Goal: Transaction & Acquisition: Purchase product/service

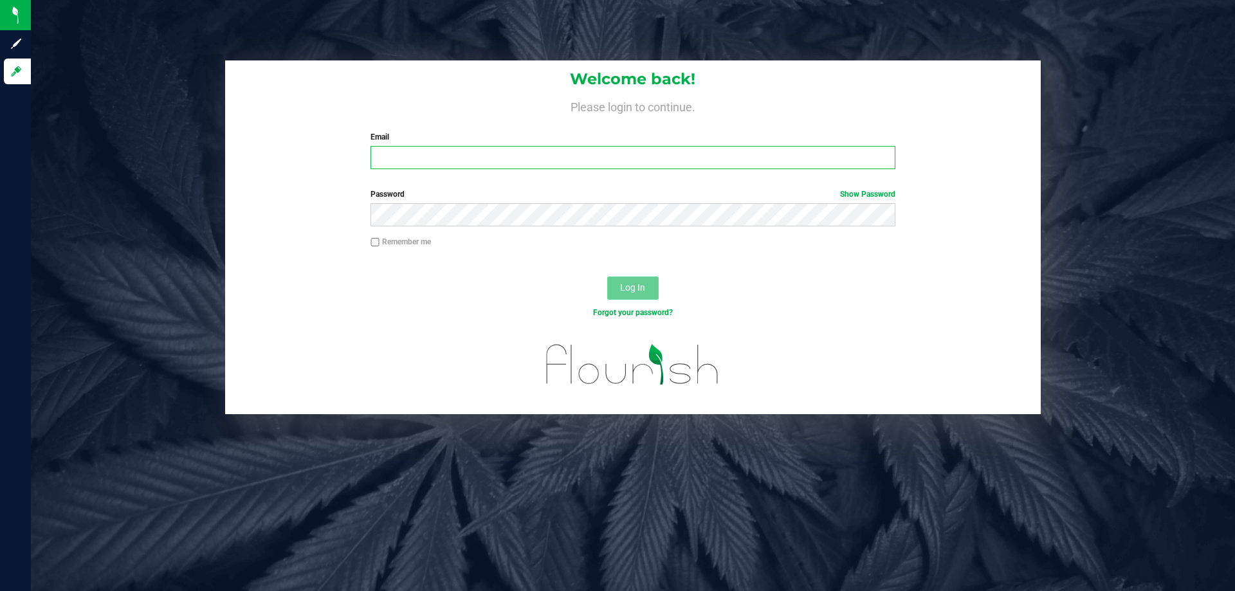
type input "testes@netacare.org"
click at [627, 287] on span "Log In" at bounding box center [632, 287] width 25 height 10
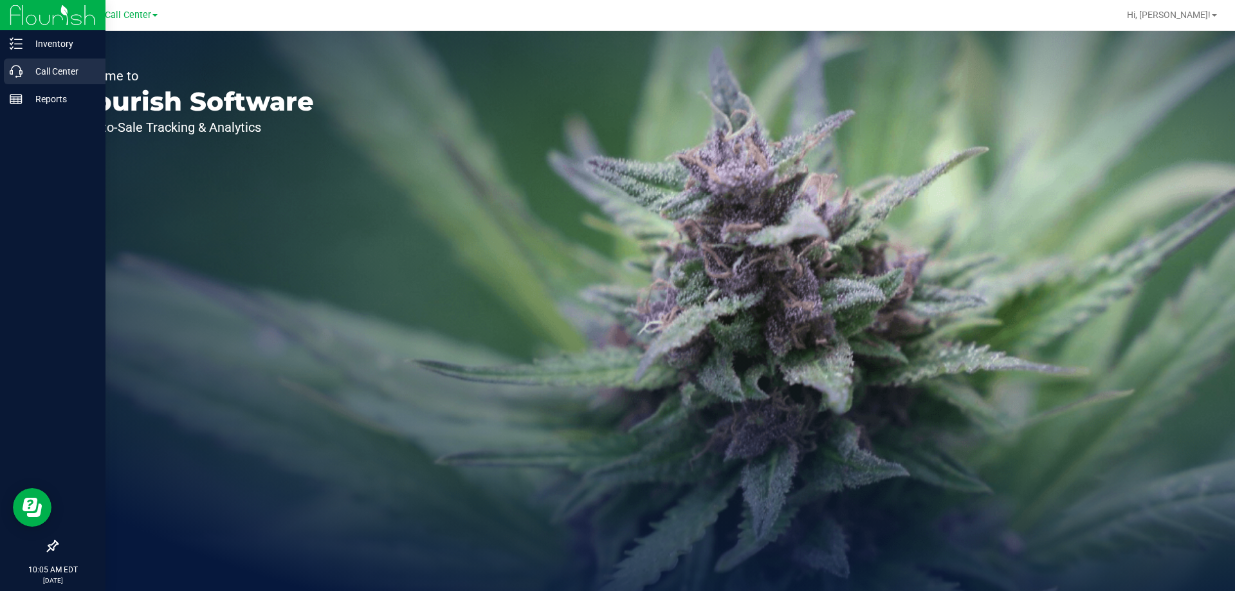
click at [39, 67] on p "Call Center" at bounding box center [61, 71] width 77 height 15
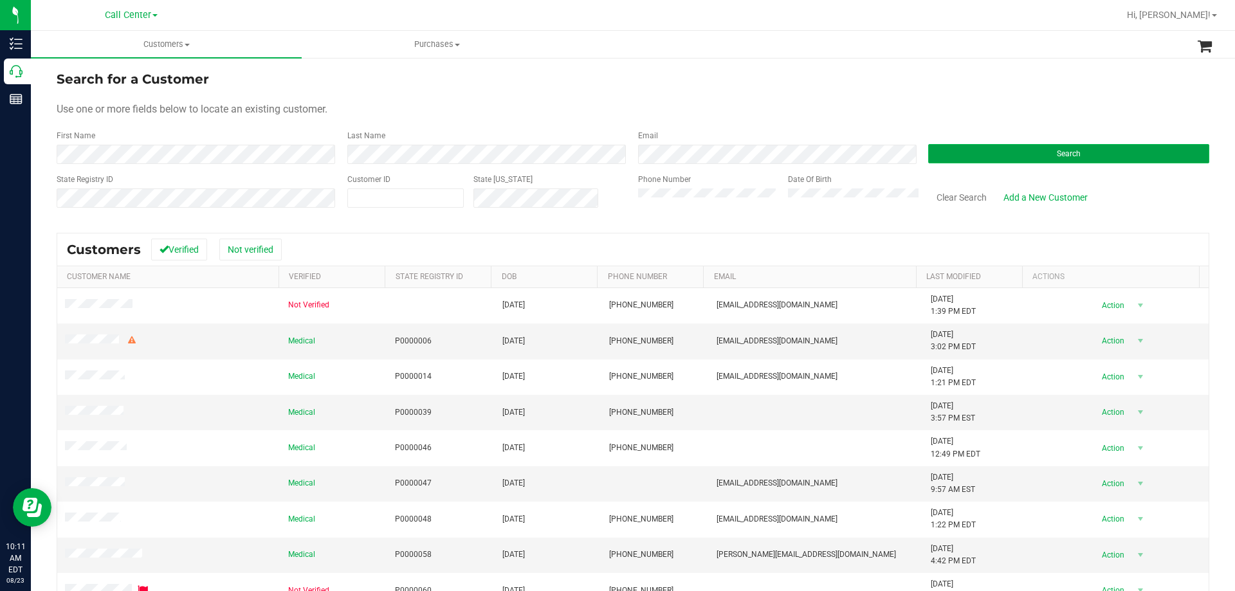
click at [955, 145] on button "Search" at bounding box center [1068, 153] width 281 height 19
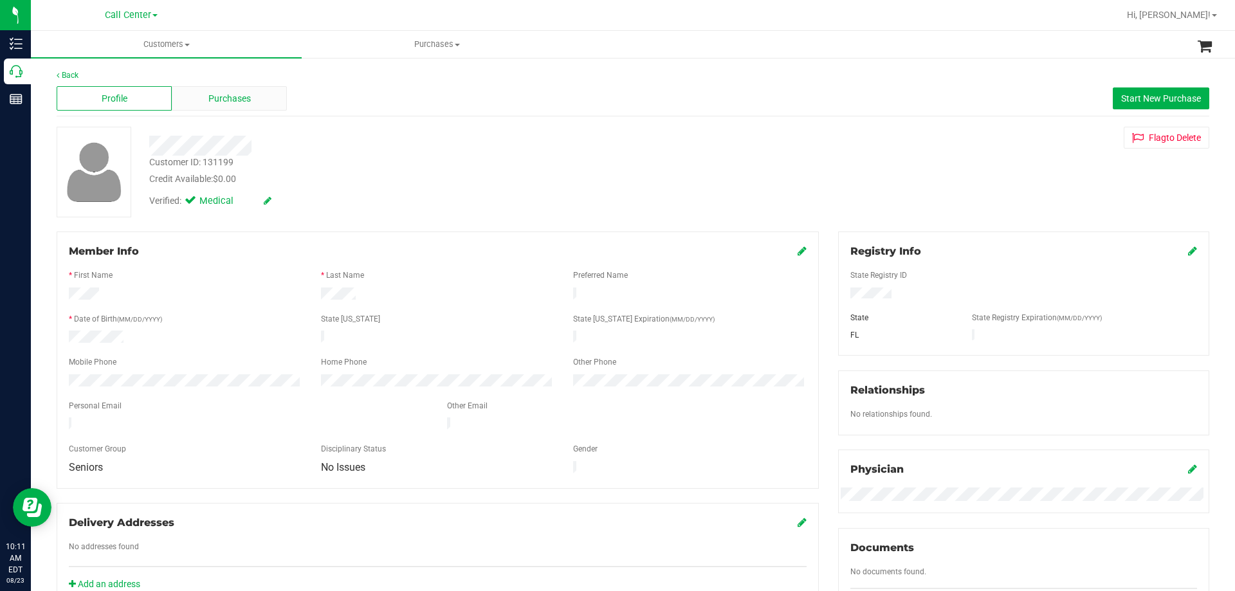
click at [208, 107] on div "Purchases" at bounding box center [229, 98] width 115 height 24
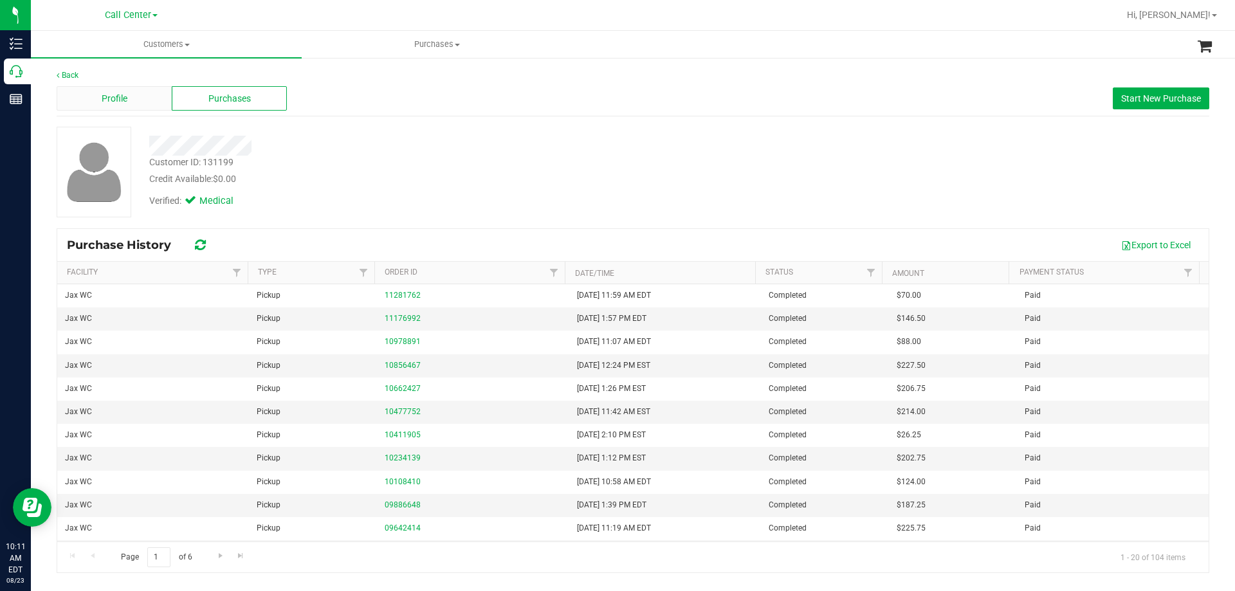
click at [132, 100] on div "Profile" at bounding box center [114, 98] width 115 height 24
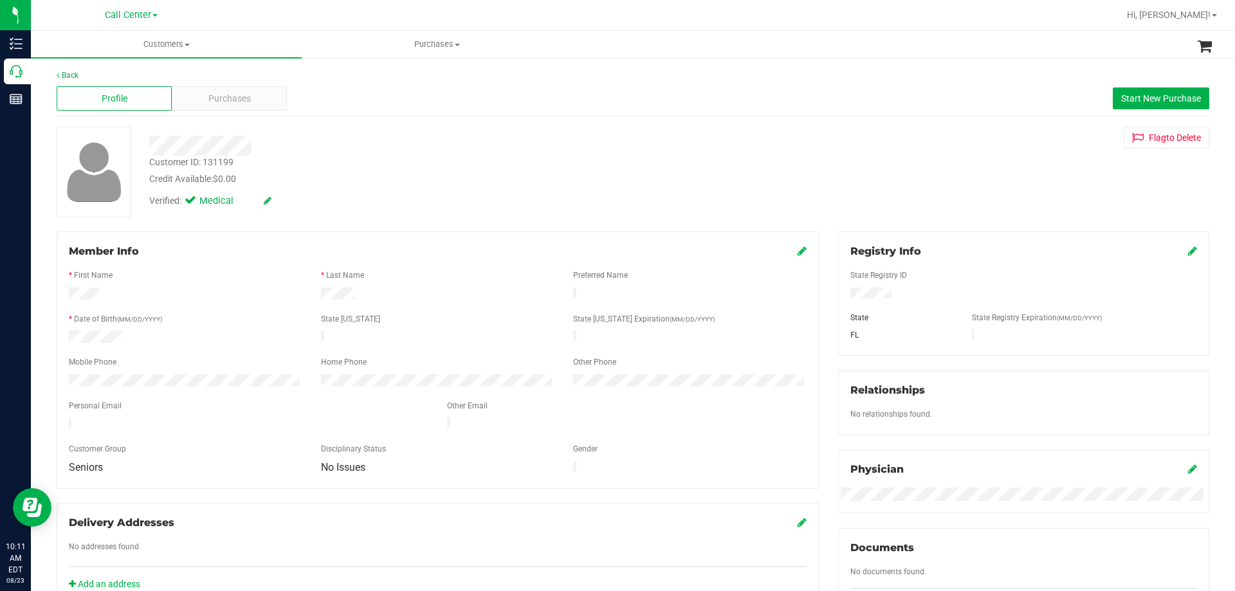
click at [113, 328] on div at bounding box center [438, 329] width 738 height 3
click at [199, 104] on div "Purchases" at bounding box center [229, 98] width 115 height 24
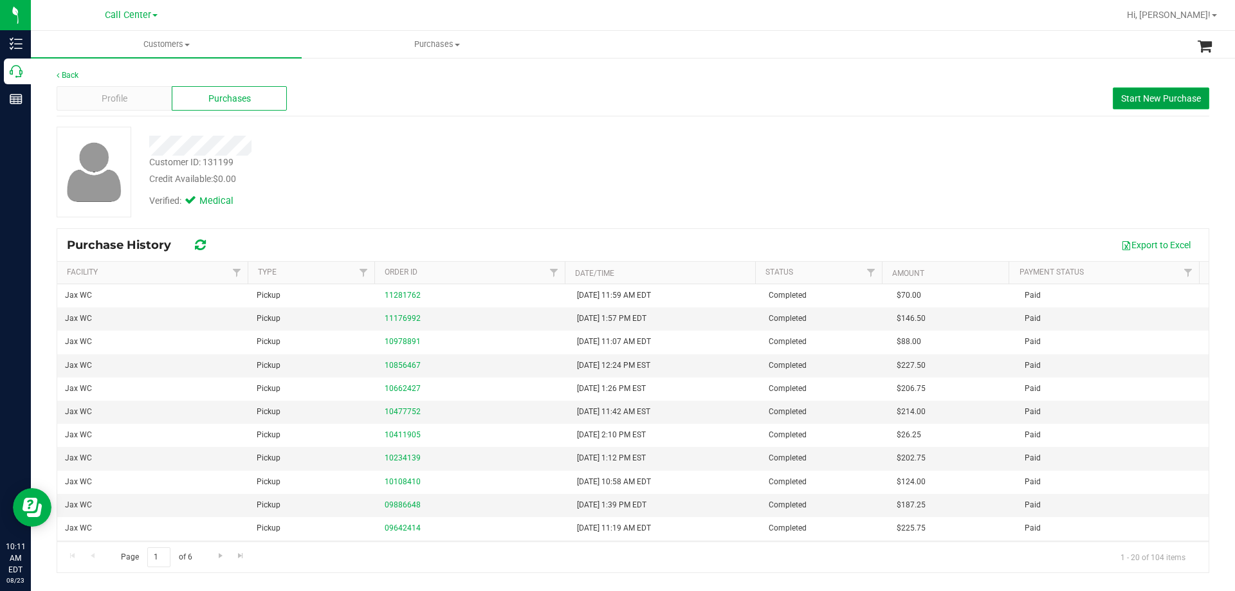
click at [1144, 108] on button "Start New Purchase" at bounding box center [1161, 98] width 96 height 22
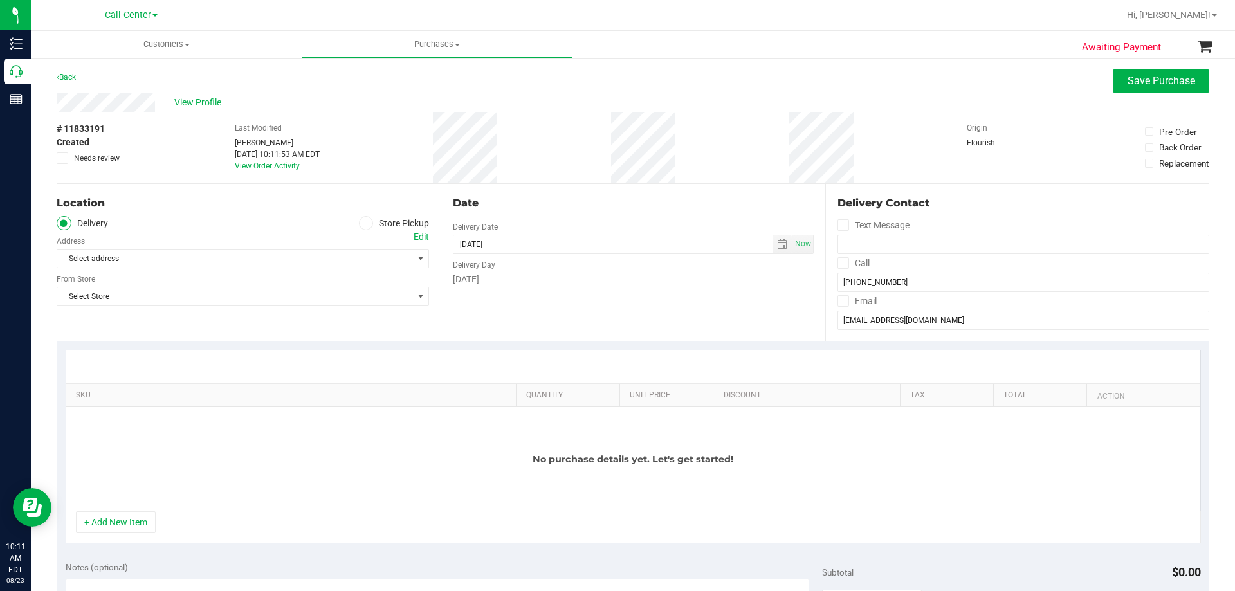
click at [362, 223] on icon at bounding box center [366, 223] width 8 height 0
click at [0, 0] on input "Store Pickup" at bounding box center [0, 0] width 0 height 0
click at [233, 268] on span "Select Store" at bounding box center [243, 258] width 372 height 19
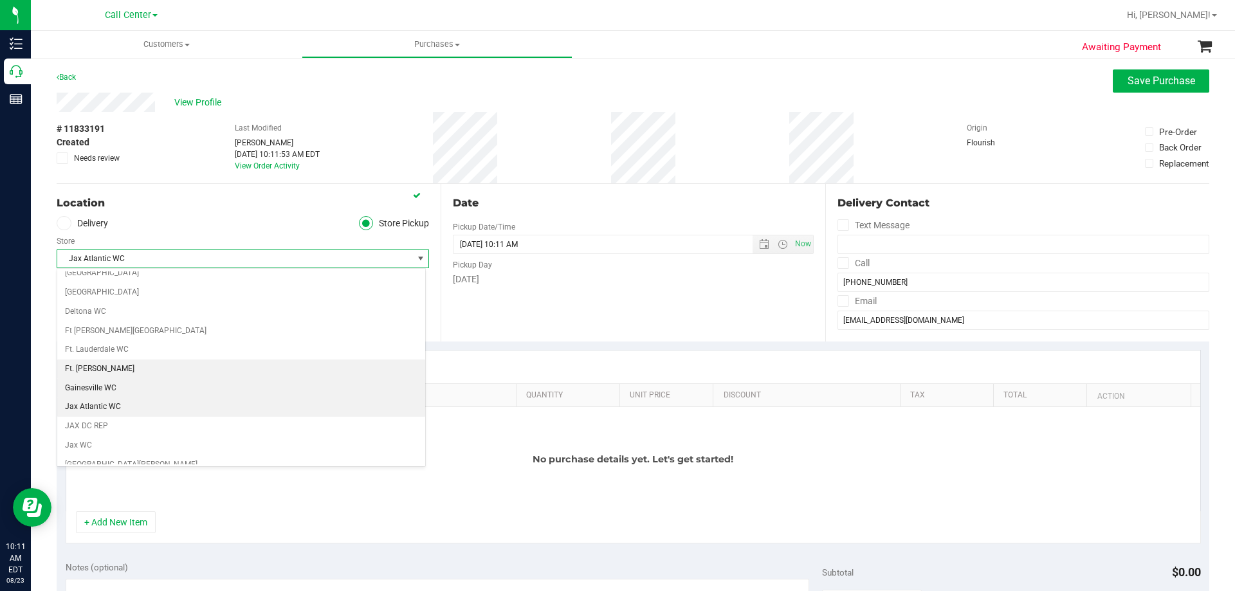
scroll to position [178, 0]
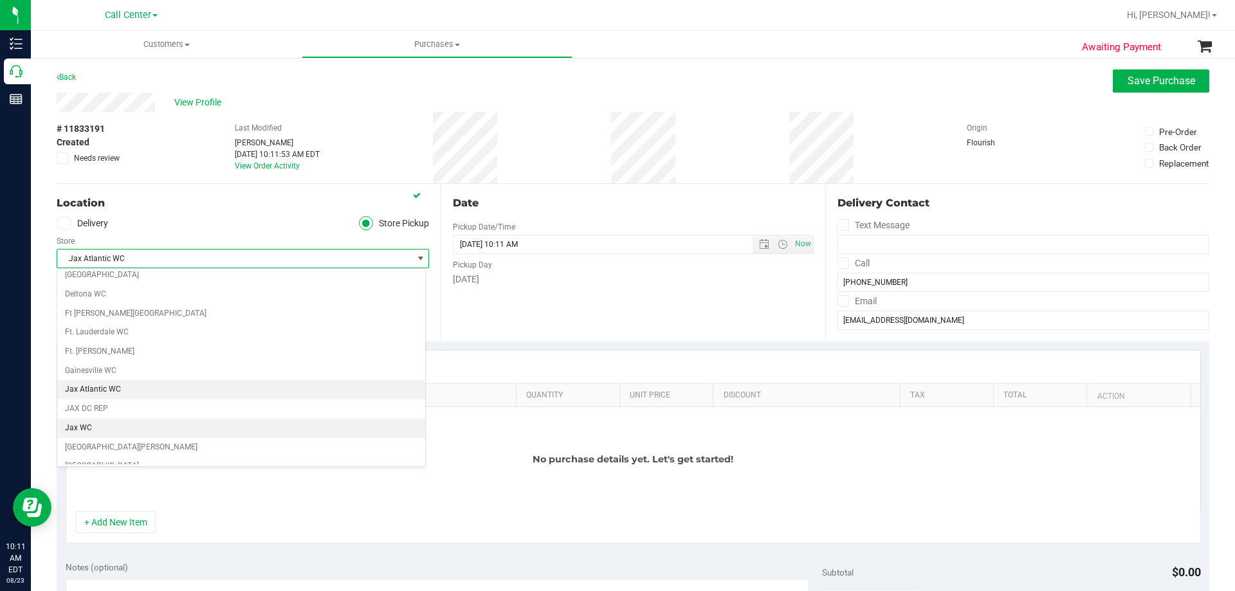
click at [102, 430] on li "Jax WC" at bounding box center [241, 428] width 368 height 19
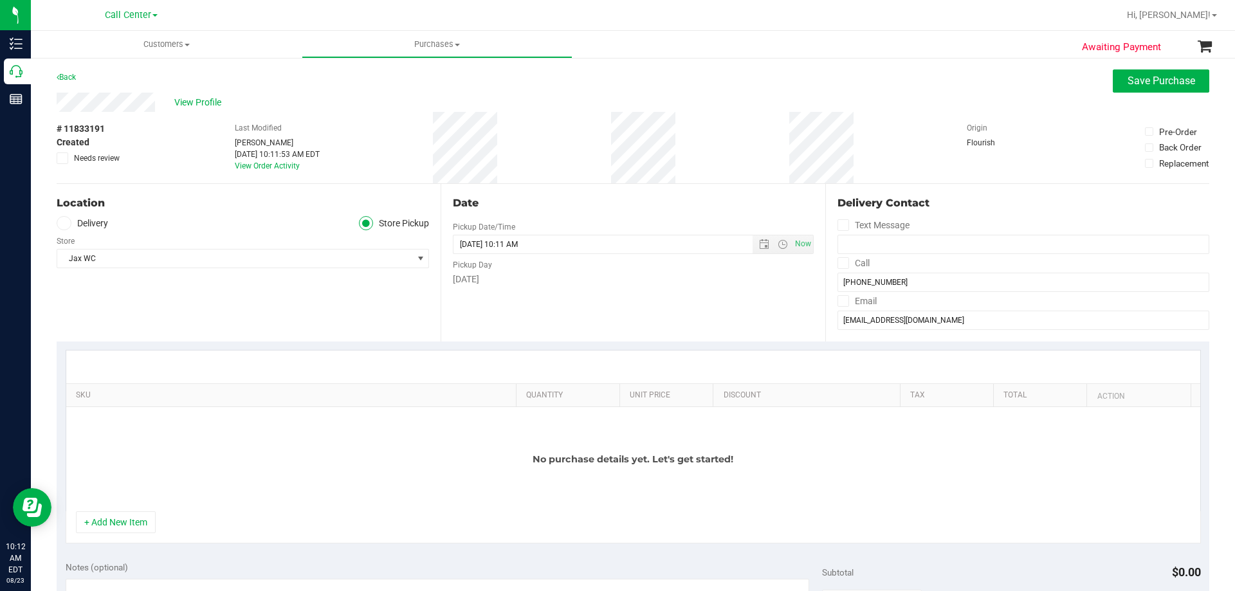
click at [238, 472] on div "No purchase details yet. Let's get started!" at bounding box center [633, 459] width 1134 height 104
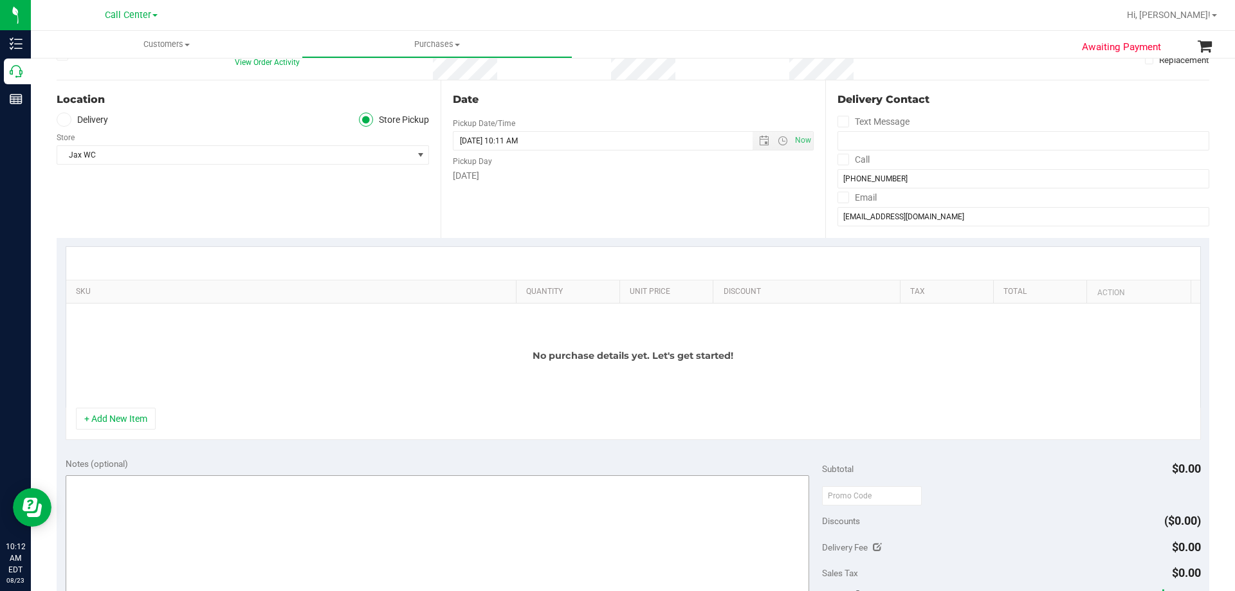
scroll to position [193, 0]
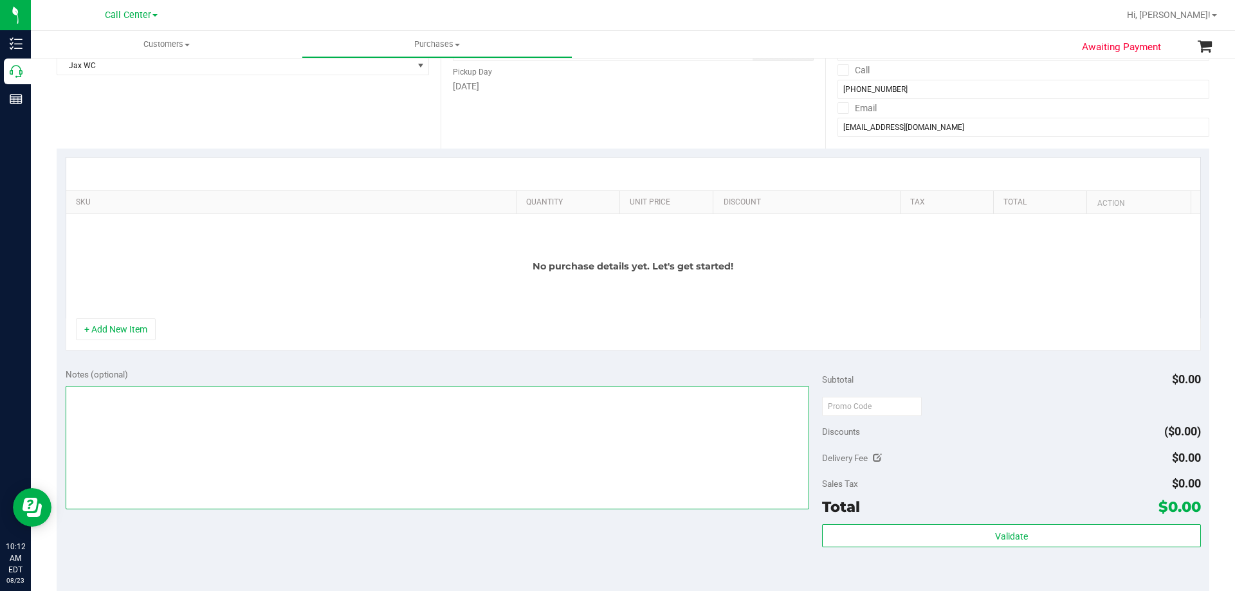
click at [206, 433] on textarea at bounding box center [438, 448] width 744 height 124
paste textarea "Order Submitted by Customer Care - CC TNE 08/23/2025"
type textarea "Order Submitted by Customer Care - CC TNE 08/23/2025"
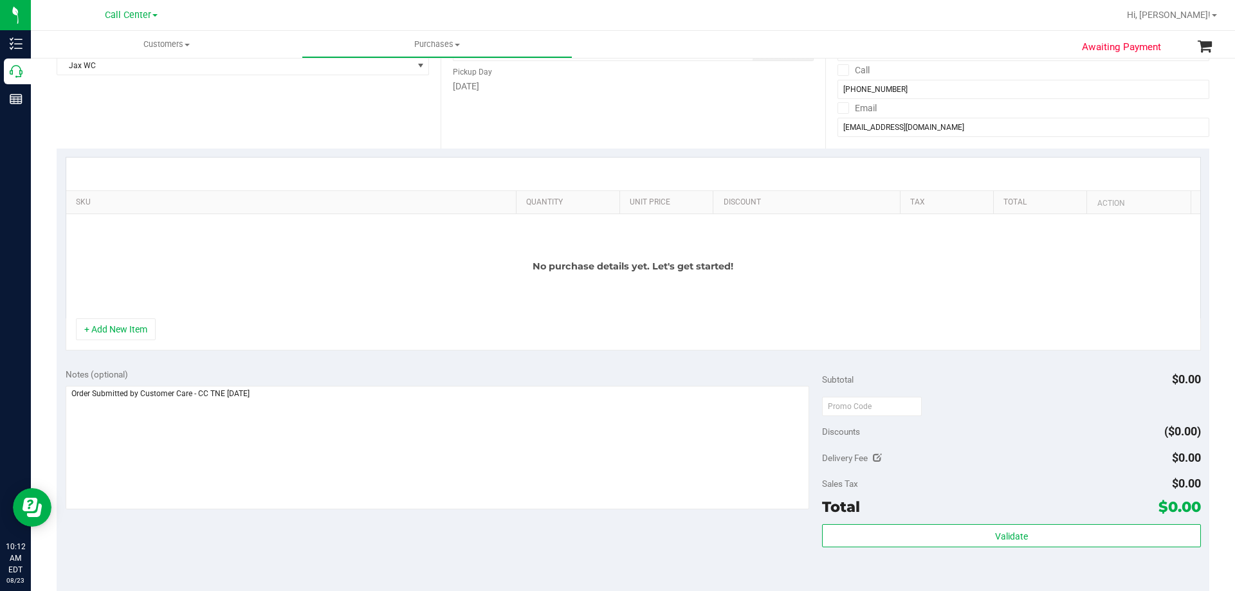
click at [320, 266] on div "No purchase details yet. Let's get started!" at bounding box center [633, 266] width 1134 height 104
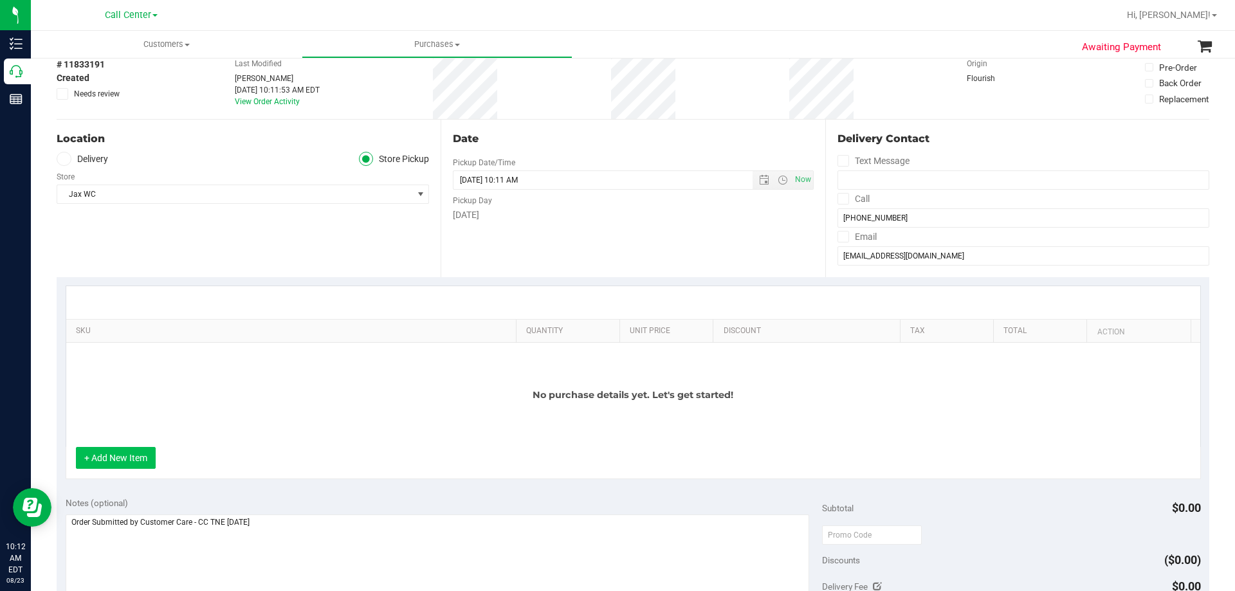
click at [149, 449] on button "+ Add New Item" at bounding box center [116, 458] width 80 height 22
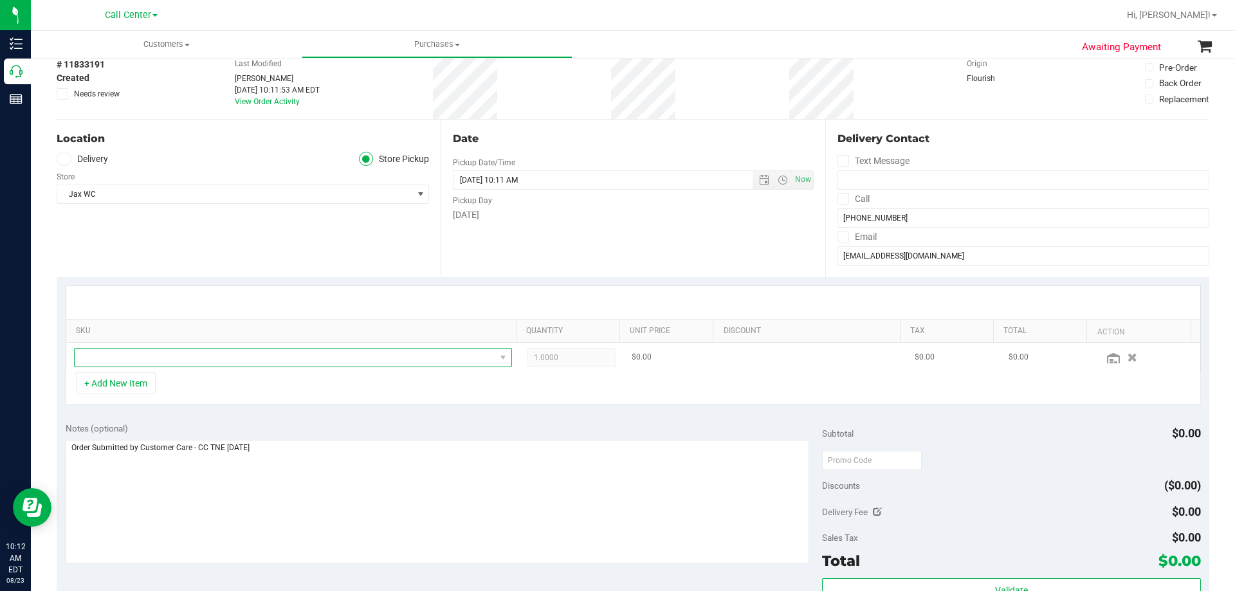
click at [363, 355] on span "NO DATA FOUND" at bounding box center [285, 358] width 421 height 18
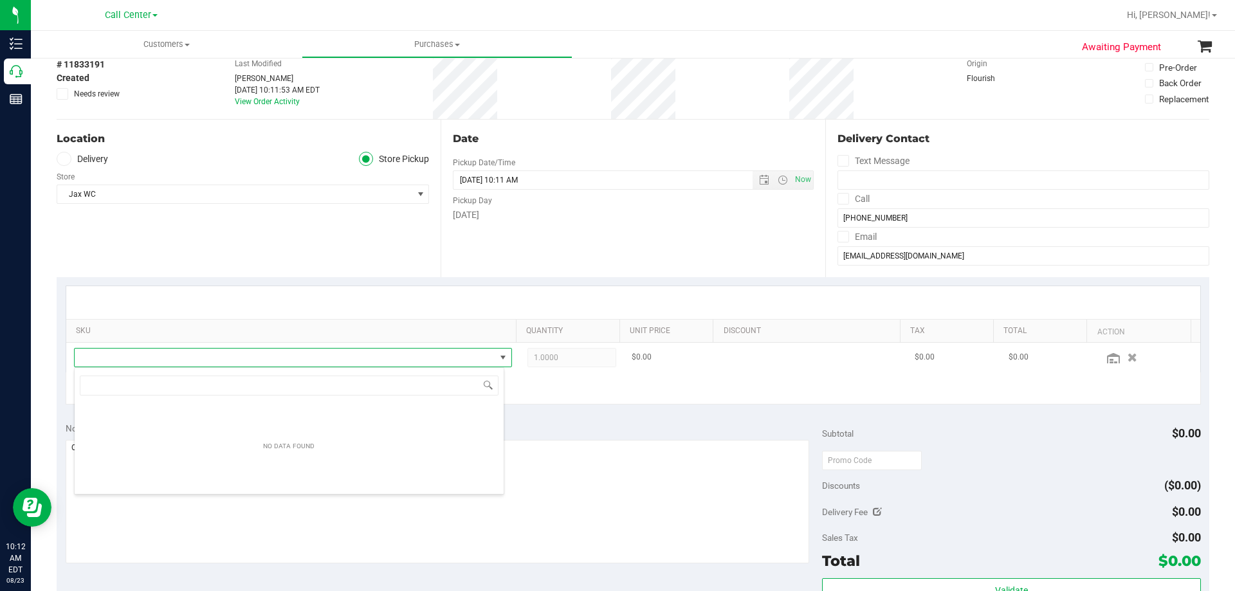
scroll to position [19, 426]
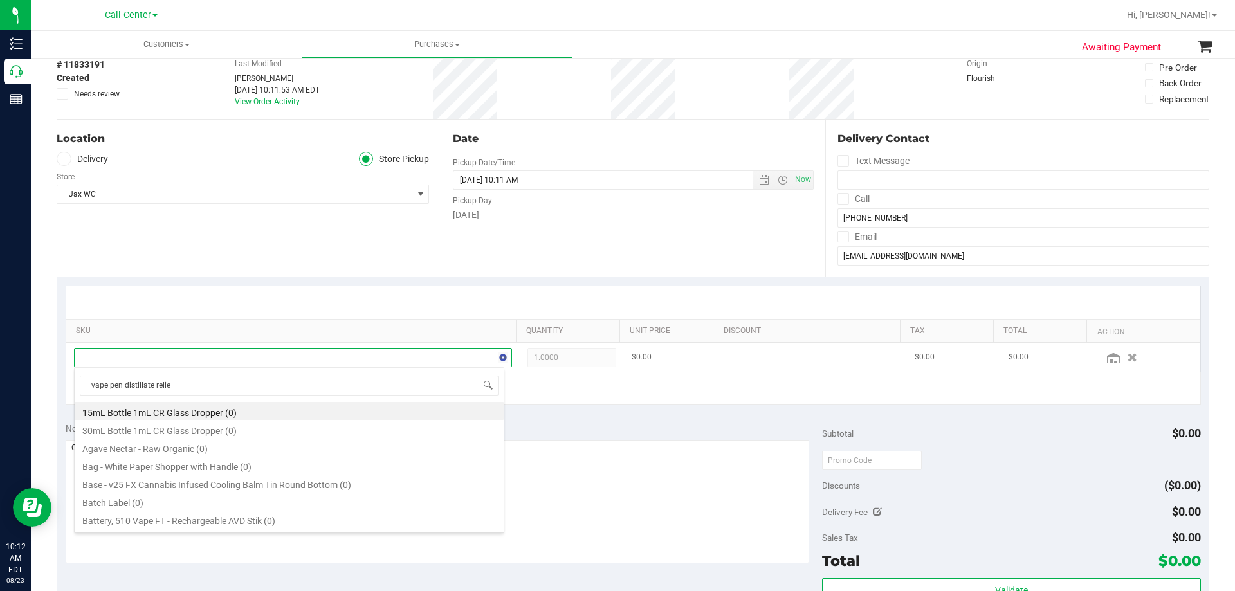
type input "vape pen distillate relief"
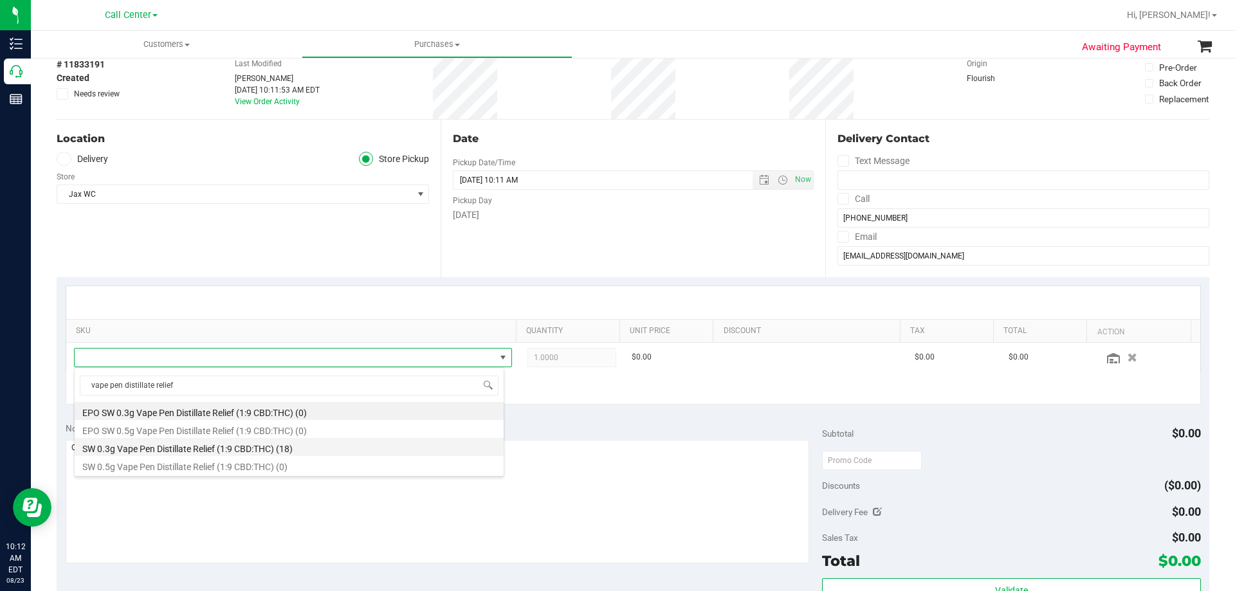
click at [311, 450] on li "SW 0.3g Vape Pen Distillate Relief (1:9 CBD:THC) (18)" at bounding box center [289, 447] width 429 height 18
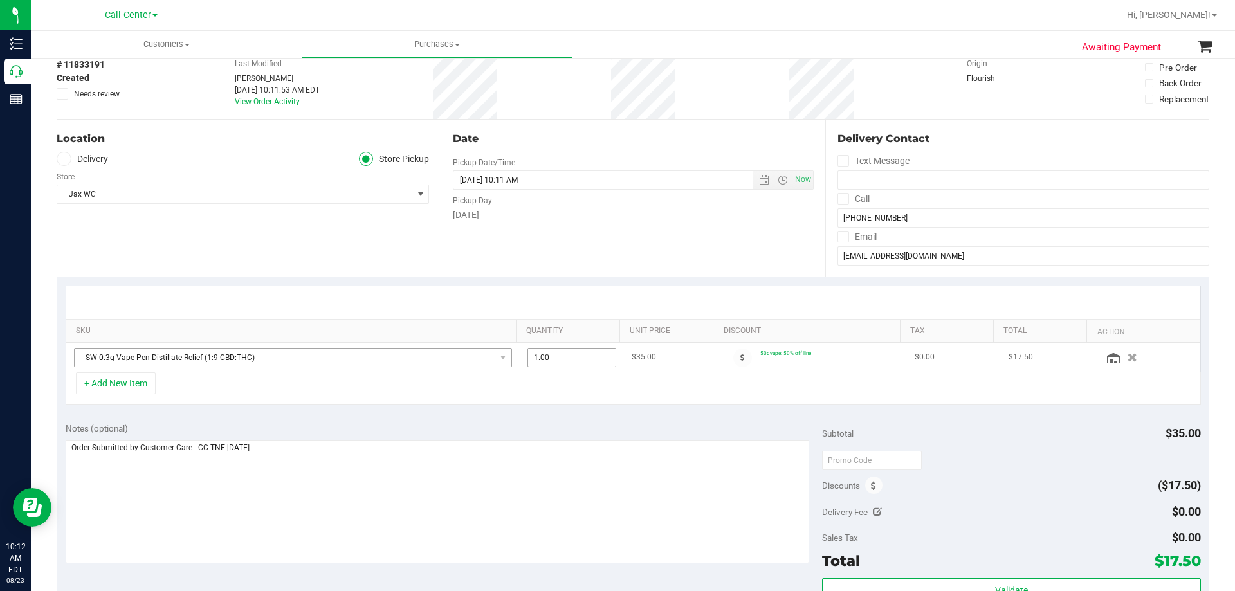
click at [437, 355] on tr "SW 0.3g Vape Pen Distillate Relief (1:9 CBD:THC) 1.00 1 $35.00 50dvape: 50% off…" at bounding box center [633, 358] width 1134 height 30
type input "2"
type input "2.00"
click at [511, 382] on div "+ Add New Item" at bounding box center [633, 388] width 1135 height 32
click at [129, 389] on button "+ Add New Item" at bounding box center [116, 383] width 80 height 22
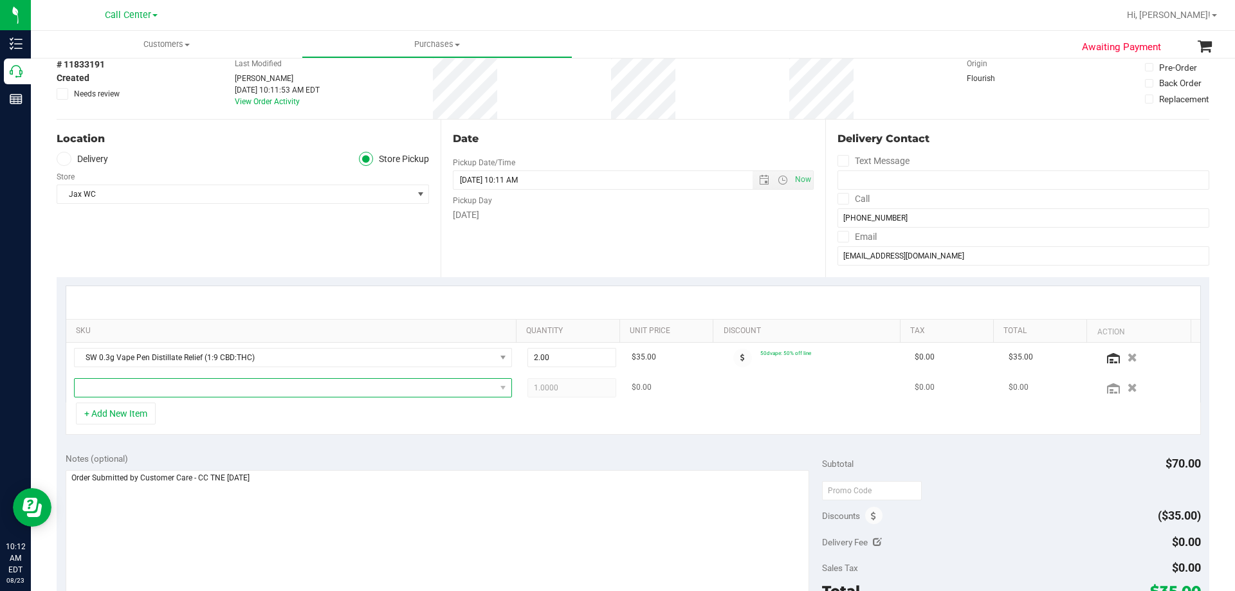
click at [176, 392] on span "NO DATA FOUND" at bounding box center [285, 388] width 421 height 18
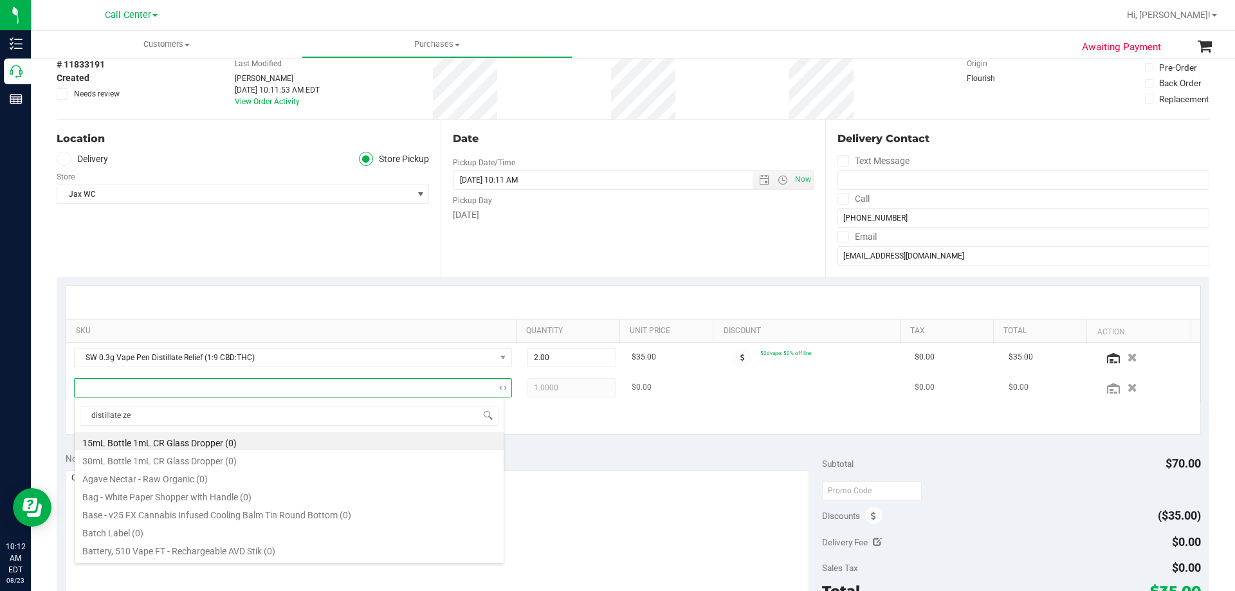
type input "distillate zen"
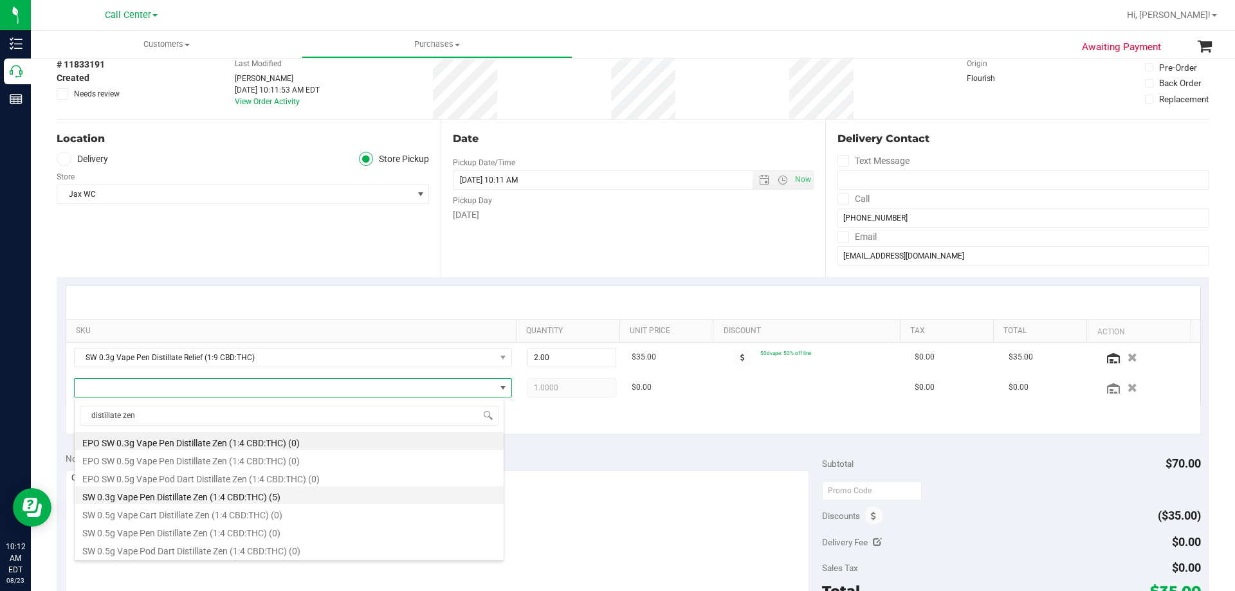
click at [302, 495] on li "SW 0.3g Vape Pen Distillate Zen (1:4 CBD:THC) (5)" at bounding box center [289, 495] width 429 height 18
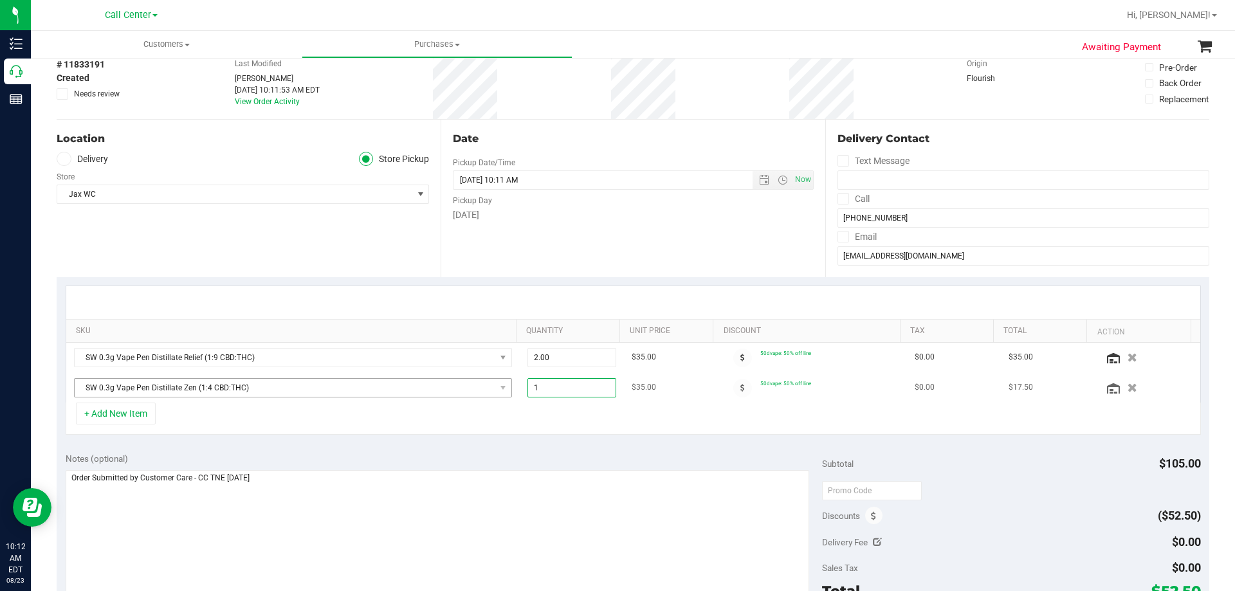
drag, startPoint x: 570, startPoint y: 383, endPoint x: 486, endPoint y: 393, distance: 84.9
click at [486, 393] on tr "SW 0.3g Vape Pen Distillate Zen (1:4 CBD:THC) 1.00 1 $35.00 50dvape: 50% off li…" at bounding box center [633, 388] width 1134 height 30
type input "2"
type input "2.00"
click at [552, 426] on div "+ Add New Item" at bounding box center [633, 419] width 1135 height 32
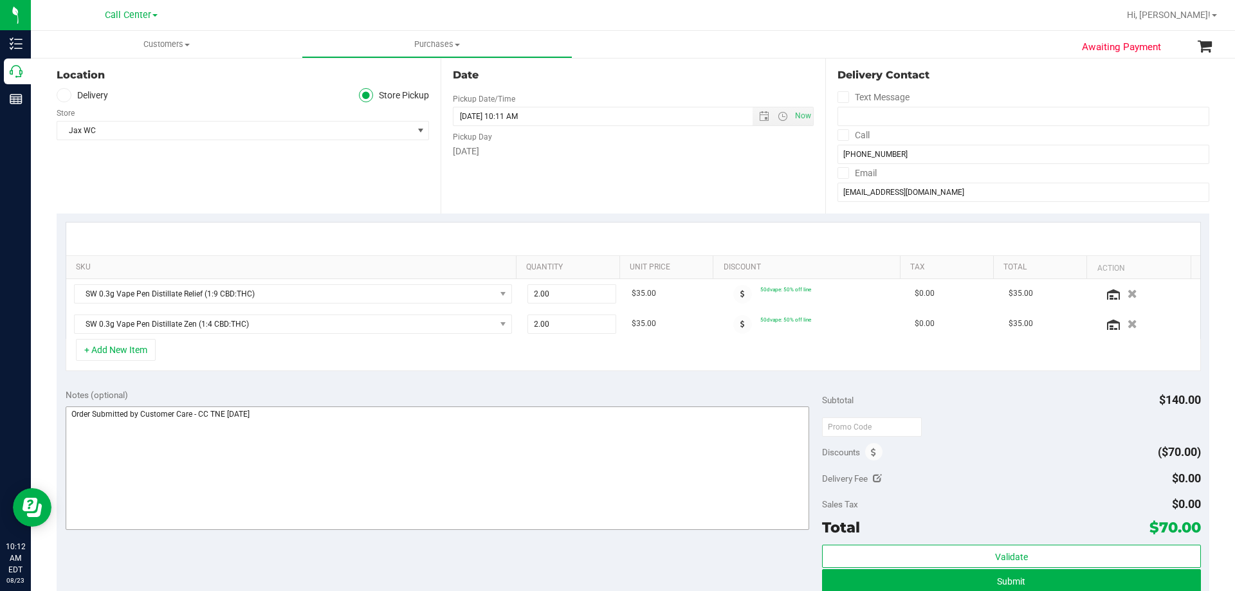
scroll to position [129, 0]
click at [149, 351] on button "+ Add New Item" at bounding box center [116, 349] width 80 height 22
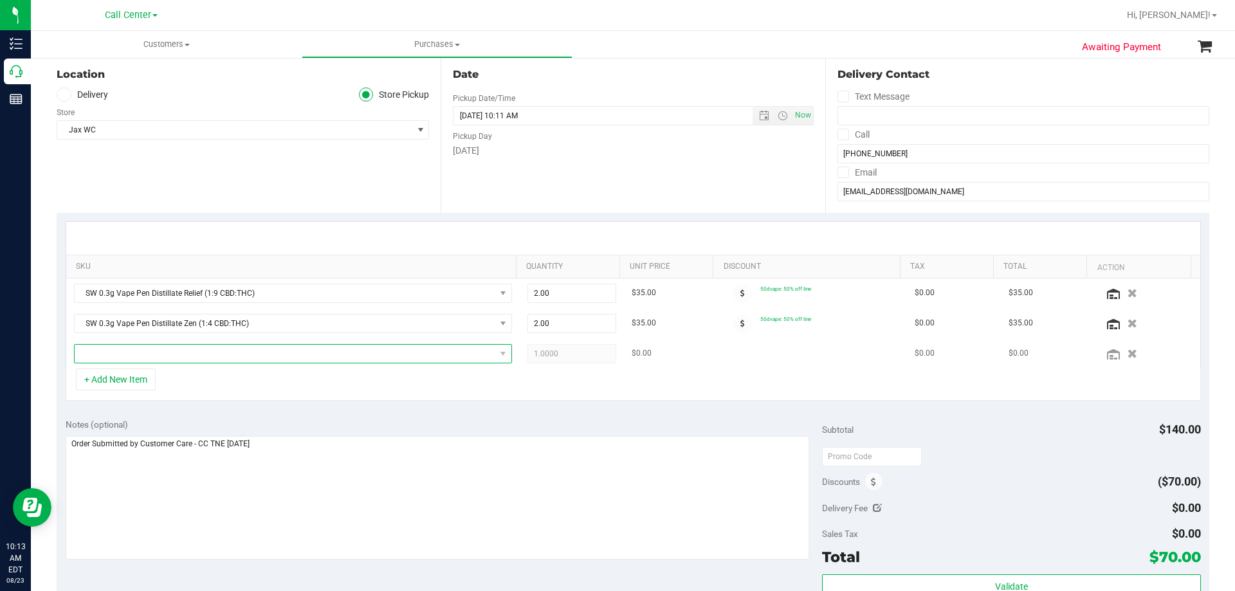
click at [204, 354] on span "NO DATA FOUND" at bounding box center [285, 354] width 421 height 18
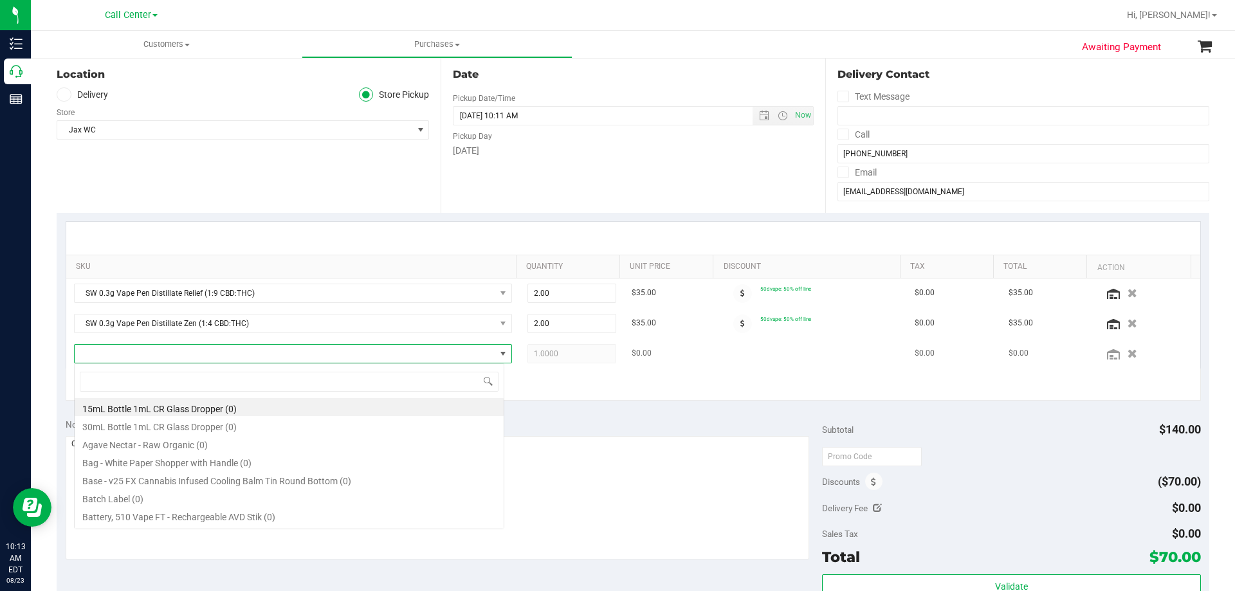
scroll to position [19, 426]
type input "ground flower"
click at [244, 481] on li "FT 7g Ground Flower (Indica) (1)" at bounding box center [289, 479] width 429 height 18
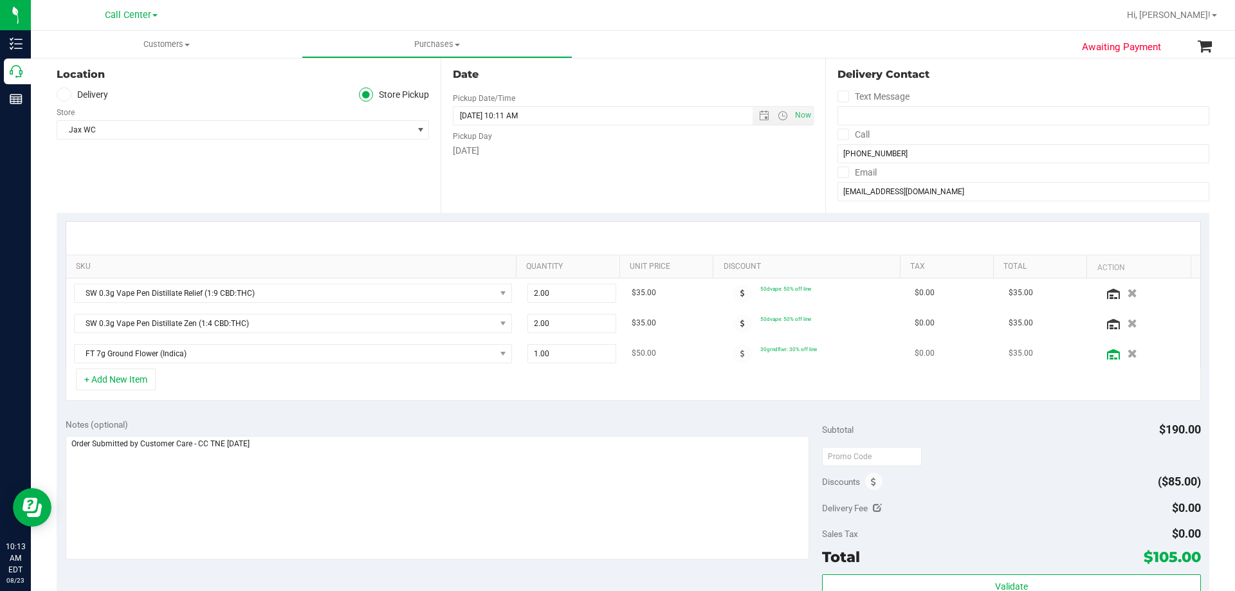
click at [1107, 356] on icon at bounding box center [1113, 354] width 13 height 10
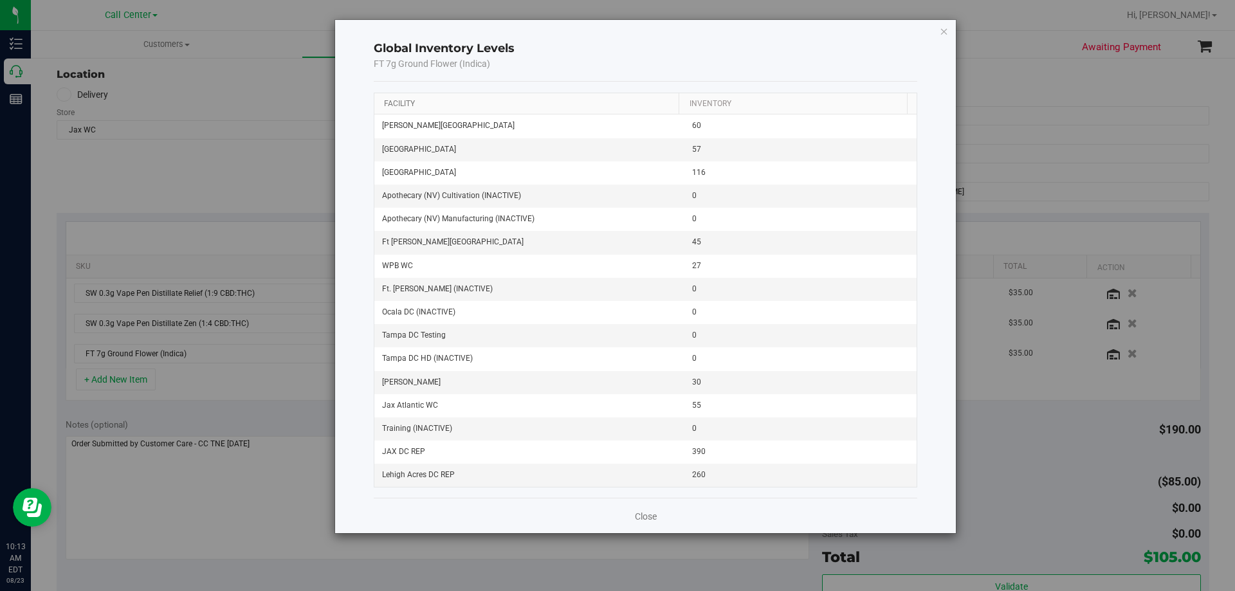
click at [403, 102] on link "Facility" at bounding box center [399, 103] width 31 height 9
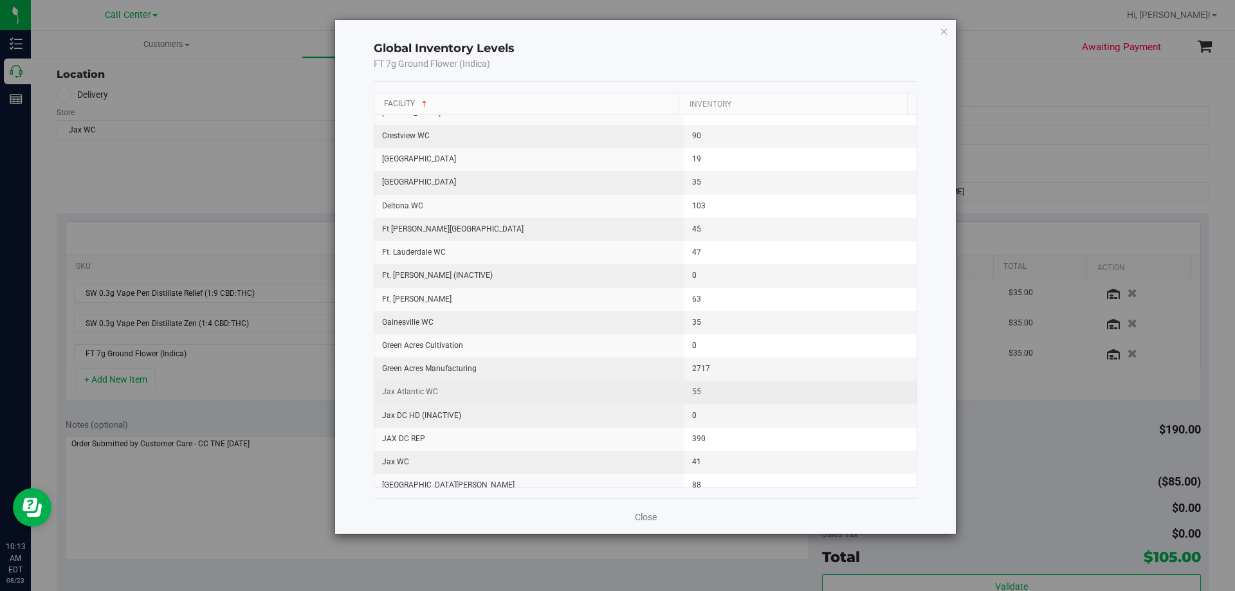
scroll to position [386, 0]
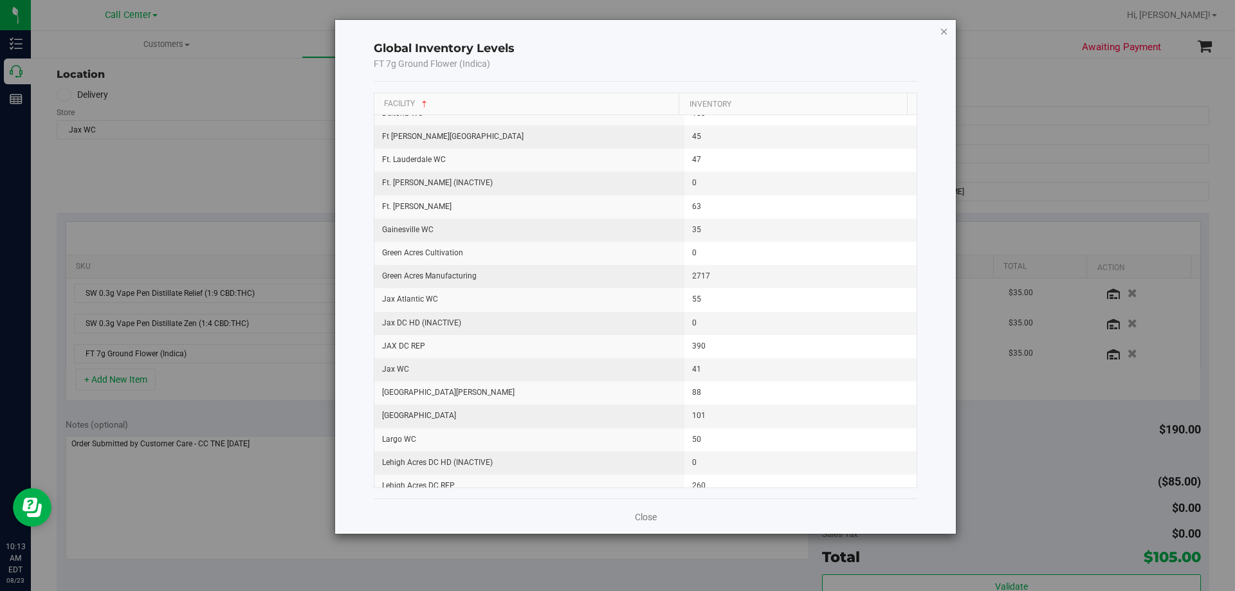
click at [946, 30] on icon "button" at bounding box center [944, 30] width 9 height 15
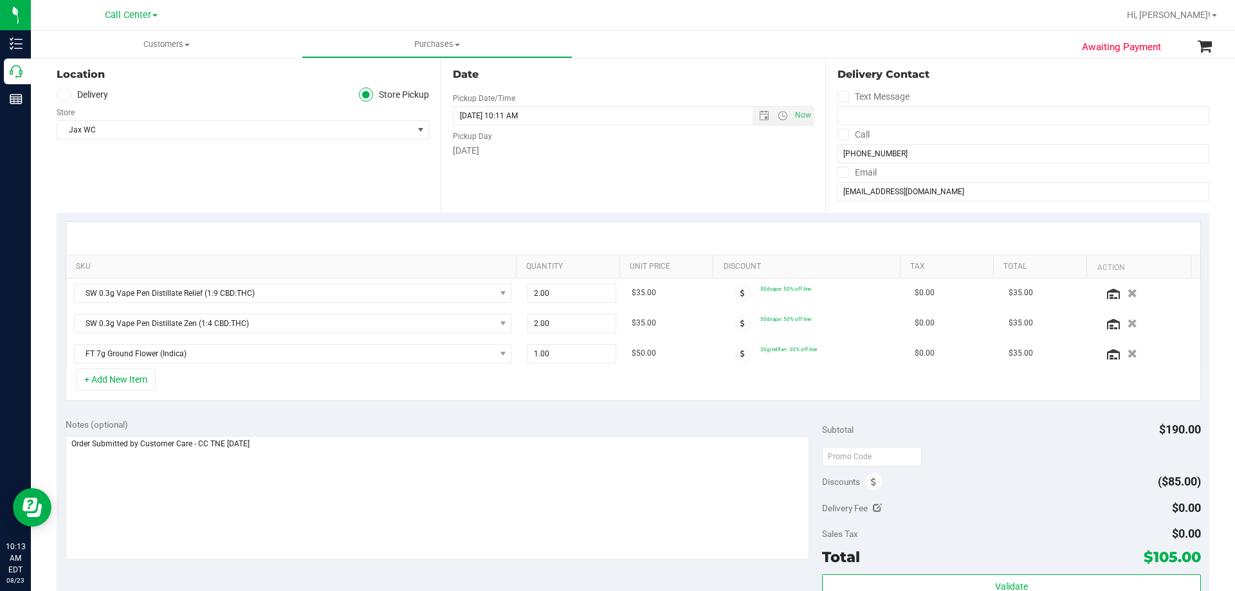
click at [209, 384] on div "+ Add New Item" at bounding box center [633, 385] width 1135 height 32
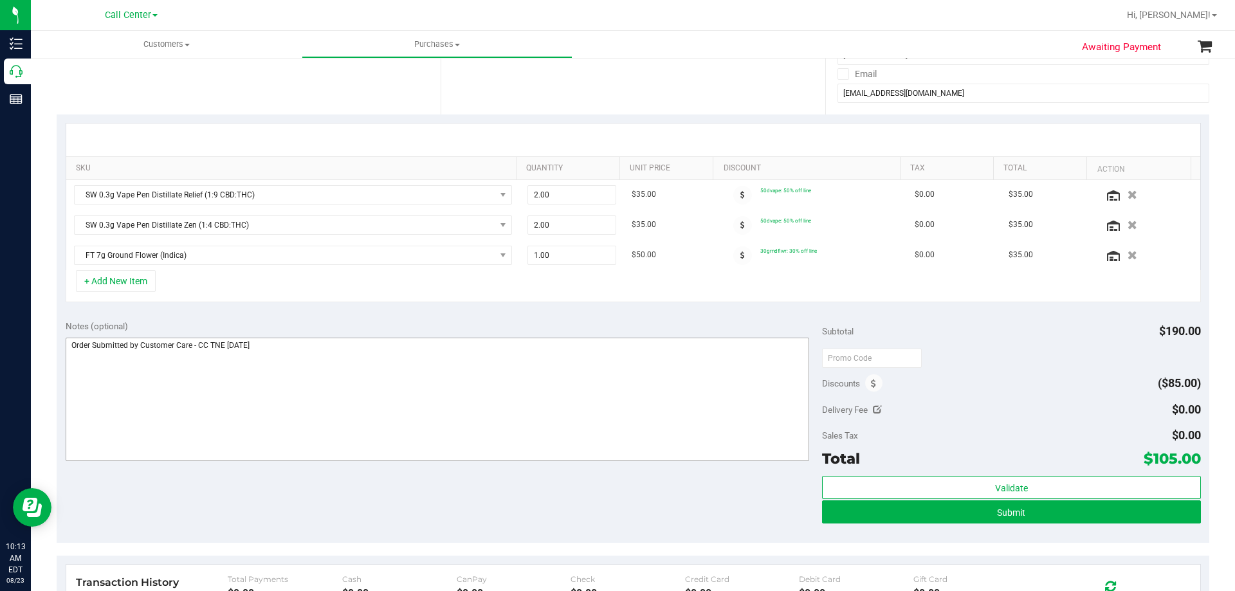
scroll to position [257, 0]
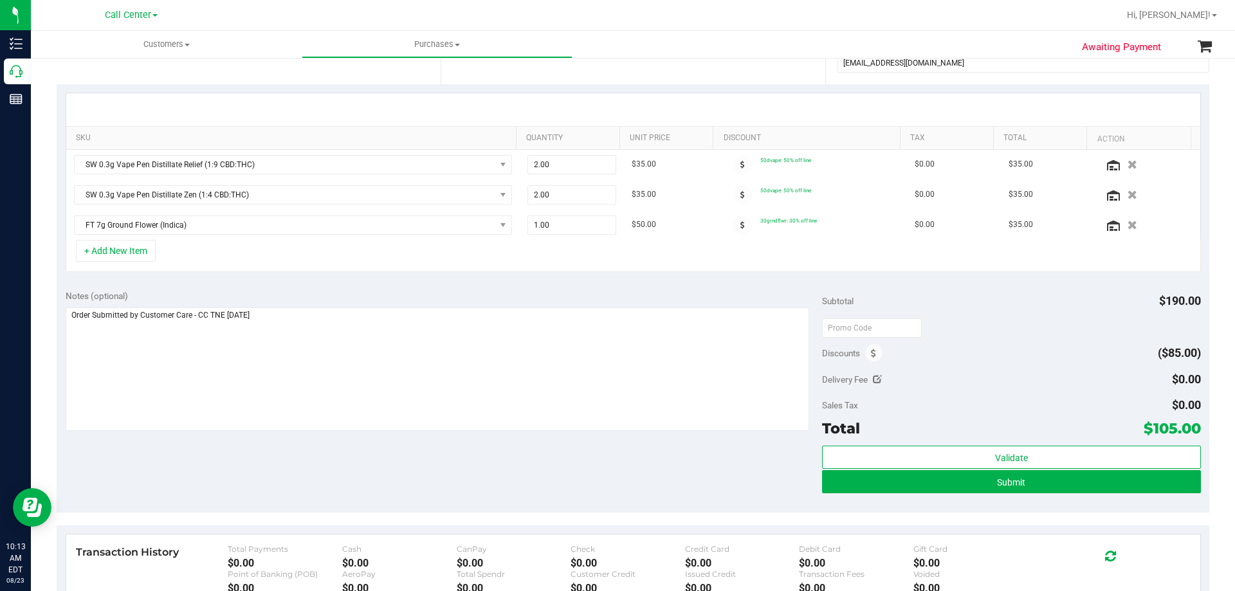
click at [296, 453] on div "Notes (optional) Subtotal $190.00 Discounts ($85.00) Delivery Fee $0.00 Sales T…" at bounding box center [633, 397] width 1153 height 232
click at [119, 257] on button "+ Add New Item" at bounding box center [116, 251] width 80 height 22
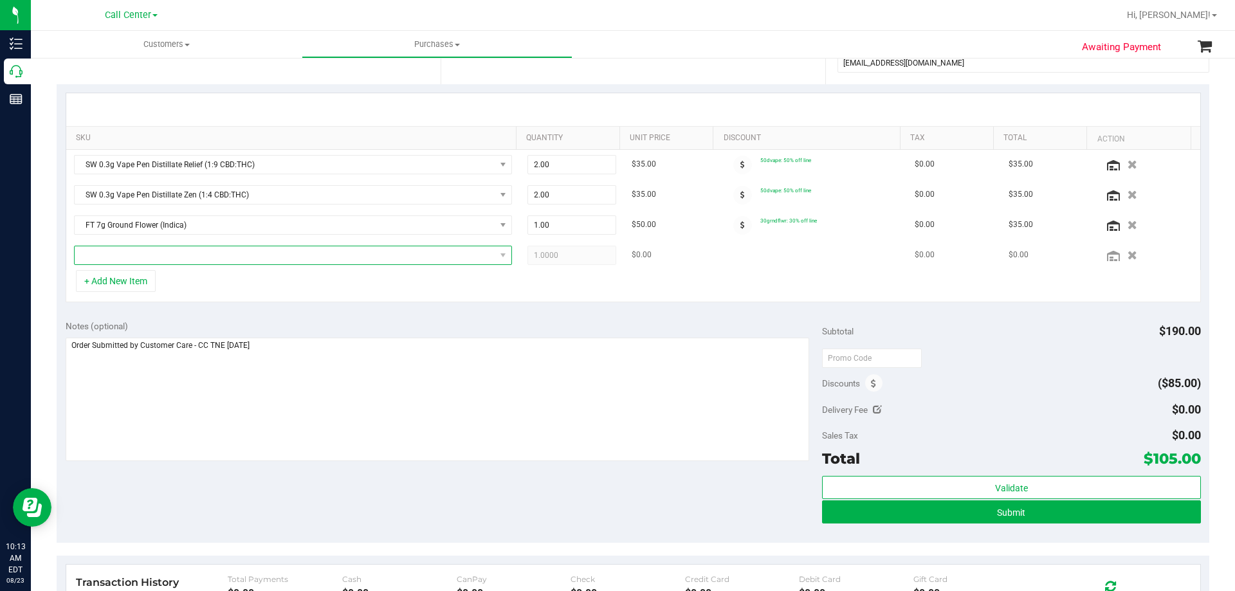
click at [167, 252] on span "NO DATA FOUND" at bounding box center [285, 255] width 421 height 18
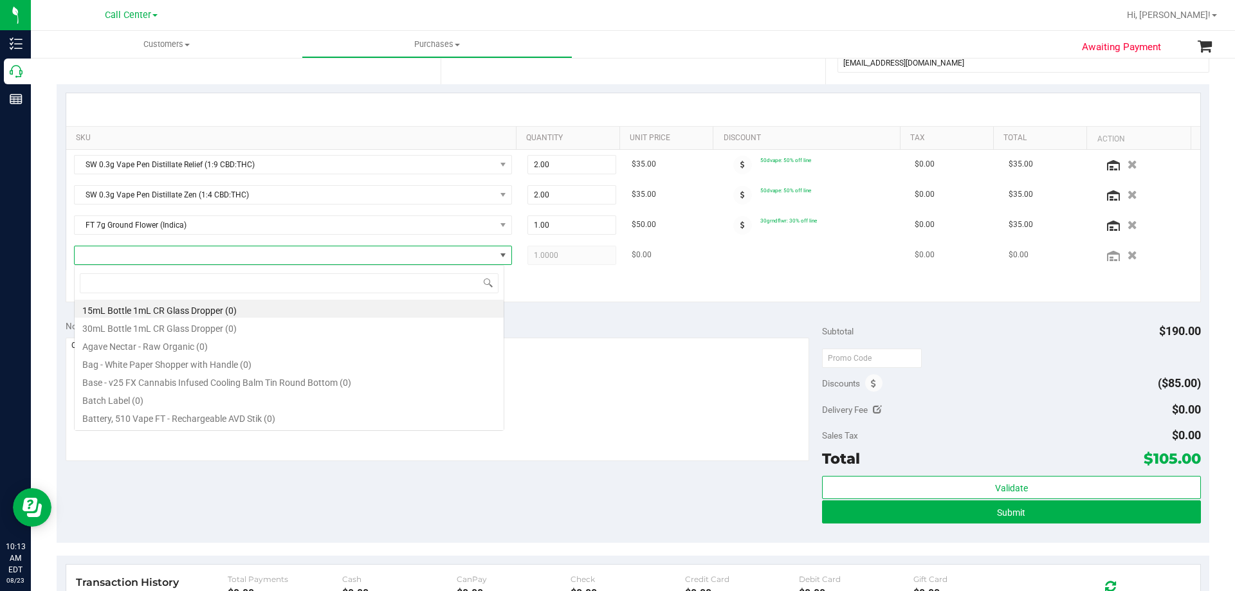
scroll to position [19, 430]
type input "tincture dream"
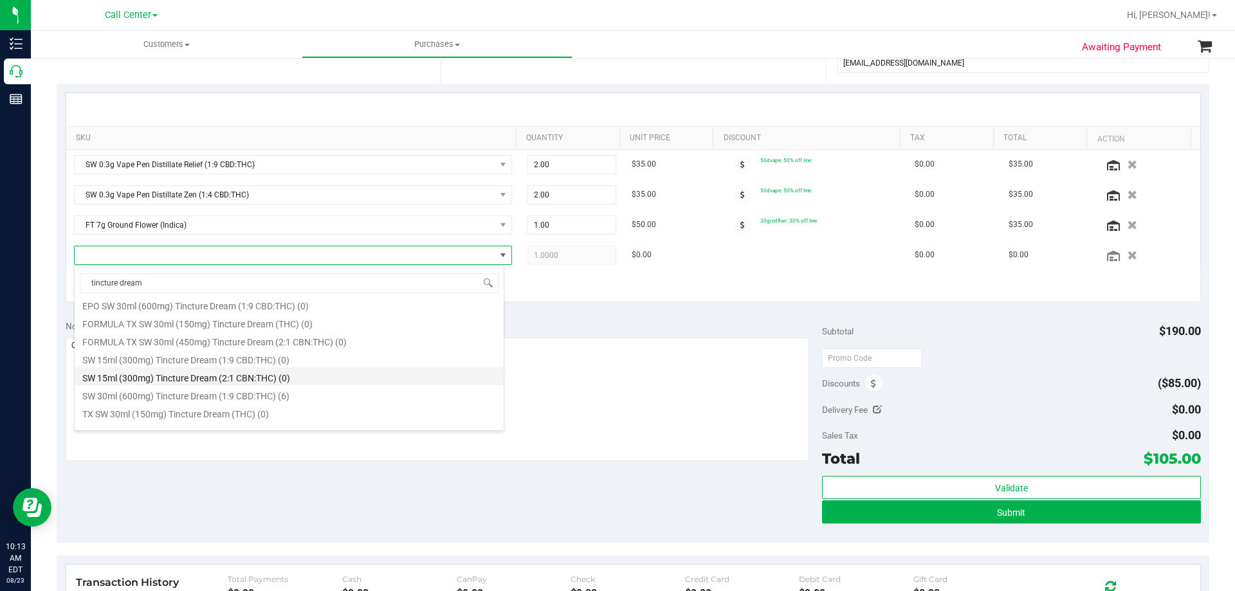
scroll to position [33, 0]
click at [311, 388] on li "SW 30ml (600mg) Tincture Dream (1:9 CBD:THC) (6)" at bounding box center [289, 383] width 429 height 18
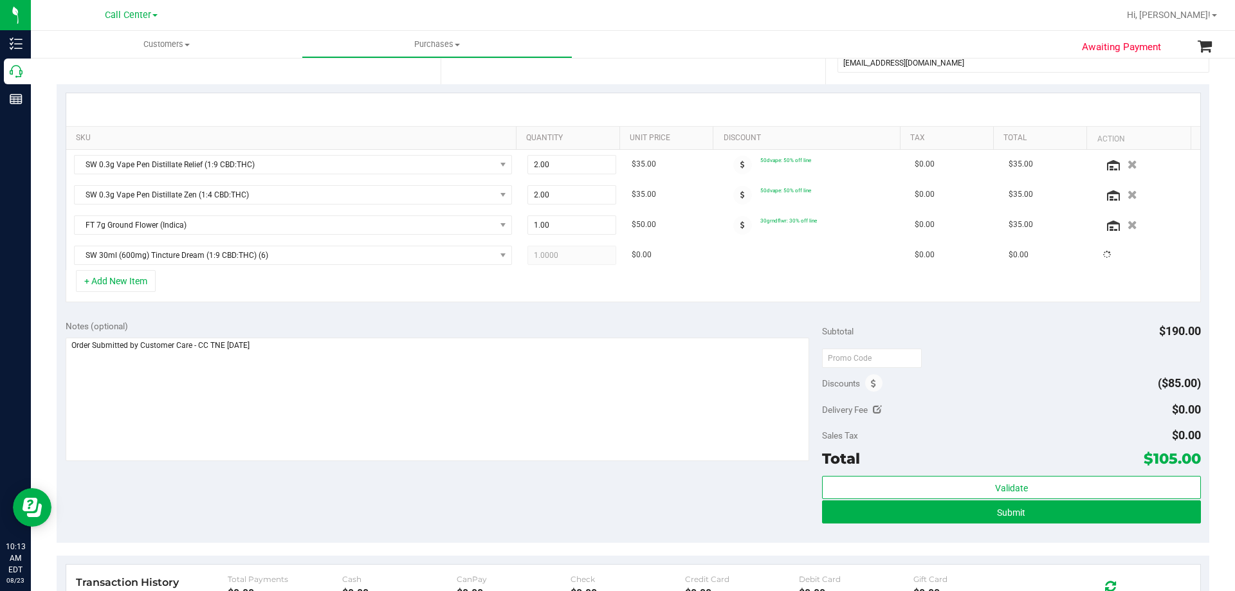
click at [351, 287] on div "+ Add New Item" at bounding box center [633, 286] width 1135 height 32
click at [394, 499] on div "Notes (optional) Subtotal $270.00 Discounts ($109.00) Delivery Fee $0.00 Sales …" at bounding box center [633, 427] width 1153 height 232
click at [295, 287] on div "+ Add New Item" at bounding box center [633, 286] width 1135 height 32
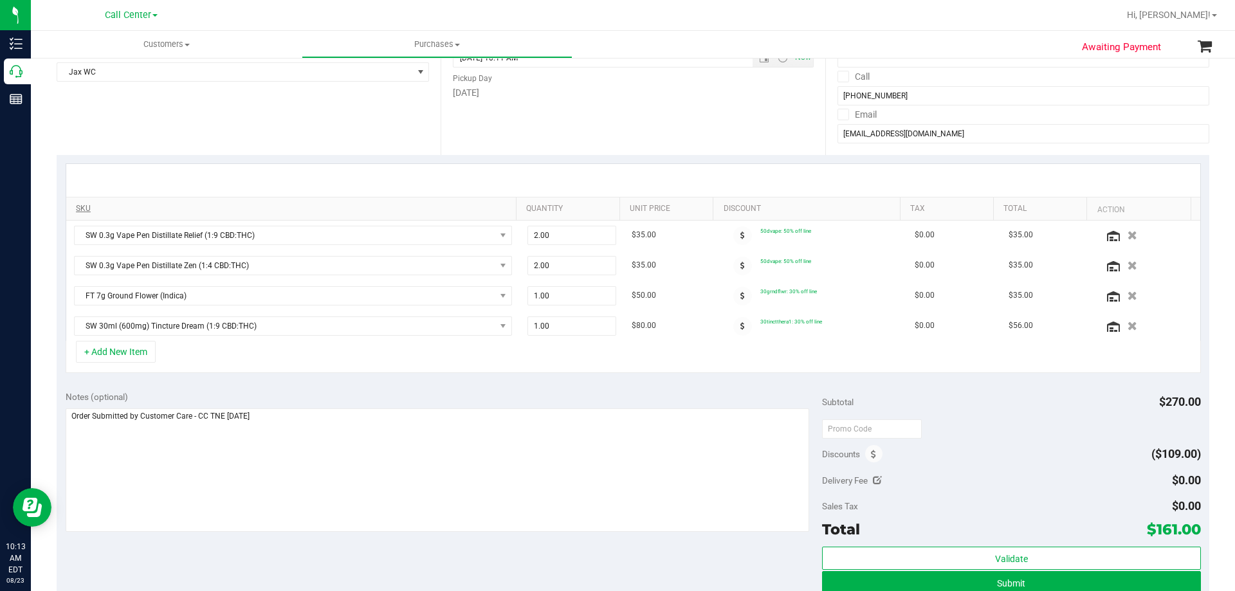
scroll to position [257, 0]
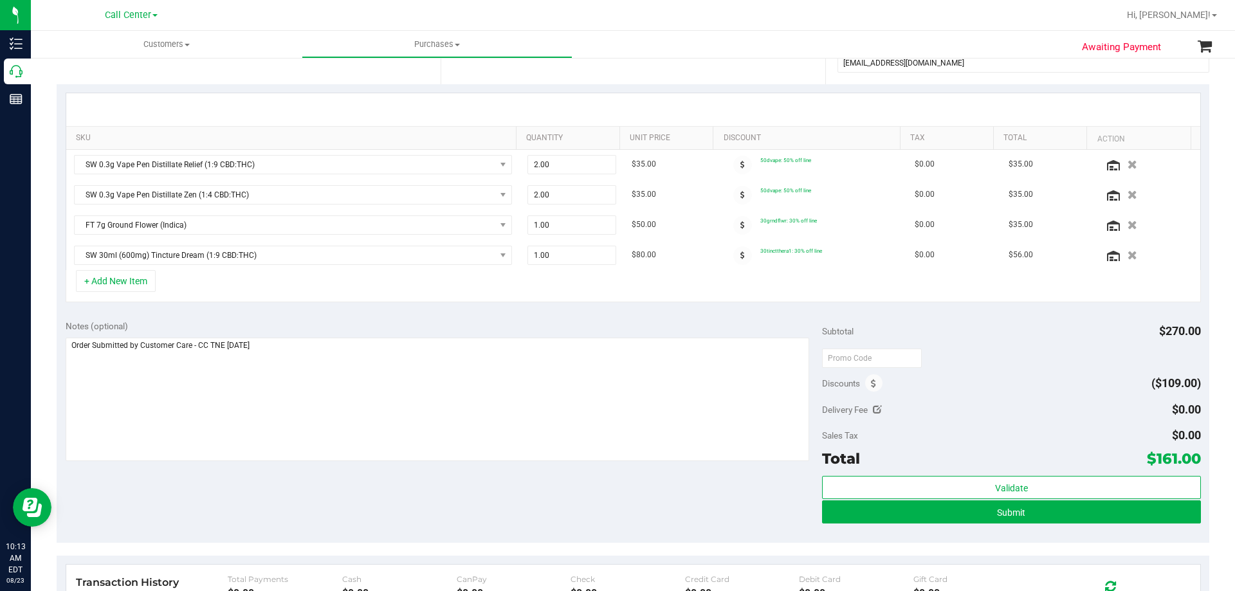
click at [212, 291] on div "+ Add New Item" at bounding box center [633, 286] width 1135 height 32
click at [217, 287] on div "+ Add New Item" at bounding box center [633, 286] width 1135 height 32
click at [290, 492] on div "Notes (optional) Subtotal $270.00 Discounts ($109.00) Delivery Fee $0.00 Sales …" at bounding box center [633, 427] width 1153 height 232
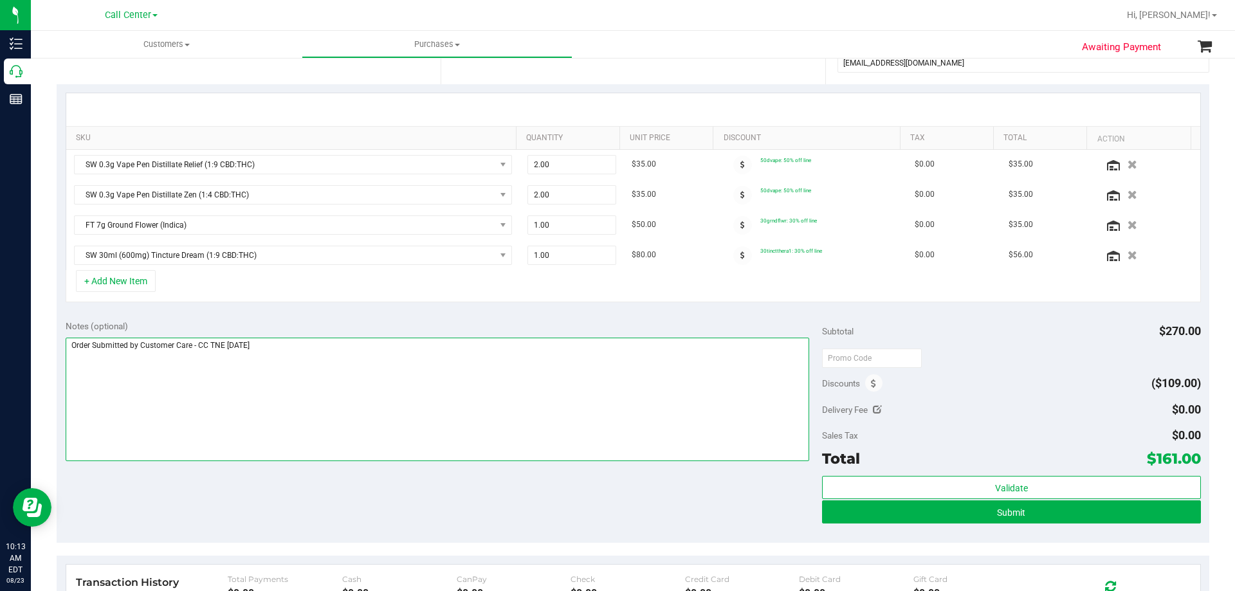
click at [333, 363] on textarea at bounding box center [438, 400] width 744 height 124
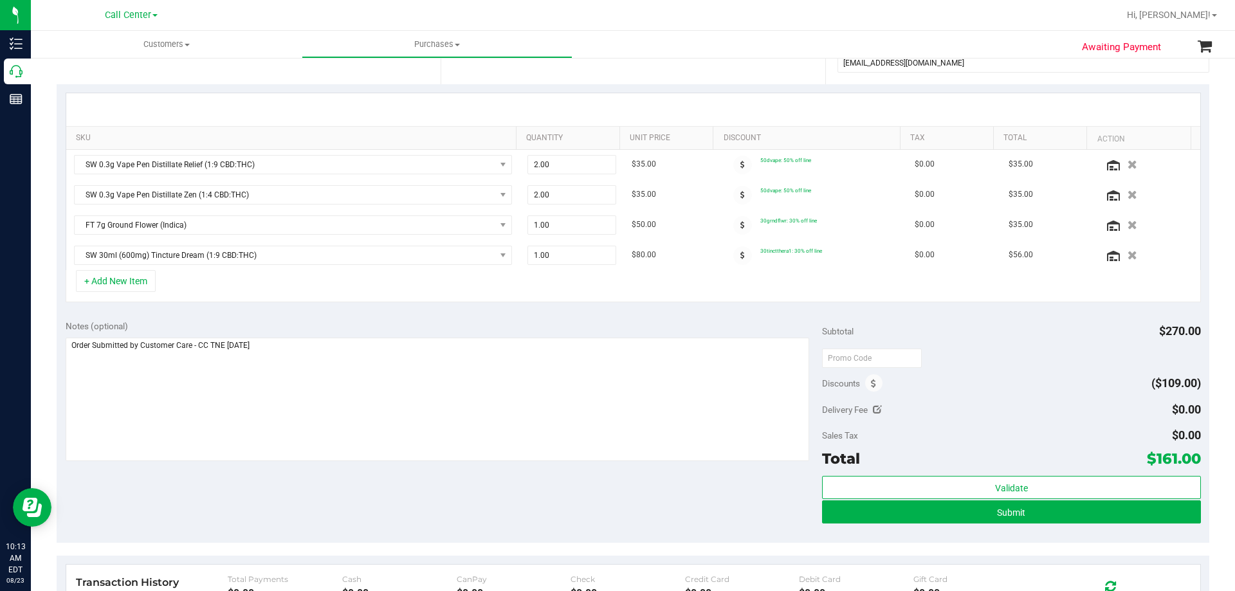
click at [345, 486] on div "Notes (optional) Subtotal $270.00 Discounts ($109.00) Delivery Fee $0.00 Sales …" at bounding box center [633, 427] width 1153 height 232
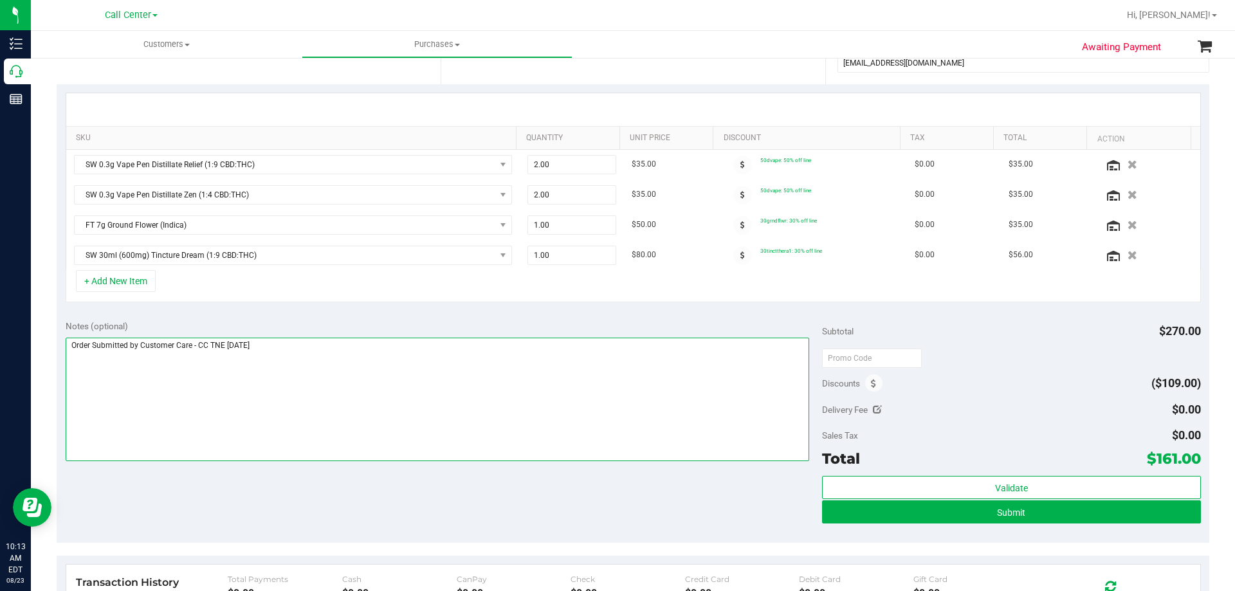
click at [334, 354] on textarea at bounding box center [438, 400] width 744 height 124
click at [340, 357] on textarea at bounding box center [438, 400] width 744 height 124
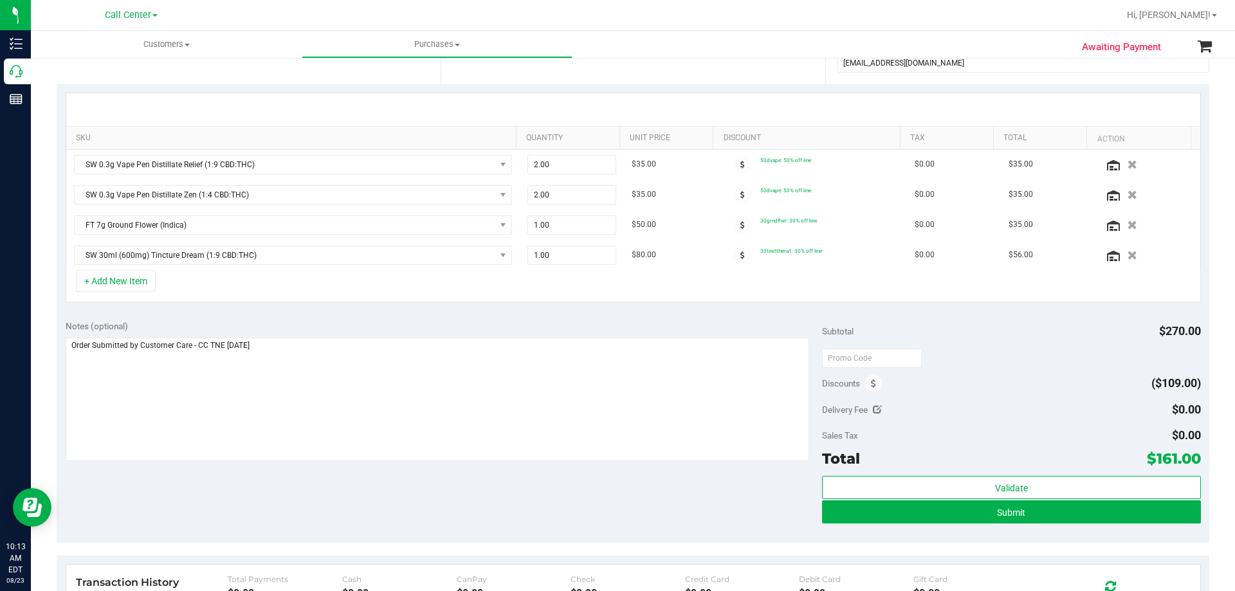
click at [288, 507] on div "Notes (optional) Subtotal $270.00 Discounts ($109.00) Delivery Fee $0.00 Sales …" at bounding box center [633, 427] width 1153 height 232
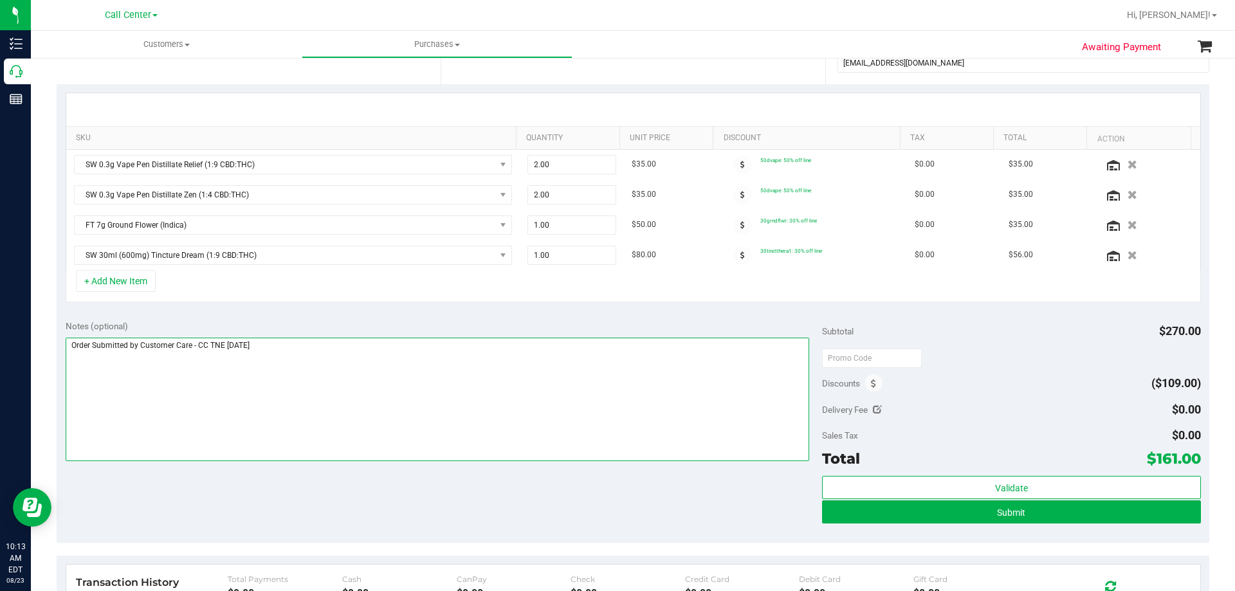
click at [332, 380] on textarea at bounding box center [438, 400] width 744 height 124
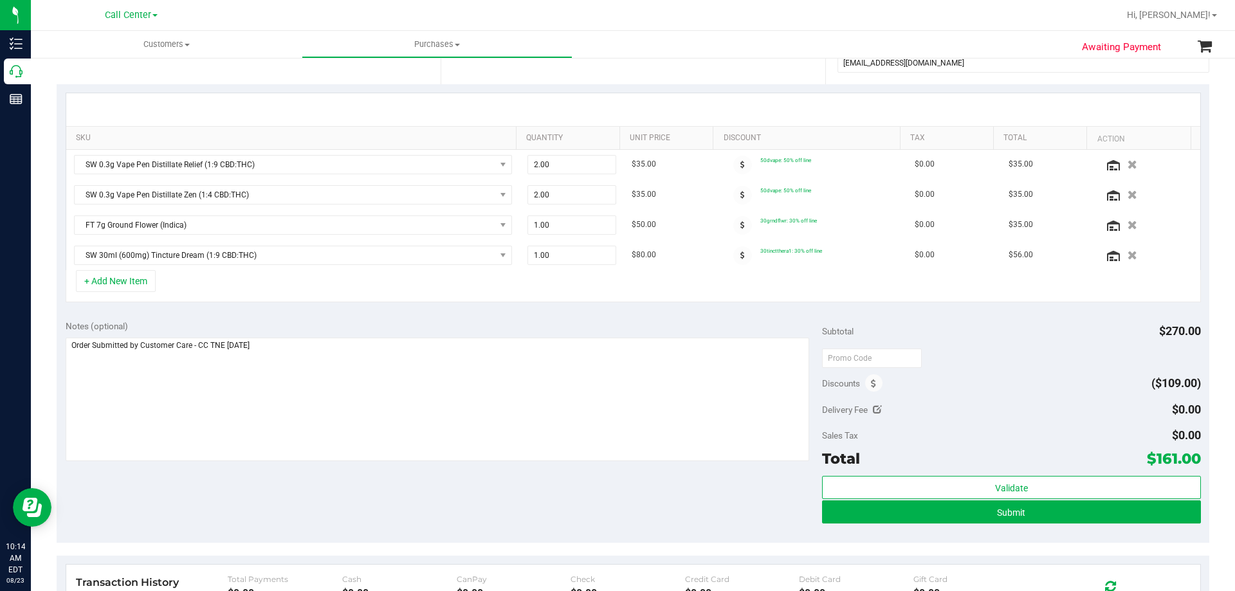
click at [508, 503] on div "Notes (optional) Subtotal $270.00 Discounts ($109.00) Delivery Fee $0.00 Sales …" at bounding box center [633, 427] width 1153 height 232
drag, startPoint x: 1146, startPoint y: 457, endPoint x: 1191, endPoint y: 458, distance: 45.0
click at [1191, 458] on span "$161.00" at bounding box center [1174, 459] width 54 height 18
copy span "161.00"
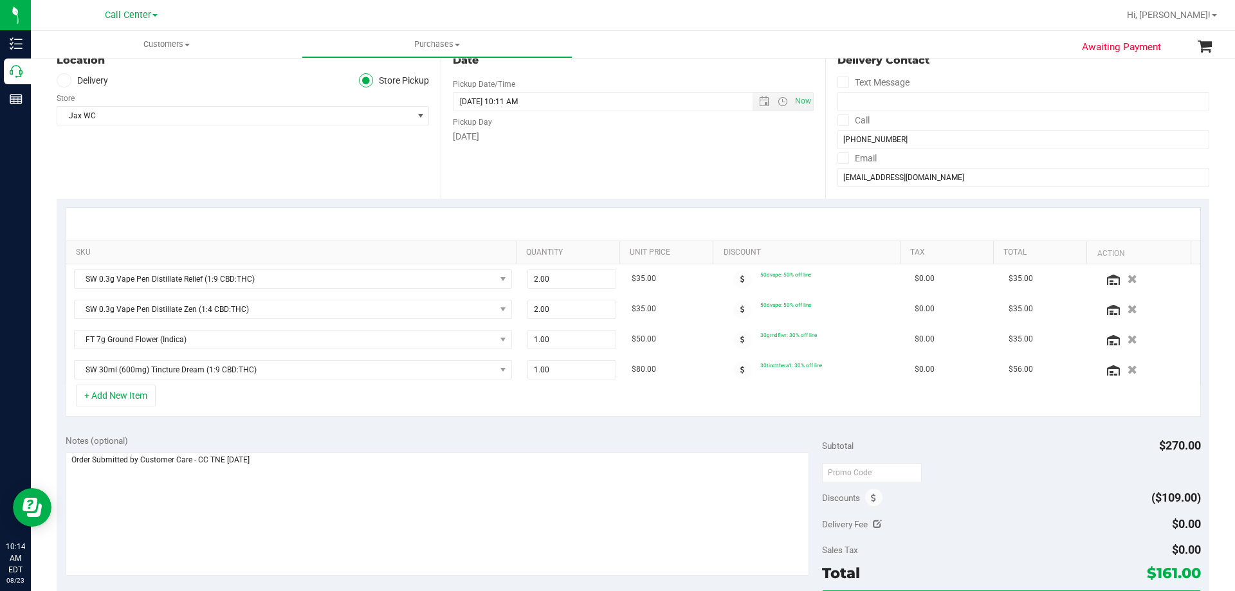
scroll to position [0, 0]
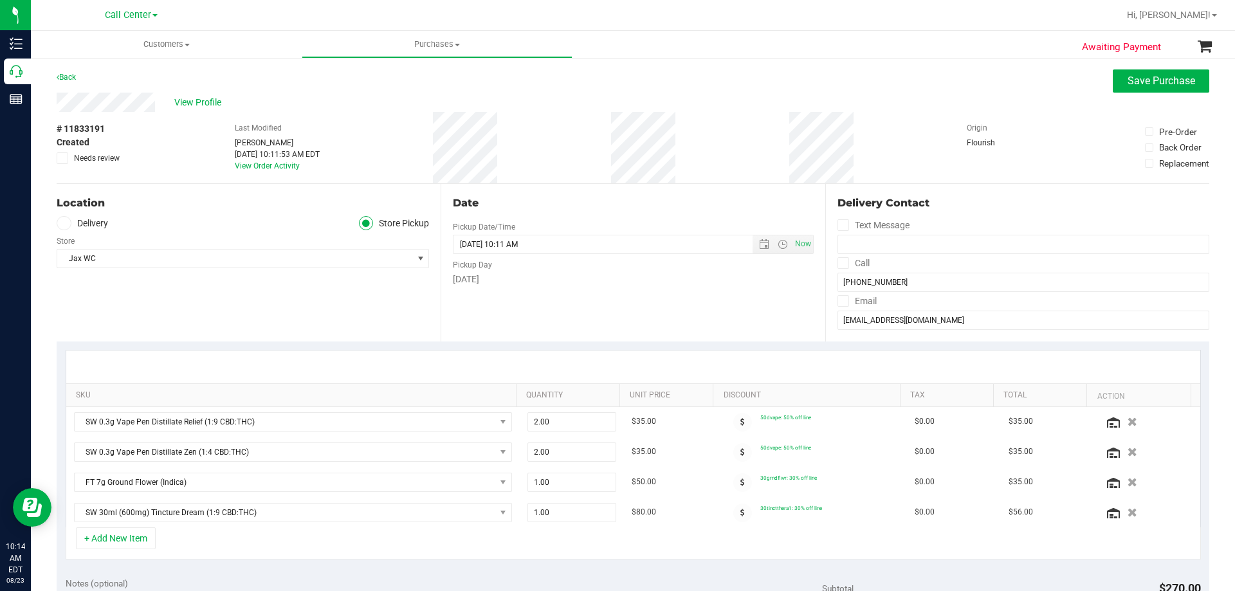
click at [167, 293] on div "Location Delivery Store Pickup Store Jax WC Select Store Bonita Springs WC Boyn…" at bounding box center [249, 263] width 384 height 158
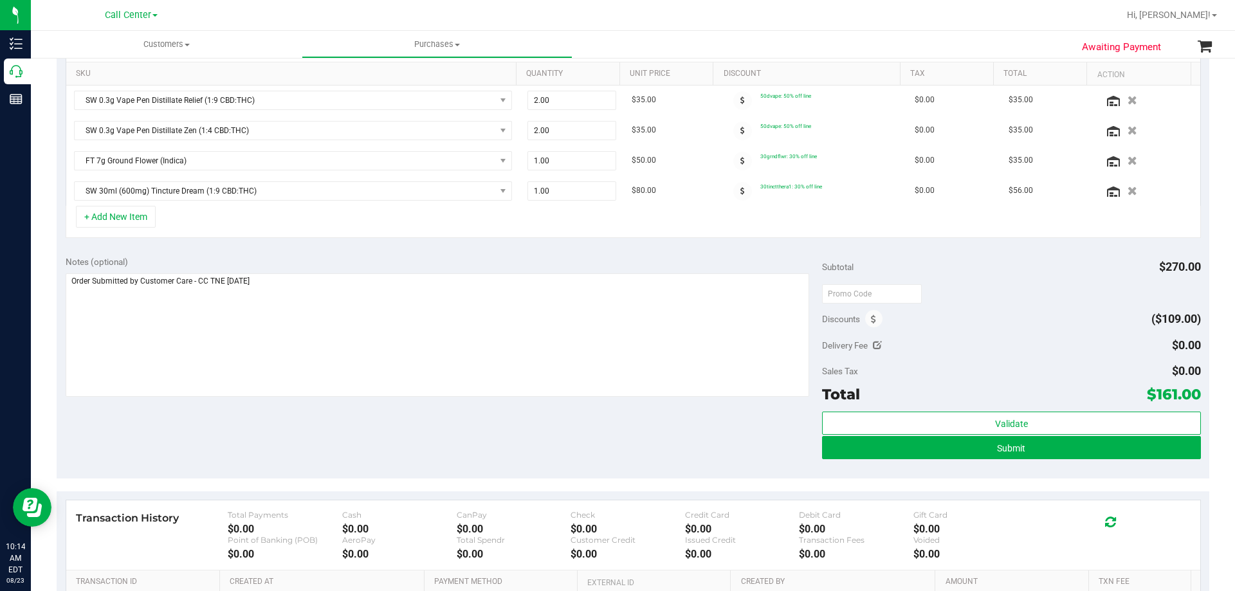
click at [383, 423] on div "Notes (optional) Subtotal $270.00 Discounts ($109.00) Delivery Fee $0.00 Sales …" at bounding box center [633, 363] width 1153 height 232
click at [665, 431] on div "Notes (optional) Subtotal $270.00 Discounts ($109.00) Delivery Fee $0.00 Sales …" at bounding box center [633, 363] width 1153 height 232
click at [609, 431] on div "Notes (optional) Subtotal $270.00 Discounts ($109.00) Delivery Fee $0.00 Sales …" at bounding box center [633, 363] width 1153 height 232
click at [985, 447] on button "Submit" at bounding box center [1011, 447] width 378 height 23
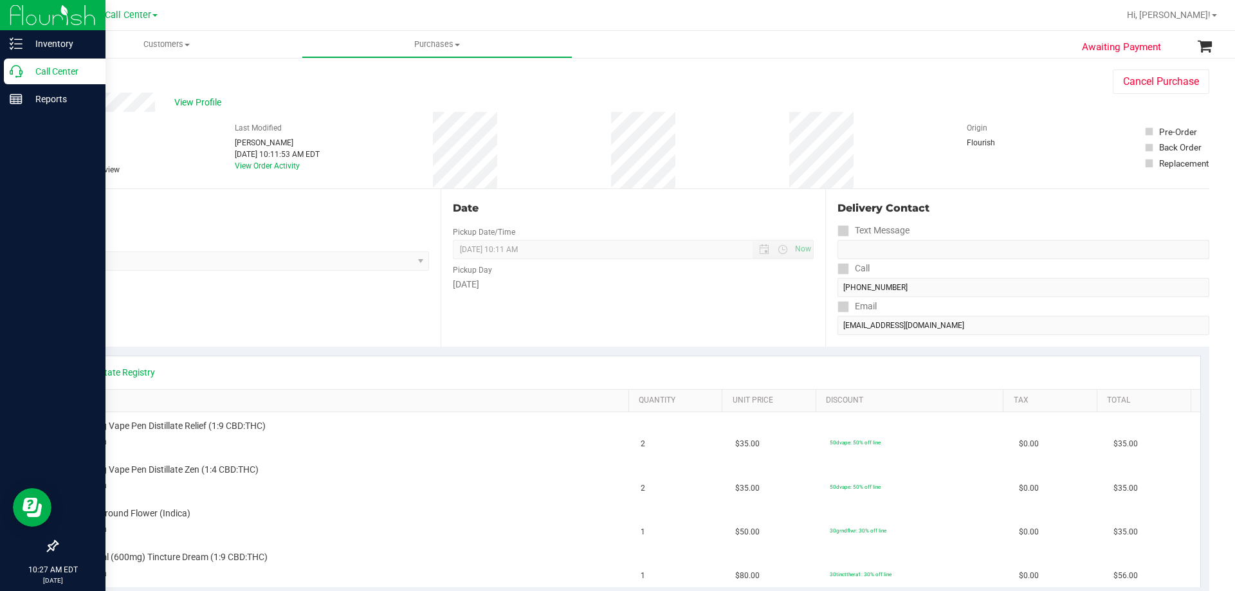
click at [71, 77] on p "Call Center" at bounding box center [61, 71] width 77 height 15
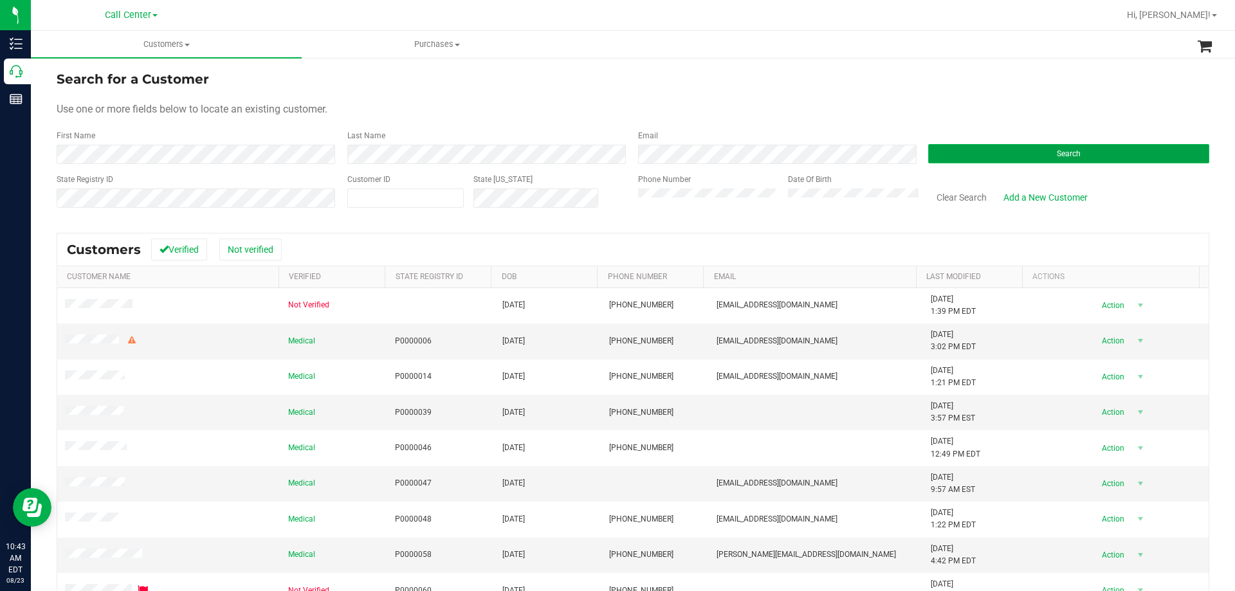
click at [991, 155] on button "Search" at bounding box center [1068, 153] width 281 height 19
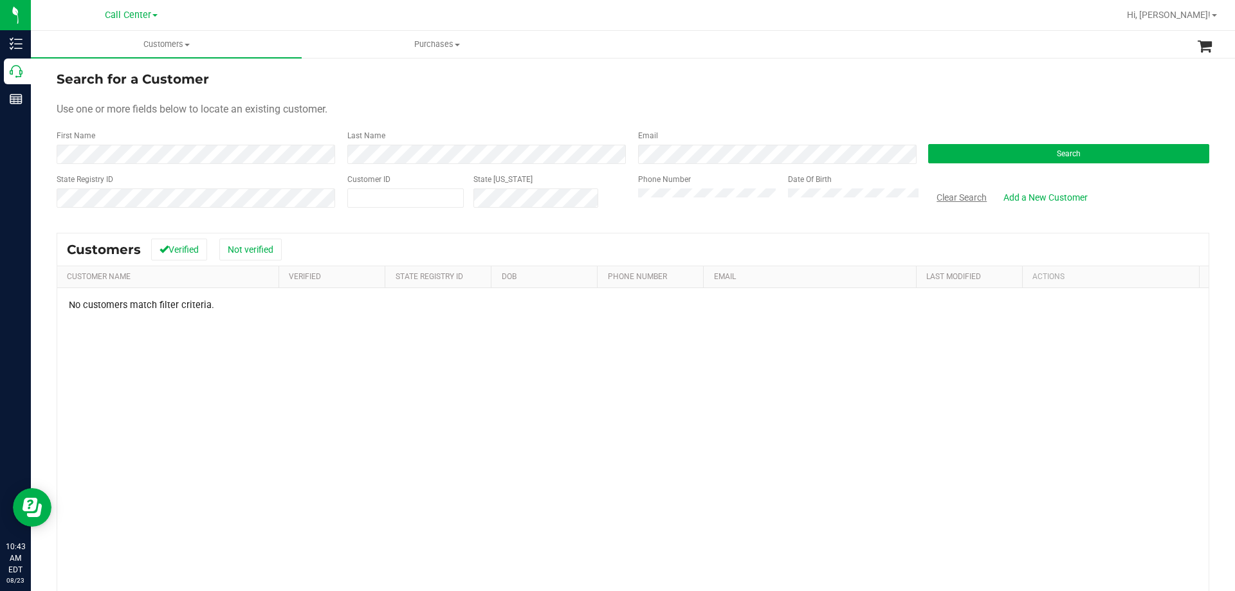
click at [949, 192] on button "Clear Search" at bounding box center [961, 198] width 67 height 22
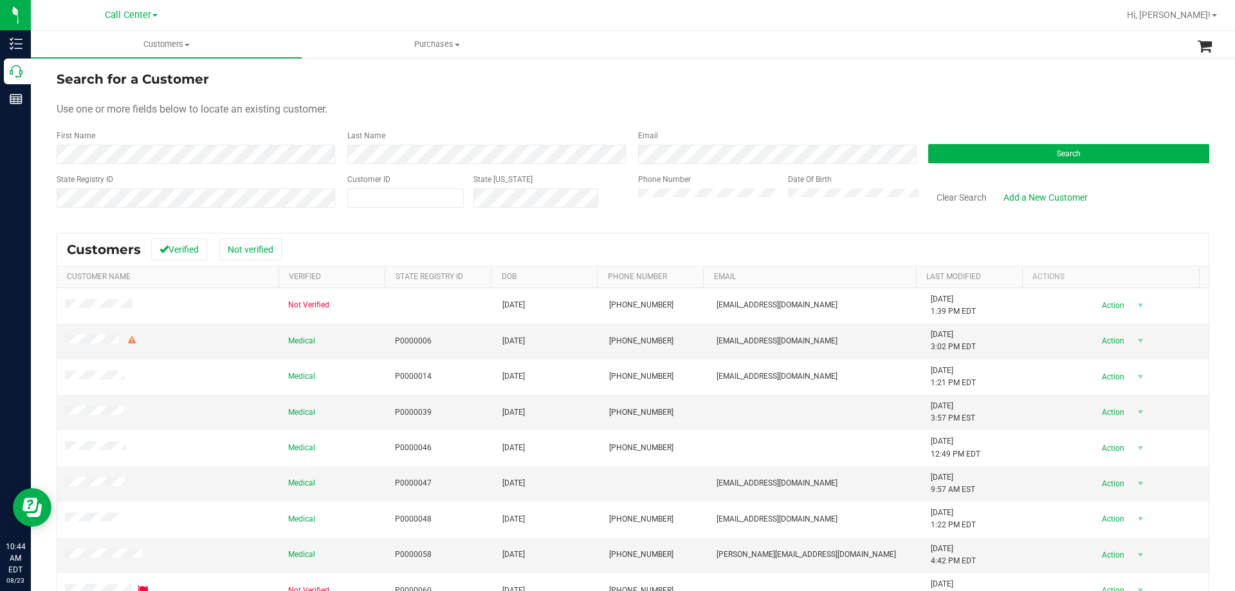
click at [536, 98] on form "Search for a Customer Use one or more fields below to locate an existing custom…" at bounding box center [633, 144] width 1153 height 150
click at [952, 154] on button "Search" at bounding box center [1068, 153] width 281 height 19
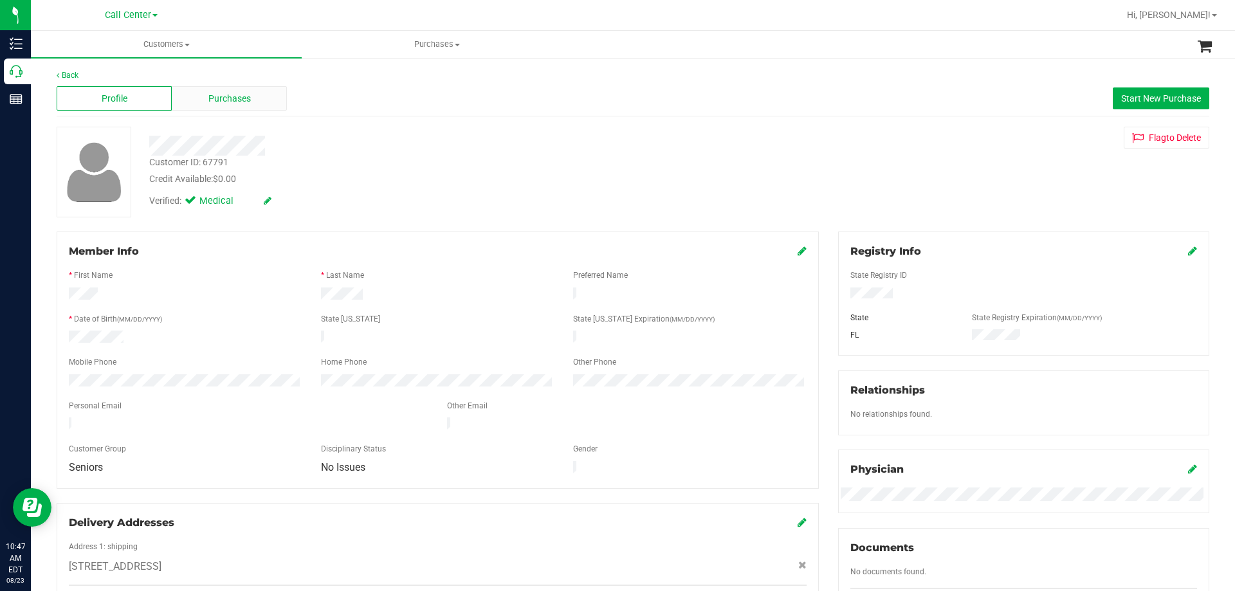
click at [225, 105] on div "Purchases" at bounding box center [229, 98] width 115 height 24
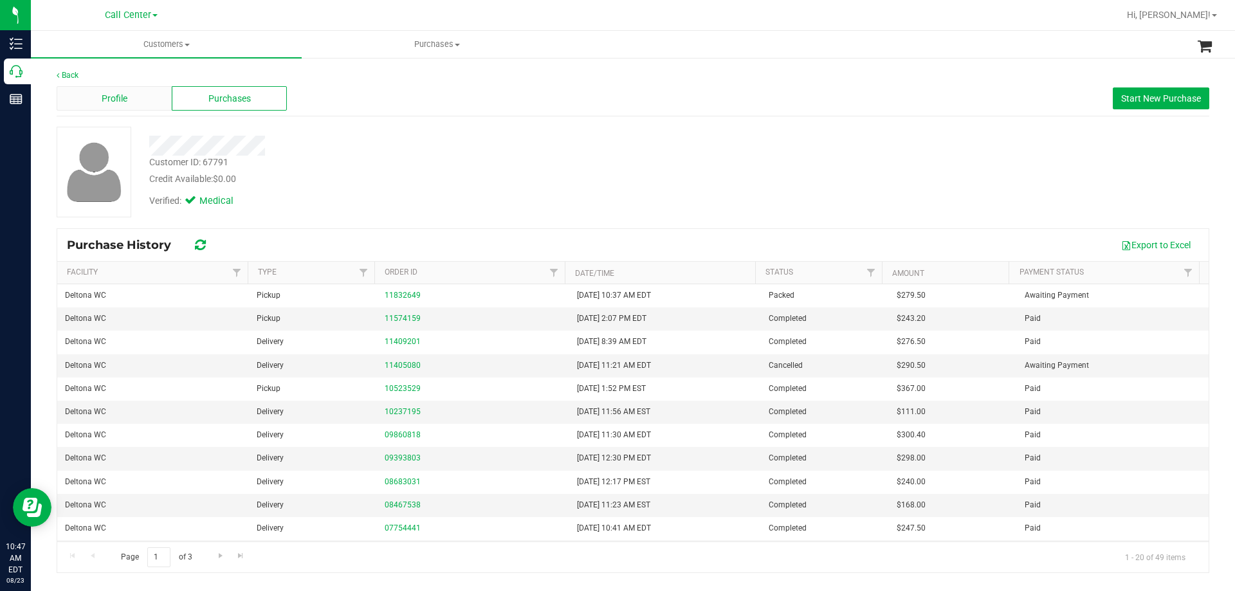
click at [144, 95] on div "Profile" at bounding box center [114, 98] width 115 height 24
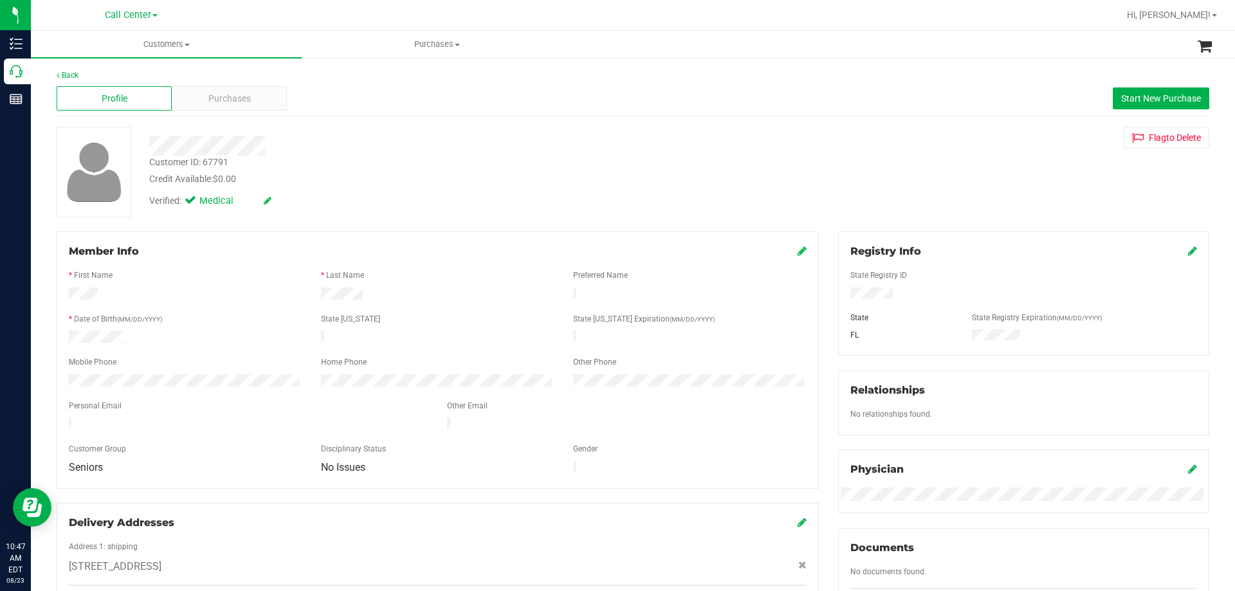
click at [220, 164] on div "Customer ID: 67791" at bounding box center [188, 163] width 79 height 14
click at [217, 163] on div "Customer ID: 67791" at bounding box center [188, 163] width 79 height 14
click at [221, 162] on div "Customer ID: 67791" at bounding box center [188, 163] width 79 height 14
copy div "67791"
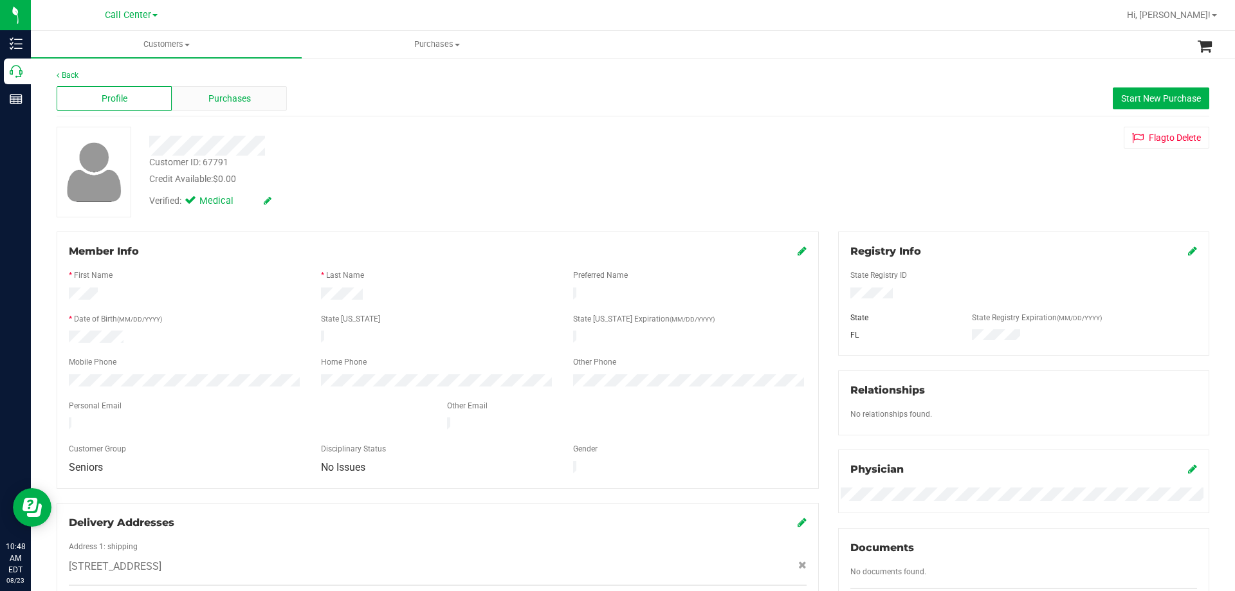
click at [238, 90] on div "Purchases" at bounding box center [229, 98] width 115 height 24
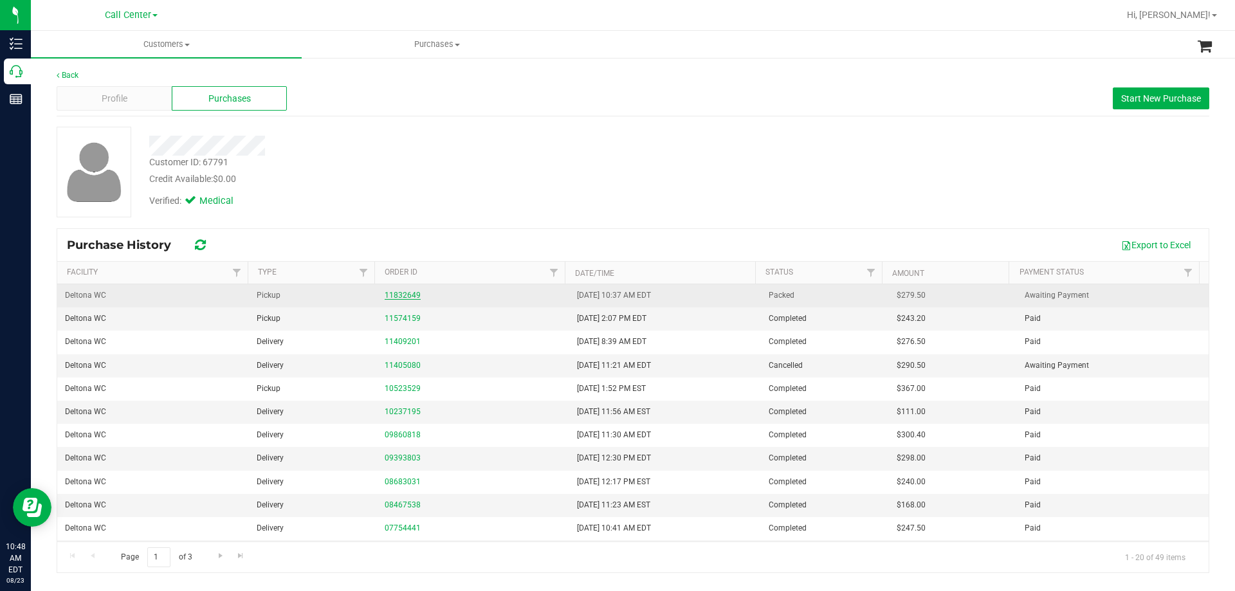
click at [412, 293] on link "11832649" at bounding box center [403, 295] width 36 height 9
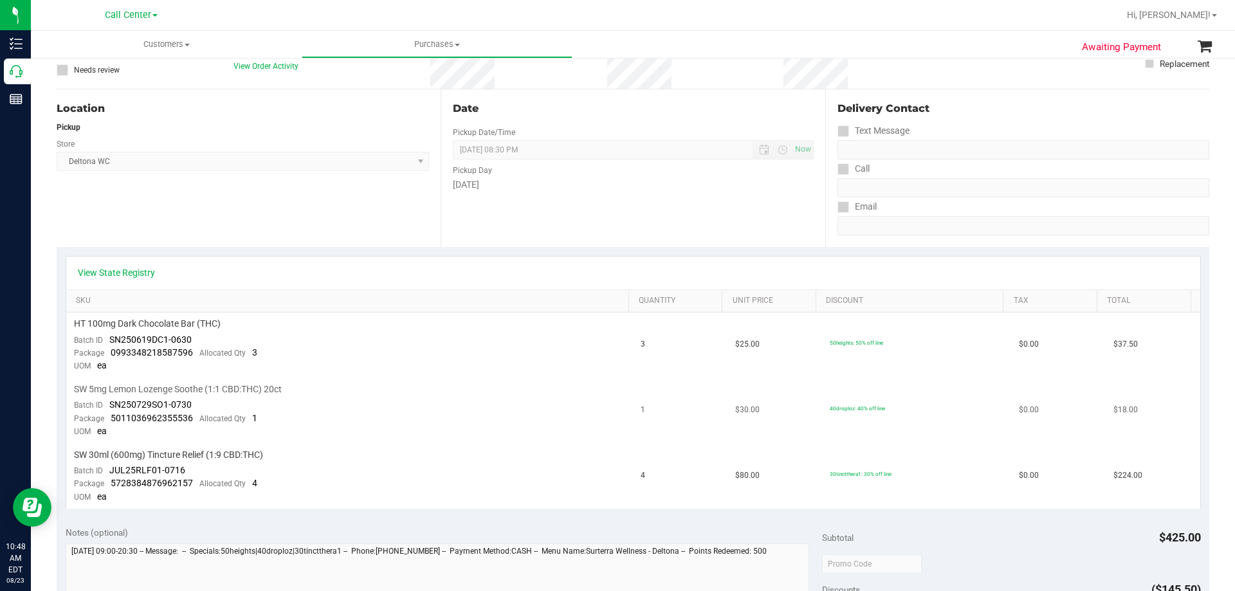
scroll to position [129, 0]
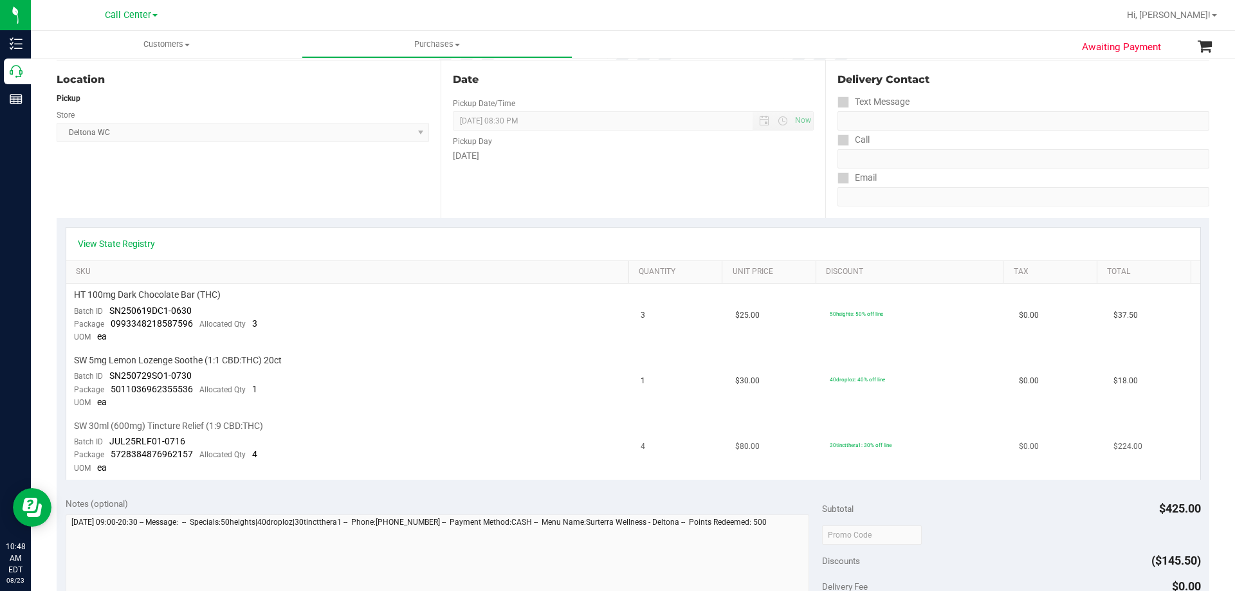
click at [208, 426] on span "SW 30ml (600mg) Tincture Relief (1:9 CBD:THC)" at bounding box center [168, 426] width 189 height 12
drag, startPoint x: 208, startPoint y: 426, endPoint x: 385, endPoint y: 426, distance: 177.5
click at [385, 426] on div "SW 30ml (600mg) Tincture Relief (1:9 CBD:THC)" at bounding box center [350, 426] width 552 height 12
drag, startPoint x: 149, startPoint y: 426, endPoint x: 363, endPoint y: 426, distance: 214.8
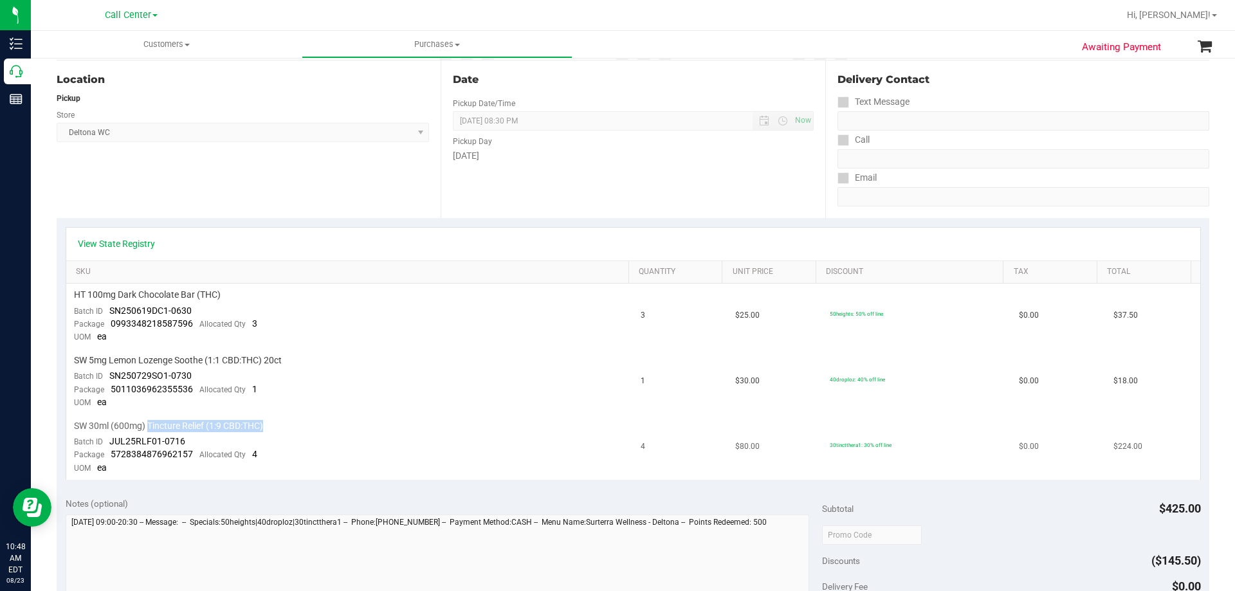
click at [363, 426] on div "SW 30ml (600mg) Tincture Relief (1:9 CBD:THC)" at bounding box center [350, 426] width 552 height 12
drag, startPoint x: 202, startPoint y: 423, endPoint x: 302, endPoint y: 423, distance: 99.7
click at [291, 423] on div "SW 30ml (600mg) Tincture Relief (1:9 CBD:THC)" at bounding box center [350, 426] width 552 height 12
click at [302, 423] on div "SW 30ml (600mg) Tincture Relief (1:9 CBD:THC)" at bounding box center [350, 426] width 552 height 12
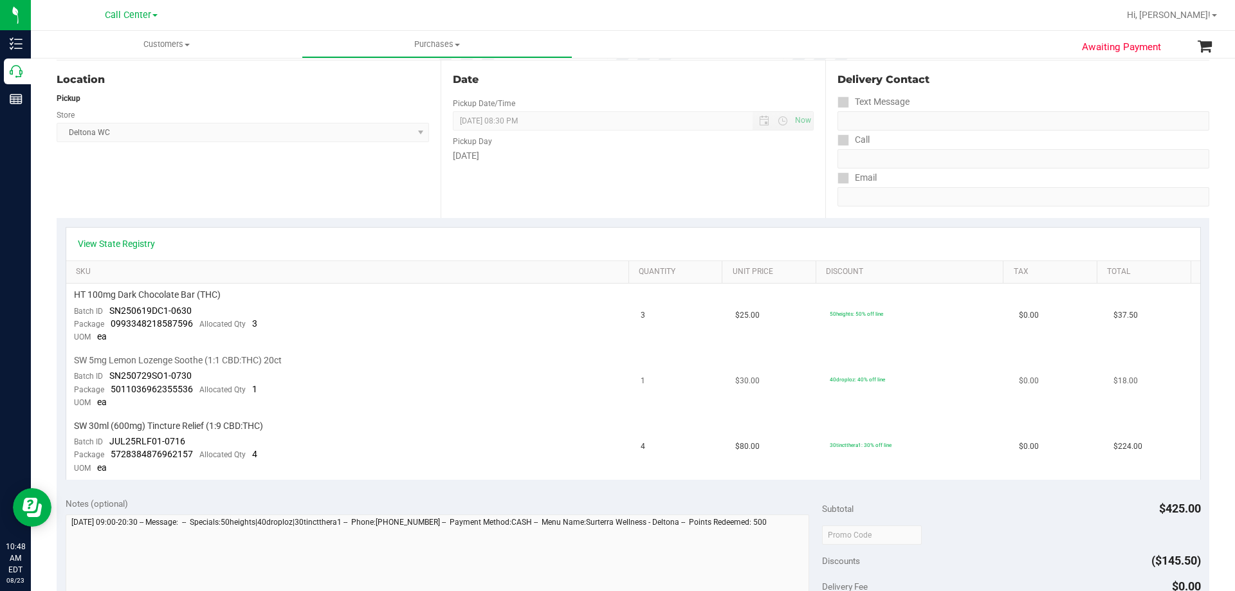
click at [140, 356] on span "SW 5mg Lemon Lozenge Soothe (1:1 CBD:THC) 20ct" at bounding box center [178, 360] width 208 height 12
click at [137, 289] on span "HT 100mg Dark Chocolate Bar (THC)" at bounding box center [147, 295] width 147 height 12
click at [392, 338] on td "HT 100mg Dark Chocolate Bar (THC) Batch ID SN250619DC1-0630 Package 09933482185…" at bounding box center [349, 317] width 567 height 66
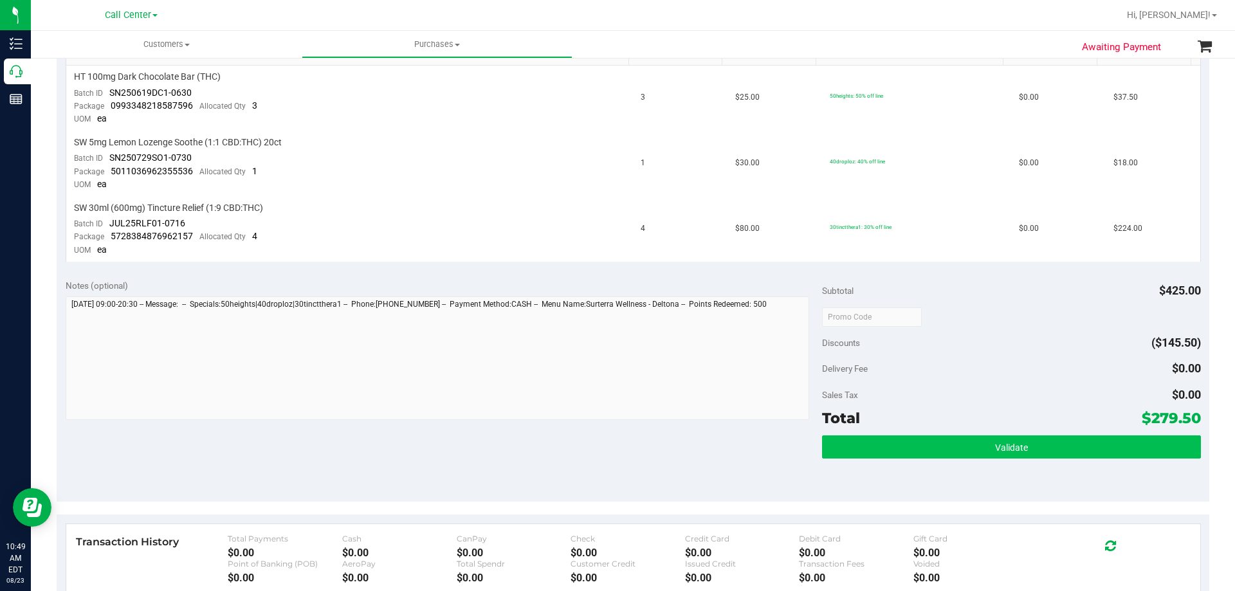
scroll to position [386, 0]
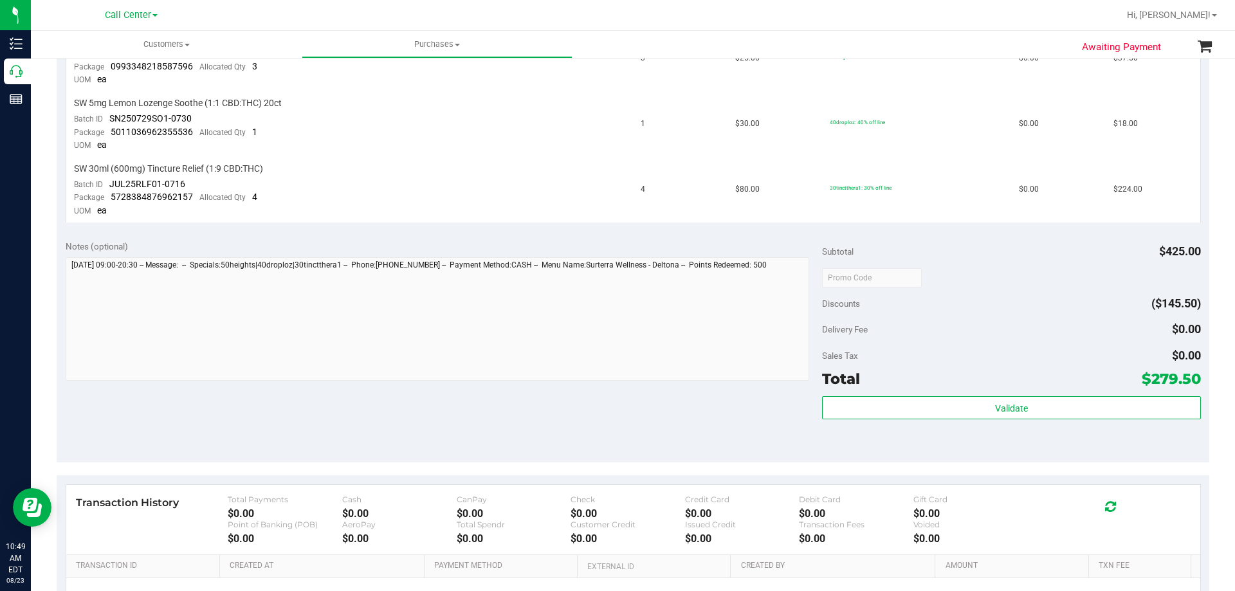
drag, startPoint x: 1142, startPoint y: 376, endPoint x: 1188, endPoint y: 372, distance: 45.9
click at [1188, 372] on span "$279.50" at bounding box center [1171, 379] width 59 height 18
copy span "279.50"
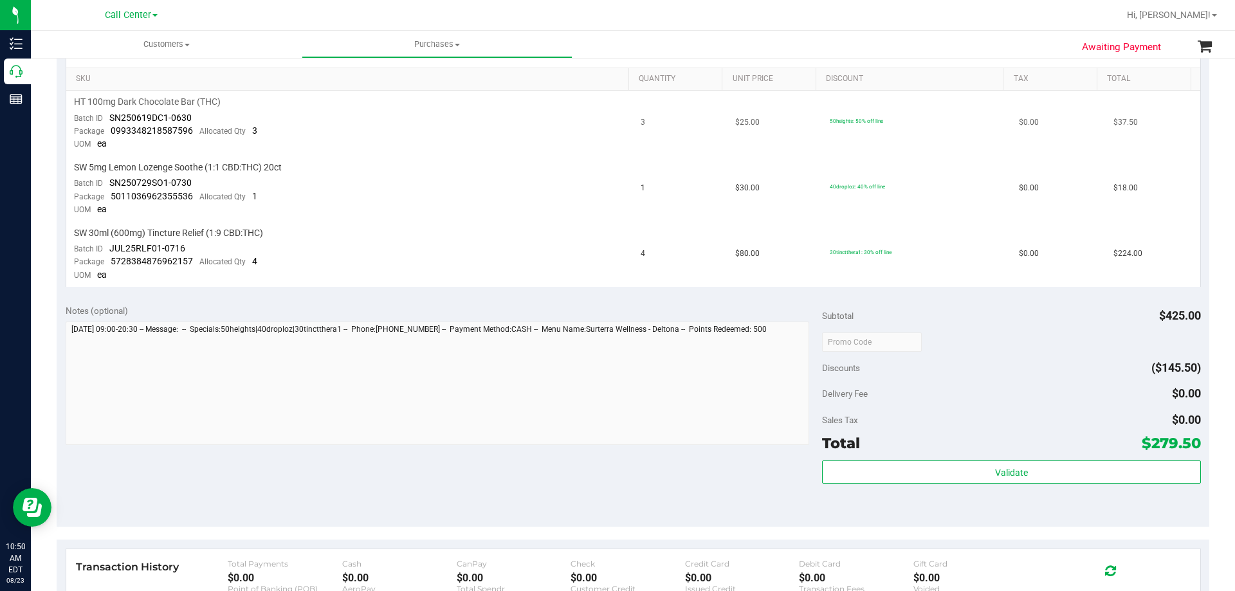
scroll to position [0, 0]
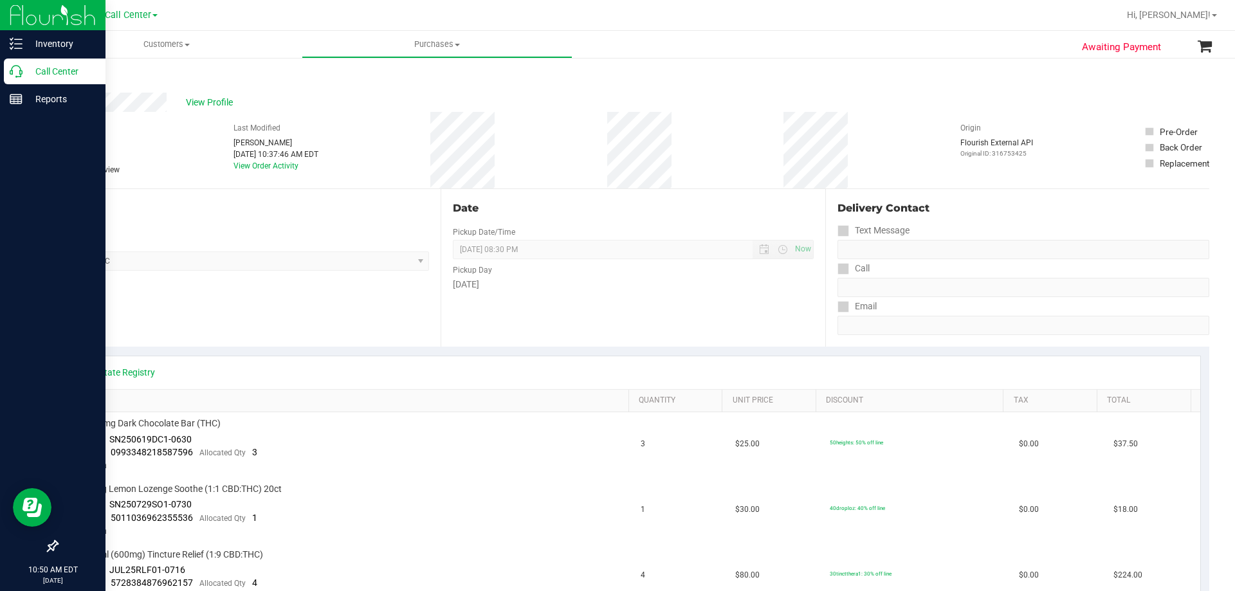
click at [55, 73] on p "Call Center" at bounding box center [61, 71] width 77 height 15
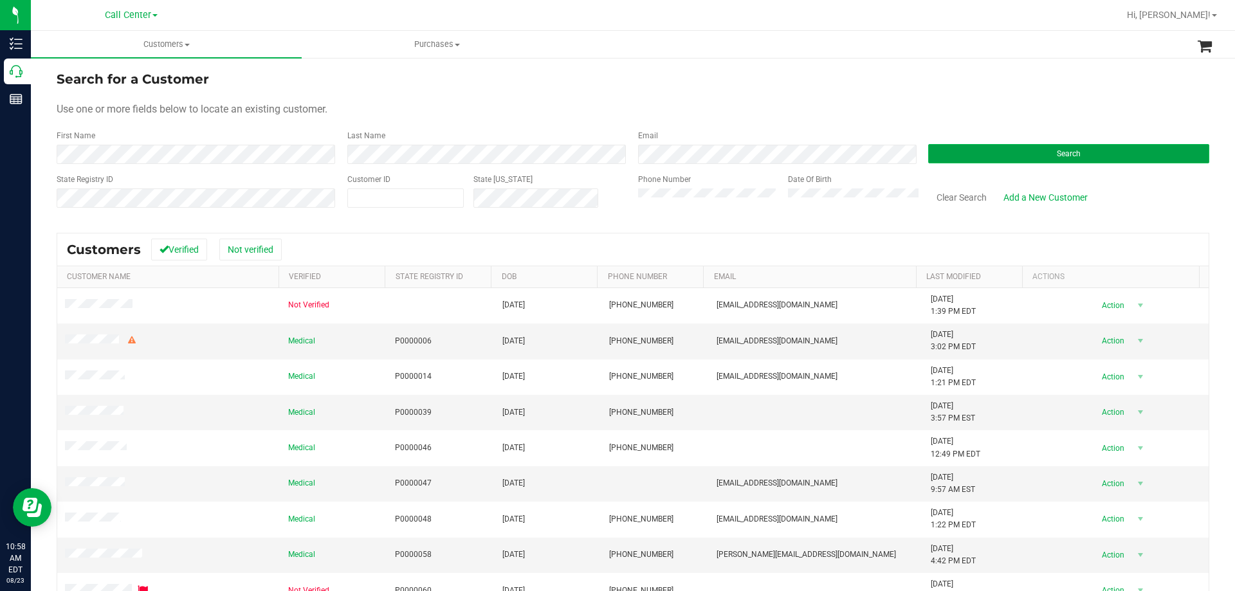
click at [961, 154] on button "Search" at bounding box center [1068, 153] width 281 height 19
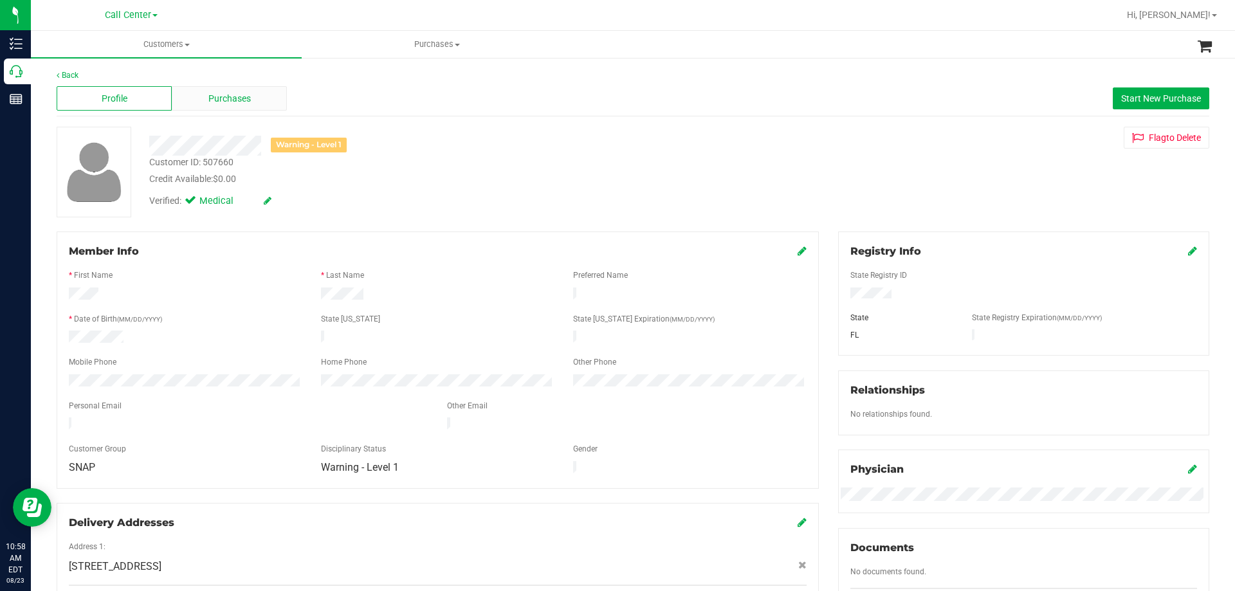
click at [275, 90] on div "Purchases" at bounding box center [229, 98] width 115 height 24
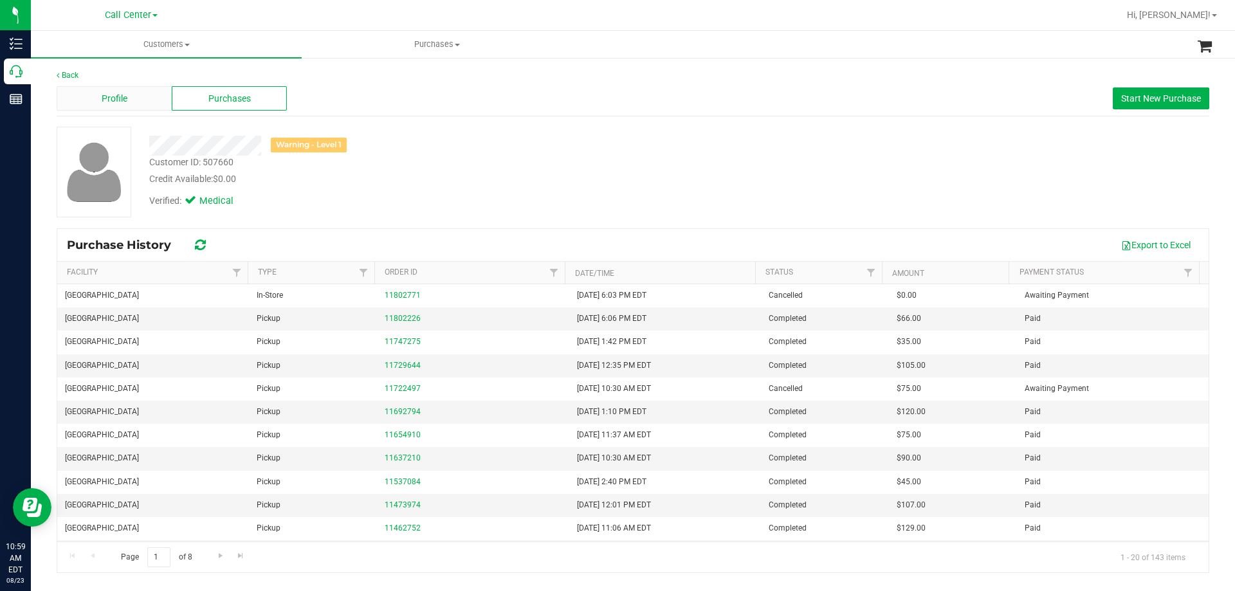
click at [157, 98] on div "Profile" at bounding box center [114, 98] width 115 height 24
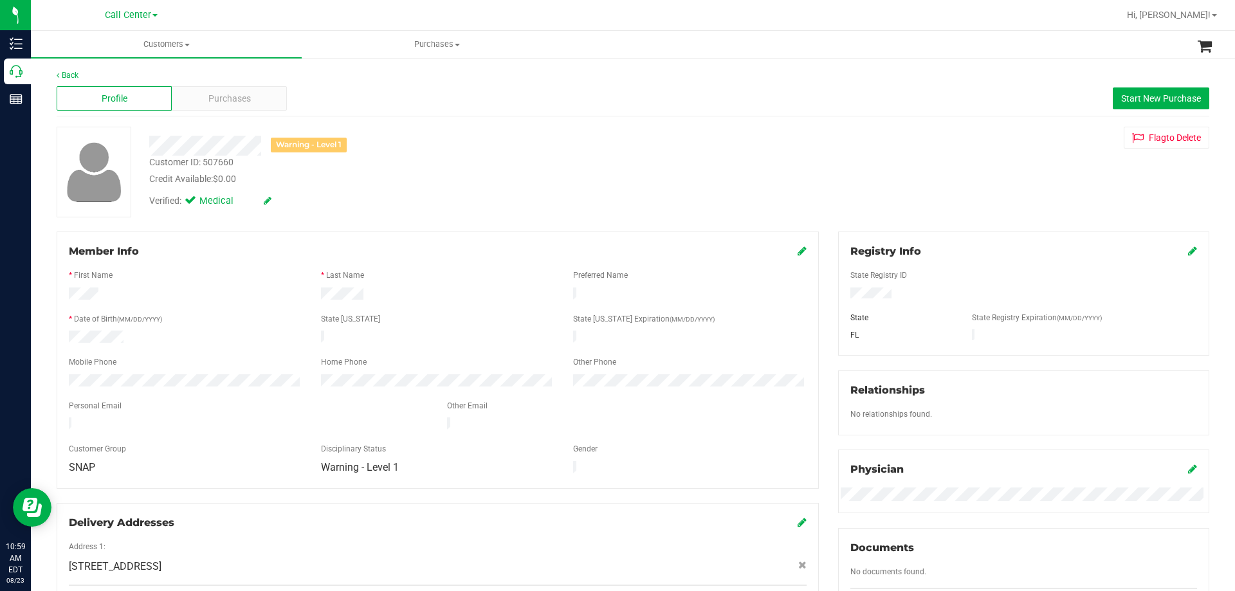
click at [776, 179] on div "Warning - Level 1 Customer ID: 507660 Credit Available: $0.00 Verified: Medical…" at bounding box center [633, 172] width 1172 height 91
click at [803, 129] on div "Warning - Level 1 Customer ID: 507660 Credit Available: $0.00 Verified: Medical…" at bounding box center [633, 172] width 1172 height 91
click at [606, 165] on div "Customer ID: 507660 Credit Available: $0.00" at bounding box center [433, 171] width 586 height 30
drag, startPoint x: 277, startPoint y: 145, endPoint x: 390, endPoint y: 143, distance: 113.2
click at [390, 143] on div "Warning - Level 1" at bounding box center [433, 146] width 586 height 20
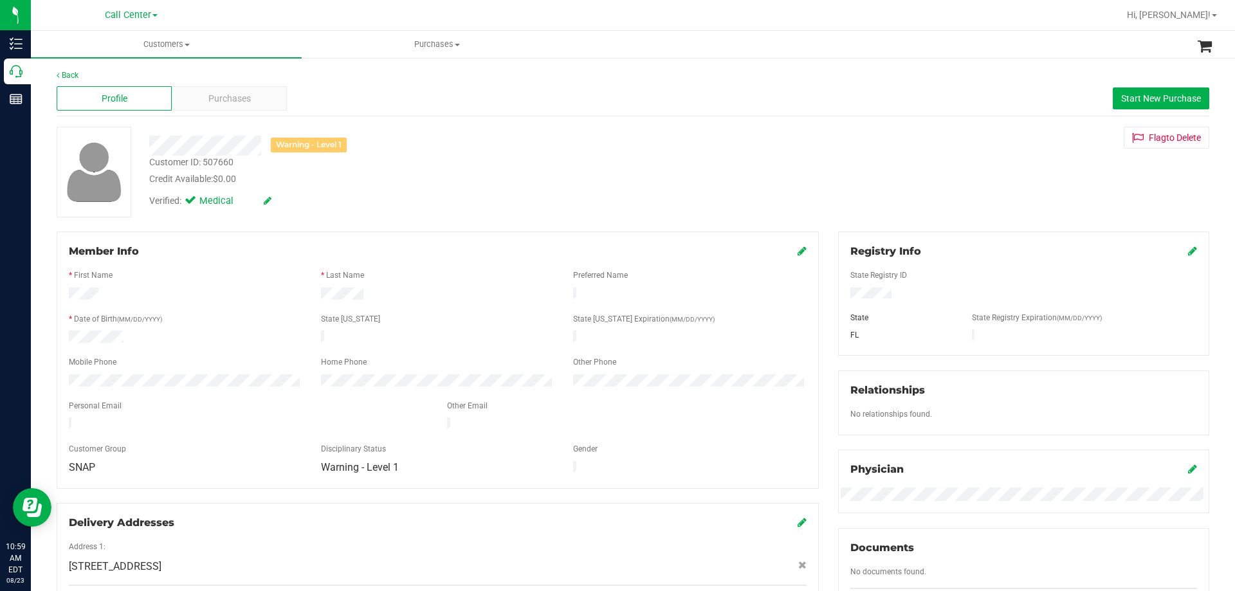
click at [390, 143] on div "Warning - Level 1" at bounding box center [433, 146] width 586 height 20
drag, startPoint x: 275, startPoint y: 145, endPoint x: 402, endPoint y: 154, distance: 127.0
click at [402, 154] on div "Warning - Level 1" at bounding box center [433, 146] width 586 height 20
click at [396, 184] on div "Credit Available: $0.00" at bounding box center [432, 179] width 567 height 14
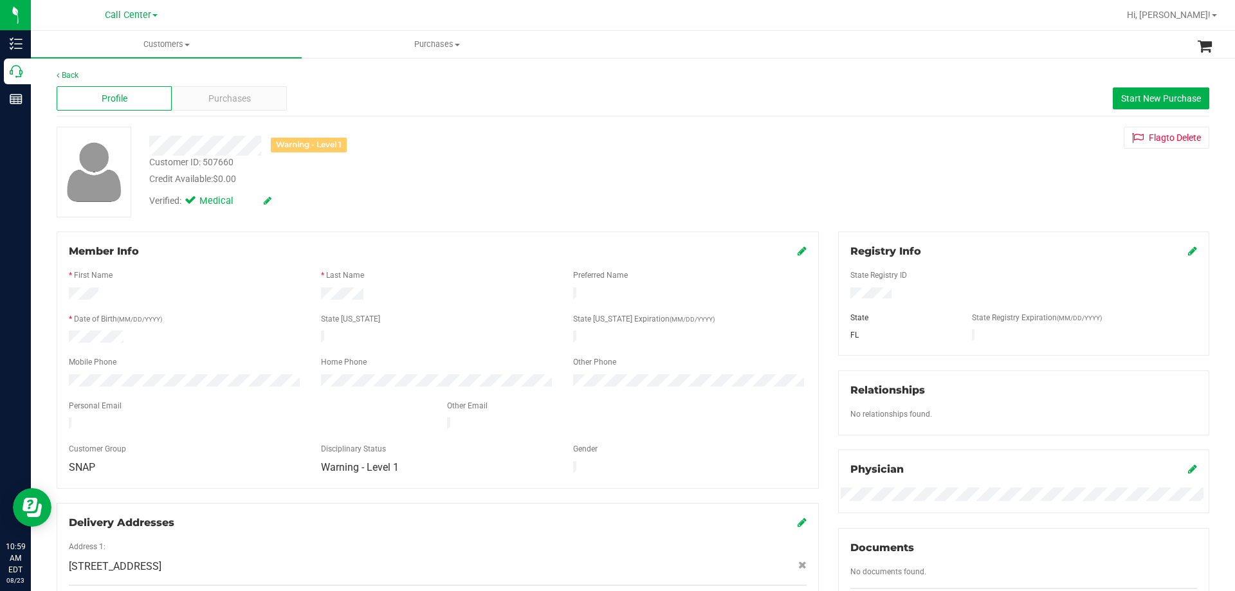
drag, startPoint x: 278, startPoint y: 143, endPoint x: 399, endPoint y: 152, distance: 121.3
click at [399, 152] on div "Warning - Level 1" at bounding box center [433, 146] width 586 height 20
drag, startPoint x: 276, startPoint y: 140, endPoint x: 385, endPoint y: 143, distance: 109.4
click at [385, 143] on div "Warning - Level 1" at bounding box center [433, 146] width 586 height 20
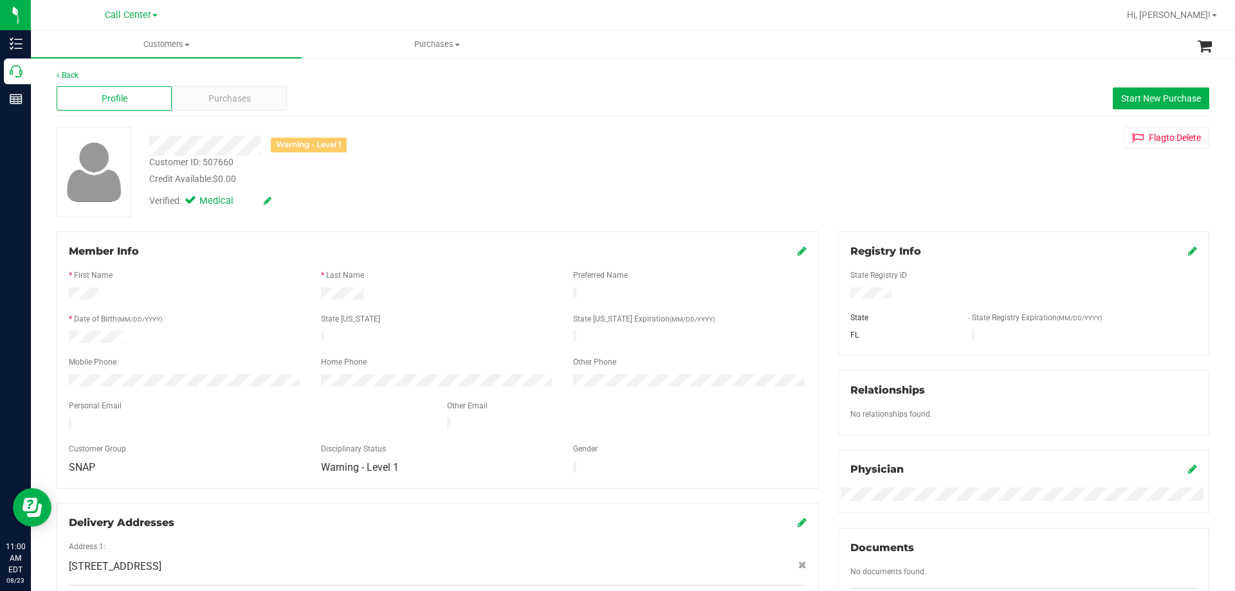
click at [385, 144] on div "Warning - Level 1" at bounding box center [433, 146] width 586 height 20
click at [459, 199] on div "Verified: Medical" at bounding box center [433, 200] width 586 height 28
drag, startPoint x: 276, startPoint y: 142, endPoint x: 410, endPoint y: 141, distance: 134.4
click at [410, 141] on div "Warning - Level 1" at bounding box center [433, 146] width 586 height 20
click at [410, 142] on div "Warning - Level 1" at bounding box center [433, 146] width 586 height 20
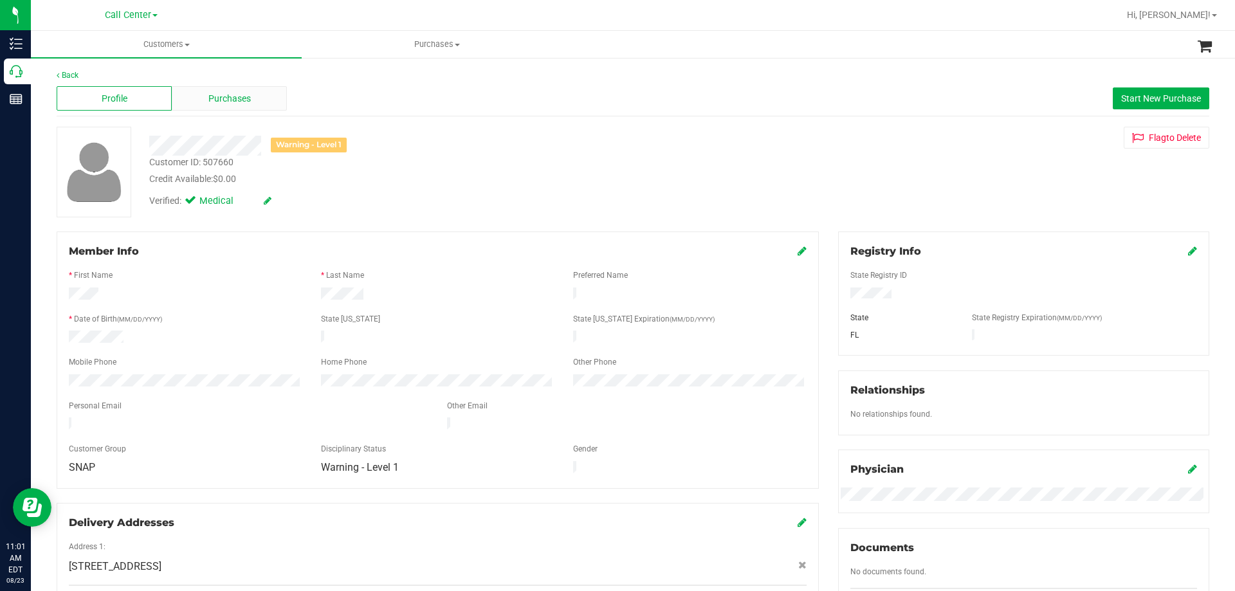
click at [205, 102] on div "Purchases" at bounding box center [229, 98] width 115 height 24
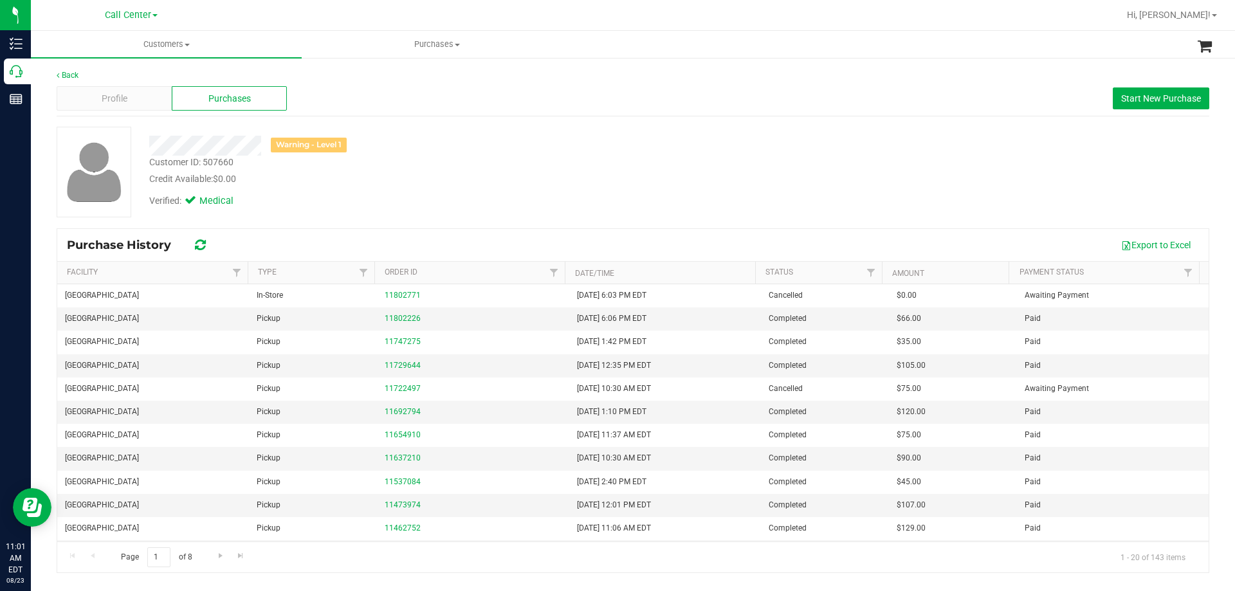
click at [1126, 87] on div "Profile Purchases Start New Purchase" at bounding box center [633, 98] width 1153 height 35
click at [1140, 100] on span "Start New Purchase" at bounding box center [1161, 98] width 80 height 10
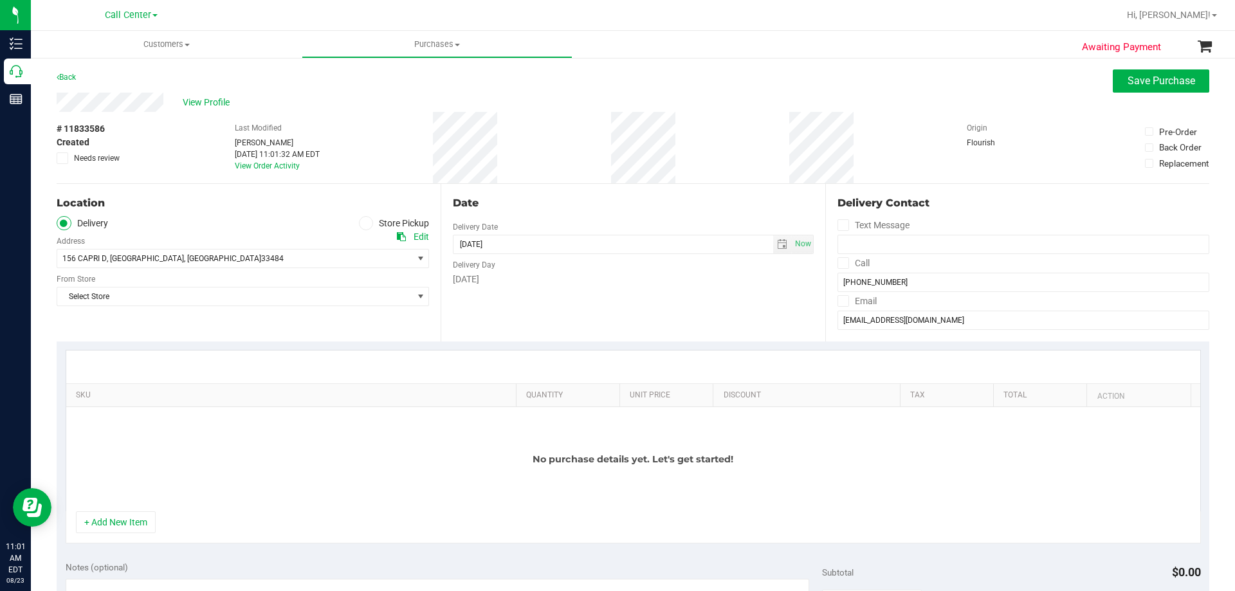
click at [362, 223] on icon at bounding box center [366, 223] width 8 height 0
click at [0, 0] on input "Store Pickup" at bounding box center [0, 0] width 0 height 0
click at [205, 255] on span "Select Store" at bounding box center [234, 259] width 355 height 18
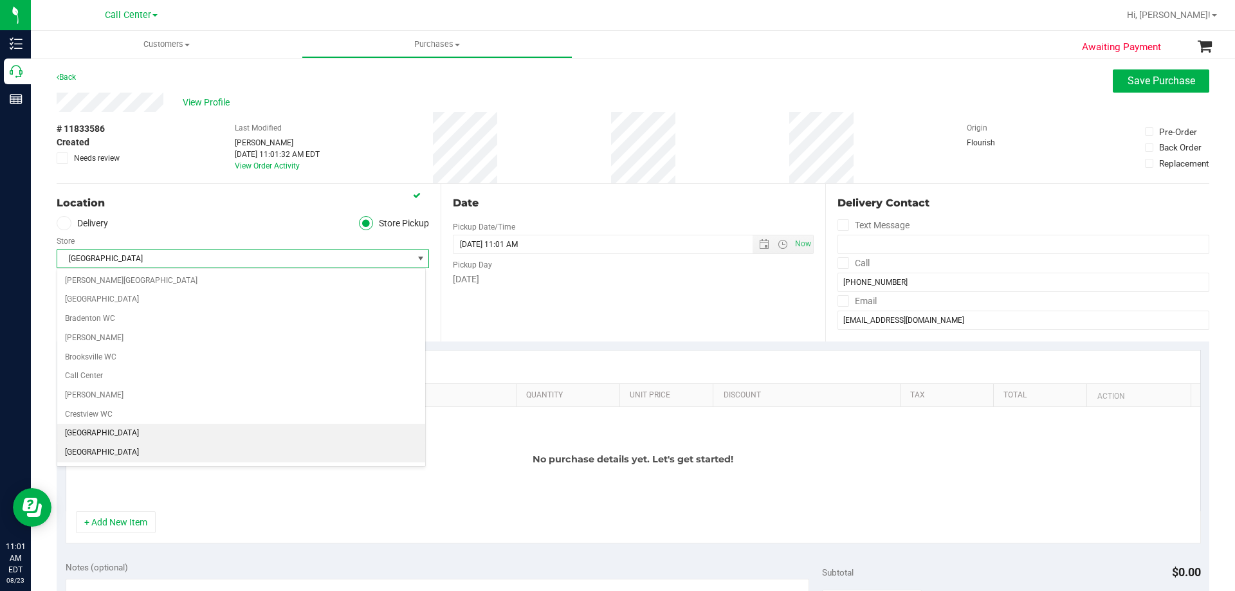
click at [125, 454] on li "[GEOGRAPHIC_DATA]" at bounding box center [241, 452] width 368 height 19
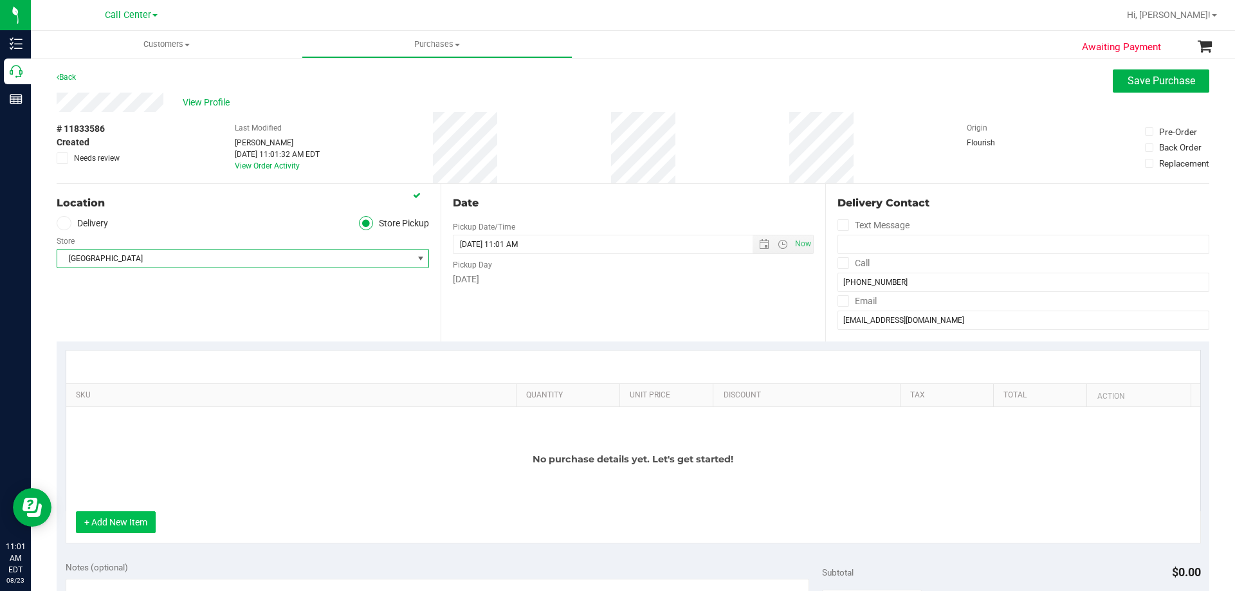
click at [134, 527] on button "+ Add New Item" at bounding box center [116, 522] width 80 height 22
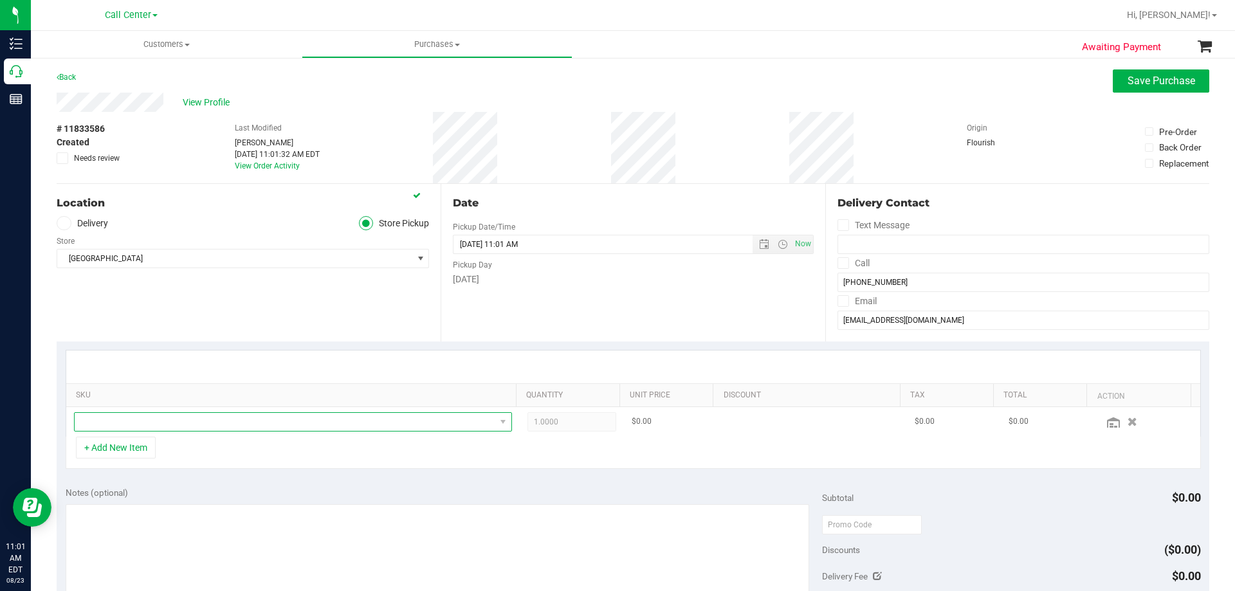
click at [221, 422] on span "NO DATA FOUND" at bounding box center [285, 422] width 421 height 18
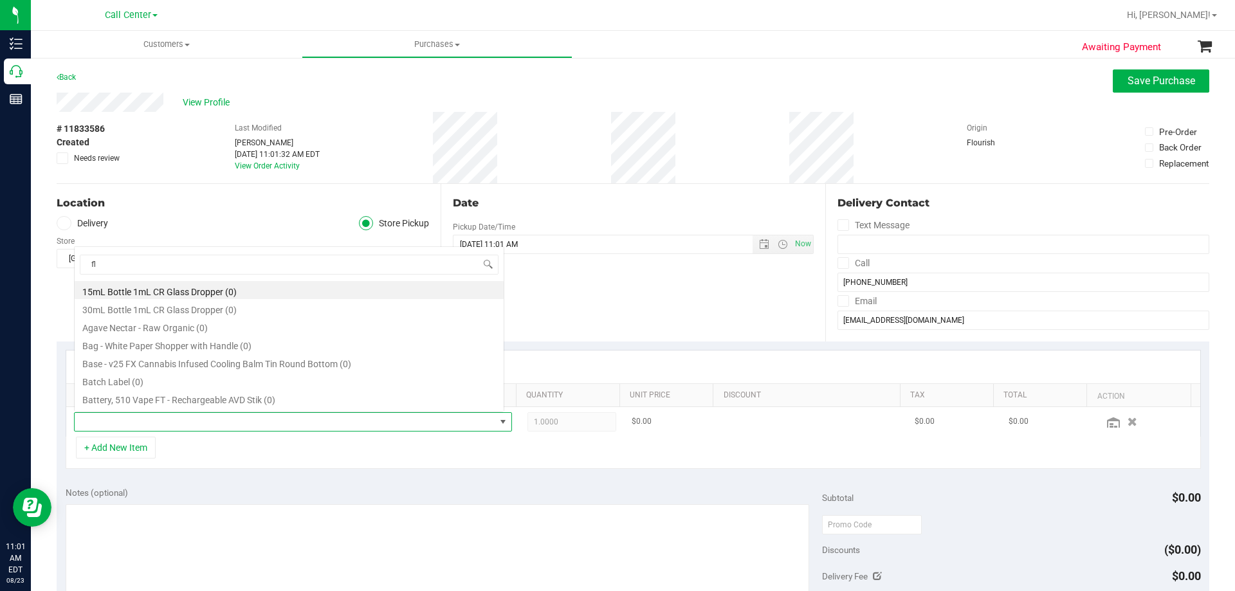
scroll to position [19, 426]
type input "florida frost p"
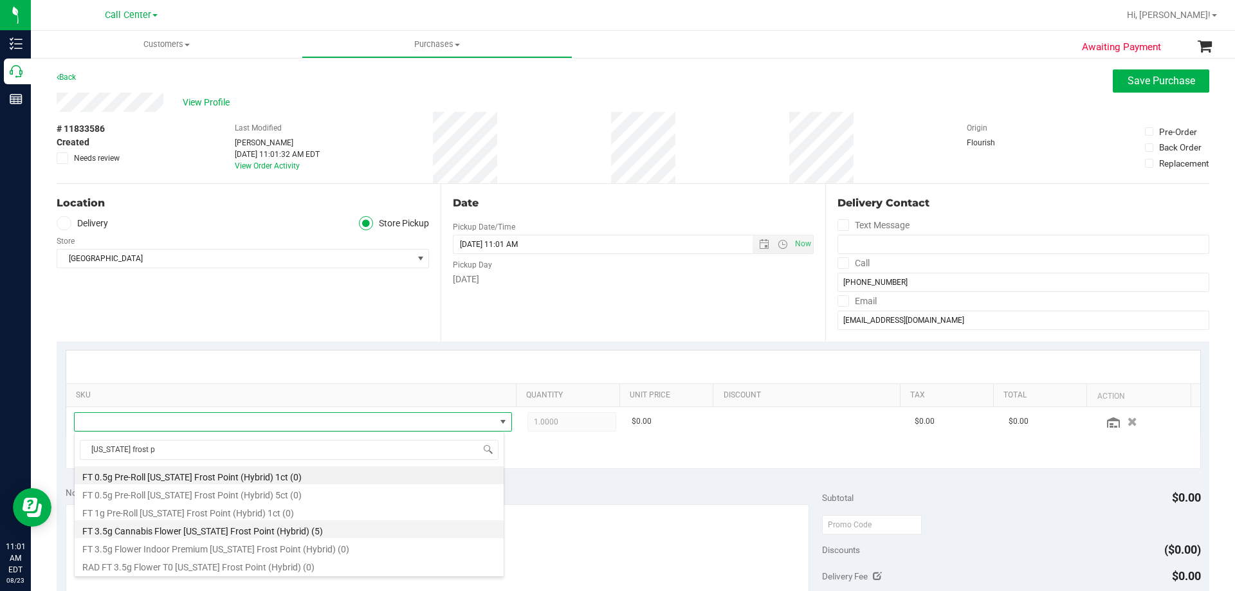
click at [307, 530] on li "FT 3.5g Cannabis Flower Florida Frost Point (Hybrid) (5)" at bounding box center [289, 529] width 429 height 18
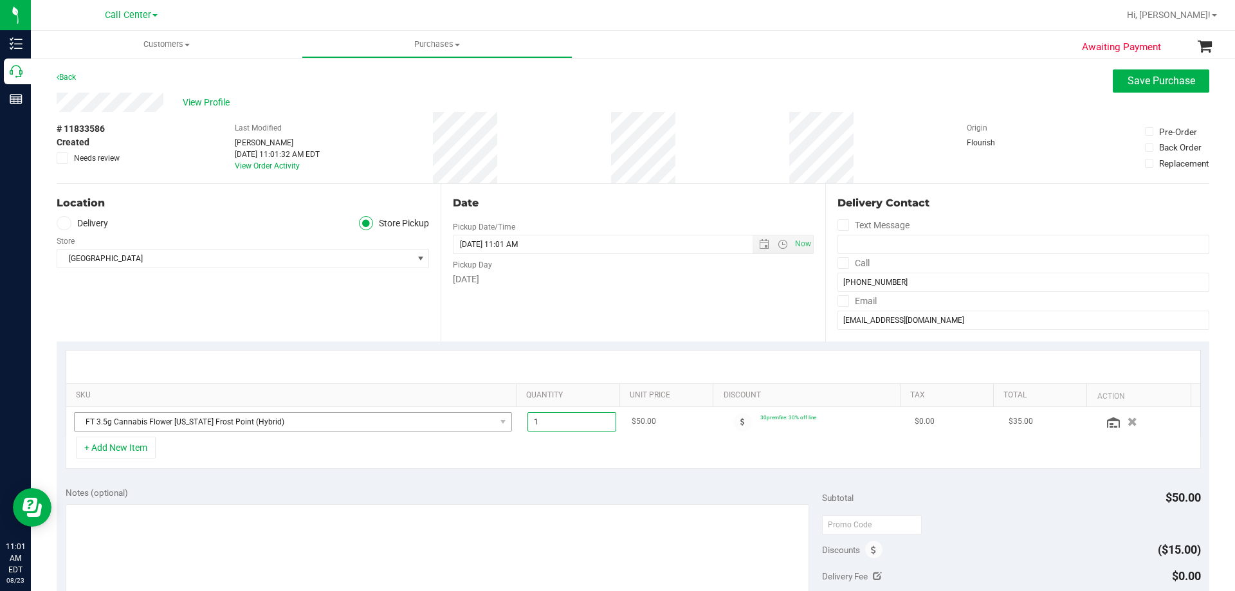
drag, startPoint x: 572, startPoint y: 421, endPoint x: 488, endPoint y: 427, distance: 83.9
click at [488, 427] on tr "FT 3.5g Cannabis Flower Florida Frost Point (Hybrid) 1.00 1 $50.00 30premfire: …" at bounding box center [633, 422] width 1134 height 30
type input "3"
type input "3.00"
click at [588, 446] on div "+ Add New Item" at bounding box center [633, 453] width 1135 height 32
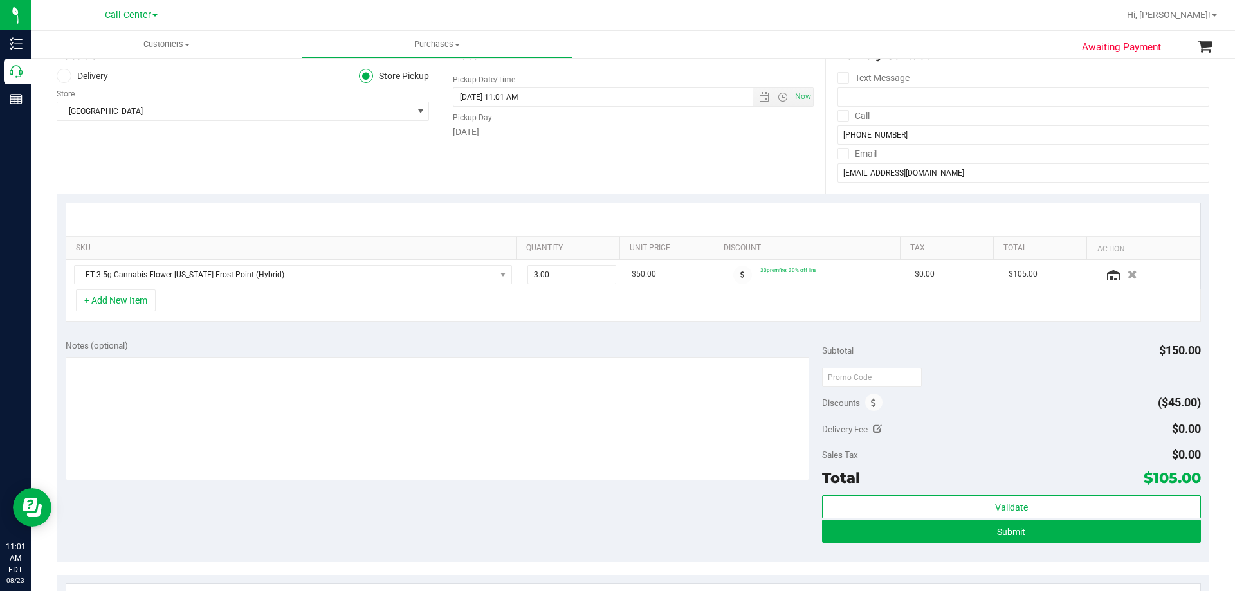
scroll to position [257, 0]
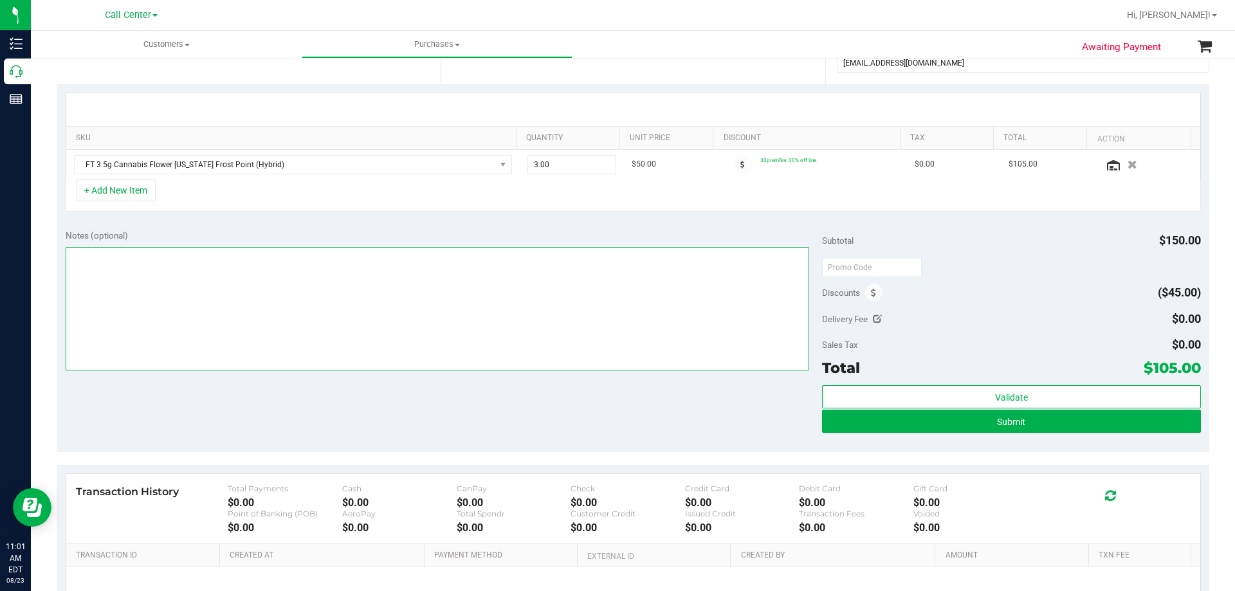
click at [459, 314] on textarea at bounding box center [438, 309] width 744 height 124
click at [138, 288] on textarea at bounding box center [438, 309] width 744 height 124
paste textarea "Order Submitted by Customer Care - CC TNE 08/23/2025"
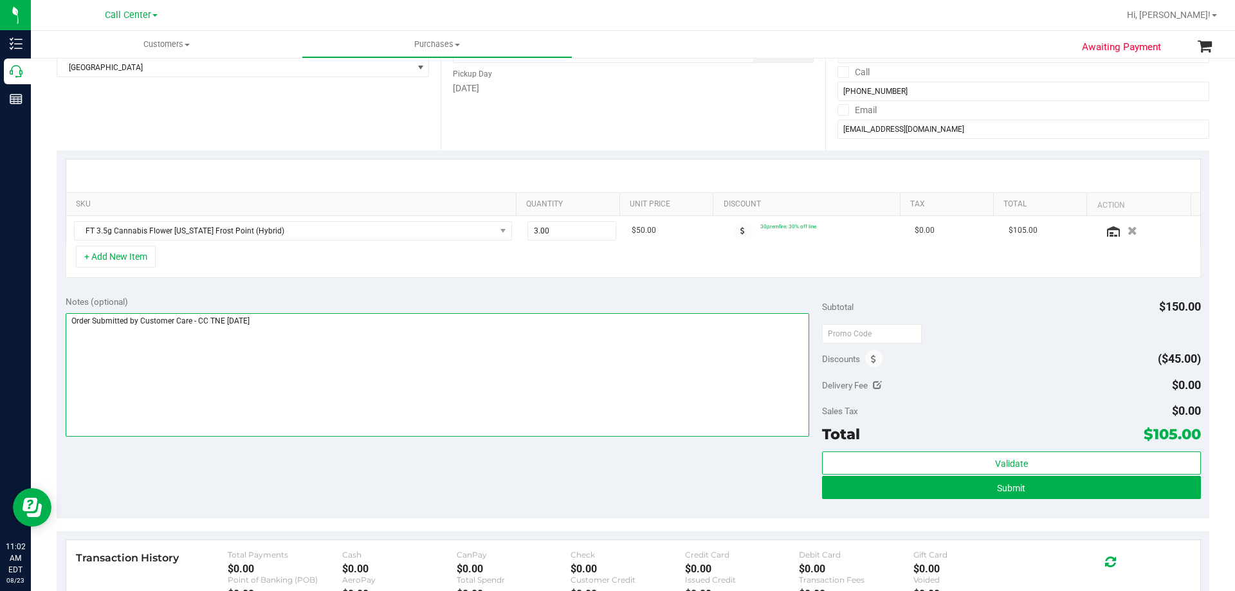
scroll to position [129, 0]
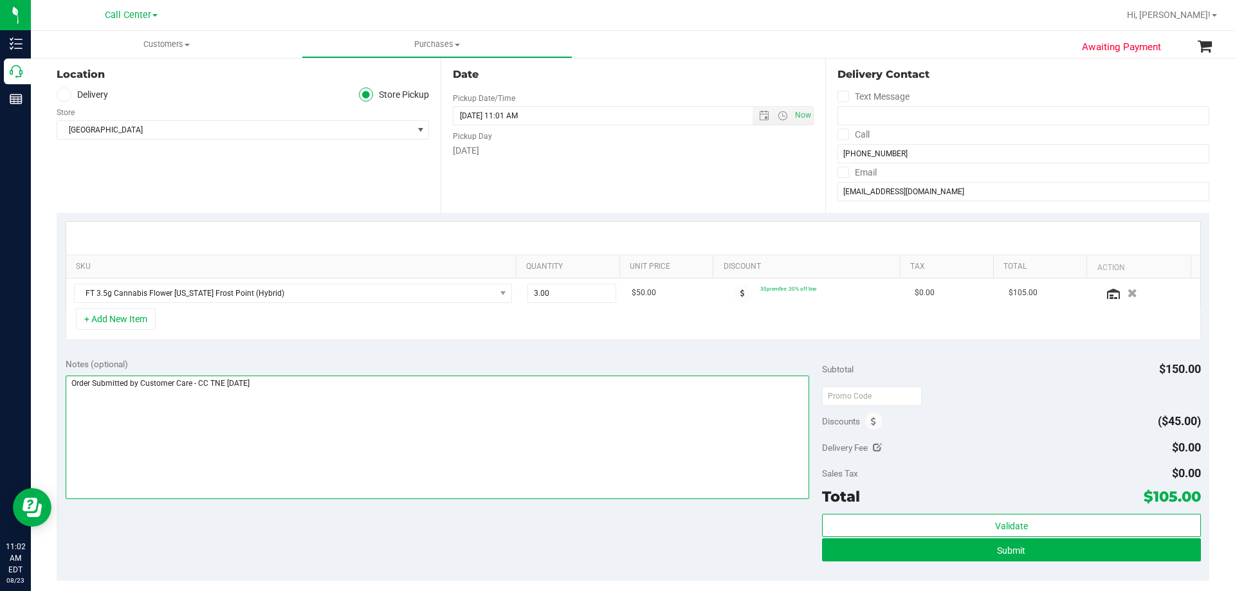
type textarea "Order Submitted by Customer Care - CC TNE 08/23/2025"
click at [323, 354] on div "Notes (optional) Subtotal $150.00 Discounts ($45.00) Delivery Fee $0.00 Sales T…" at bounding box center [633, 465] width 1153 height 232
click at [122, 324] on button "+ Add New Item" at bounding box center [116, 319] width 80 height 22
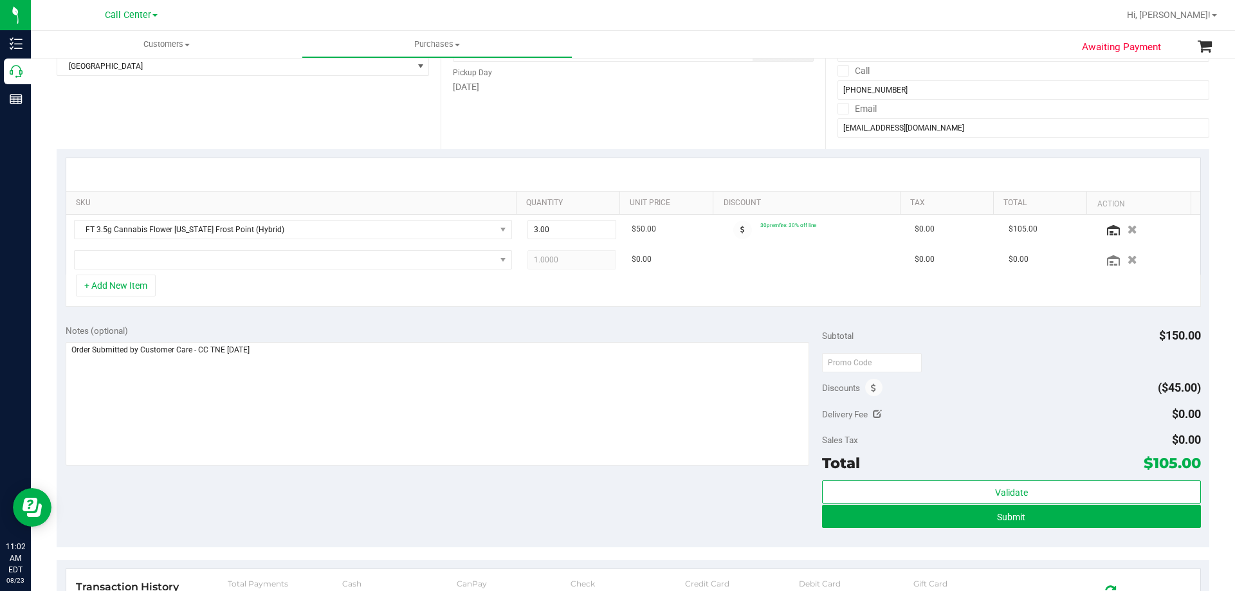
scroll to position [193, 0]
click at [1127, 264] on icon "button" at bounding box center [1132, 259] width 11 height 10
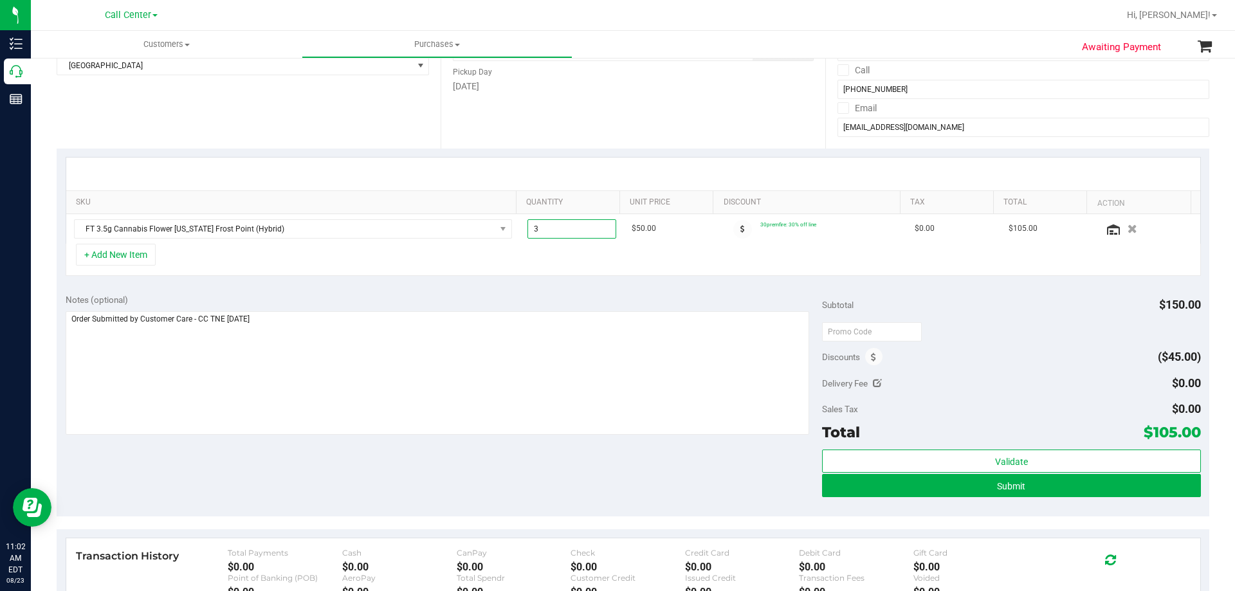
drag, startPoint x: 580, startPoint y: 228, endPoint x: 348, endPoint y: 248, distance: 233.1
click at [365, 244] on tr "FT 3.5g Cannabis Flower Florida Frost Point (Hybrid) 3.00 3 $50.00 30premfire: …" at bounding box center [633, 229] width 1134 height 30
type input "2"
type input "2.00"
click at [349, 262] on div "+ Add New Item" at bounding box center [633, 260] width 1135 height 32
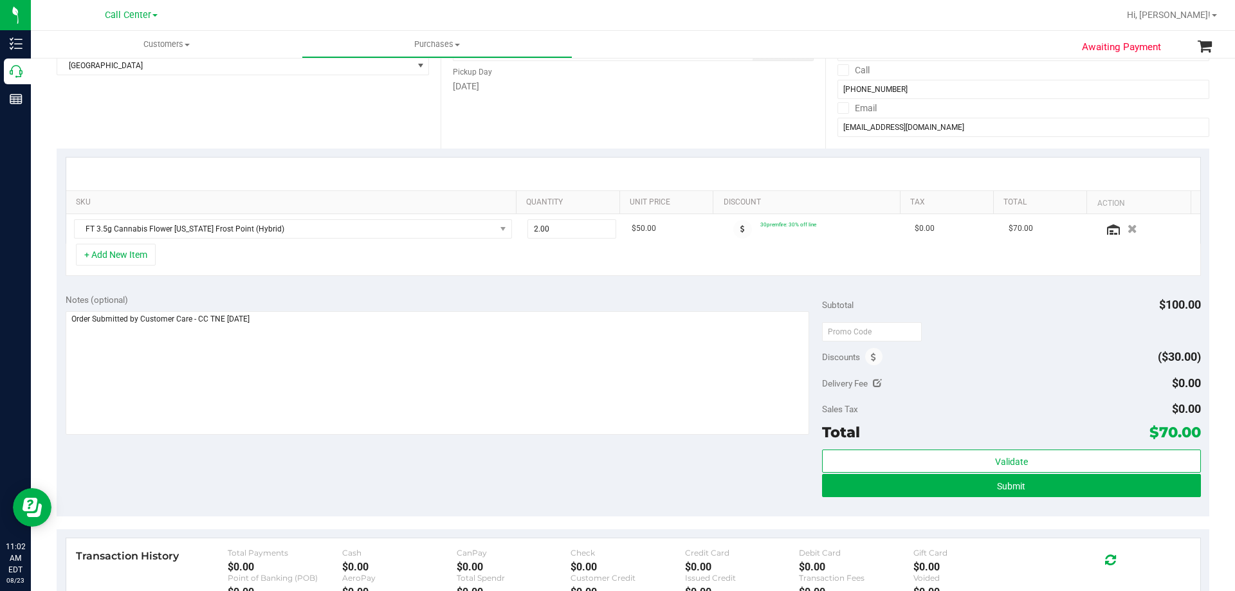
drag, startPoint x: 1152, startPoint y: 428, endPoint x: 1189, endPoint y: 434, distance: 37.2
click at [1189, 434] on span "$70.00" at bounding box center [1175, 432] width 51 height 18
copy span "70.00"
click at [1081, 382] on div "Delivery Fee $0.00" at bounding box center [1011, 383] width 378 height 23
click at [475, 481] on div "Notes (optional) Subtotal $100.00 Discounts ($30.00) Delivery Fee $0.00 Sales T…" at bounding box center [633, 401] width 1153 height 232
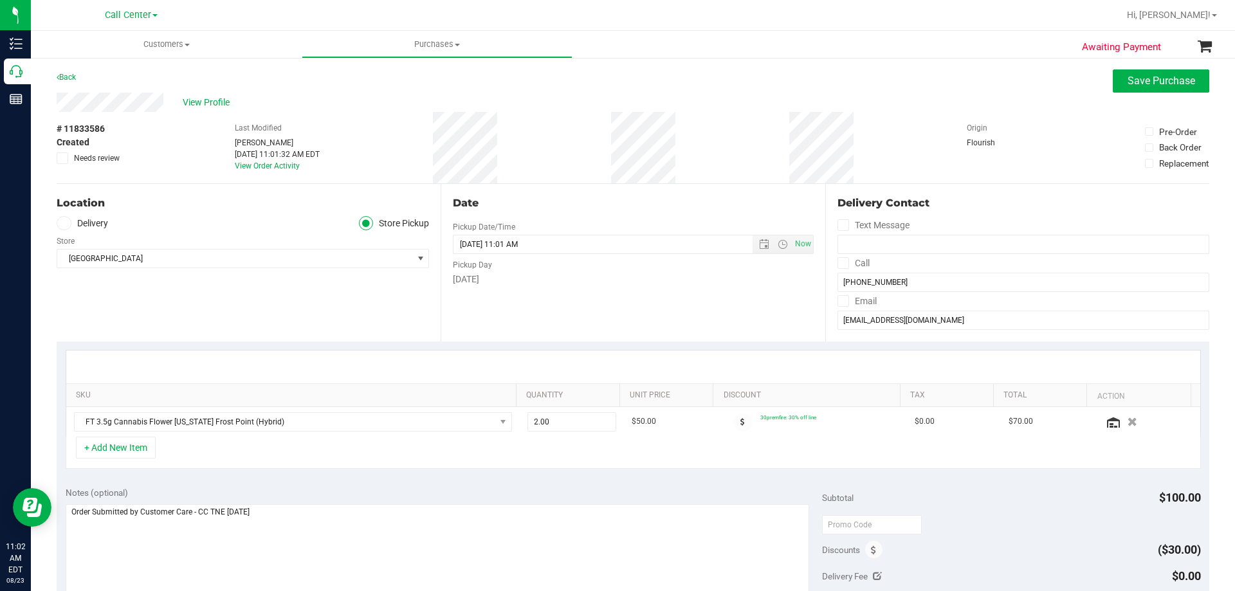
scroll to position [129, 0]
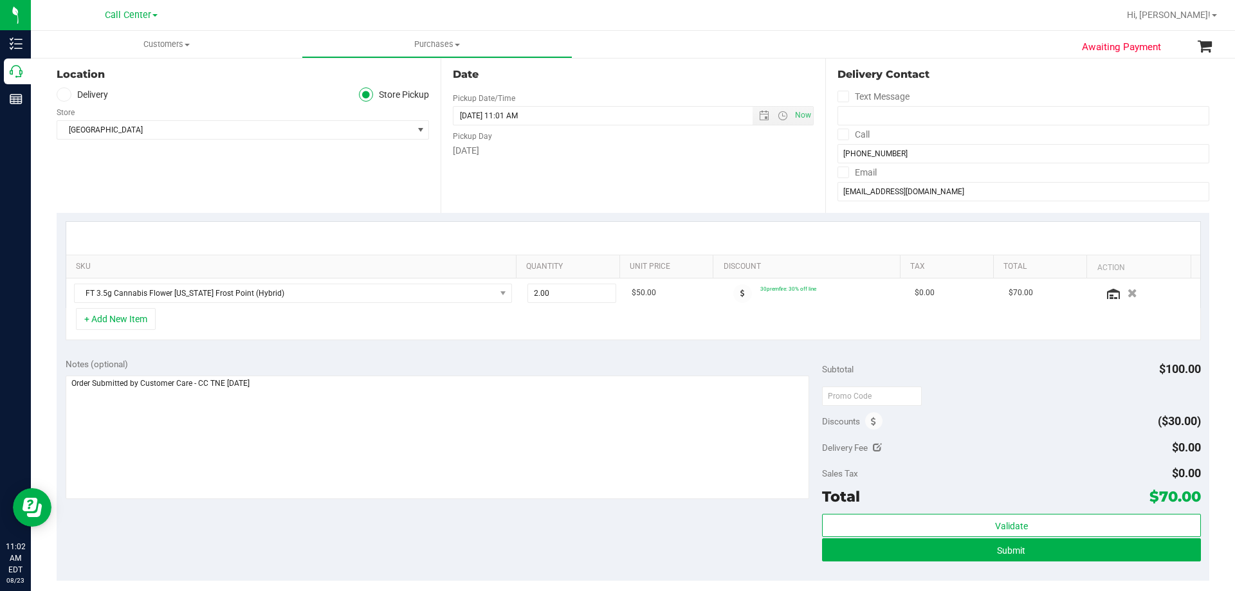
click at [364, 531] on div "Notes (optional) Subtotal $100.00 Discounts ($30.00) Delivery Fee $0.00 Sales T…" at bounding box center [633, 465] width 1153 height 232
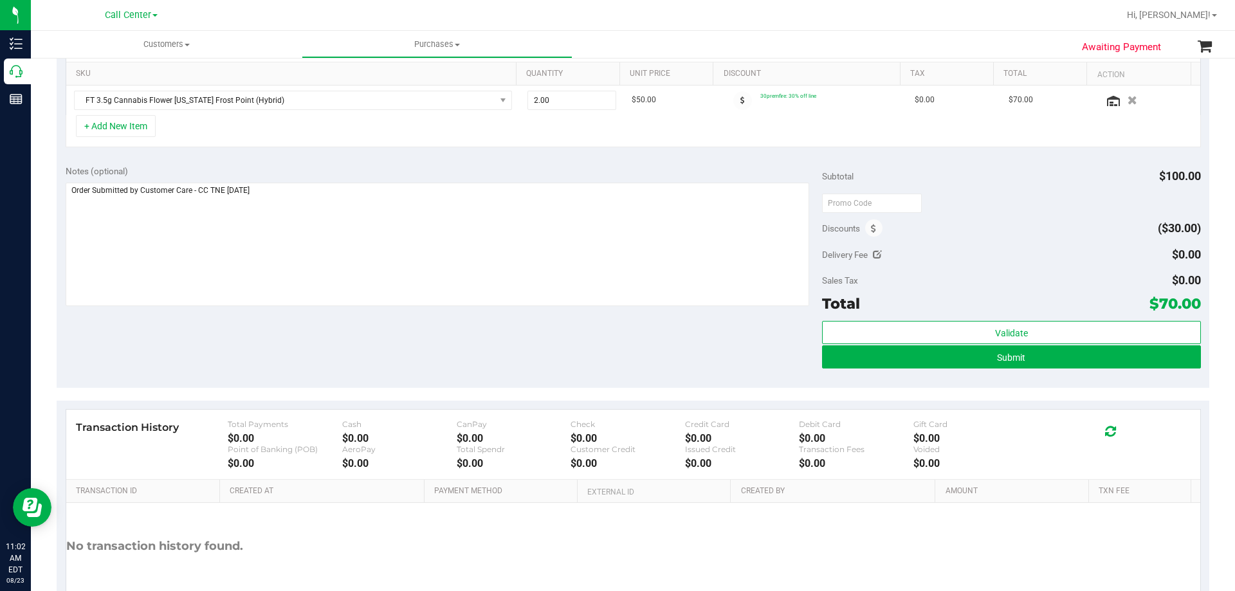
click at [357, 337] on div "Notes (optional) Subtotal $100.00 Discounts ($30.00) Delivery Fee $0.00 Sales T…" at bounding box center [633, 272] width 1153 height 232
click at [604, 352] on div "Notes (optional) Subtotal $100.00 Discounts ($30.00) Delivery Fee $0.00 Sales T…" at bounding box center [633, 272] width 1153 height 232
click at [966, 354] on button "Submit" at bounding box center [1011, 356] width 378 height 23
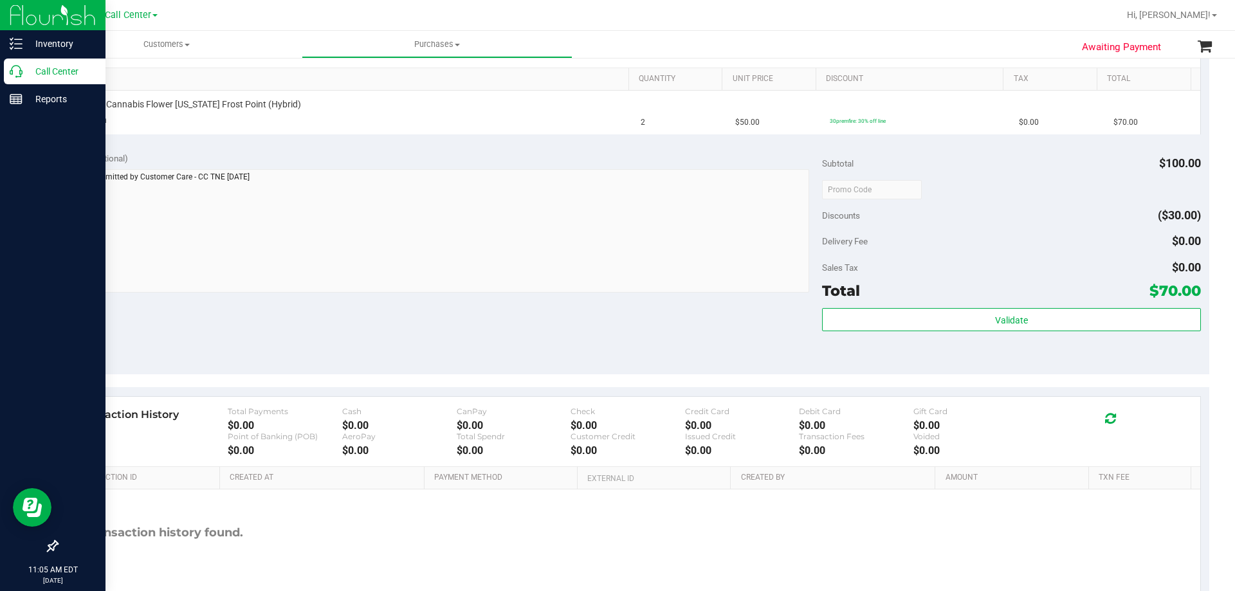
click at [47, 69] on p "Call Center" at bounding box center [61, 71] width 77 height 15
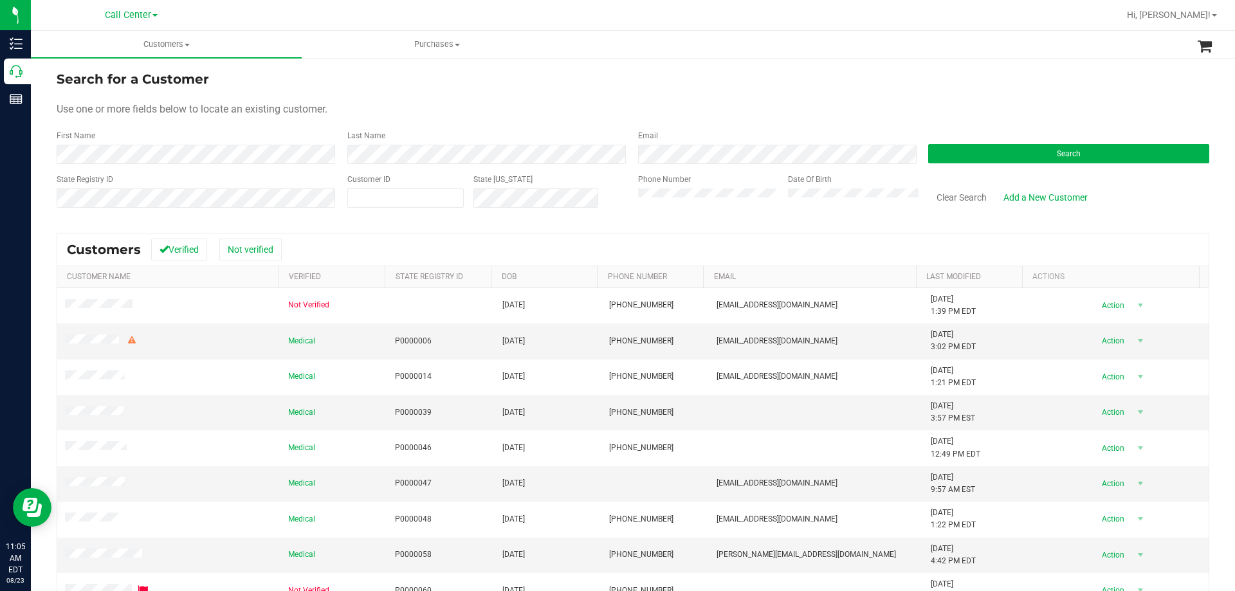
click at [616, 196] on div "Customer ID State ID" at bounding box center [483, 197] width 291 height 46
click at [958, 148] on button "Search" at bounding box center [1068, 153] width 281 height 19
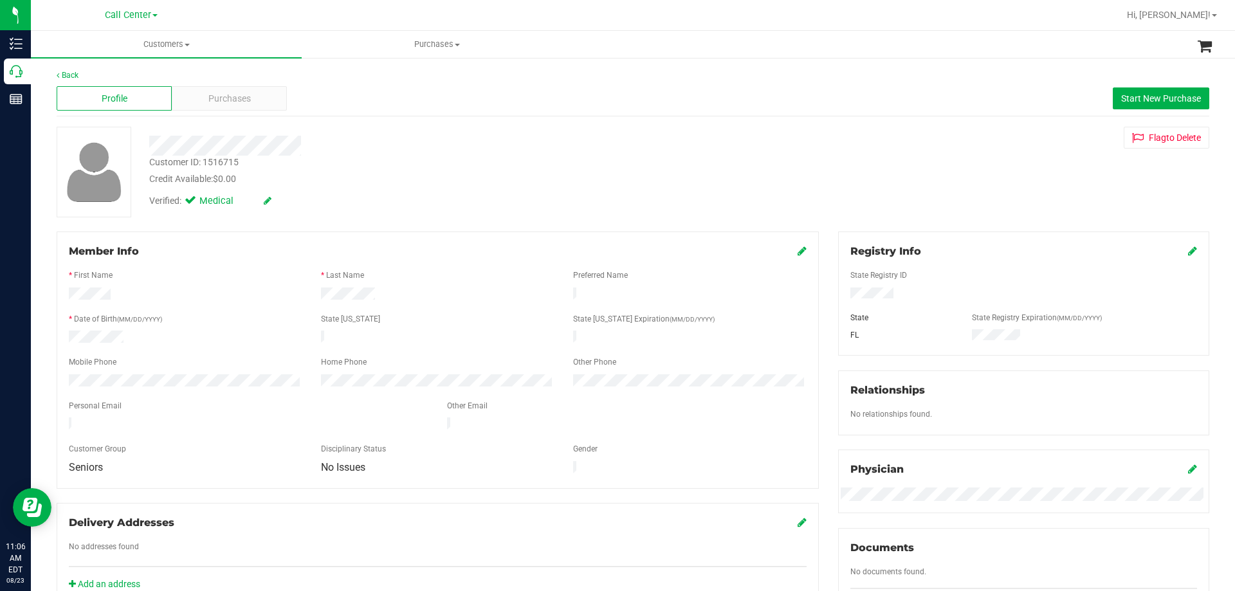
scroll to position [339, 0]
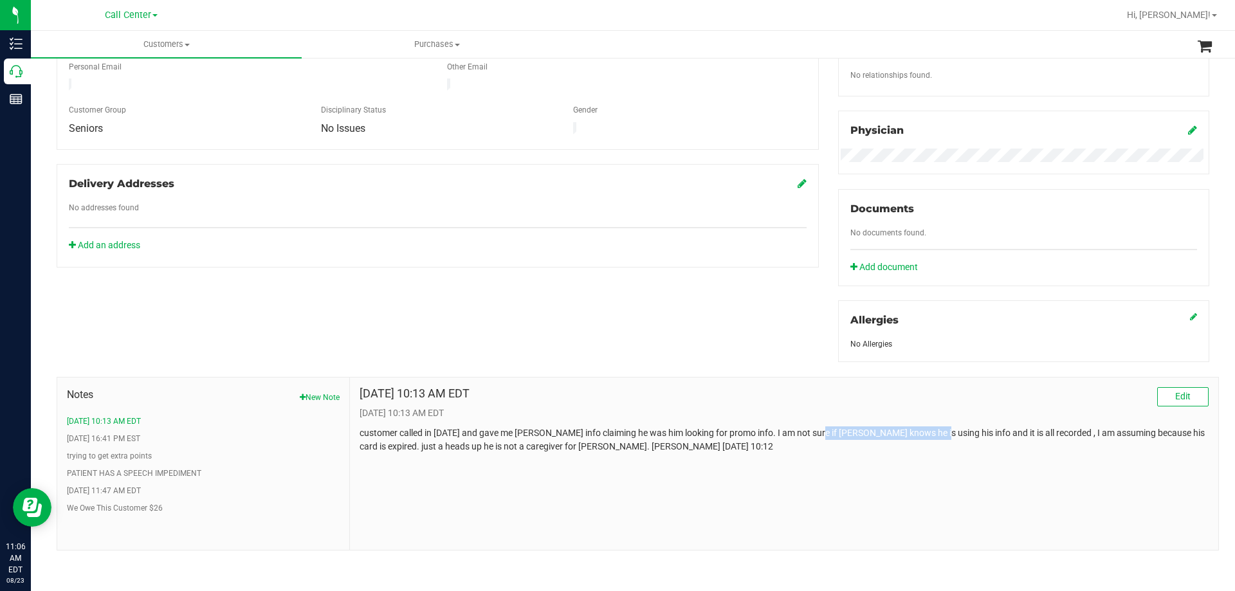
drag, startPoint x: 805, startPoint y: 429, endPoint x: 920, endPoint y: 425, distance: 114.6
click at [920, 426] on p "customer called in today and gave me Craig's info claiming he was him looking f…" at bounding box center [784, 439] width 849 height 27
click at [980, 429] on p "customer called in today and gave me Craig's info claiming he was him looking f…" at bounding box center [784, 439] width 849 height 27
click at [174, 468] on button "PATIENT HAS A SPEECH IMPEDIMENT" at bounding box center [134, 474] width 134 height 12
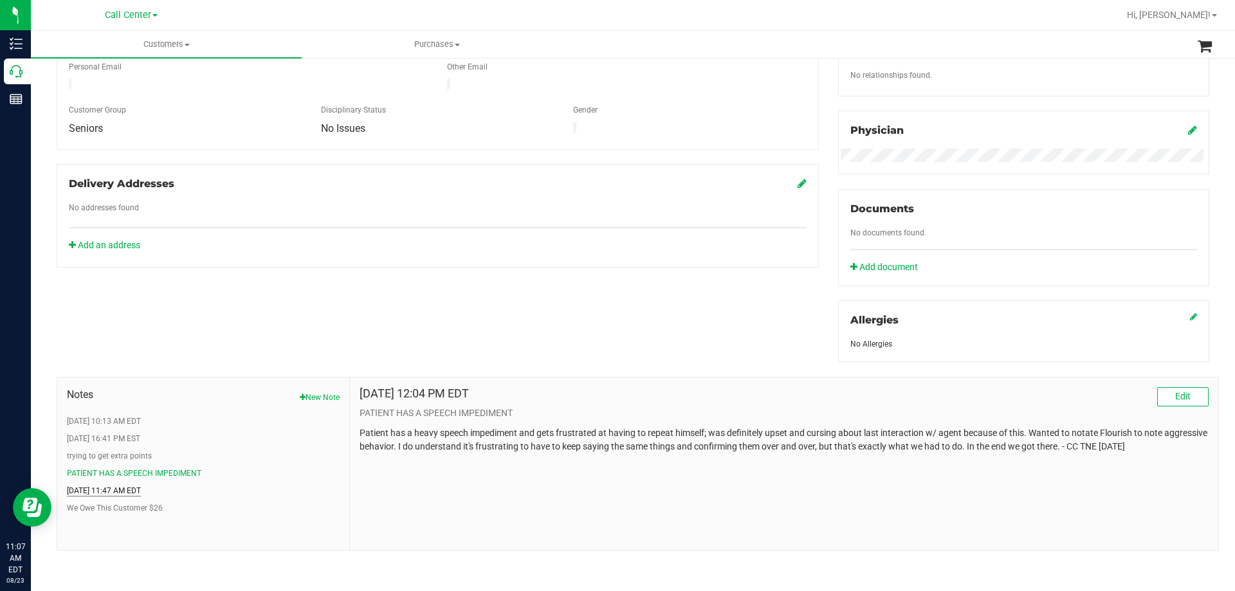
click at [106, 489] on button "7/6/2024 11:47 AM EDT" at bounding box center [104, 491] width 74 height 12
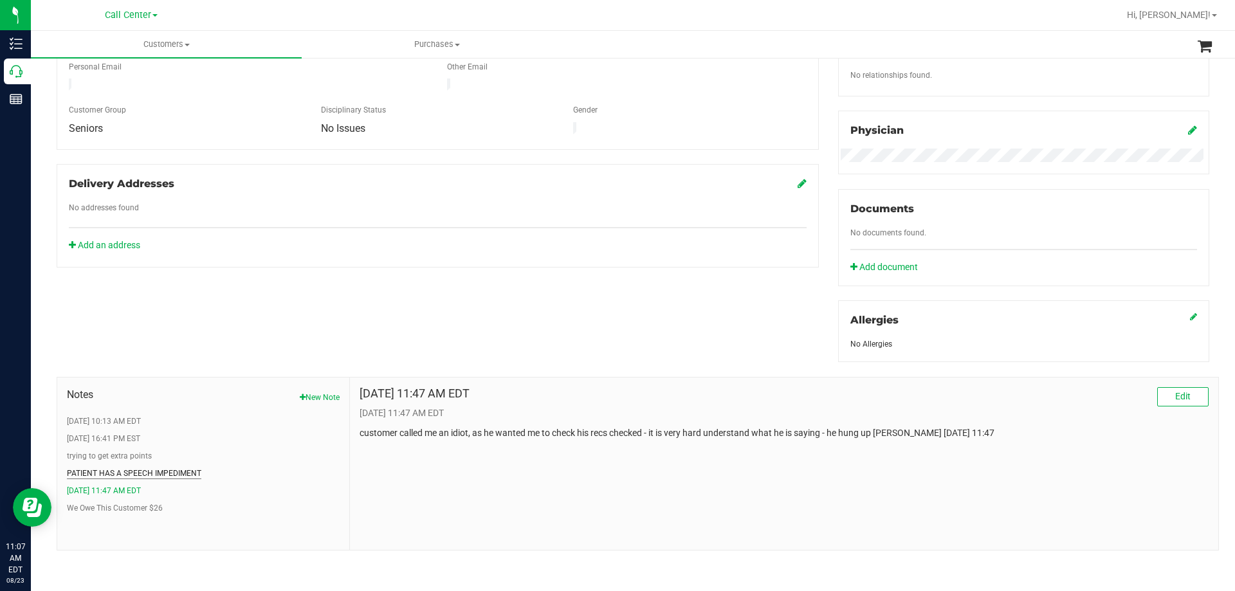
click at [114, 472] on button "PATIENT HAS A SPEECH IMPEDIMENT" at bounding box center [134, 474] width 134 height 12
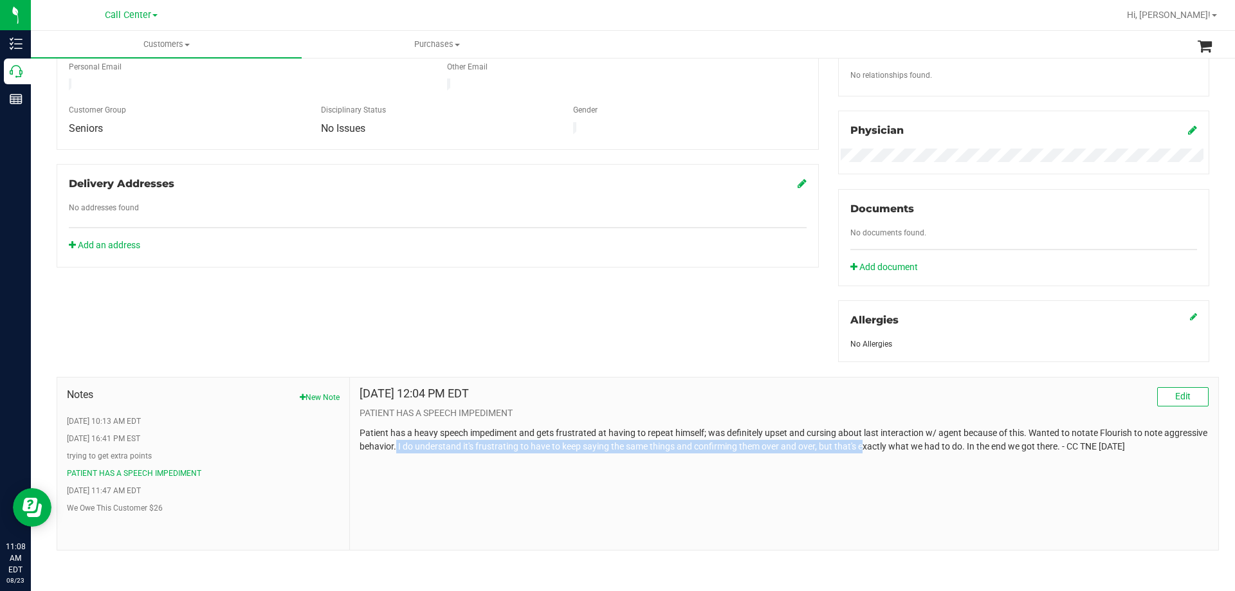
drag, startPoint x: 405, startPoint y: 446, endPoint x: 873, endPoint y: 451, distance: 468.3
click at [873, 451] on p "Patient has a heavy speech impediment and gets frustrated at having to repeat h…" at bounding box center [784, 439] width 849 height 27
click at [883, 449] on p "Patient has a heavy speech impediment and gets frustrated at having to repeat h…" at bounding box center [784, 439] width 849 height 27
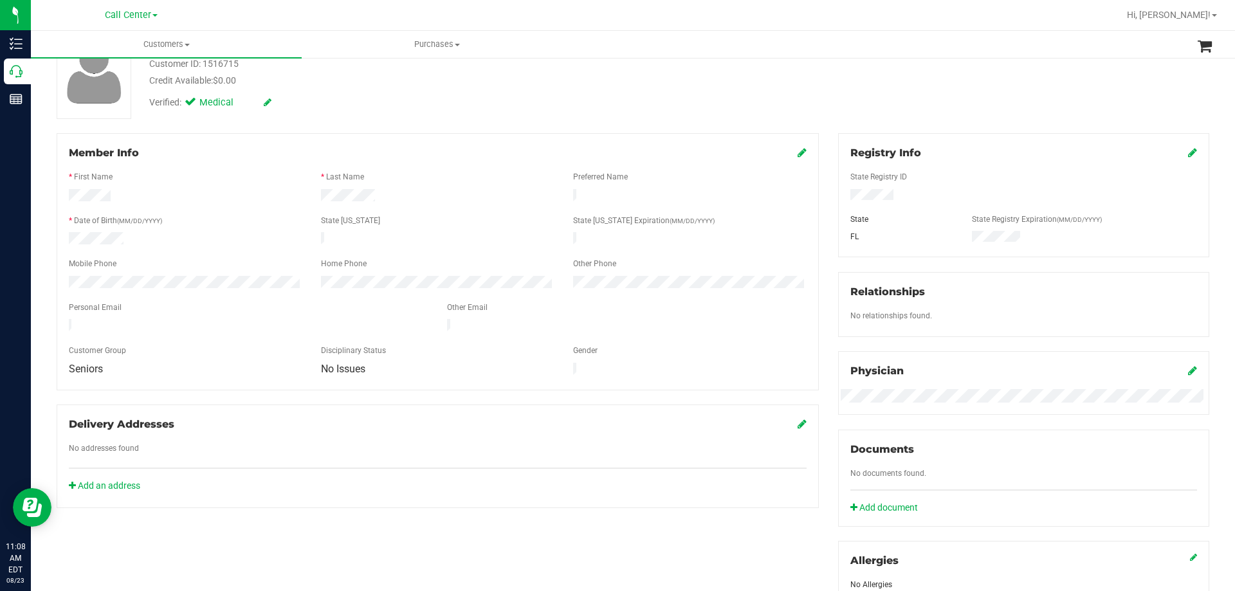
scroll to position [0, 0]
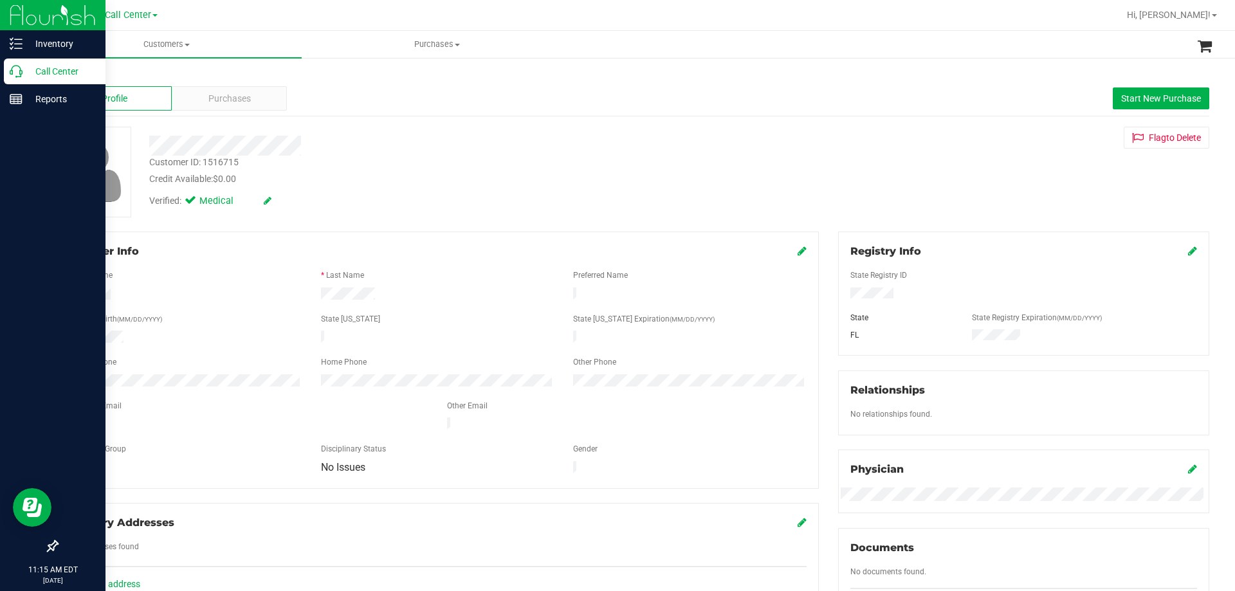
click at [41, 70] on p "Call Center" at bounding box center [61, 71] width 77 height 15
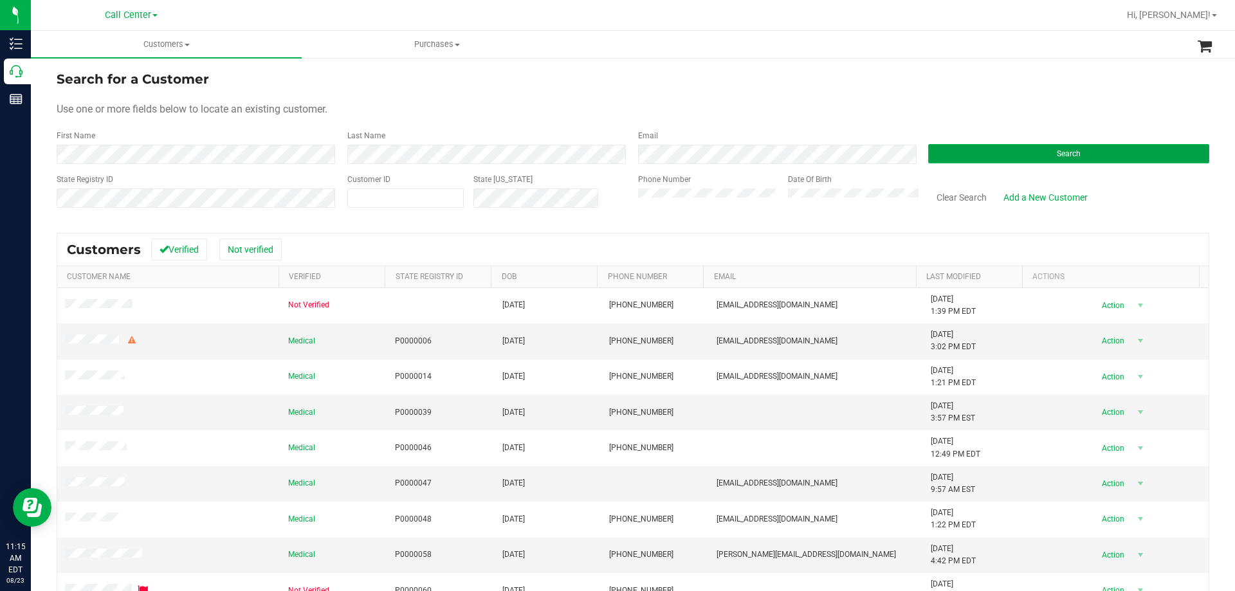
click at [1046, 162] on button "Search" at bounding box center [1068, 153] width 281 height 19
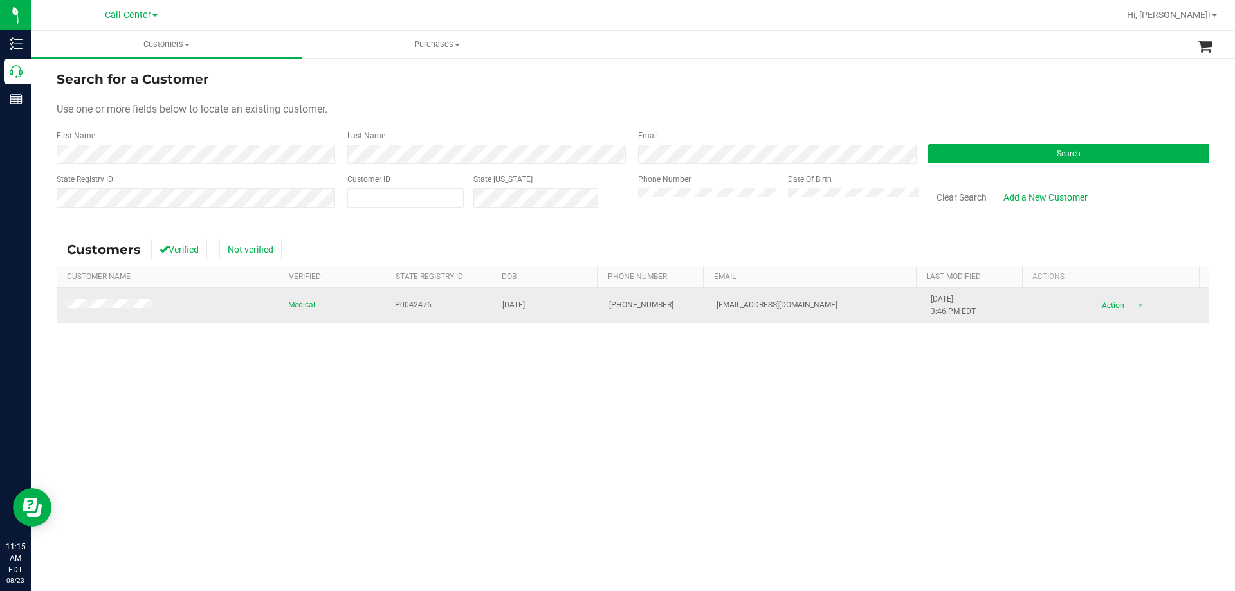
click at [401, 306] on span "P0042476" at bounding box center [413, 305] width 37 height 12
copy span "P0042476"
click at [508, 306] on span "08/02/1958" at bounding box center [513, 305] width 23 height 12
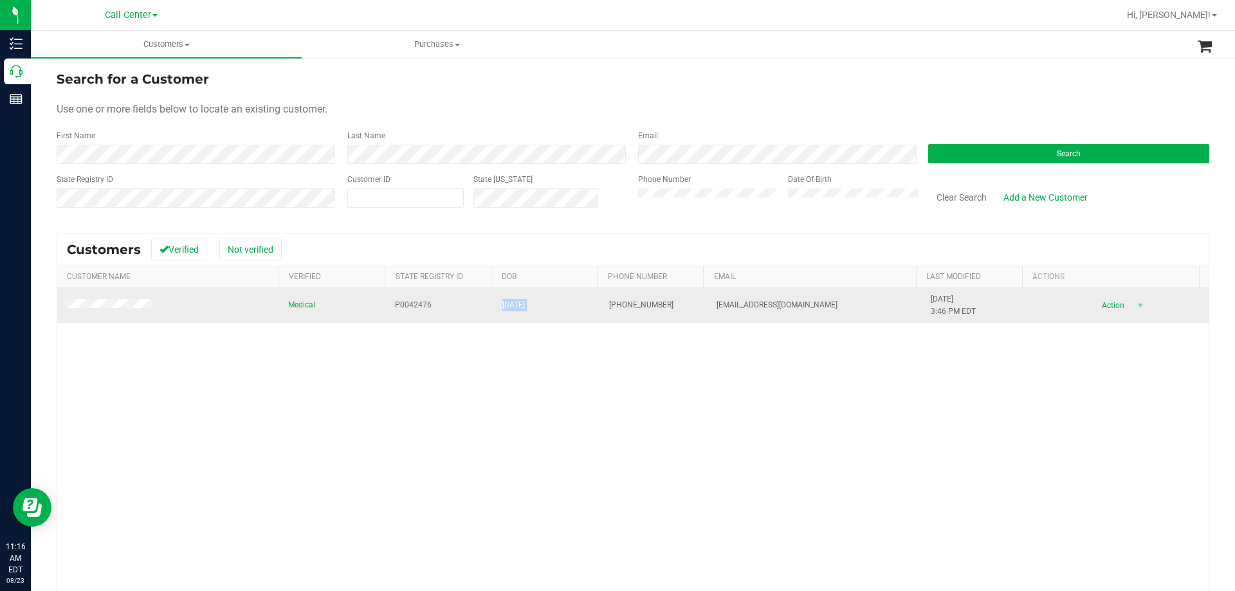
click at [508, 306] on span "08/02/1958" at bounding box center [513, 305] width 23 height 12
copy span "08/02/1958"
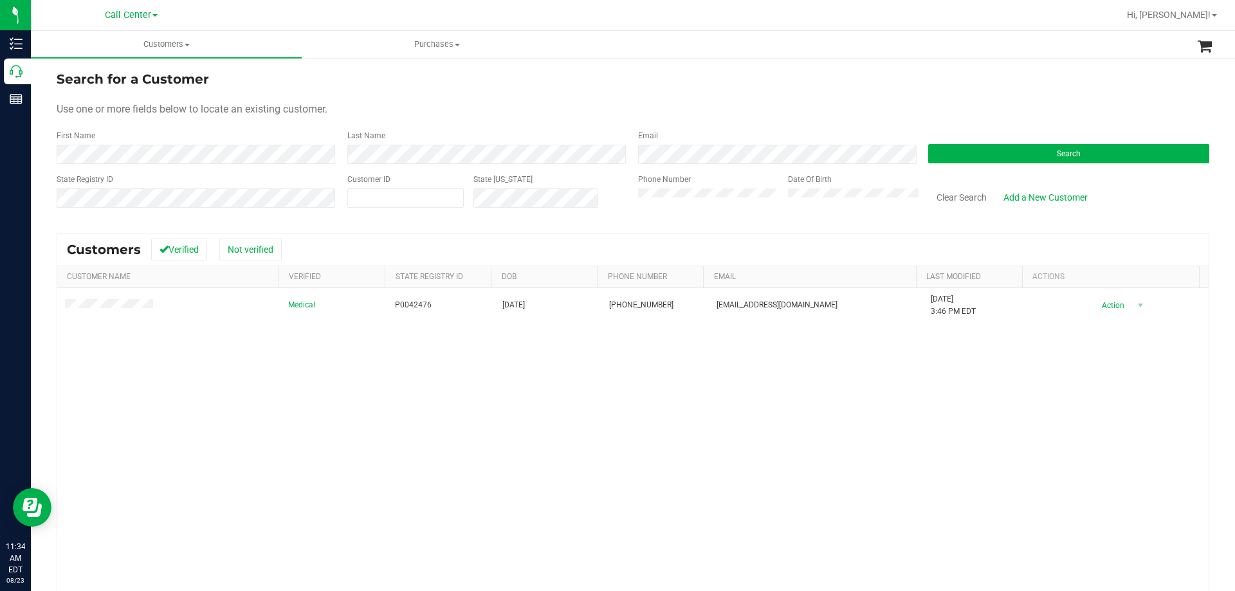
click at [542, 201] on div "State Registry ID Customer ID State ID Phone Number Date Of Birth Clear Search …" at bounding box center [633, 197] width 1153 height 46
click at [962, 149] on button "Search" at bounding box center [1068, 153] width 281 height 19
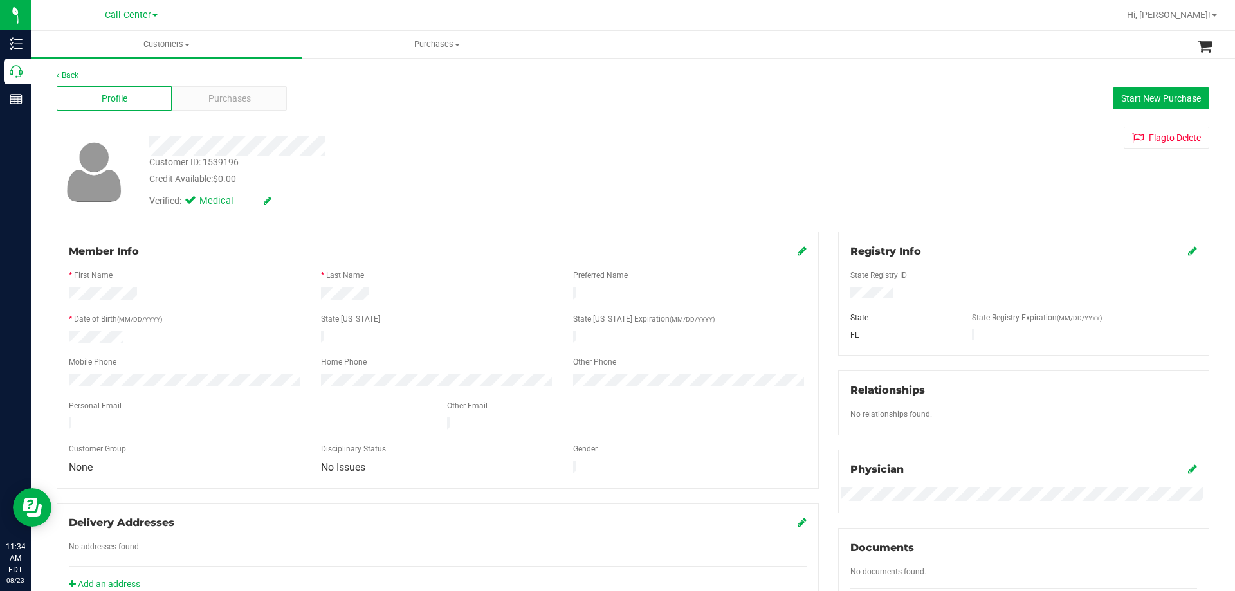
click at [261, 86] on div "Profile Purchases Start New Purchase" at bounding box center [633, 98] width 1153 height 35
click at [220, 160] on div "Customer ID: 1539196" at bounding box center [193, 163] width 89 height 14
copy div "1539196"
click at [392, 161] on div "Customer ID: 1539196 Credit Available: $0.00" at bounding box center [433, 171] width 586 height 30
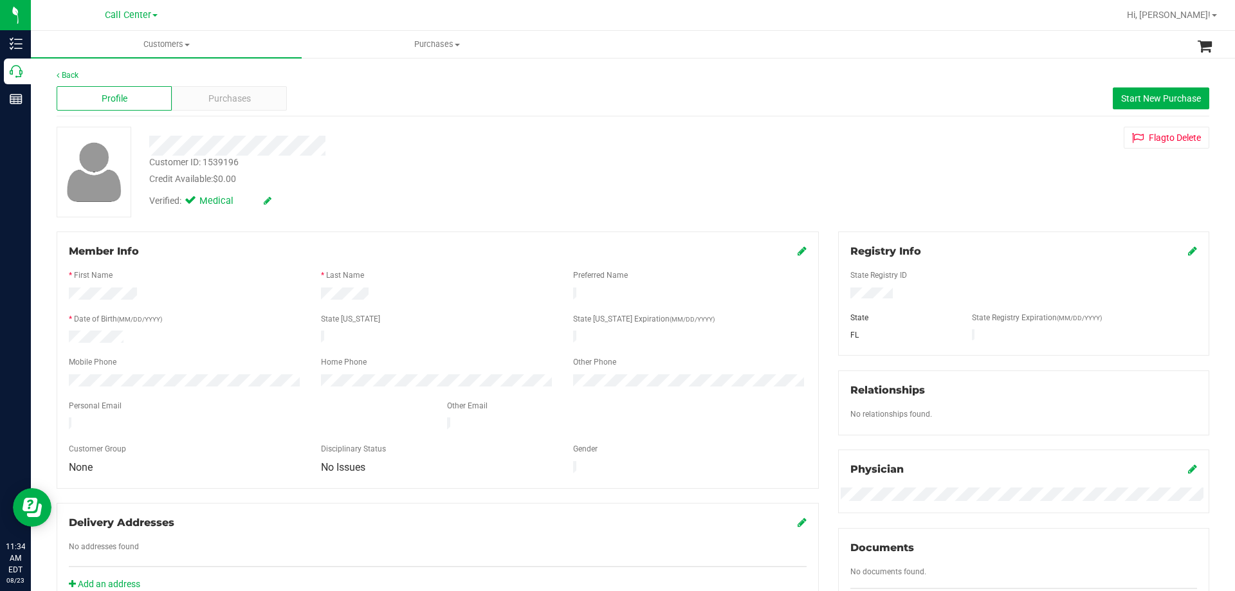
click at [384, 150] on div at bounding box center [433, 146] width 586 height 20
click at [250, 96] on div "Purchases" at bounding box center [229, 98] width 115 height 24
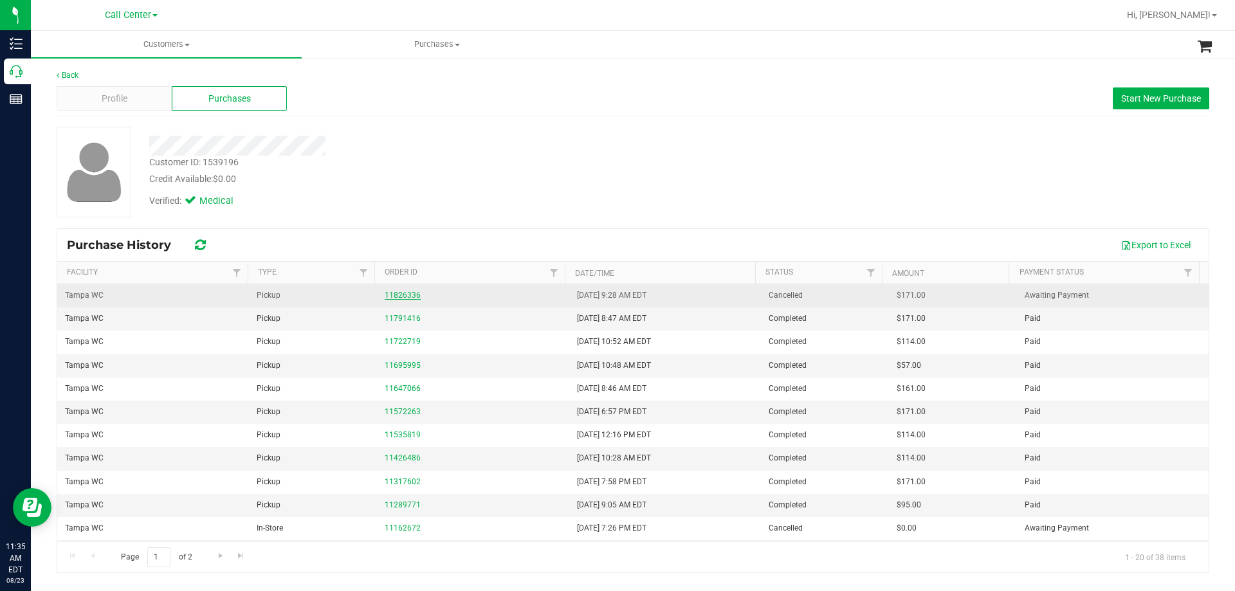
click at [410, 294] on link "11826336" at bounding box center [403, 295] width 36 height 9
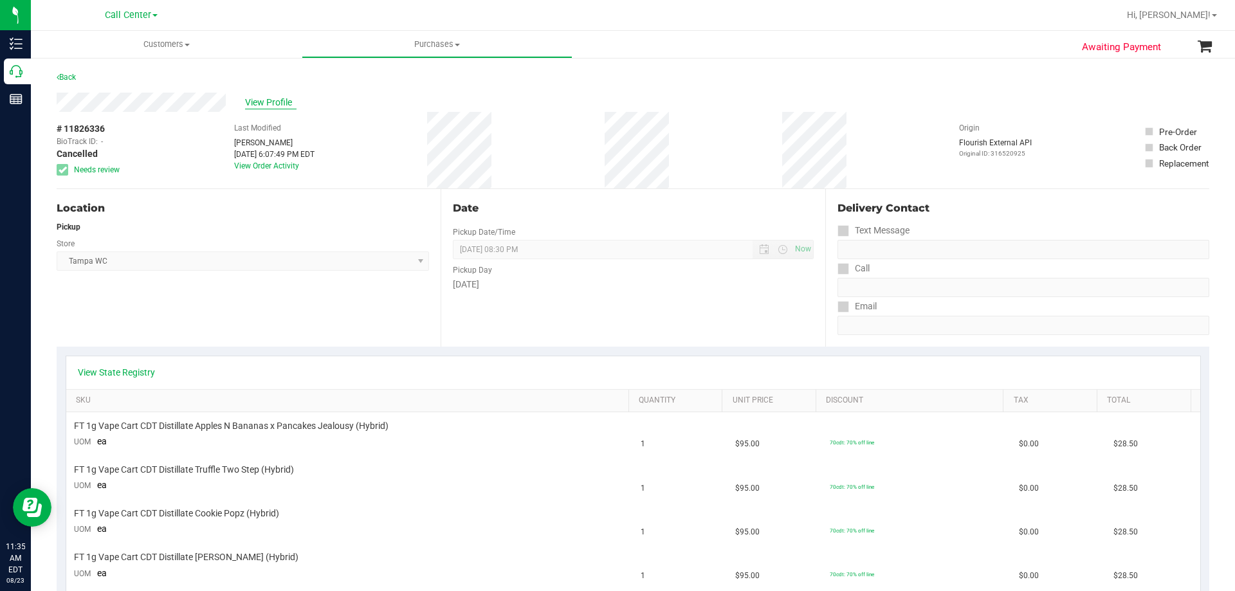
click at [277, 107] on span "View Profile" at bounding box center [270, 103] width 51 height 14
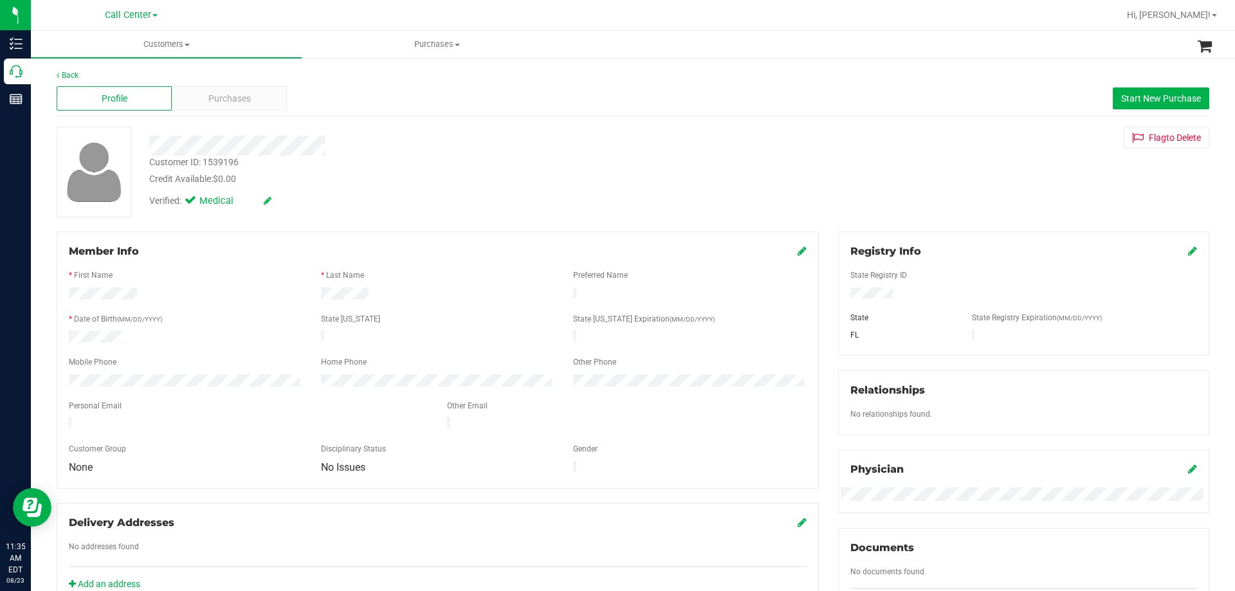
click at [401, 350] on div at bounding box center [438, 351] width 738 height 10
click at [215, 331] on div at bounding box center [185, 338] width 252 height 15
click at [394, 349] on div at bounding box center [438, 351] width 738 height 10
click at [386, 147] on div at bounding box center [433, 146] width 586 height 20
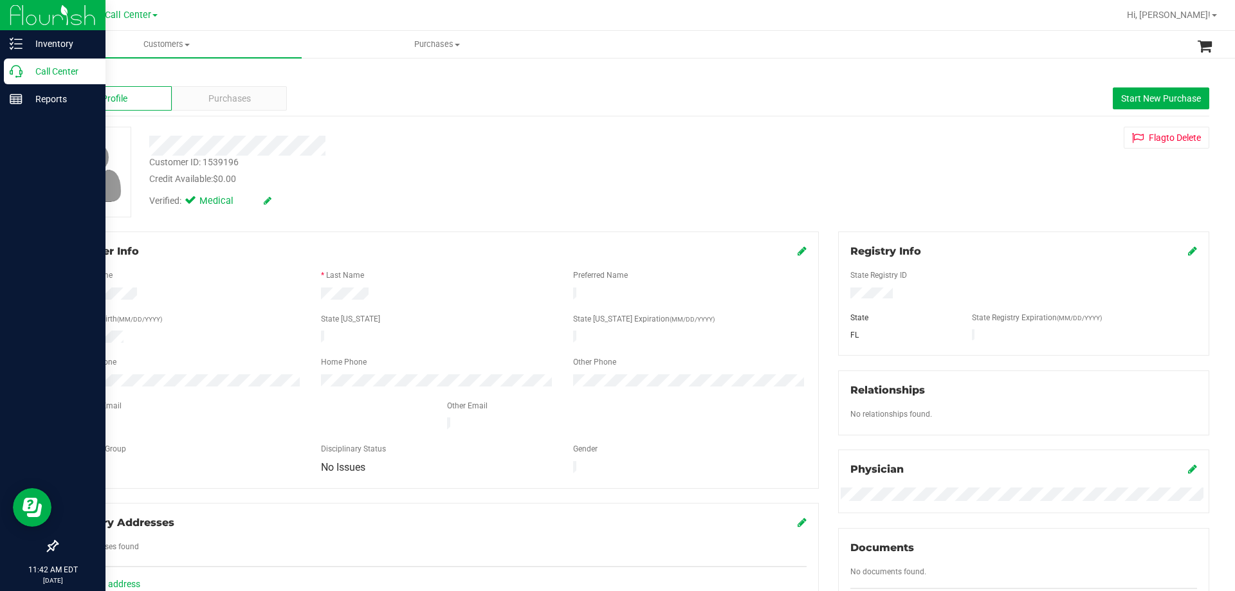
click at [58, 70] on p "Call Center" at bounding box center [61, 71] width 77 height 15
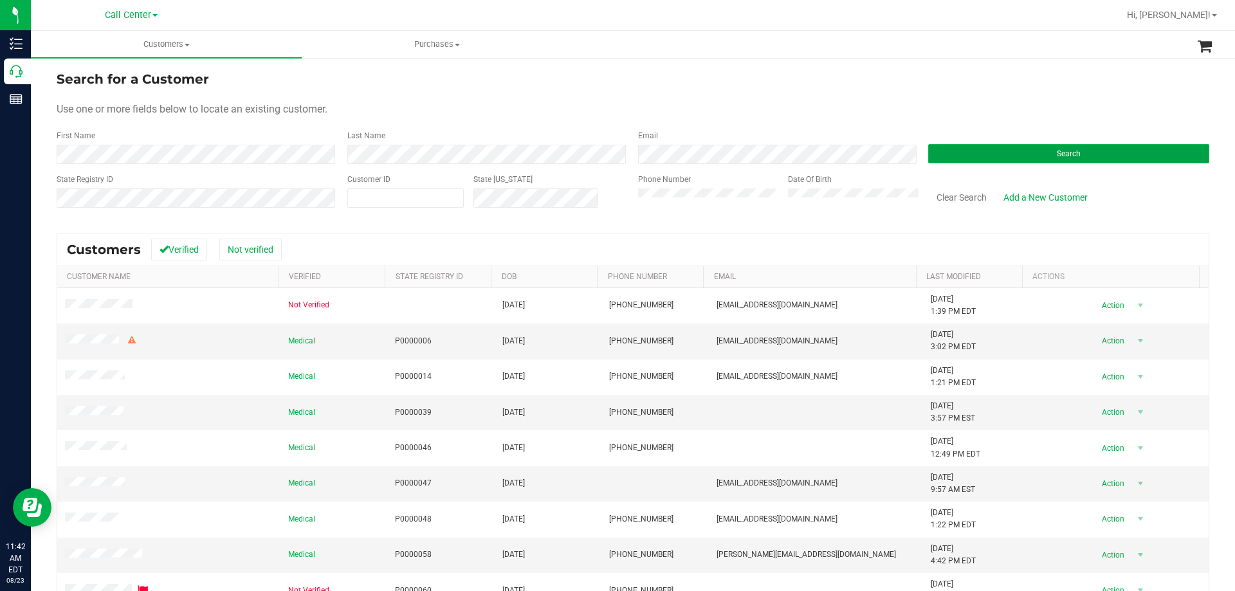
click at [949, 151] on button "Search" at bounding box center [1068, 153] width 281 height 19
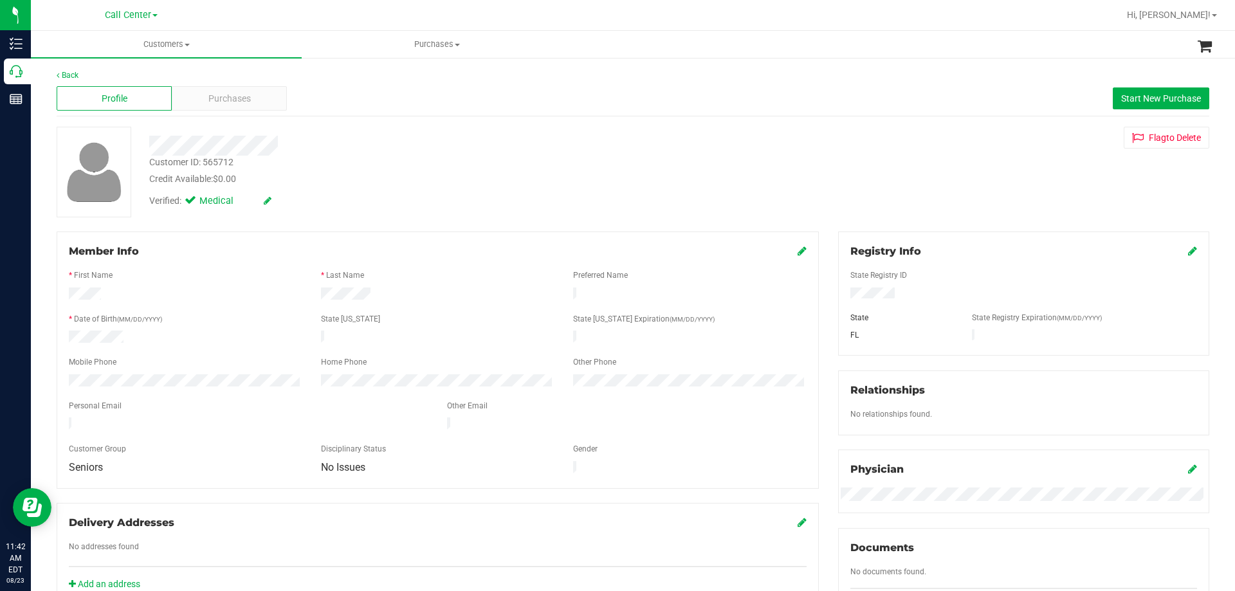
click at [481, 170] on div "Customer ID: 565712 Credit Available: $0.00" at bounding box center [433, 171] width 586 height 30
click at [376, 154] on div at bounding box center [433, 146] width 586 height 20
click at [421, 340] on form "Member Info * First Name * Last Name Preferred Name * Date of Birth (MM/DD/YYYY…" at bounding box center [438, 360] width 738 height 233
click at [421, 340] on div at bounding box center [437, 338] width 252 height 15
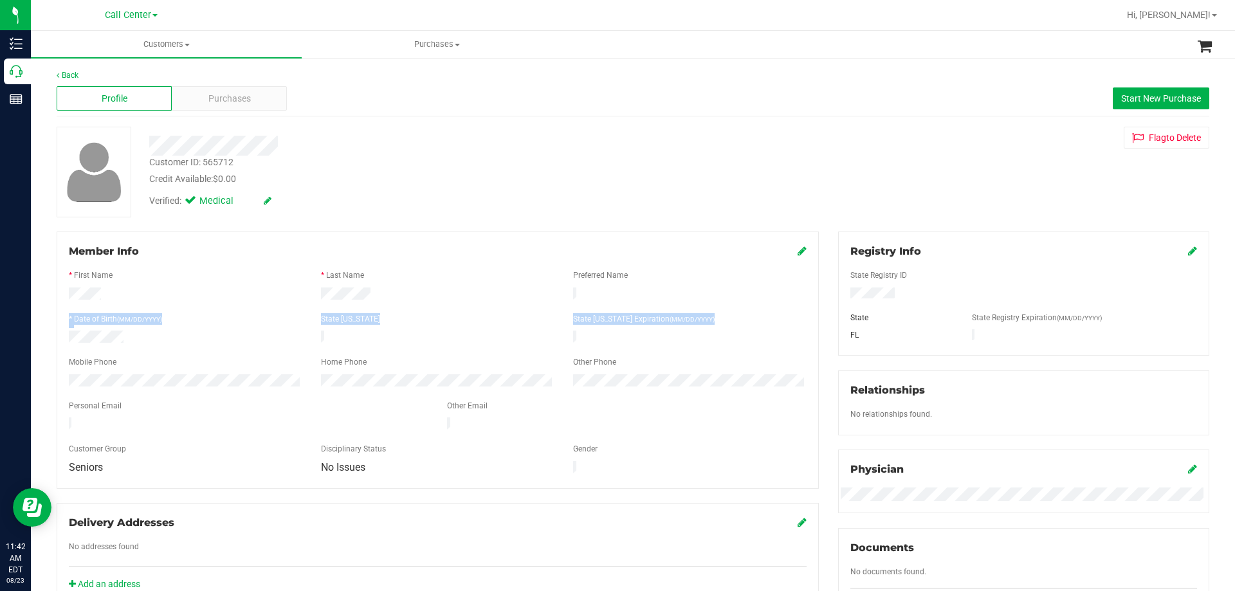
click at [399, 335] on form "Member Info * First Name * Last Name Preferred Name * Date of Birth (MM/DD/YYYY…" at bounding box center [438, 360] width 738 height 233
click at [399, 335] on div at bounding box center [437, 338] width 252 height 15
drag, startPoint x: 68, startPoint y: 293, endPoint x: 439, endPoint y: 342, distance: 373.8
click at [439, 342] on form "Member Info * First Name * Last Name Preferred Name * Date of Birth (MM/DD/YYYY…" at bounding box center [438, 360] width 738 height 233
click at [432, 339] on div at bounding box center [437, 338] width 252 height 15
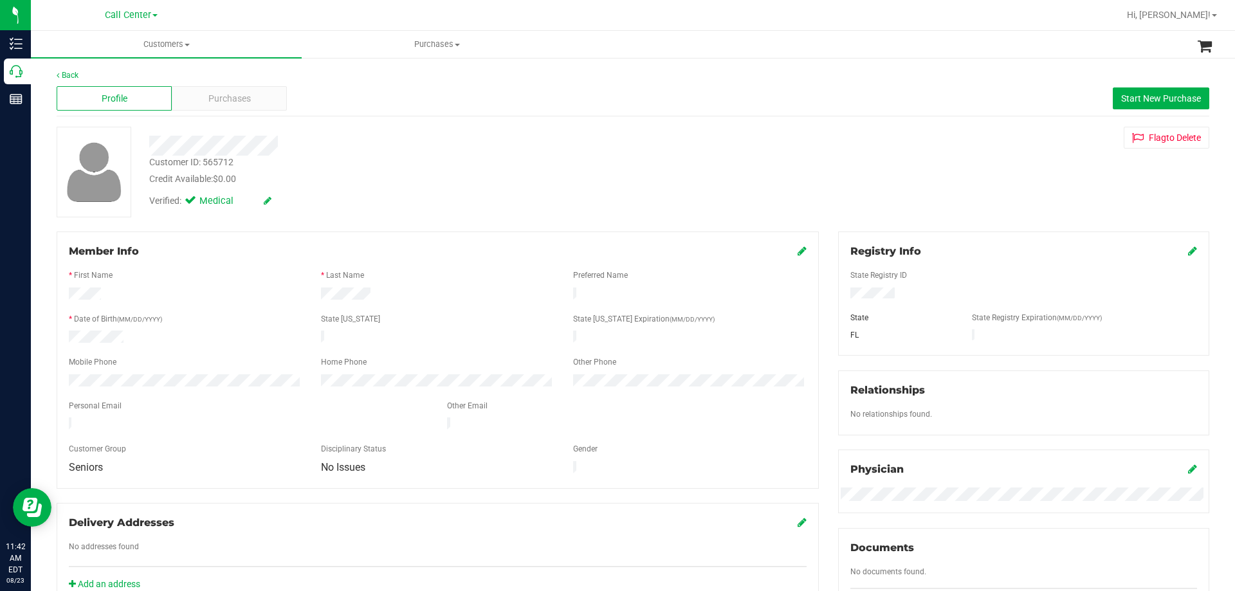
click at [429, 205] on div "Verified: Medical" at bounding box center [433, 200] width 586 height 28
click at [217, 351] on form "Member Info * First Name * Last Name Preferred Name * Date of Birth (MM/DD/YYYY…" at bounding box center [438, 360] width 738 height 233
click at [143, 275] on div "* First Name" at bounding box center [185, 277] width 252 height 15
click at [195, 359] on form "Member Info * First Name * Last Name Preferred Name * Date of Birth (MM/DD/YYYY…" at bounding box center [438, 360] width 738 height 233
click at [196, 360] on div "Mobile Phone" at bounding box center [185, 363] width 252 height 15
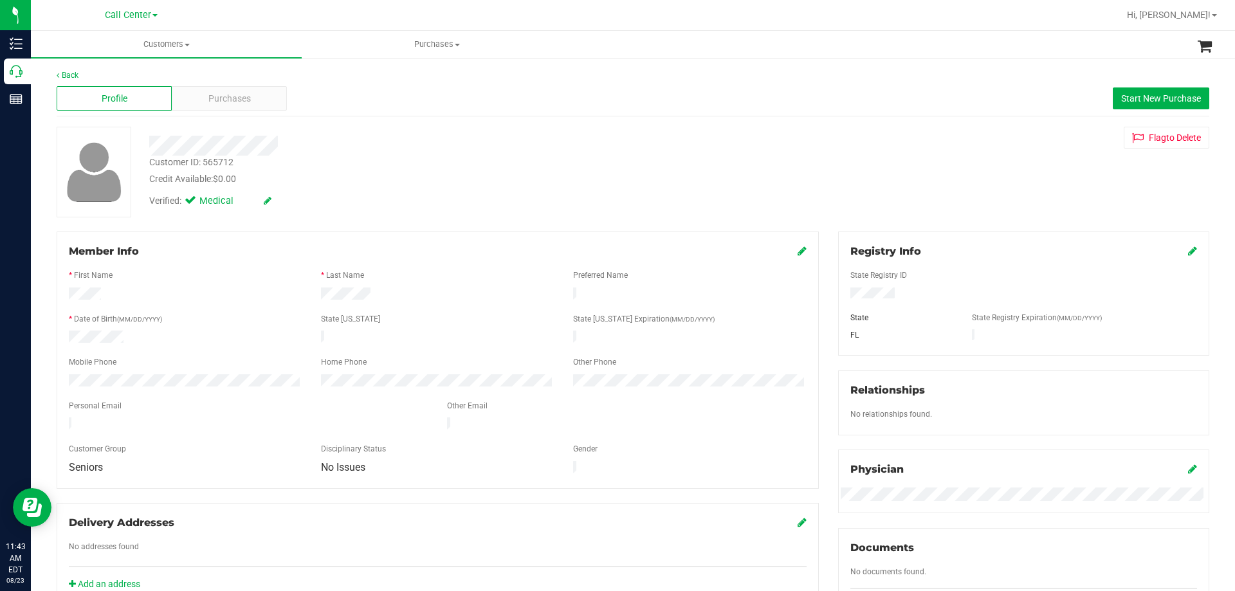
click at [398, 182] on div "Credit Available: $0.00" at bounding box center [432, 179] width 567 height 14
click at [181, 333] on div at bounding box center [185, 338] width 252 height 15
click at [432, 136] on div at bounding box center [433, 146] width 586 height 20
click at [151, 332] on div at bounding box center [185, 338] width 252 height 15
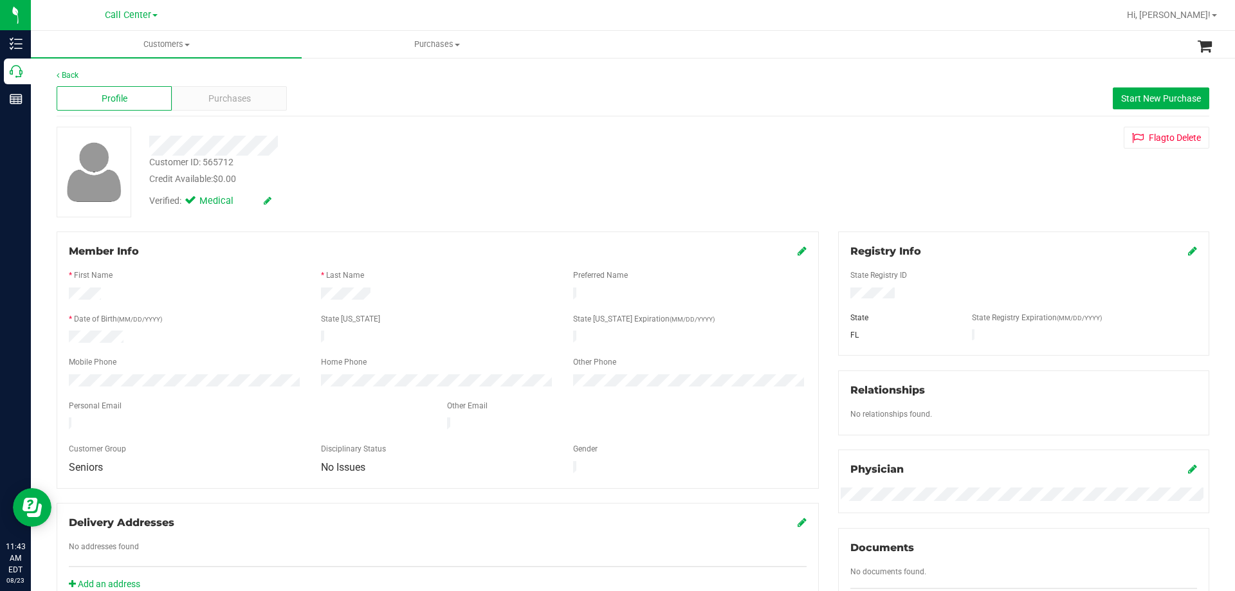
click at [152, 331] on div at bounding box center [185, 338] width 252 height 15
click at [161, 334] on div at bounding box center [185, 338] width 252 height 15
click at [394, 178] on div "Credit Available: $0.00" at bounding box center [432, 179] width 567 height 14
click at [388, 179] on div "Credit Available: $0.00" at bounding box center [432, 179] width 567 height 14
click at [404, 190] on div "Verified: Medical" at bounding box center [433, 200] width 586 height 28
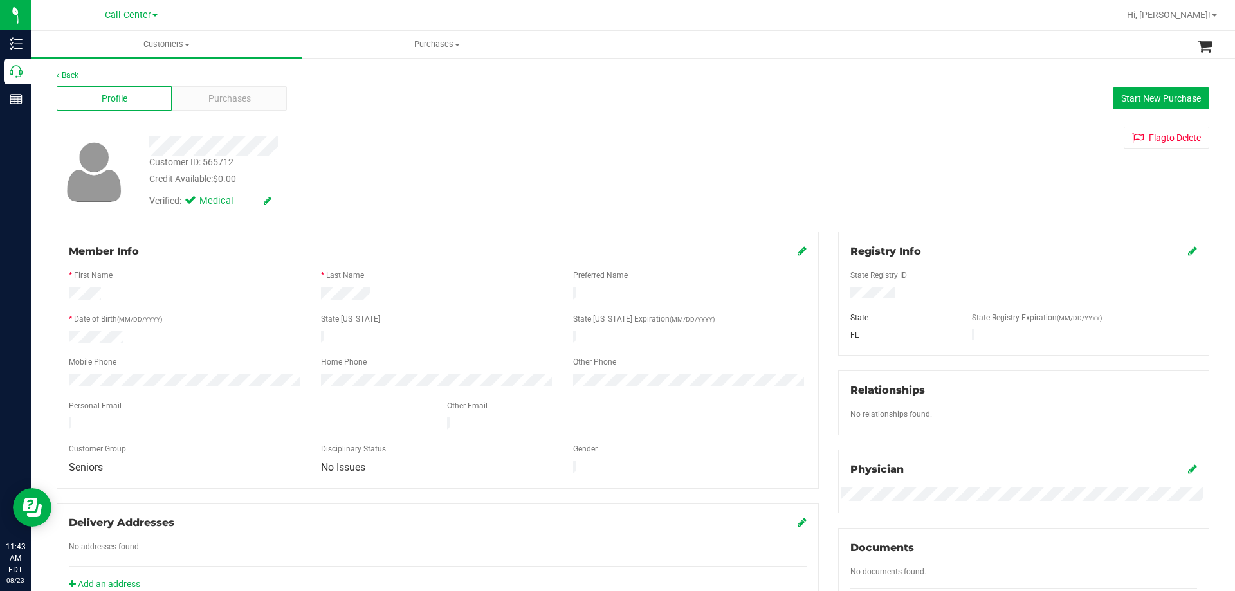
click at [375, 151] on div at bounding box center [433, 146] width 586 height 20
click at [265, 303] on div at bounding box center [438, 308] width 738 height 10
click at [185, 340] on form "Member Info * First Name * Last Name Preferred Name * Date of Birth (MM/DD/YYYY…" at bounding box center [438, 360] width 738 height 233
click at [185, 341] on div at bounding box center [185, 338] width 252 height 15
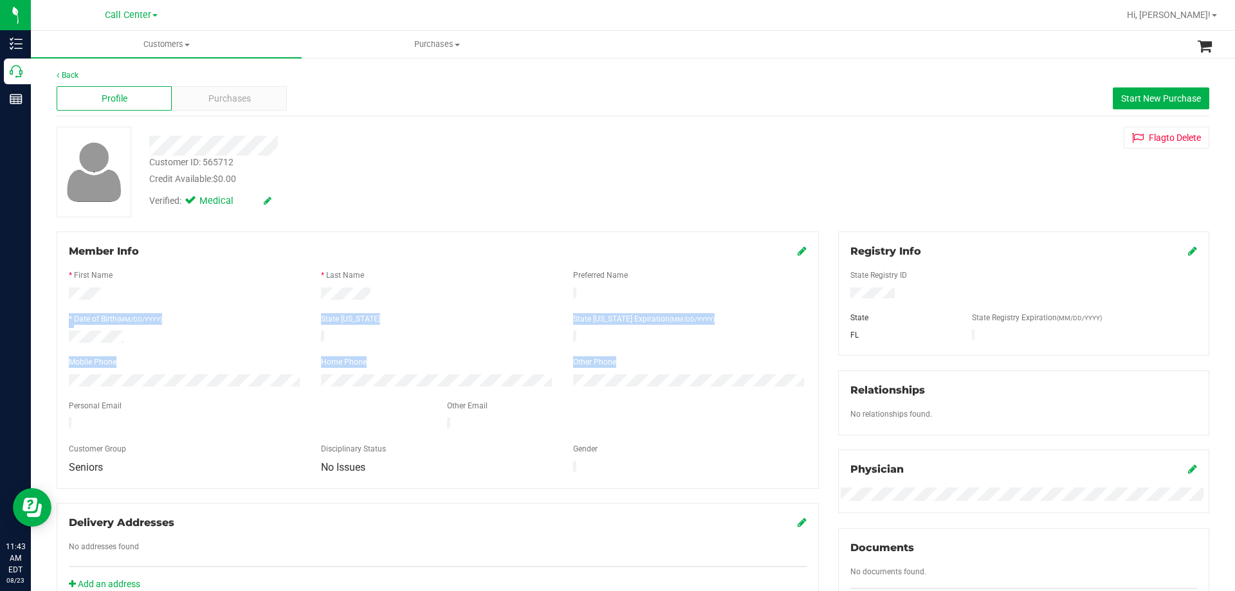
click at [231, 374] on form "Member Info * First Name * Last Name Preferred Name * Date of Birth (MM/DD/YYYY…" at bounding box center [438, 360] width 738 height 233
click at [195, 391] on form "Member Info * First Name * Last Name Preferred Name * Date of Birth (MM/DD/YYYY…" at bounding box center [438, 360] width 738 height 233
click at [194, 391] on div at bounding box center [438, 395] width 738 height 10
click at [201, 385] on form "Member Info * First Name * Last Name Preferred Name * Date of Birth (MM/DD/YYYY…" at bounding box center [438, 360] width 738 height 233
click at [201, 390] on div at bounding box center [438, 395] width 738 height 10
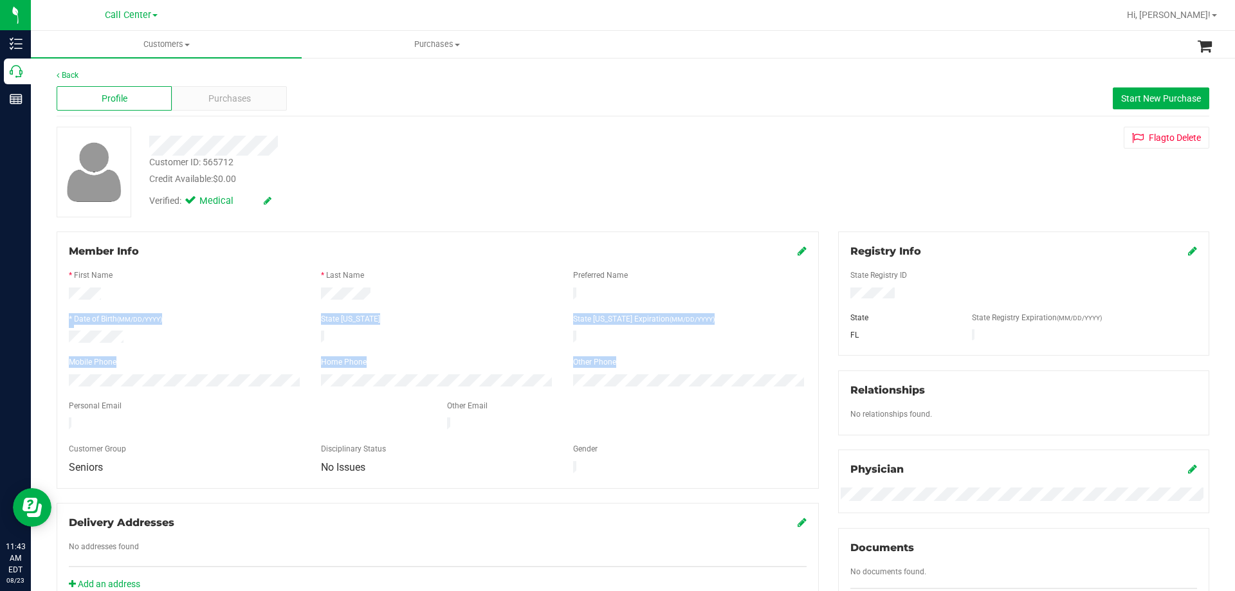
click at [205, 389] on form "Member Info * First Name * Last Name Preferred Name * Date of Birth (MM/DD/YYYY…" at bounding box center [438, 360] width 738 height 233
click at [205, 390] on div at bounding box center [438, 395] width 738 height 10
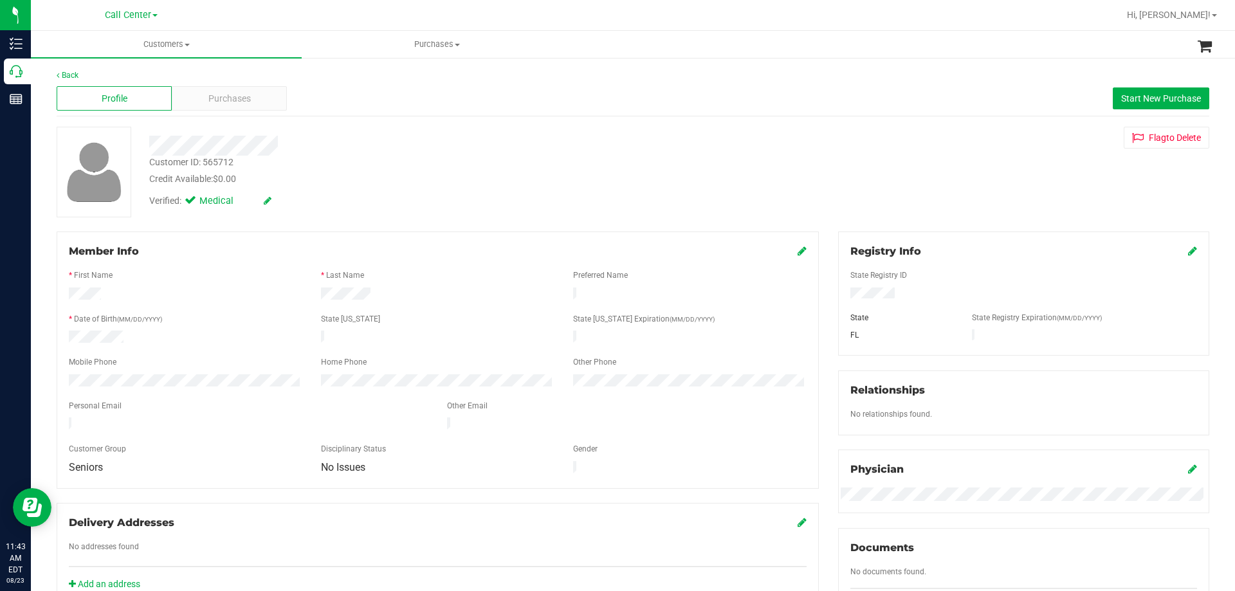
click at [493, 170] on div "Customer ID: 565712 Credit Available: $0.00" at bounding box center [433, 171] width 586 height 30
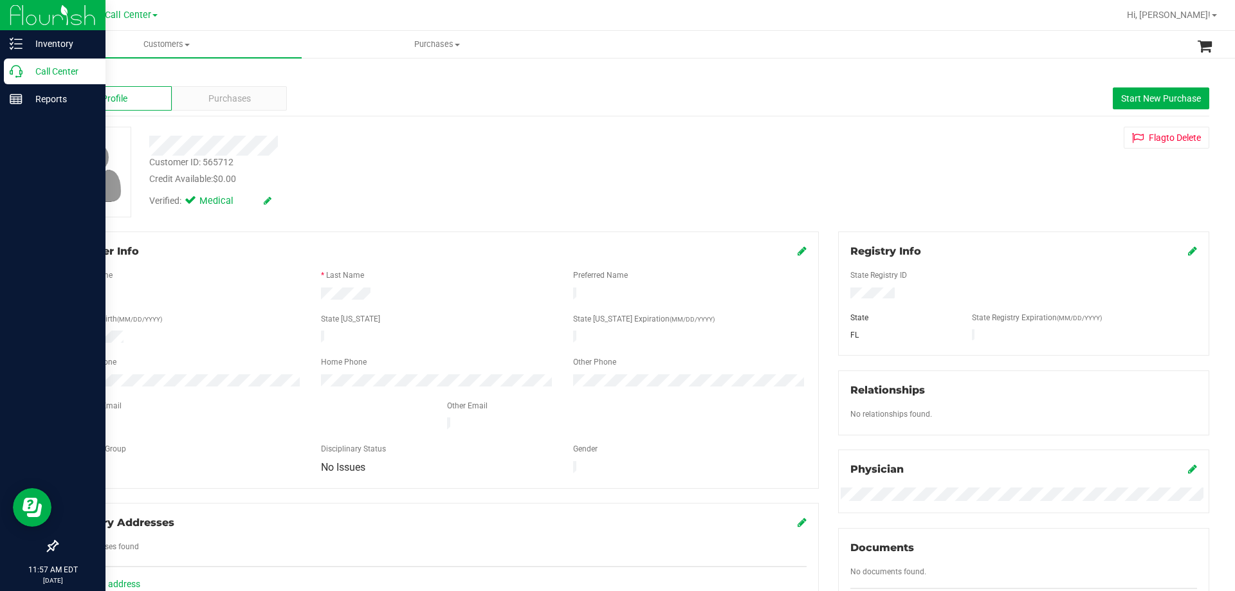
click at [30, 67] on p "Call Center" at bounding box center [61, 71] width 77 height 15
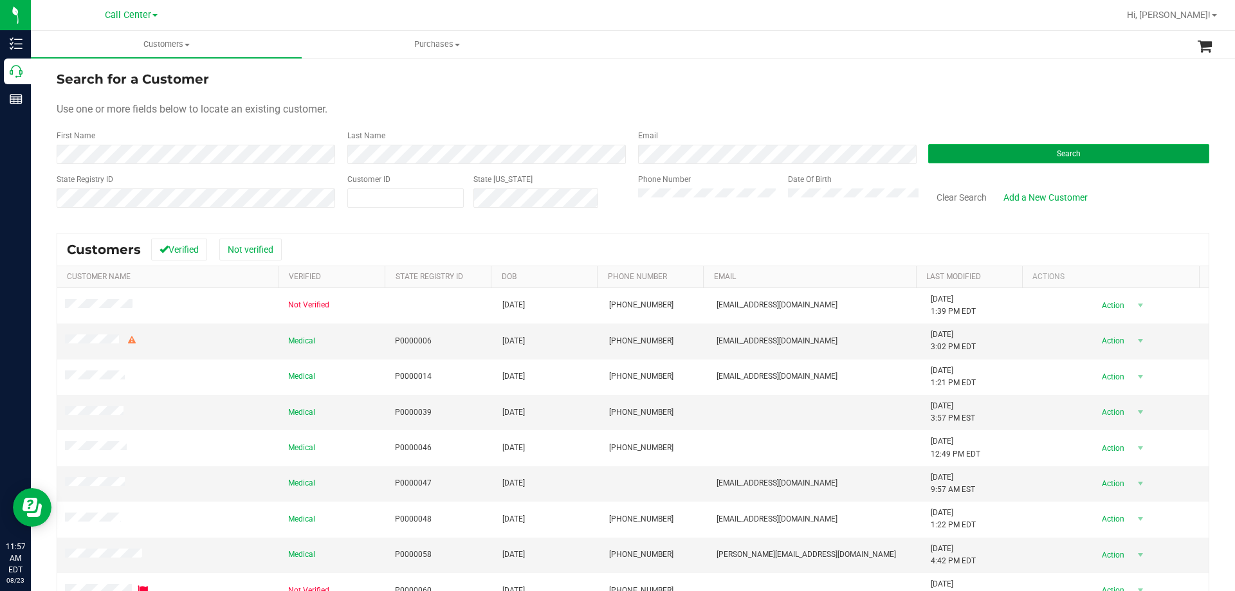
click at [995, 147] on button "Search" at bounding box center [1068, 153] width 281 height 19
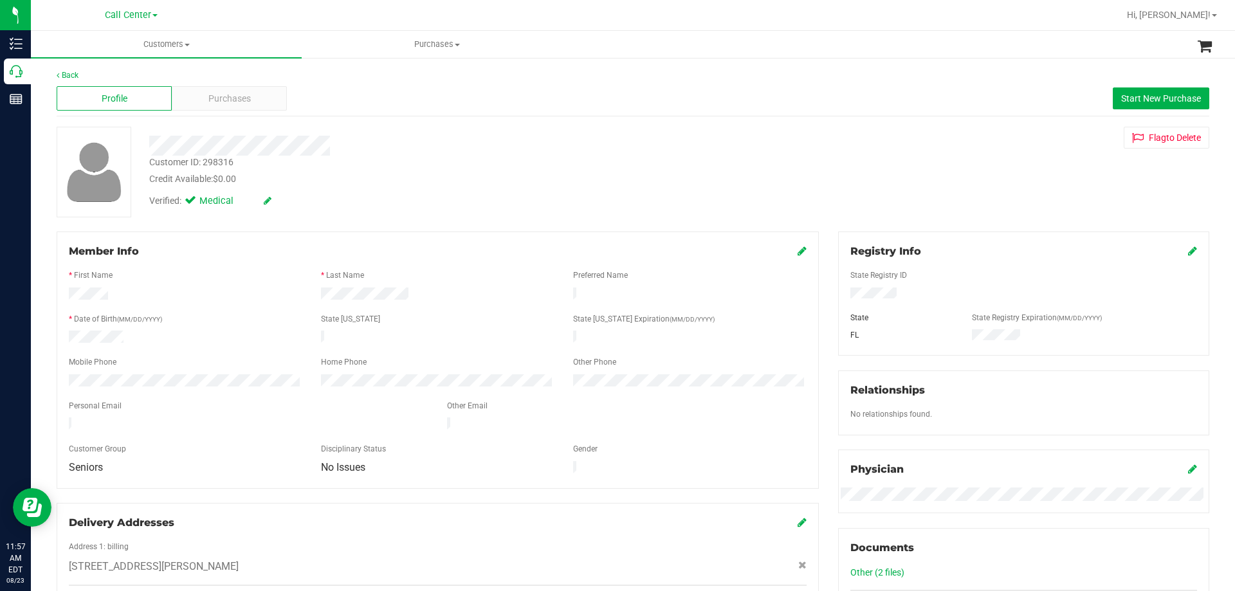
click at [98, 324] on div "* Date of Birth (MM/DD/YYYY)" at bounding box center [185, 320] width 252 height 15
click at [250, 93] on div "Purchases" at bounding box center [229, 98] width 115 height 24
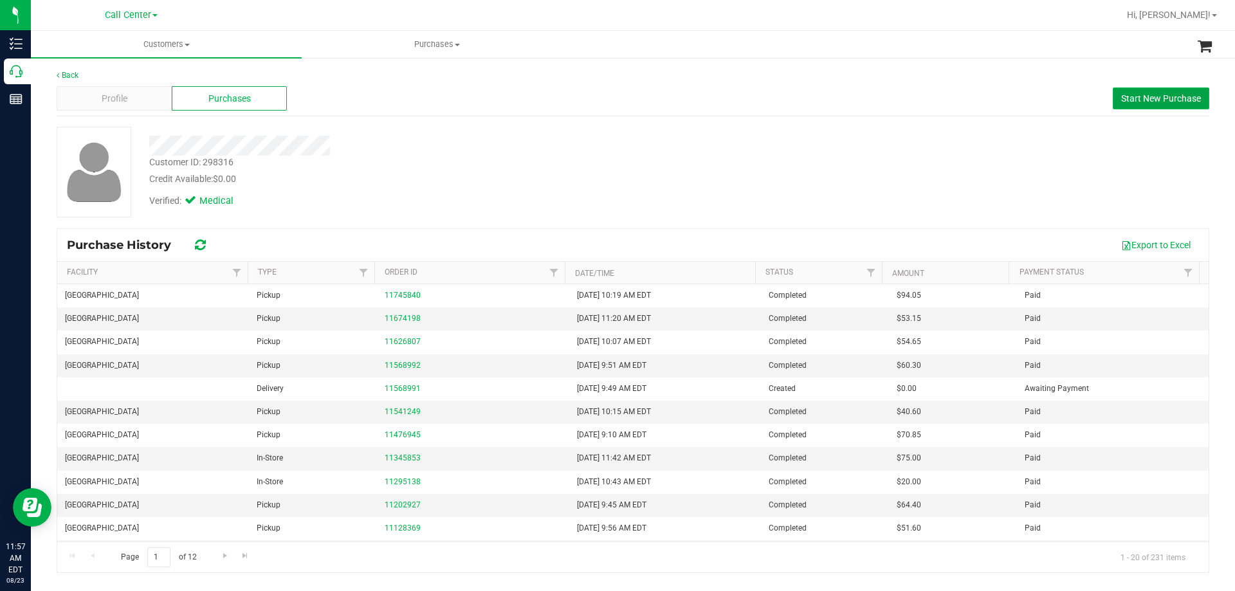
click at [1148, 93] on span "Start New Purchase" at bounding box center [1161, 98] width 80 height 10
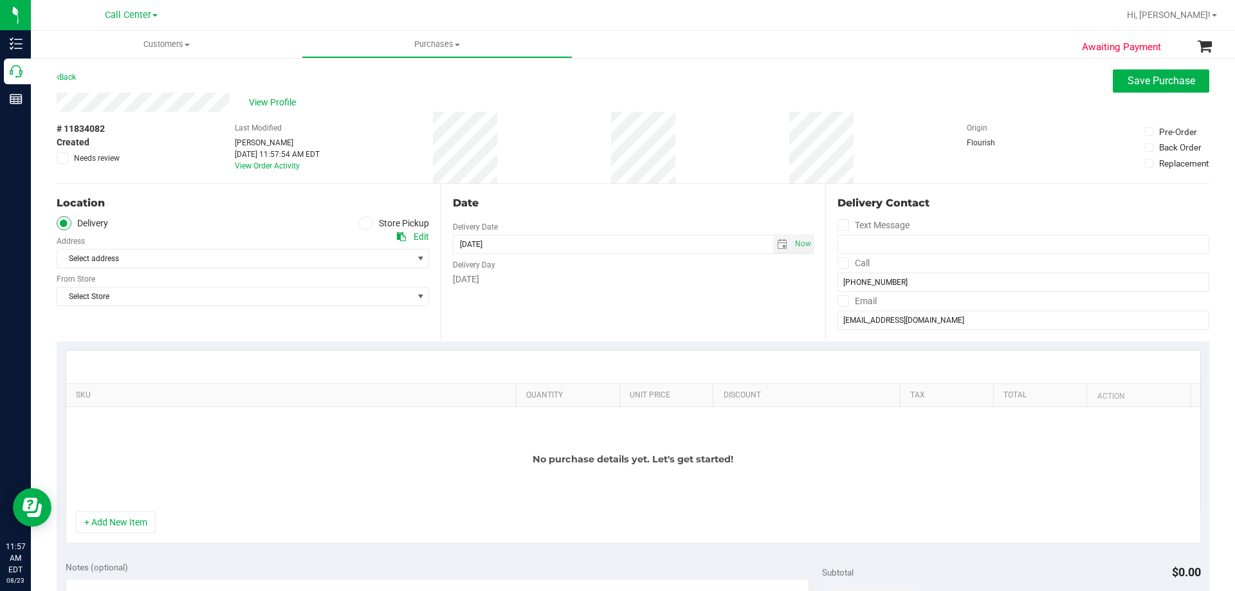
click at [363, 223] on icon at bounding box center [366, 223] width 8 height 0
click at [0, 0] on input "Store Pickup" at bounding box center [0, 0] width 0 height 0
click at [266, 254] on span "Select Store" at bounding box center [234, 259] width 355 height 18
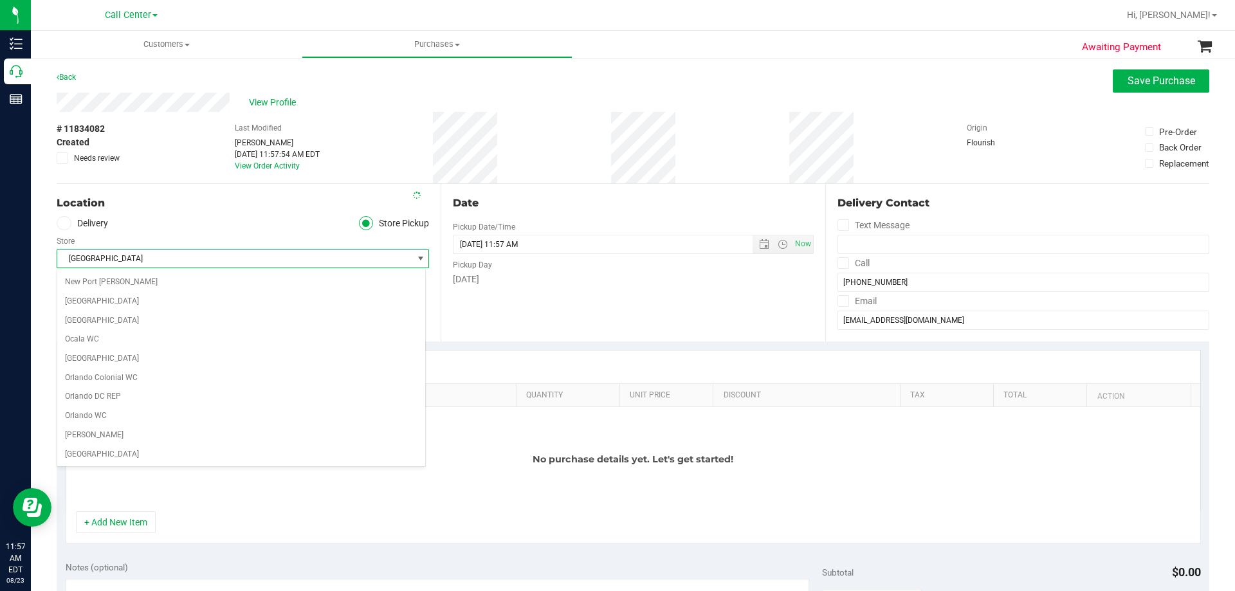
scroll to position [553, 0]
click at [235, 152] on div "Aug 23, 2025 11:57:54 AM EDT" at bounding box center [277, 155] width 85 height 12
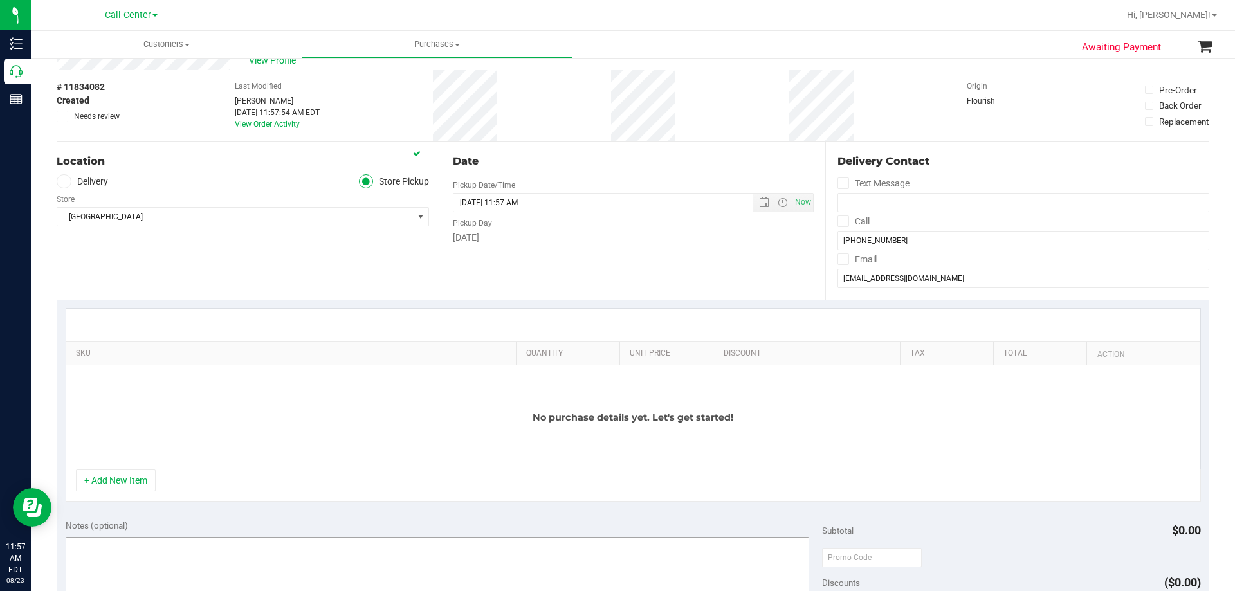
scroll to position [64, 0]
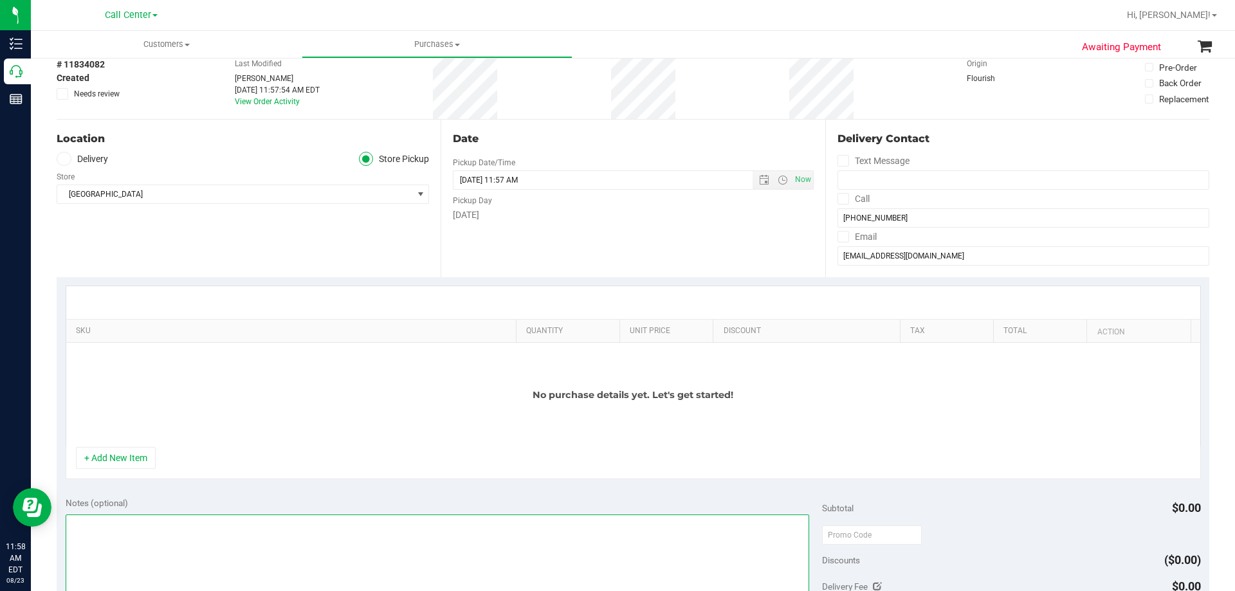
click at [262, 547] on textarea at bounding box center [438, 577] width 744 height 124
paste textarea "Order Submitted by Customer Care - CC TNE 08/23/2025"
type textarea "Order Submitted by Customer Care - CC TNE 08/23/2025"
click at [115, 461] on button "+ Add New Item" at bounding box center [116, 458] width 80 height 22
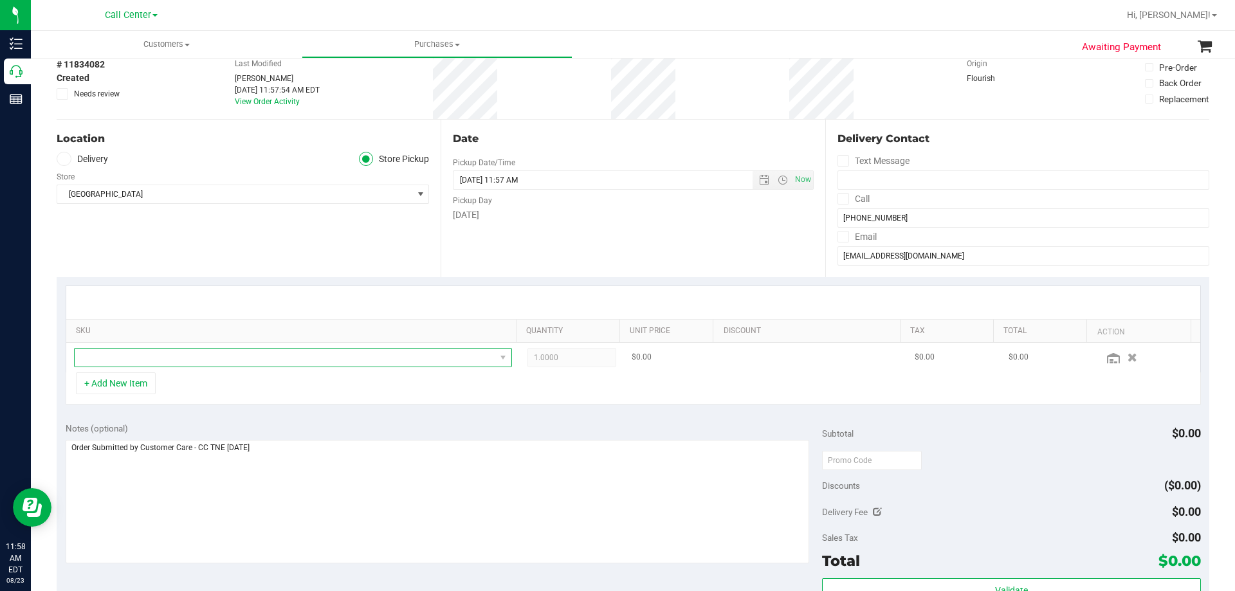
click at [201, 360] on span "NO DATA FOUND" at bounding box center [285, 358] width 421 height 18
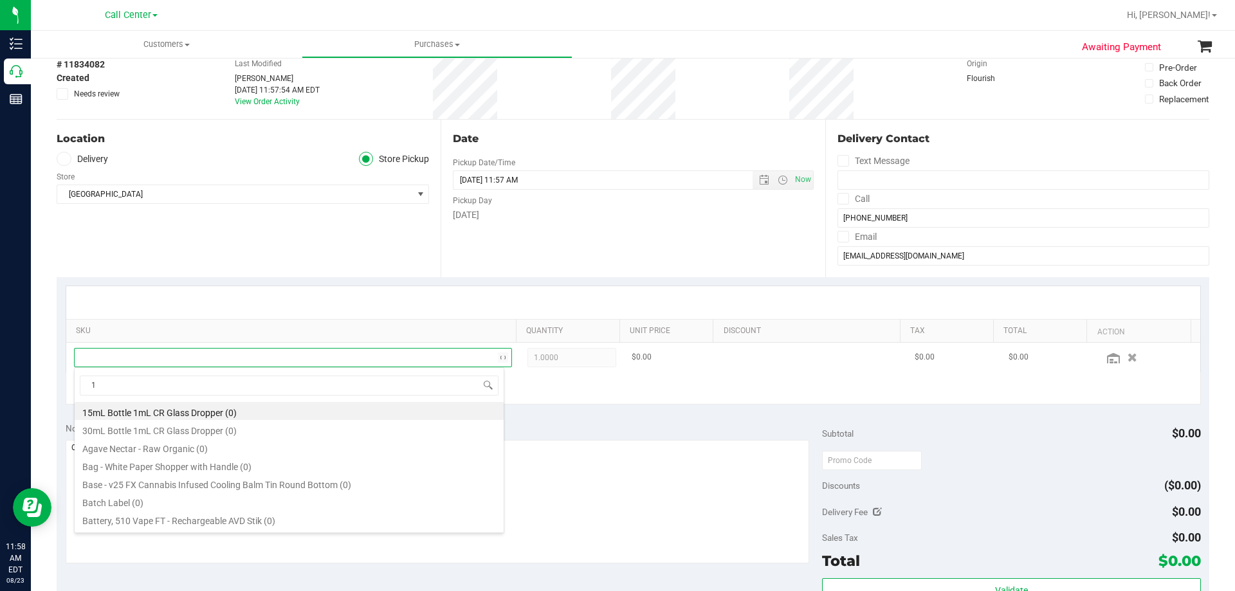
scroll to position [19, 426]
type input "10ct"
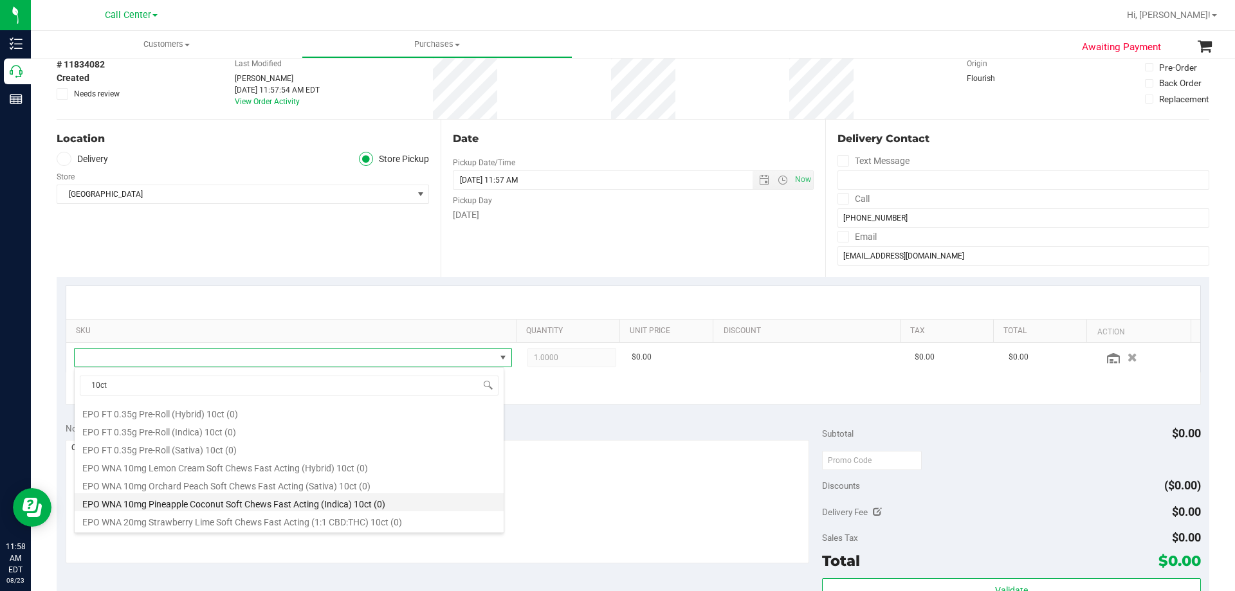
scroll to position [193, 0]
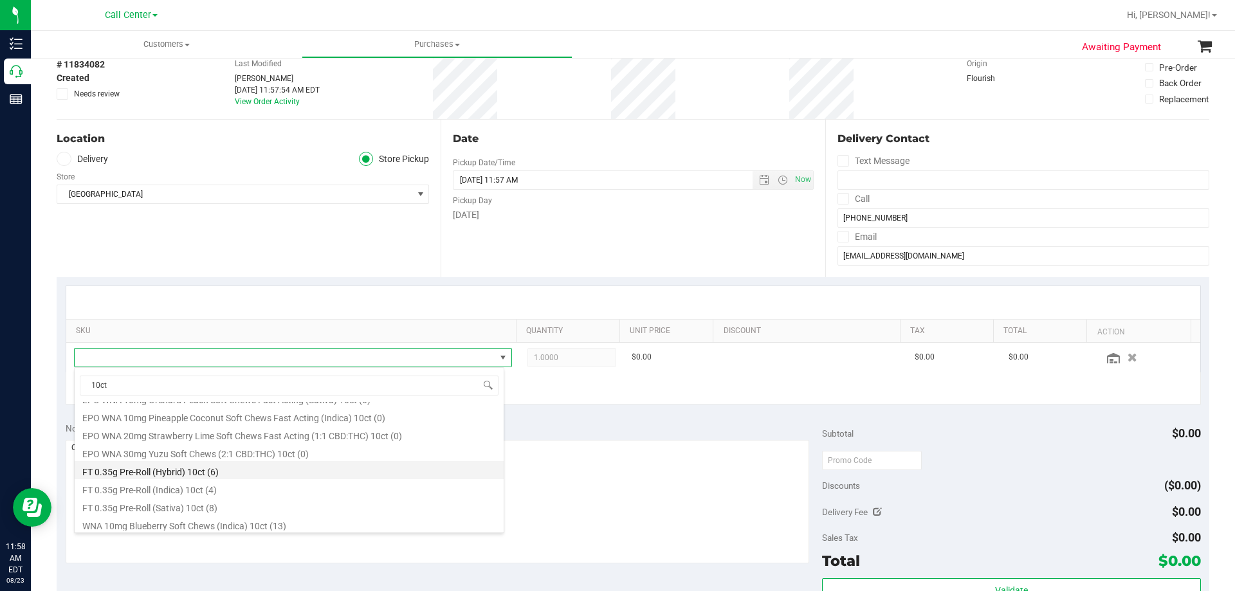
click at [221, 472] on li "FT 0.35g Pre-Roll (Hybrid) 10ct (6)" at bounding box center [289, 470] width 429 height 18
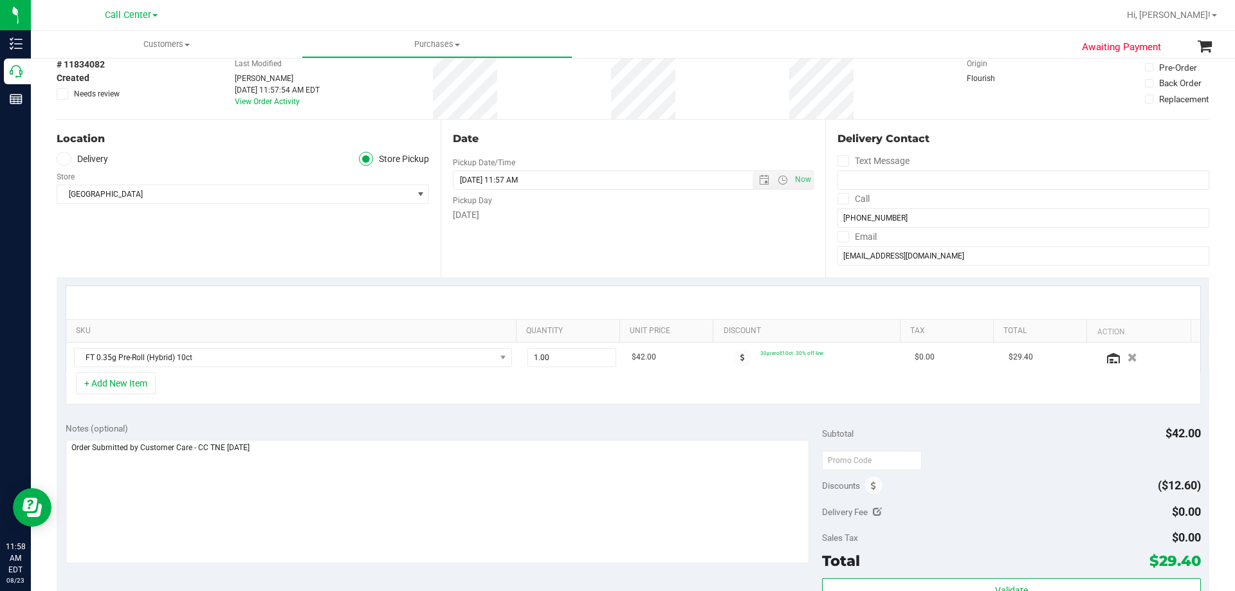
click at [244, 384] on div "+ Add New Item" at bounding box center [633, 388] width 1135 height 32
click at [392, 416] on div "Notes (optional) Subtotal $42.00 Discounts ($12.60) Delivery Fee $0.00 Sales Ta…" at bounding box center [633, 530] width 1153 height 232
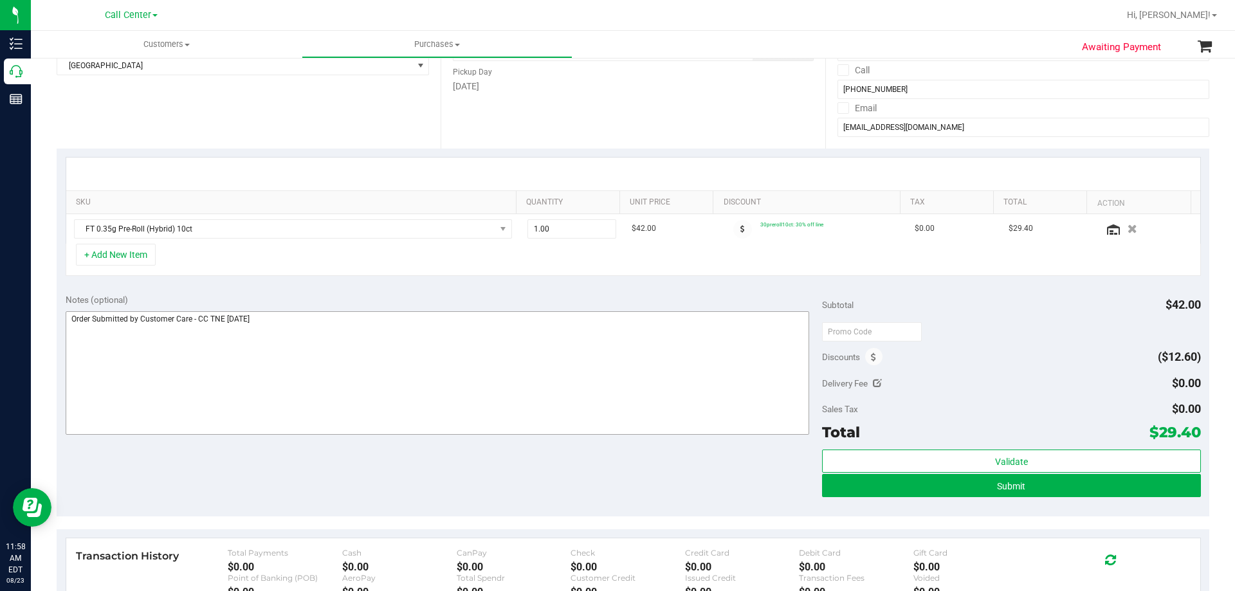
click at [345, 456] on div "Notes (optional) Subtotal $42.00 Discounts ($12.60) Delivery Fee $0.00 Sales Ta…" at bounding box center [633, 401] width 1153 height 232
click at [131, 262] on button "+ Add New Item" at bounding box center [116, 255] width 80 height 22
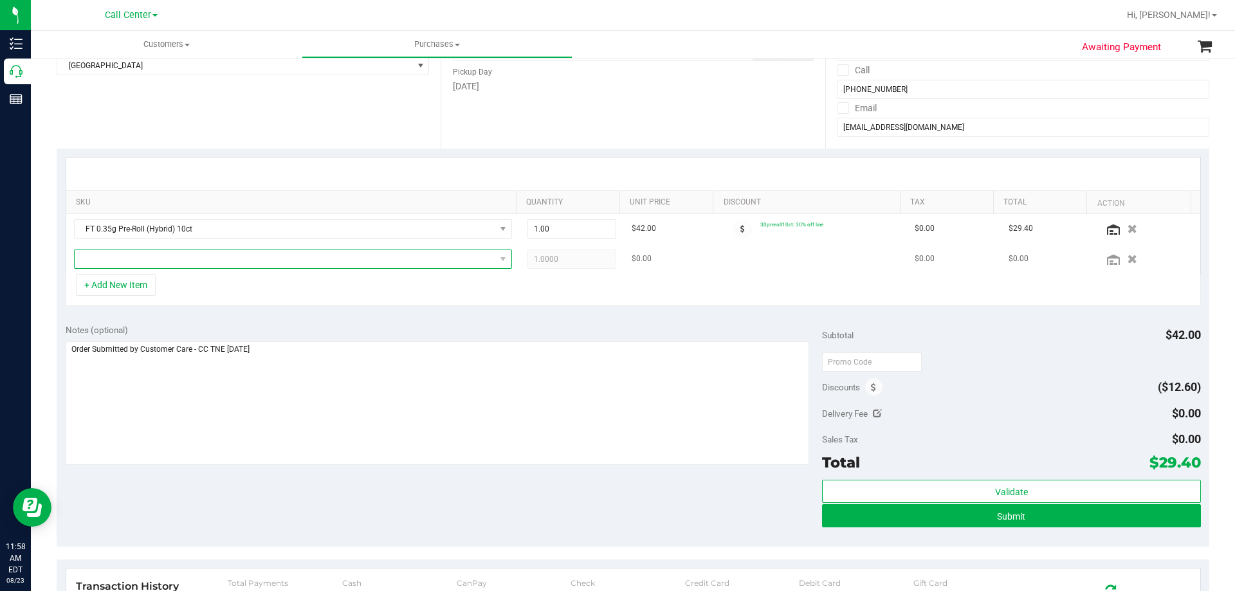
click at [221, 264] on span "NO DATA FOUND" at bounding box center [285, 259] width 421 height 18
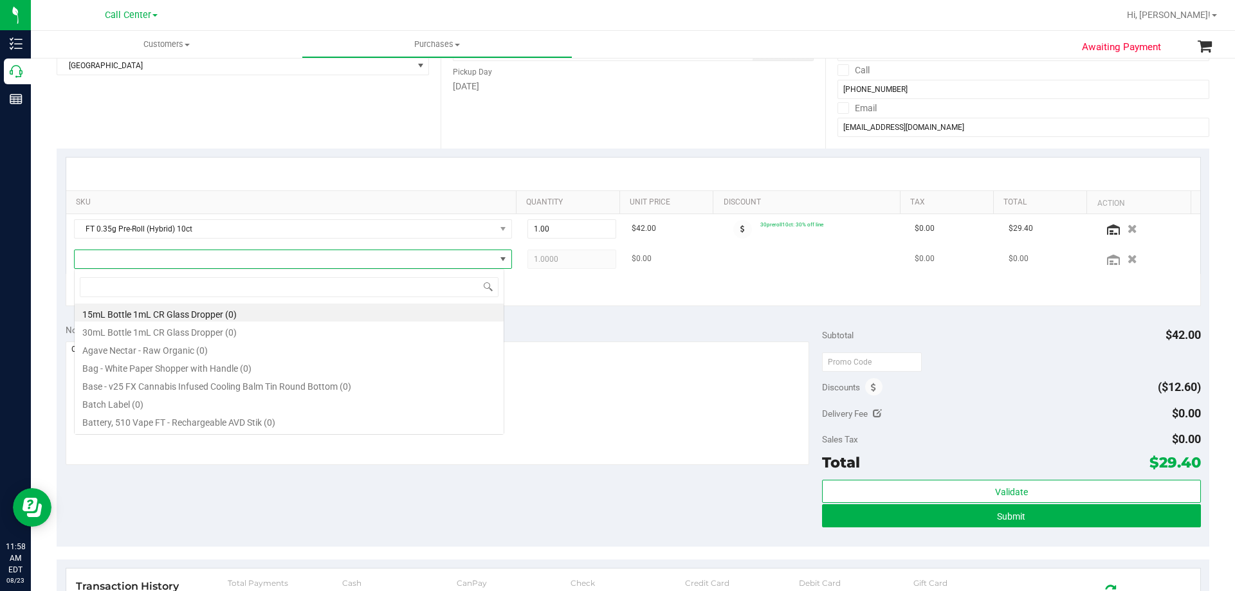
scroll to position [19, 430]
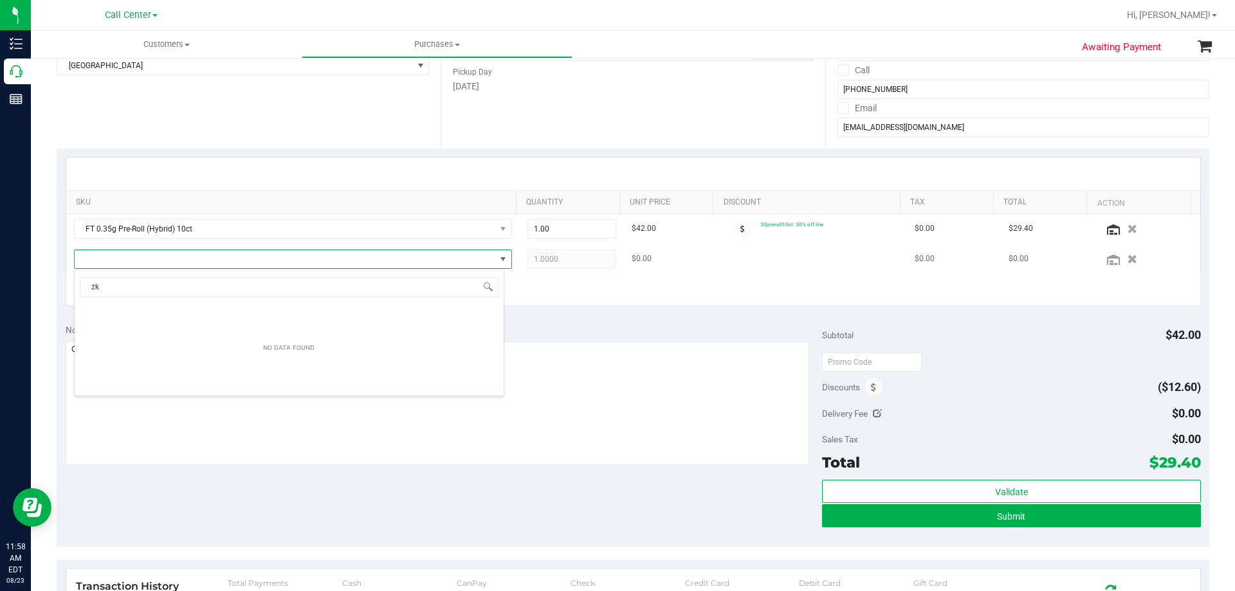
type input "z"
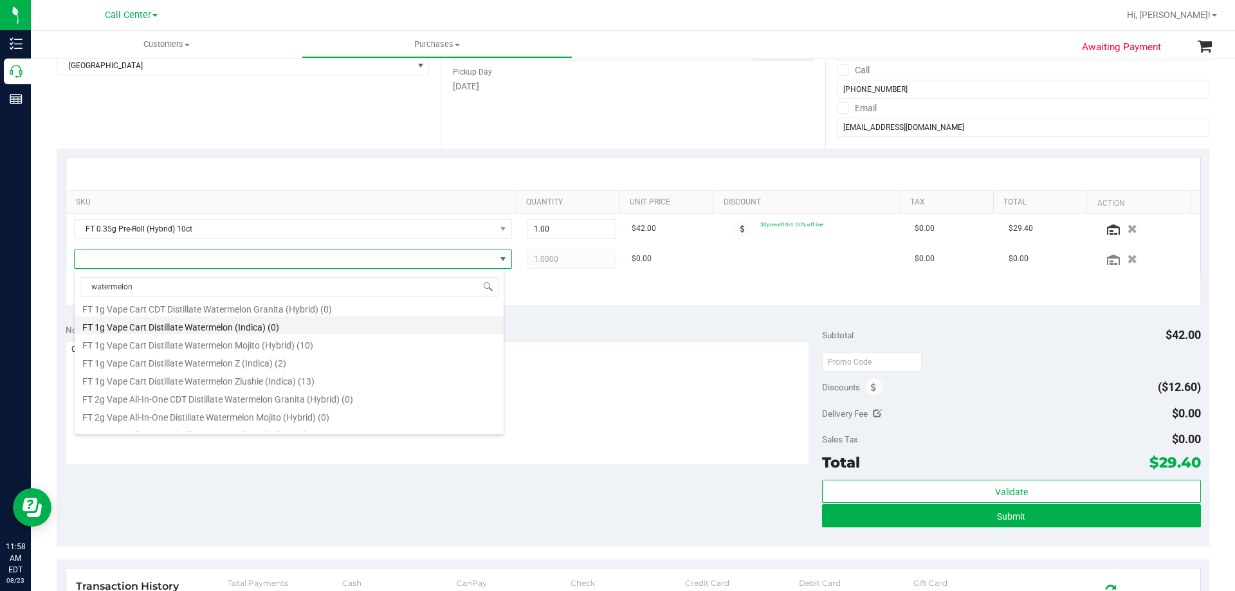
scroll to position [386, 0]
type input "watermelon z"
click at [239, 313] on li "FT 0.5g Vape Cart Distillate Watermelon Z (Indica) (6)" at bounding box center [289, 313] width 429 height 18
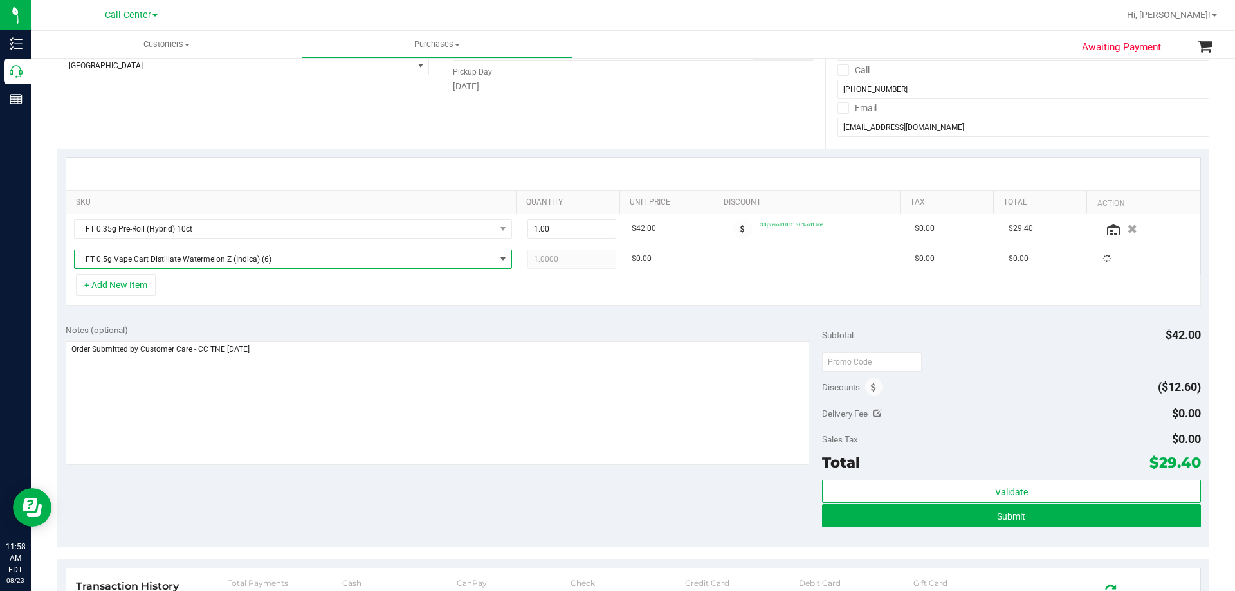
click at [231, 286] on div "+ Add New Item" at bounding box center [633, 290] width 1135 height 32
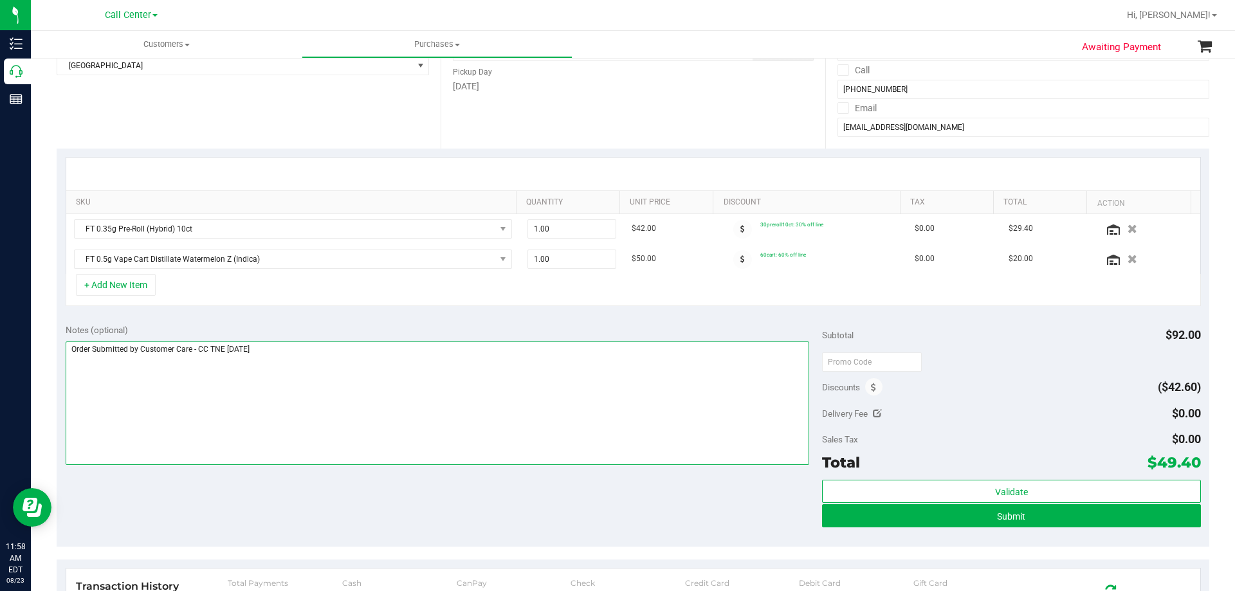
click at [324, 352] on textarea at bounding box center [438, 404] width 744 height 124
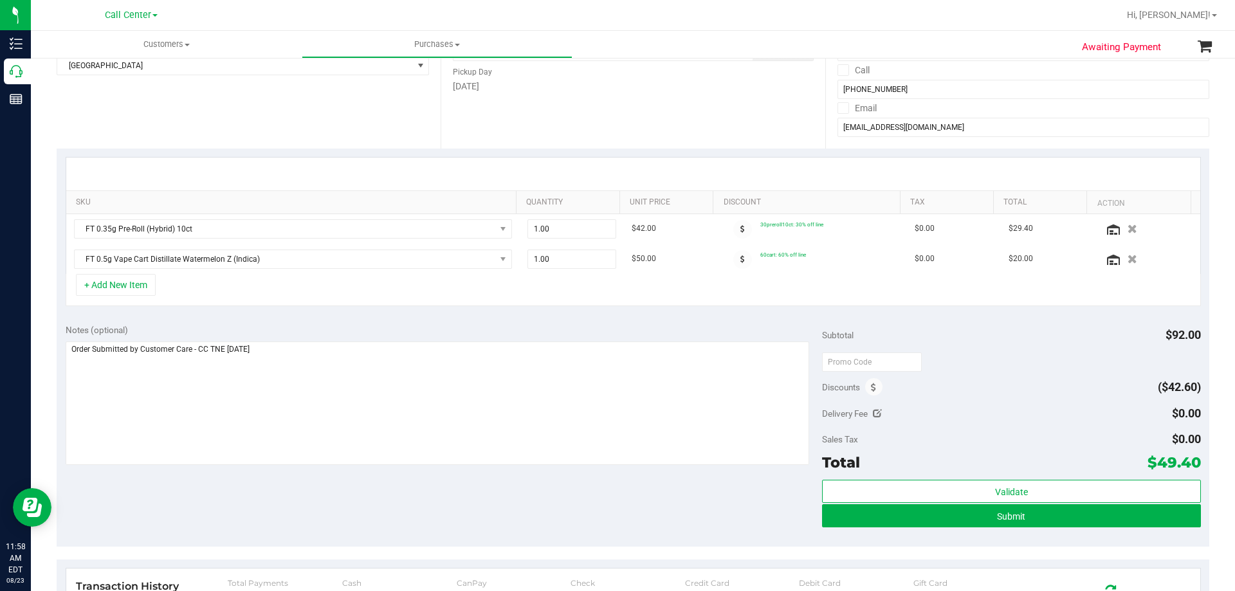
click at [320, 506] on div "Notes (optional) Subtotal $92.00 Discounts ($42.60) Delivery Fee $0.00 Sales Ta…" at bounding box center [633, 431] width 1153 height 232
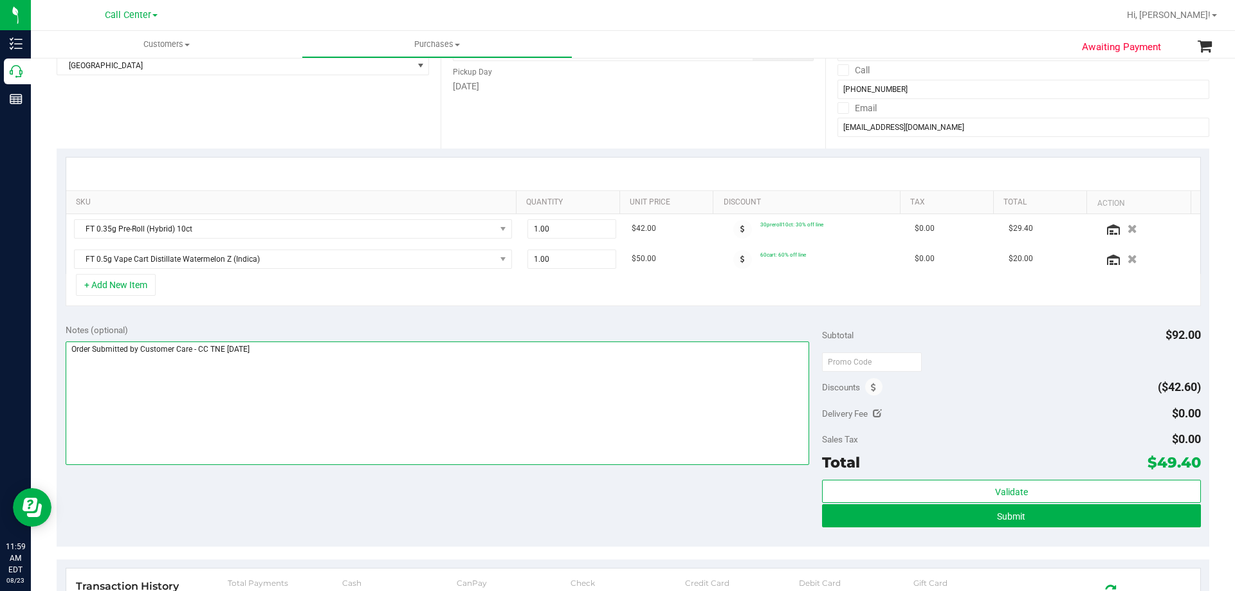
click at [375, 397] on textarea at bounding box center [438, 404] width 744 height 124
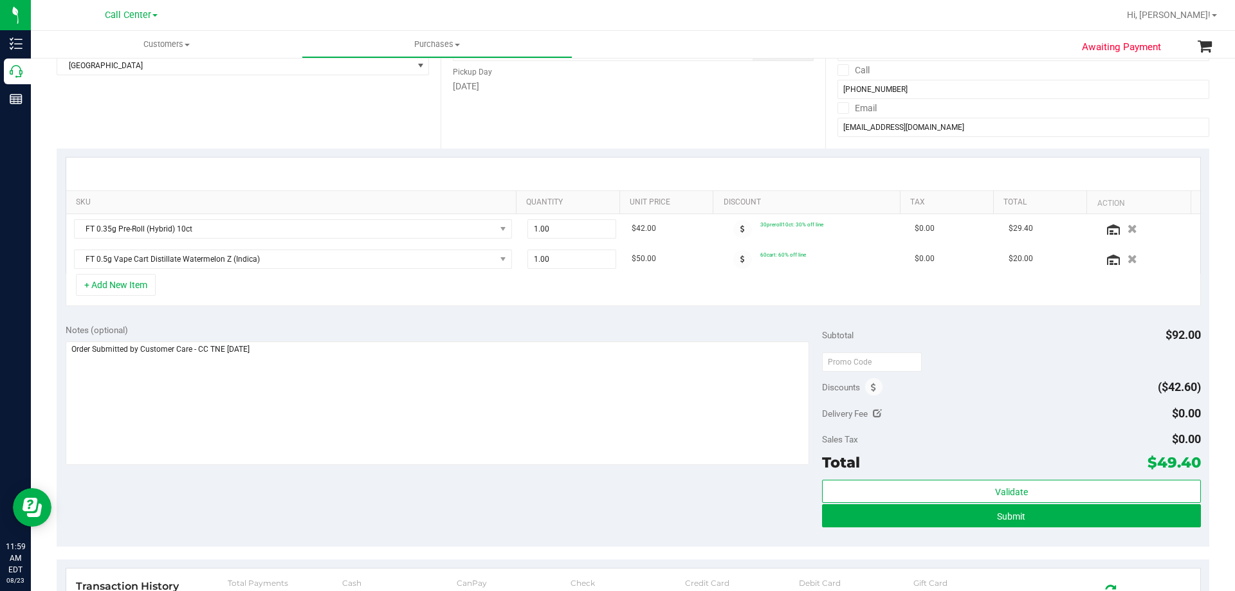
click at [392, 493] on div "Notes (optional) Subtotal $92.00 Discounts ($42.60) Delivery Fee $0.00 Sales Ta…" at bounding box center [633, 431] width 1153 height 232
click at [376, 324] on div "Notes (optional)" at bounding box center [444, 330] width 757 height 13
click at [130, 286] on button "+ Add New Item" at bounding box center [116, 285] width 80 height 22
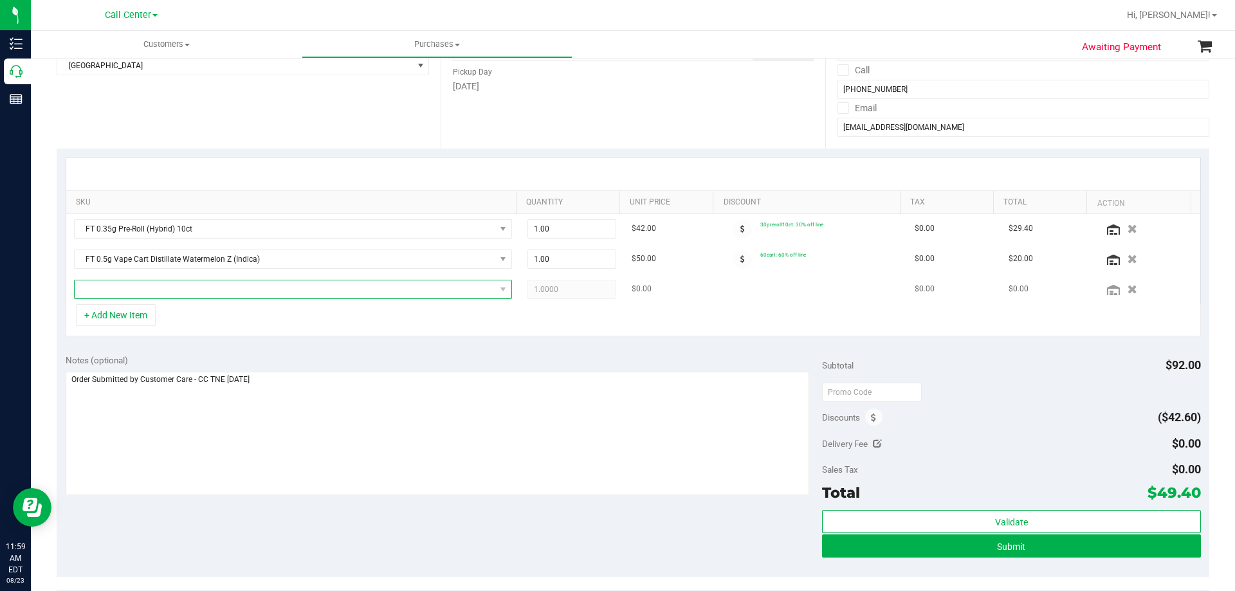
click at [202, 286] on span "NO DATA FOUND" at bounding box center [285, 289] width 421 height 18
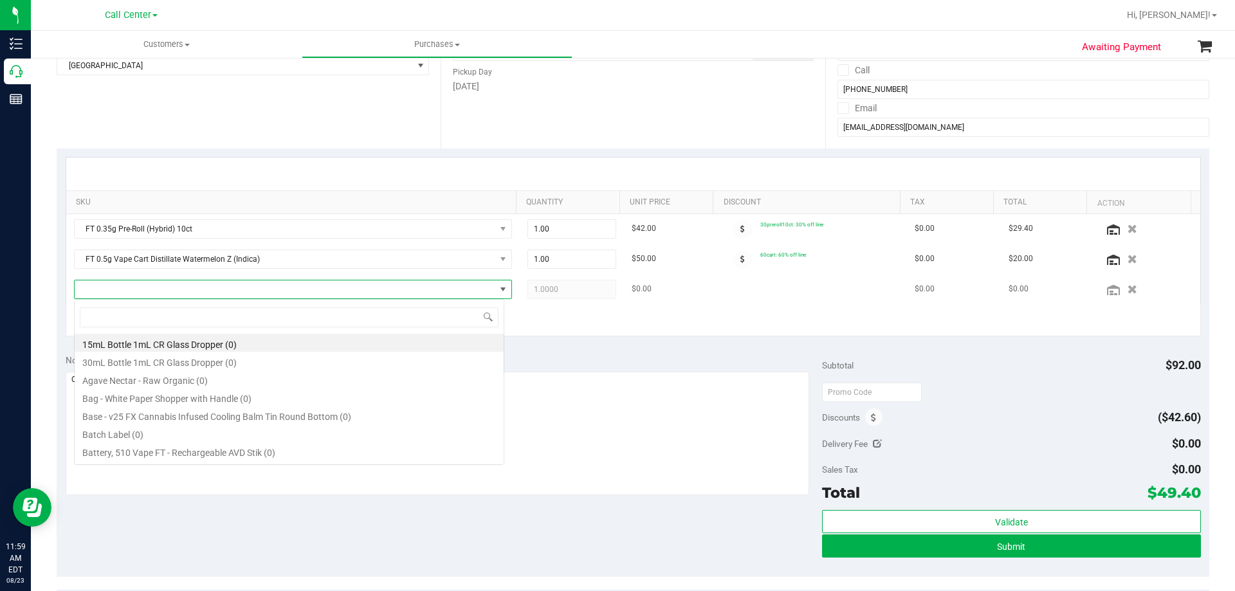
scroll to position [19, 430]
type input "pop"
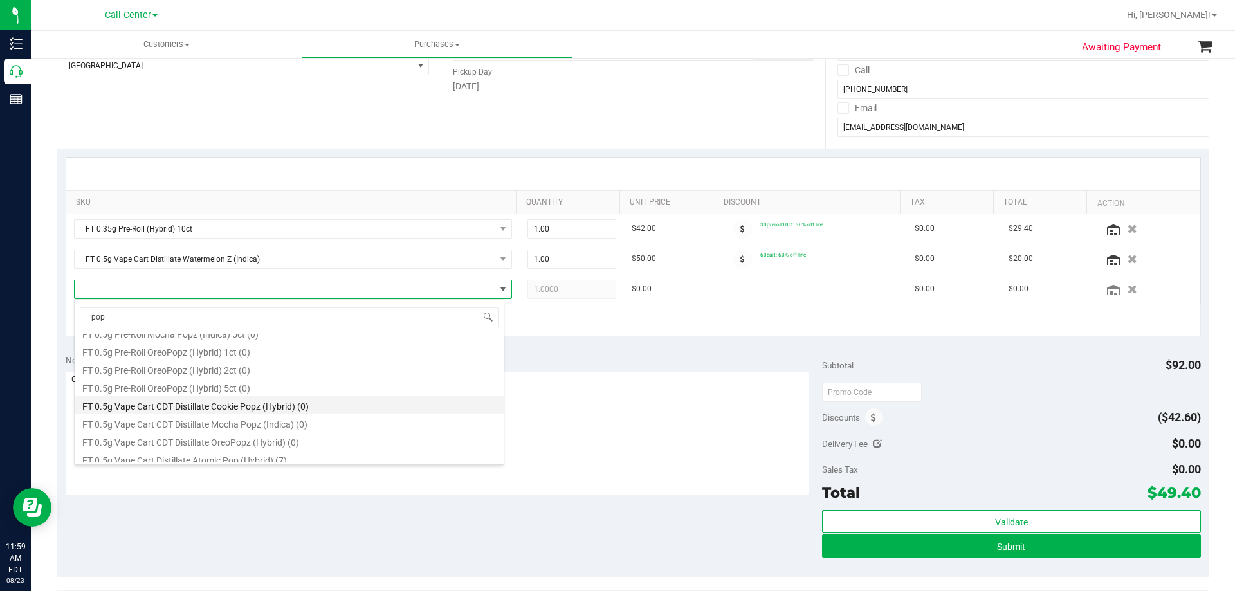
scroll to position [129, 0]
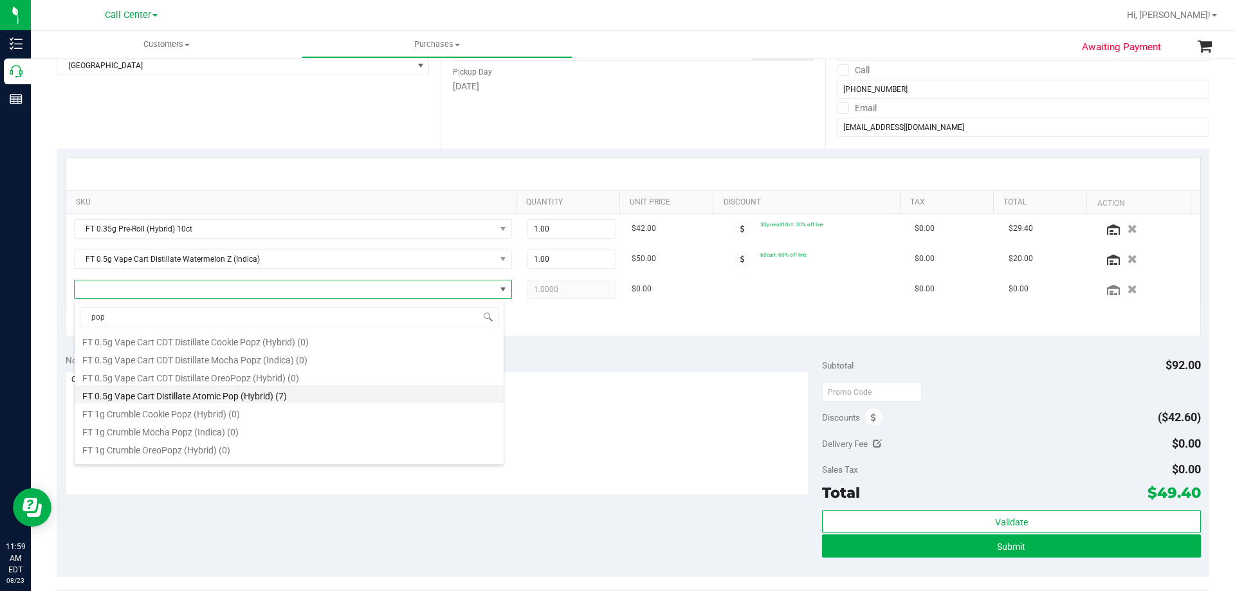
click at [269, 397] on li "FT 0.5g Vape Cart Distillate Atomic Pop (Hybrid) (7)" at bounding box center [289, 394] width 429 height 18
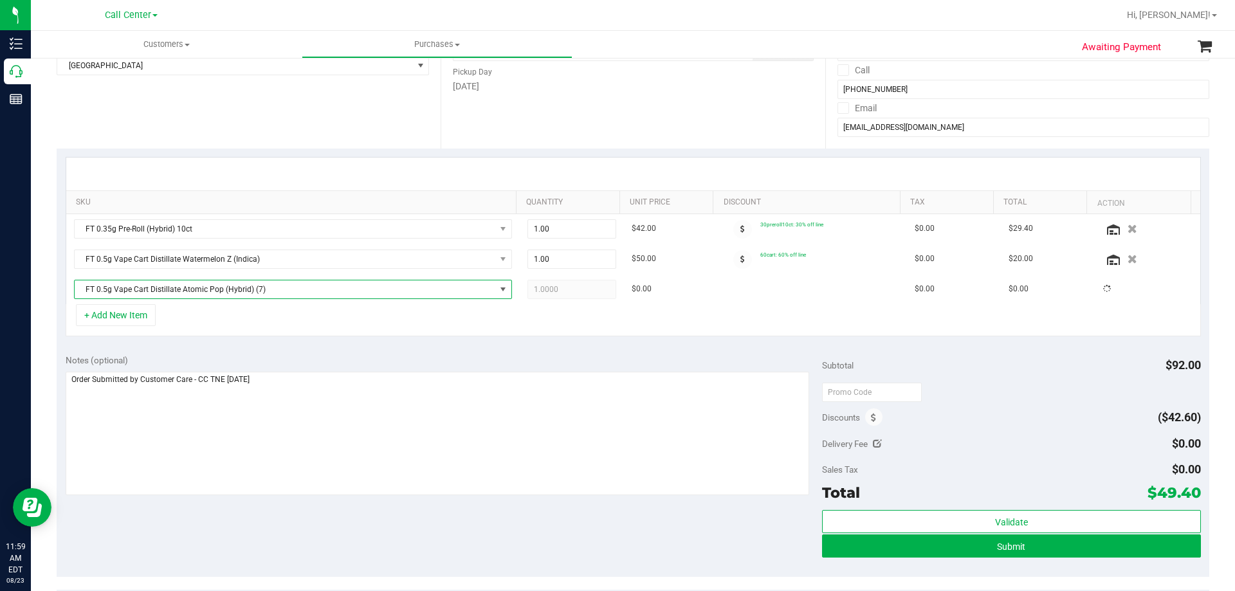
click at [277, 324] on div "+ Add New Item" at bounding box center [633, 320] width 1135 height 32
click at [585, 321] on div "+ Add New Item" at bounding box center [633, 320] width 1135 height 32
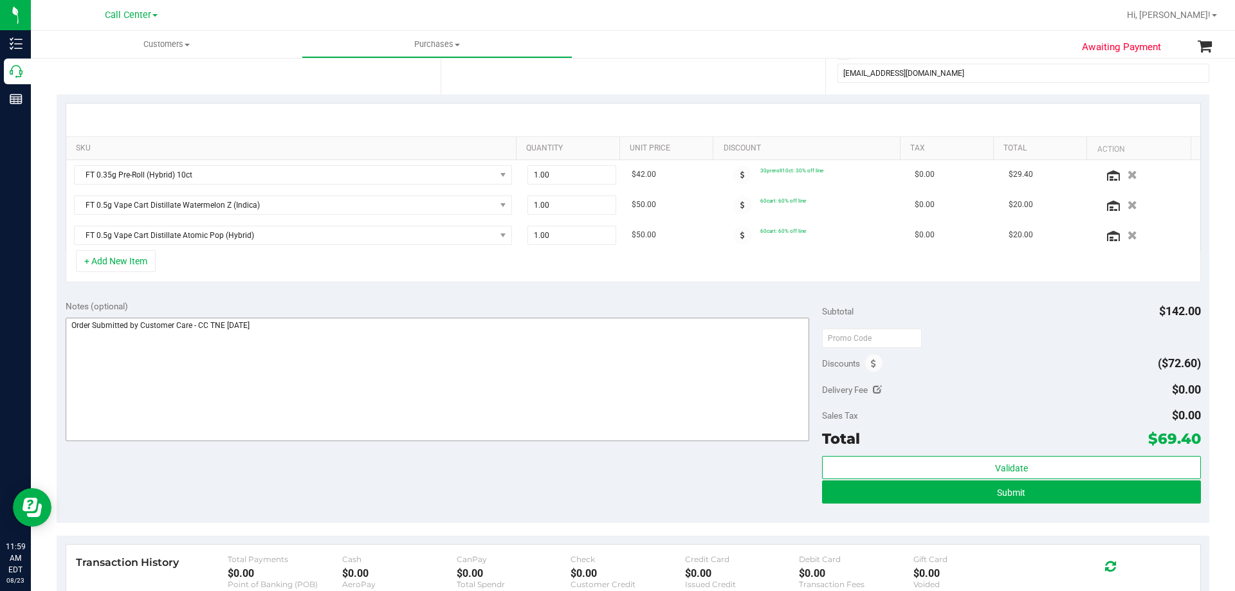
scroll to position [322, 0]
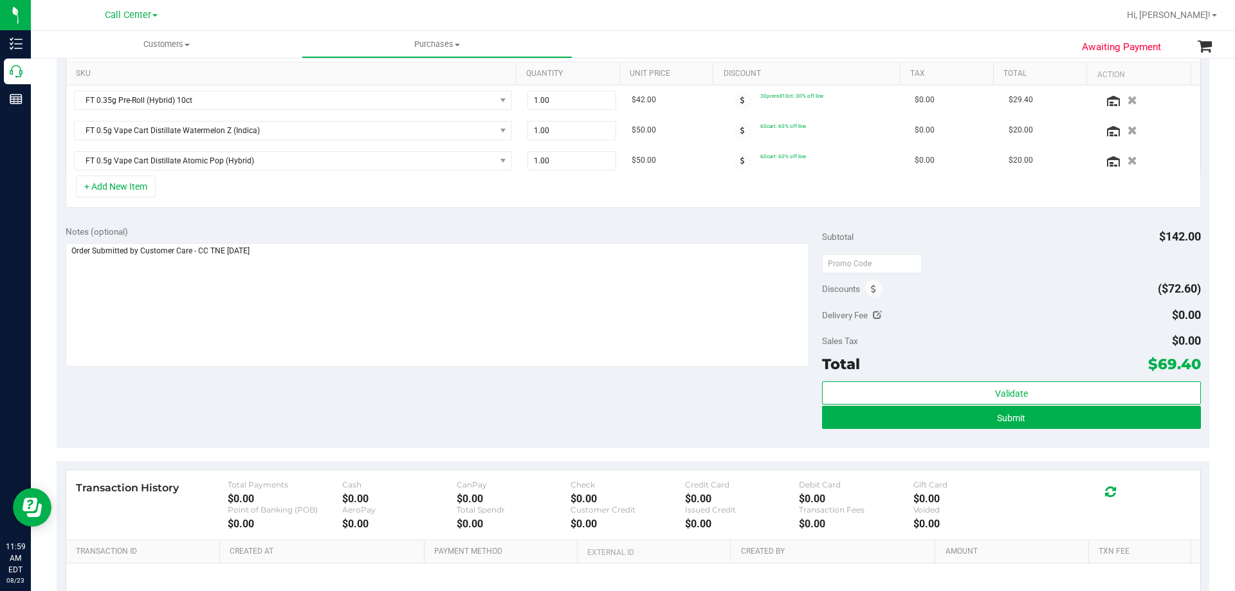
drag, startPoint x: 1148, startPoint y: 364, endPoint x: 1191, endPoint y: 362, distance: 43.1
click at [1191, 362] on span "$69.40" at bounding box center [1174, 364] width 53 height 18
copy span "69.40"
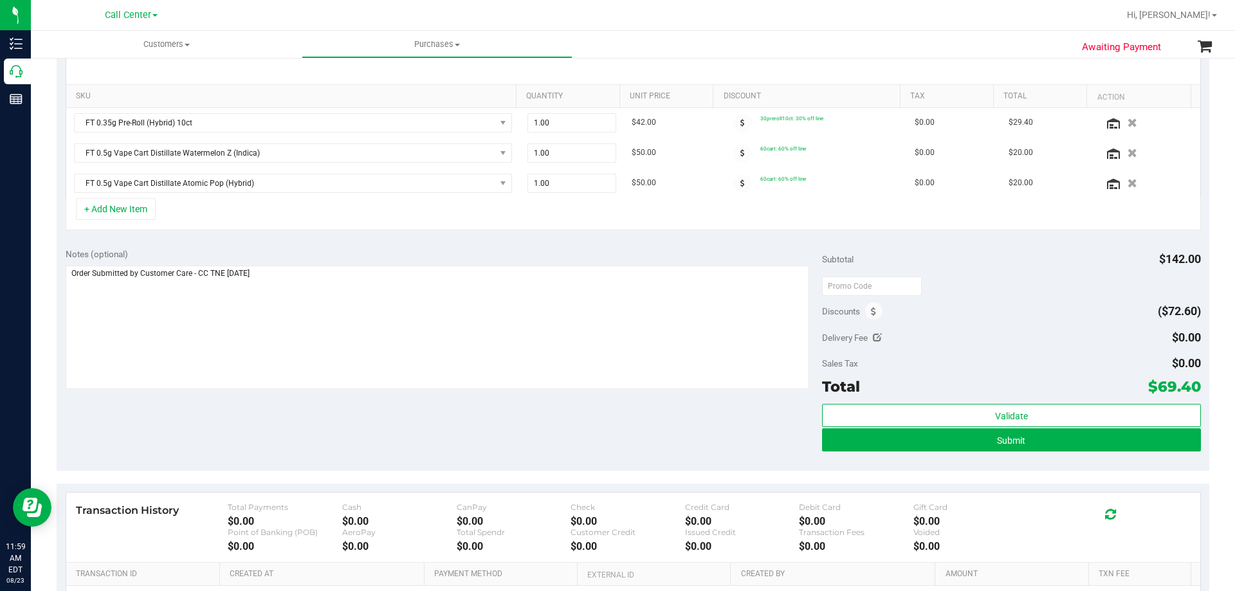
scroll to position [386, 0]
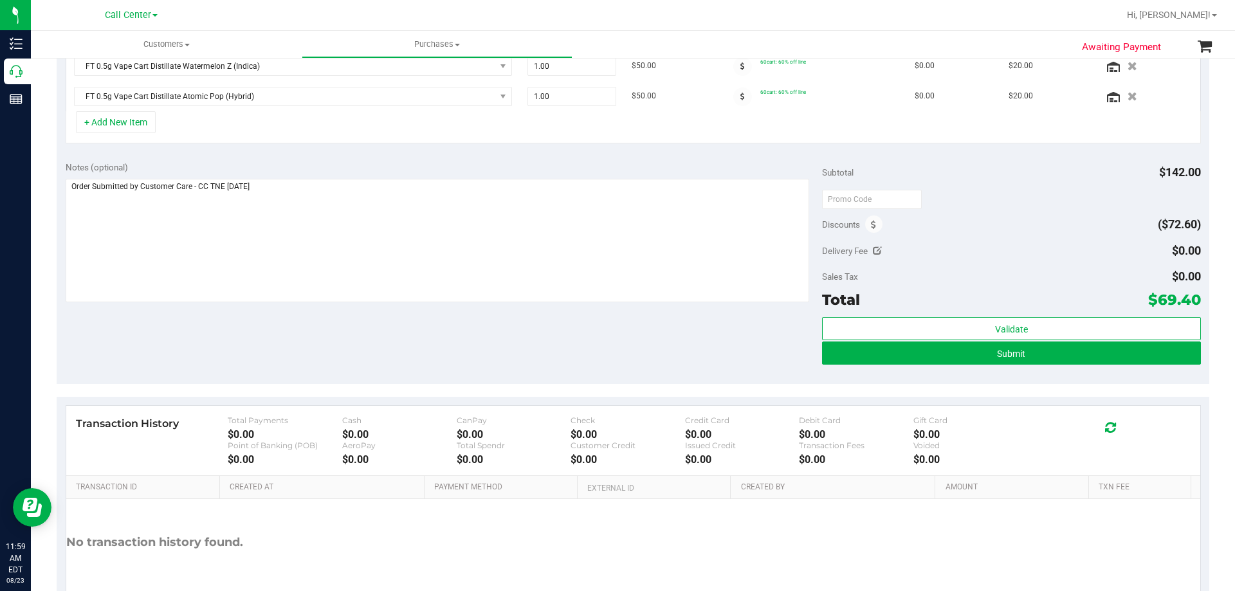
copy span "69.40"
click at [646, 341] on div "Notes (optional) Subtotal $142.00 Discounts ($72.60) Delivery Fee $0.00 Sales T…" at bounding box center [633, 268] width 1153 height 232
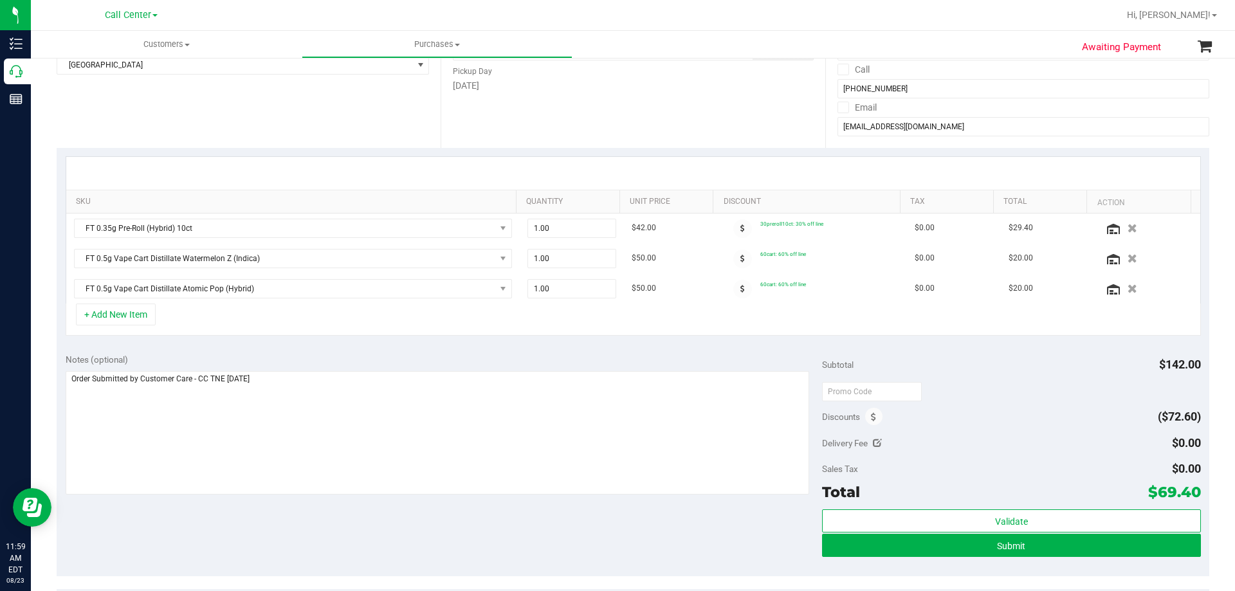
scroll to position [322, 0]
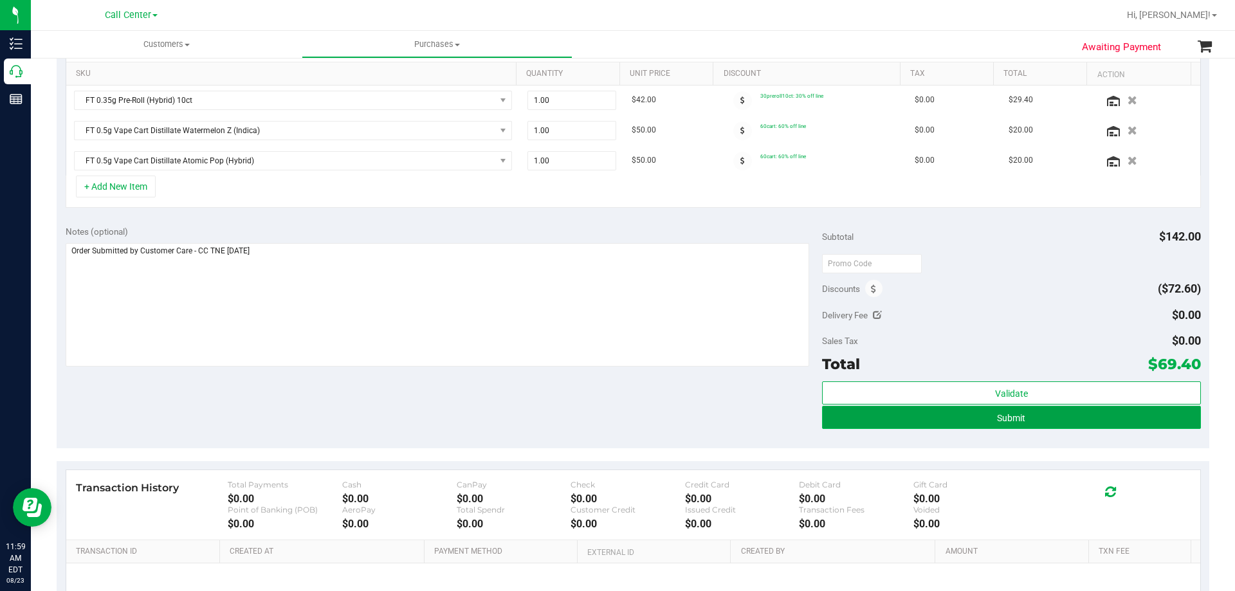
click at [976, 424] on button "Submit" at bounding box center [1011, 417] width 378 height 23
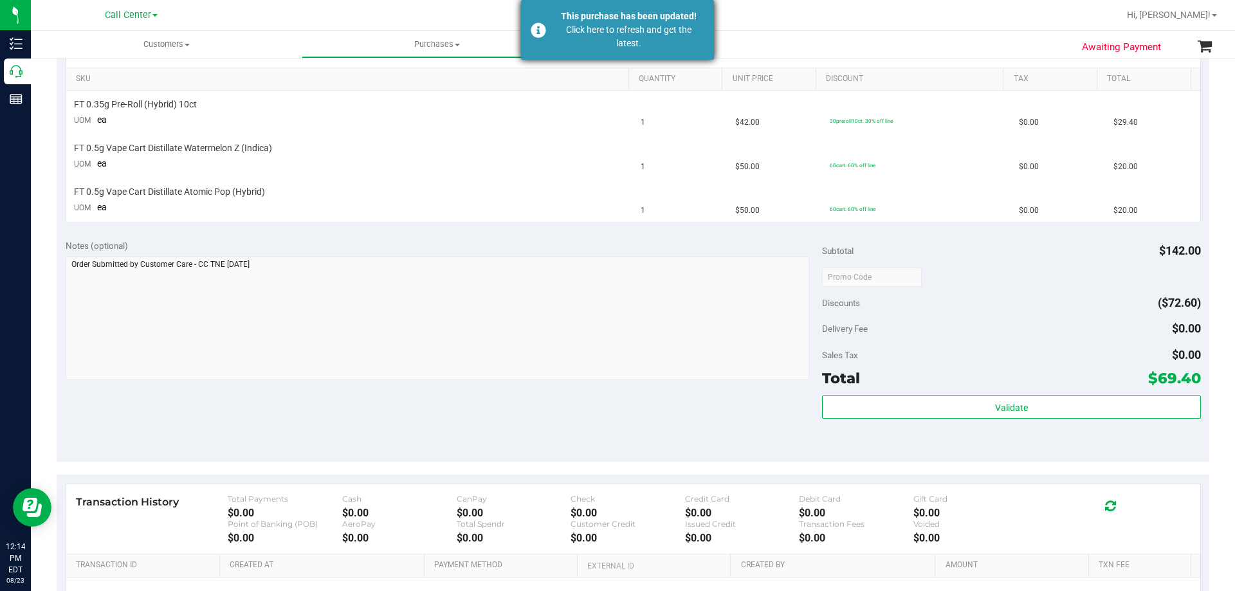
click at [601, 20] on div "This purchase has been updated!" at bounding box center [628, 17] width 151 height 14
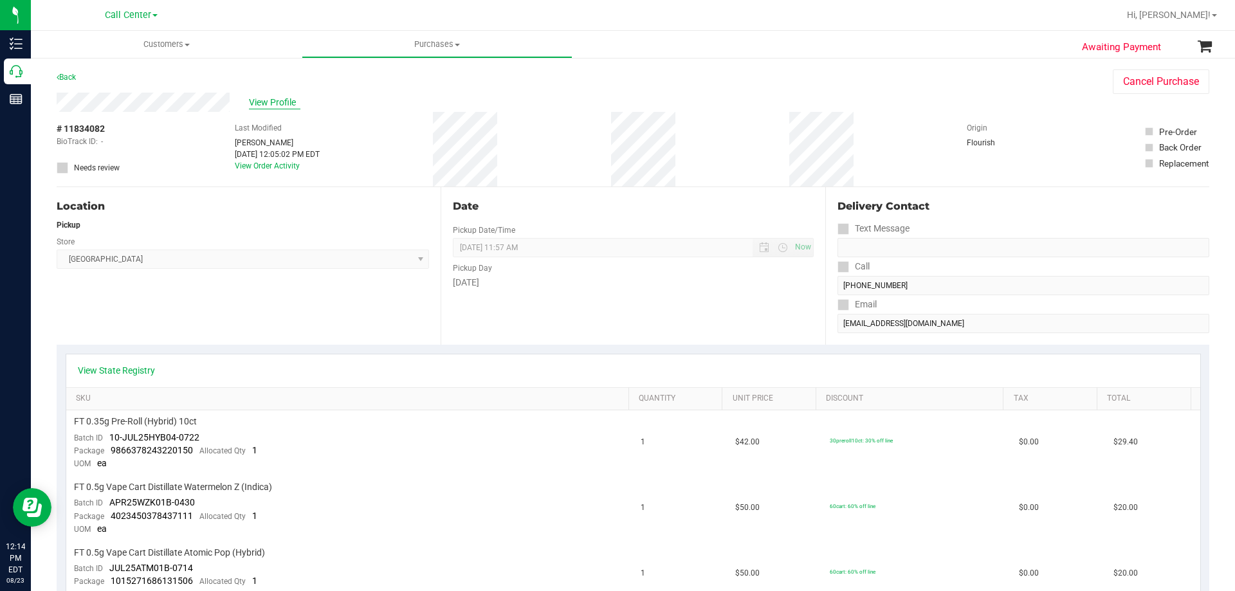
click at [263, 96] on span "View Profile" at bounding box center [274, 103] width 51 height 14
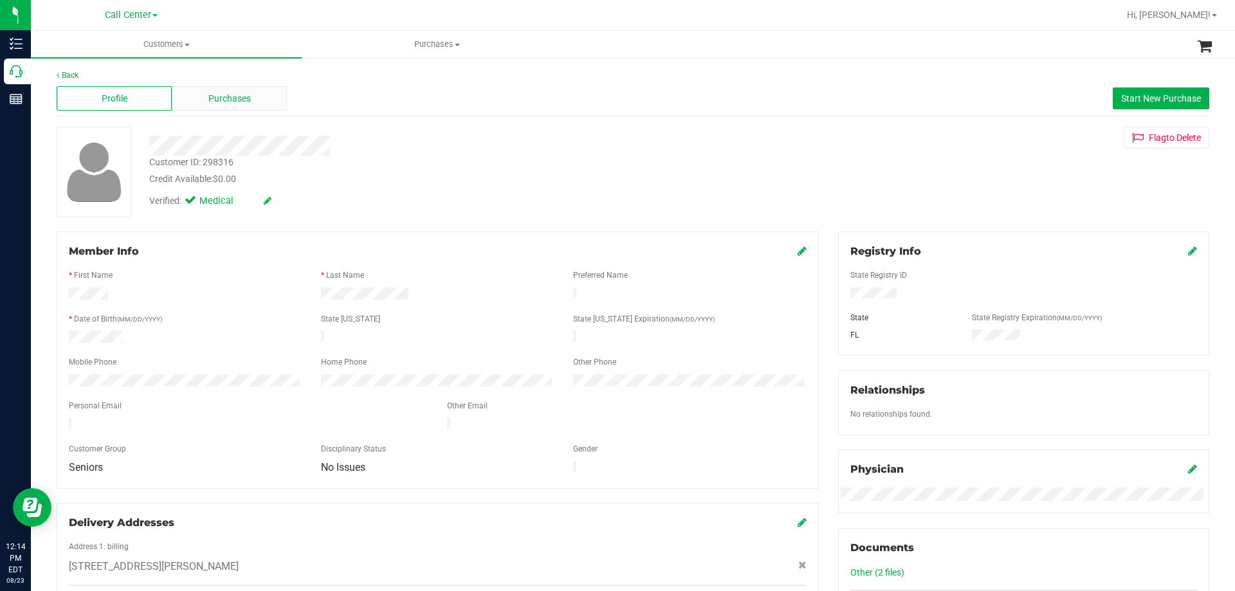
click at [246, 99] on span "Purchases" at bounding box center [229, 99] width 42 height 14
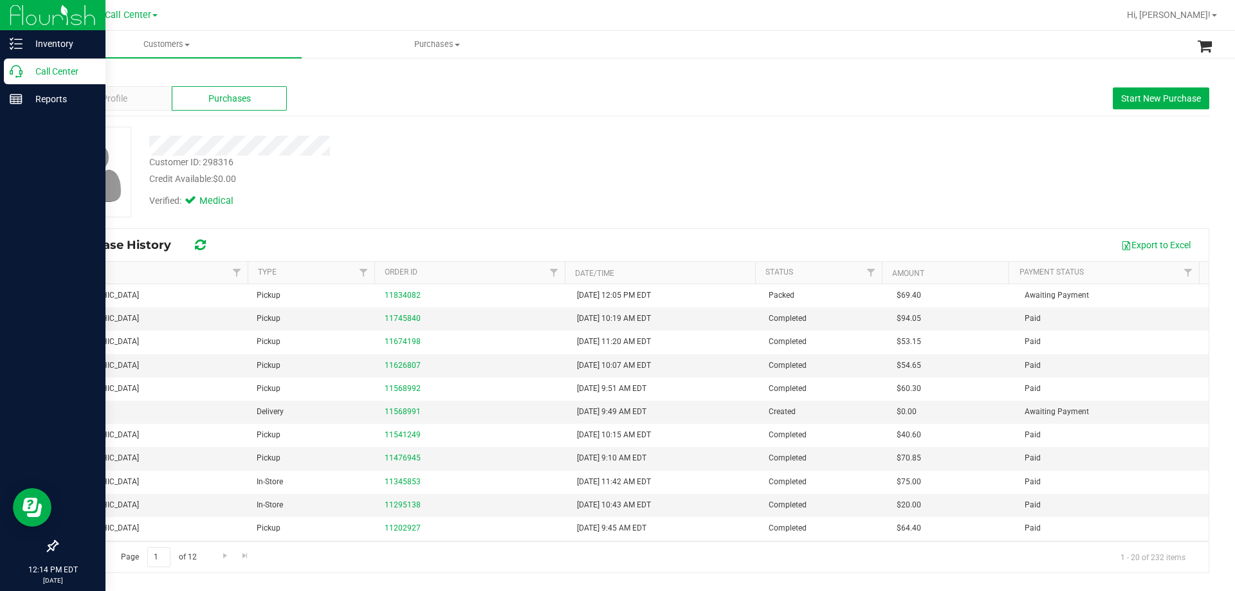
click at [52, 74] on p "Call Center" at bounding box center [61, 71] width 77 height 15
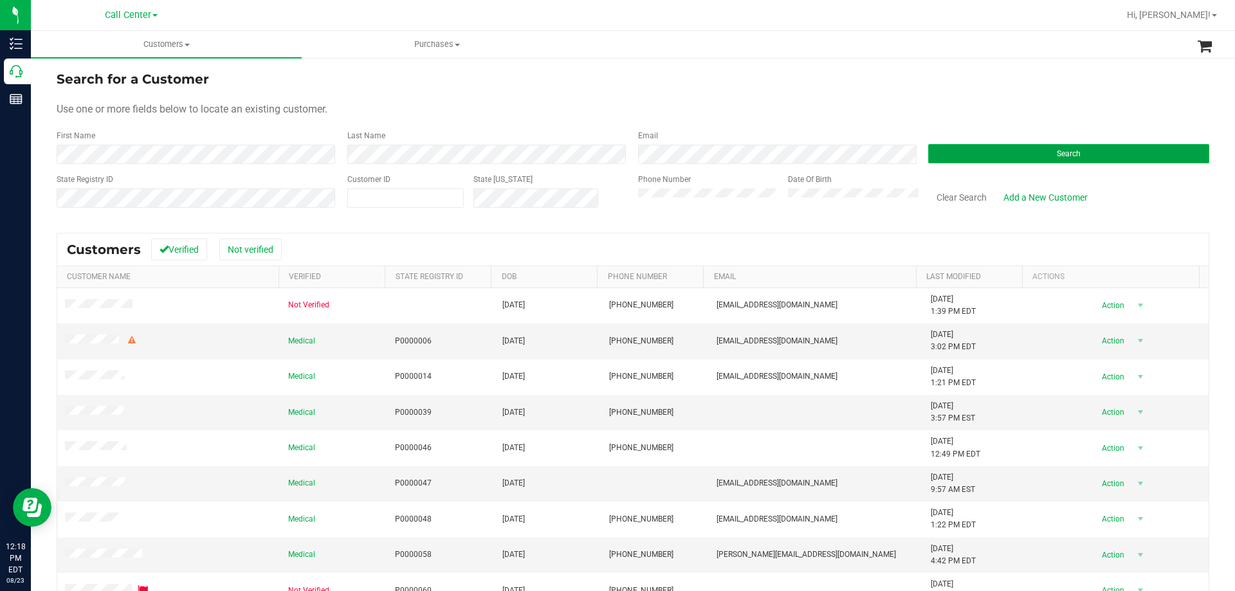
click at [1033, 161] on button "Search" at bounding box center [1068, 153] width 281 height 19
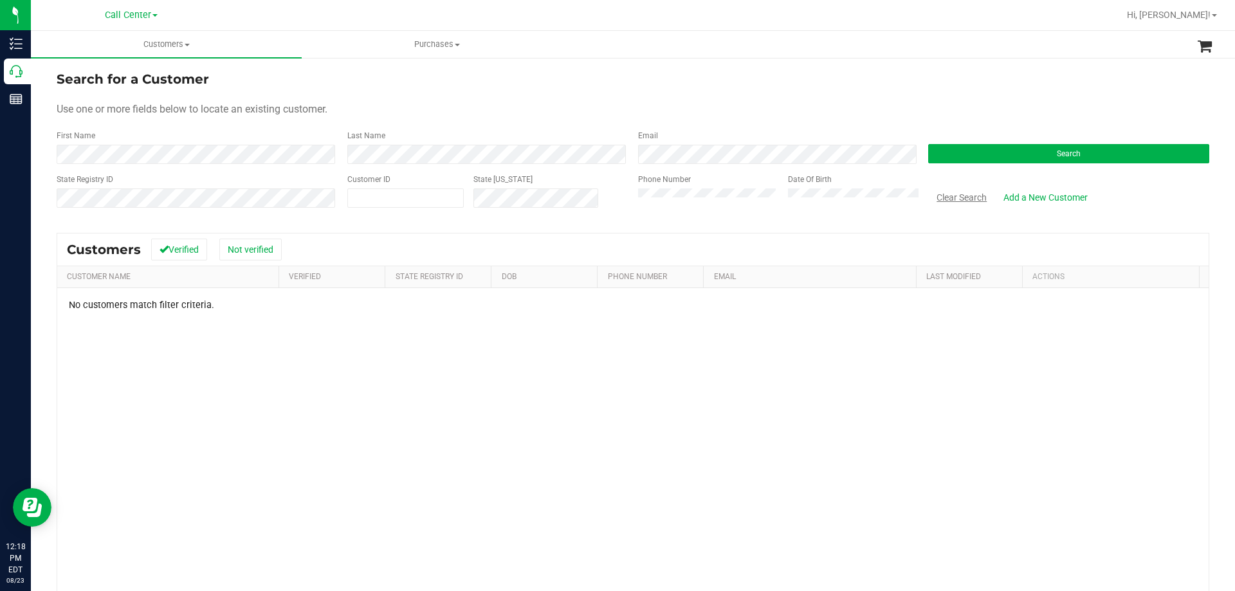
click at [948, 190] on button "Clear Search" at bounding box center [961, 198] width 67 height 22
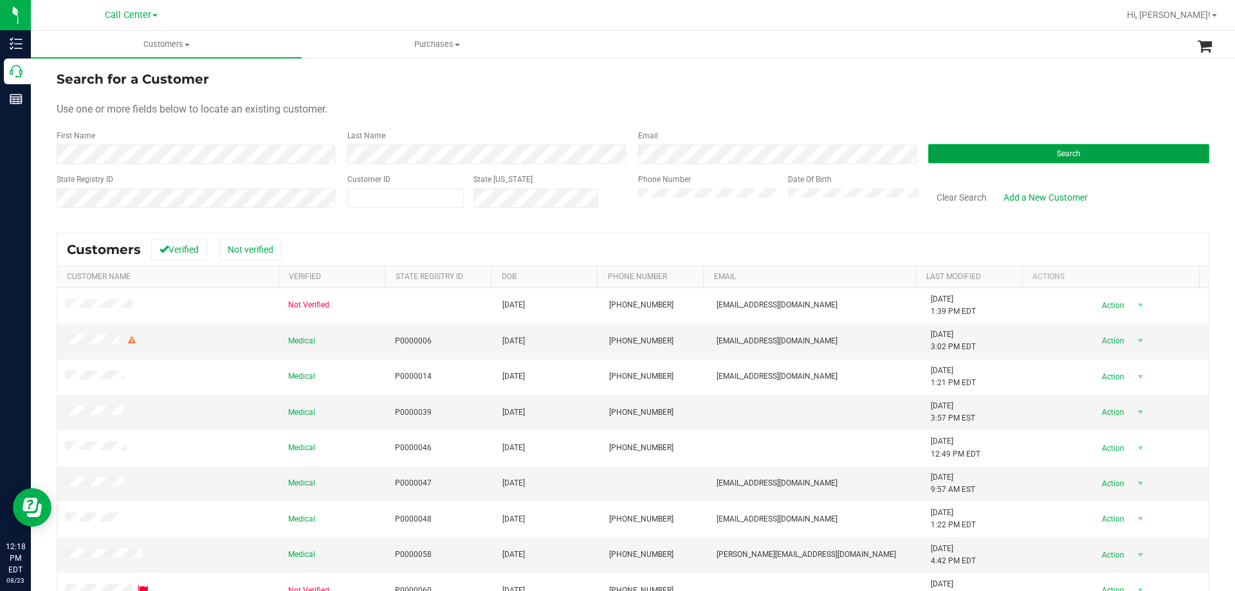
click at [1127, 155] on button "Search" at bounding box center [1068, 153] width 281 height 19
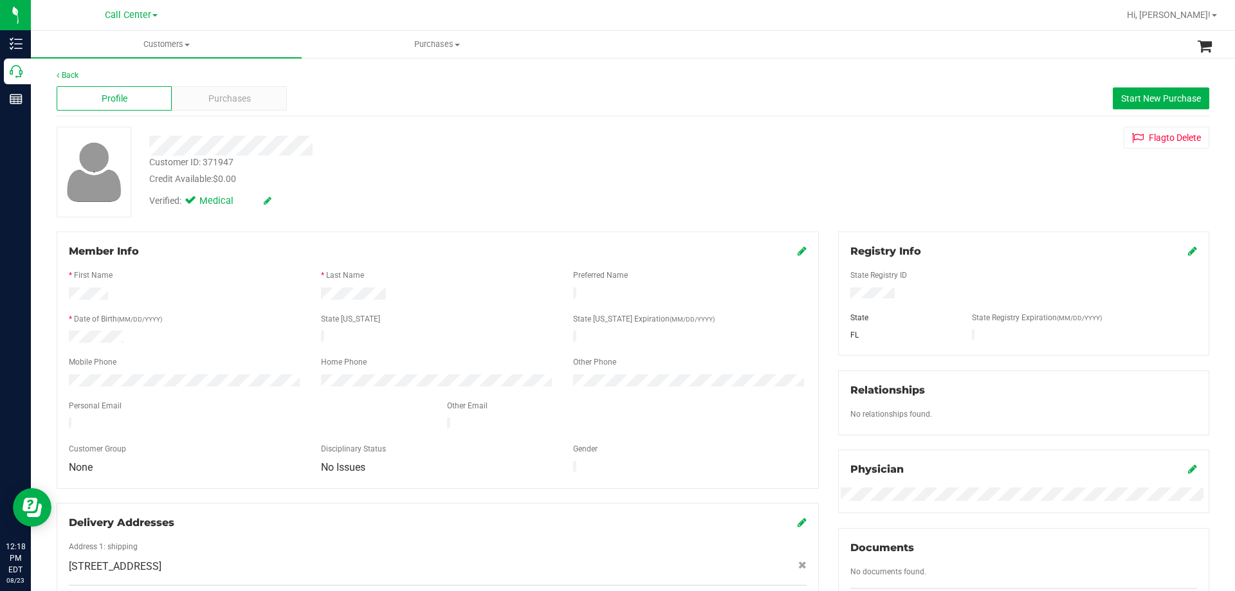
click at [192, 363] on div "Mobile Phone" at bounding box center [185, 363] width 252 height 15
click at [243, 72] on div "Back" at bounding box center [633, 75] width 1153 height 12
click at [242, 86] on div "Purchases" at bounding box center [229, 98] width 115 height 24
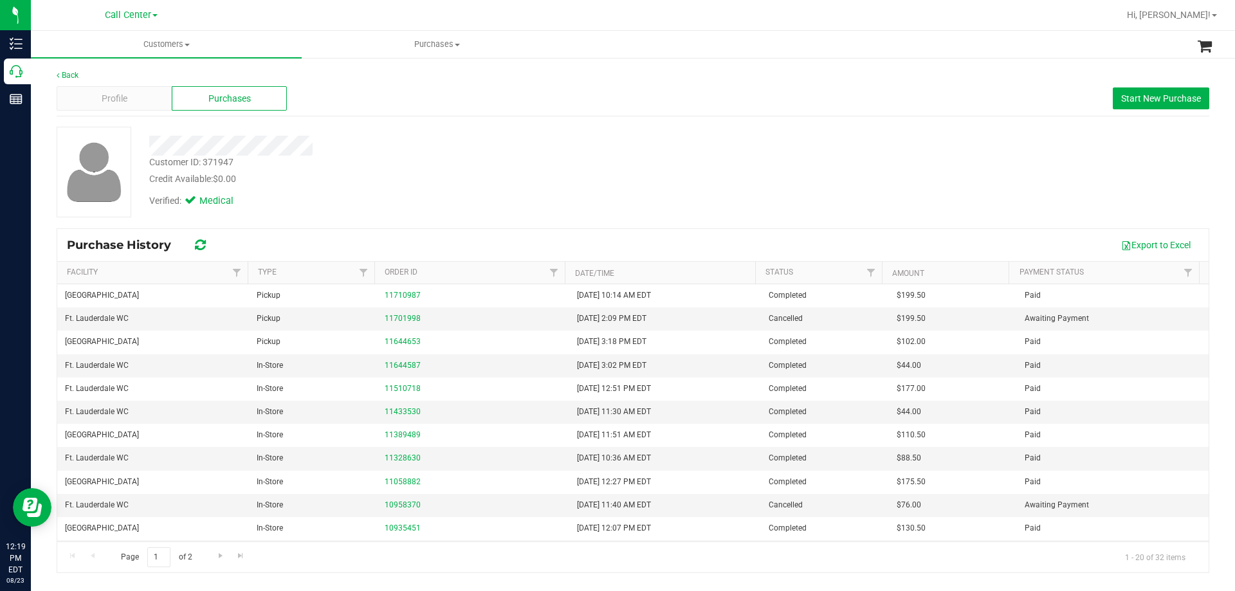
click at [705, 188] on div "Verified: Medical" at bounding box center [433, 200] width 586 height 28
click at [1135, 101] on span "Start New Purchase" at bounding box center [1161, 98] width 80 height 10
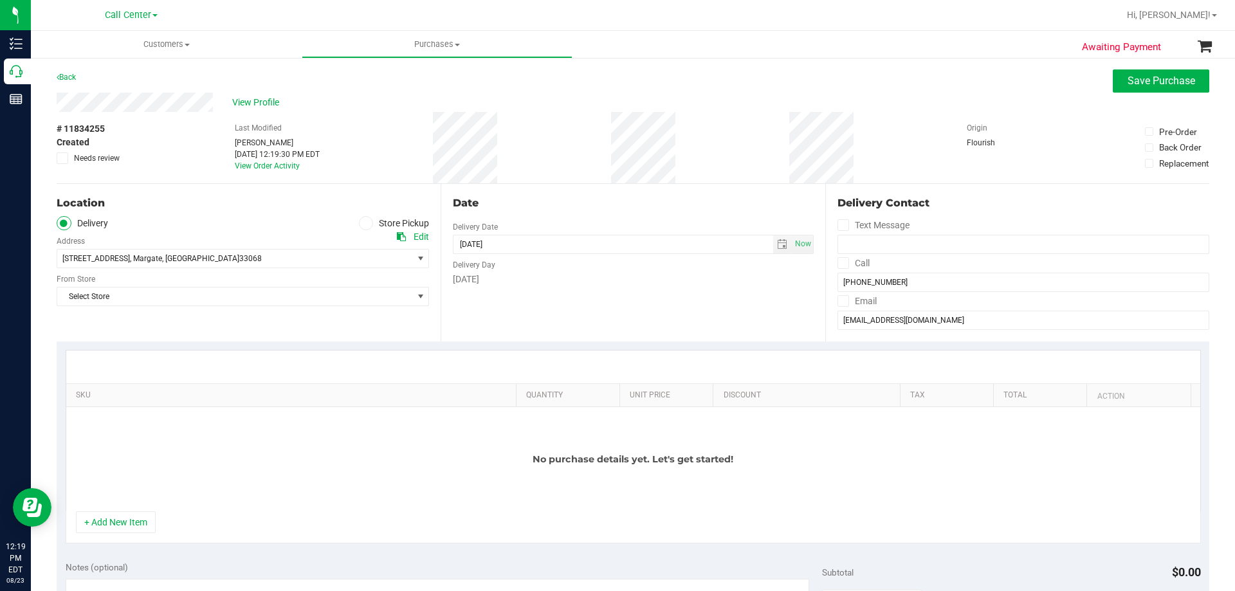
click at [363, 223] on icon at bounding box center [366, 223] width 8 height 0
click at [0, 0] on input "Store Pickup" at bounding box center [0, 0] width 0 height 0
click at [217, 251] on span "Select Store" at bounding box center [234, 259] width 355 height 18
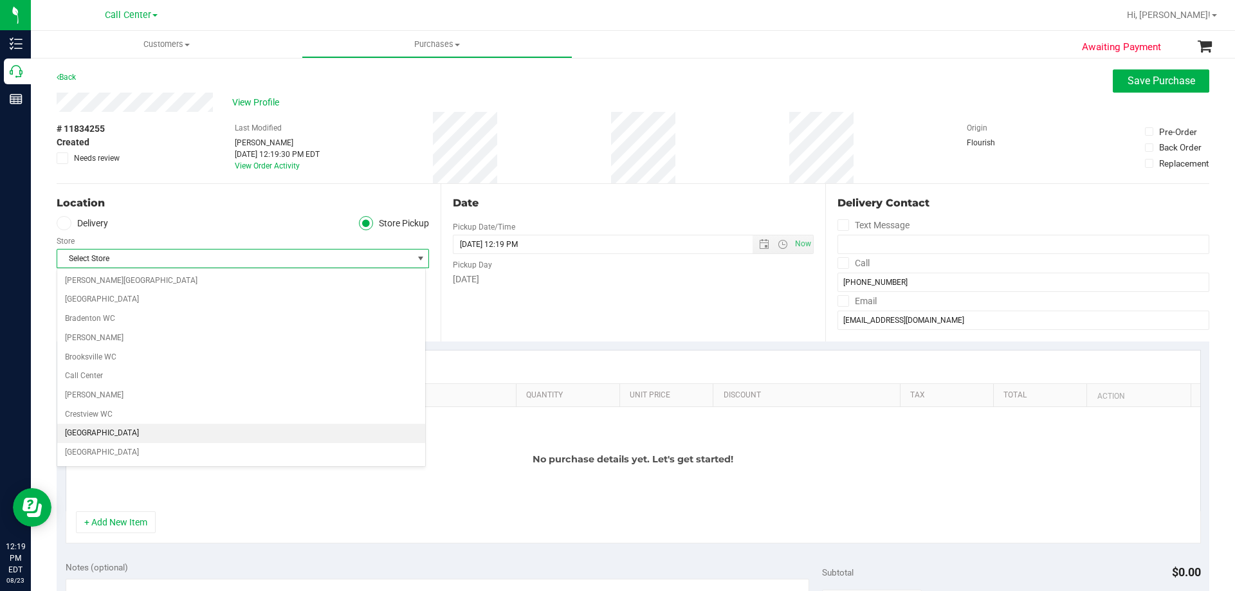
click at [148, 431] on li "[GEOGRAPHIC_DATA]" at bounding box center [241, 433] width 368 height 19
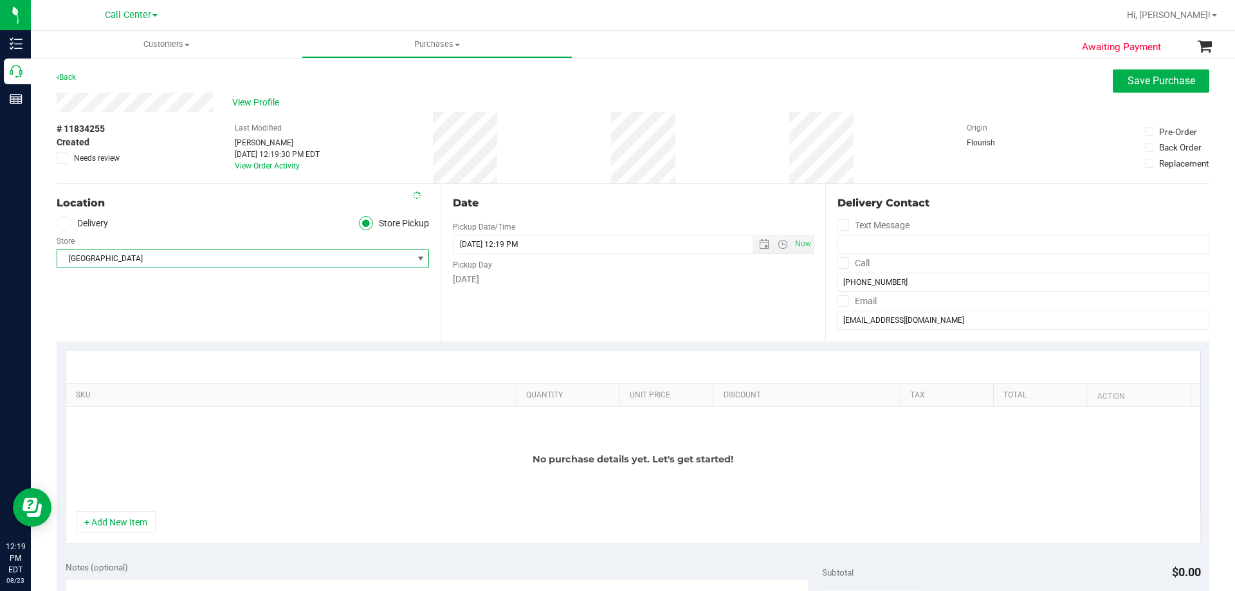
click at [212, 285] on div "Location Delivery Store Pickup Store Deerfield Beach WC Select Store Bonita Spr…" at bounding box center [249, 263] width 384 height 158
click at [107, 521] on button "+ Add New Item" at bounding box center [116, 522] width 80 height 22
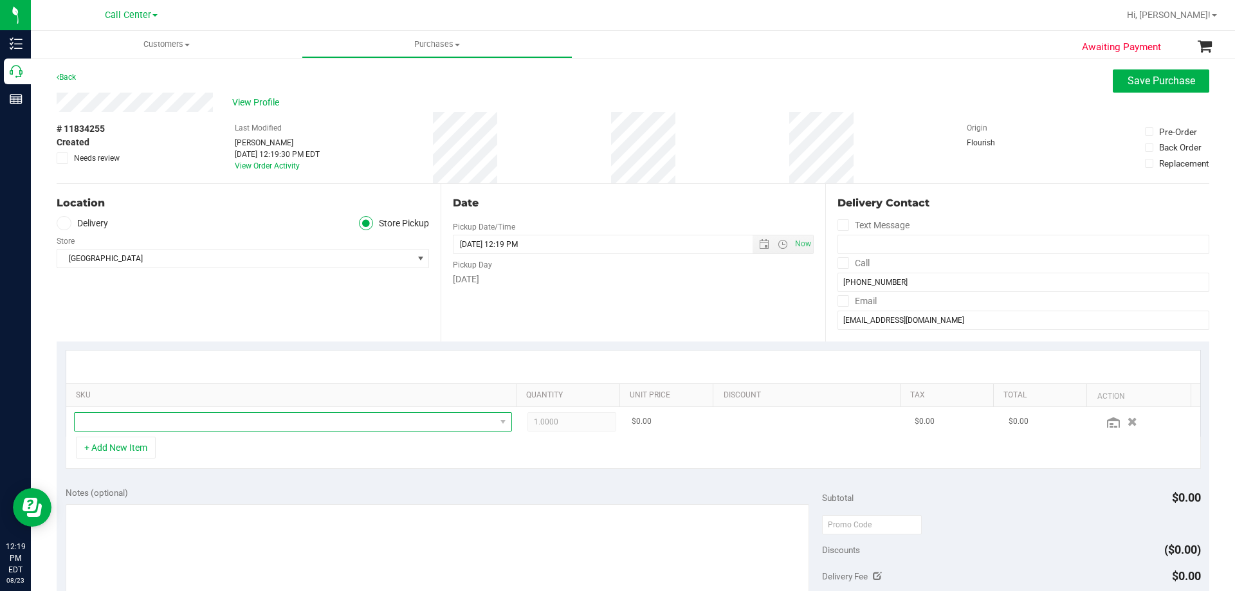
click at [237, 422] on span "NO DATA FOUND" at bounding box center [285, 422] width 421 height 18
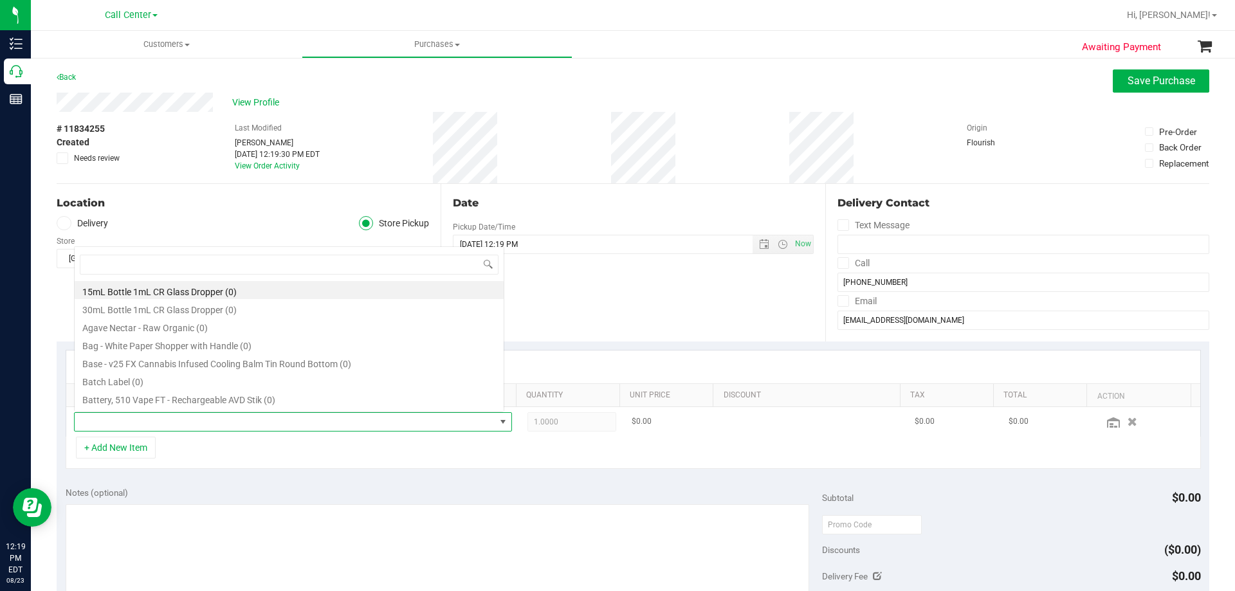
scroll to position [19, 426]
type input "EXTRA STRENGTH"
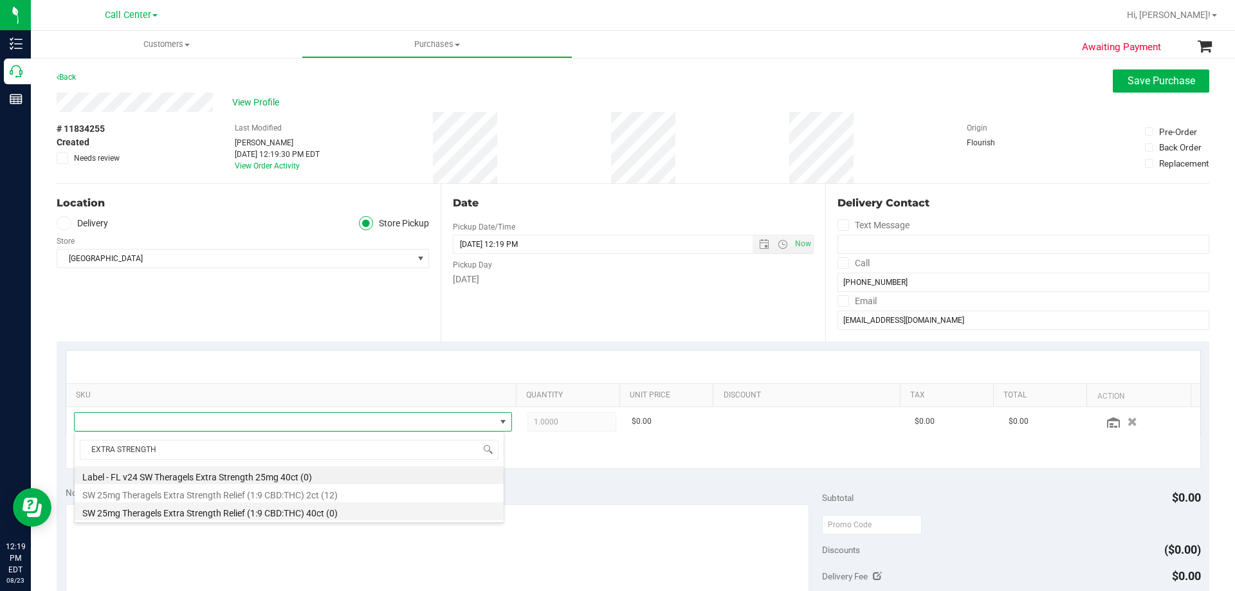
click at [300, 515] on li "SW 25mg Theragels Extra Strength Relief (1:9 CBD:THC) 40ct (0)" at bounding box center [289, 511] width 429 height 18
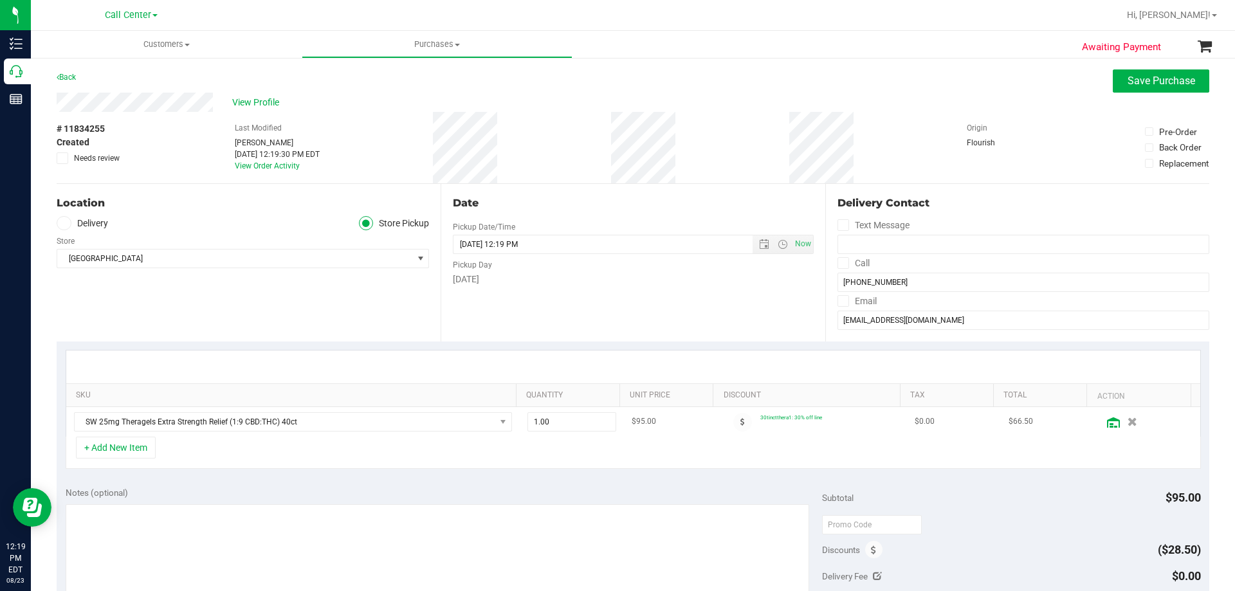
click at [1107, 419] on icon at bounding box center [1113, 422] width 13 height 10
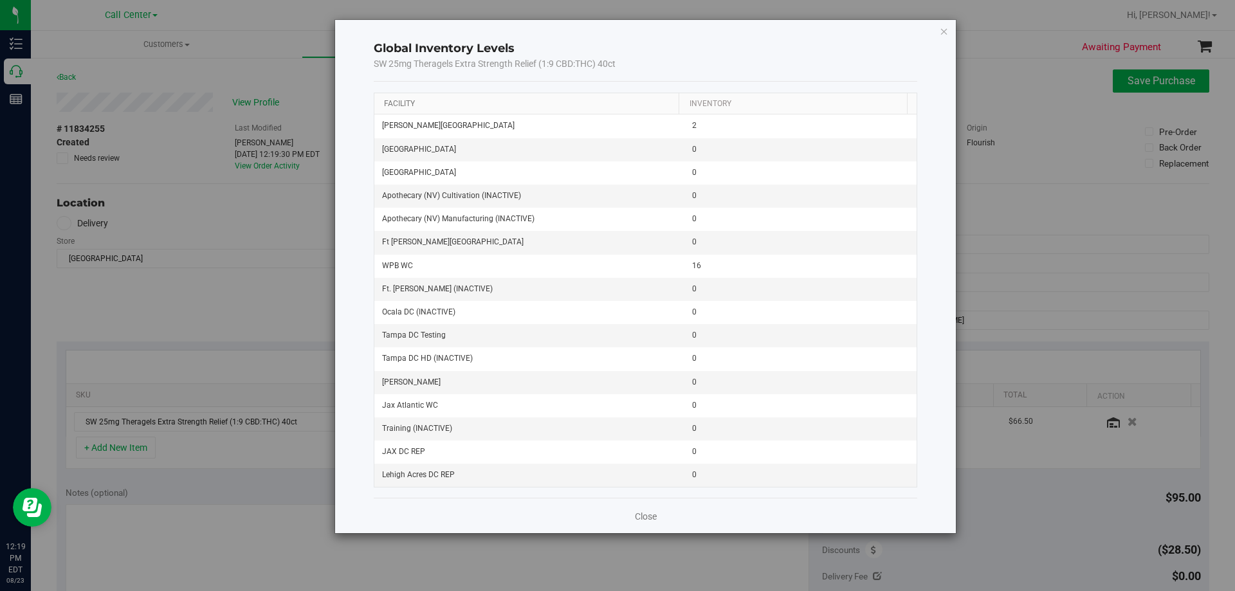
click at [403, 102] on link "Facility" at bounding box center [399, 103] width 31 height 9
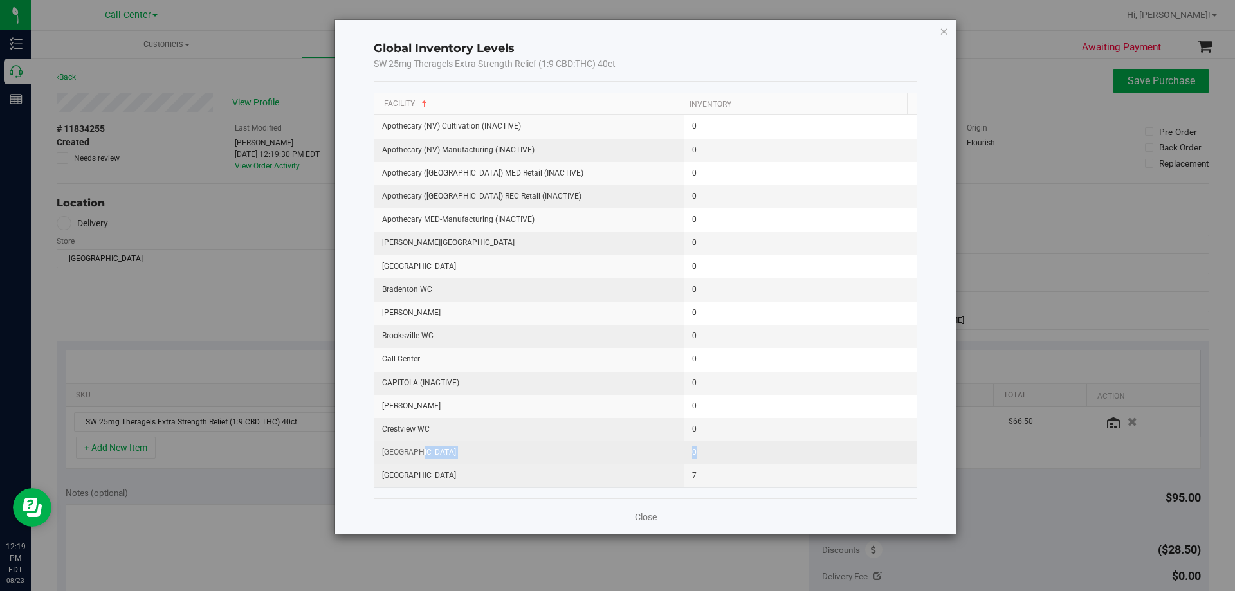
drag, startPoint x: 412, startPoint y: 454, endPoint x: 753, endPoint y: 451, distance: 340.9
click at [753, 451] on tr "Deerfield Beach WC 0" at bounding box center [645, 452] width 543 height 23
click at [753, 451] on td "0" at bounding box center [800, 452] width 233 height 23
click at [947, 33] on icon "button" at bounding box center [944, 30] width 9 height 15
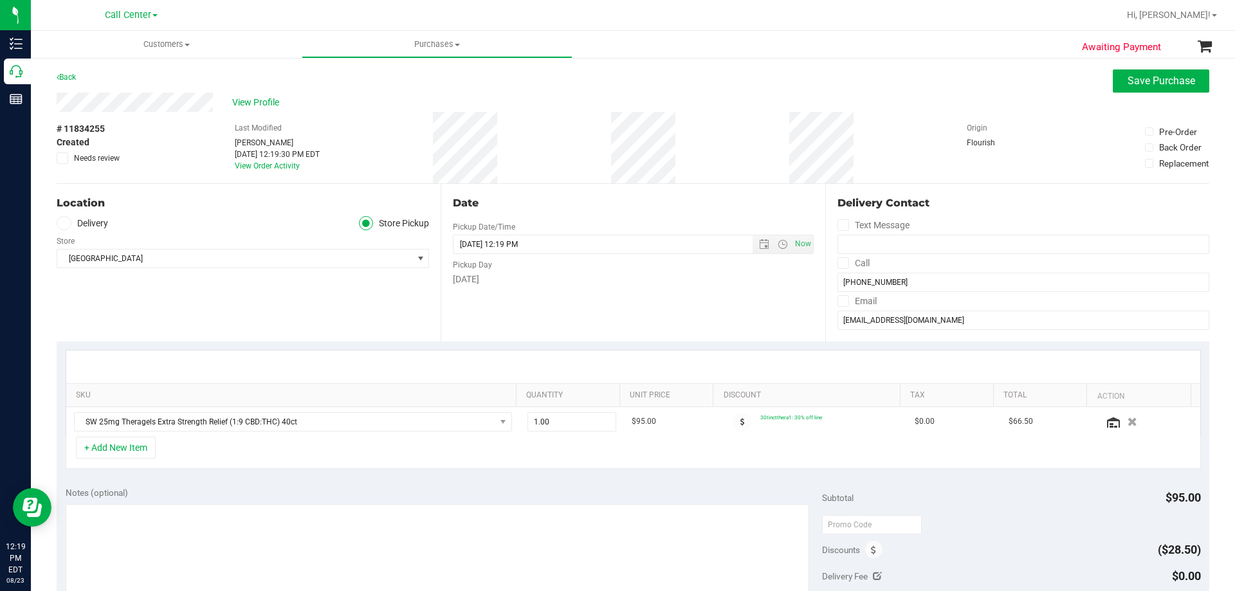
click at [360, 451] on div "+ Add New Item" at bounding box center [633, 453] width 1135 height 32
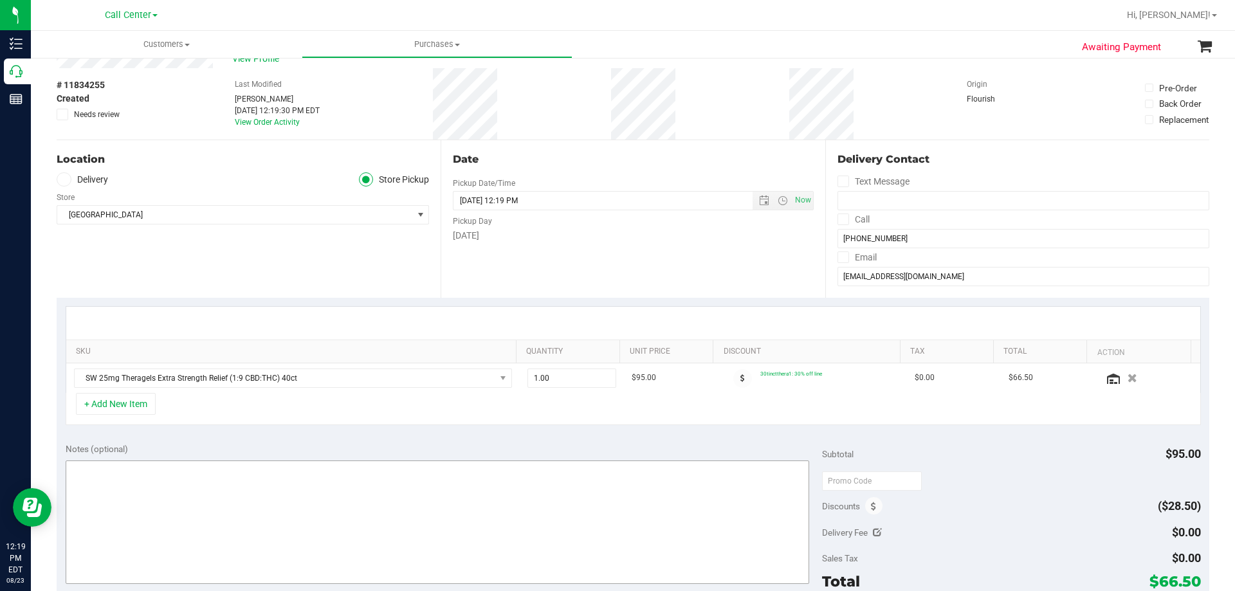
scroll to position [64, 0]
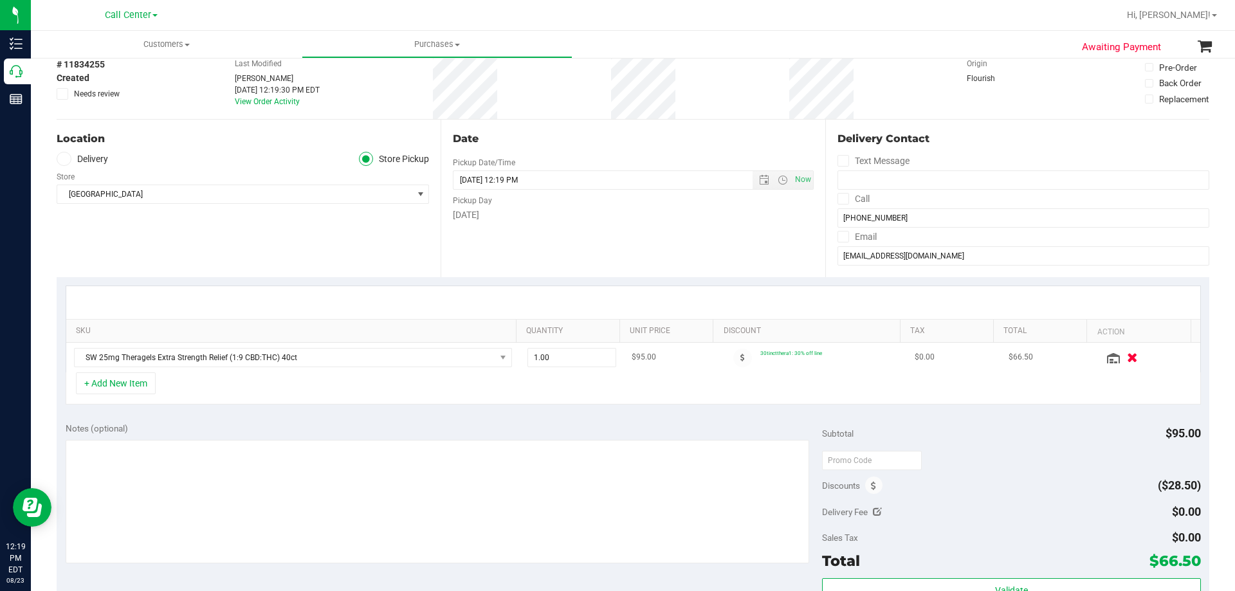
click at [1127, 358] on icon "button" at bounding box center [1132, 358] width 11 height 10
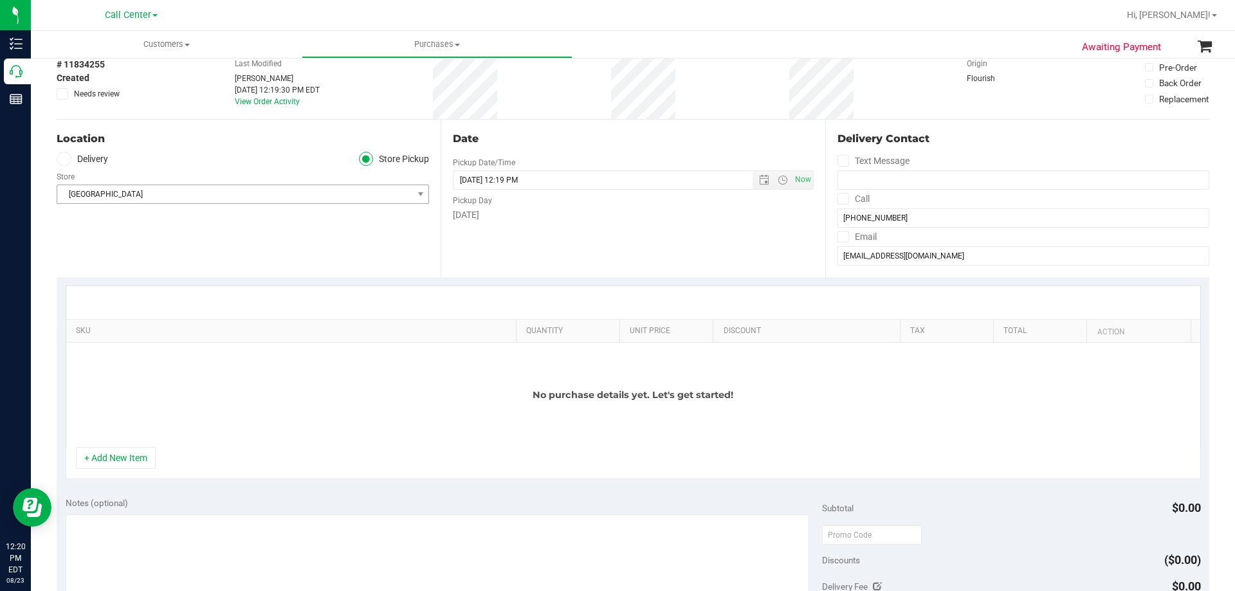
click at [194, 189] on span "[GEOGRAPHIC_DATA]" at bounding box center [234, 194] width 355 height 18
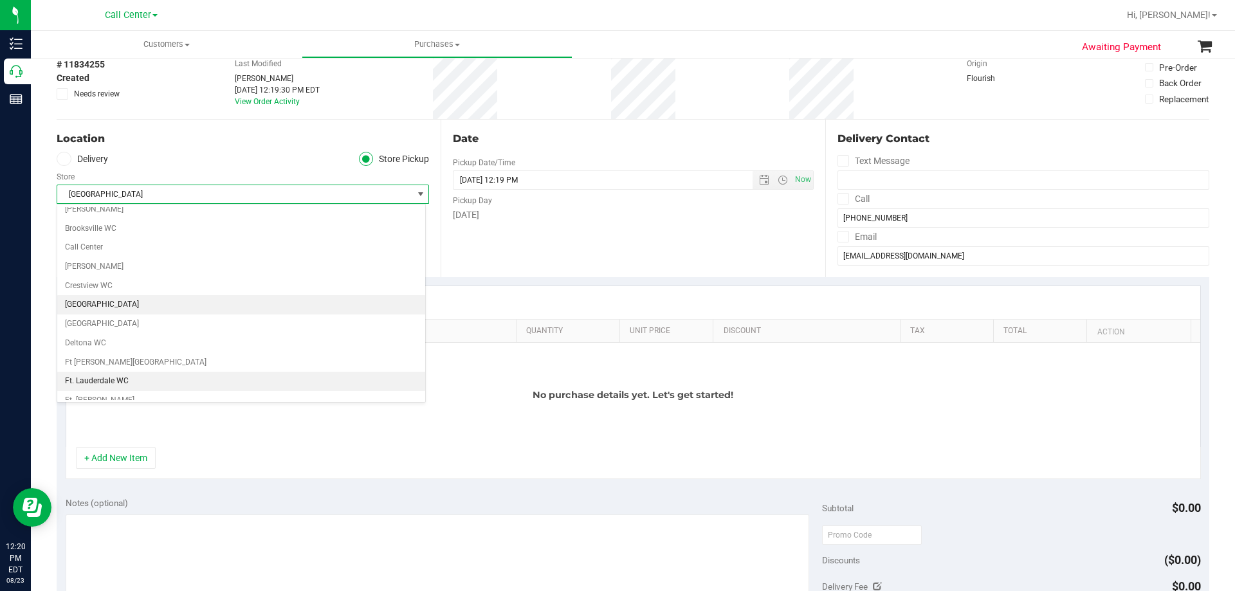
click at [156, 381] on li "Ft. Lauderdale WC" at bounding box center [241, 381] width 368 height 19
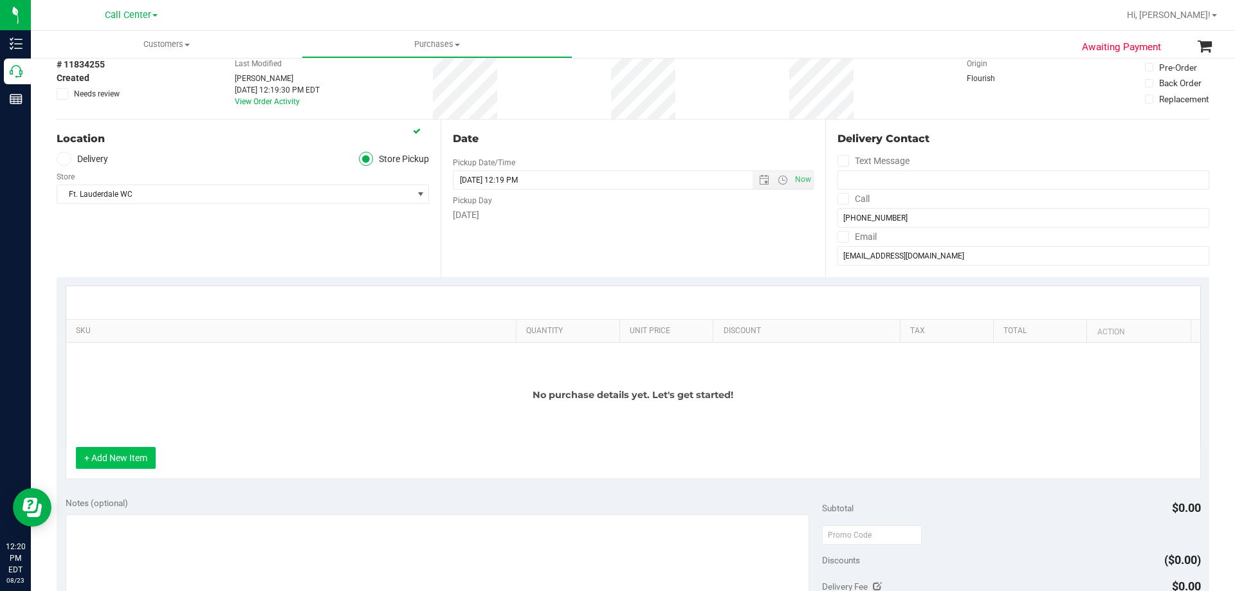
click at [136, 457] on button "+ Add New Item" at bounding box center [116, 458] width 80 height 22
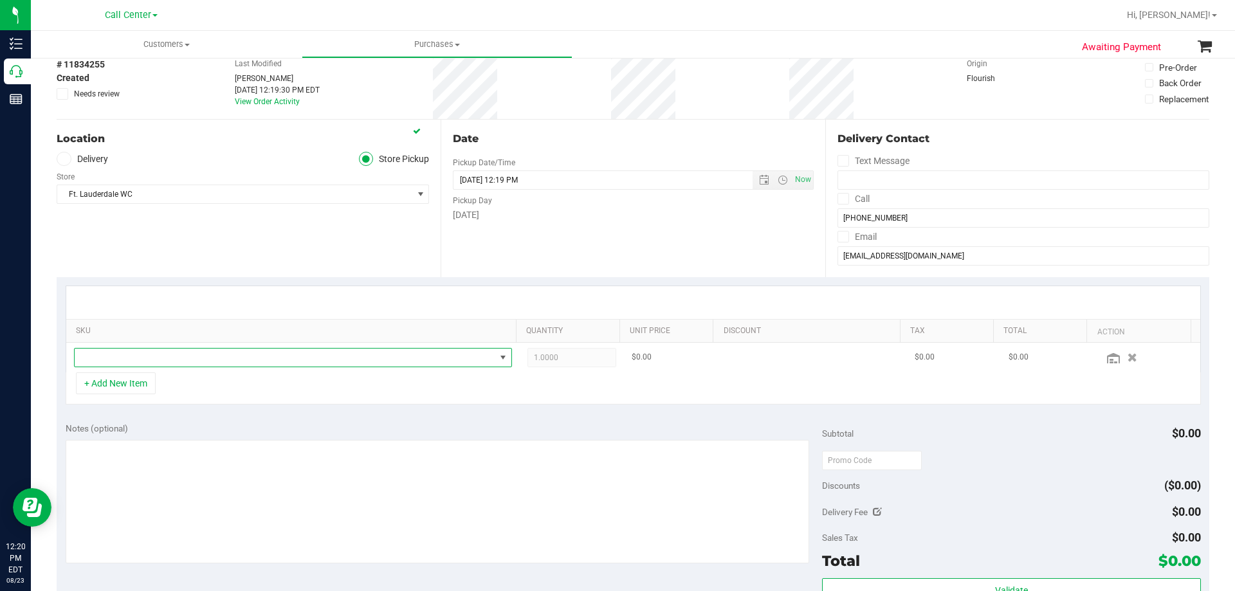
click at [215, 360] on span "NO DATA FOUND" at bounding box center [285, 358] width 421 height 18
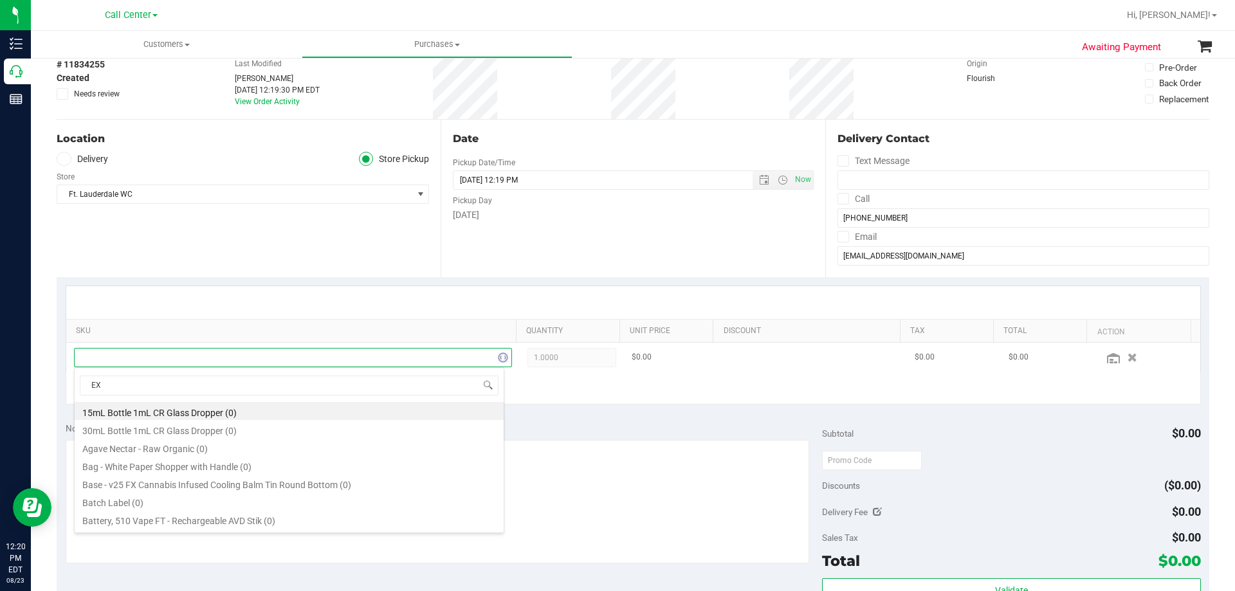
scroll to position [19, 426]
type input "E"
type input "extra strength"
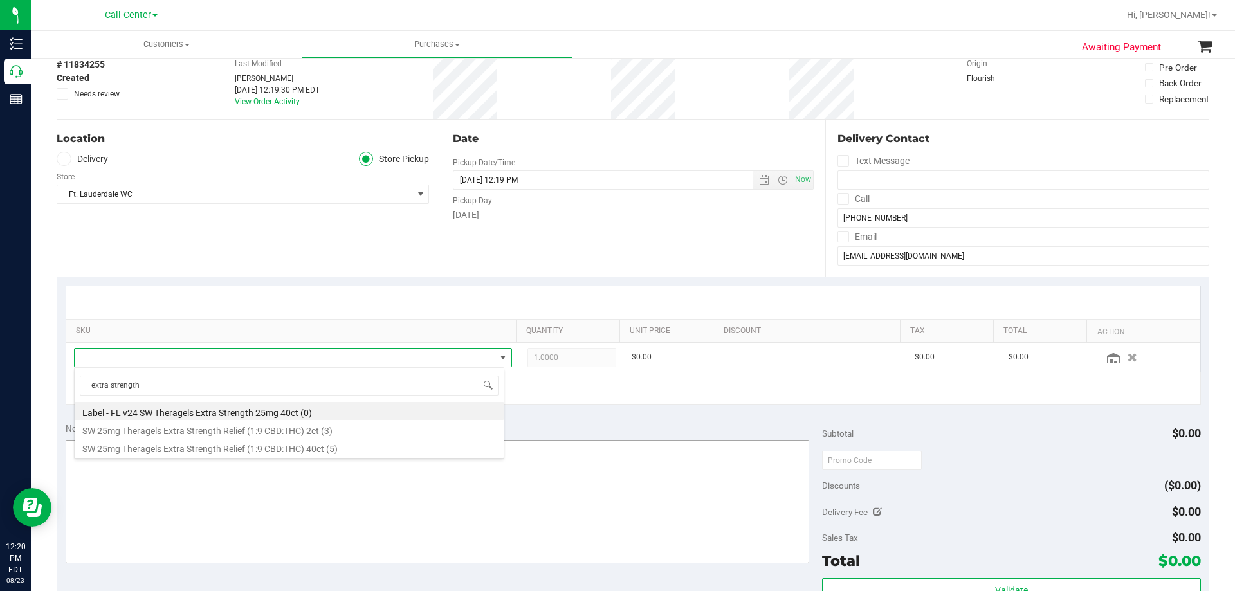
click at [207, 450] on li "SW 25mg Theragels Extra Strength Relief (1:9 CBD:THC) 40ct (5)" at bounding box center [289, 447] width 429 height 18
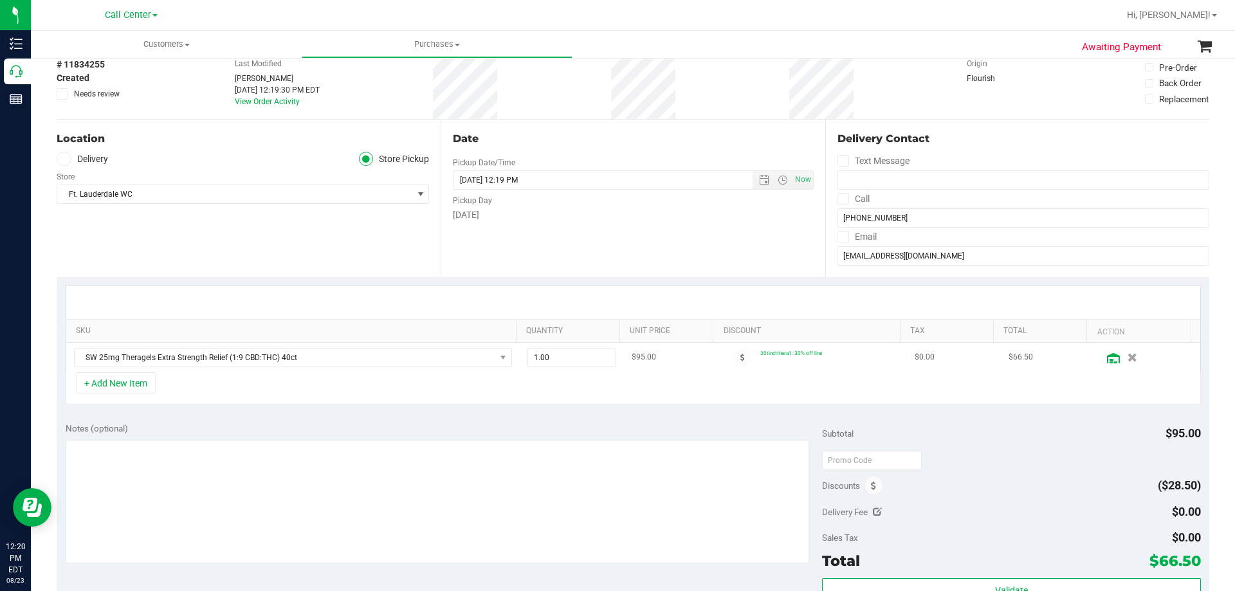
click at [1107, 359] on icon at bounding box center [1113, 358] width 13 height 10
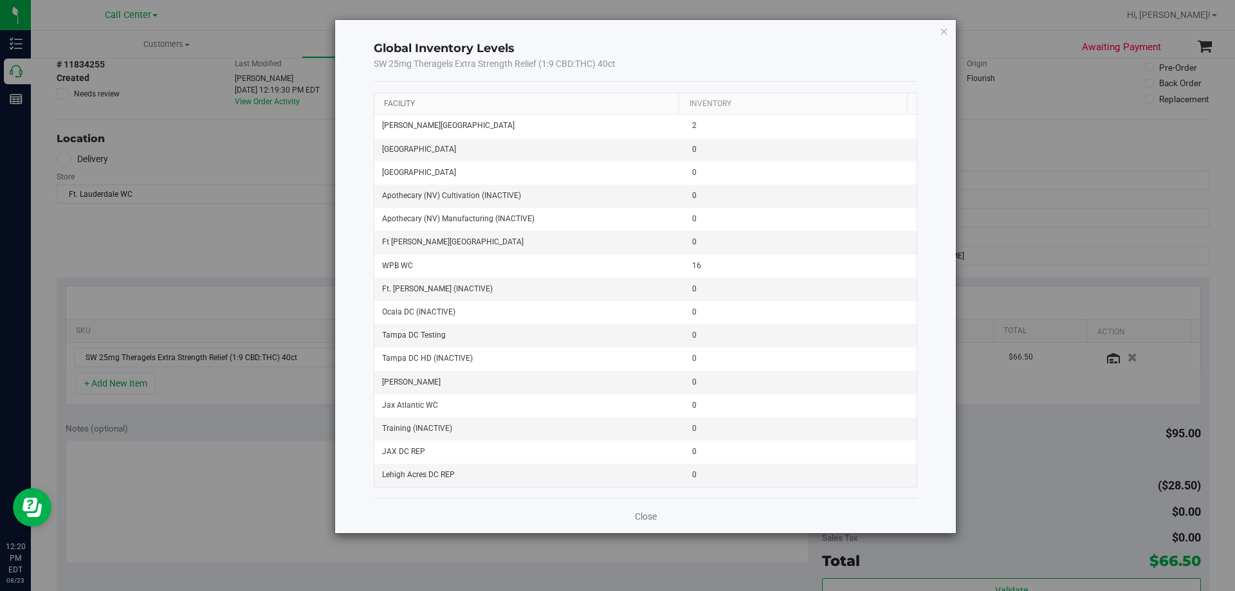
click at [400, 100] on link "Facility" at bounding box center [399, 103] width 31 height 9
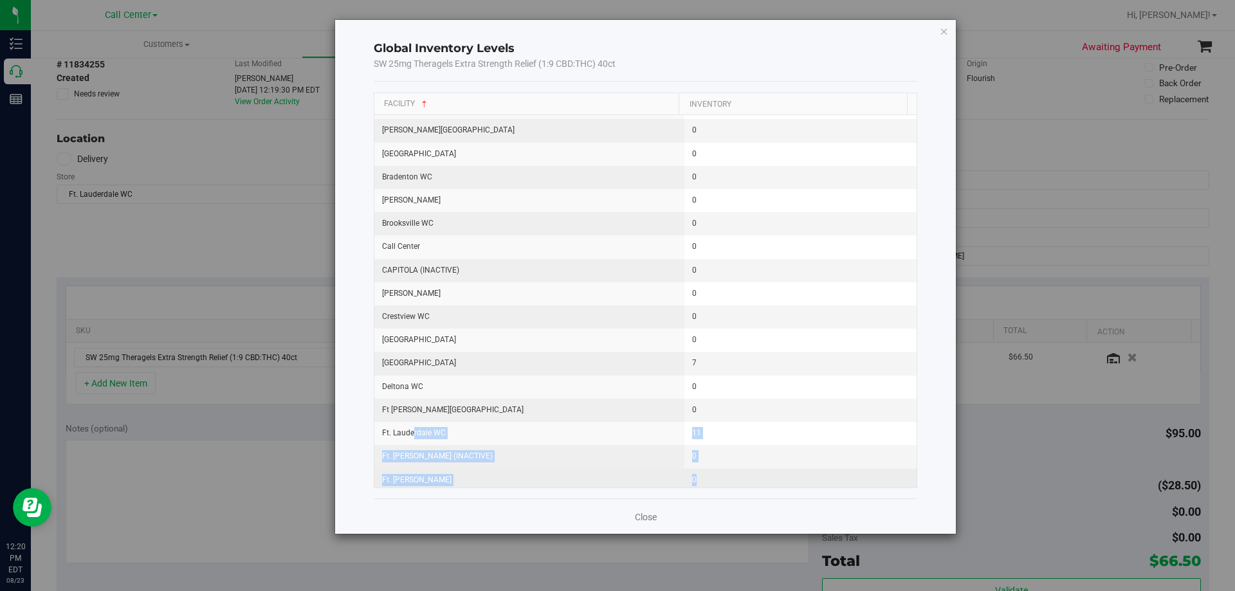
scroll to position [155, 0]
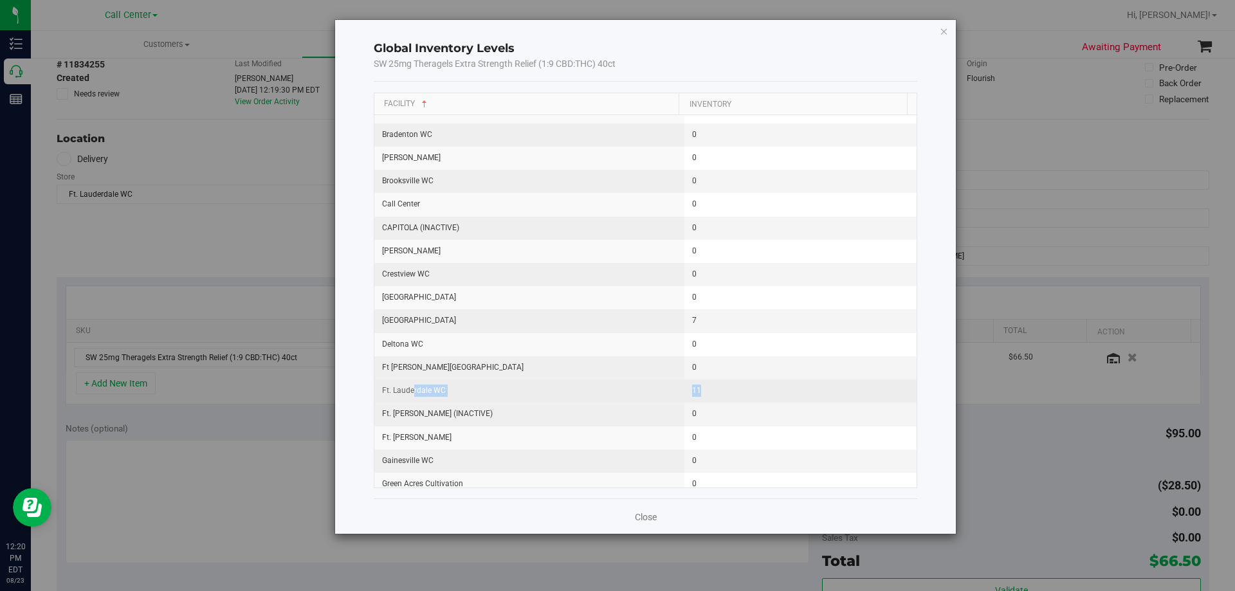
drag, startPoint x: 413, startPoint y: 479, endPoint x: 732, endPoint y: 385, distance: 332.4
click at [732, 385] on tr "Ft. Lauderdale WC 11" at bounding box center [645, 391] width 543 height 23
click at [729, 387] on td "11" at bounding box center [800, 391] width 233 height 23
drag, startPoint x: 427, startPoint y: 387, endPoint x: 747, endPoint y: 398, distance: 320.5
click at [747, 398] on tr "Ft. Lauderdale WC 11" at bounding box center [645, 391] width 543 height 23
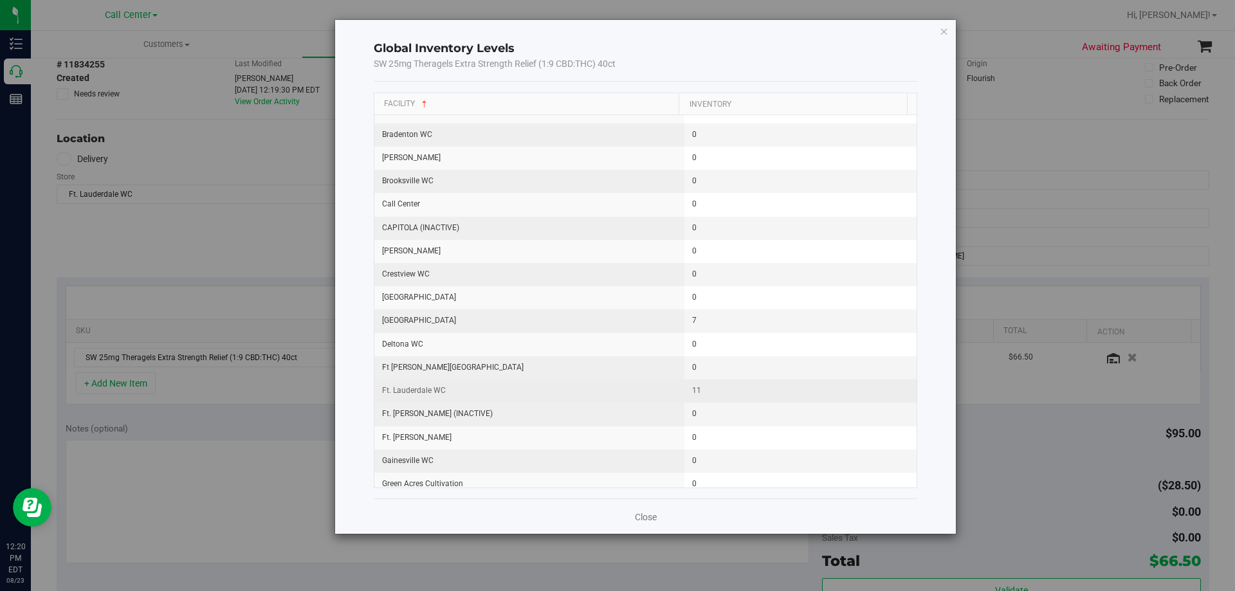
click at [731, 389] on td "11" at bounding box center [800, 391] width 233 height 23
click at [946, 32] on icon "button" at bounding box center [944, 30] width 9 height 15
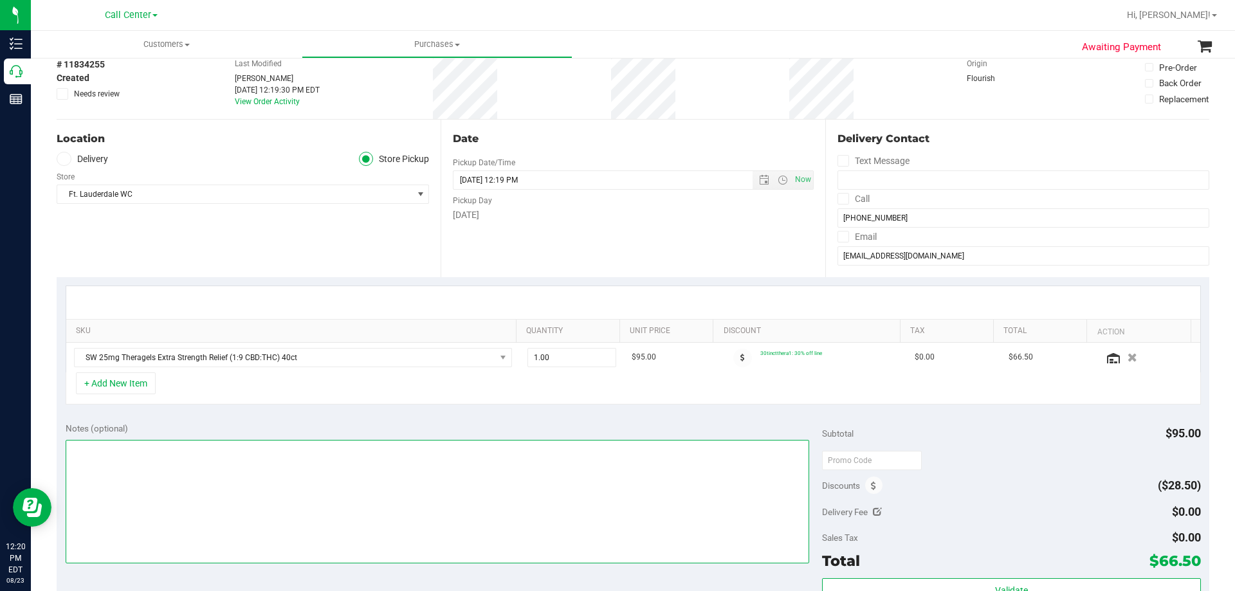
click at [238, 482] on textarea at bounding box center [438, 502] width 744 height 124
paste textarea "Order Submitted by Customer Care - CC TNE 08/23/2025"
click at [578, 458] on textarea at bounding box center [438, 502] width 744 height 124
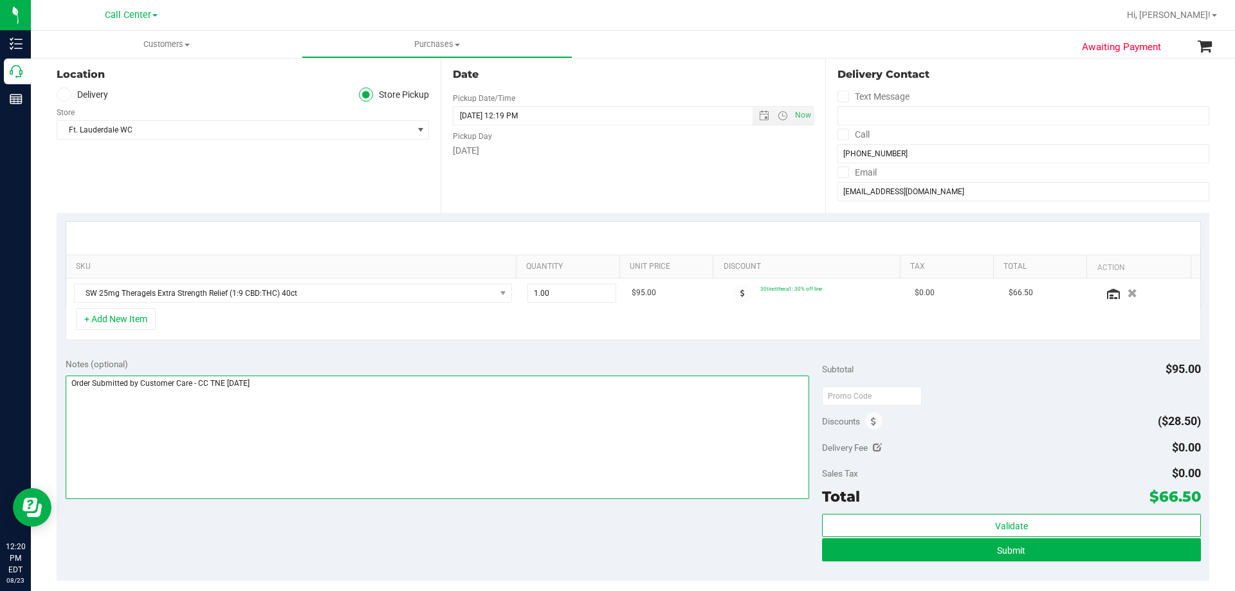
type textarea "Order Submitted by Customer Care - CC TNE 08/23/2025"
drag, startPoint x: 362, startPoint y: 306, endPoint x: 340, endPoint y: 309, distance: 22.0
click at [338, 309] on div "SKU Quantity Unit Price Discount Tax Total Action SW 25mg Theragels Extra Stren…" at bounding box center [633, 280] width 1135 height 119
type input "3"
type input "3.00"
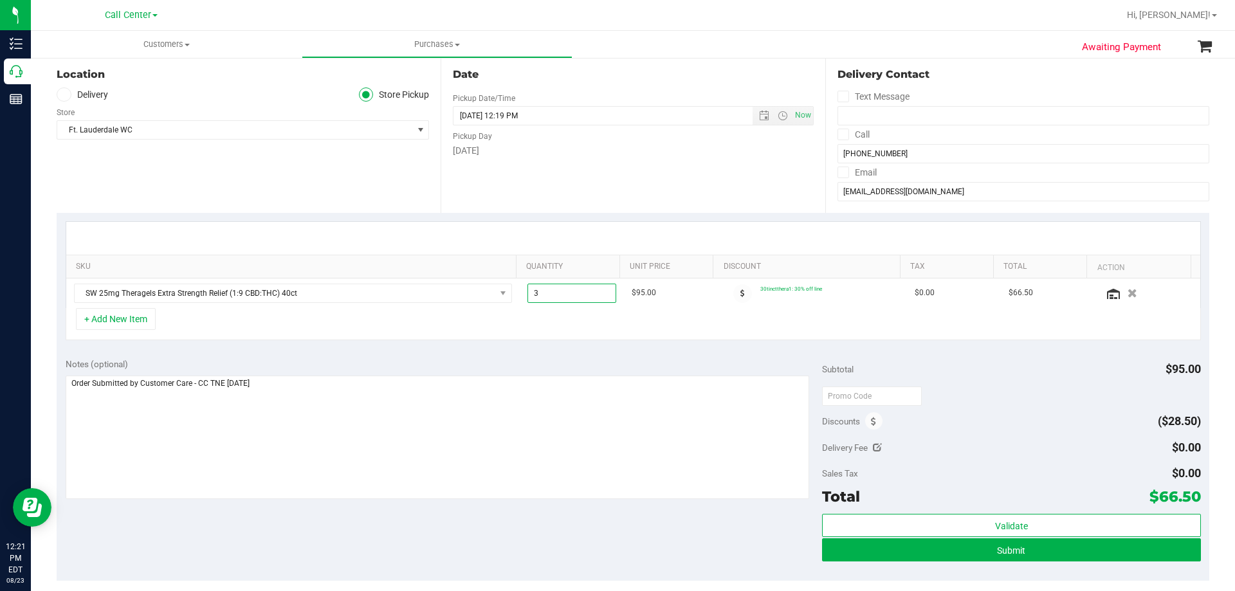
click at [494, 329] on div "+ Add New Item" at bounding box center [633, 324] width 1135 height 32
click at [201, 320] on div "+ Add New Item" at bounding box center [633, 324] width 1135 height 32
click at [144, 319] on button "+ Add New Item" at bounding box center [116, 319] width 80 height 22
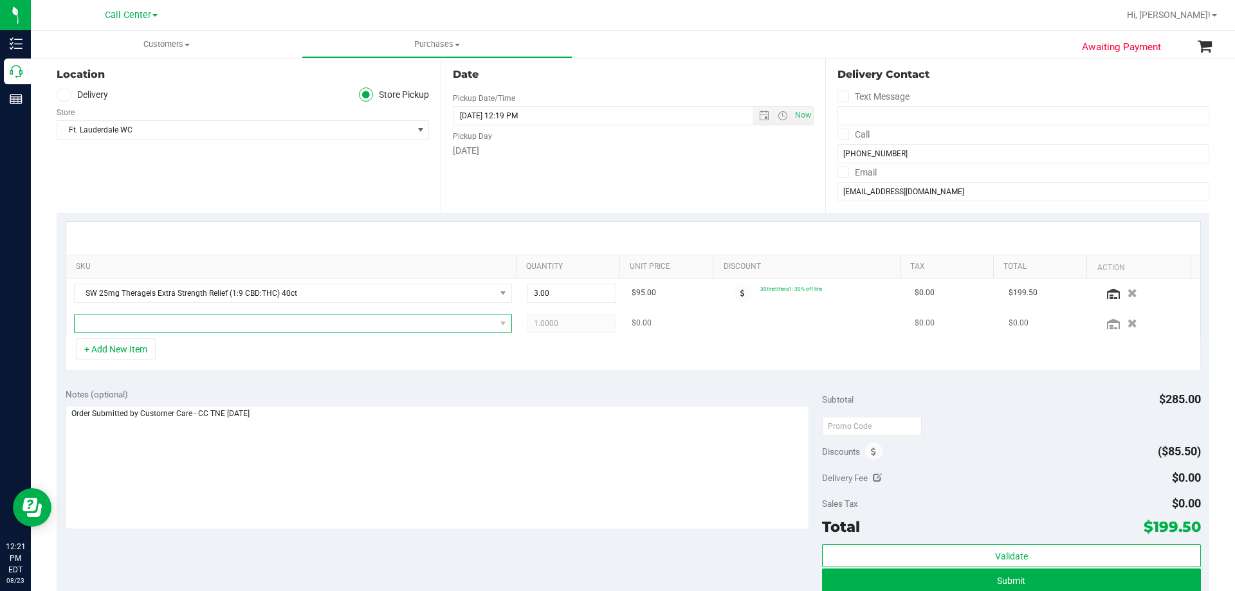
click at [239, 325] on span "NO DATA FOUND" at bounding box center [285, 324] width 421 height 18
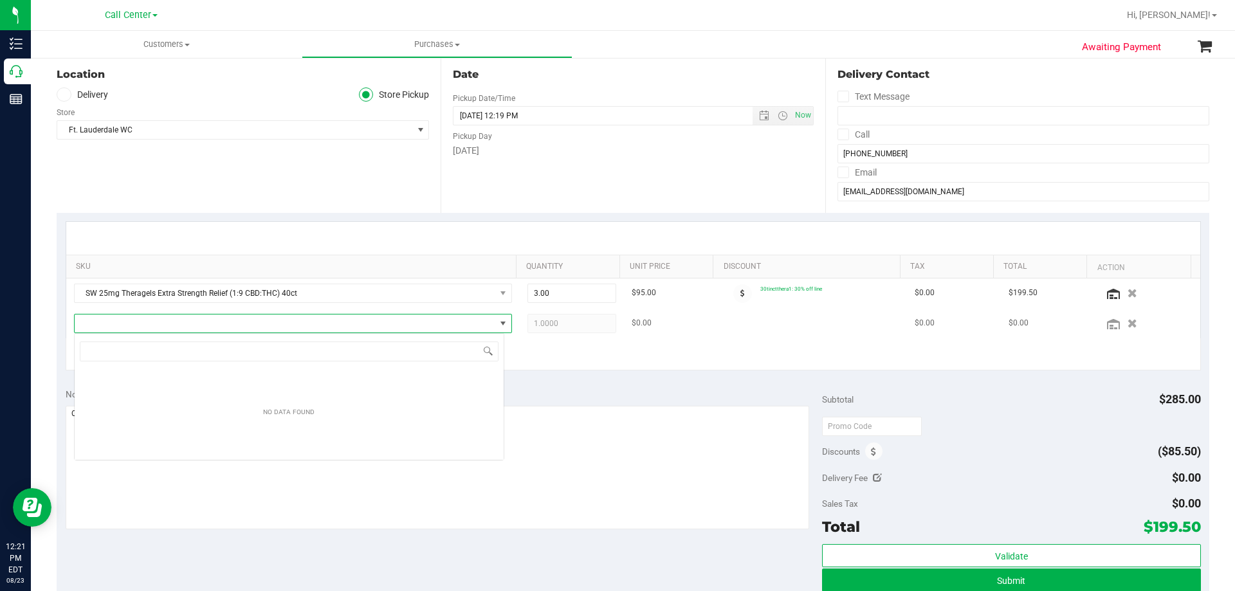
scroll to position [19, 430]
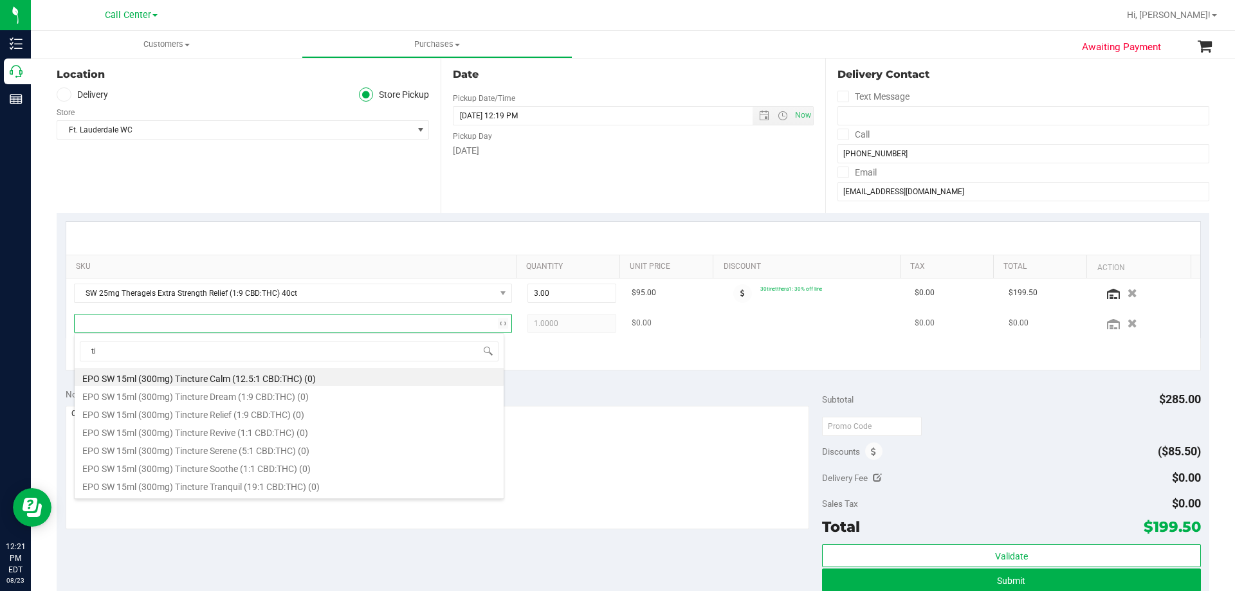
type input "t"
type input "theragels dream"
click at [234, 473] on li "SW 10mg Theragels Dream (1:9 CBD:THC) 40ct (5)" at bounding box center [289, 467] width 429 height 18
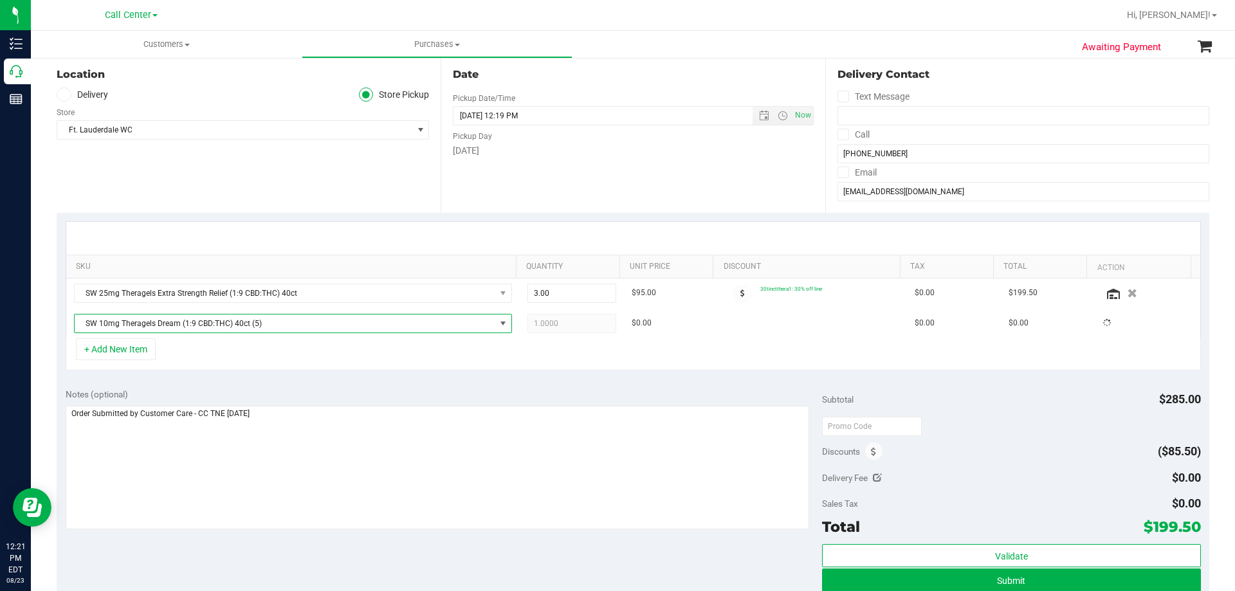
click at [349, 348] on div "+ Add New Item" at bounding box center [633, 354] width 1135 height 32
click at [327, 363] on div "+ Add New Item" at bounding box center [633, 354] width 1135 height 32
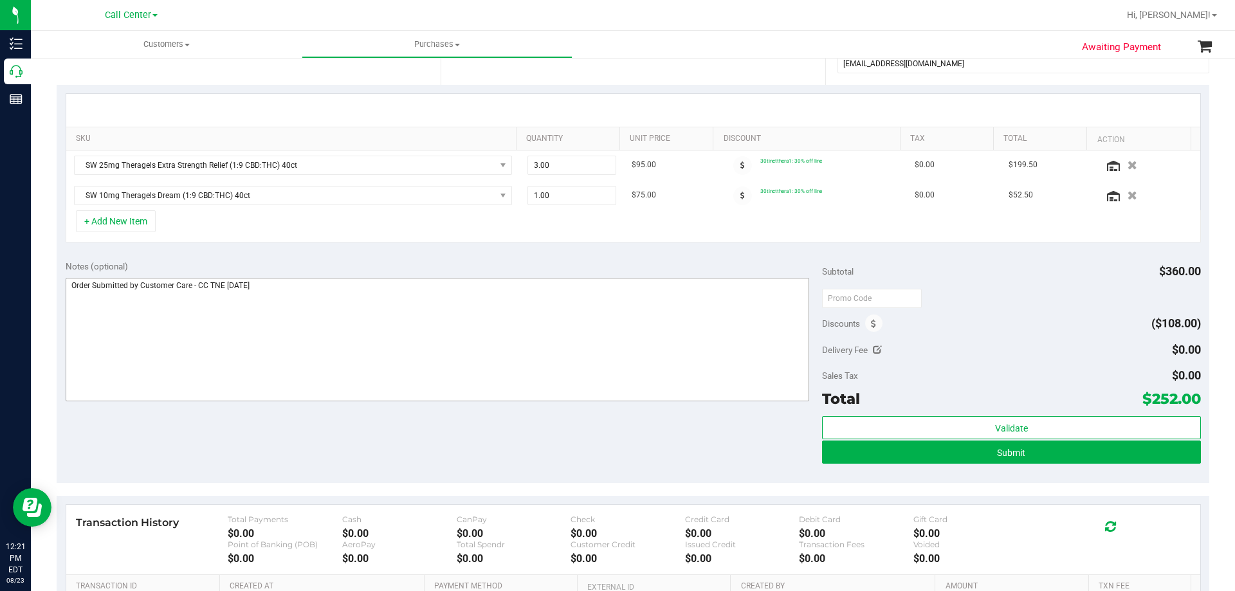
scroll to position [257, 0]
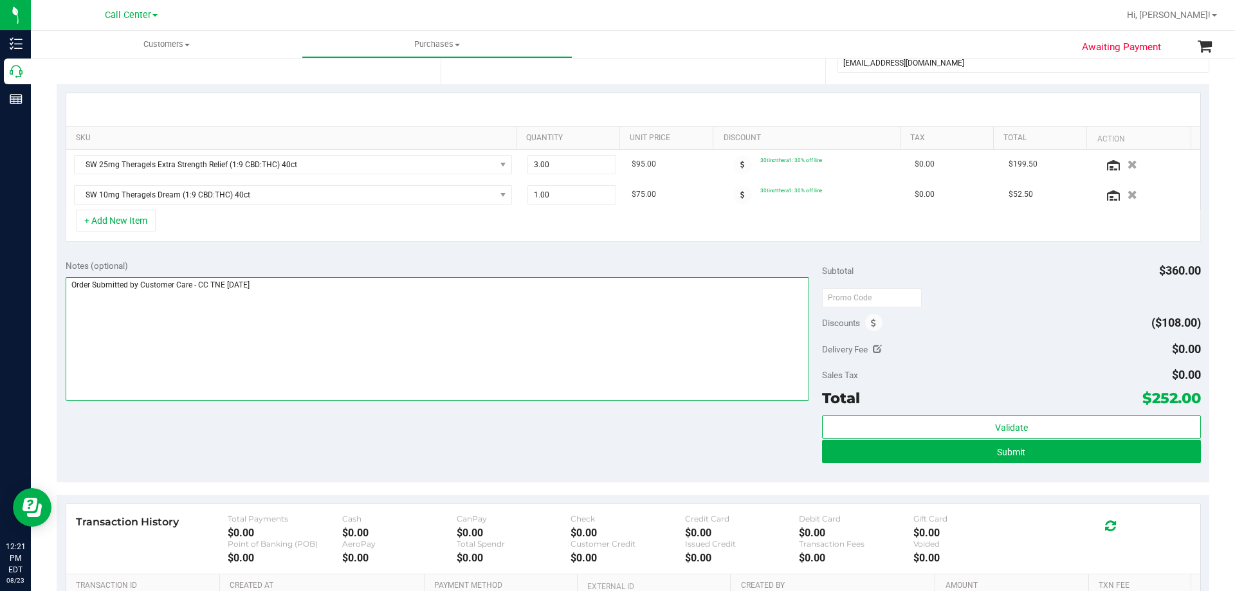
click at [351, 299] on textarea at bounding box center [438, 339] width 744 height 124
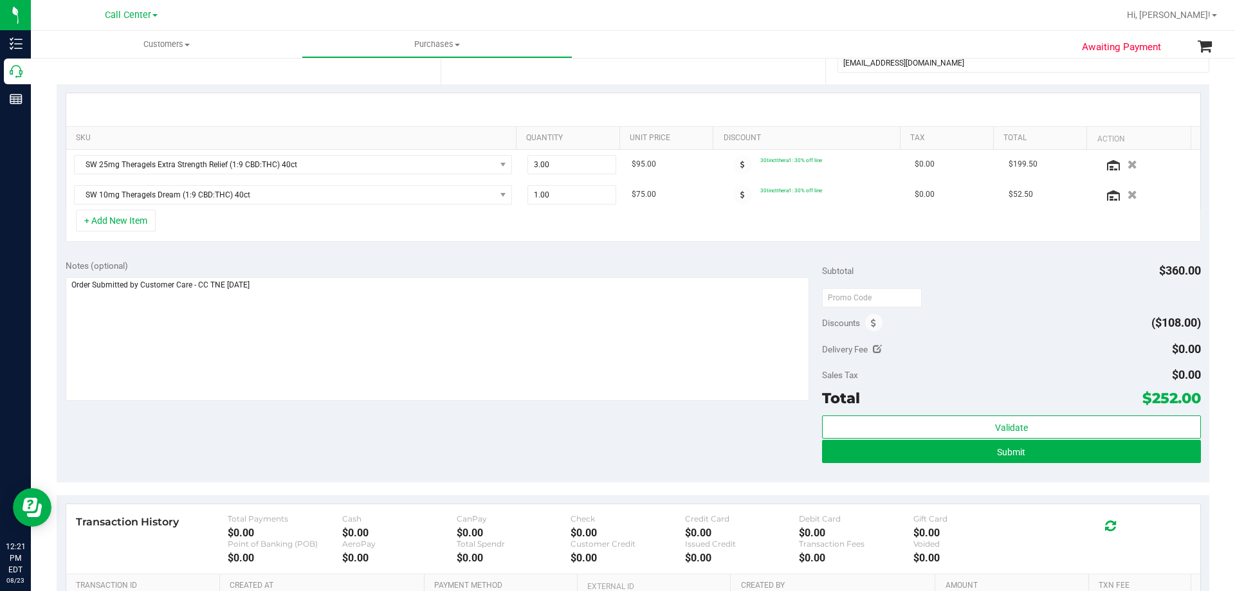
drag, startPoint x: 1144, startPoint y: 396, endPoint x: 1189, endPoint y: 398, distance: 45.7
click at [1189, 398] on span "$252.00" at bounding box center [1171, 398] width 59 height 18
copy span "252.00"
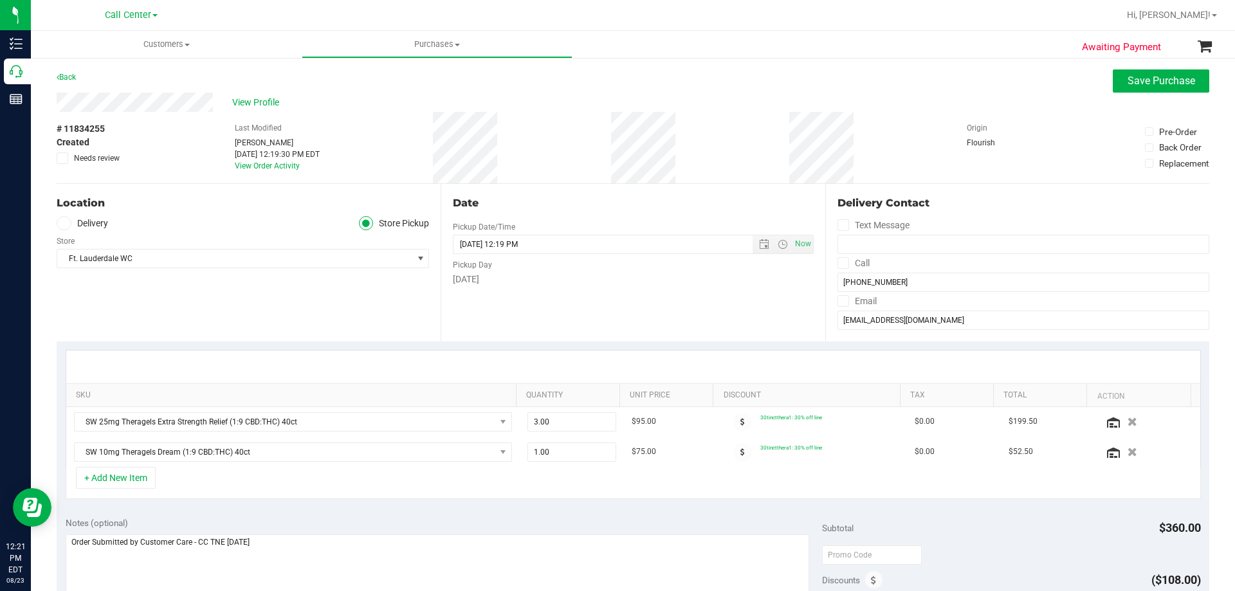
scroll to position [193, 0]
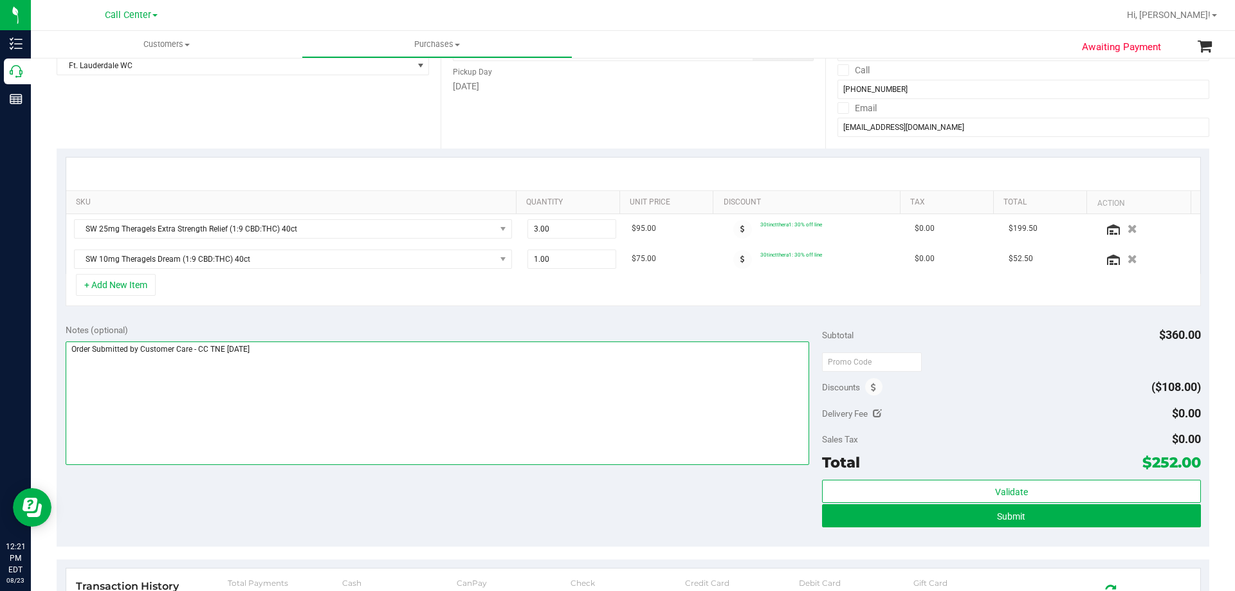
click at [334, 389] on textarea at bounding box center [438, 404] width 744 height 124
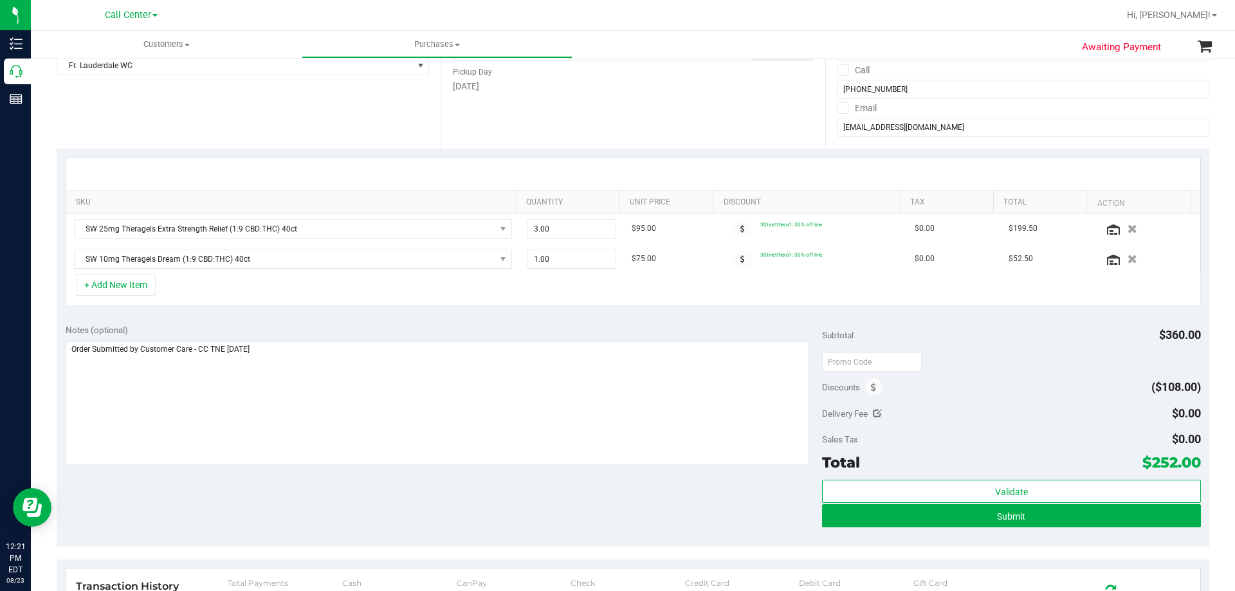
click at [324, 505] on div "Notes (optional) Subtotal $360.00 Discounts ($108.00) Delivery Fee $0.00 Sales …" at bounding box center [633, 431] width 1153 height 232
click at [459, 520] on div "Notes (optional) Subtotal $360.00 Discounts ($108.00) Delivery Fee $0.00 Sales …" at bounding box center [633, 431] width 1153 height 232
click at [599, 503] on div "Notes (optional) Subtotal $360.00 Discounts ($108.00) Delivery Fee $0.00 Sales …" at bounding box center [633, 431] width 1153 height 232
click at [1012, 512] on span "Submit" at bounding box center [1011, 516] width 28 height 10
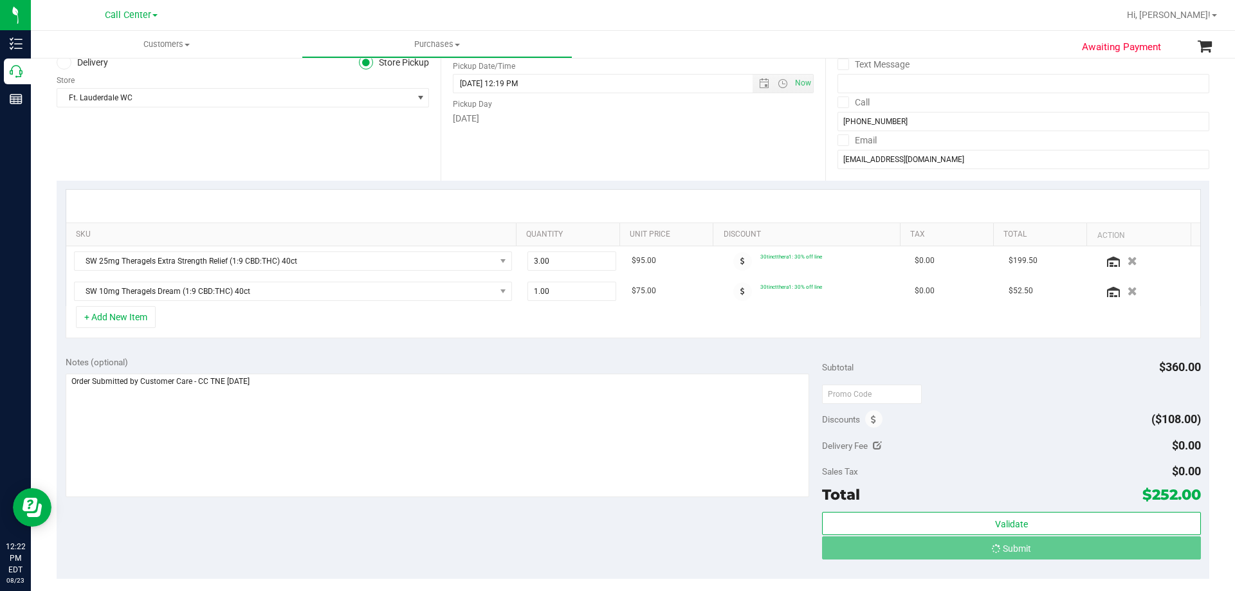
scroll to position [0, 0]
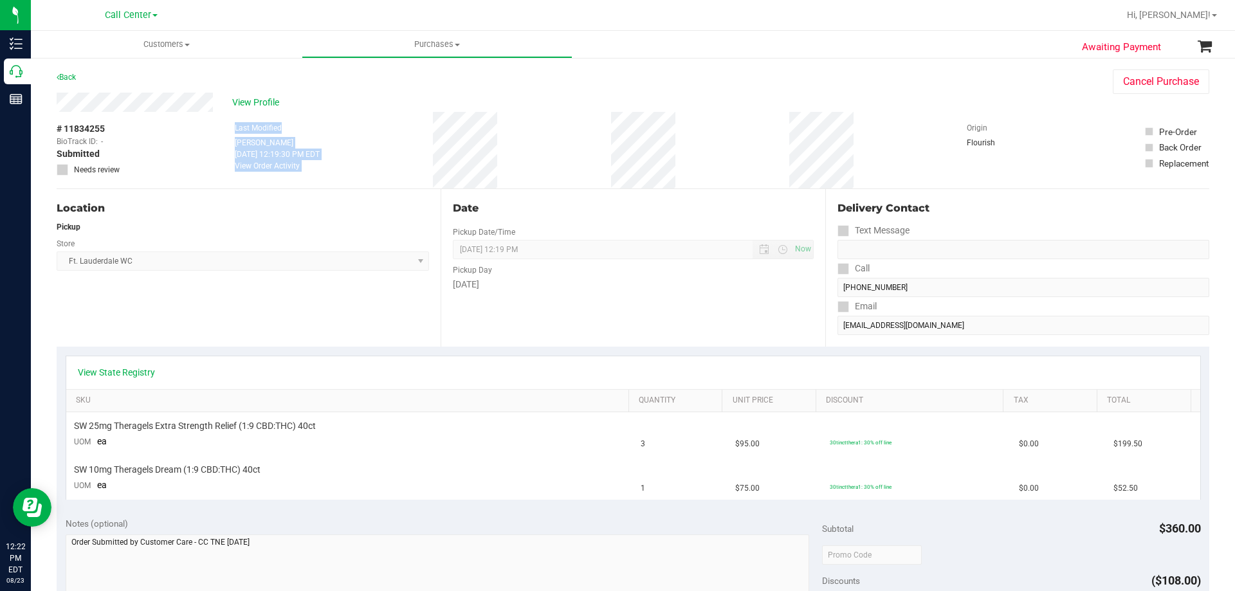
drag, startPoint x: 226, startPoint y: 129, endPoint x: 528, endPoint y: 163, distance: 303.6
click at [528, 163] on div "# 11834255 BioTrack ID: - Submitted Needs review Last Modified Terese Estes Aug…" at bounding box center [633, 150] width 1153 height 77
click at [528, 164] on div "# 11834255 BioTrack ID: - Submitted Needs review Last Modified Terese Estes Aug…" at bounding box center [633, 150] width 1153 height 77
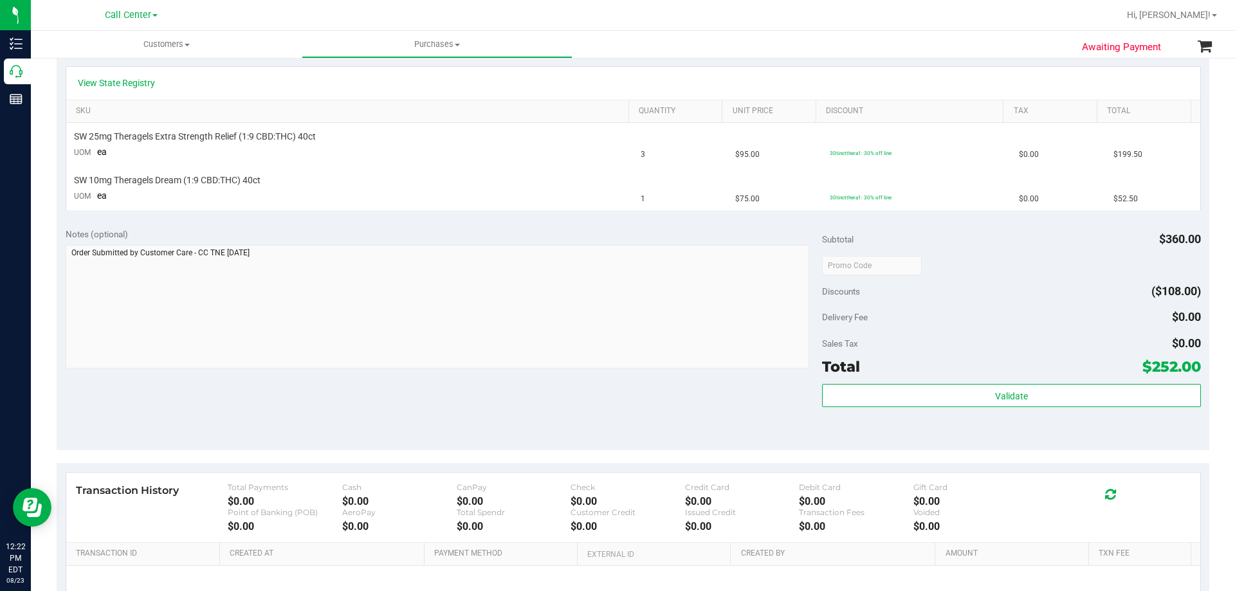
scroll to position [386, 0]
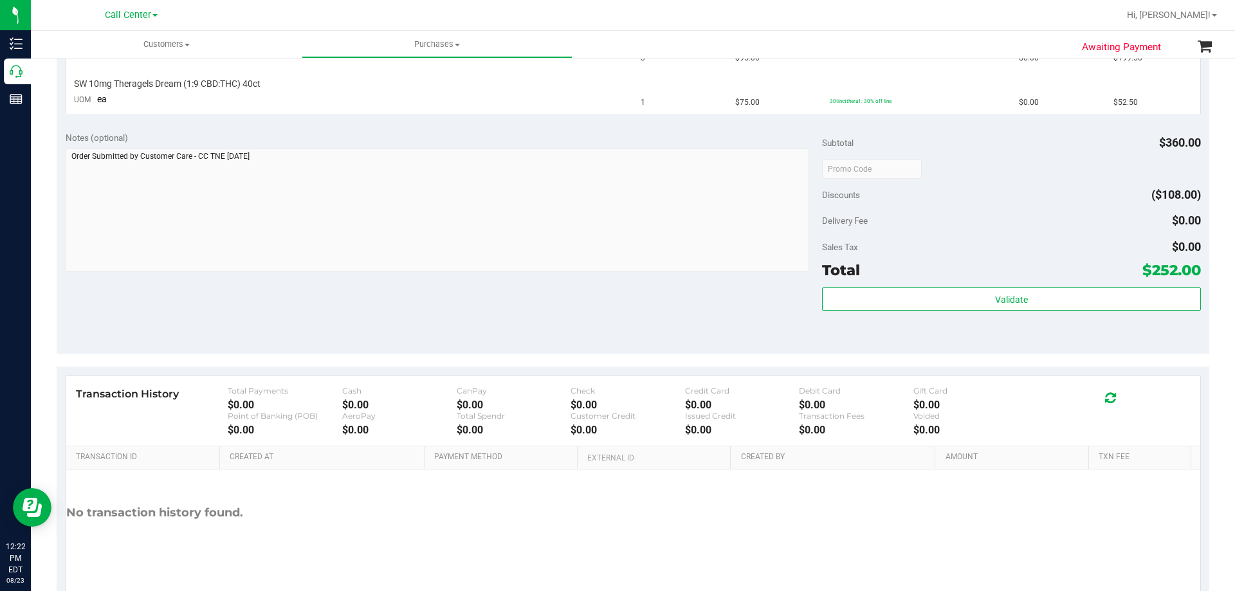
drag, startPoint x: 1140, startPoint y: 269, endPoint x: 1189, endPoint y: 268, distance: 48.9
click at [1189, 268] on span "$252.00" at bounding box center [1171, 270] width 59 height 18
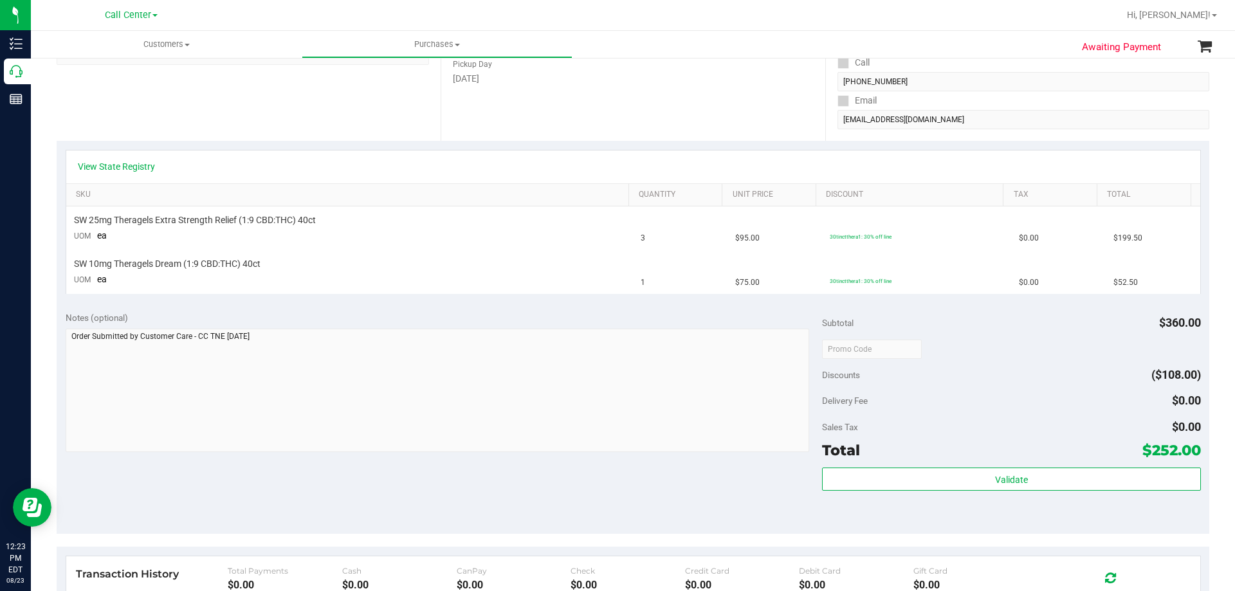
scroll to position [0, 0]
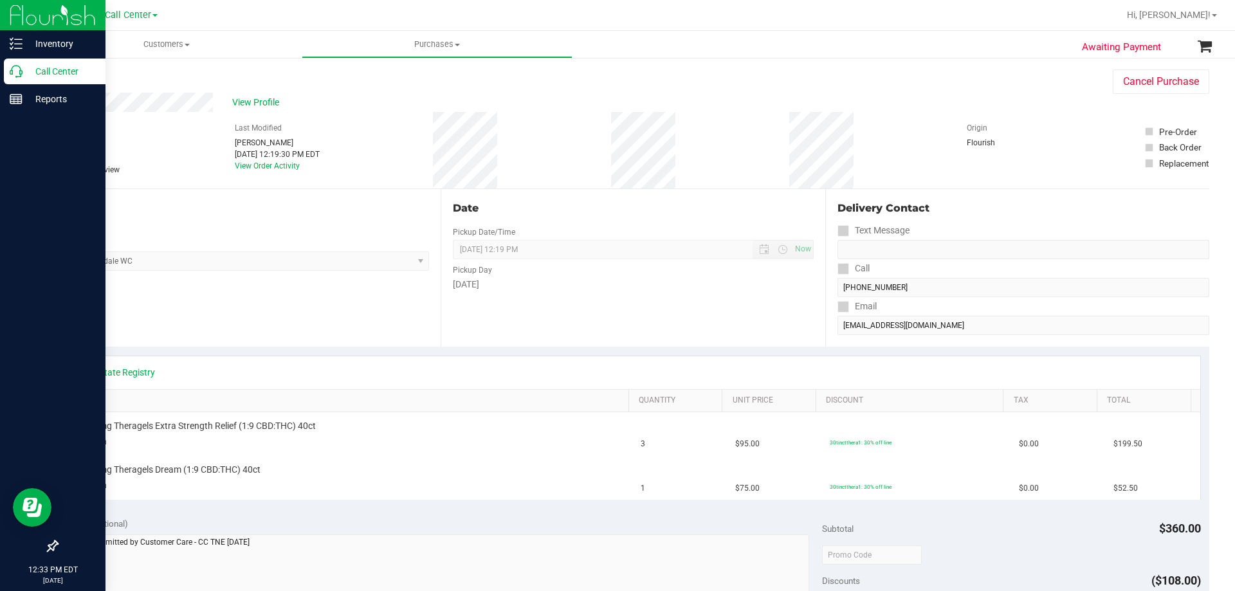
click at [55, 69] on p "Call Center" at bounding box center [61, 71] width 77 height 15
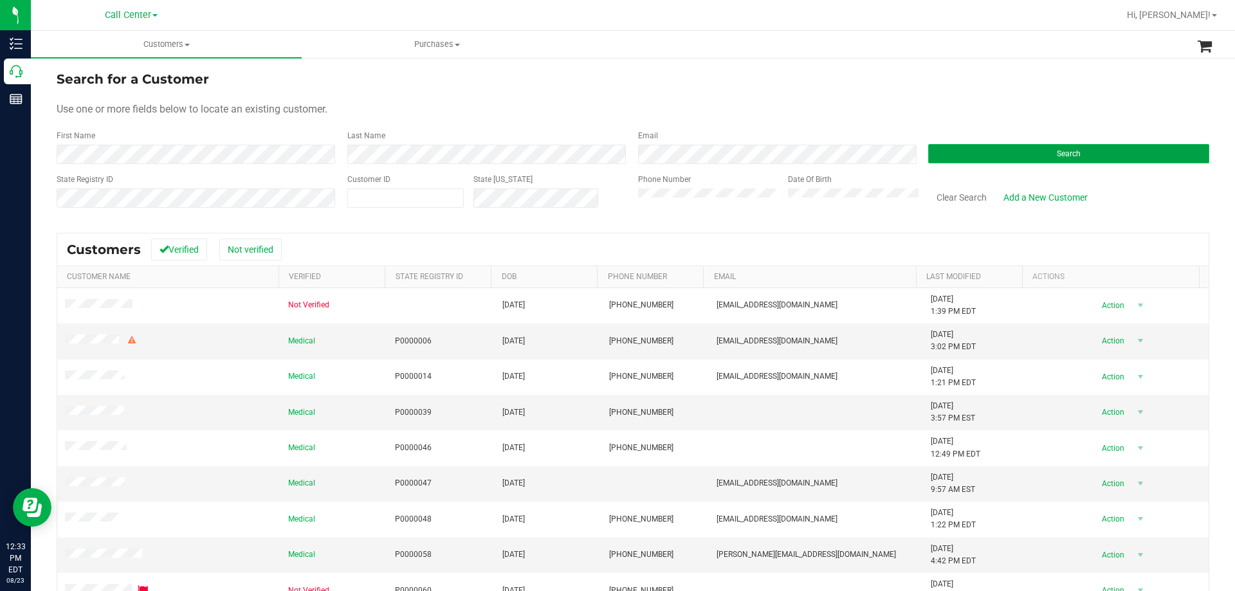
click at [1004, 157] on button "Search" at bounding box center [1068, 153] width 281 height 19
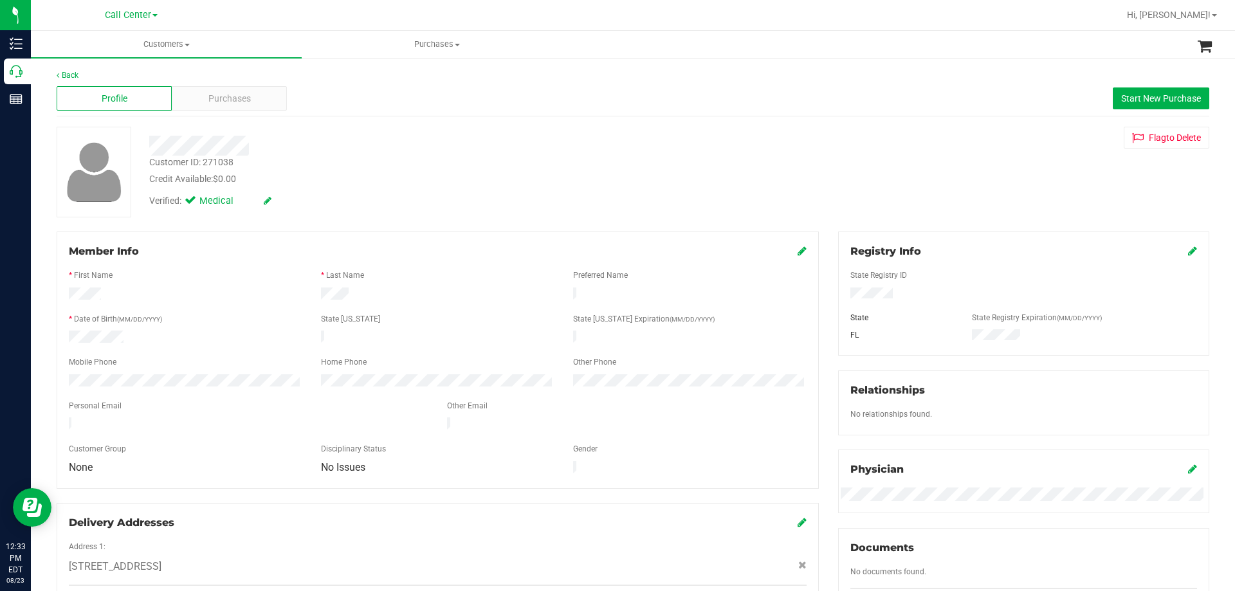
click at [219, 163] on div "Customer ID: 271038" at bounding box center [191, 163] width 84 height 14
click at [267, 96] on div "Purchases" at bounding box center [229, 98] width 115 height 24
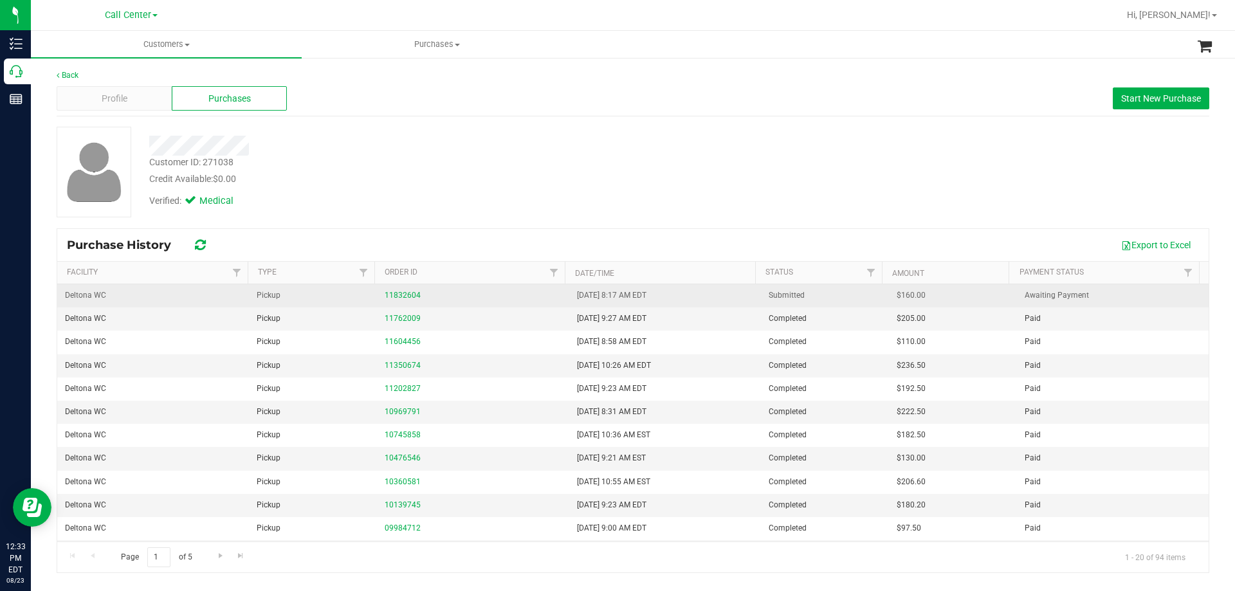
click at [411, 300] on div "11832604" at bounding box center [473, 295] width 176 height 12
click at [409, 291] on link "11832604" at bounding box center [403, 295] width 36 height 9
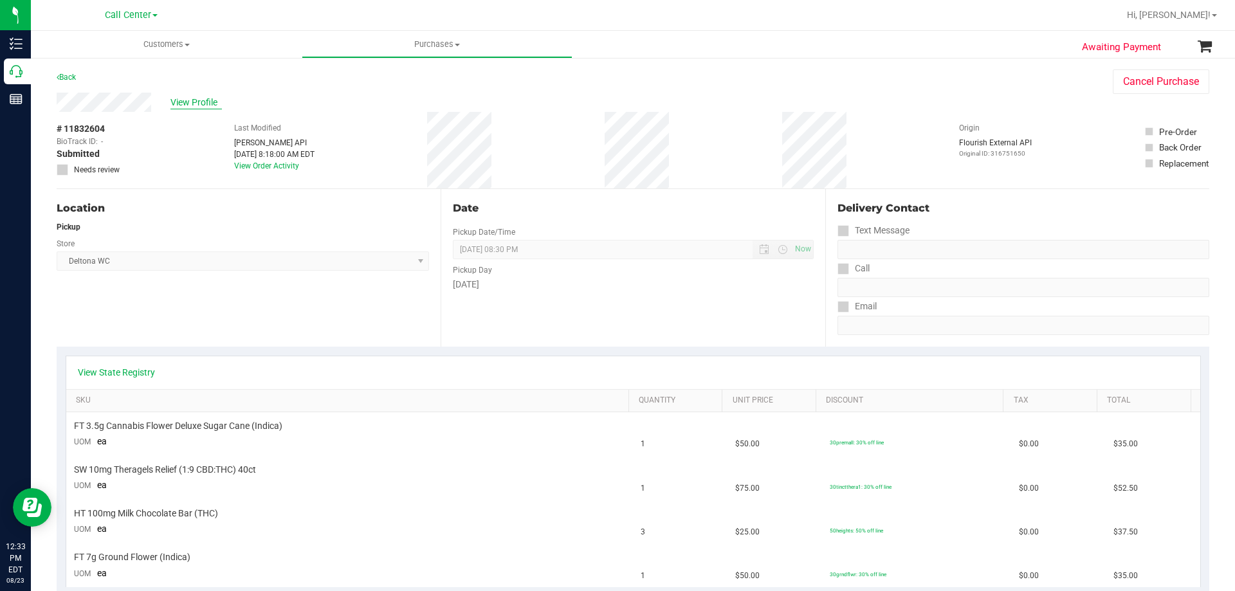
click at [182, 105] on span "View Profile" at bounding box center [195, 103] width 51 height 14
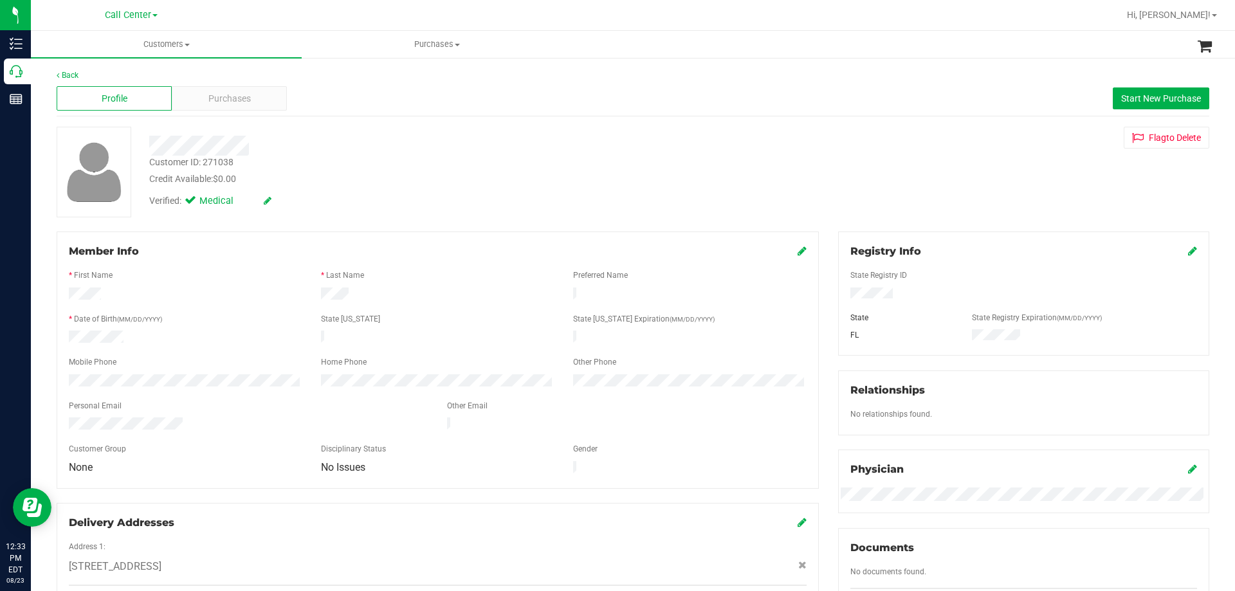
click at [100, 328] on div at bounding box center [438, 329] width 738 height 3
click at [99, 328] on div at bounding box center [438, 329] width 738 height 3
click at [234, 104] on span "Purchases" at bounding box center [229, 99] width 42 height 14
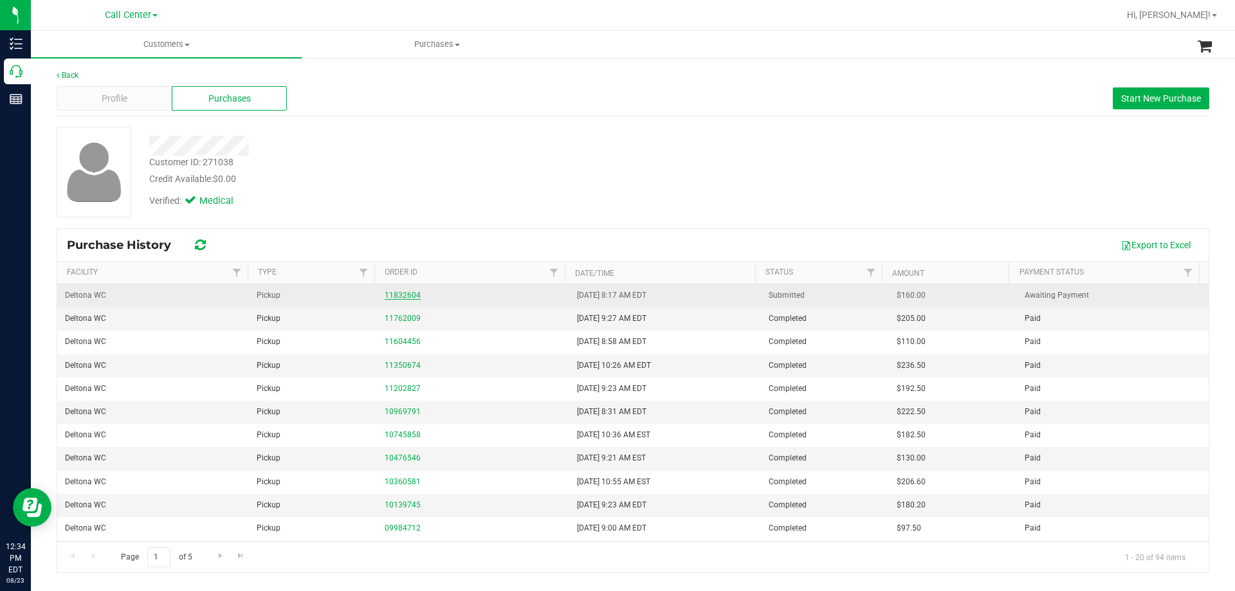
click at [406, 295] on link "11832604" at bounding box center [403, 295] width 36 height 9
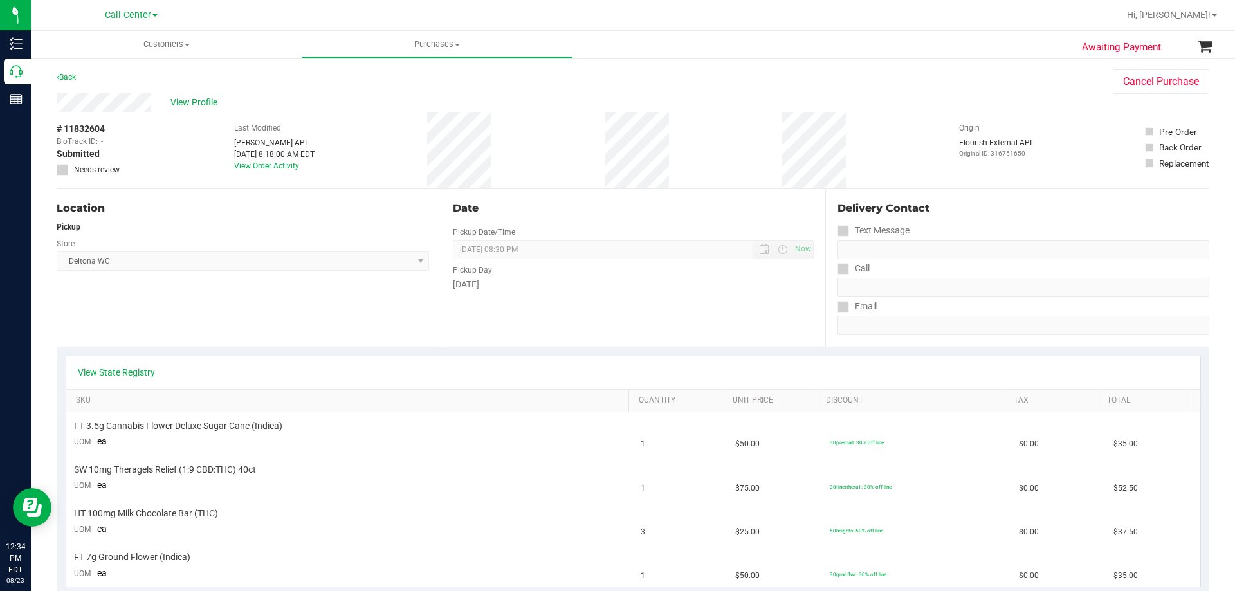
click at [250, 305] on div "Location Pickup Store Deltona WC Select Store Bonita Springs WC Boynton Beach W…" at bounding box center [249, 268] width 384 height 158
click at [191, 329] on div "Location Pickup Store Deltona WC Select Store Bonita Springs WC Boynton Beach W…" at bounding box center [249, 268] width 384 height 158
drag, startPoint x: 265, startPoint y: 140, endPoint x: 275, endPoint y: 140, distance: 9.6
click at [275, 140] on div "# 11832604 BioTrack ID: - Submitted Needs review Last Modified Jane API Aug 23,…" at bounding box center [633, 150] width 1153 height 77
click at [276, 138] on div "Jane API" at bounding box center [274, 143] width 80 height 12
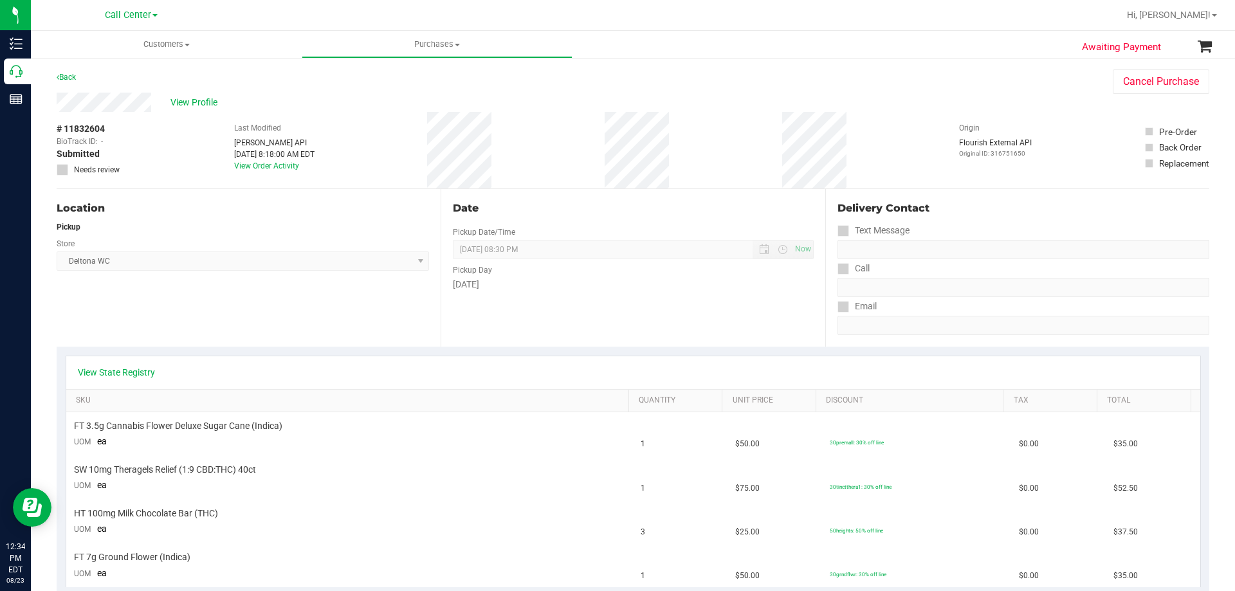
click at [356, 128] on div "# 11832604 BioTrack ID: - Submitted Needs review Last Modified Jane API Aug 23,…" at bounding box center [633, 150] width 1153 height 77
drag, startPoint x: 227, startPoint y: 139, endPoint x: 333, endPoint y: 138, distance: 105.5
click at [333, 138] on div "# 11832604 BioTrack ID: - Submitted Needs review Last Modified Jane API Aug 23,…" at bounding box center [633, 150] width 1153 height 77
click at [383, 300] on div "Location Pickup Store Deltona WC Select Store Bonita Springs WC Boynton Beach W…" at bounding box center [249, 268] width 384 height 158
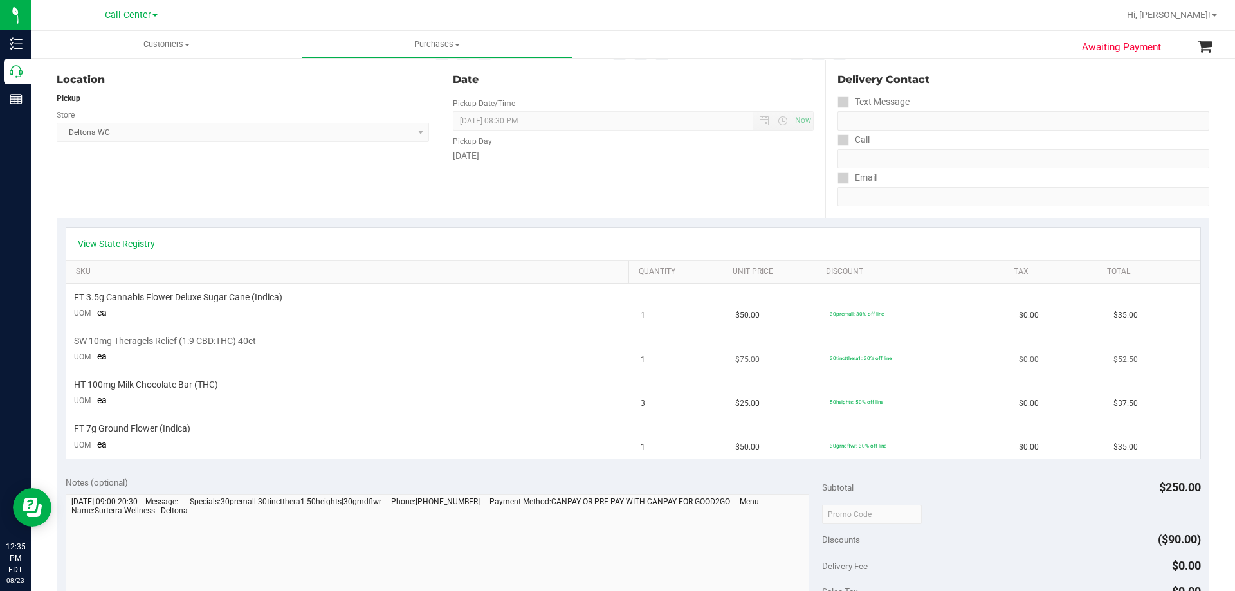
scroll to position [193, 0]
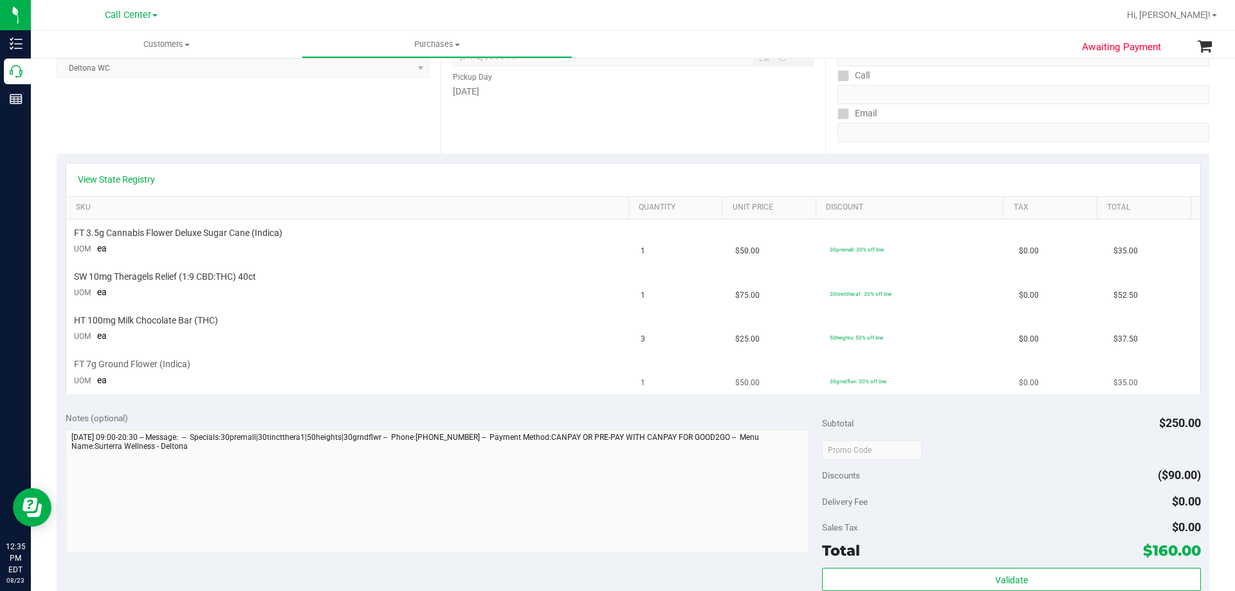
click at [379, 354] on td "FT 7g Ground Flower (Indica) UOM ea" at bounding box center [349, 372] width 567 height 43
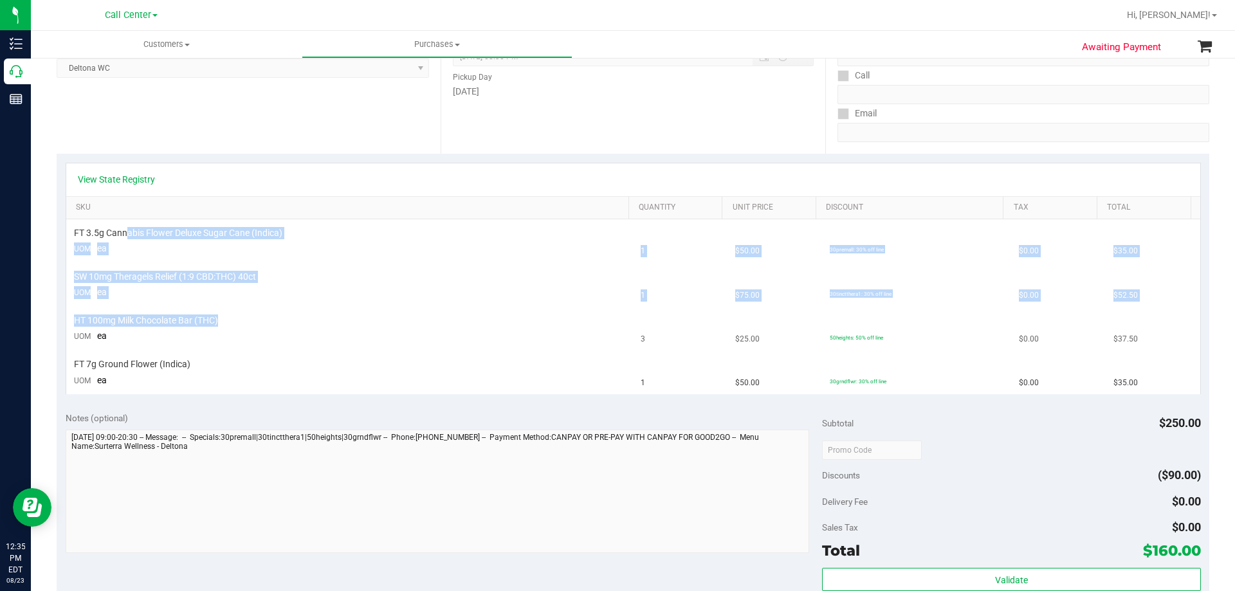
drag, startPoint x: 129, startPoint y: 231, endPoint x: 396, endPoint y: 324, distance: 282.6
click at [396, 324] on tbody "FT 3.5g Cannabis Flower Deluxe Sugar Cane (Indica) UOM ea 1 $50.00 30premall: 3…" at bounding box center [633, 306] width 1134 height 175
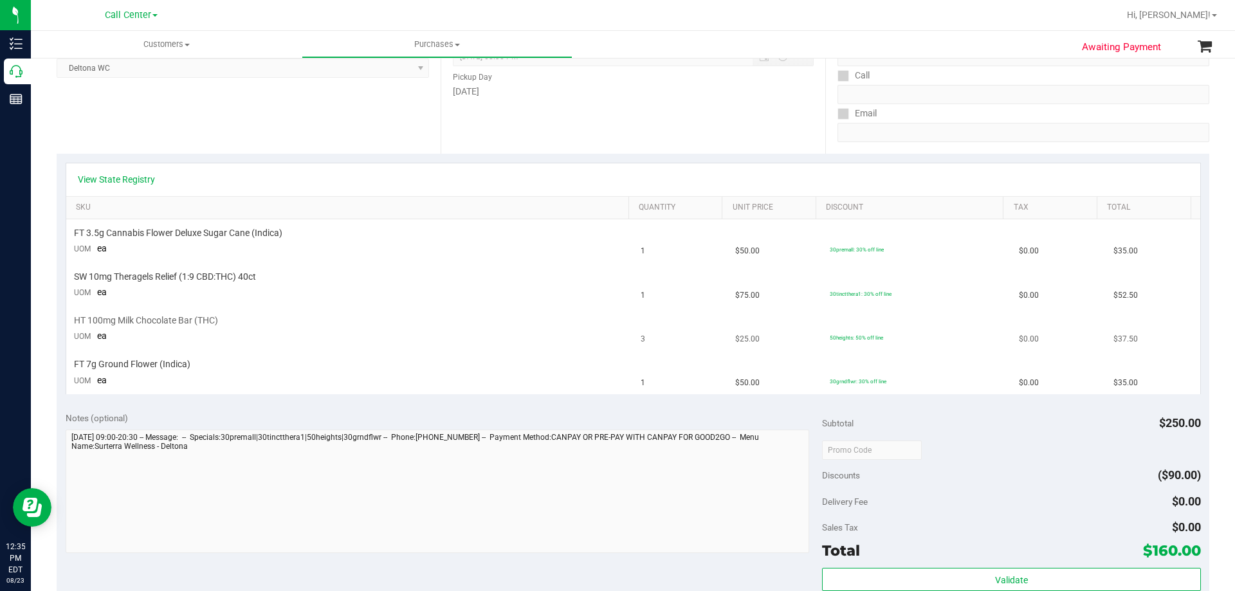
click at [396, 324] on div "HT 100mg Milk Chocolate Bar (THC)" at bounding box center [350, 321] width 552 height 12
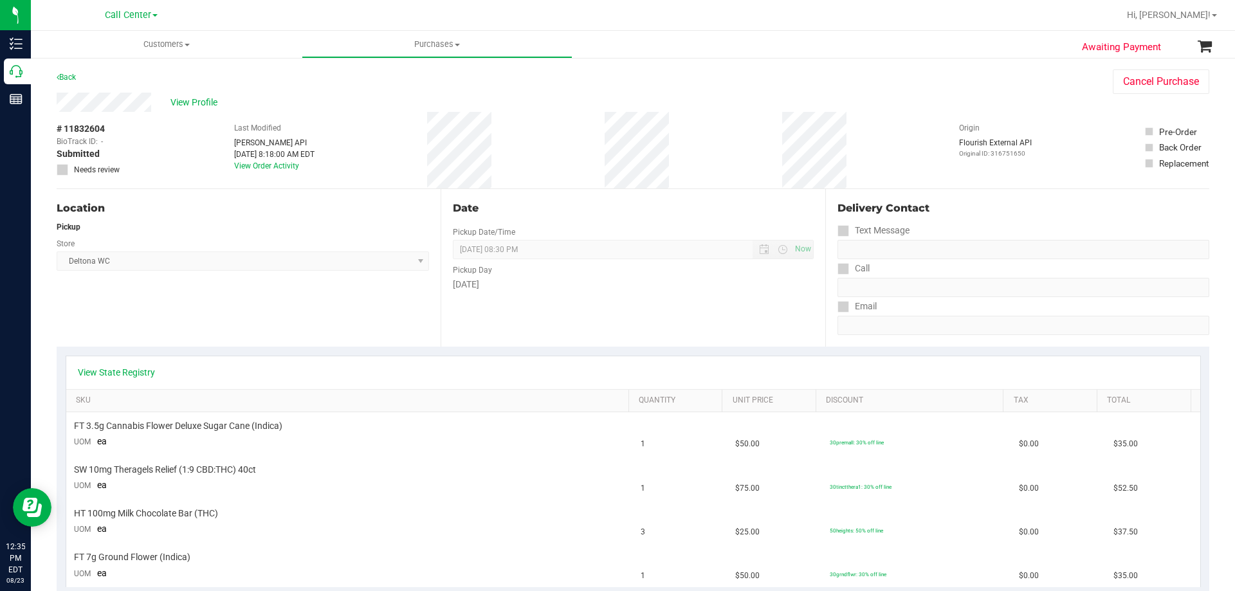
drag, startPoint x: 225, startPoint y: 138, endPoint x: 355, endPoint y: 175, distance: 135.2
click at [355, 175] on div "# 11832604 BioTrack ID: - Submitted Needs review Last Modified Jane API Aug 23,…" at bounding box center [633, 150] width 1153 height 77
drag, startPoint x: 221, startPoint y: 119, endPoint x: 544, endPoint y: 151, distance: 323.9
click at [544, 151] on div "# 11832604 BioTrack ID: - Submitted Needs review Last Modified Jane API Aug 23,…" at bounding box center [633, 150] width 1153 height 77
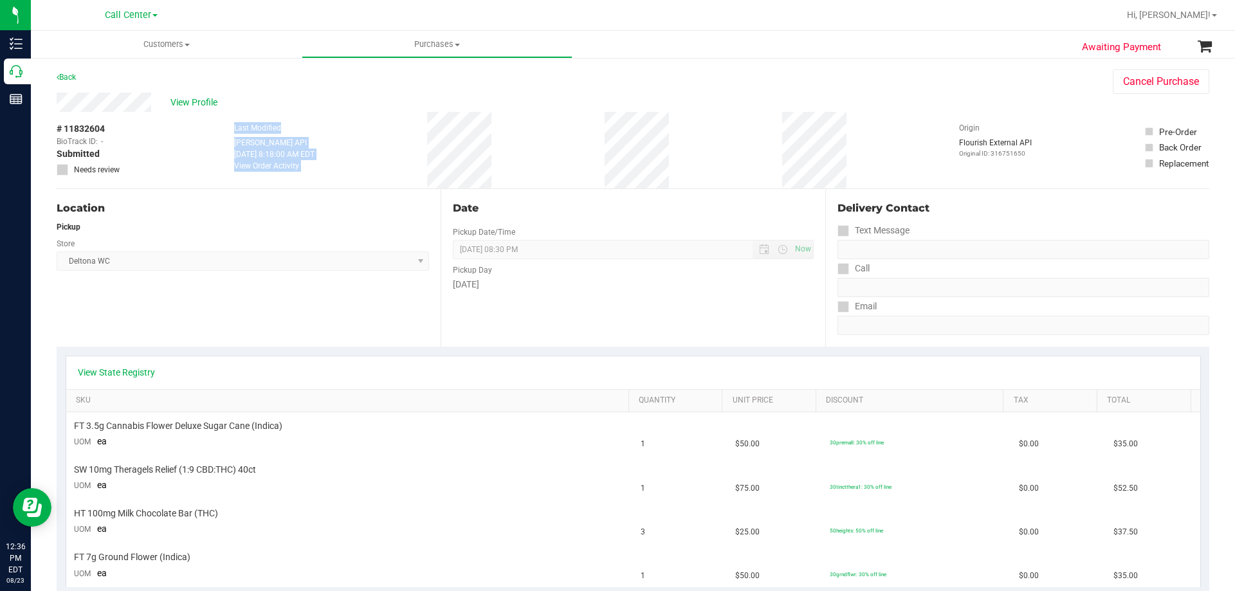
click at [544, 148] on div "# 11832604 BioTrack ID: - Submitted Needs review Last Modified Jane API Aug 23,…" at bounding box center [633, 150] width 1153 height 77
drag, startPoint x: 214, startPoint y: 128, endPoint x: 511, endPoint y: 167, distance: 299.7
click at [511, 167] on div "# 11832604 BioTrack ID: - Submitted Needs review Last Modified Jane API Aug 23,…" at bounding box center [633, 150] width 1153 height 77
click at [512, 163] on div "# 11832604 BioTrack ID: - Submitted Needs review Last Modified Jane API Aug 23,…" at bounding box center [633, 150] width 1153 height 77
drag, startPoint x: 212, startPoint y: 129, endPoint x: 585, endPoint y: 138, distance: 373.9
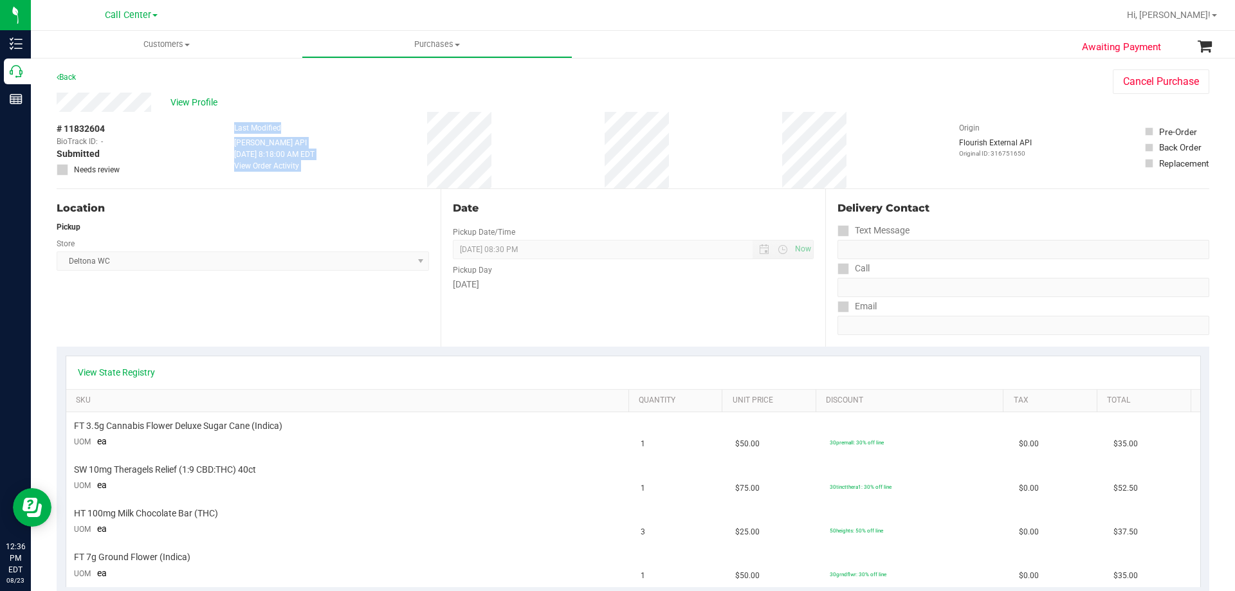
click at [585, 138] on div "# 11832604 BioTrack ID: - Submitted Needs review Last Modified Jane API Aug 23,…" at bounding box center [633, 150] width 1153 height 77
click at [533, 143] on div "# 11832604 BioTrack ID: - Submitted Needs review Last Modified Jane API Aug 23,…" at bounding box center [633, 150] width 1153 height 77
drag, startPoint x: 221, startPoint y: 125, endPoint x: 712, endPoint y: 155, distance: 491.7
click at [712, 155] on div "# 11832604 BioTrack ID: - Submitted Needs review Last Modified Jane API Aug 23,…" at bounding box center [633, 150] width 1153 height 77
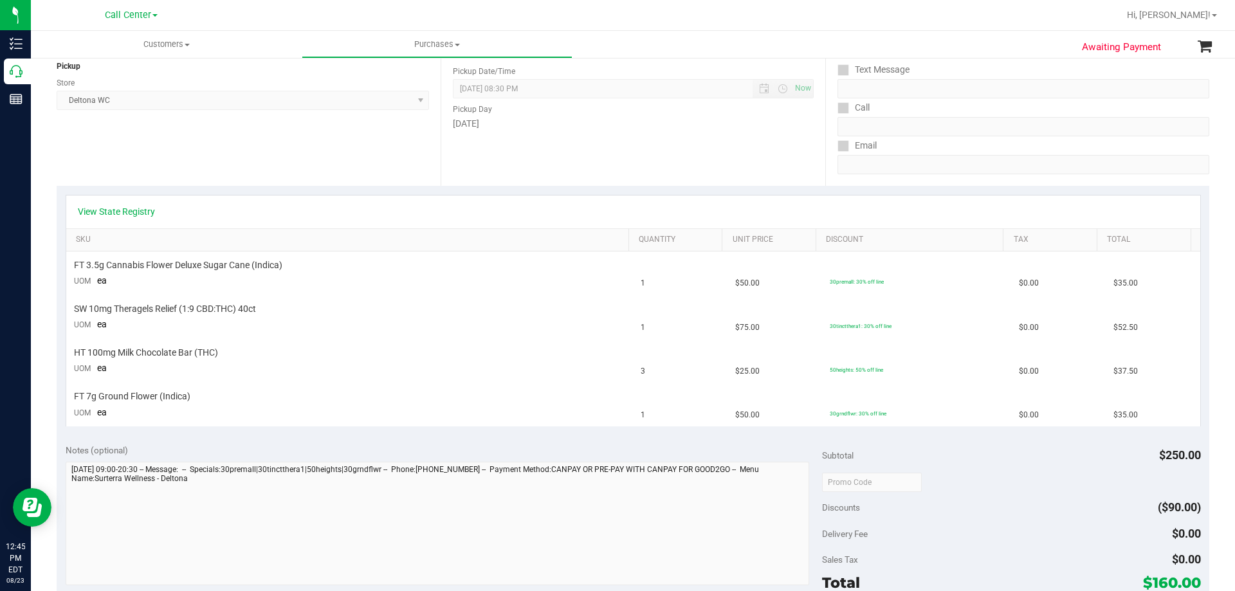
scroll to position [322, 0]
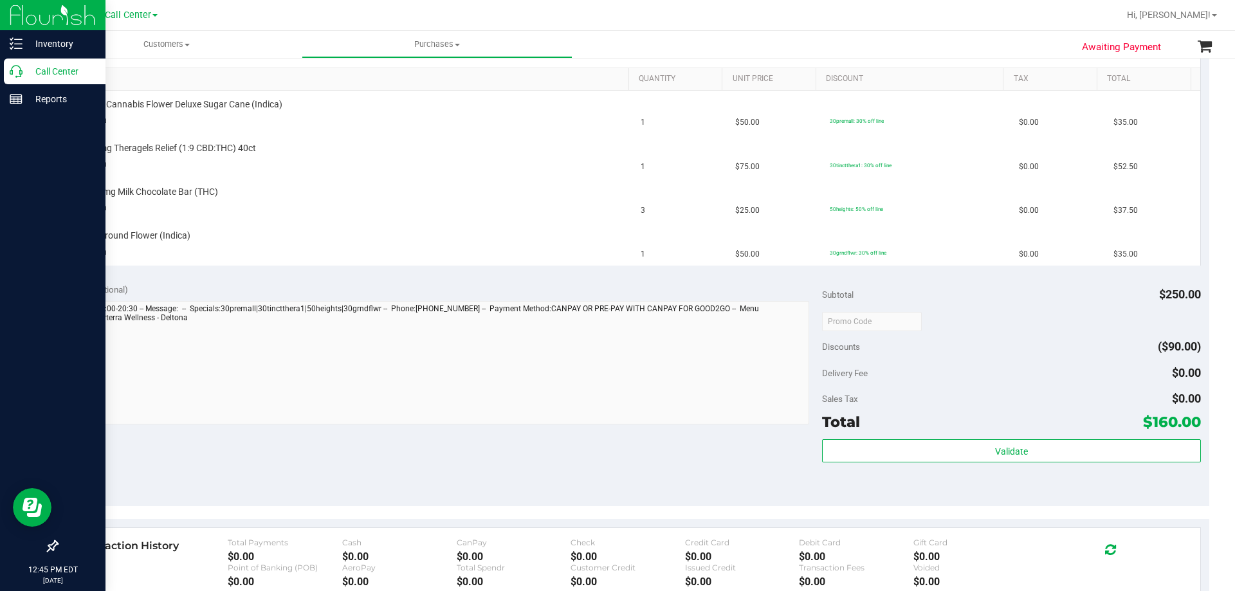
click at [39, 71] on p "Call Center" at bounding box center [61, 71] width 77 height 15
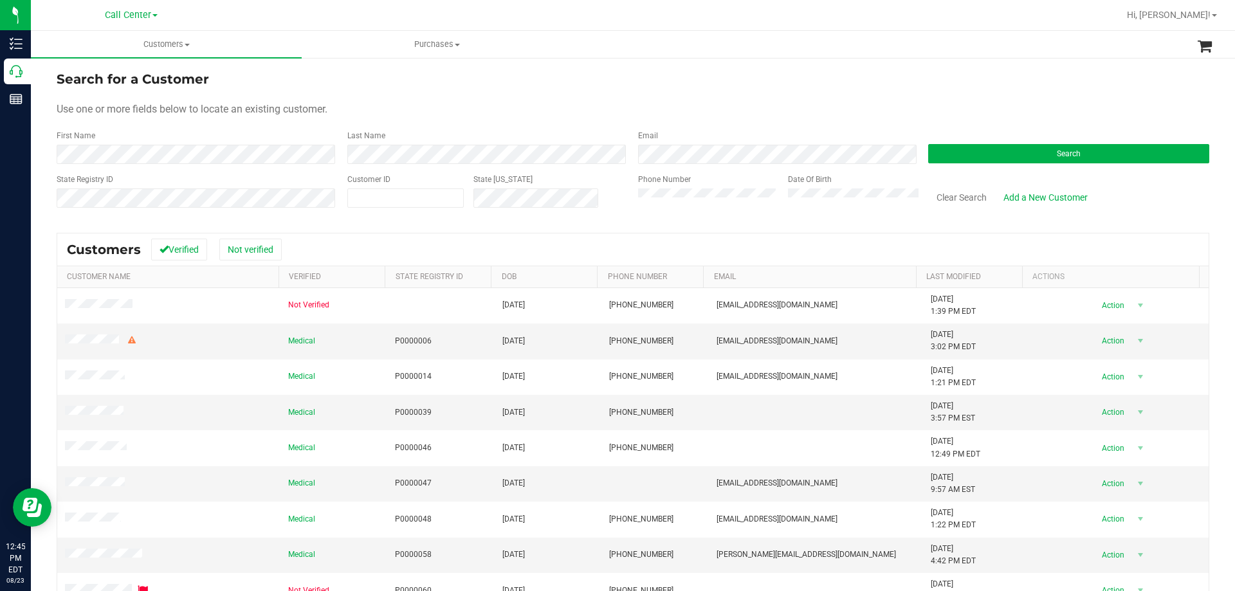
click at [683, 187] on div "Phone Number" at bounding box center [708, 197] width 140 height 46
click at [1005, 155] on button "Search" at bounding box center [1068, 153] width 281 height 19
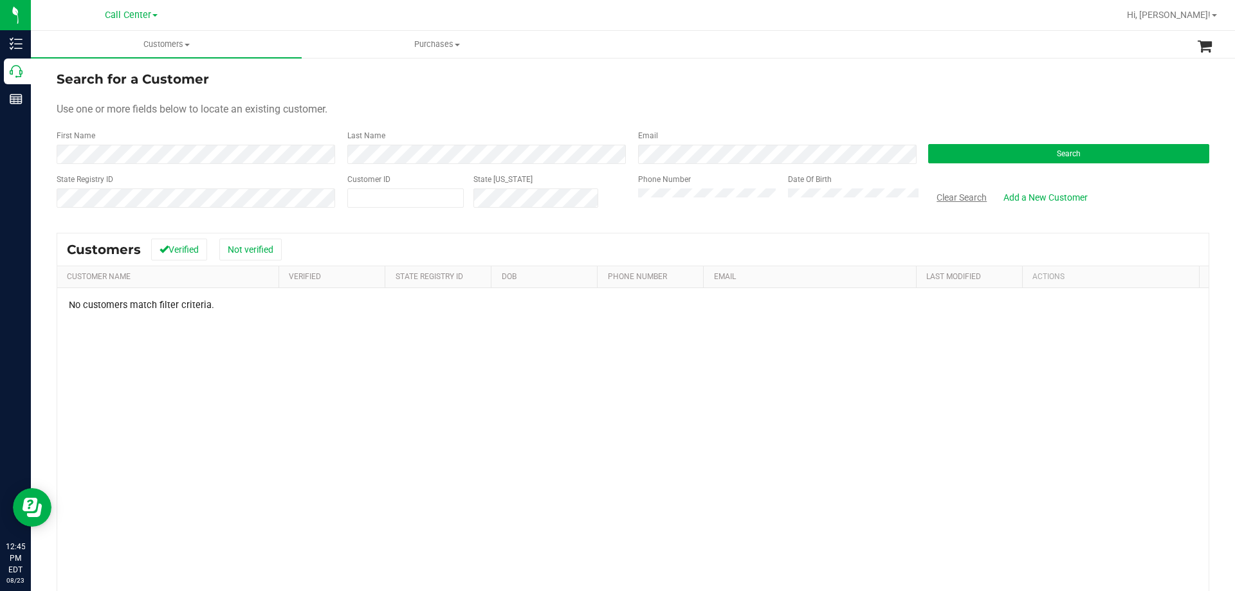
drag, startPoint x: 951, startPoint y: 194, endPoint x: 299, endPoint y: 171, distance: 652.7
click at [949, 194] on button "Clear Search" at bounding box center [961, 198] width 67 height 22
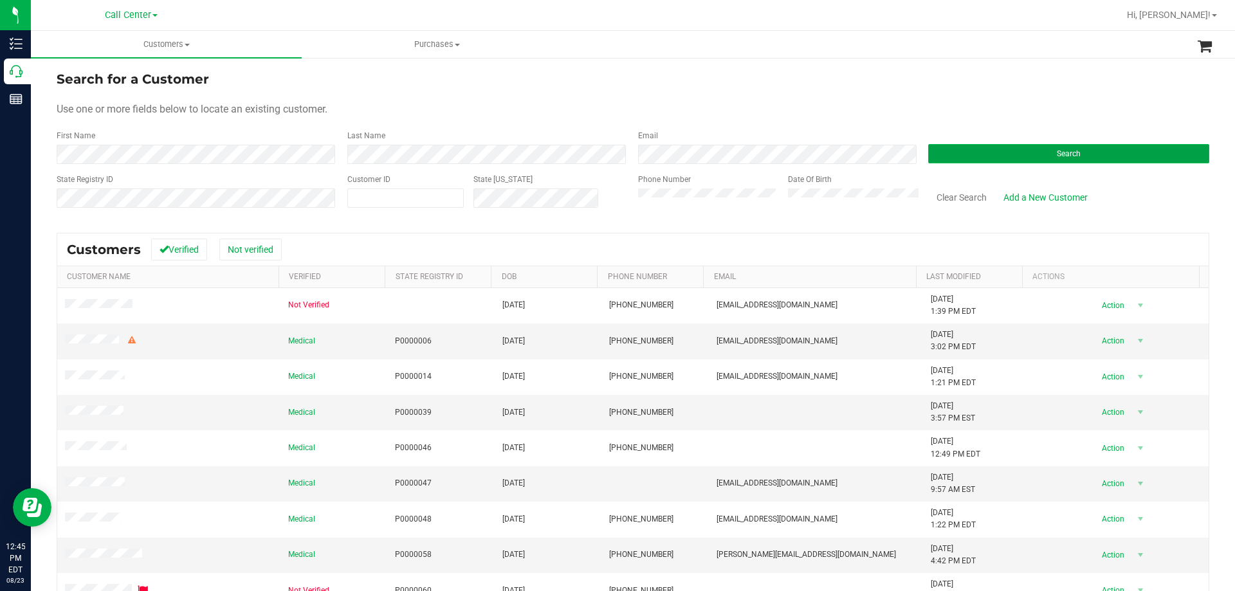
click at [1000, 149] on button "Search" at bounding box center [1068, 153] width 281 height 19
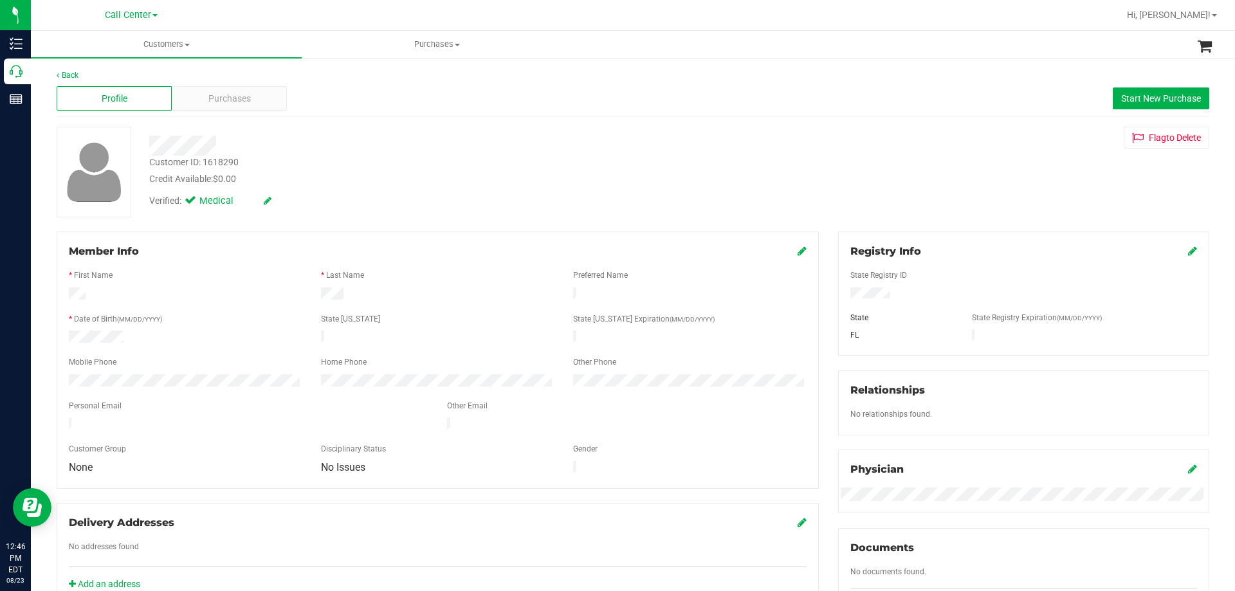
click at [798, 250] on icon at bounding box center [802, 251] width 9 height 10
click at [41, 401] on div "Back Profile Purchases Start New Purchase Customer ID: 1618290 Credit Available…" at bounding box center [633, 494] width 1204 height 875
click at [795, 253] on icon at bounding box center [801, 252] width 12 height 10
click at [101, 328] on div at bounding box center [438, 329] width 738 height 3
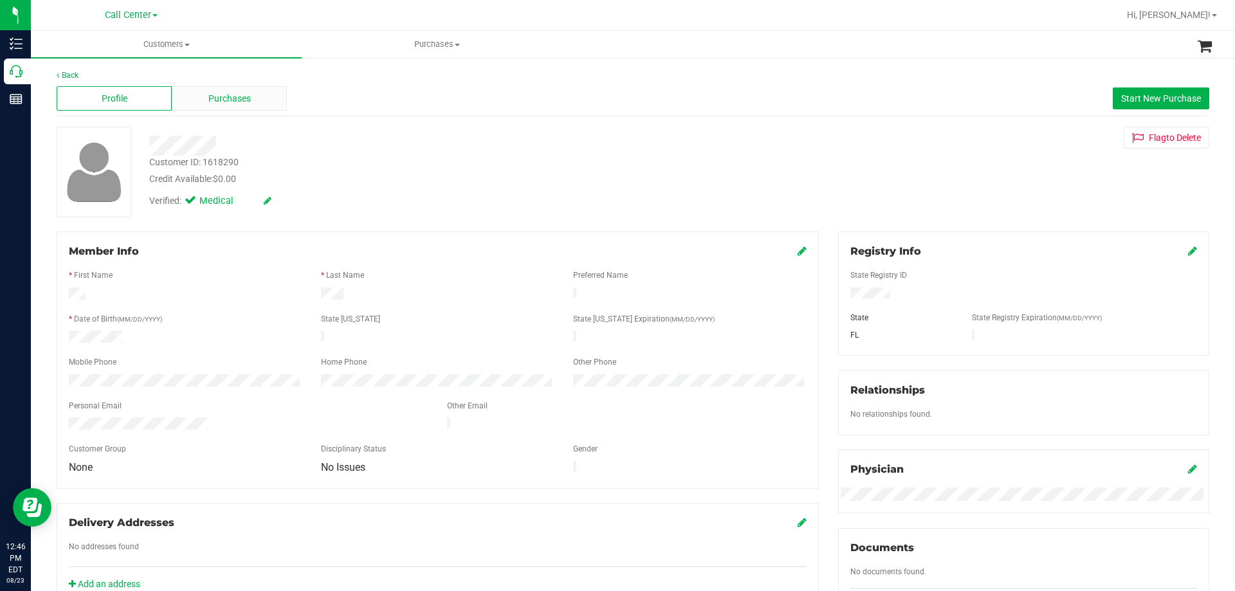
click at [229, 98] on span "Purchases" at bounding box center [229, 99] width 42 height 14
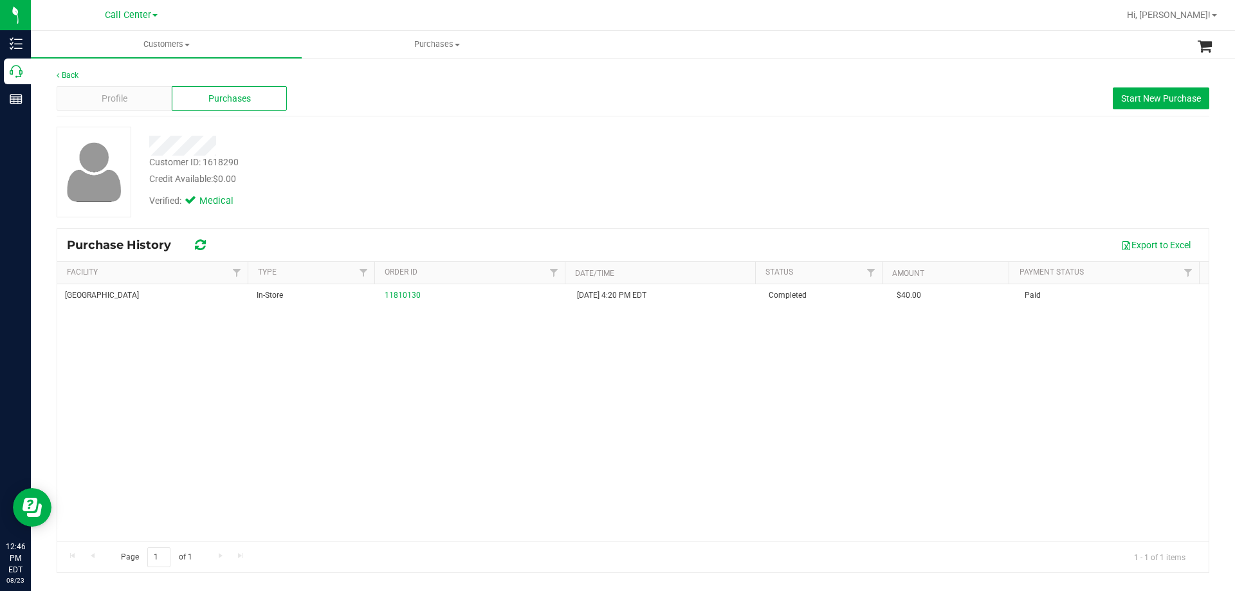
click at [388, 445] on div "South Tampa WC In-Store 11810130 8/18/2025 4:20 PM EDT Completed $40.00 Paid" at bounding box center [632, 412] width 1151 height 257
click at [1126, 103] on button "Start New Purchase" at bounding box center [1161, 98] width 96 height 22
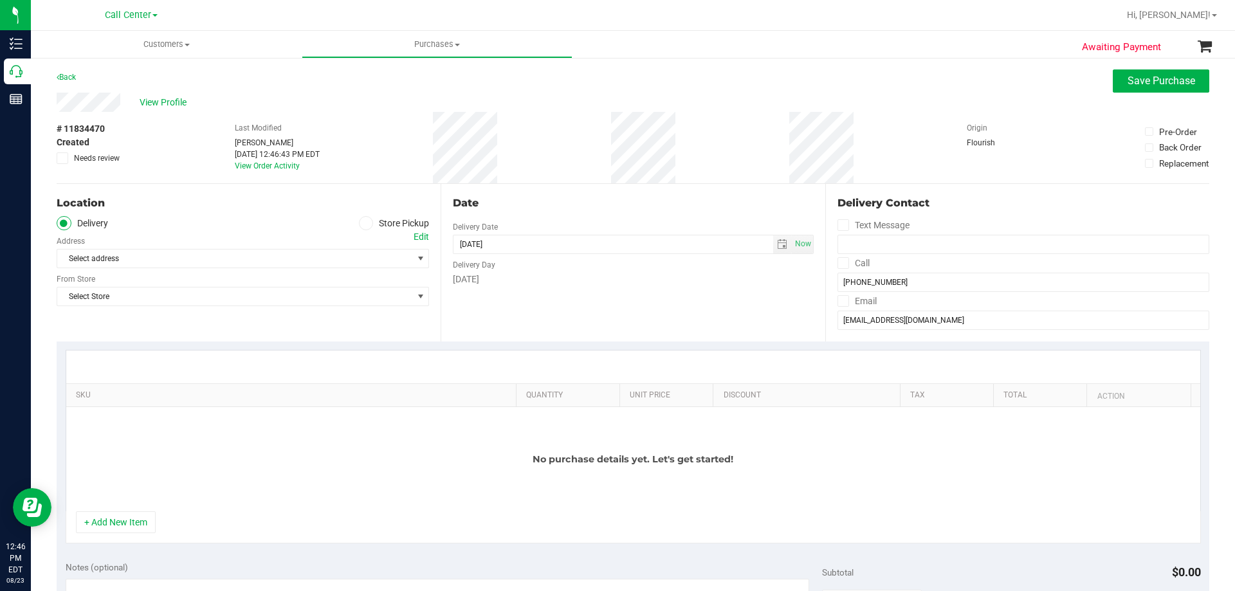
click at [359, 225] on span at bounding box center [366, 223] width 15 height 15
click at [0, 0] on input "Store Pickup" at bounding box center [0, 0] width 0 height 0
click at [221, 260] on span "Select Store" at bounding box center [234, 259] width 355 height 18
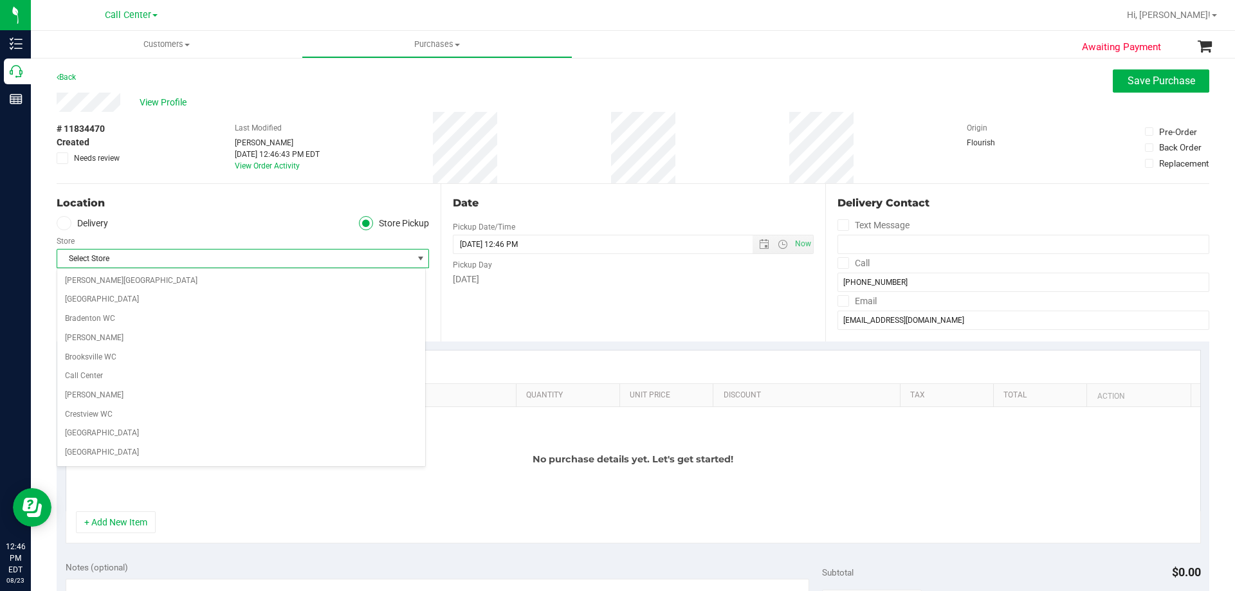
scroll to position [648, 0]
click at [212, 209] on div "Location" at bounding box center [243, 203] width 372 height 15
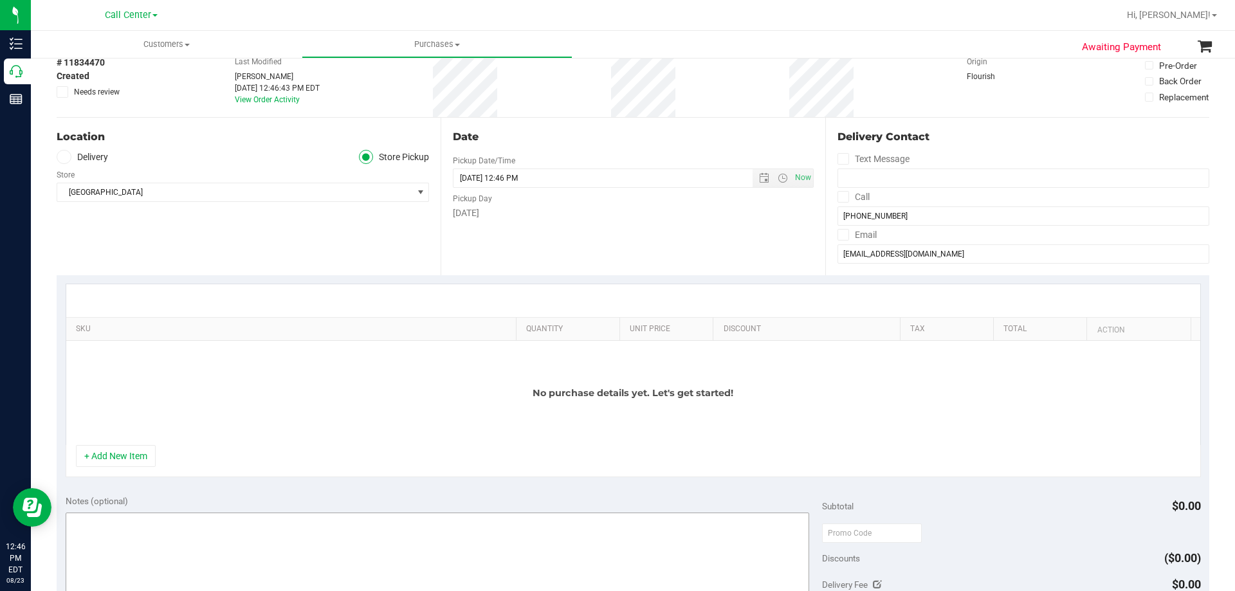
scroll to position [193, 0]
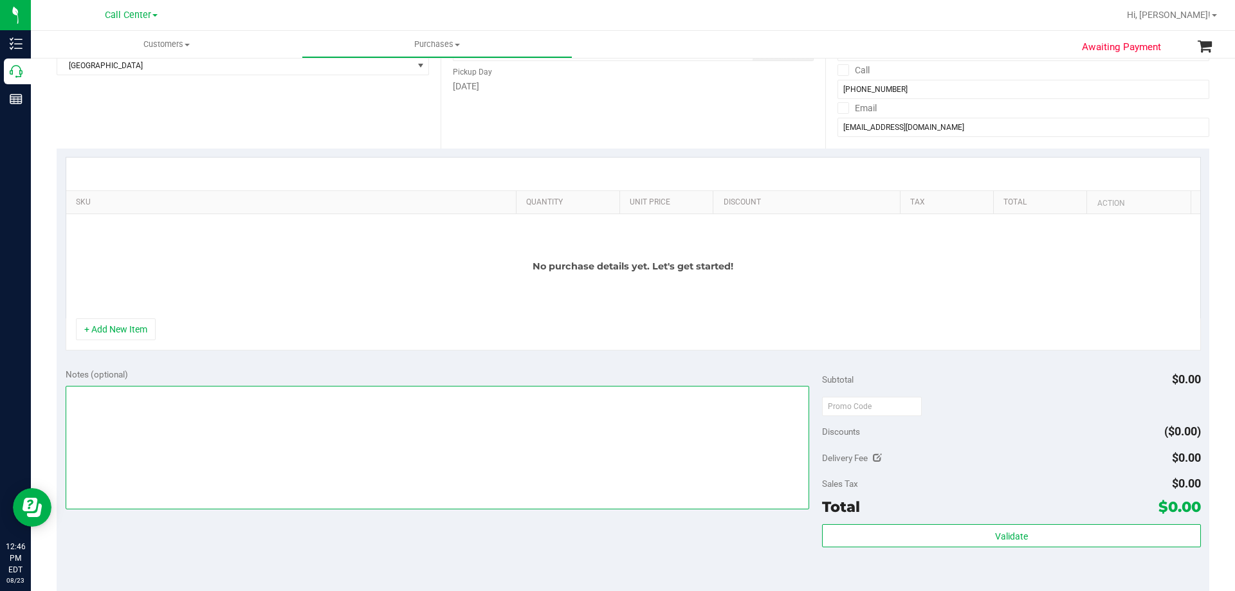
click at [230, 411] on textarea at bounding box center [438, 448] width 744 height 124
paste textarea "Order Submitted by Customer Care - CC TNE 08/23/2025"
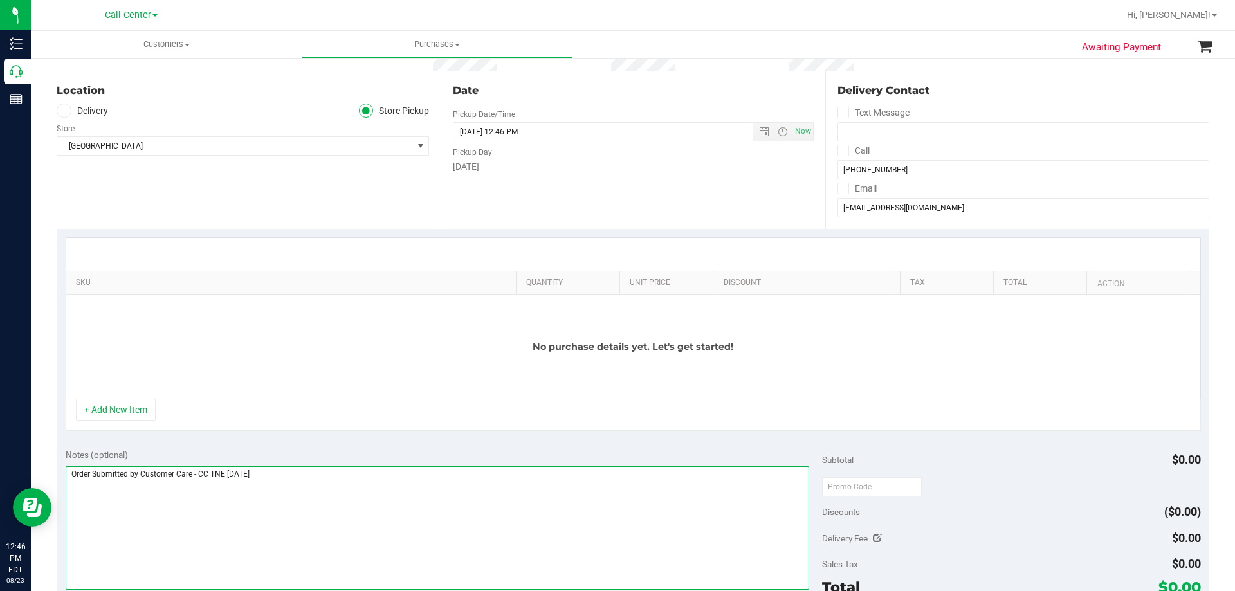
scroll to position [64, 0]
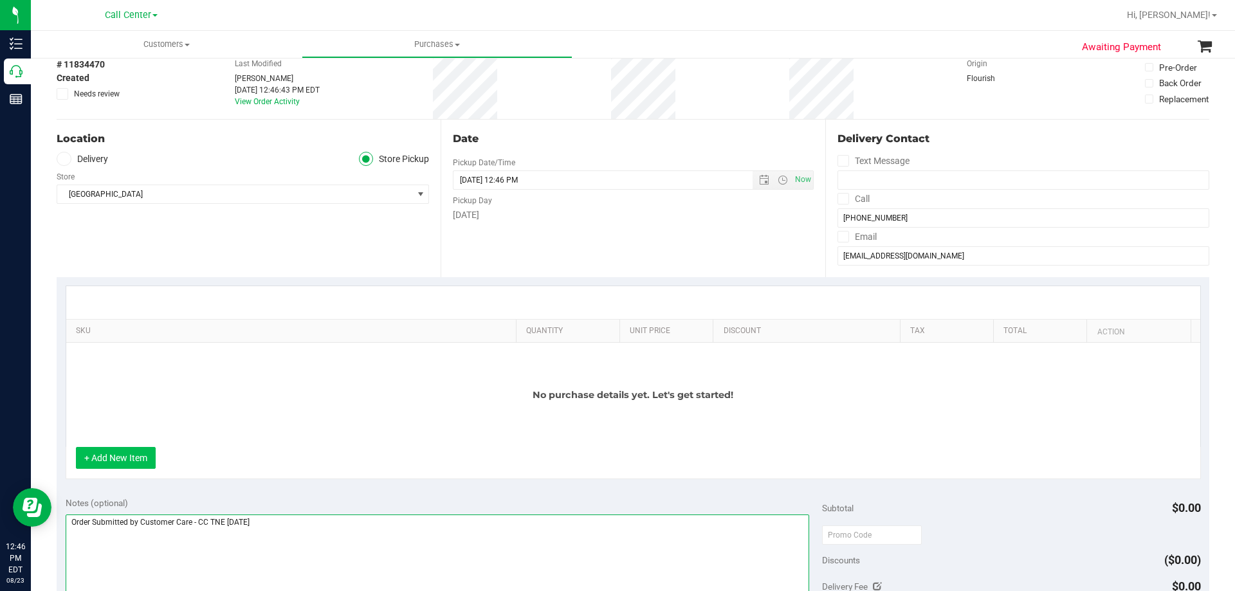
type textarea "Order Submitted by Customer Care - CC TNE 08/23/2025"
click at [137, 459] on button "+ Add New Item" at bounding box center [116, 458] width 80 height 22
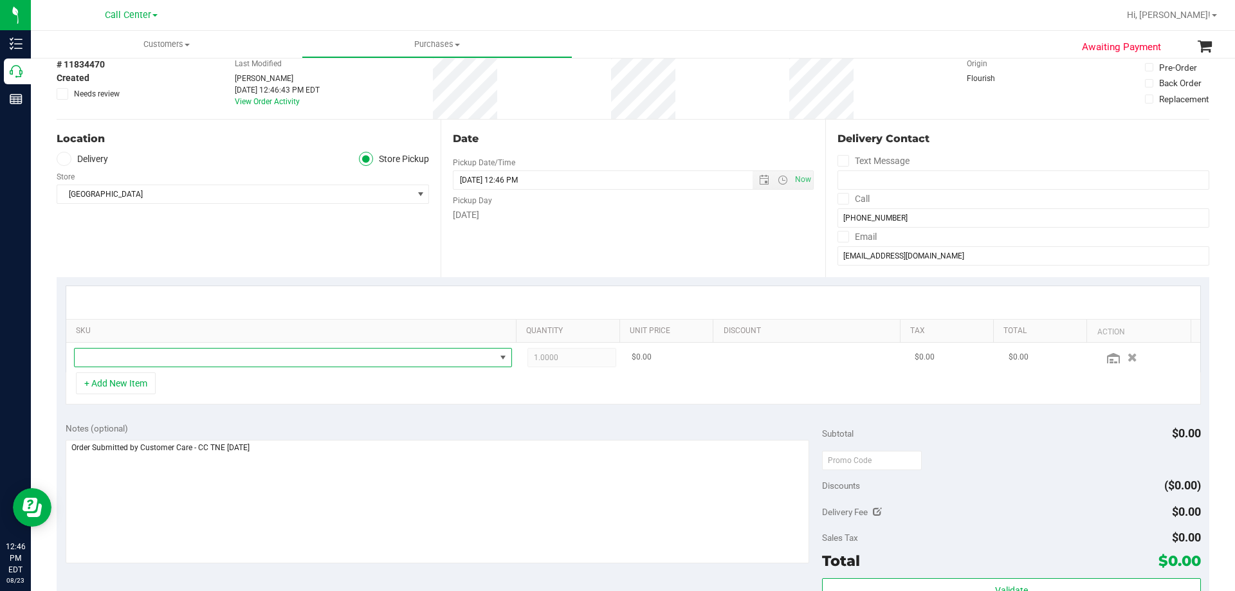
click at [241, 361] on span "NO DATA FOUND" at bounding box center [285, 358] width 421 height 18
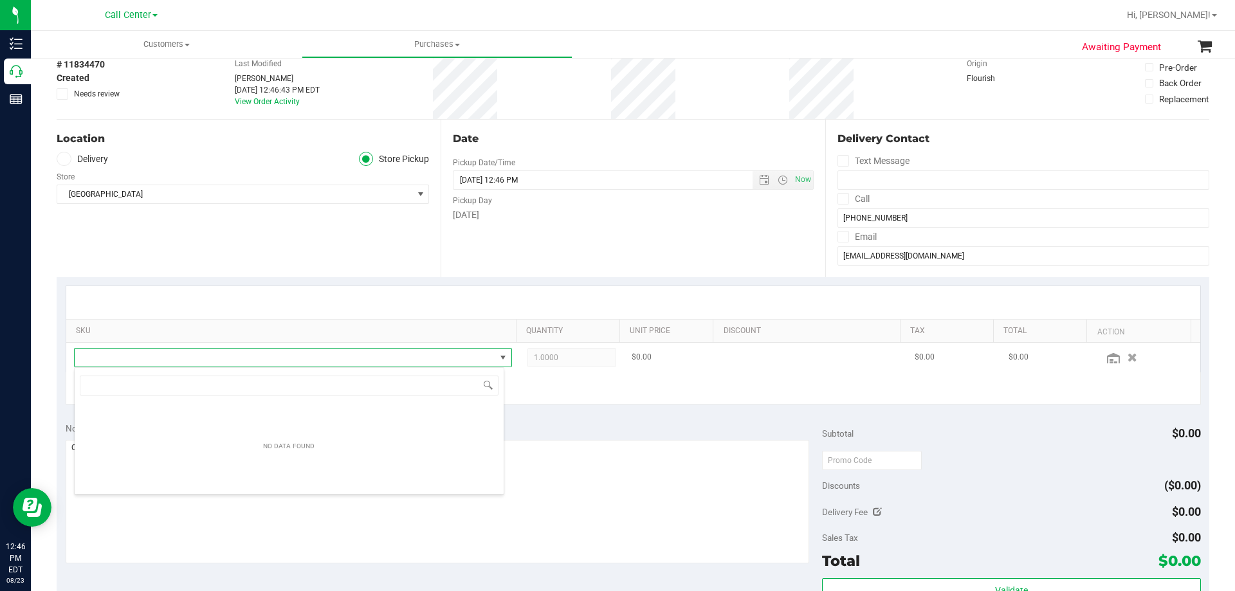
scroll to position [19, 426]
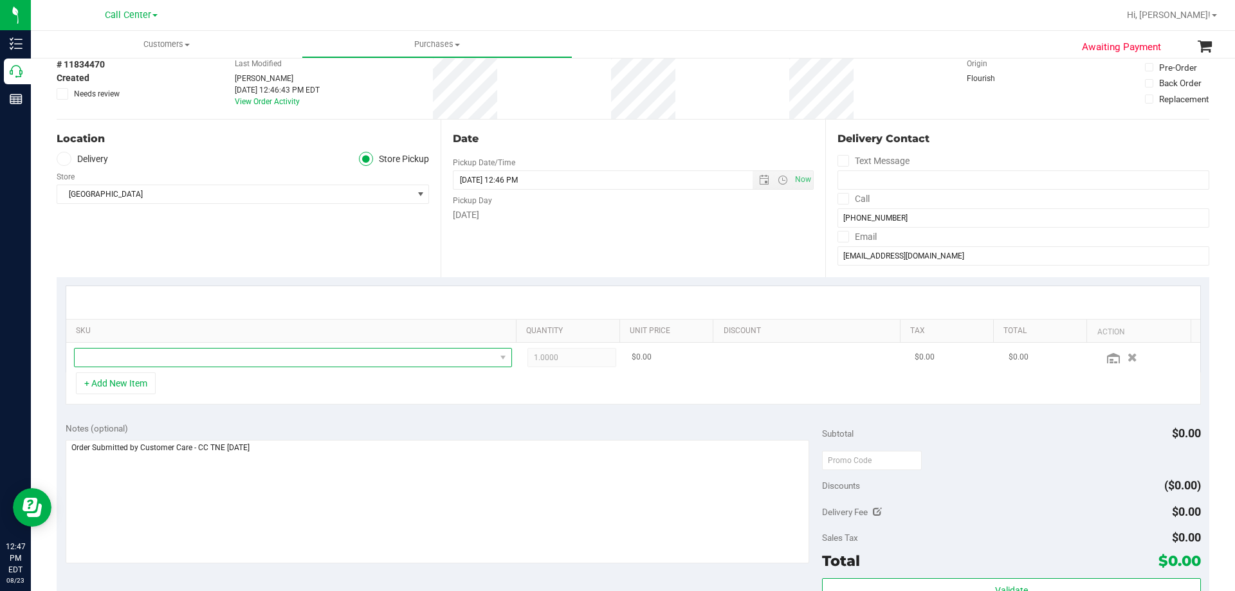
click at [208, 362] on span "NO DATA FOUND" at bounding box center [285, 358] width 421 height 18
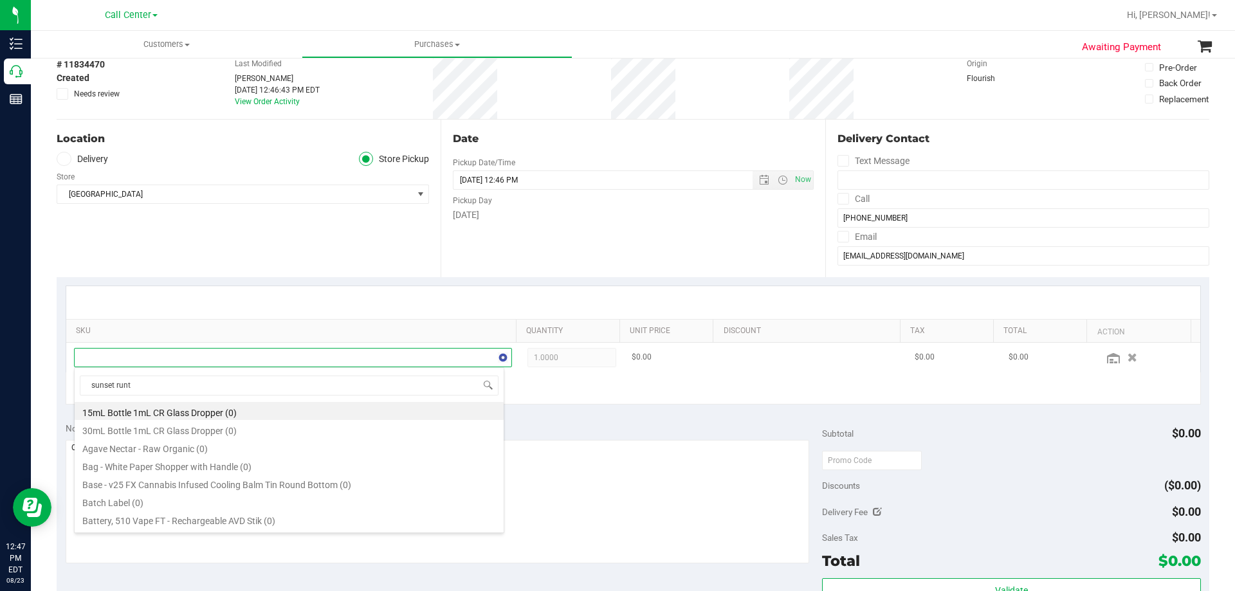
type input "sunset runtz"
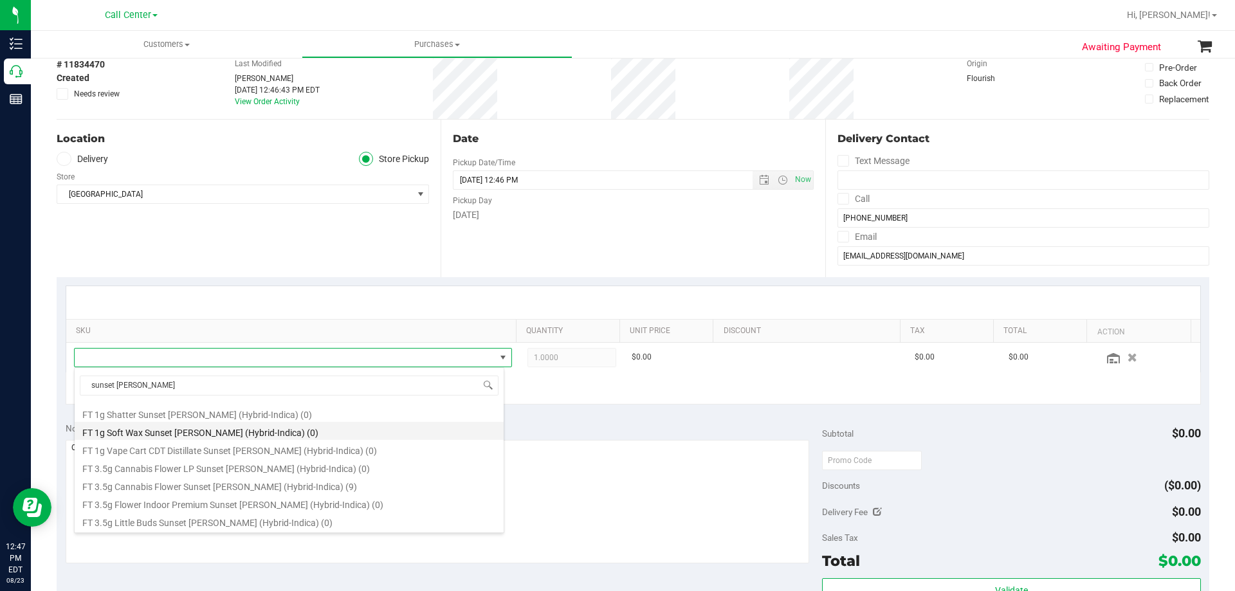
scroll to position [129, 0]
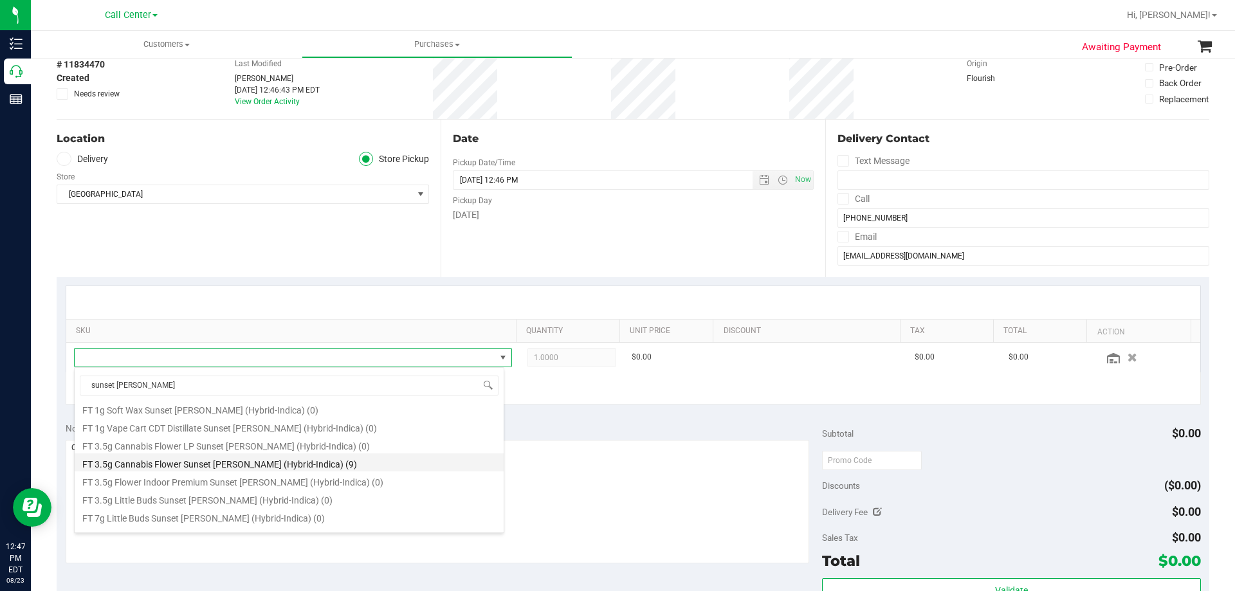
click at [320, 463] on li "FT 3.5g Cannabis Flower Sunset Runtz (Hybrid-Indica) (9)" at bounding box center [289, 462] width 429 height 18
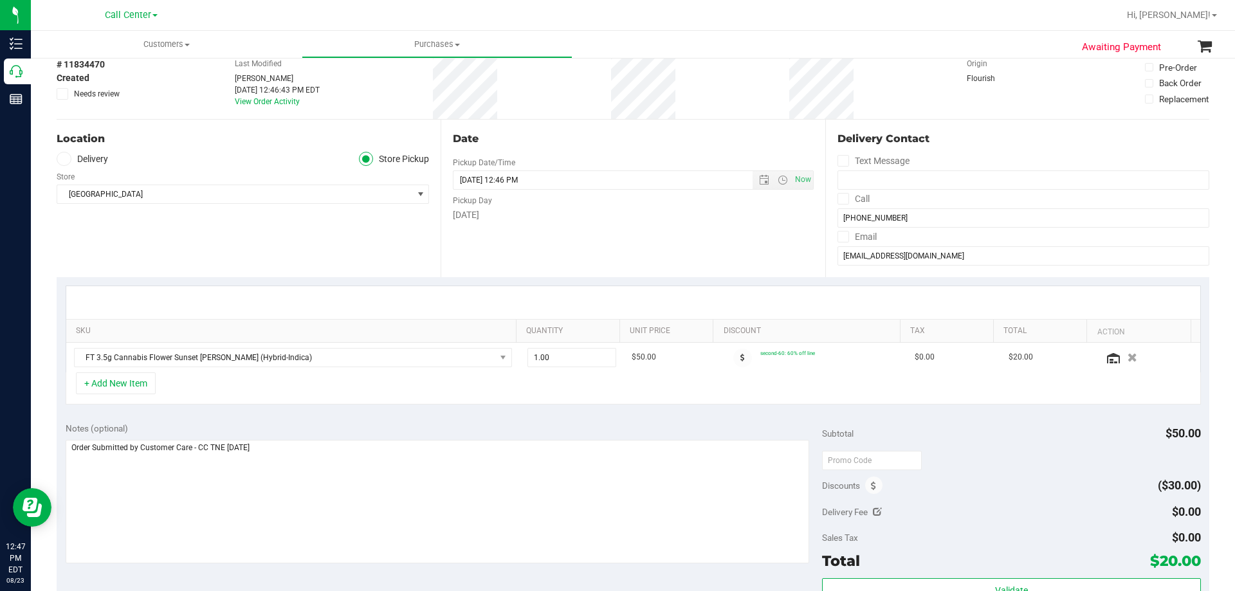
click at [551, 394] on div "+ Add New Item" at bounding box center [633, 388] width 1135 height 32
click at [148, 386] on button "+ Add New Item" at bounding box center [116, 383] width 80 height 22
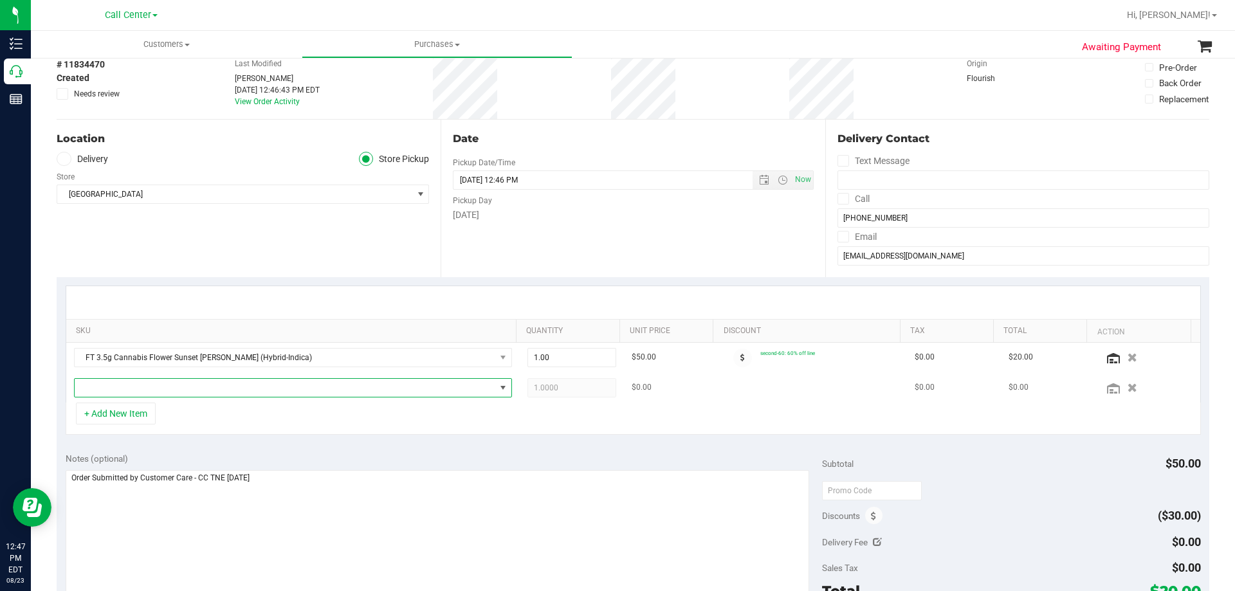
click at [228, 389] on span "NO DATA FOUND" at bounding box center [285, 388] width 421 height 18
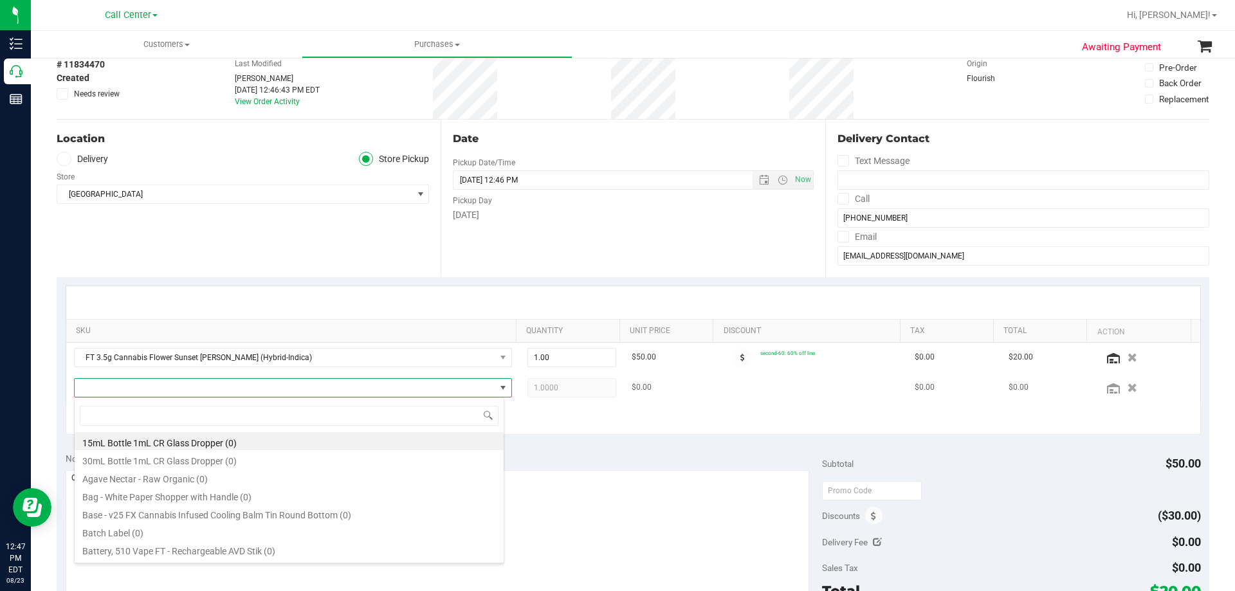
scroll to position [19, 426]
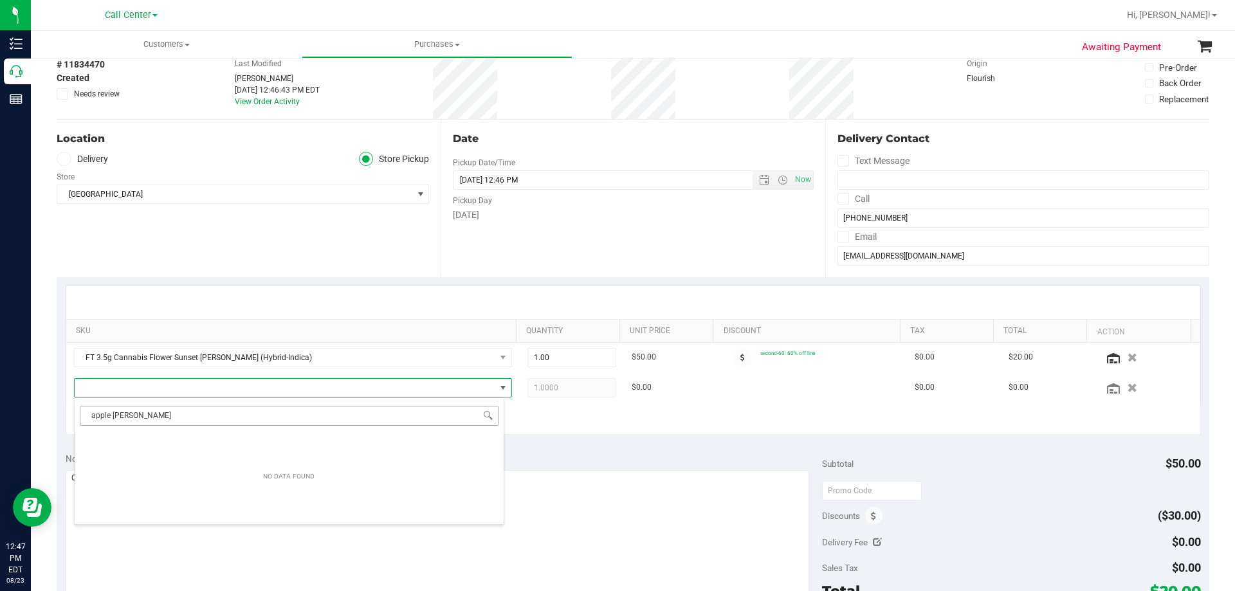
click at [112, 415] on input "apple berry" at bounding box center [289, 416] width 419 height 20
type input "appleberry"
click at [163, 413] on input "appleberry" at bounding box center [289, 416] width 419 height 20
click at [131, 414] on input "appleberry" at bounding box center [289, 416] width 419 height 20
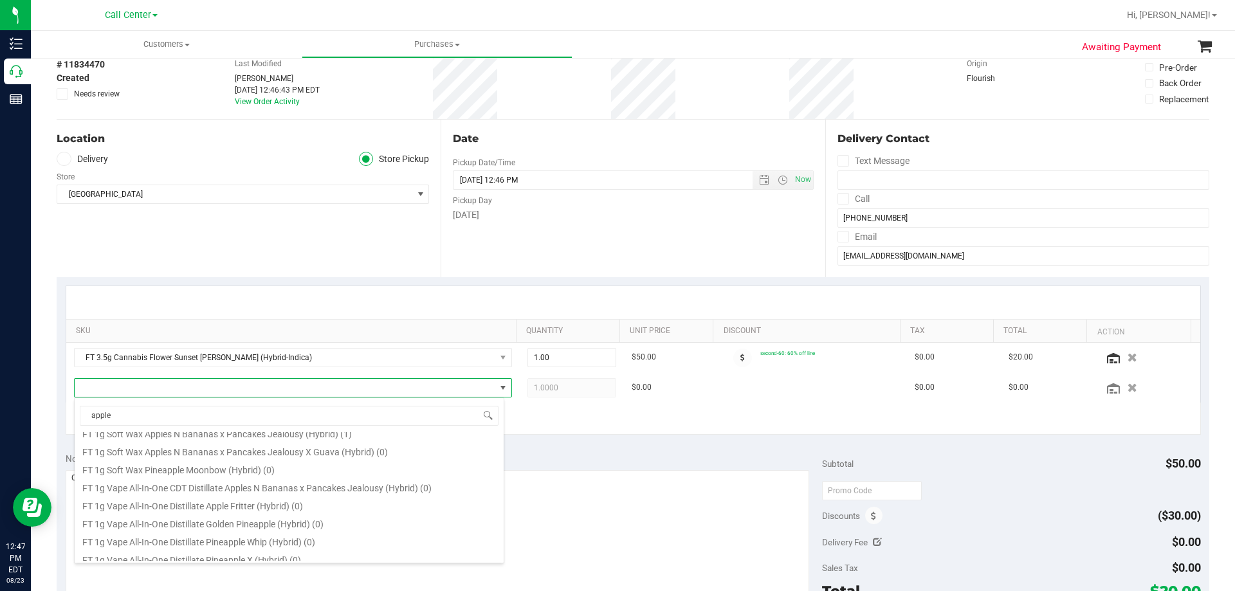
scroll to position [772, 0]
type input "apple"
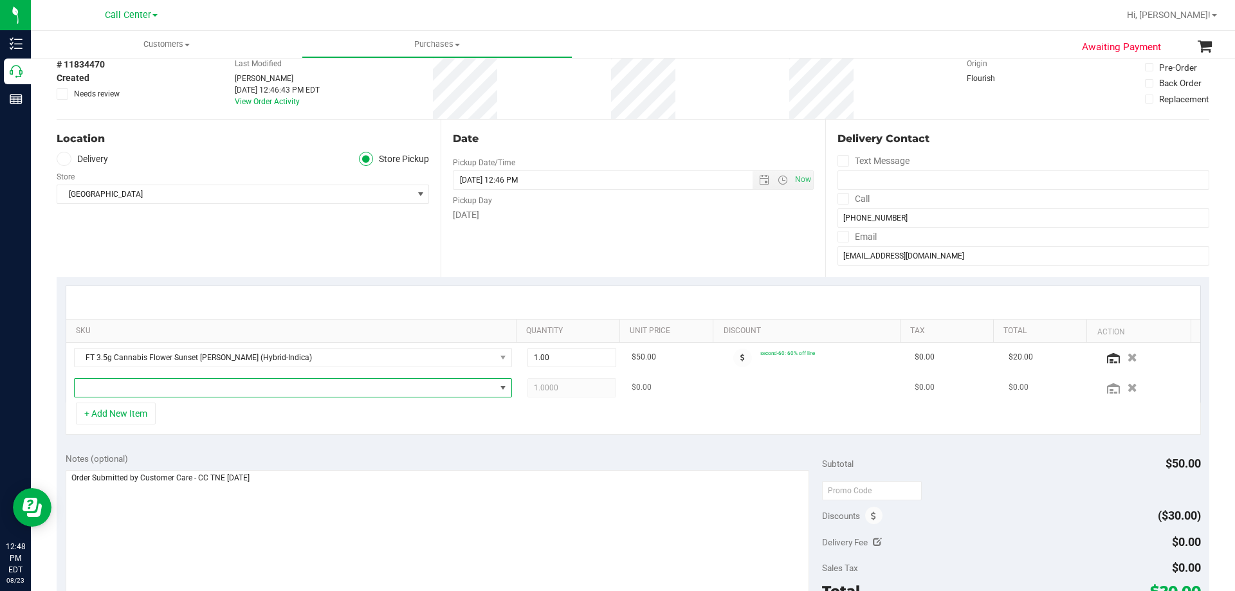
click at [201, 390] on span "NO DATA FOUND" at bounding box center [285, 388] width 421 height 18
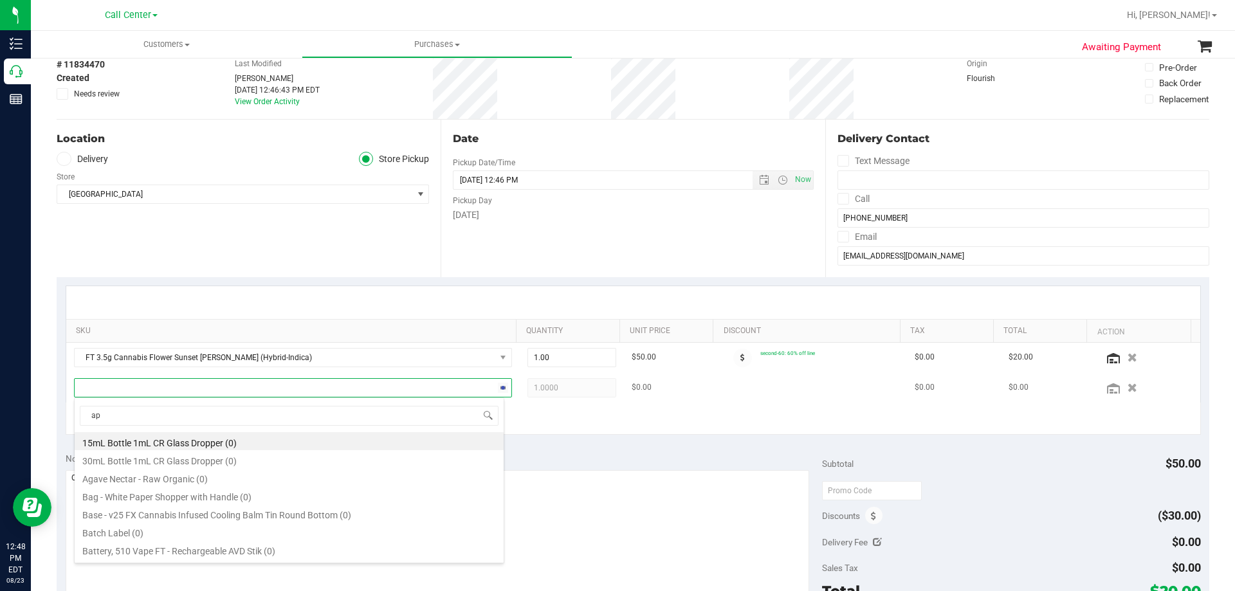
scroll to position [19, 426]
type input "apple ban"
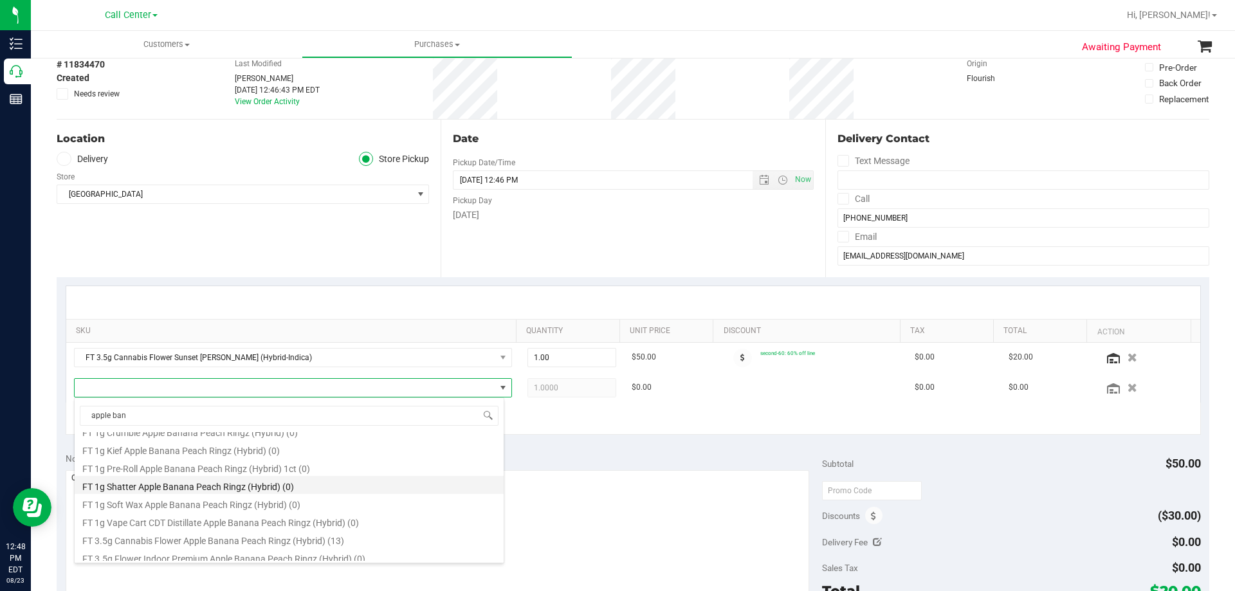
scroll to position [129, 0]
click at [287, 478] on li "FT 3.5g Cannabis Flower Apple Banana Peach Ringz (Hybrid) (13)" at bounding box center [289, 475] width 429 height 18
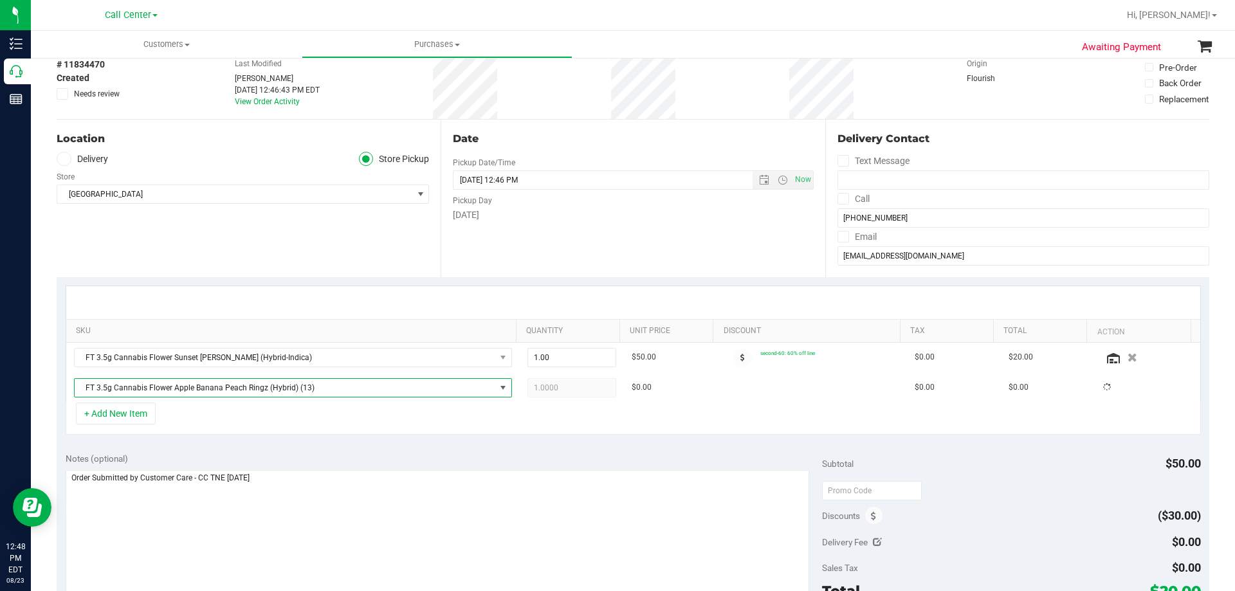
click at [380, 410] on div "+ Add New Item" at bounding box center [633, 419] width 1135 height 32
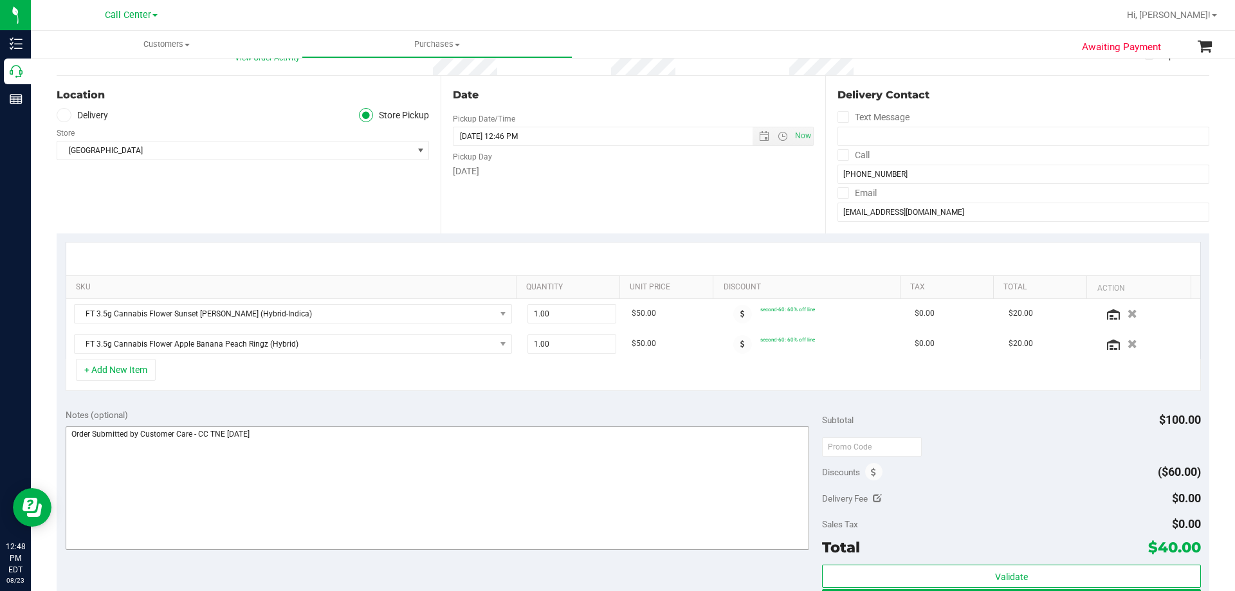
scroll to position [193, 0]
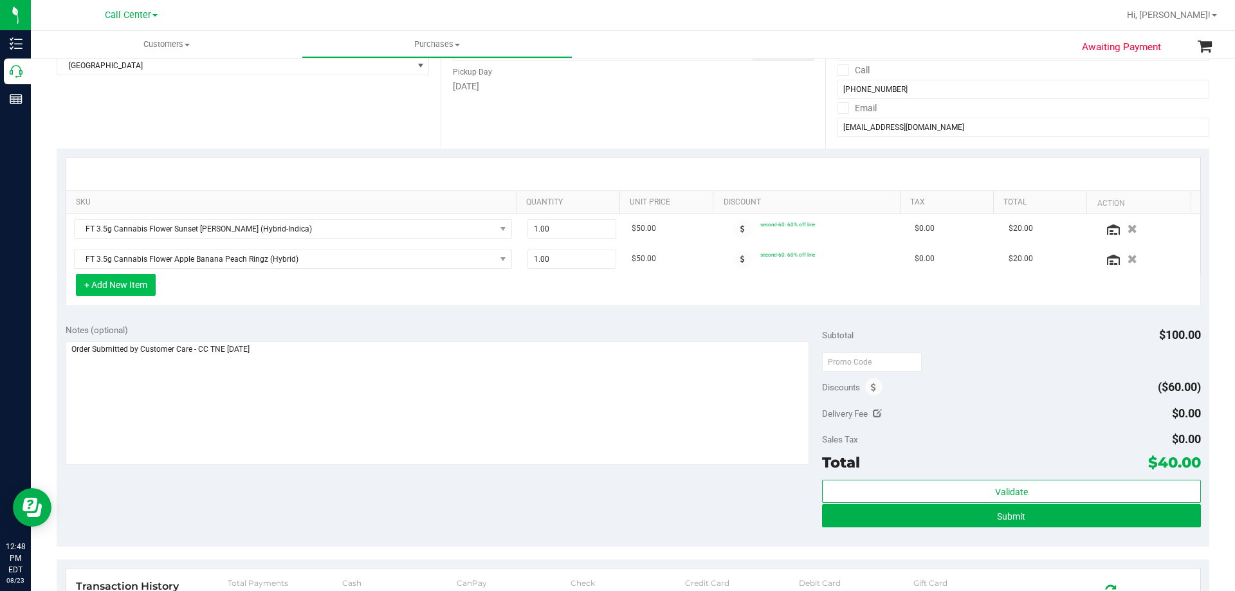
click at [140, 284] on button "+ Add New Item" at bounding box center [116, 285] width 80 height 22
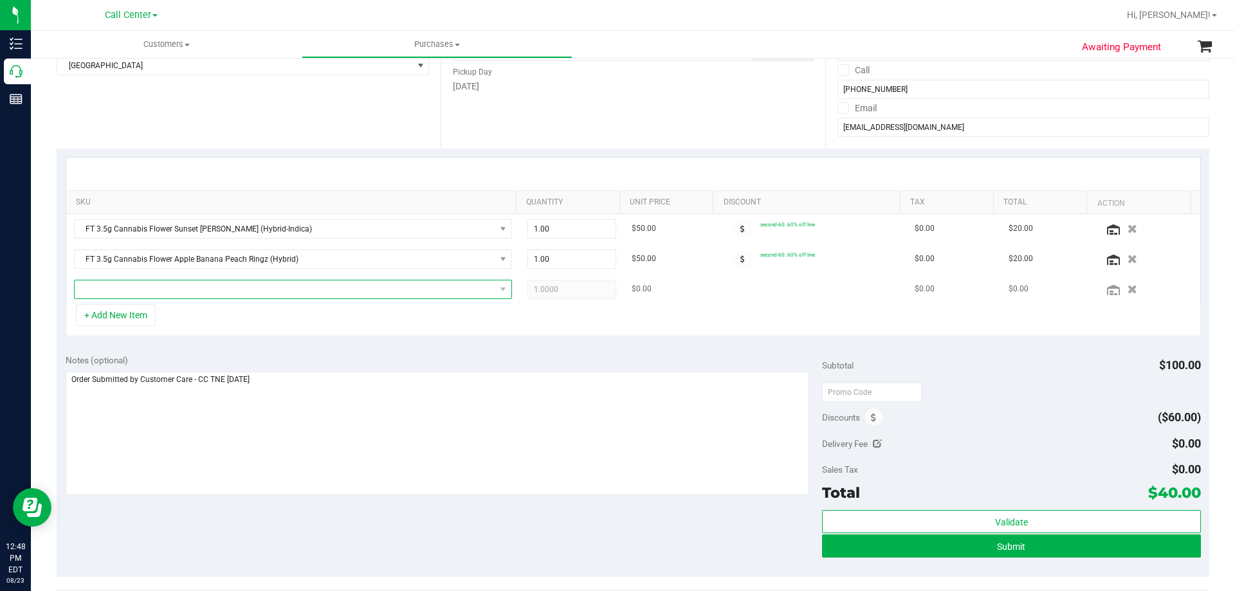
click at [193, 289] on span "NO DATA FOUND" at bounding box center [285, 289] width 421 height 18
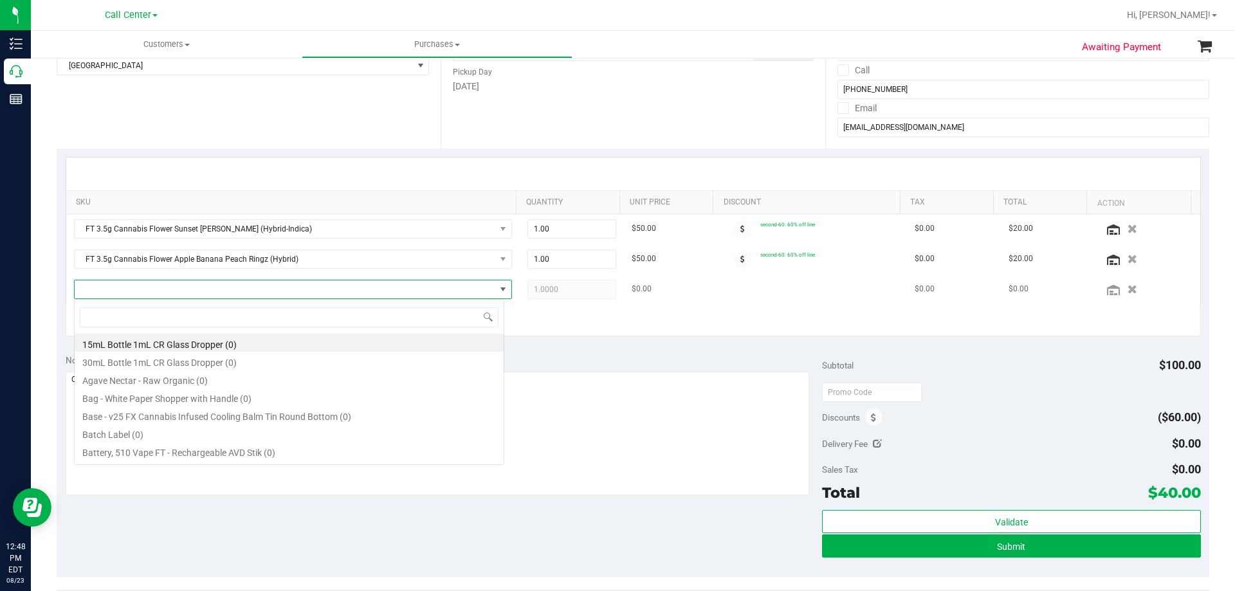
scroll to position [19, 430]
type input "fruity"
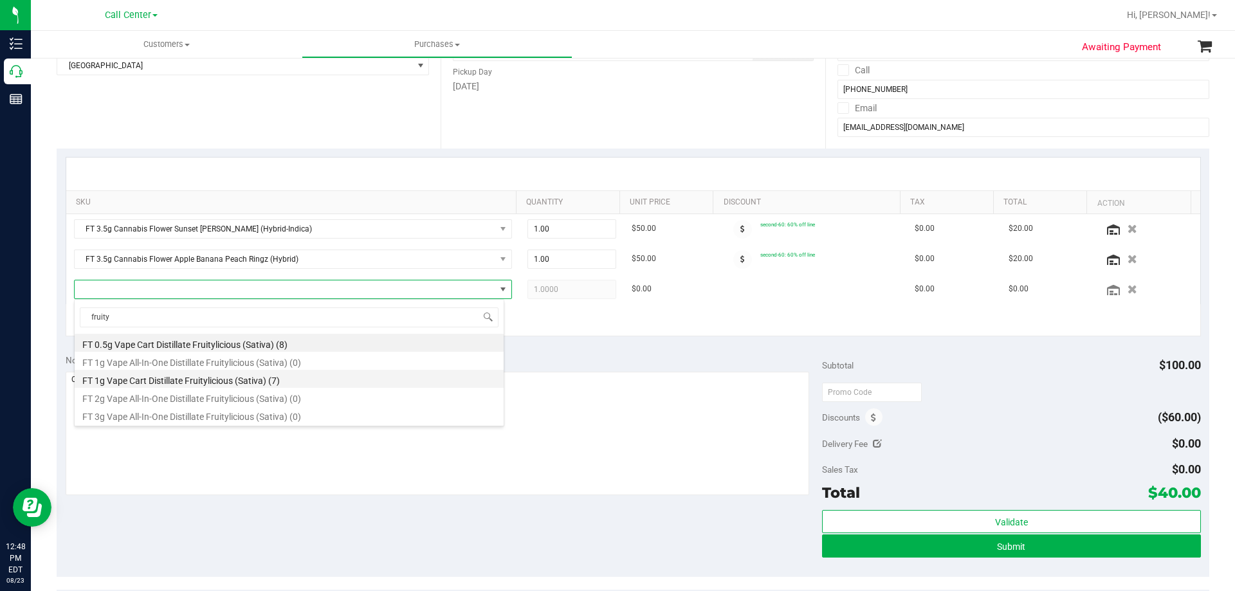
click at [245, 383] on li "FT 1g Vape Cart Distillate Fruitylicious (Sativa) (7)" at bounding box center [289, 379] width 429 height 18
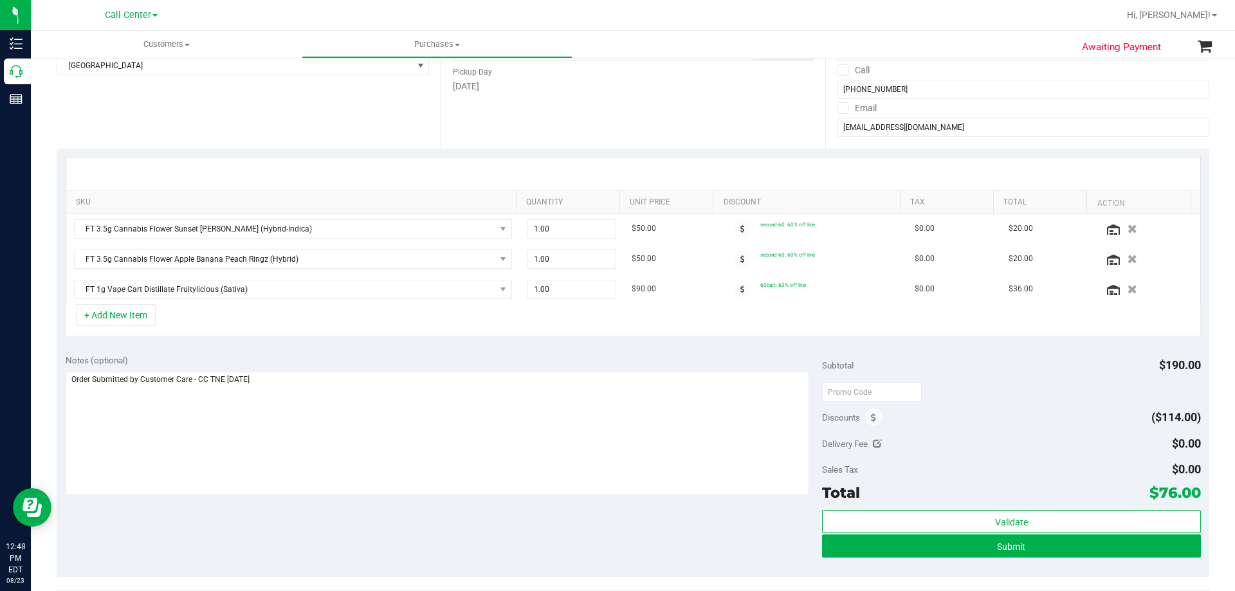
click at [289, 313] on div "+ Add New Item" at bounding box center [633, 320] width 1135 height 32
click at [385, 526] on div "Notes (optional) Subtotal $190.00 Discounts ($114.00) Delivery Fee $0.00 Sales …" at bounding box center [633, 461] width 1153 height 232
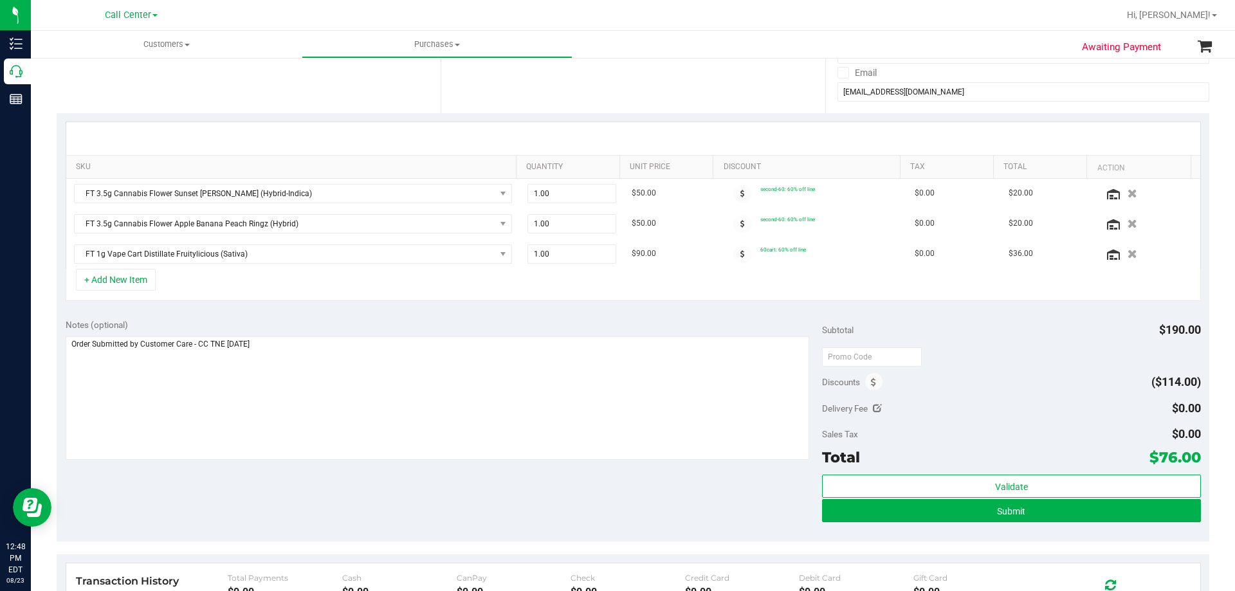
scroll to position [257, 0]
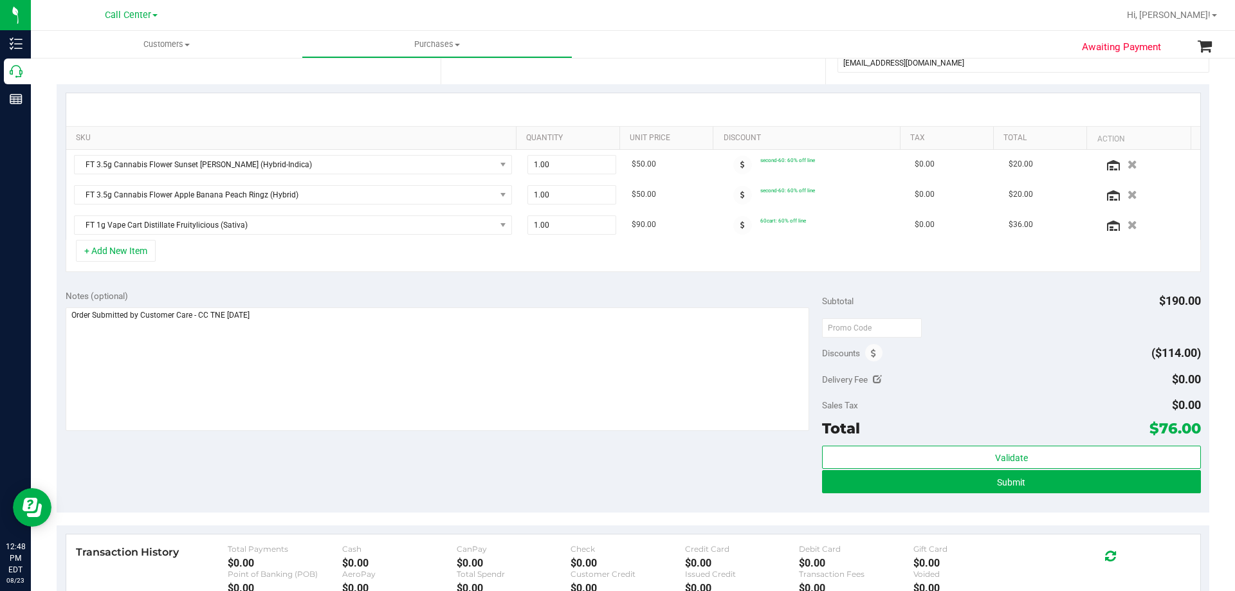
click at [302, 469] on div "Notes (optional) Subtotal $190.00 Discounts ($114.00) Delivery Fee $0.00 Sales …" at bounding box center [633, 397] width 1153 height 232
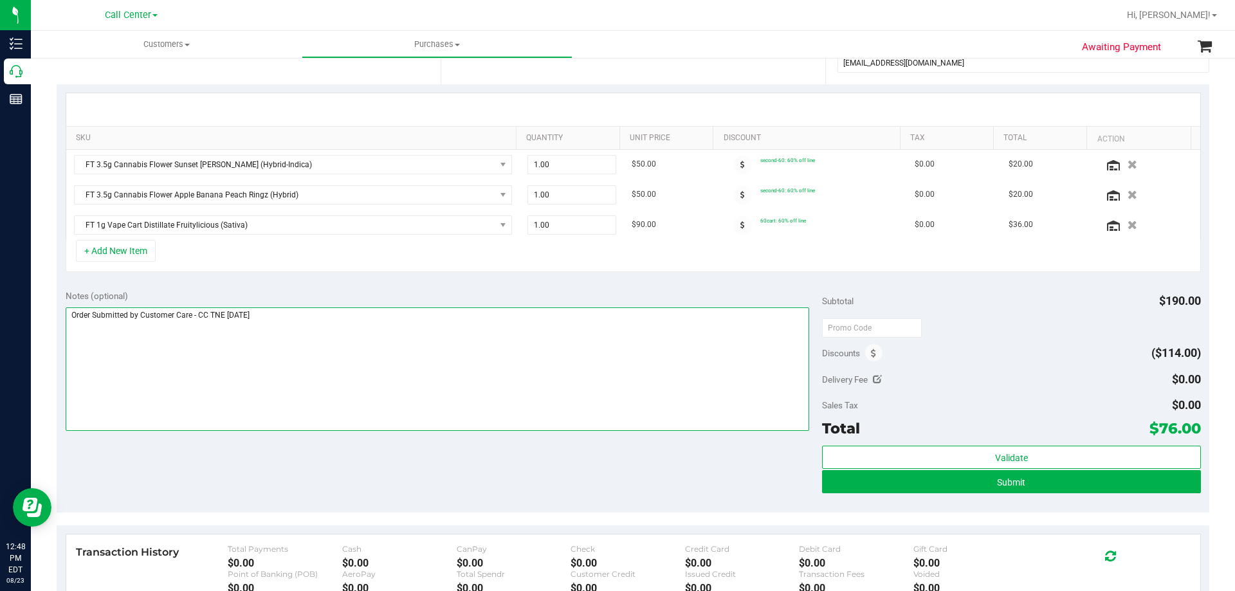
click at [284, 308] on textarea at bounding box center [438, 369] width 744 height 124
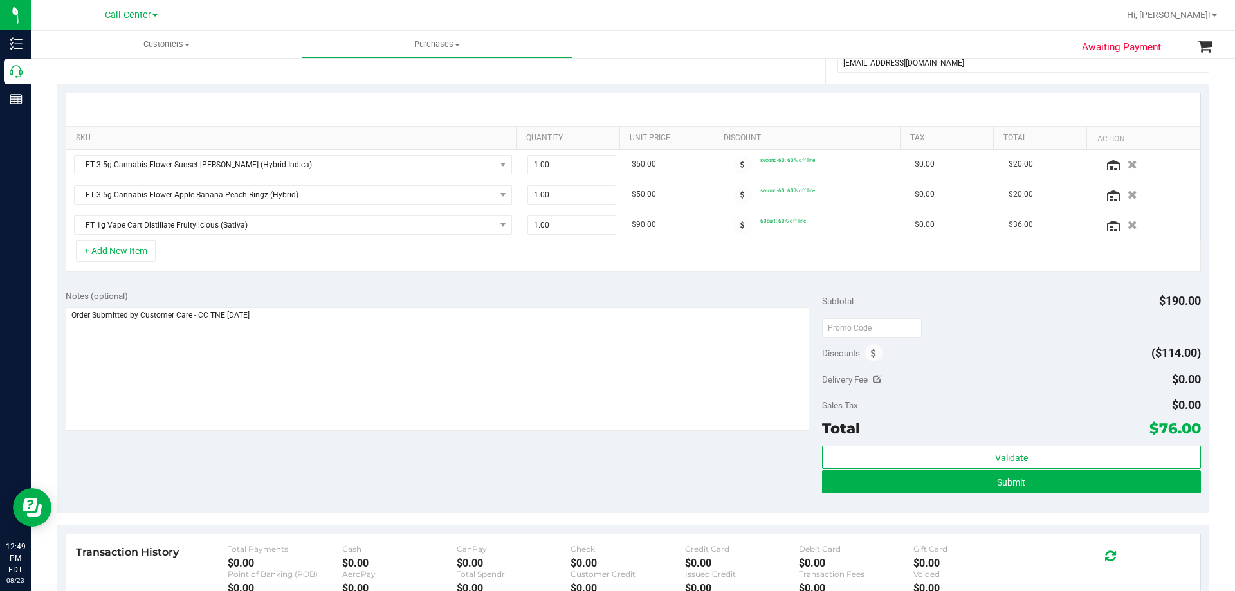
click at [323, 478] on div "Notes (optional) Subtotal $190.00 Discounts ($114.00) Delivery Fee $0.00 Sales …" at bounding box center [633, 397] width 1153 height 232
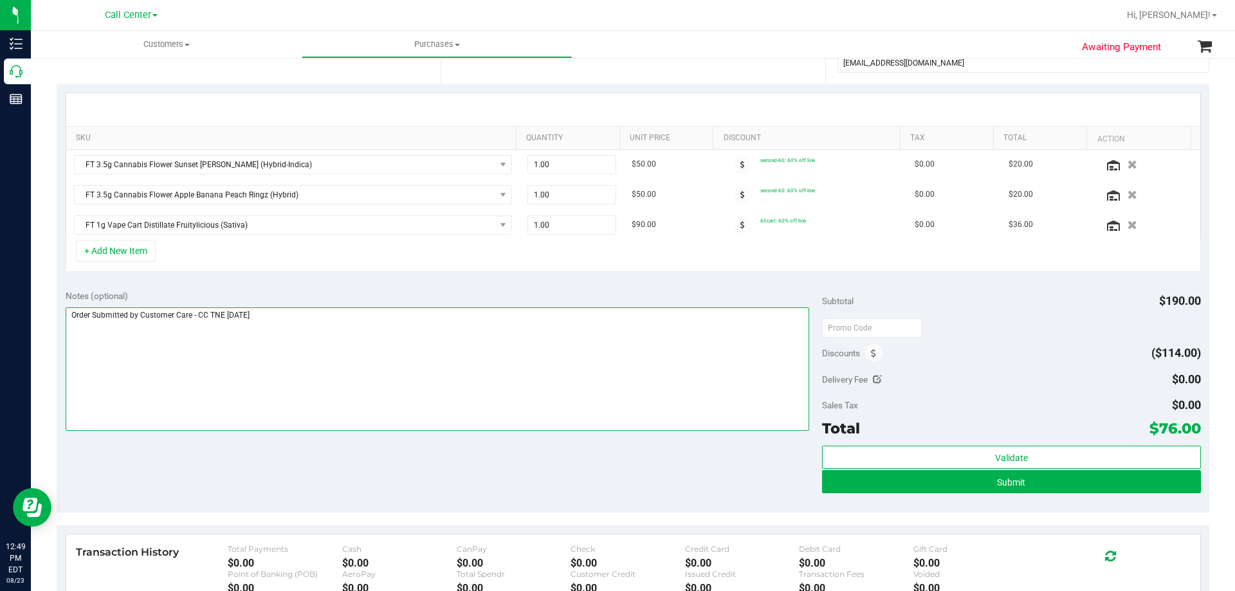
click at [345, 384] on textarea at bounding box center [438, 369] width 744 height 124
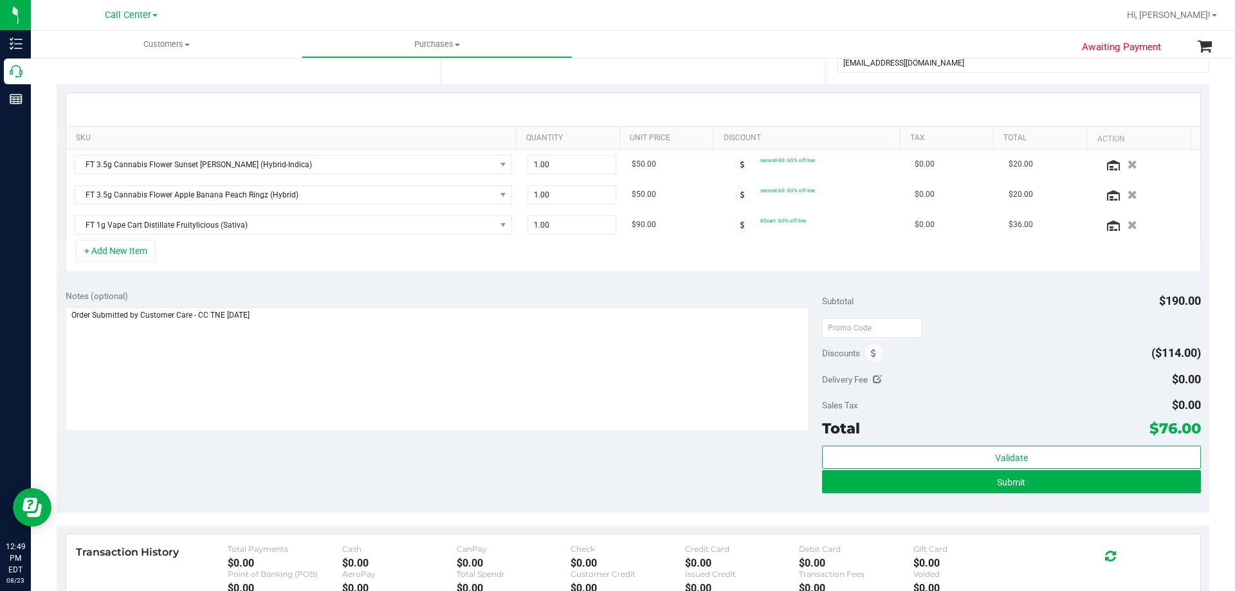
click at [338, 478] on div "Notes (optional) Subtotal $190.00 Discounts ($114.00) Delivery Fee $0.00 Sales …" at bounding box center [633, 397] width 1153 height 232
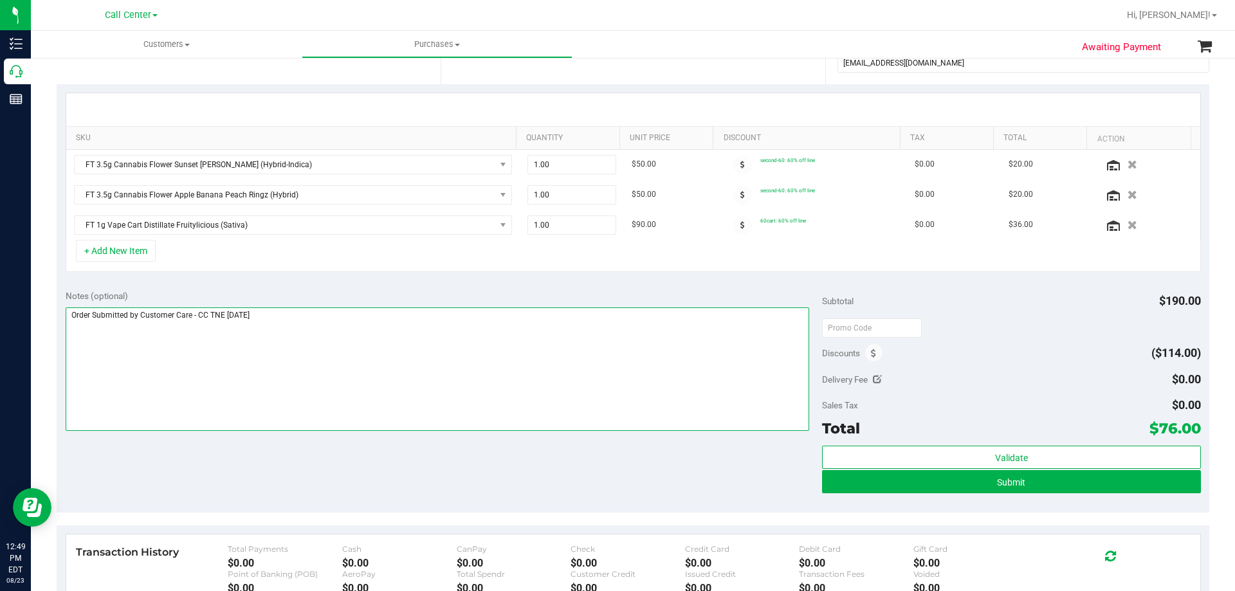
click at [345, 307] on textarea at bounding box center [438, 369] width 744 height 124
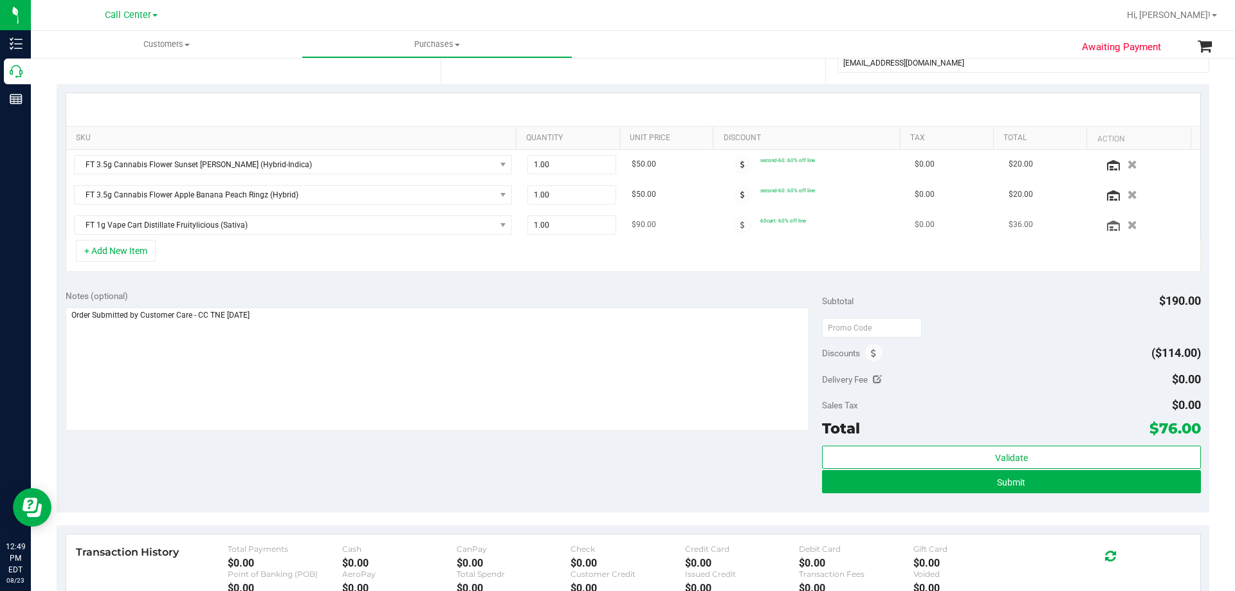
click at [772, 219] on span "60cart: 60% off line" at bounding box center [783, 220] width 46 height 6
drag, startPoint x: 748, startPoint y: 161, endPoint x: 783, endPoint y: 231, distance: 77.7
click at [783, 231] on tbody "FT 3.5g Cannabis Flower Sunset Runtz (Hybrid-Indica) 1.00 1 $50.00 second-60: 6…" at bounding box center [633, 195] width 1134 height 90
click at [832, 217] on td "60cart: 60% off line" at bounding box center [813, 225] width 188 height 30
drag, startPoint x: 1151, startPoint y: 430, endPoint x: 1186, endPoint y: 430, distance: 35.4
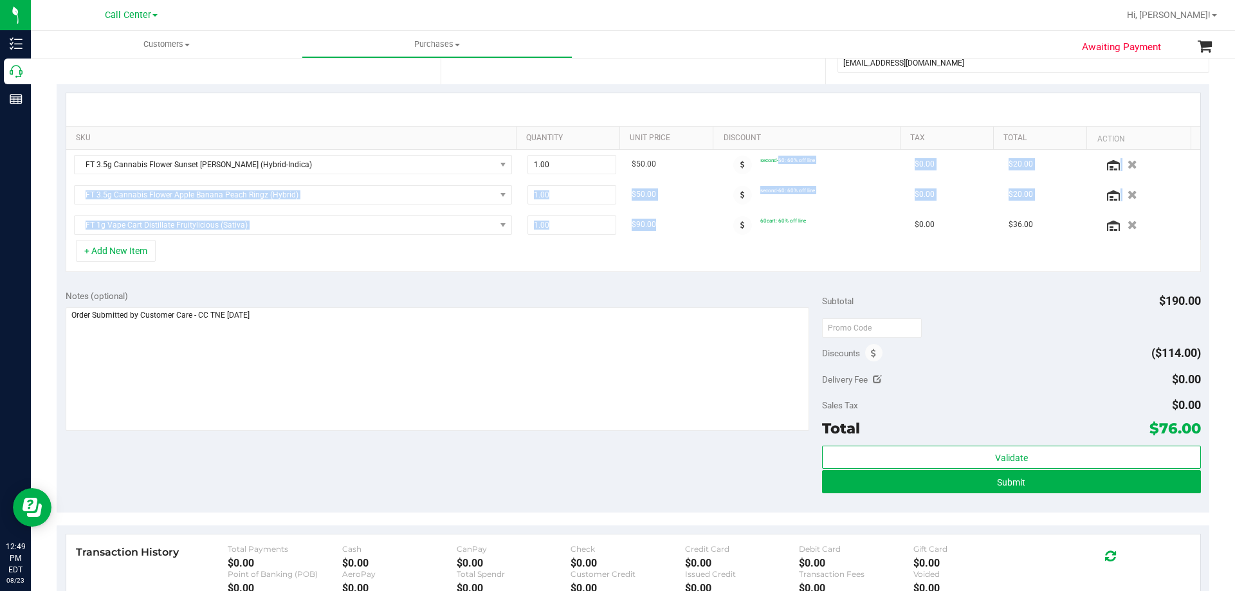
click at [1186, 430] on span "$76.00" at bounding box center [1175, 428] width 51 height 18
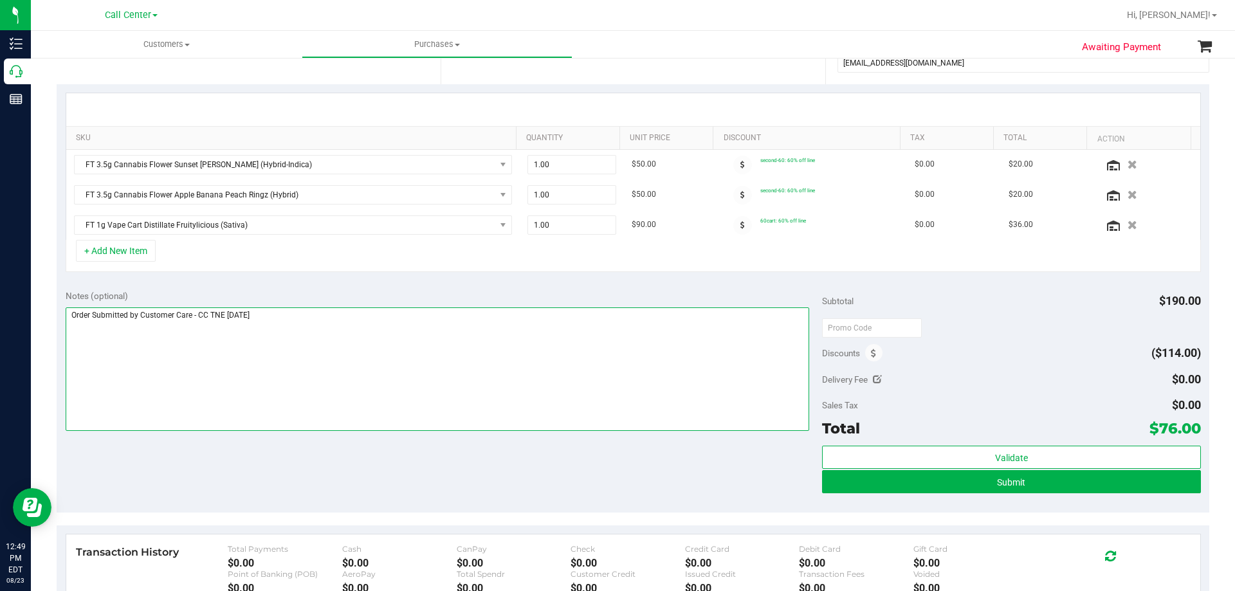
click at [508, 374] on textarea at bounding box center [438, 369] width 744 height 124
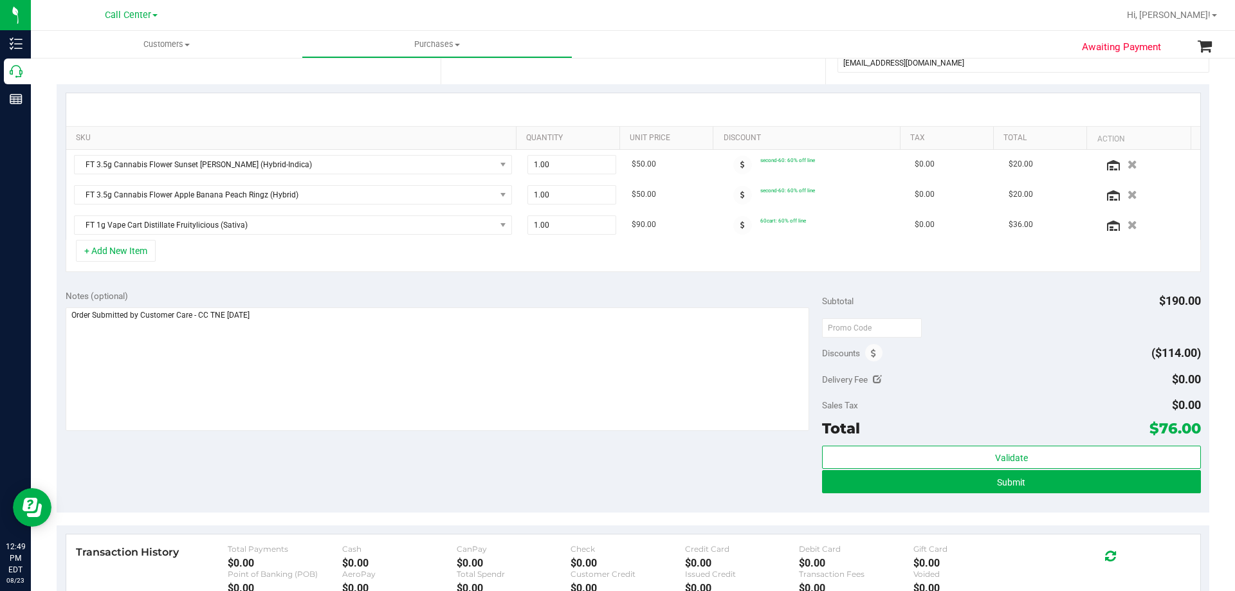
click at [528, 464] on div "Notes (optional) Subtotal $190.00 Discounts ($114.00) Delivery Fee $0.00 Sales …" at bounding box center [633, 397] width 1153 height 232
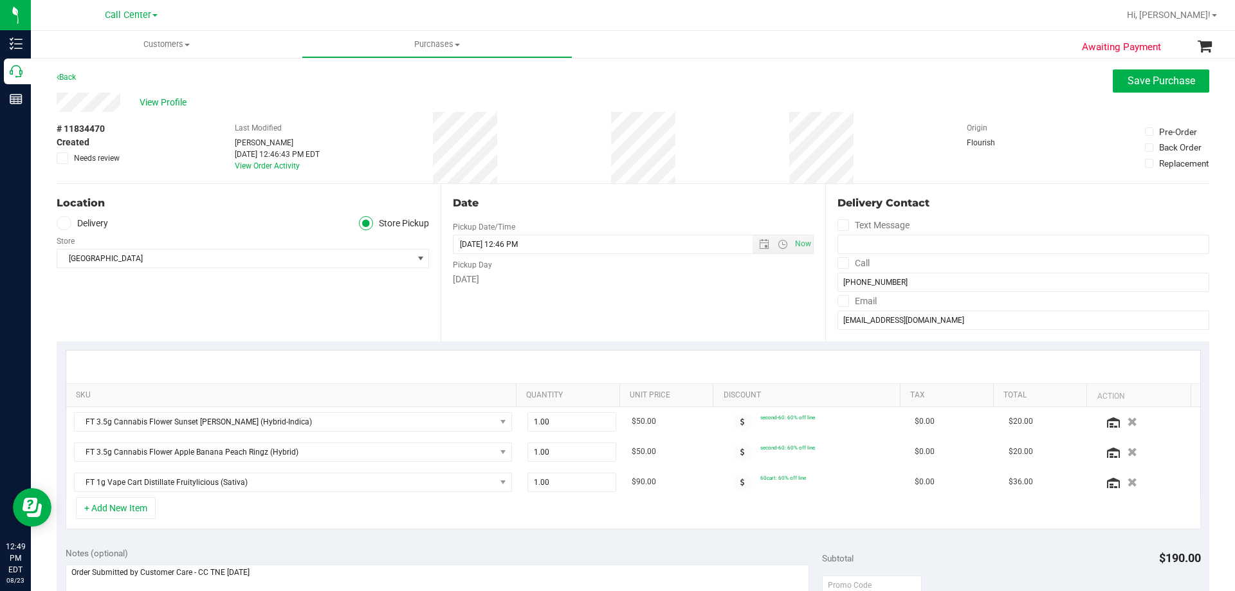
scroll to position [193, 0]
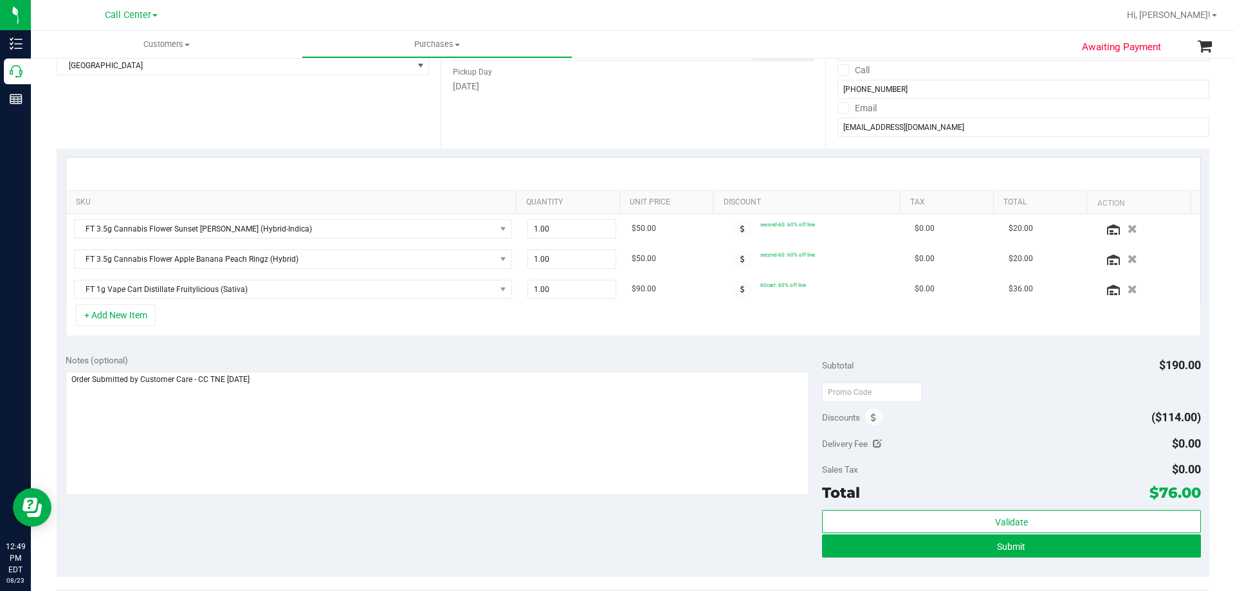
click at [321, 526] on div "Notes (optional) Subtotal $190.00 Discounts ($114.00) Delivery Fee $0.00 Sales …" at bounding box center [633, 461] width 1153 height 232
drag, startPoint x: 1150, startPoint y: 494, endPoint x: 1189, endPoint y: 493, distance: 38.6
click at [1189, 493] on span "$76.00" at bounding box center [1175, 493] width 51 height 18
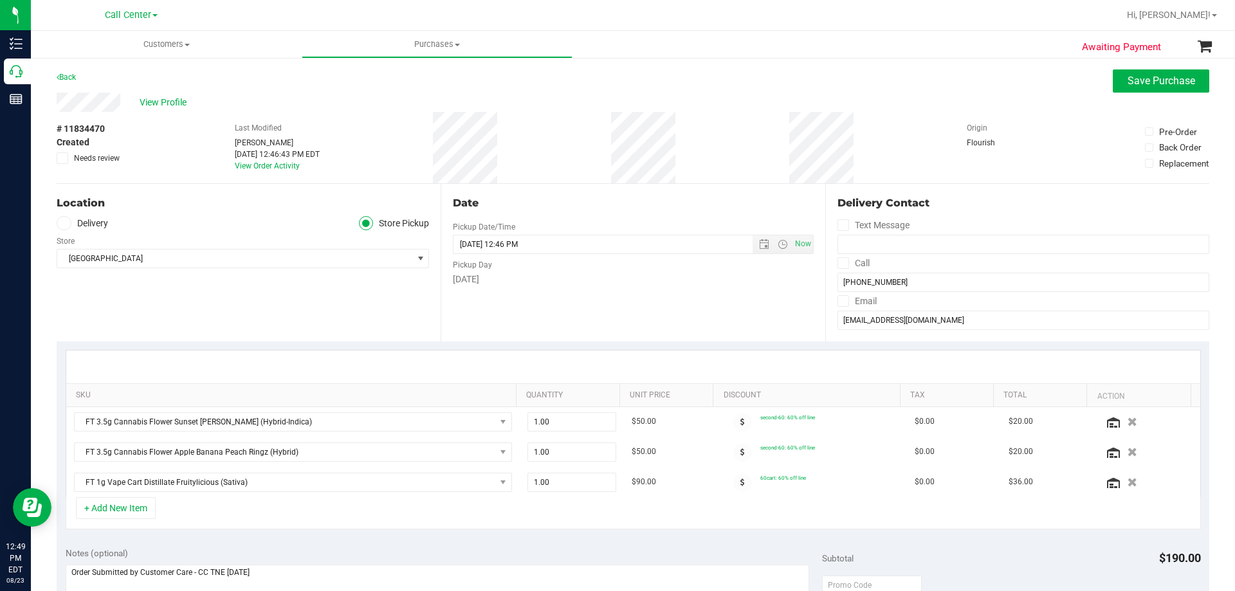
scroll to position [257, 0]
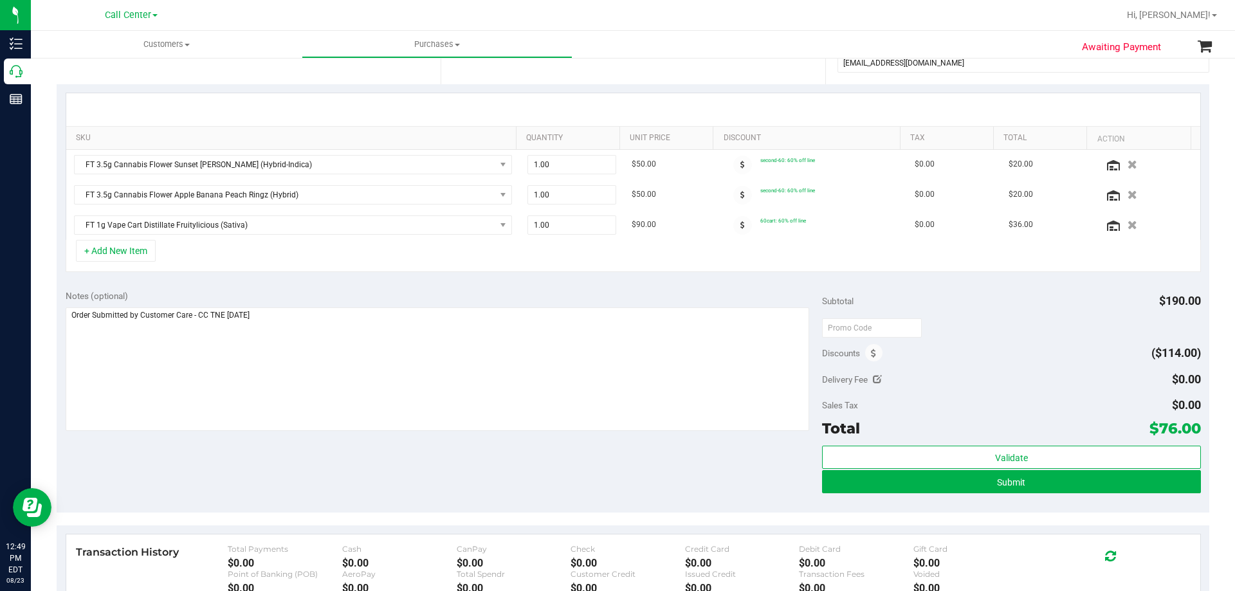
click at [307, 471] on div "Notes (optional) Subtotal $190.00 Discounts ($114.00) Delivery Fee $0.00 Sales …" at bounding box center [633, 397] width 1153 height 232
click at [361, 470] on div "Notes (optional) Subtotal $190.00 Discounts ($114.00) Delivery Fee $0.00 Sales …" at bounding box center [633, 397] width 1153 height 232
click at [997, 481] on span "Submit" at bounding box center [1011, 482] width 28 height 10
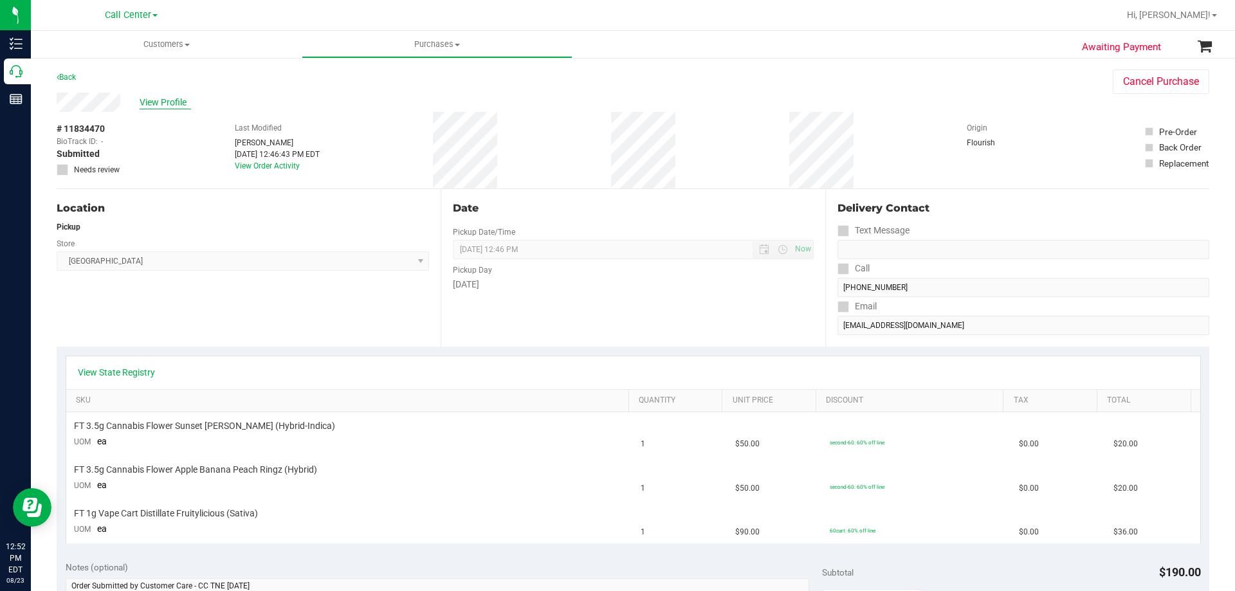
click at [176, 98] on span "View Profile" at bounding box center [165, 103] width 51 height 14
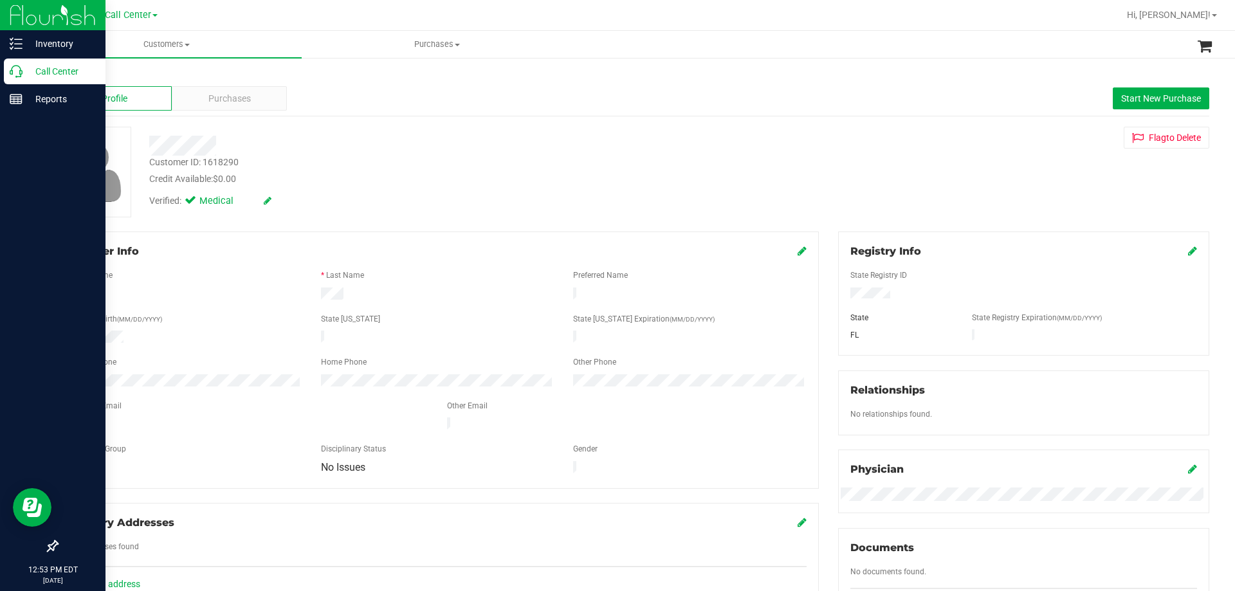
click at [35, 85] on link "Call Center" at bounding box center [52, 73] width 105 height 28
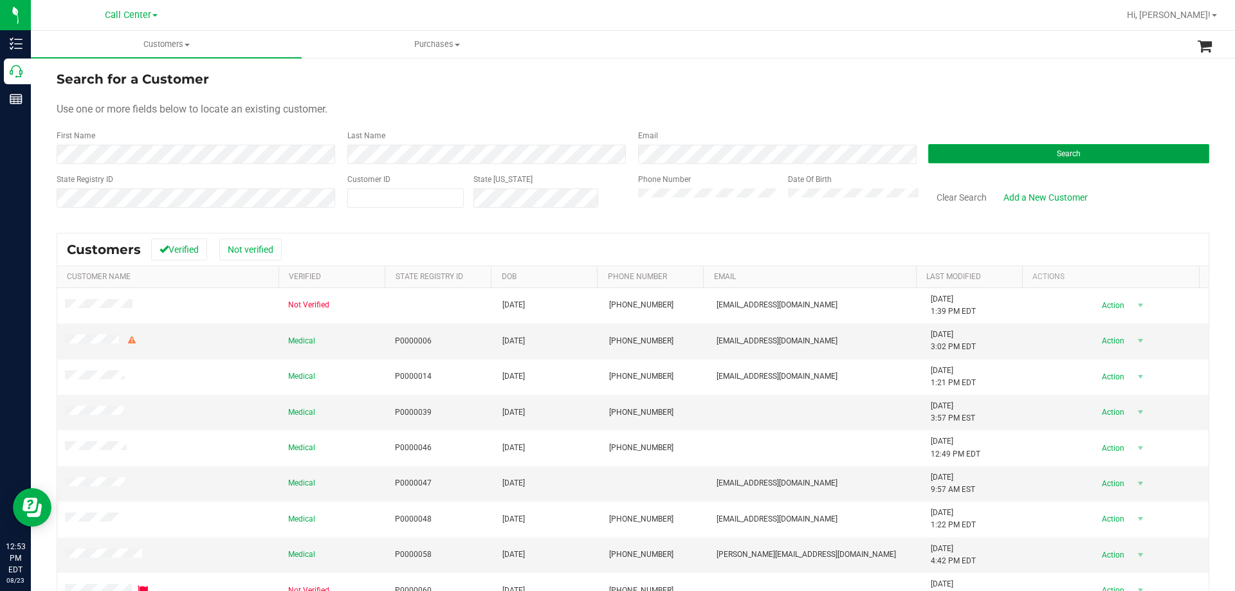
click at [939, 157] on button "Search" at bounding box center [1068, 153] width 281 height 19
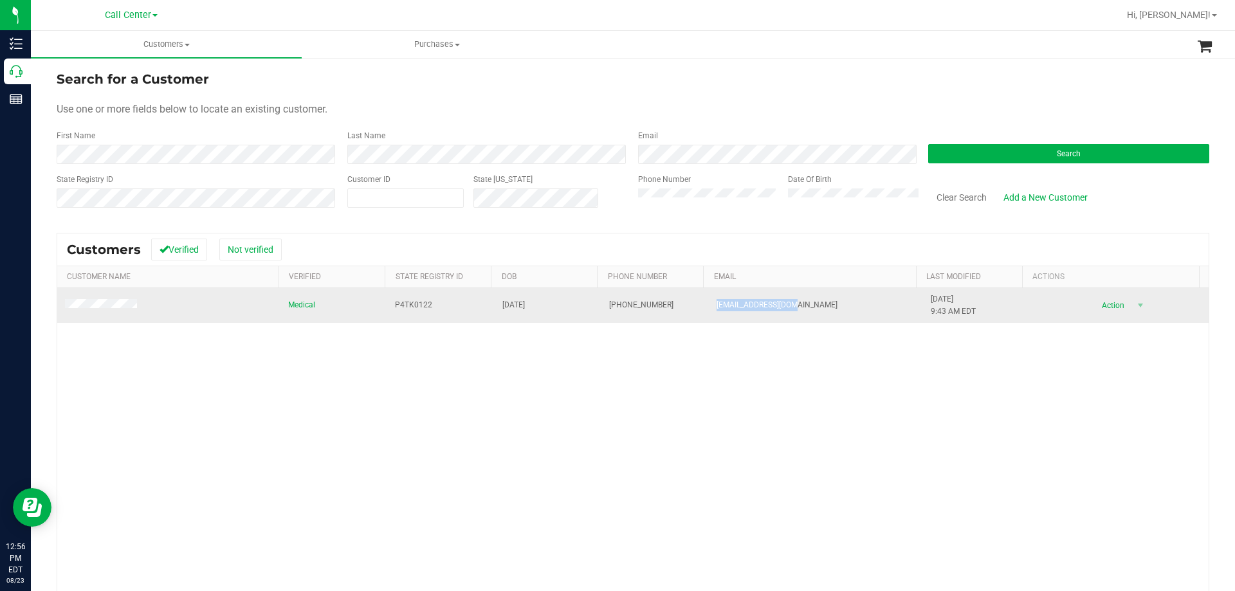
drag, startPoint x: 697, startPoint y: 302, endPoint x: 868, endPoint y: 307, distance: 171.2
click at [868, 307] on td "KJJOHNS16@GMAIL.COM" at bounding box center [816, 305] width 214 height 35
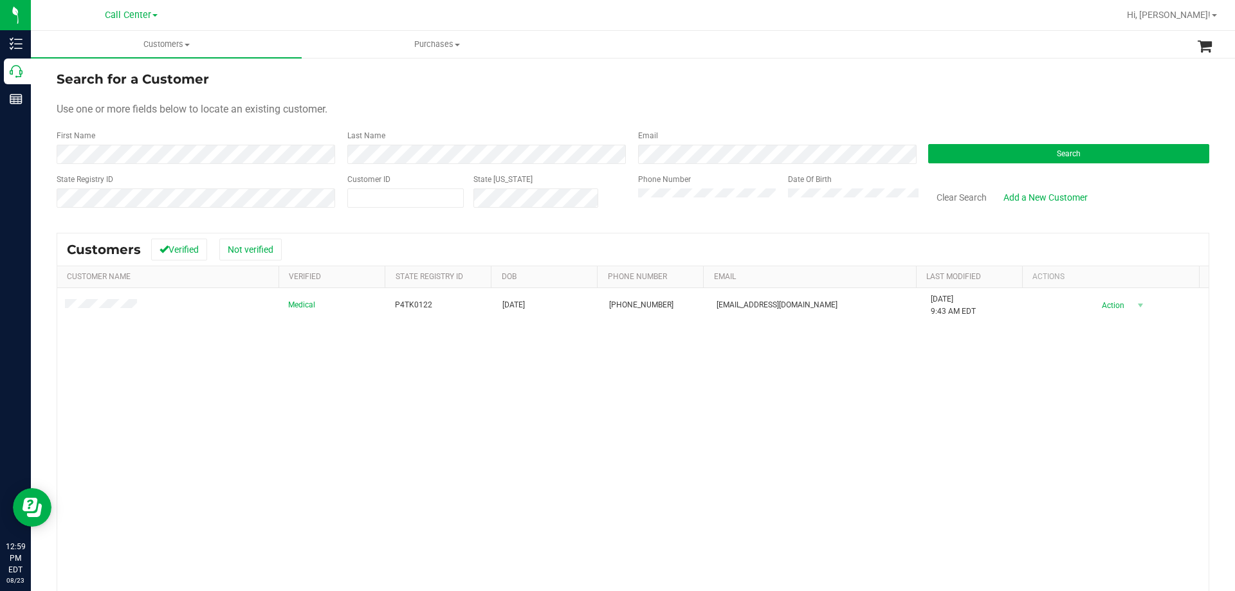
click at [583, 206] on div "State Registry ID Customer ID State ID Phone Number Date Of Birth Clear Search …" at bounding box center [633, 197] width 1153 height 46
click at [940, 152] on button "Search" at bounding box center [1068, 153] width 281 height 19
click at [933, 190] on button "Clear Search" at bounding box center [961, 198] width 67 height 22
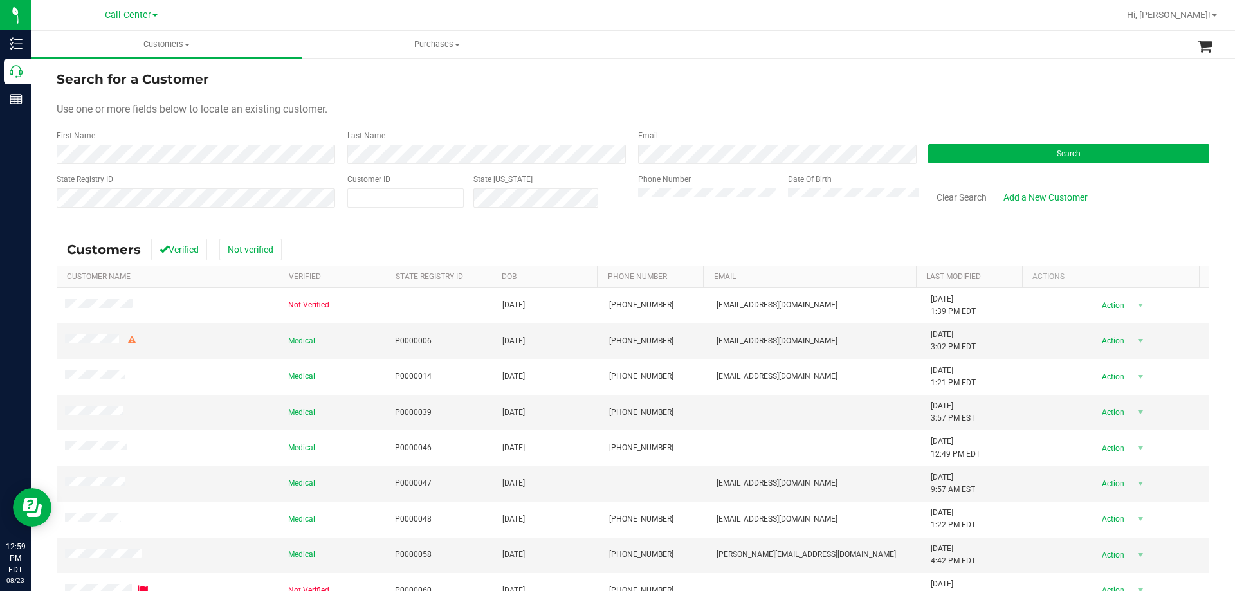
click at [702, 101] on form "Search for a Customer Use one or more fields below to locate an existing custom…" at bounding box center [633, 144] width 1153 height 150
drag, startPoint x: 301, startPoint y: 136, endPoint x: 753, endPoint y: 119, distance: 452.5
click at [753, 119] on form "Search for a Customer Use one or more fields below to locate an existing custom…" at bounding box center [633, 144] width 1153 height 150
click at [753, 120] on form "Search for a Customer Use one or more fields below to locate an existing custom…" at bounding box center [633, 144] width 1153 height 150
drag, startPoint x: 333, startPoint y: 131, endPoint x: 803, endPoint y: 120, distance: 469.7
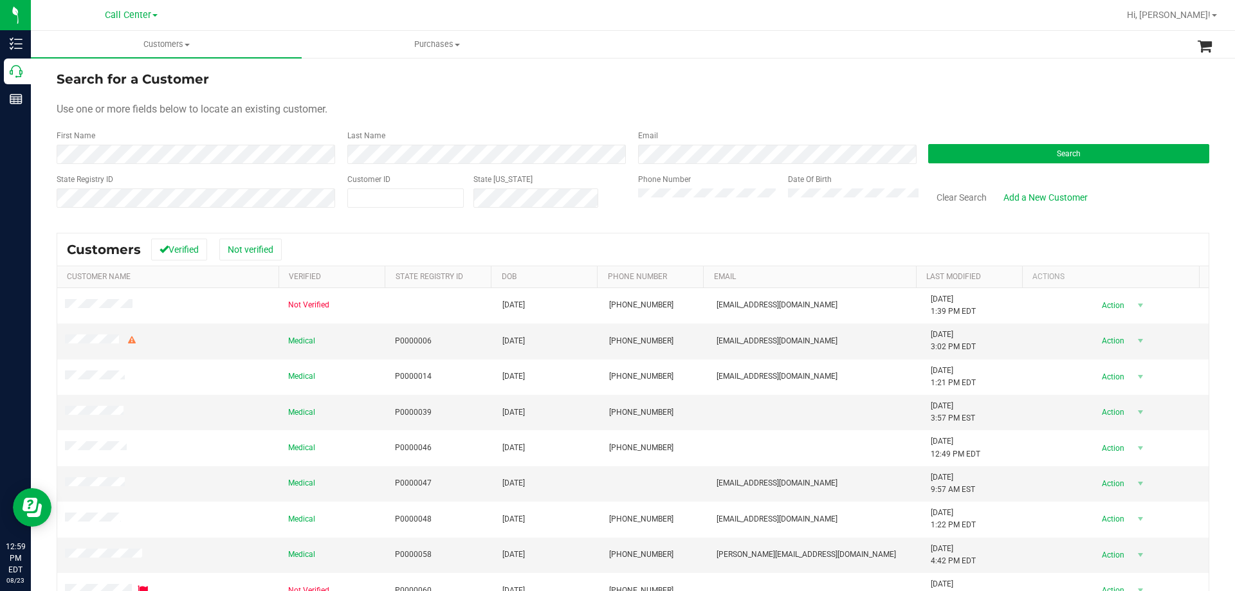
click at [803, 120] on form "Search for a Customer Use one or more fields below to locate an existing custom…" at bounding box center [633, 144] width 1153 height 150
drag, startPoint x: 343, startPoint y: 135, endPoint x: 715, endPoint y: 122, distance: 371.4
click at [715, 122] on form "Search for a Customer Use one or more fields below to locate an existing custom…" at bounding box center [633, 144] width 1153 height 150
click at [717, 120] on form "Search for a Customer Use one or more fields below to locate an existing custom…" at bounding box center [633, 144] width 1153 height 150
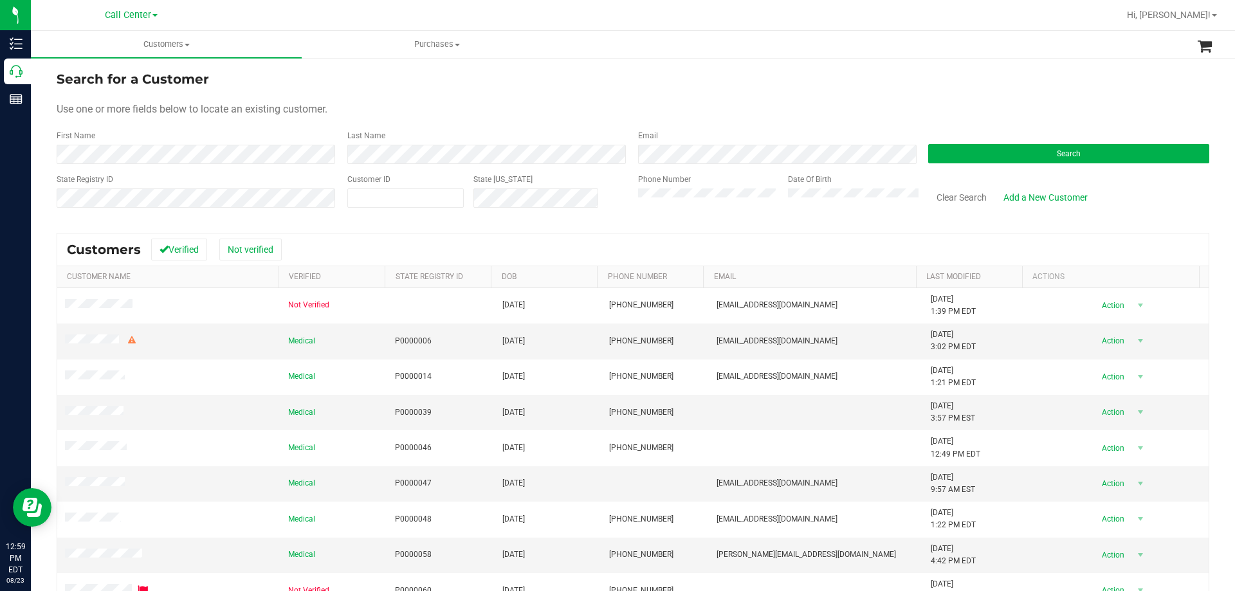
drag, startPoint x: 313, startPoint y: 126, endPoint x: 744, endPoint y: 118, distance: 430.4
click at [744, 118] on form "Search for a Customer Use one or more fields below to locate an existing custom…" at bounding box center [633, 144] width 1153 height 150
click at [743, 116] on div "Use one or more fields below to locate an existing customer." at bounding box center [633, 109] width 1153 height 15
drag, startPoint x: 333, startPoint y: 128, endPoint x: 791, endPoint y: 130, distance: 458.0
click at [791, 130] on form "Search for a Customer Use one or more fields below to locate an existing custom…" at bounding box center [633, 144] width 1153 height 150
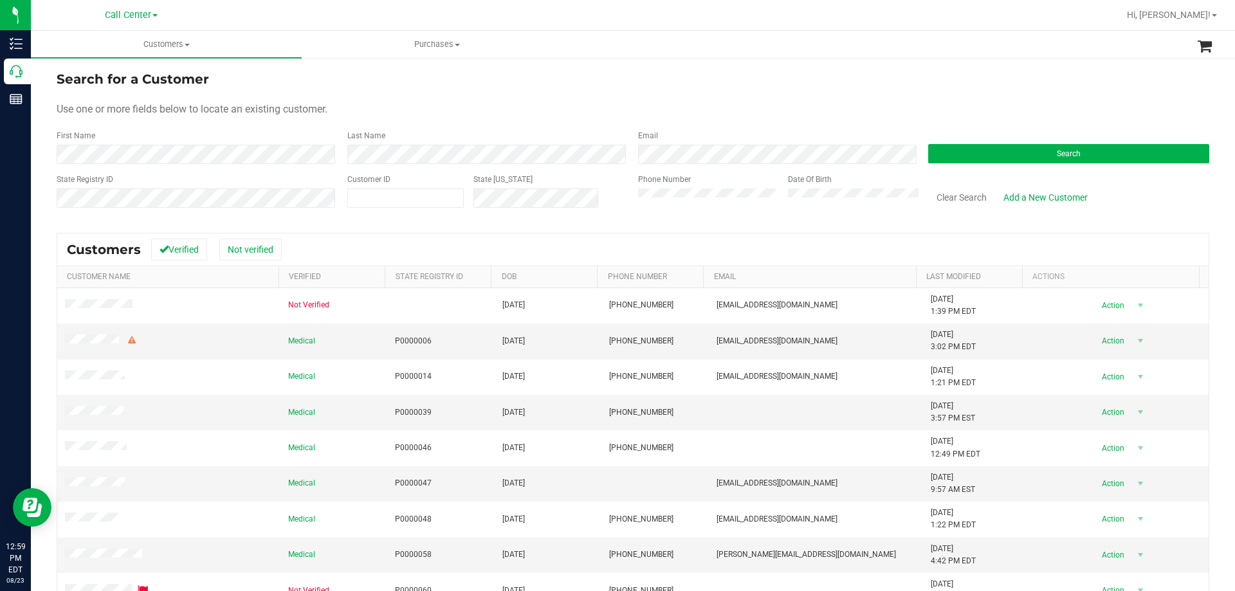
click at [759, 112] on div "Use one or more fields below to locate an existing customer." at bounding box center [633, 109] width 1153 height 15
drag, startPoint x: 358, startPoint y: 136, endPoint x: 702, endPoint y: 128, distance: 343.6
click at [702, 128] on form "Search for a Customer Use one or more fields below to locate an existing custom…" at bounding box center [633, 144] width 1153 height 150
click at [704, 125] on form "Search for a Customer Use one or more fields below to locate an existing custom…" at bounding box center [633, 144] width 1153 height 150
drag, startPoint x: 955, startPoint y: 146, endPoint x: 942, endPoint y: 145, distance: 12.9
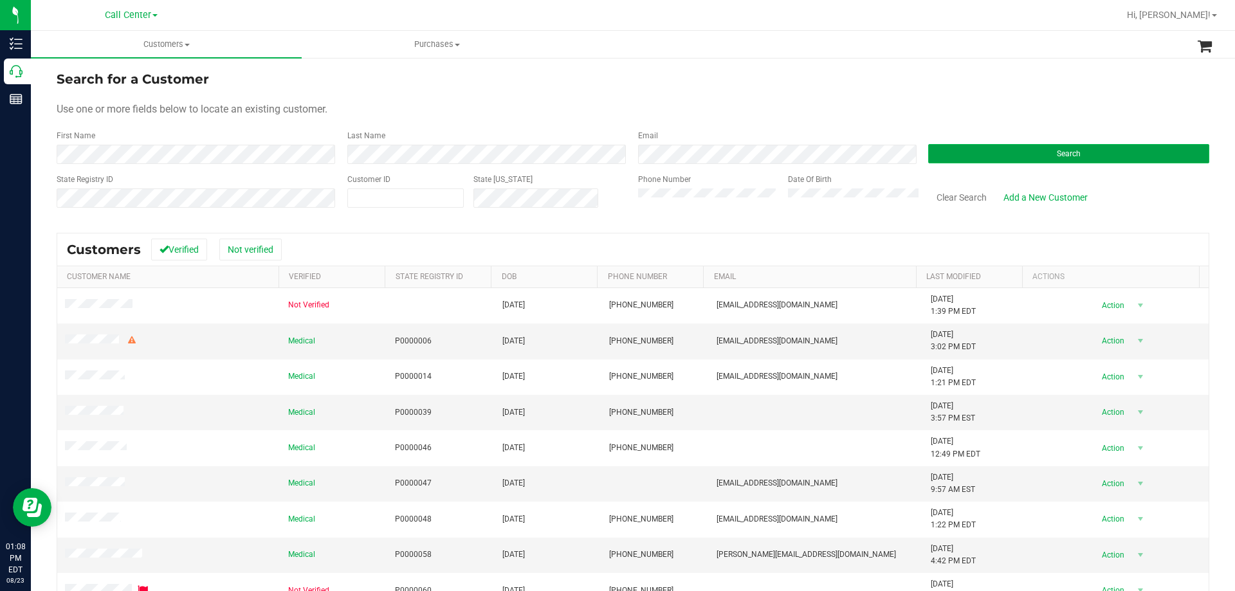
click at [955, 145] on button "Search" at bounding box center [1068, 153] width 281 height 19
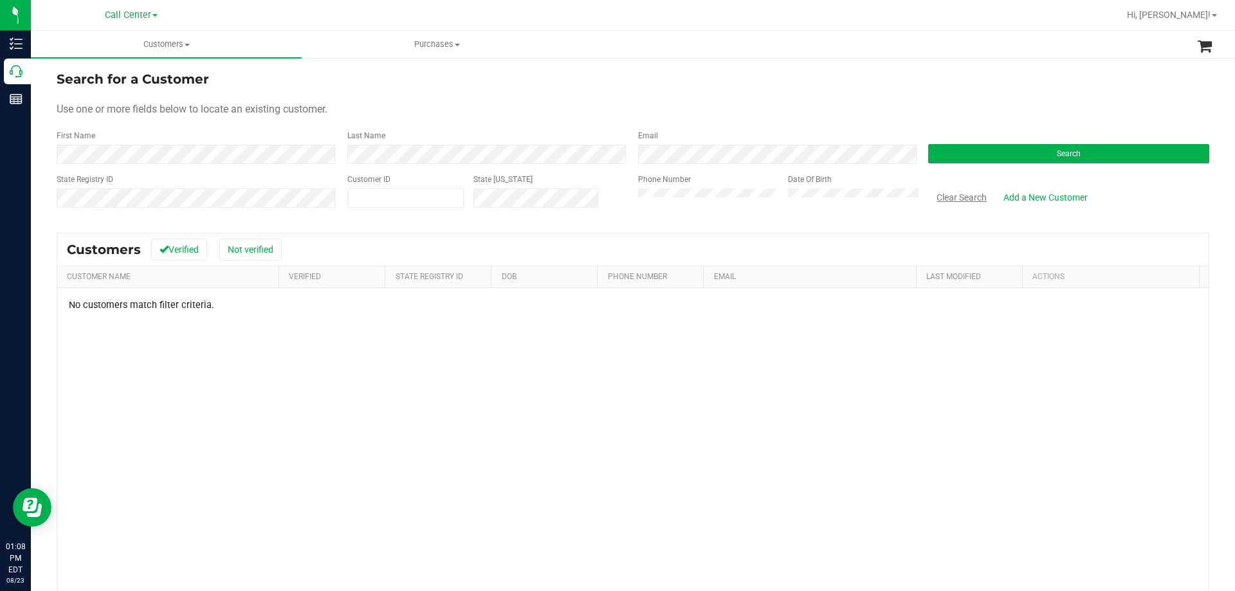
click at [949, 201] on button "Clear Search" at bounding box center [961, 198] width 67 height 22
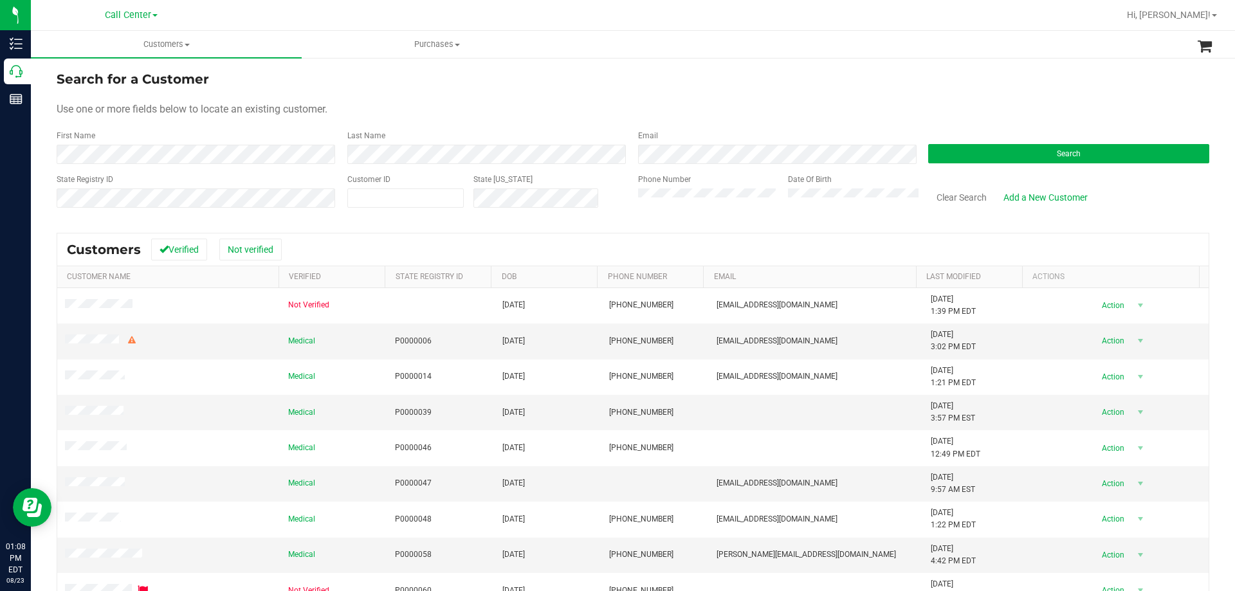
click at [475, 120] on form "Search for a Customer Use one or more fields below to locate an existing custom…" at bounding box center [633, 144] width 1153 height 150
drag, startPoint x: 75, startPoint y: 108, endPoint x: 416, endPoint y: 100, distance: 340.4
click at [416, 100] on form "Search for a Customer Use one or more fields below to locate an existing custom…" at bounding box center [633, 144] width 1153 height 150
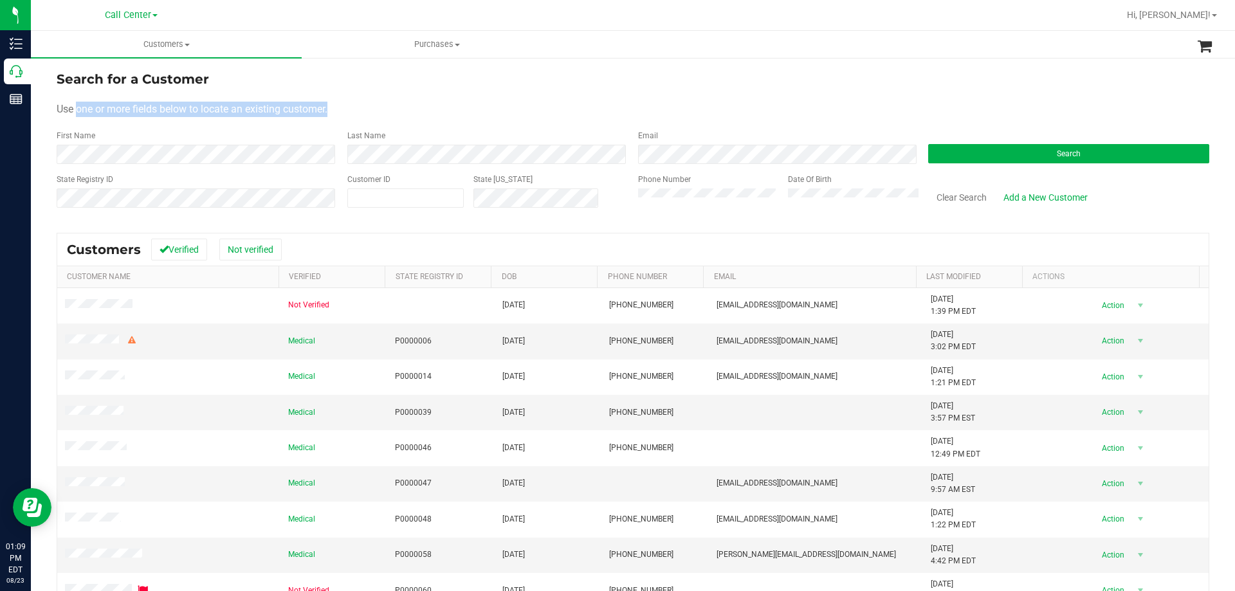
drag, startPoint x: 80, startPoint y: 107, endPoint x: 353, endPoint y: 110, distance: 273.4
click at [353, 110] on div "Use one or more fields below to locate an existing customer." at bounding box center [633, 109] width 1153 height 15
drag, startPoint x: 76, startPoint y: 109, endPoint x: 328, endPoint y: 105, distance: 252.2
click at [327, 105] on span "Use one or more fields below to locate an existing customer." at bounding box center [192, 109] width 271 height 12
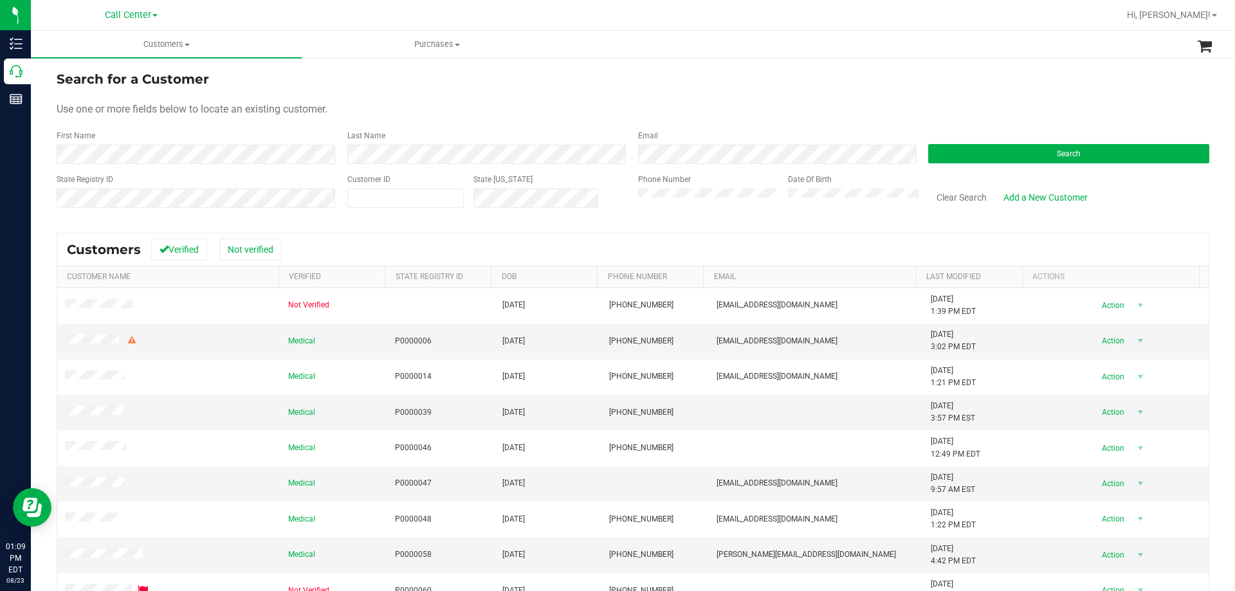
drag, startPoint x: 375, startPoint y: 102, endPoint x: 369, endPoint y: 102, distance: 6.5
click at [375, 102] on div "Use one or more fields below to locate an existing customer." at bounding box center [633, 109] width 1153 height 15
drag, startPoint x: 78, startPoint y: 111, endPoint x: 329, endPoint y: 110, distance: 250.9
click at [327, 110] on span "Use one or more fields below to locate an existing customer." at bounding box center [192, 109] width 271 height 12
click at [362, 98] on form "Search for a Customer Use one or more fields below to locate an existing custom…" at bounding box center [633, 144] width 1153 height 150
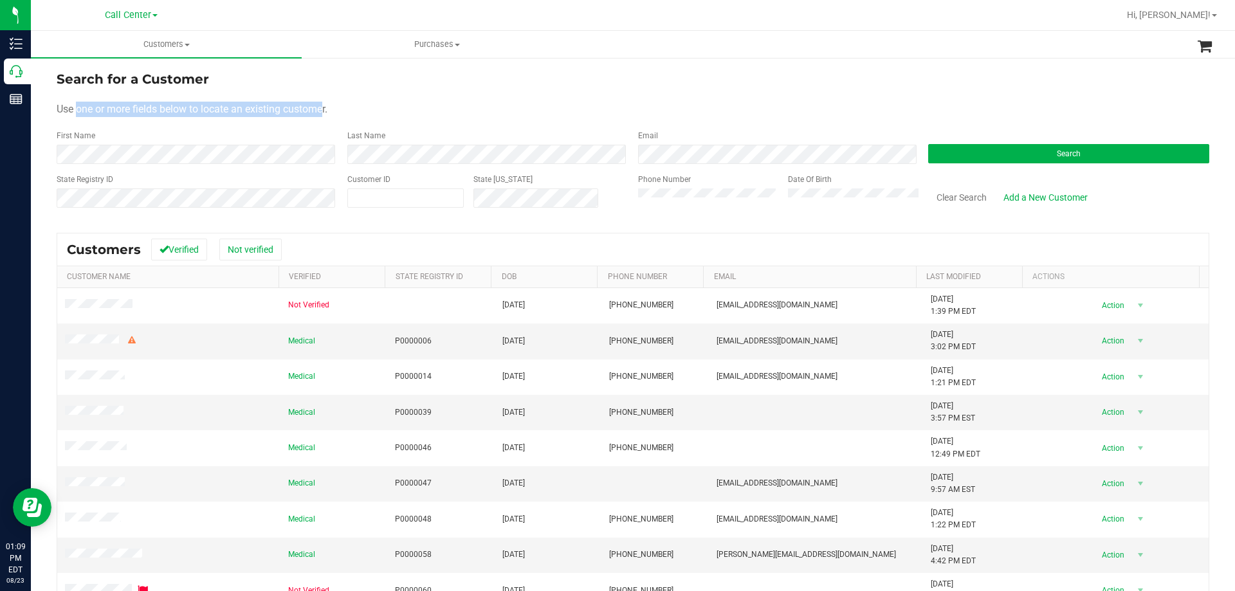
drag, startPoint x: 76, startPoint y: 108, endPoint x: 324, endPoint y: 110, distance: 247.7
click at [324, 110] on span "Use one or more fields below to locate an existing customer." at bounding box center [192, 109] width 271 height 12
click at [351, 102] on div "Use one or more fields below to locate an existing customer." at bounding box center [633, 109] width 1153 height 15
drag, startPoint x: 77, startPoint y: 106, endPoint x: 329, endPoint y: 113, distance: 252.9
click at [327, 113] on span "Use one or more fields below to locate an existing customer." at bounding box center [192, 109] width 271 height 12
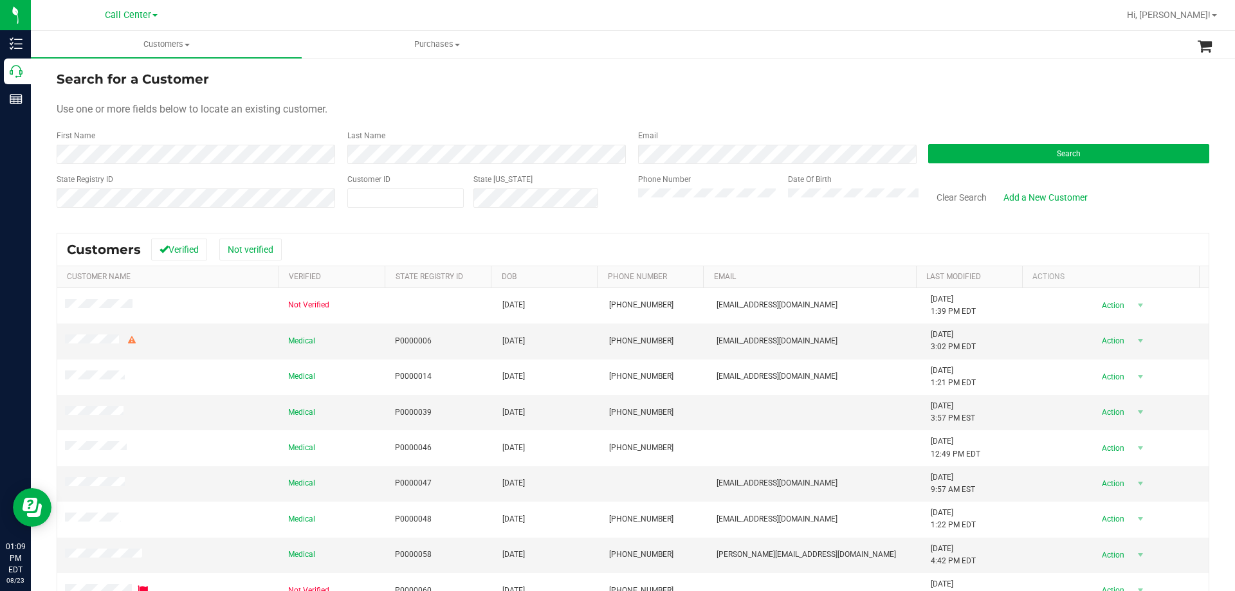
click at [367, 104] on div "Use one or more fields below to locate an existing customer." at bounding box center [633, 109] width 1153 height 15
drag, startPoint x: 76, startPoint y: 109, endPoint x: 328, endPoint y: 107, distance: 252.2
click at [327, 107] on span "Use one or more fields below to locate an existing customer." at bounding box center [192, 109] width 271 height 12
click at [345, 101] on form "Search for a Customer Use one or more fields below to locate an existing custom…" at bounding box center [633, 144] width 1153 height 150
click at [374, 98] on form "Search for a Customer Use one or more fields below to locate an existing custom…" at bounding box center [633, 144] width 1153 height 150
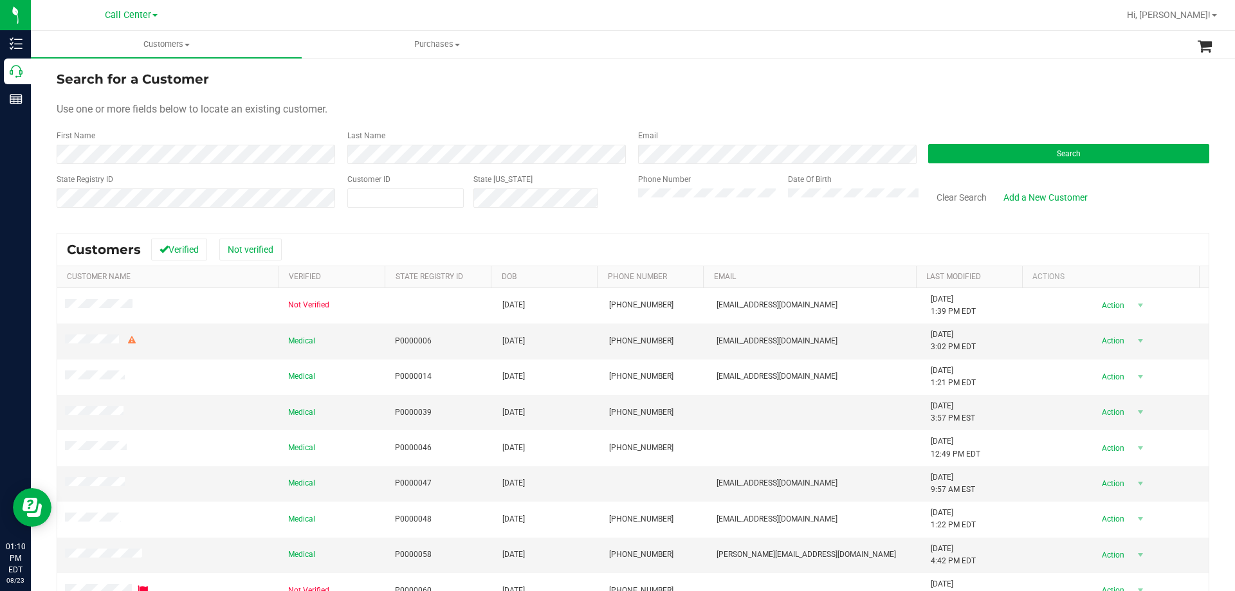
click at [374, 98] on form "Search for a Customer Use one or more fields below to locate an existing custom…" at bounding box center [633, 144] width 1153 height 150
click at [928, 154] on button "Search" at bounding box center [1068, 153] width 281 height 19
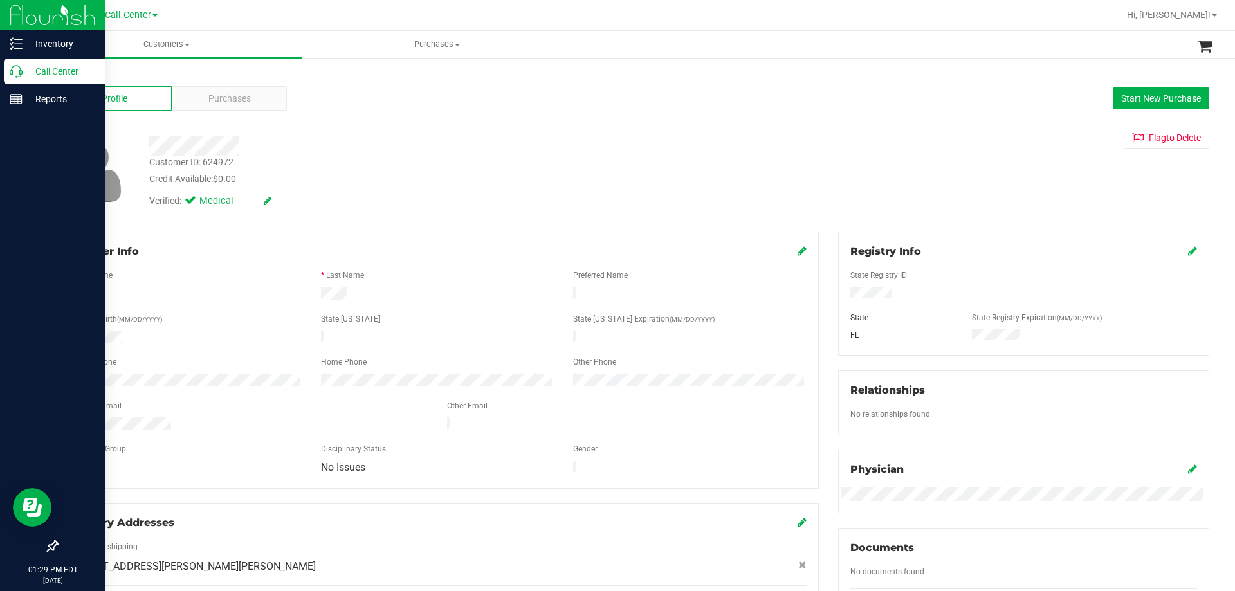
click at [46, 65] on p "Call Center" at bounding box center [61, 71] width 77 height 15
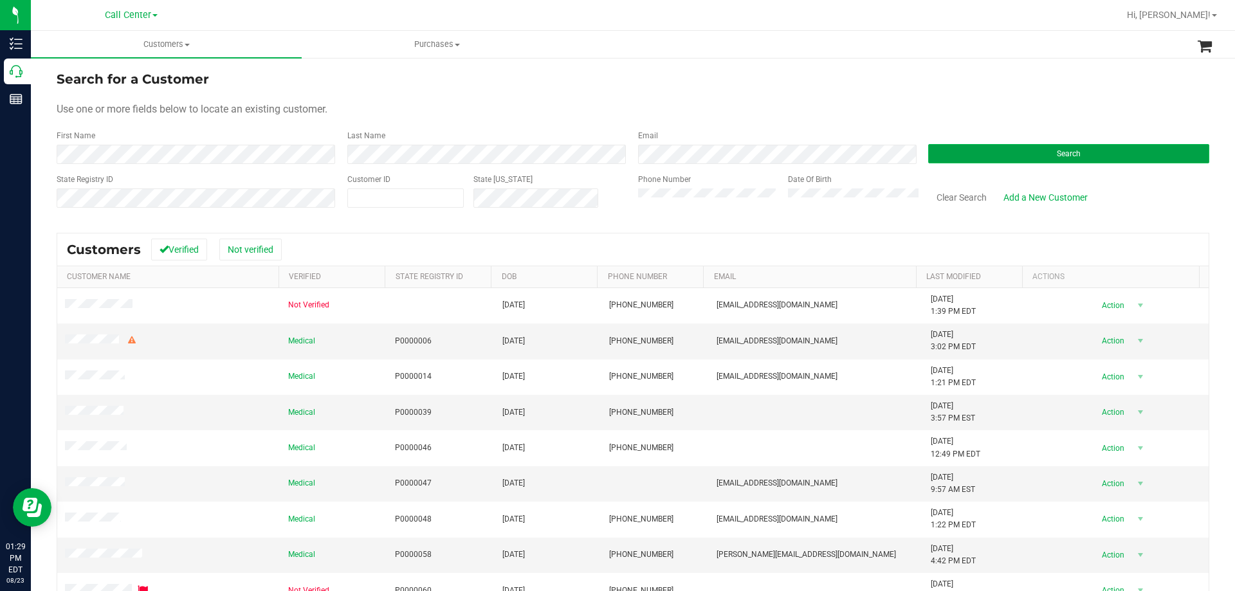
click at [995, 149] on button "Search" at bounding box center [1068, 153] width 281 height 19
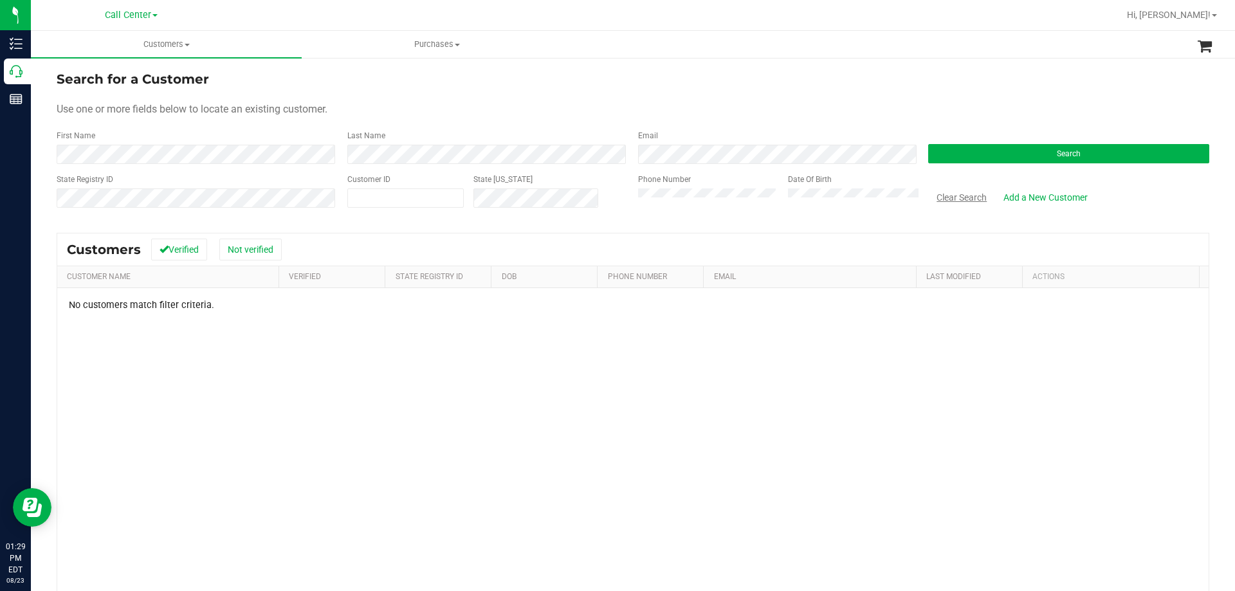
click at [963, 191] on button "Clear Search" at bounding box center [961, 198] width 67 height 22
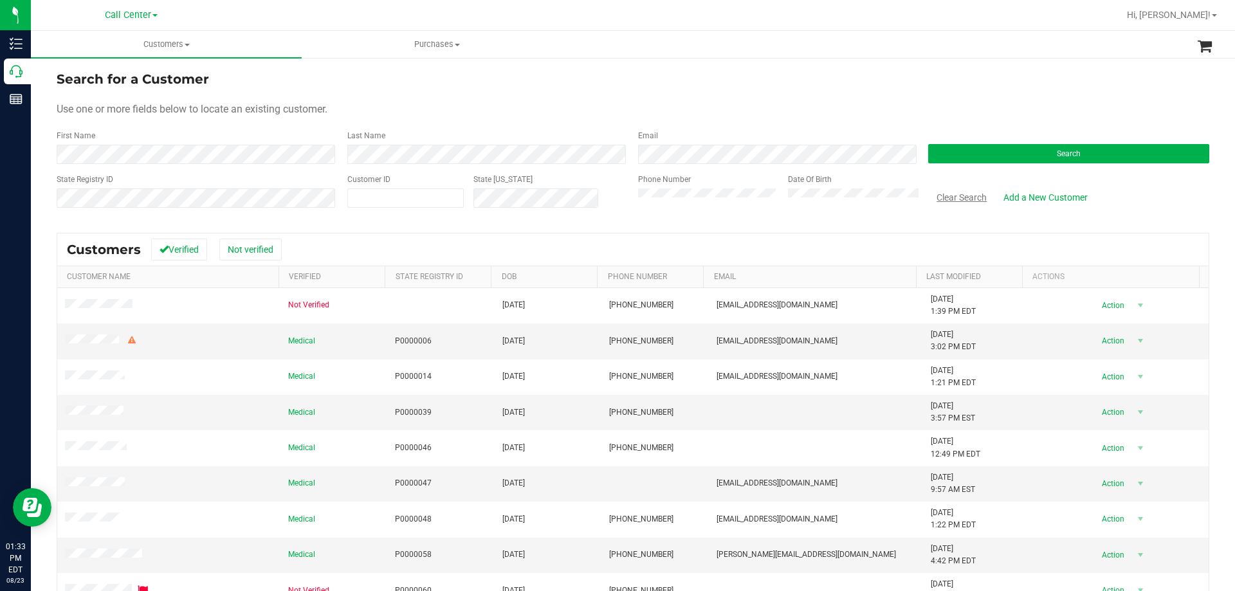
click at [964, 198] on button "Clear Search" at bounding box center [961, 198] width 67 height 22
click at [995, 149] on button "Search" at bounding box center [1068, 153] width 281 height 19
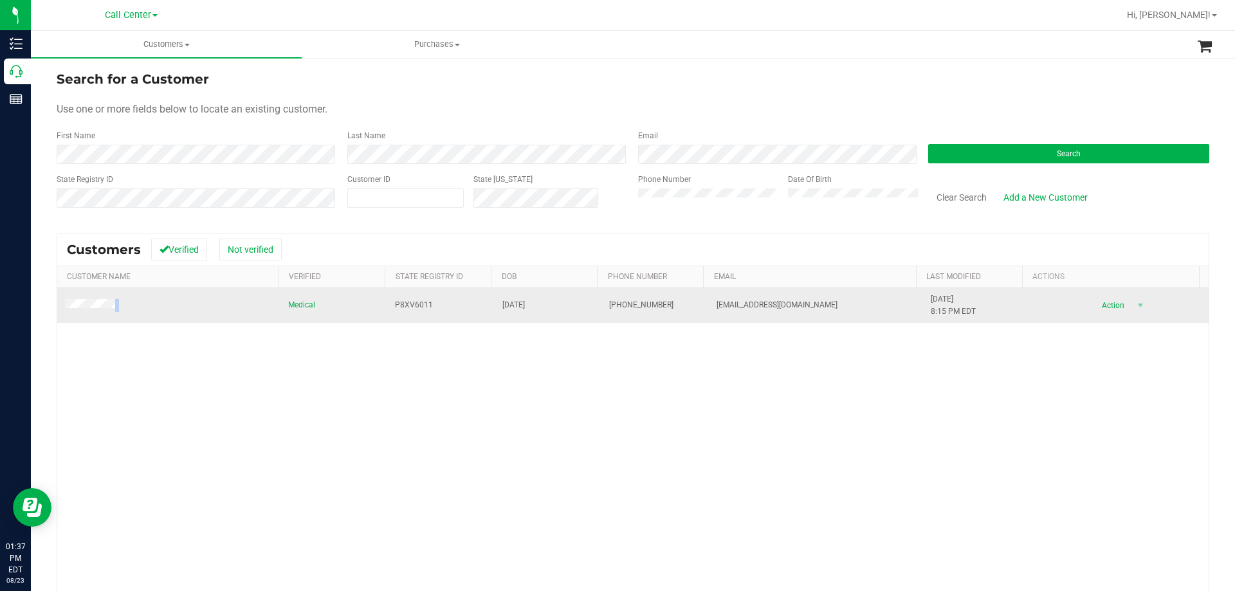
drag, startPoint x: 126, startPoint y: 313, endPoint x: 59, endPoint y: 305, distance: 68.0
click at [59, 305] on td at bounding box center [168, 305] width 223 height 35
drag, startPoint x: 826, startPoint y: 310, endPoint x: 700, endPoint y: 306, distance: 126.1
click at [709, 306] on td "jamesholm53@gmail.com" at bounding box center [816, 305] width 214 height 35
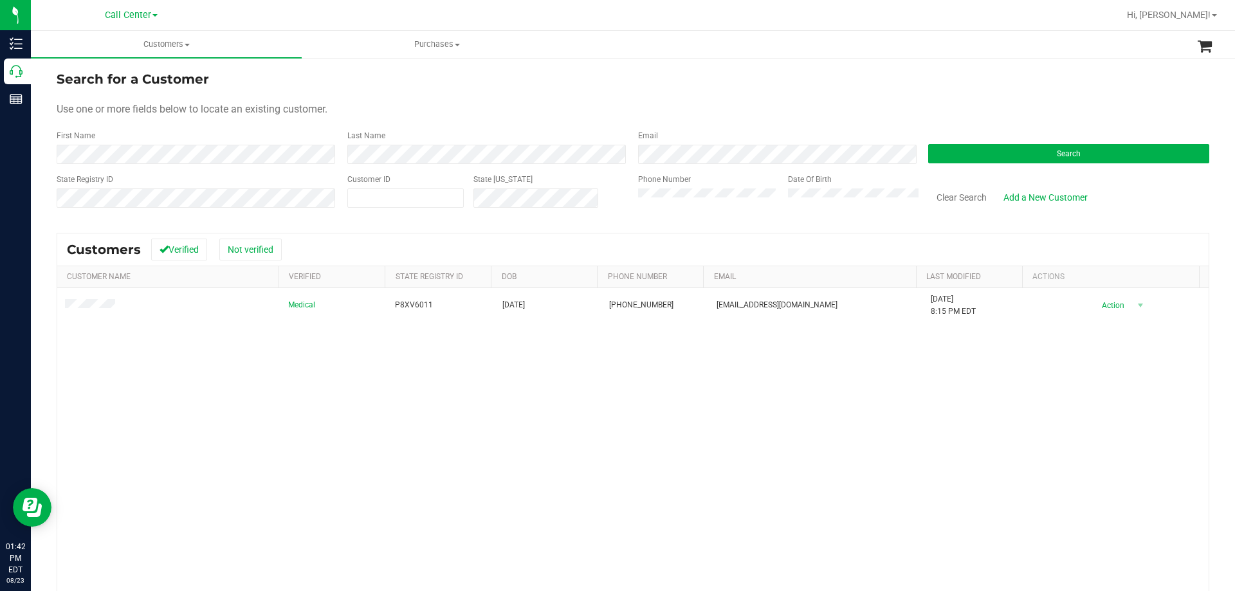
click at [470, 205] on div "State Registry ID Customer ID State ID Phone Number Date Of Birth Clear Search …" at bounding box center [633, 197] width 1153 height 46
click at [973, 151] on button "Search" at bounding box center [1068, 153] width 281 height 19
click at [946, 195] on button "Clear Search" at bounding box center [961, 198] width 67 height 22
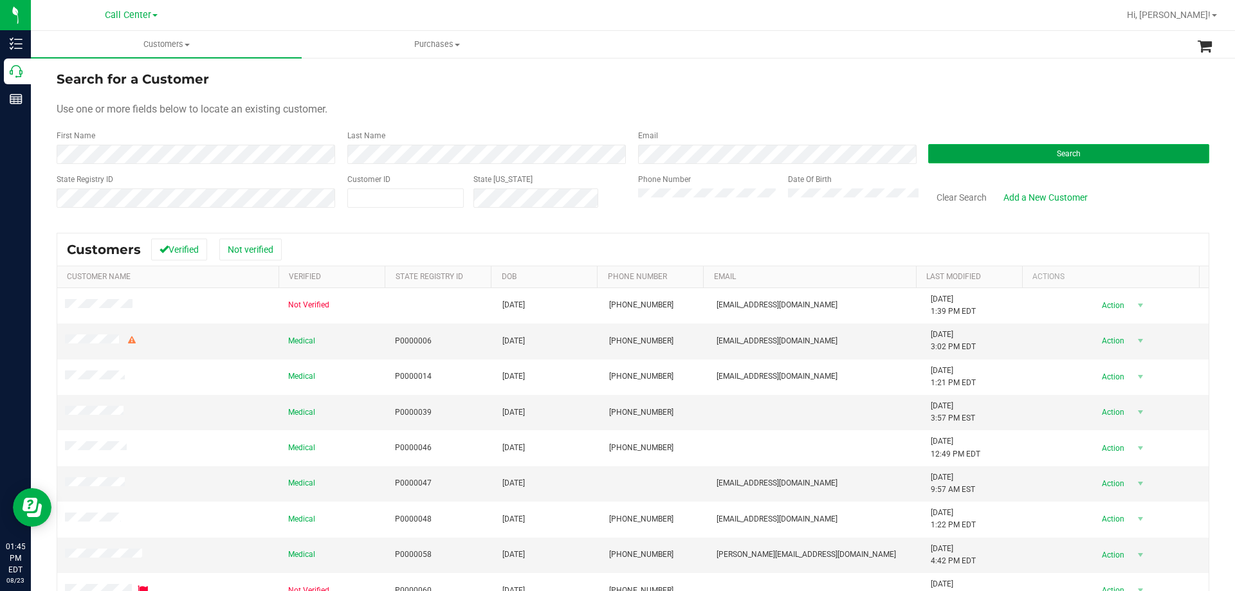
click at [1046, 156] on button "Search" at bounding box center [1068, 153] width 281 height 19
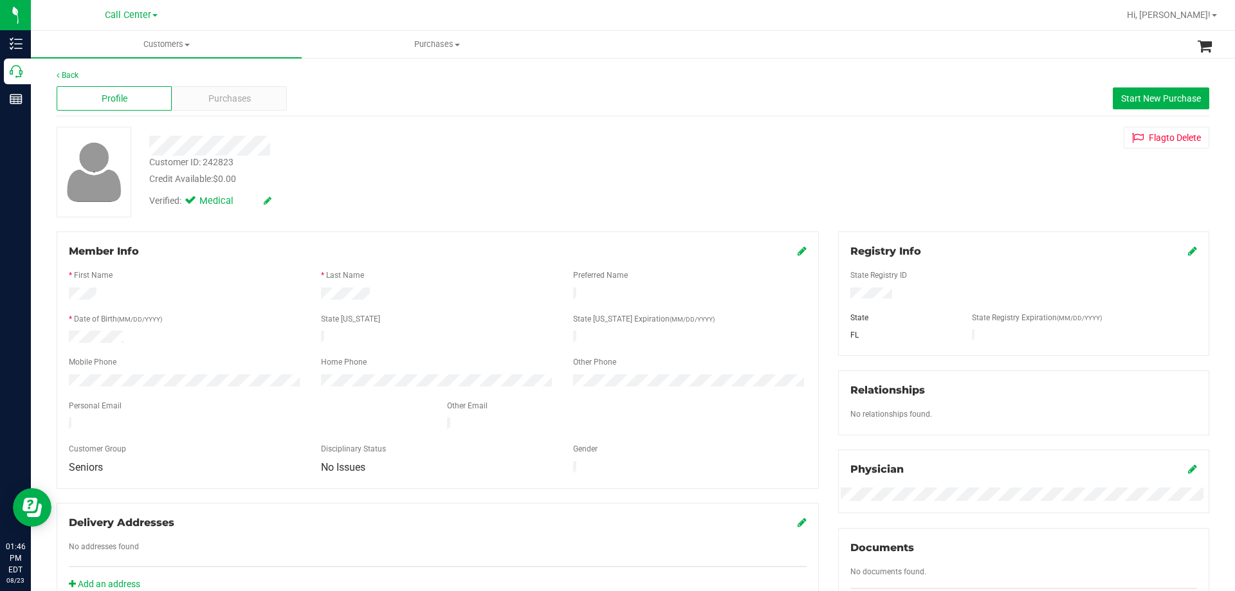
click at [405, 160] on div "Customer ID: 242823 Credit Available: $0.00" at bounding box center [433, 171] width 586 height 30
click at [229, 105] on div "Purchases" at bounding box center [229, 98] width 115 height 24
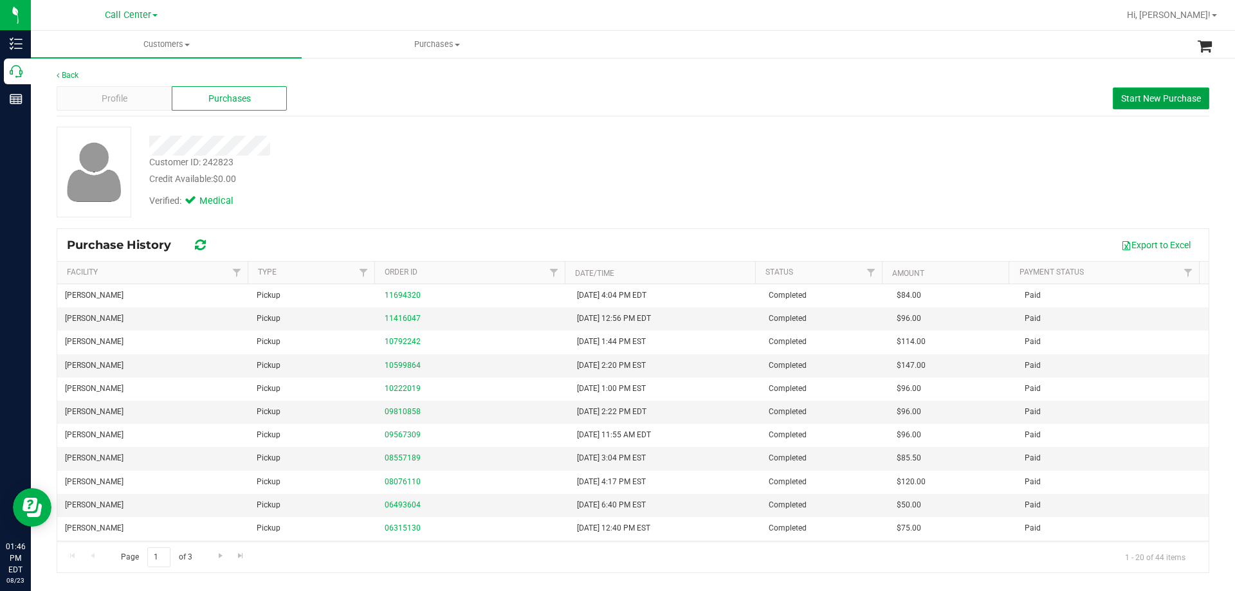
click at [1148, 87] on button "Start New Purchase" at bounding box center [1161, 98] width 96 height 22
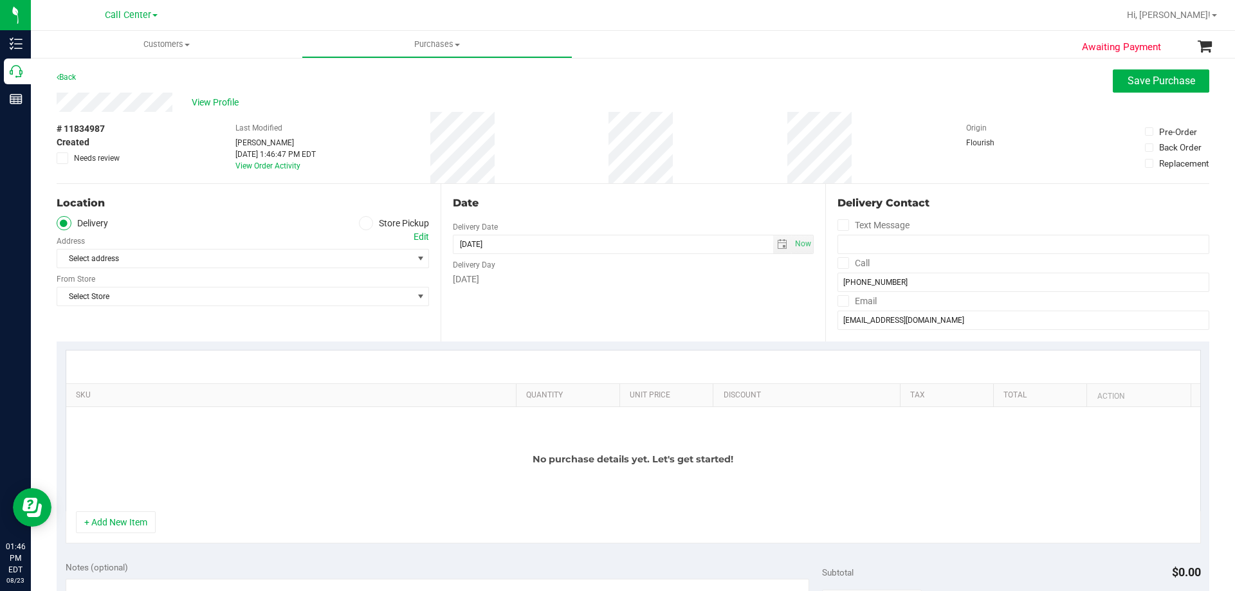
click at [353, 224] on ul "Delivery Store Pickup" at bounding box center [243, 223] width 372 height 15
click at [367, 223] on span at bounding box center [366, 223] width 15 height 15
click at [0, 0] on input "Store Pickup" at bounding box center [0, 0] width 0 height 0
click at [241, 260] on span "Select Store" at bounding box center [234, 259] width 355 height 18
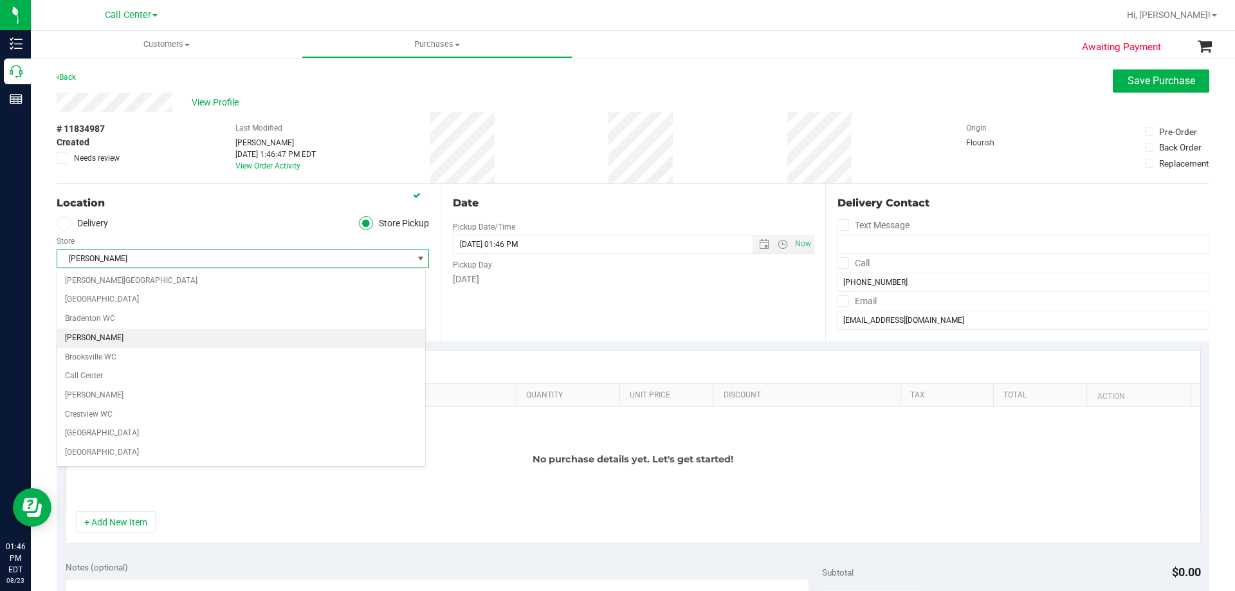
click at [228, 206] on div "Location" at bounding box center [243, 203] width 372 height 15
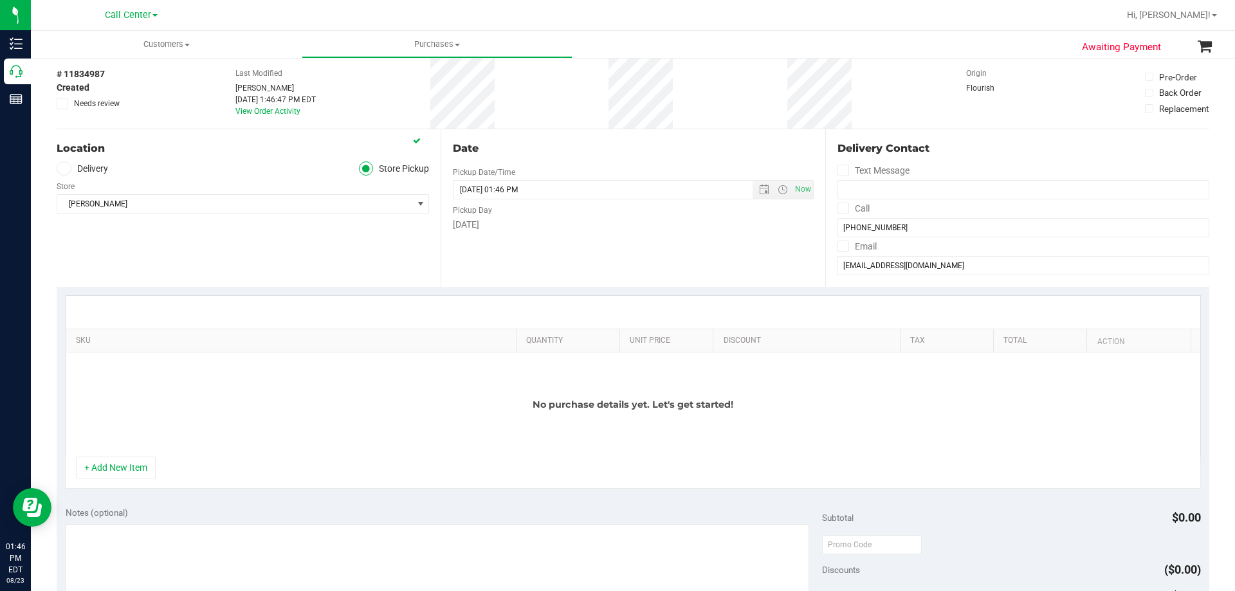
scroll to position [129, 0]
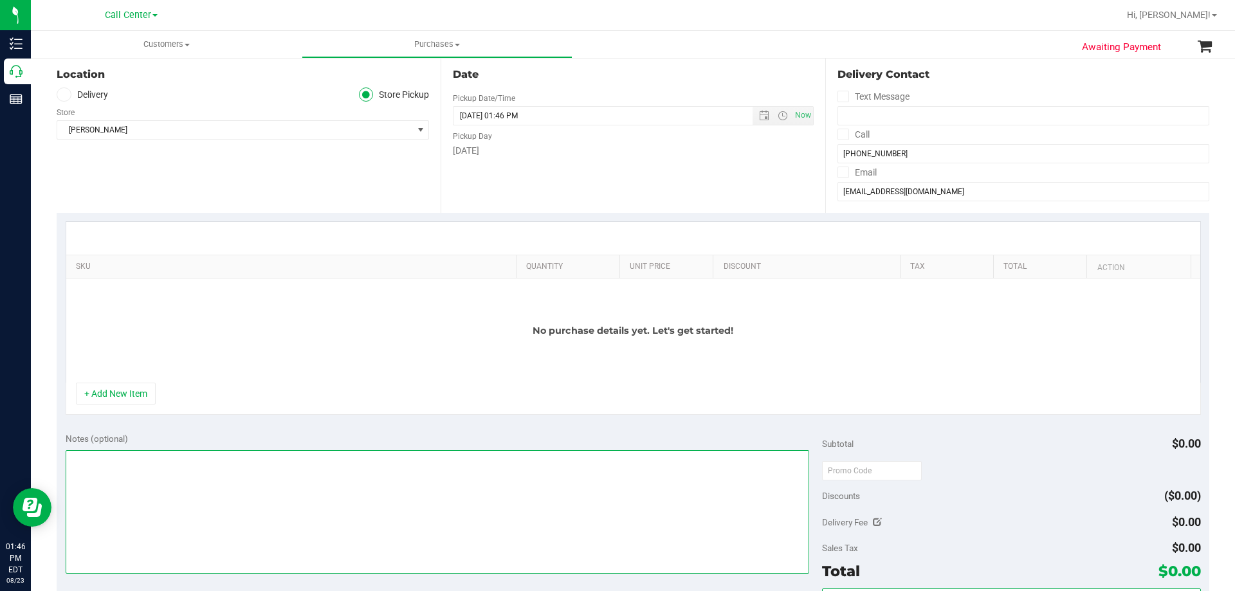
click at [323, 511] on textarea at bounding box center [438, 512] width 744 height 124
paste textarea "Order Submitted by Customer Care - CC TNE 08/23/2025"
type textarea "Order Submitted by Customer Care - CC TNE 08/23/2025"
click at [135, 382] on div "No purchase details yet. Let's get started!" at bounding box center [633, 331] width 1134 height 104
click at [135, 389] on button "+ Add New Item" at bounding box center [116, 394] width 80 height 22
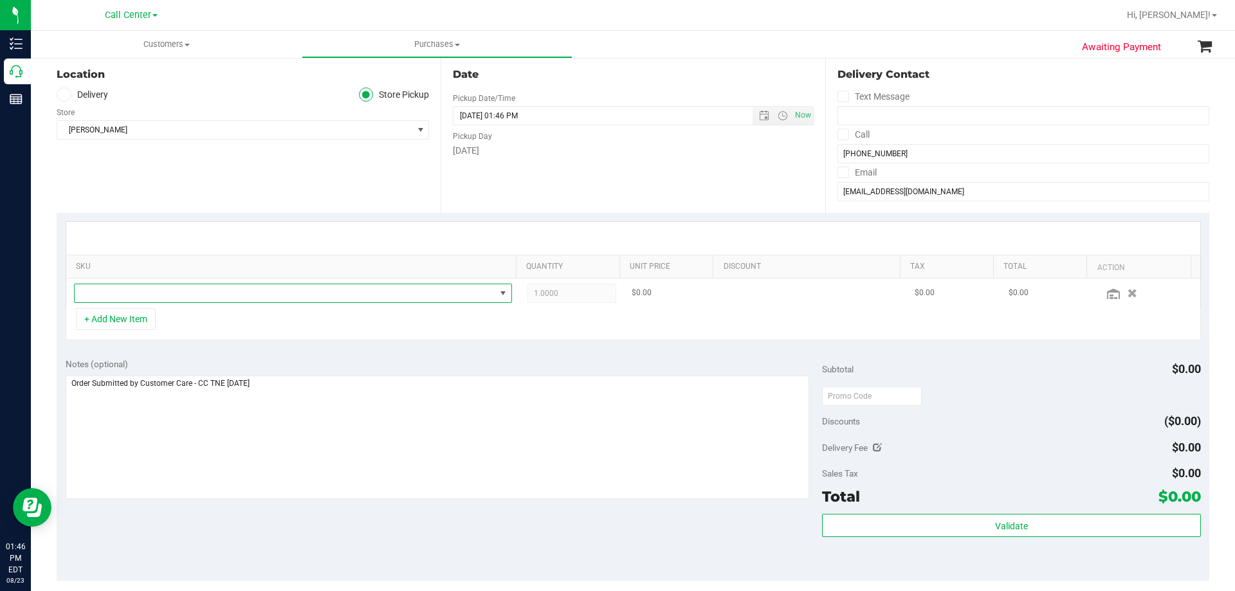
click at [228, 295] on span "NO DATA FOUND" at bounding box center [285, 293] width 421 height 18
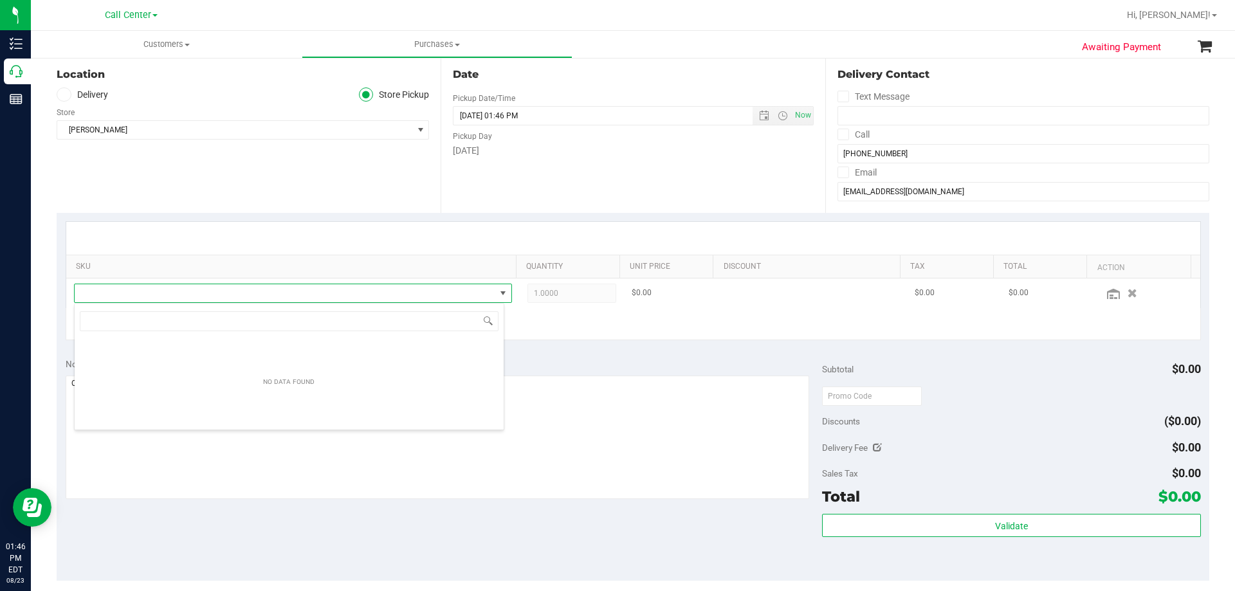
scroll to position [19, 430]
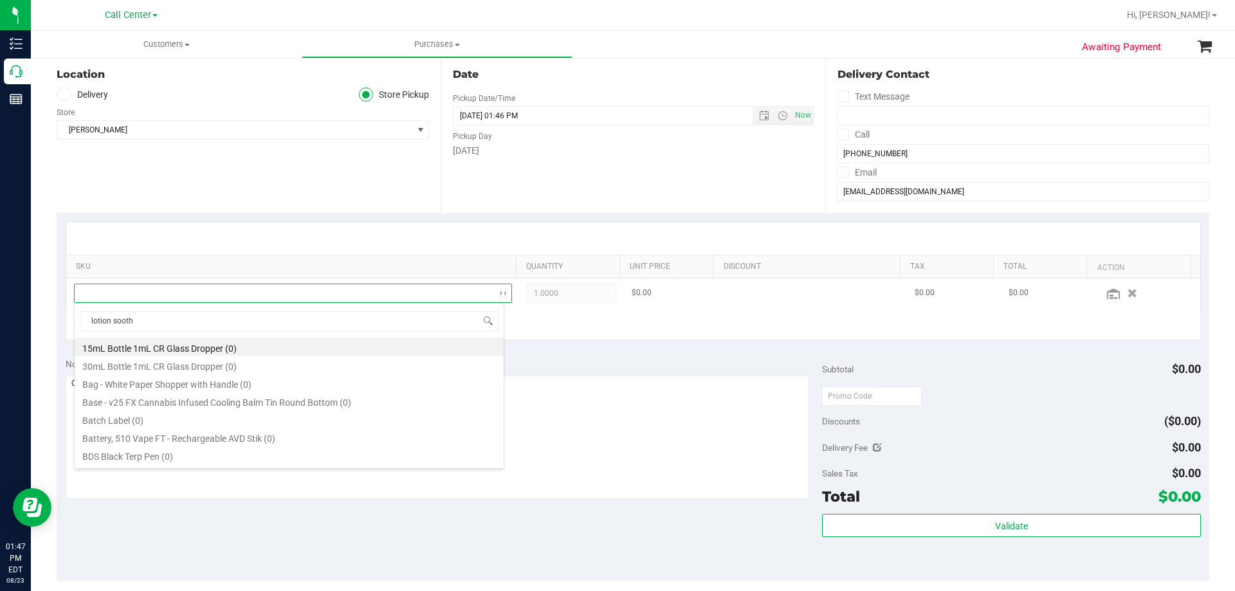
type input "lotion soothe"
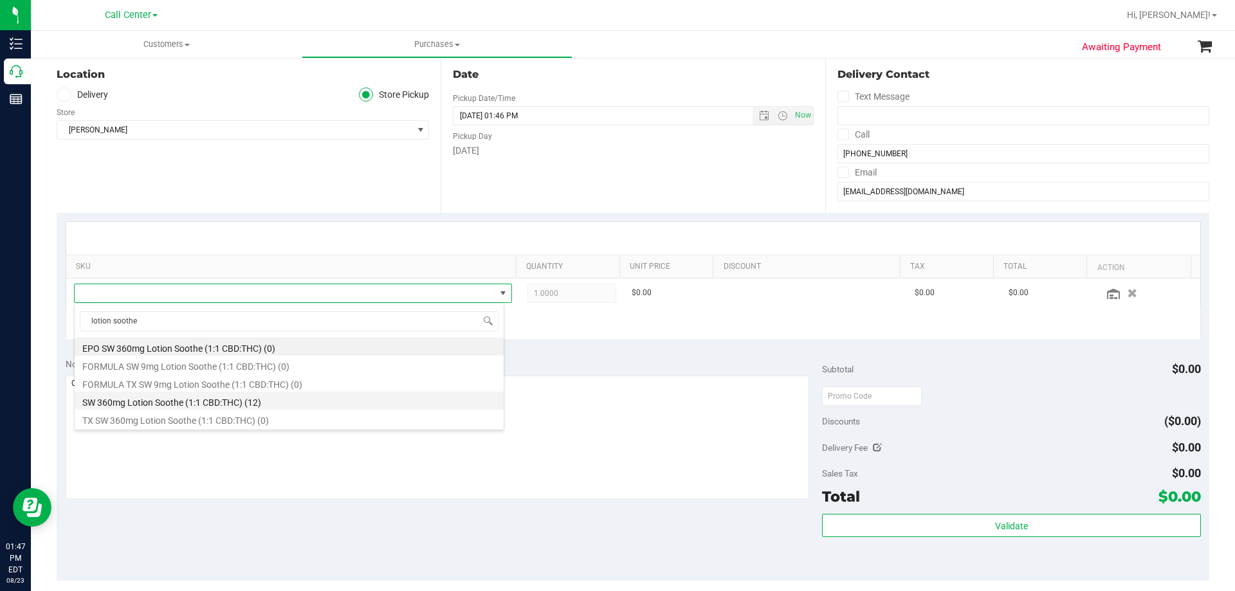
click at [272, 405] on li "SW 360mg Lotion Soothe (1:1 CBD:THC) (12)" at bounding box center [289, 401] width 429 height 18
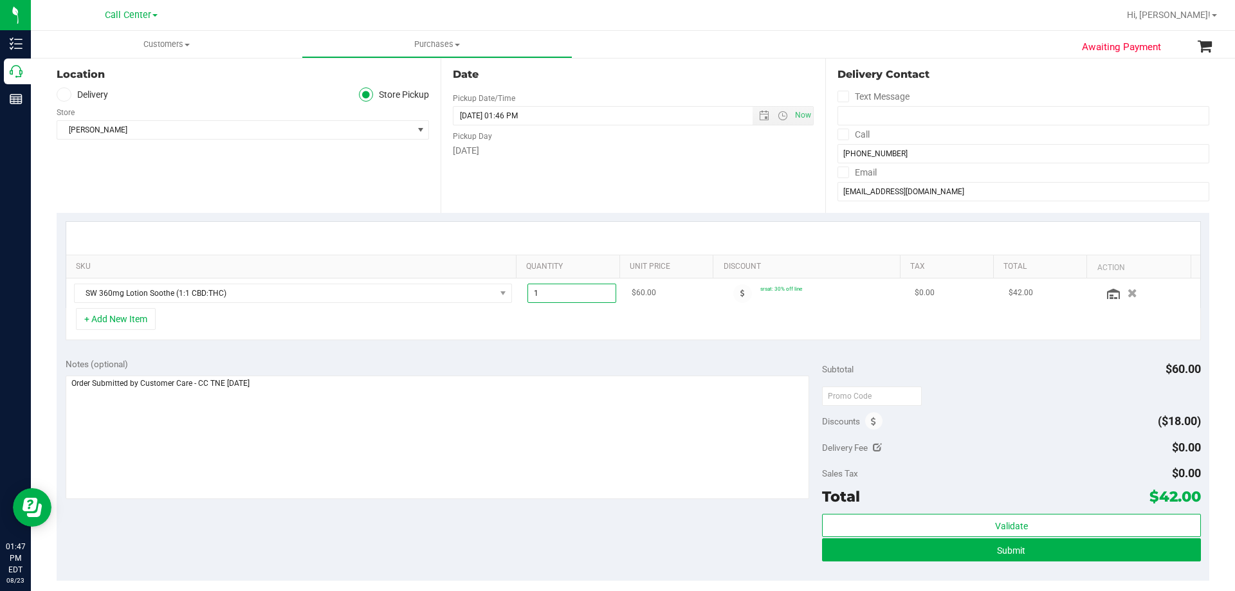
drag, startPoint x: 575, startPoint y: 293, endPoint x: 490, endPoint y: 307, distance: 86.8
click at [490, 307] on tr "SW 360mg Lotion Soothe (1:1 CBD:THC) 1.00 1 $60.00 srsat: 30% off line $0.00 $4…" at bounding box center [633, 294] width 1134 height 30
type input "2"
type input "2.00"
click at [580, 319] on div "+ Add New Item" at bounding box center [633, 324] width 1135 height 32
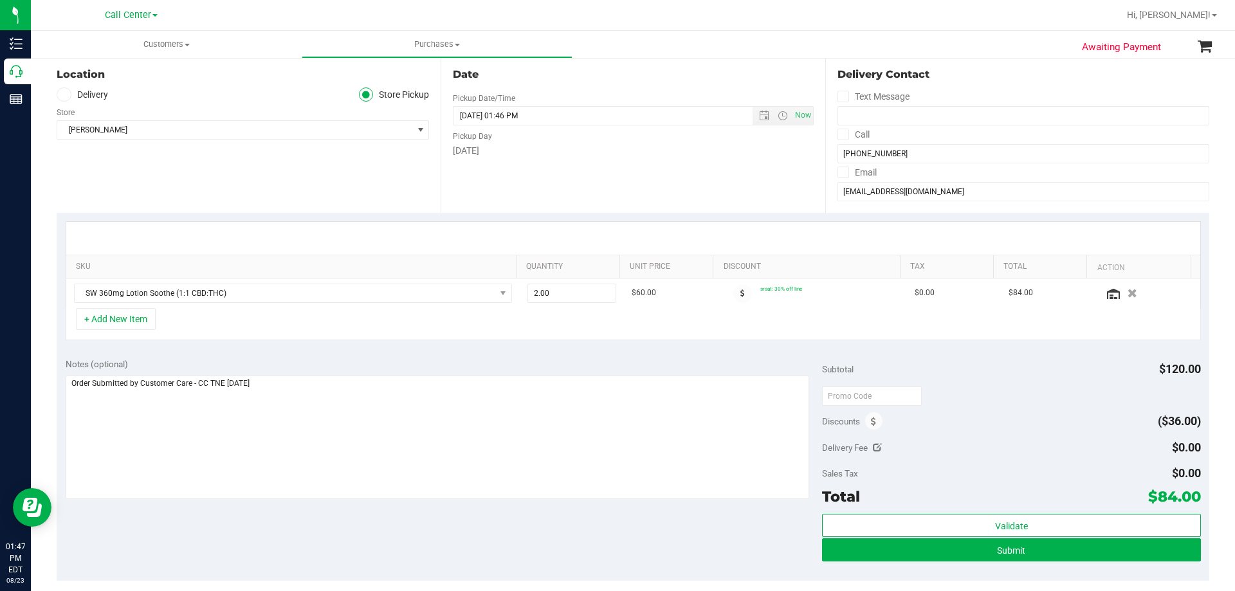
click at [466, 545] on div "Notes (optional) Subtotal $120.00 Discounts ($36.00) Delivery Fee $0.00 Sales T…" at bounding box center [633, 465] width 1153 height 232
drag, startPoint x: 1161, startPoint y: 497, endPoint x: 1190, endPoint y: 495, distance: 29.0
click at [1190, 495] on span "$84.00" at bounding box center [1174, 497] width 53 height 18
click at [536, 439] on textarea at bounding box center [438, 438] width 744 height 124
click at [482, 342] on div "SKU Quantity Unit Price Discount Tax Total Action SW 360mg Lotion Soothe (1:1 C…" at bounding box center [633, 281] width 1153 height 136
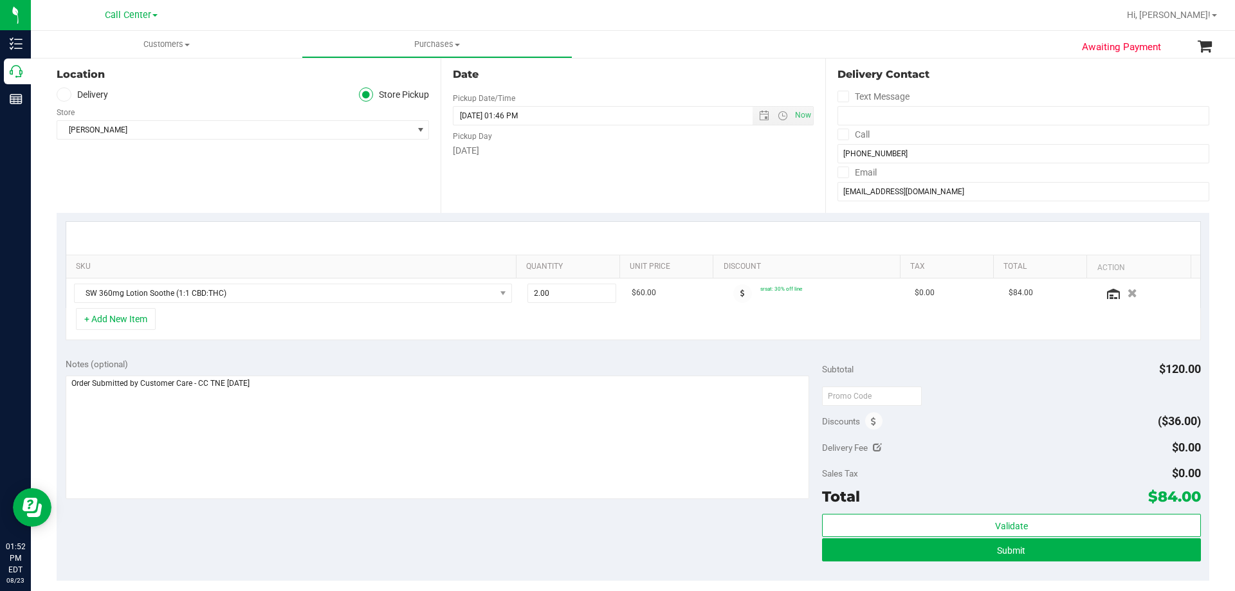
scroll to position [257, 0]
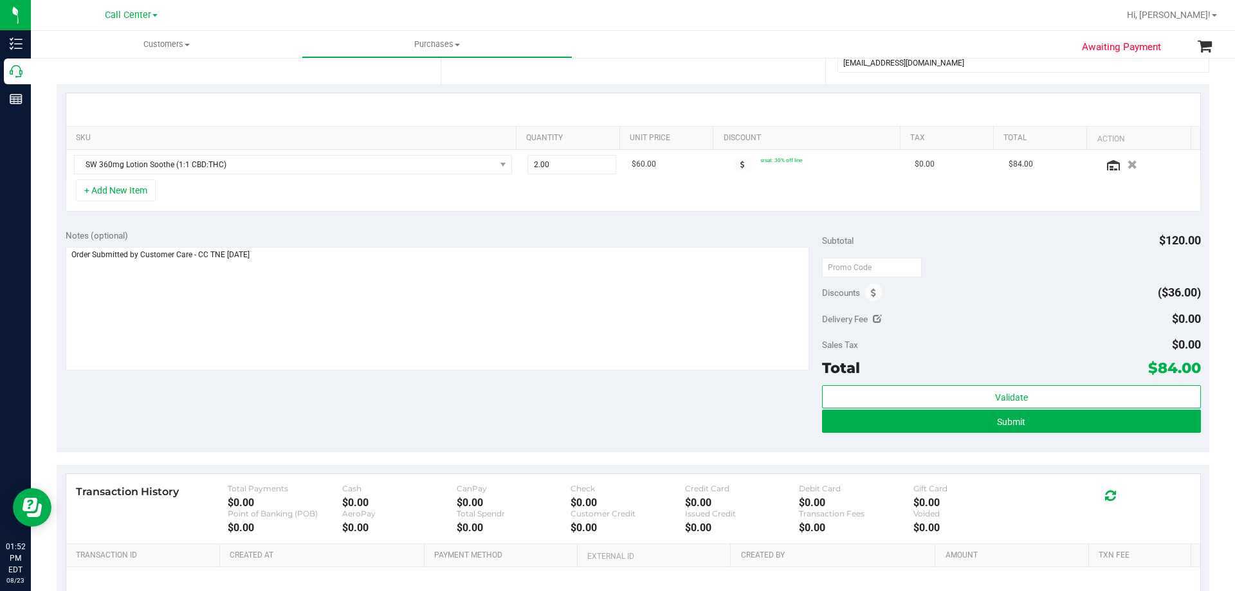
click at [394, 384] on div "Notes (optional) Subtotal $120.00 Discounts ($36.00) Delivery Fee $0.00 Sales T…" at bounding box center [633, 337] width 1153 height 232
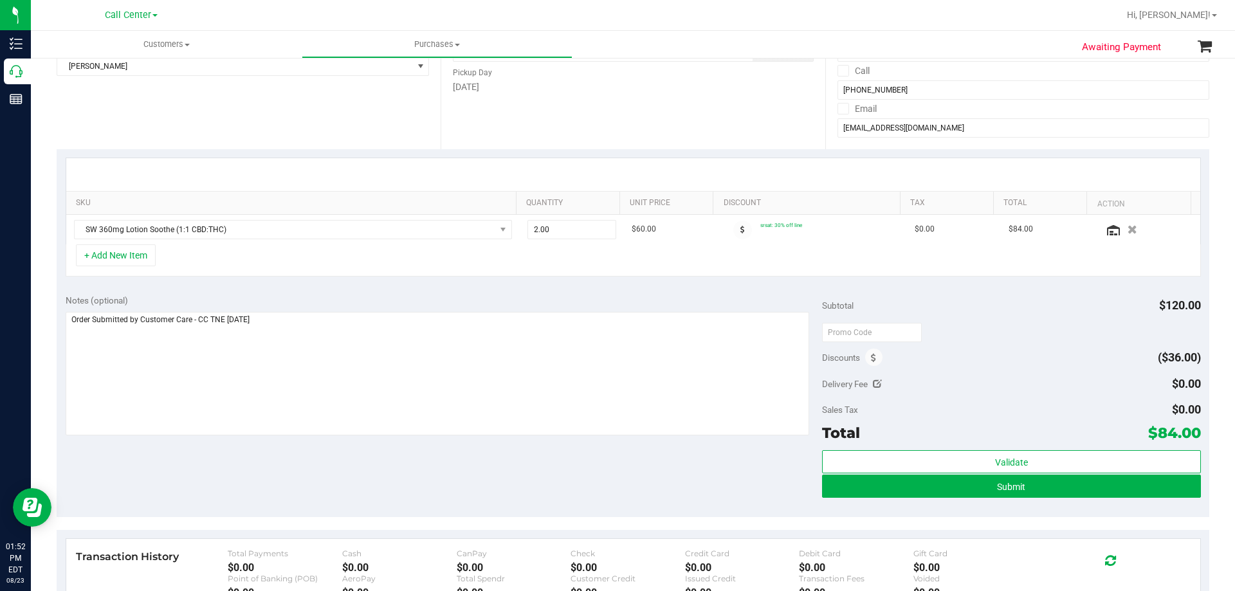
scroll to position [193, 0]
click at [403, 439] on div "Notes (optional) Subtotal $120.00 Discounts ($36.00) Delivery Fee $0.00 Sales T…" at bounding box center [633, 401] width 1153 height 232
drag, startPoint x: 402, startPoint y: 474, endPoint x: 406, endPoint y: 450, distance: 24.1
click at [402, 473] on div "Notes (optional) Subtotal $120.00 Discounts ($36.00) Delivery Fee $0.00 Sales T…" at bounding box center [633, 401] width 1153 height 232
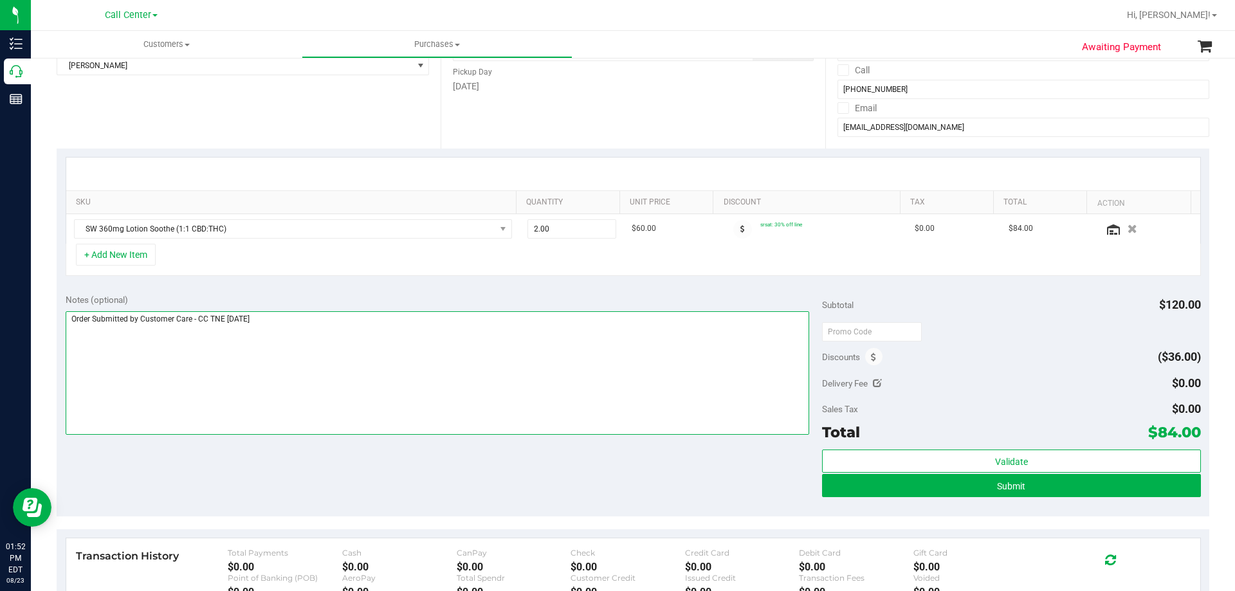
click at [439, 391] on textarea at bounding box center [438, 373] width 744 height 124
click at [405, 452] on div "Notes (optional) Subtotal $120.00 Discounts ($36.00) Delivery Fee $0.00 Sales T…" at bounding box center [633, 401] width 1153 height 232
click at [455, 373] on textarea at bounding box center [438, 373] width 744 height 124
click at [424, 447] on div "Notes (optional) Subtotal $120.00 Discounts ($36.00) Delivery Fee $0.00 Sales T…" at bounding box center [633, 401] width 1153 height 232
click at [450, 362] on textarea at bounding box center [438, 373] width 744 height 124
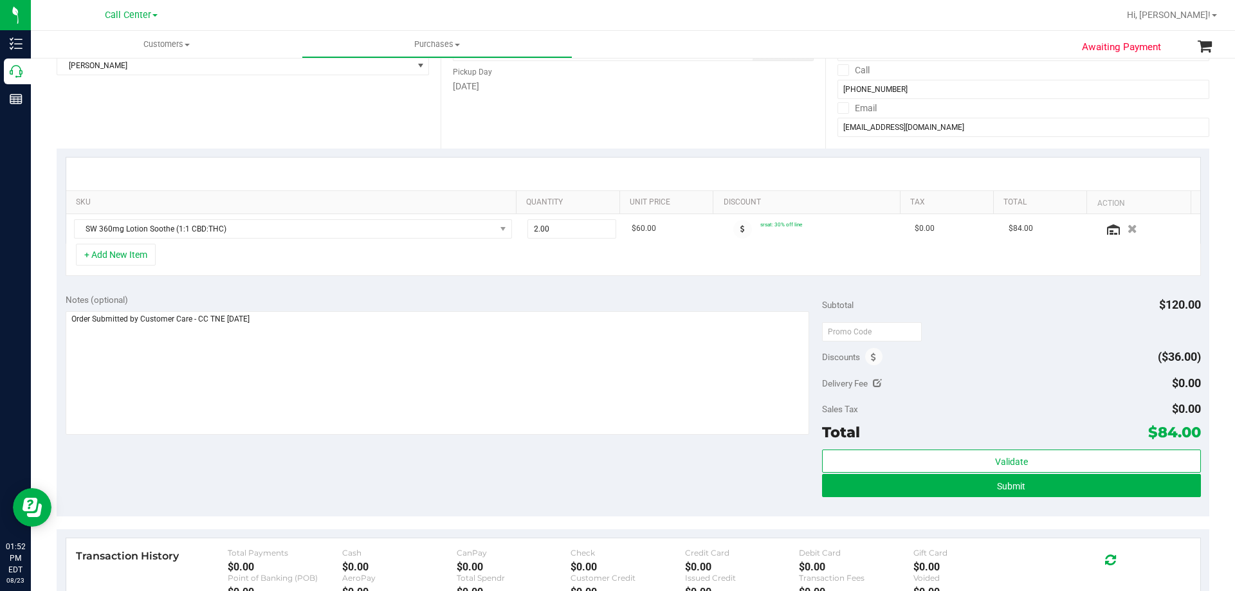
click at [446, 459] on div "Notes (optional) Subtotal $120.00 Discounts ($36.00) Delivery Fee $0.00 Sales T…" at bounding box center [633, 401] width 1153 height 232
click at [421, 472] on div "Notes (optional) Subtotal $120.00 Discounts ($36.00) Delivery Fee $0.00 Sales T…" at bounding box center [633, 401] width 1153 height 232
click at [475, 464] on div "Notes (optional) Subtotal $120.00 Discounts ($36.00) Delivery Fee $0.00 Sales T…" at bounding box center [633, 401] width 1153 height 232
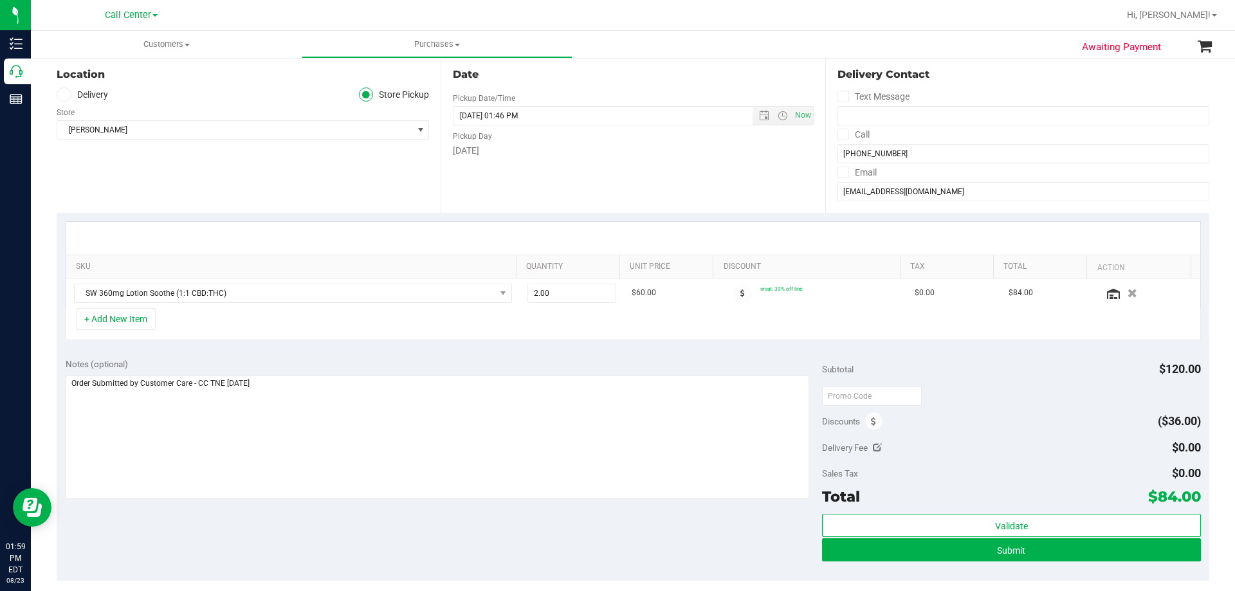
click at [288, 316] on div "+ Add New Item" at bounding box center [633, 324] width 1135 height 32
click at [480, 434] on textarea at bounding box center [438, 438] width 744 height 124
click at [345, 541] on div "Notes (optional) Subtotal $120.00 Discounts ($36.00) Delivery Fee $0.00 Sales T…" at bounding box center [633, 465] width 1153 height 232
click at [136, 326] on button "+ Add New Item" at bounding box center [116, 319] width 80 height 22
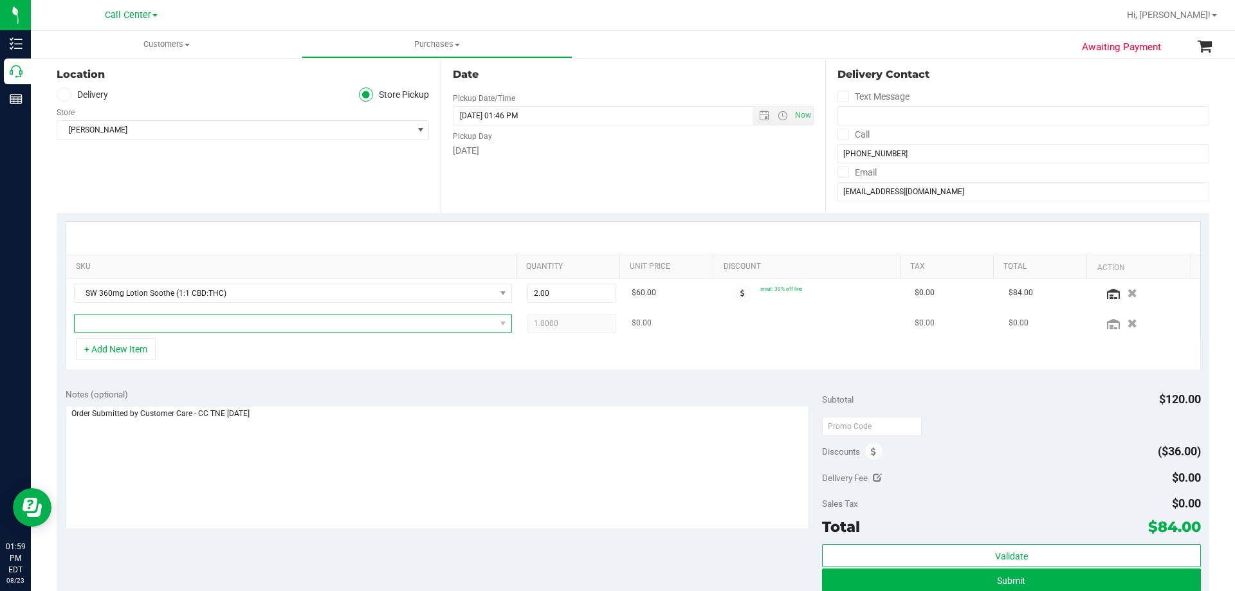
click at [205, 325] on span "NO DATA FOUND" at bounding box center [285, 324] width 421 height 18
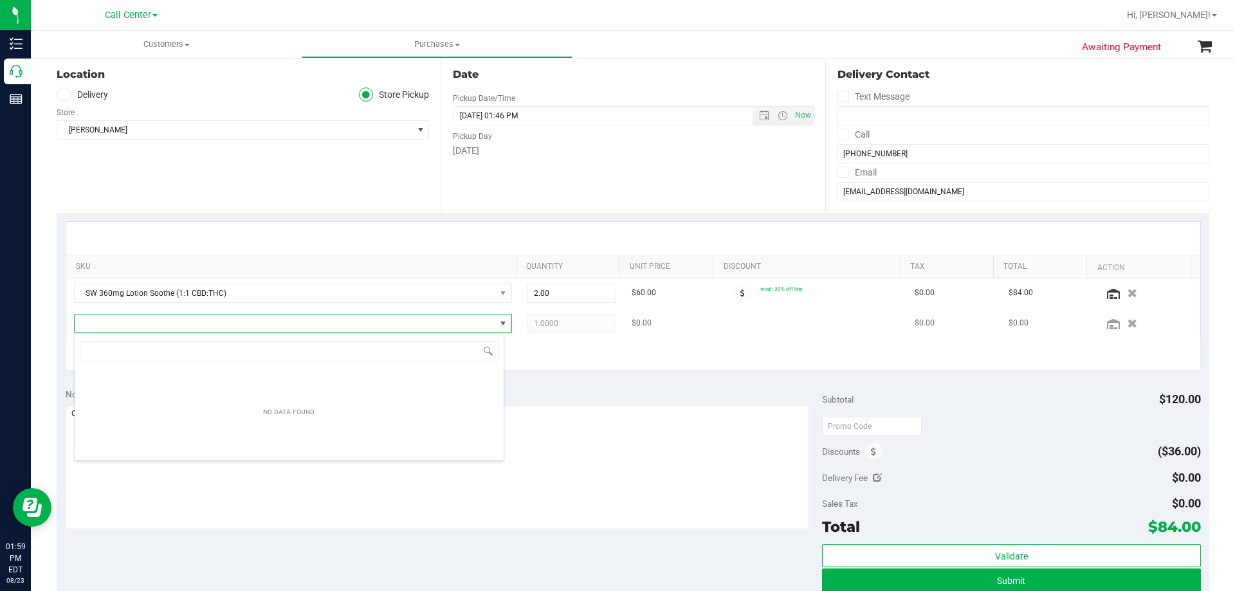
scroll to position [19, 430]
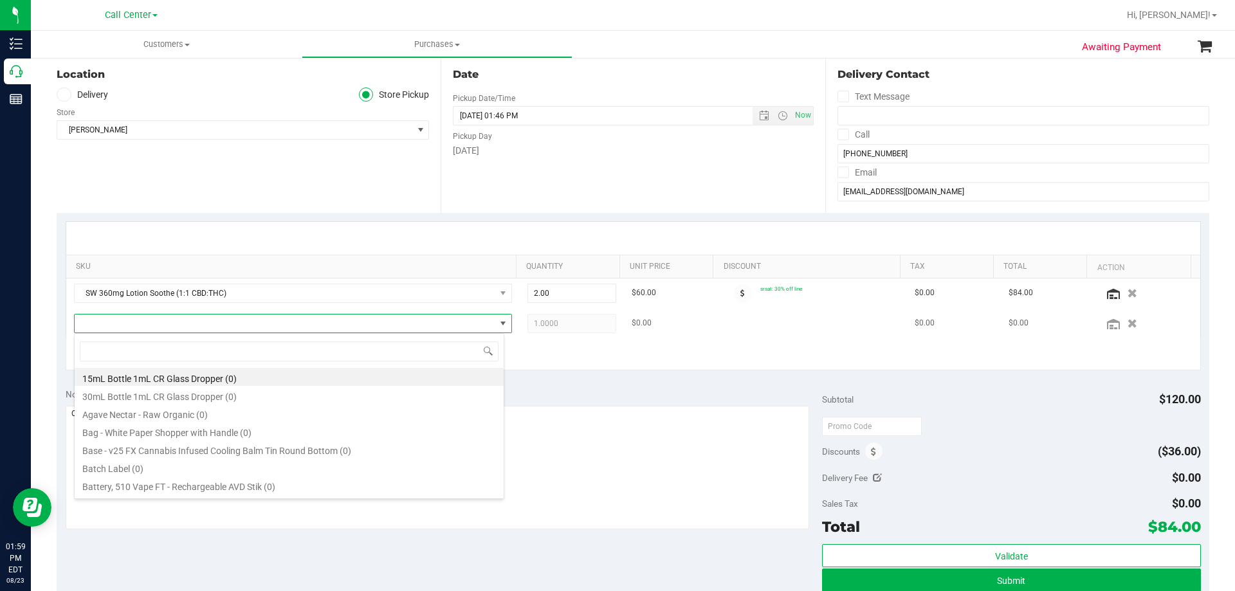
type input "s"
type input "tincture soothe"
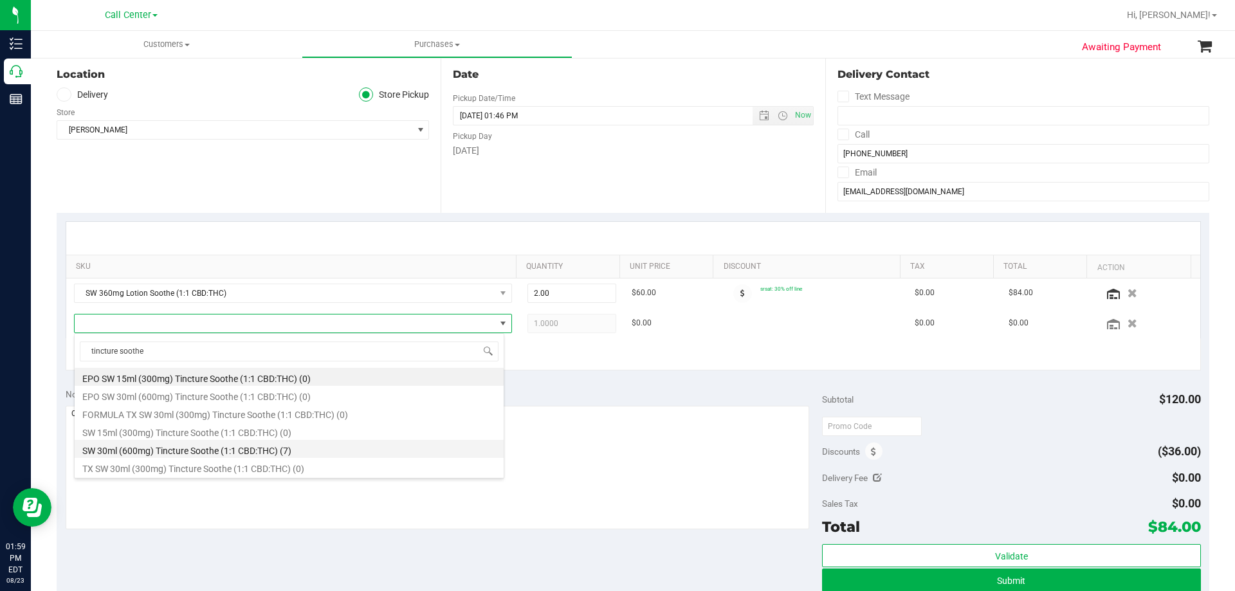
click at [220, 447] on li "SW 30ml (600mg) Tincture Soothe (1:1 CBD:THC) (7)" at bounding box center [289, 449] width 429 height 18
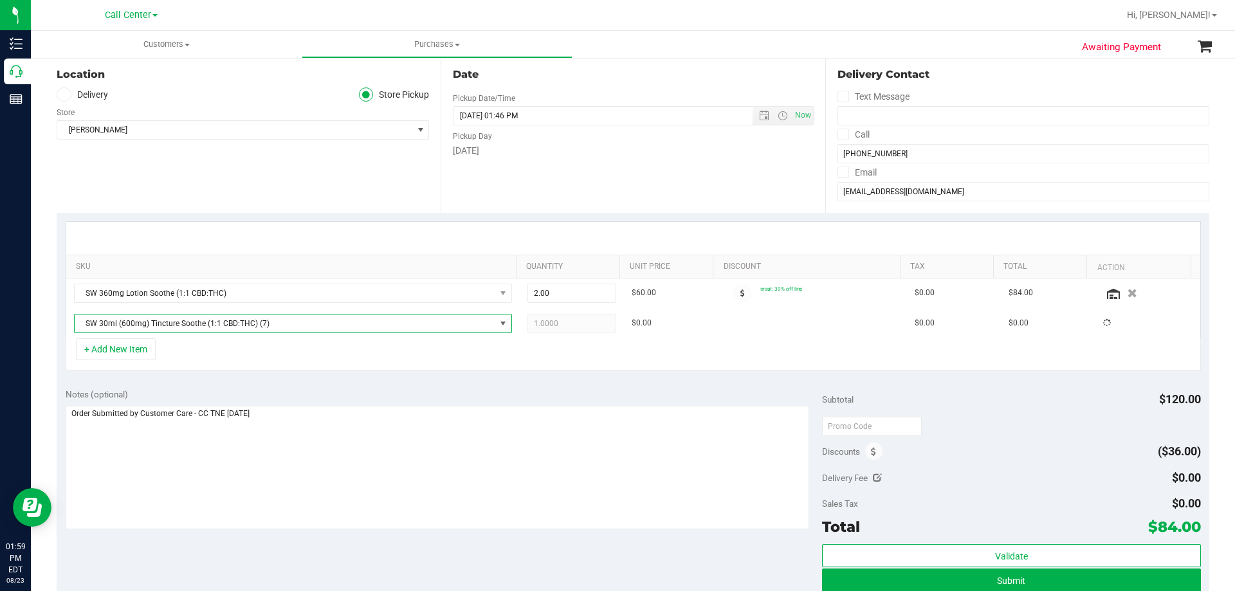
click at [285, 345] on div "+ Add New Item" at bounding box center [633, 354] width 1135 height 32
click at [356, 351] on div "+ Add New Item" at bounding box center [633, 354] width 1135 height 32
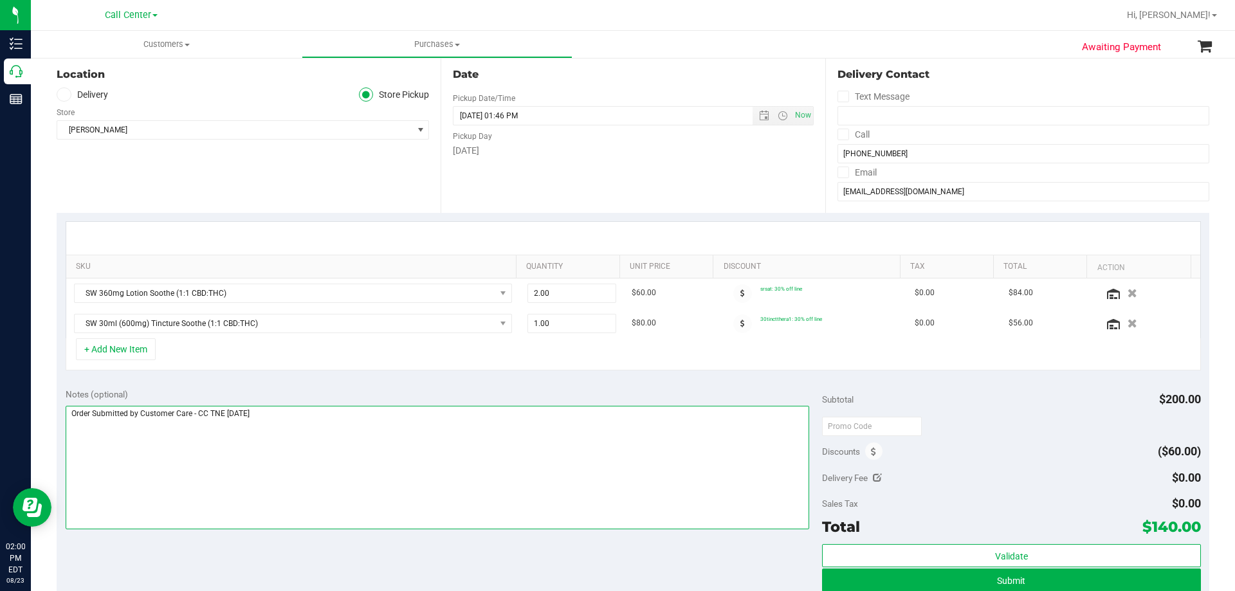
click at [342, 439] on textarea at bounding box center [438, 468] width 744 height 124
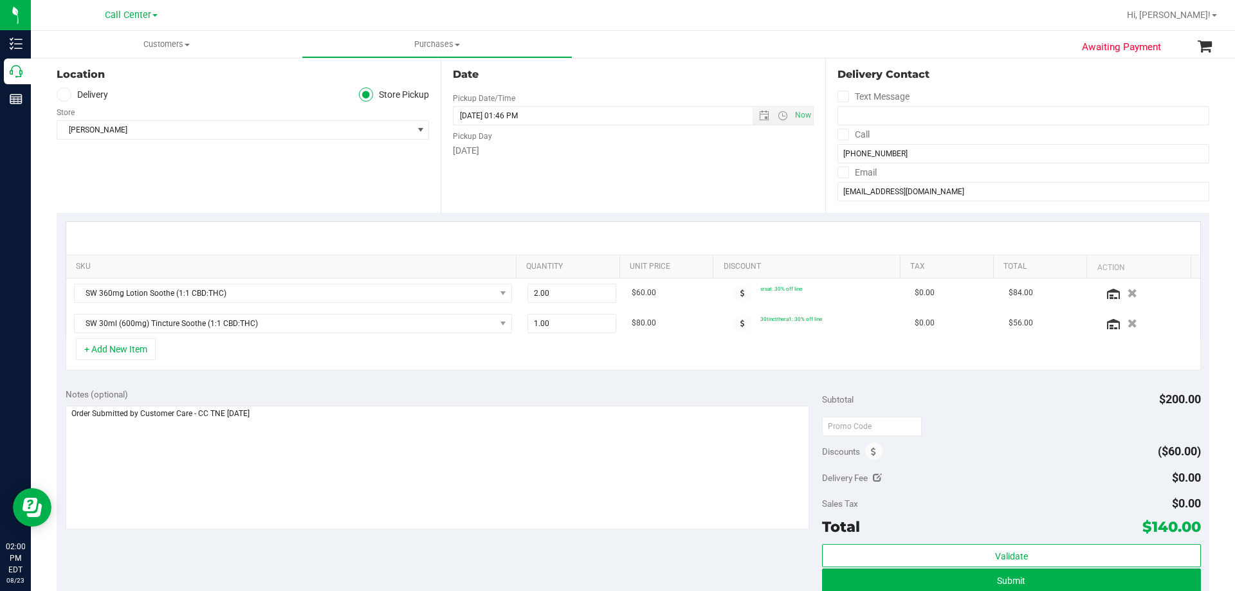
click at [319, 534] on div "Notes (optional) Subtotal $200.00 Discounts ($60.00) Delivery Fee $0.00 Sales T…" at bounding box center [633, 496] width 1153 height 232
click at [289, 356] on div "+ Add New Item" at bounding box center [633, 354] width 1135 height 32
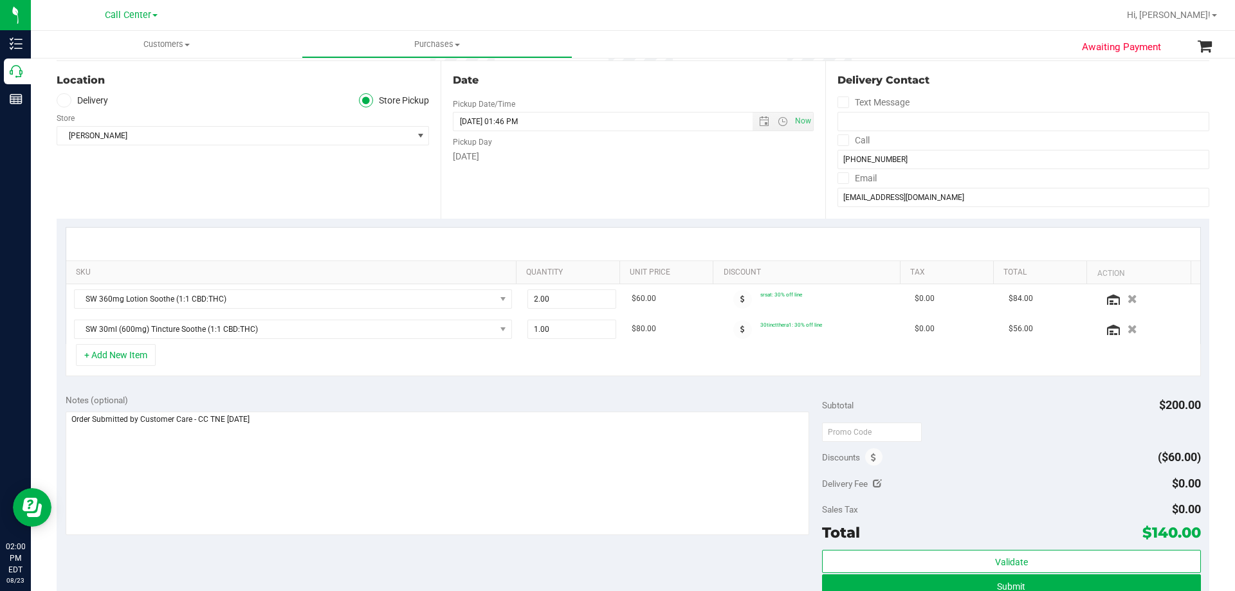
scroll to position [129, 0]
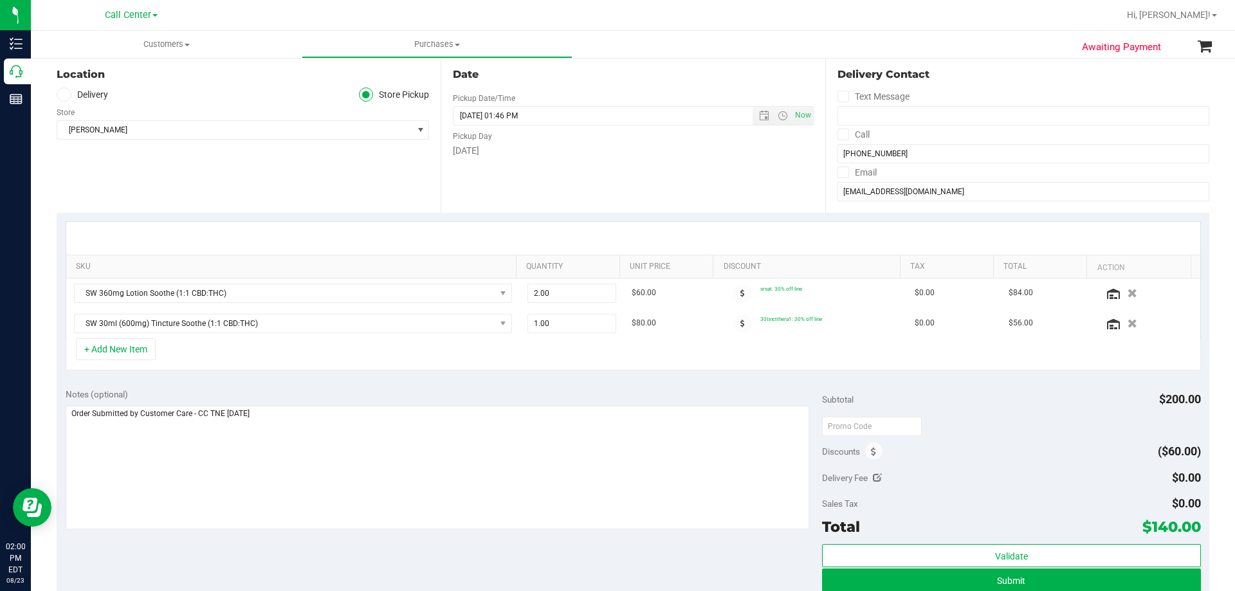
click at [239, 353] on div "+ Add New Item" at bounding box center [633, 354] width 1135 height 32
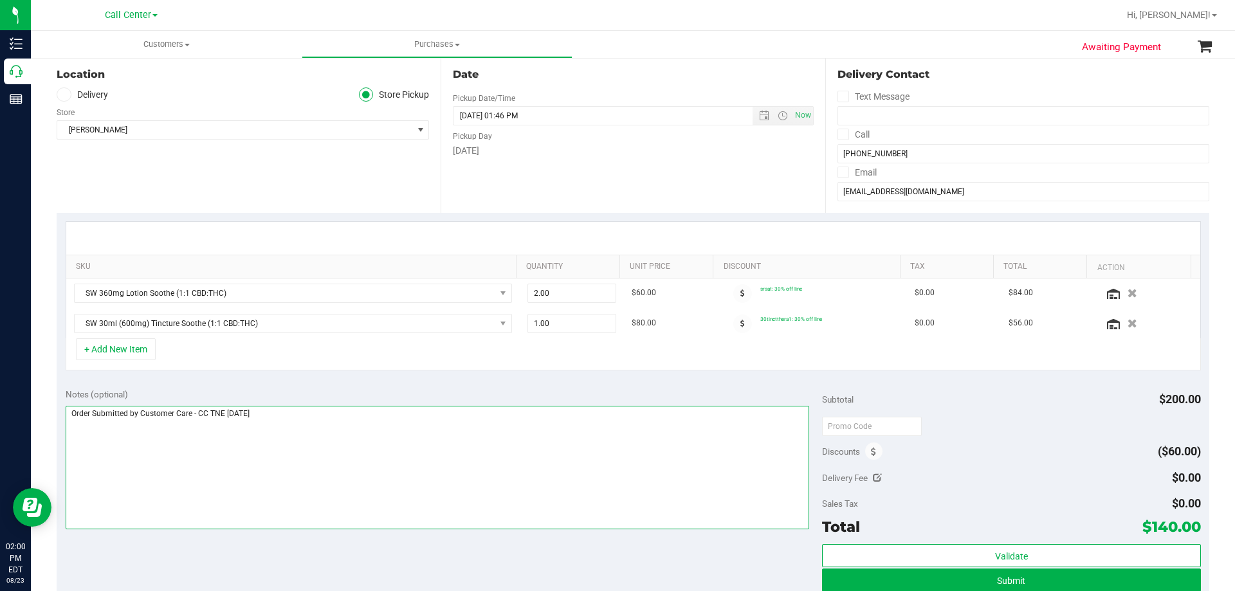
click at [338, 430] on textarea at bounding box center [438, 468] width 744 height 124
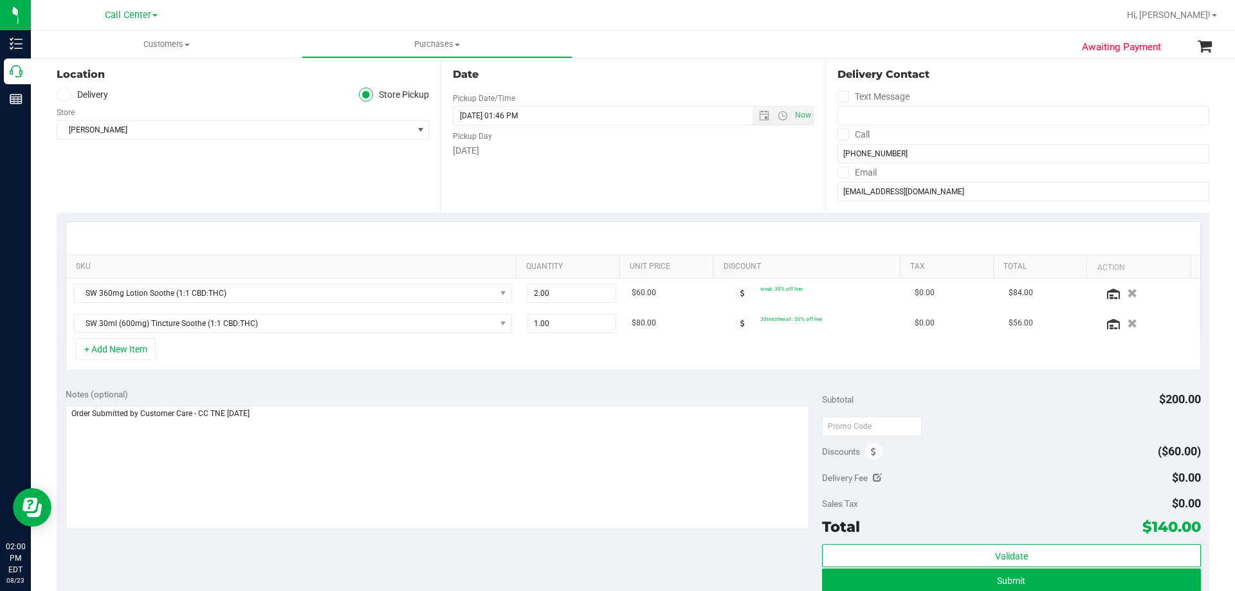
click at [322, 543] on div "Notes (optional) Subtotal $200.00 Discounts ($60.00) Delivery Fee $0.00 Sales T…" at bounding box center [633, 496] width 1153 height 232
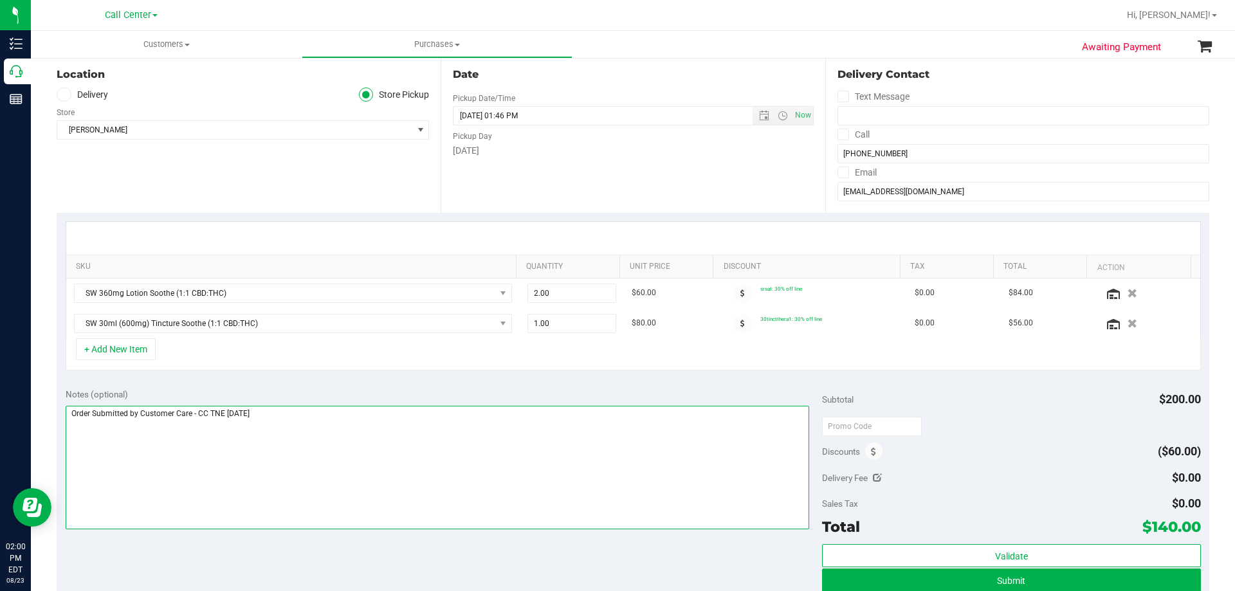
click at [347, 486] on textarea at bounding box center [438, 468] width 744 height 124
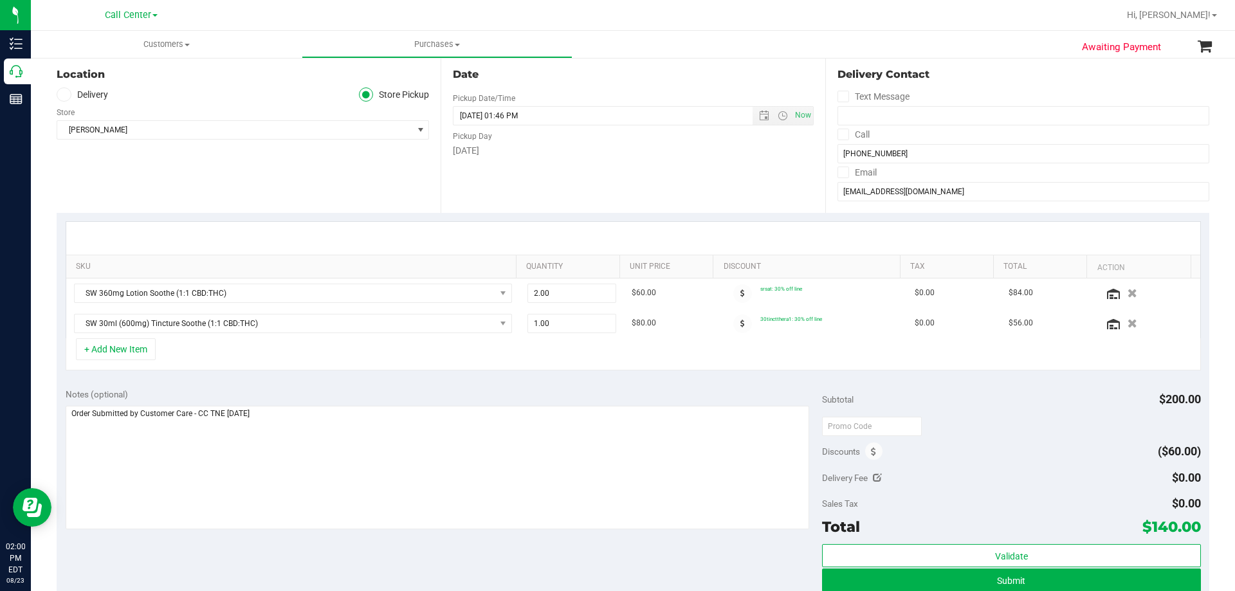
click at [330, 564] on div "Notes (optional) Subtotal $200.00 Discounts ($60.00) Delivery Fee $0.00 Sales T…" at bounding box center [633, 496] width 1153 height 232
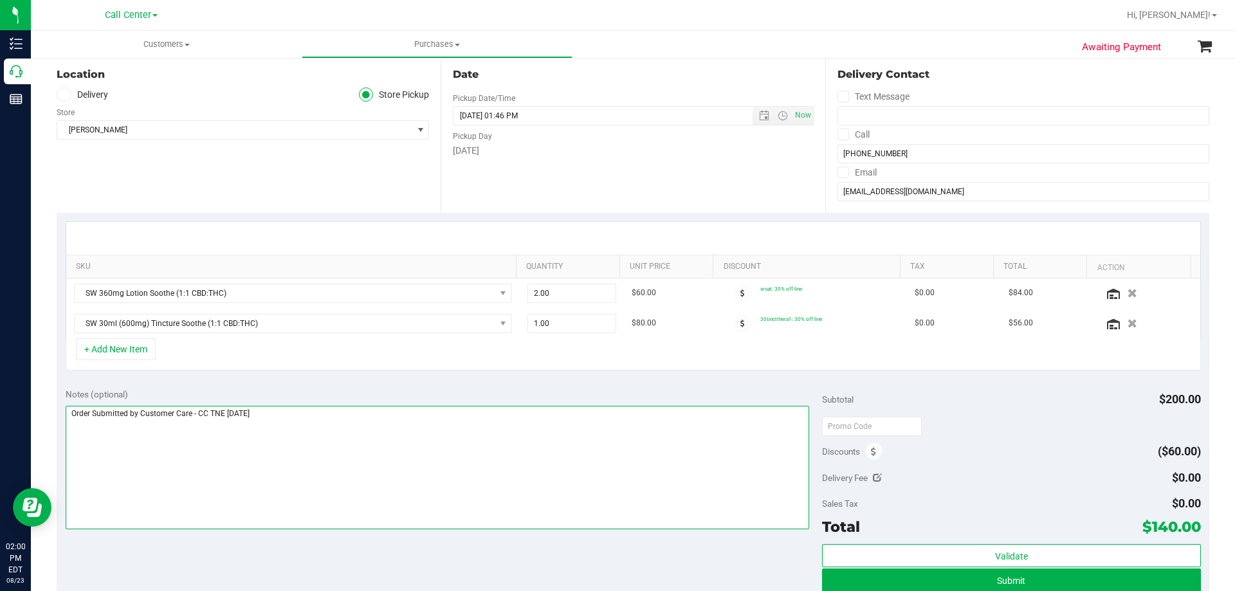
click at [333, 460] on textarea at bounding box center [438, 468] width 744 height 124
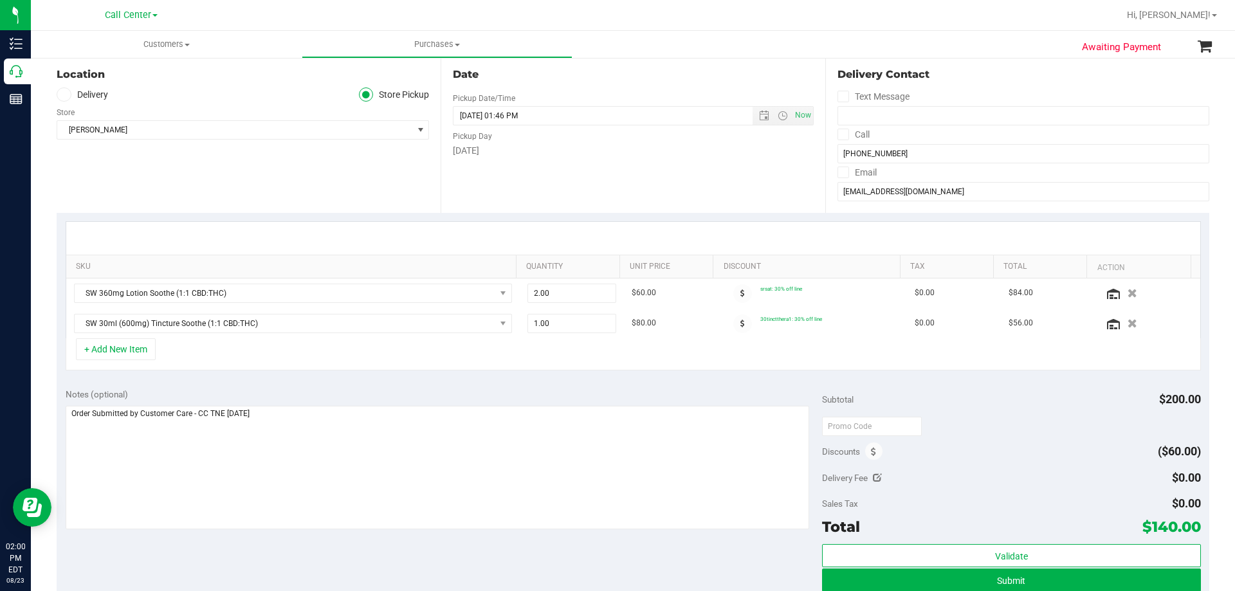
click at [313, 545] on div "Notes (optional) Subtotal $200.00 Discounts ($60.00) Delivery Fee $0.00 Sales T…" at bounding box center [633, 496] width 1153 height 232
click at [306, 352] on div "+ Add New Item" at bounding box center [633, 354] width 1135 height 32
drag, startPoint x: 748, startPoint y: 318, endPoint x: 809, endPoint y: 320, distance: 61.2
click at [809, 320] on td "30tinctthera1: 30% off line" at bounding box center [813, 324] width 188 height 30
click at [812, 320] on td "30tinctthera1: 30% off line" at bounding box center [813, 324] width 188 height 30
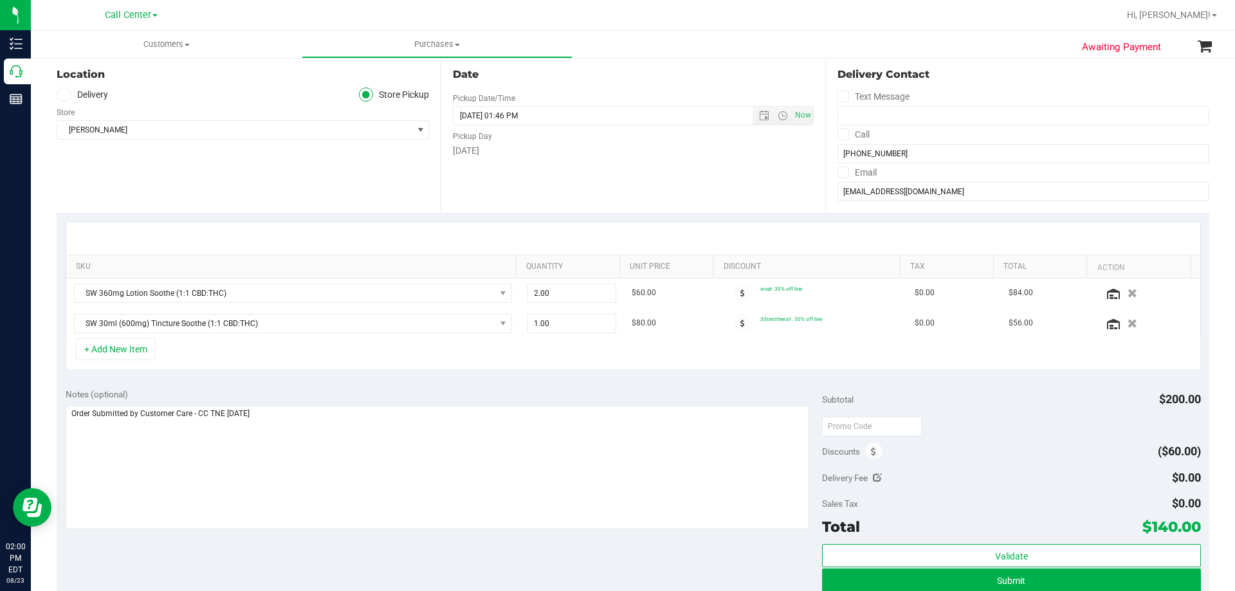
click at [255, 356] on div "+ Add New Item" at bounding box center [633, 354] width 1135 height 32
drag, startPoint x: 352, startPoint y: 565, endPoint x: 358, endPoint y: 540, distance: 26.5
click at [352, 565] on div "Notes (optional) Subtotal $200.00 Discounts ($60.00) Delivery Fee $0.00 Sales T…" at bounding box center [633, 496] width 1153 height 232
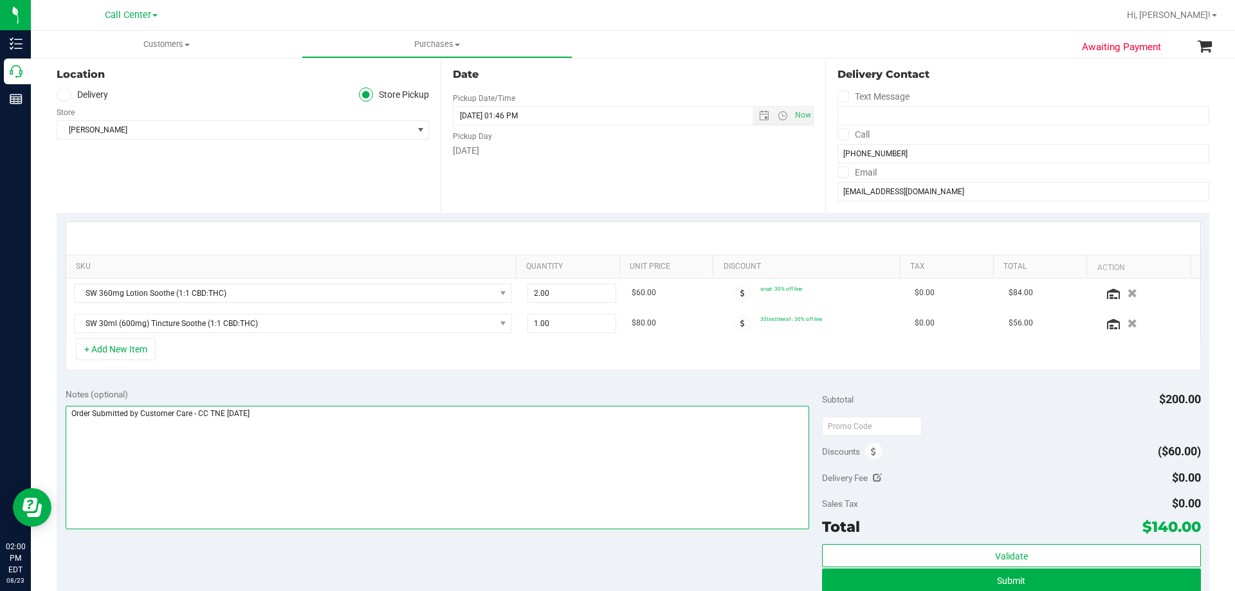
click at [392, 458] on textarea at bounding box center [438, 468] width 744 height 124
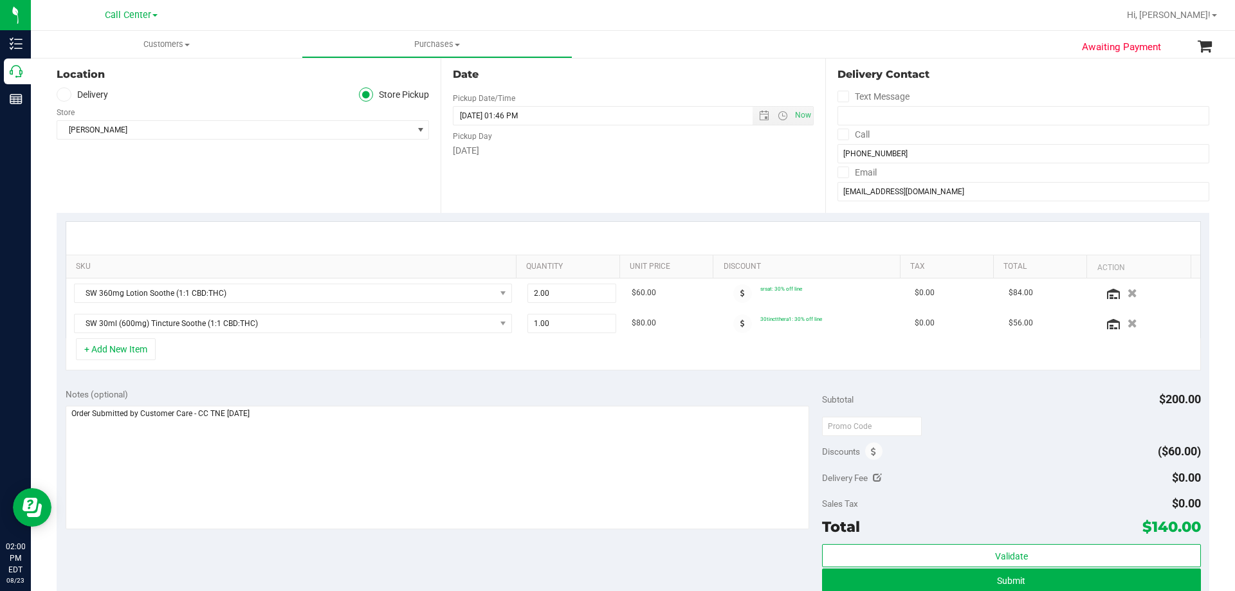
click at [374, 564] on div "Notes (optional) Subtotal $200.00 Discounts ($60.00) Delivery Fee $0.00 Sales T…" at bounding box center [633, 496] width 1153 height 232
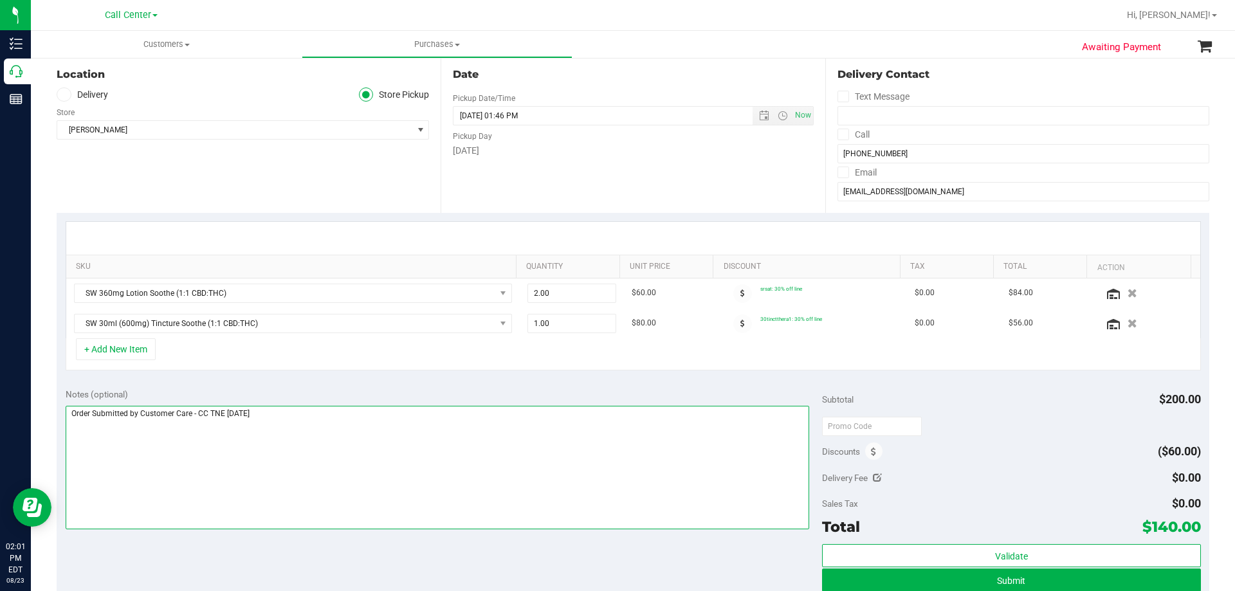
click at [381, 469] on textarea at bounding box center [438, 468] width 744 height 124
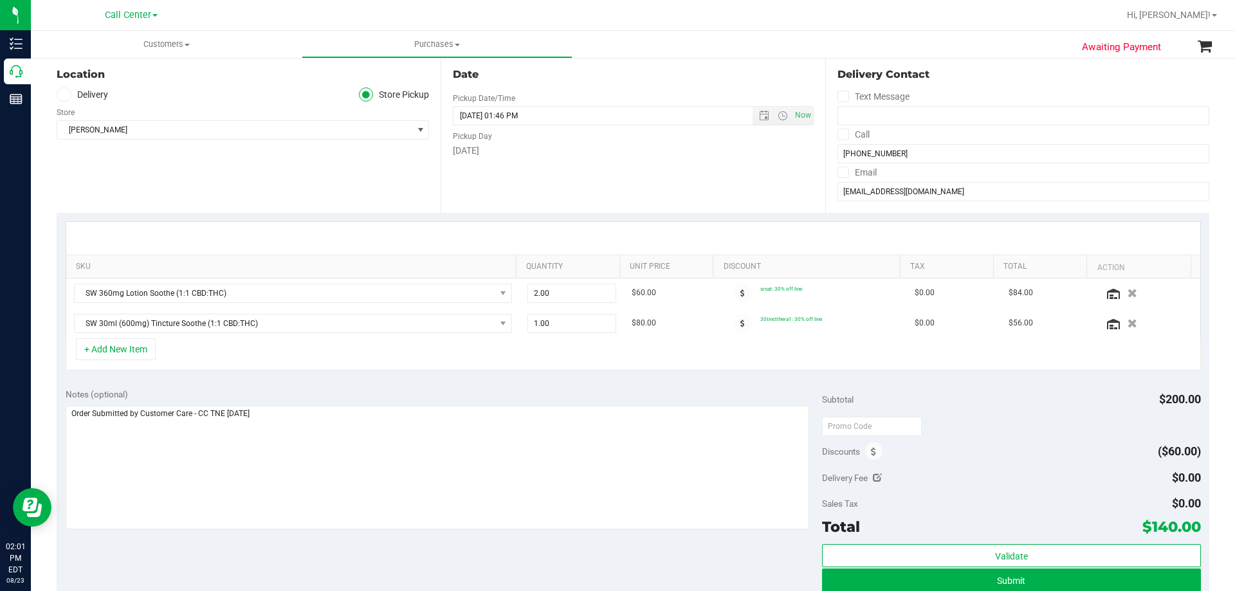
click at [186, 351] on div "+ Add New Item" at bounding box center [633, 354] width 1135 height 32
click at [229, 354] on div "+ Add New Item" at bounding box center [633, 354] width 1135 height 32
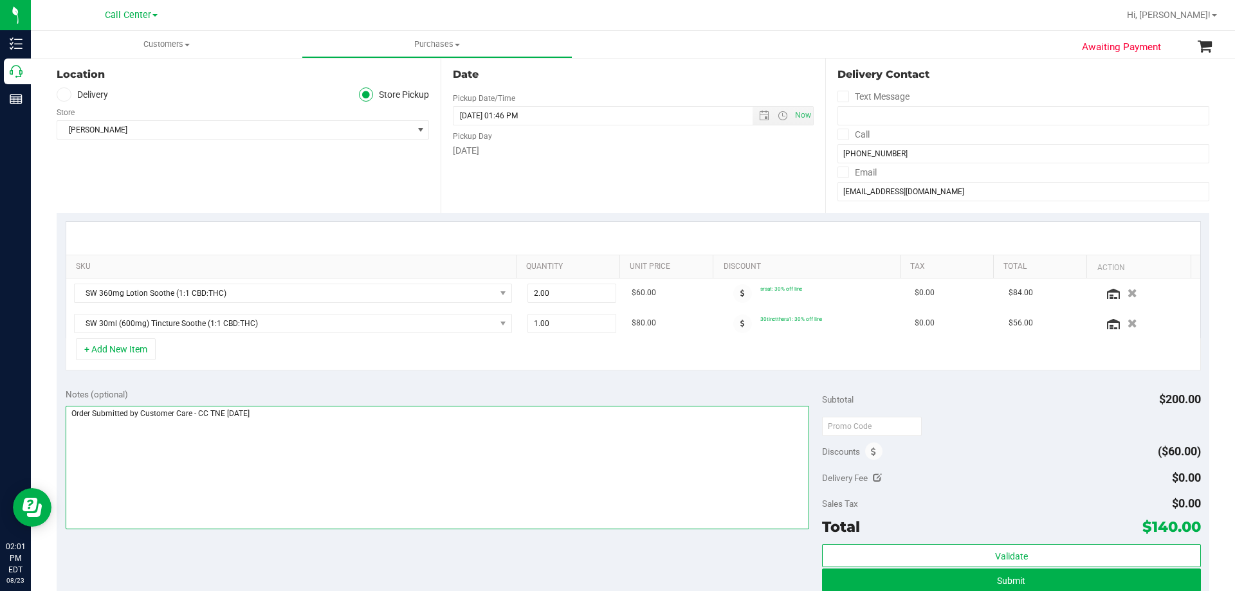
click at [326, 417] on textarea at bounding box center [438, 468] width 744 height 124
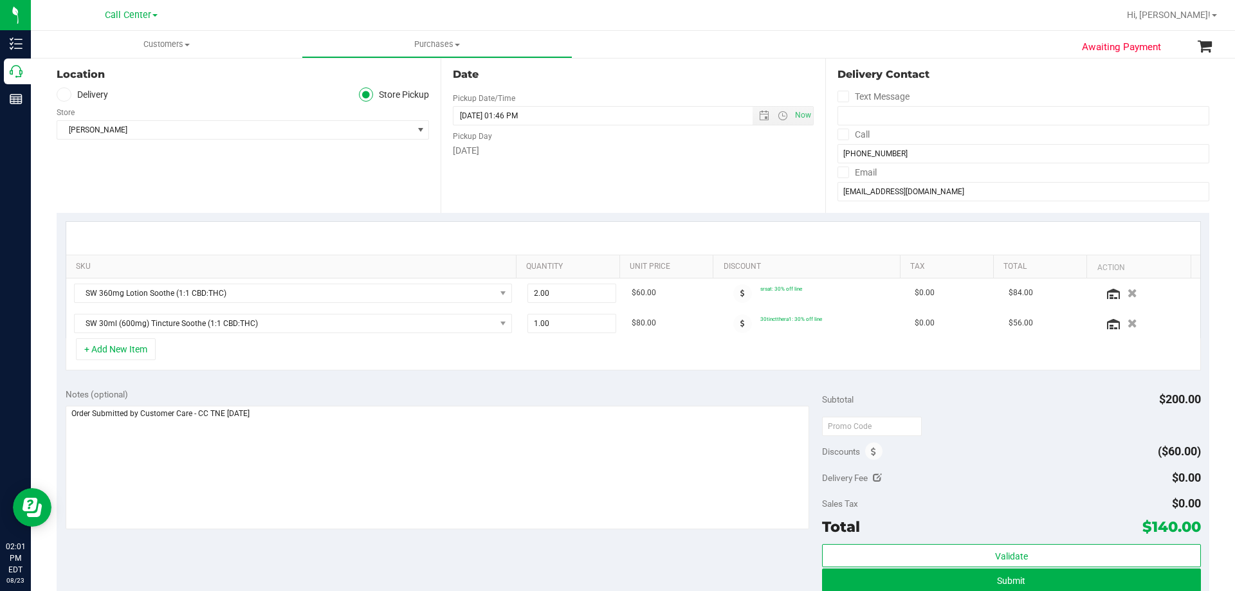
click at [342, 356] on div "+ Add New Item" at bounding box center [633, 354] width 1135 height 32
click at [332, 361] on div "+ Add New Item" at bounding box center [633, 354] width 1135 height 32
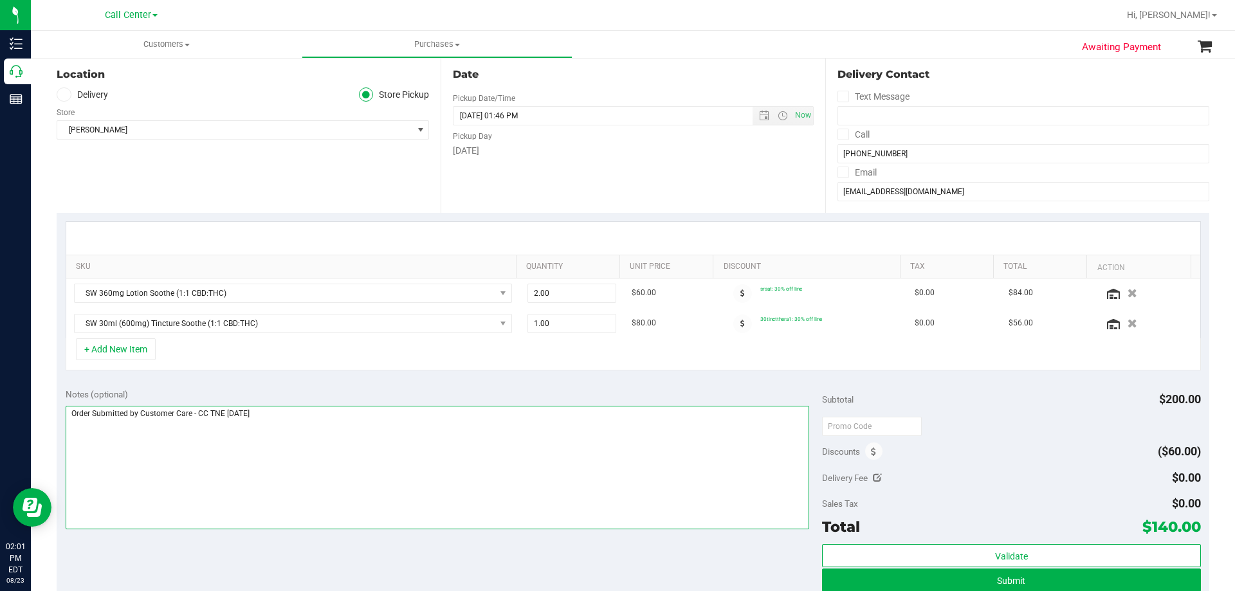
click at [393, 415] on textarea at bounding box center [438, 468] width 744 height 124
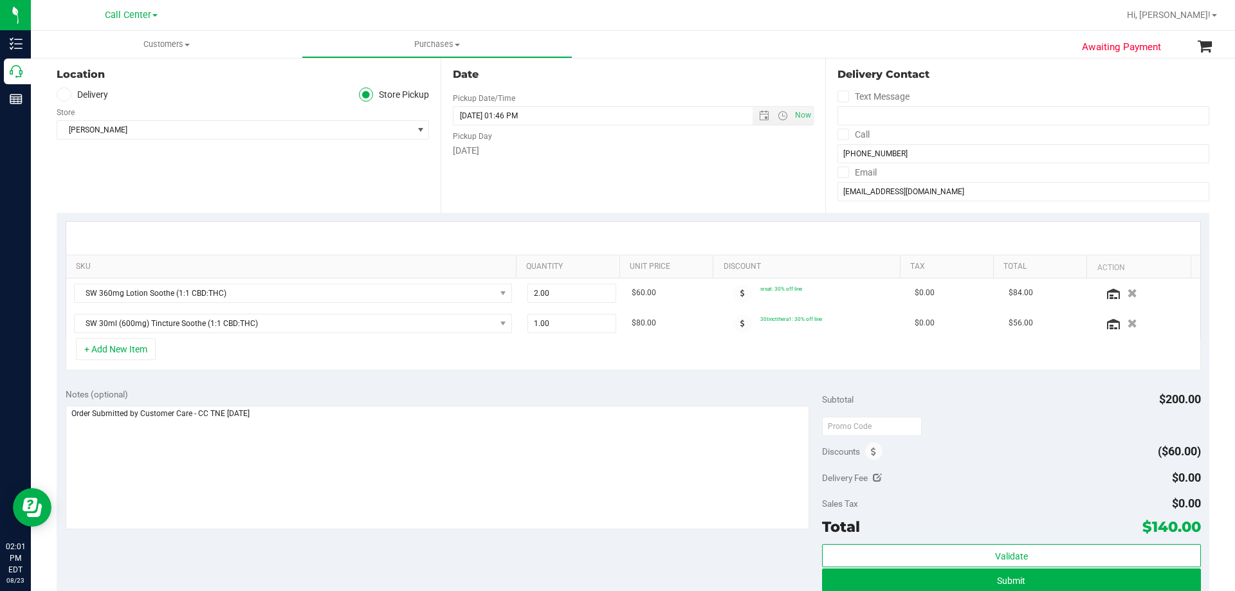
click at [322, 550] on div "Notes (optional) Subtotal $200.00 Discounts ($60.00) Delivery Fee $0.00 Sales T…" at bounding box center [633, 496] width 1153 height 232
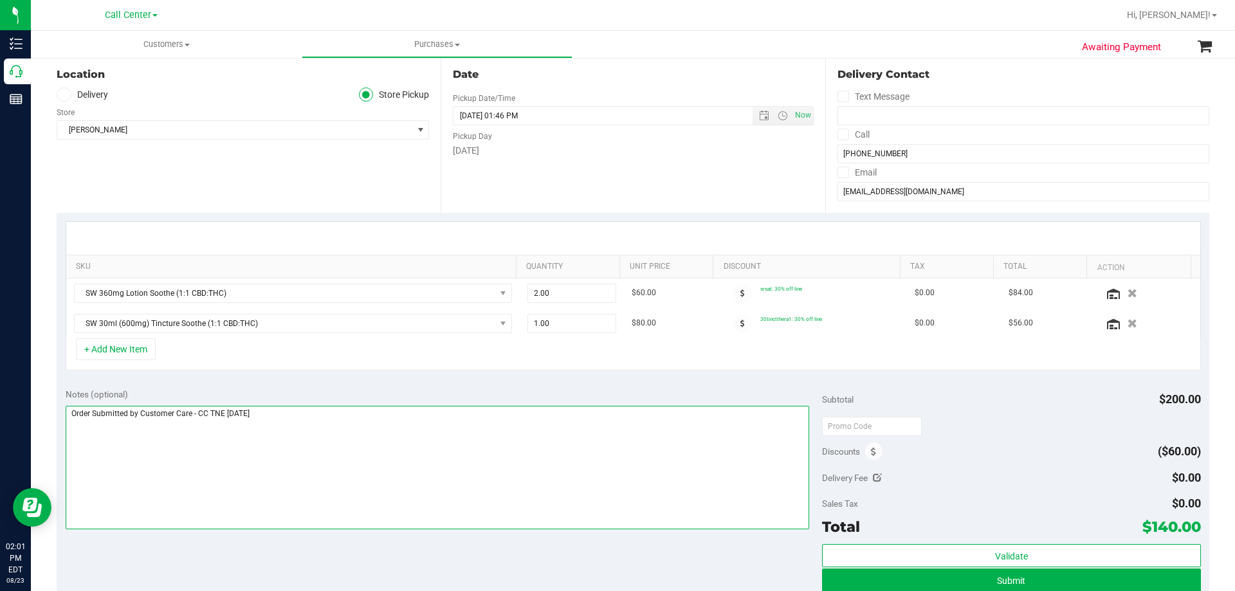
click at [369, 446] on textarea at bounding box center [438, 468] width 744 height 124
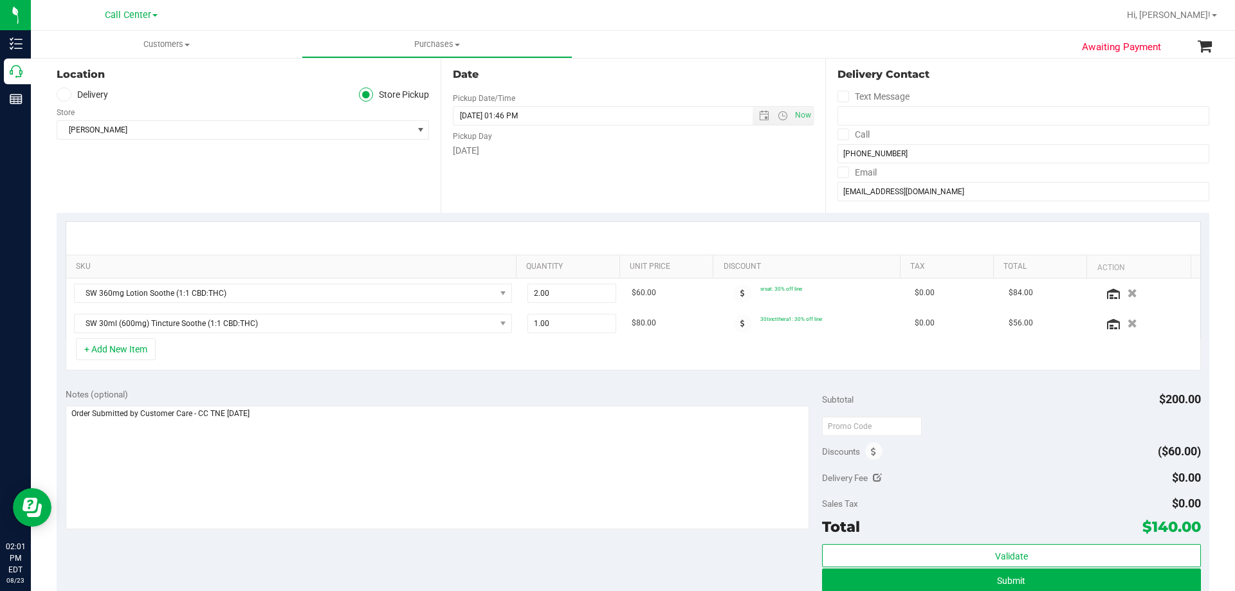
click at [332, 549] on div "Notes (optional) Subtotal $200.00 Discounts ($60.00) Delivery Fee $0.00 Sales T…" at bounding box center [633, 496] width 1153 height 232
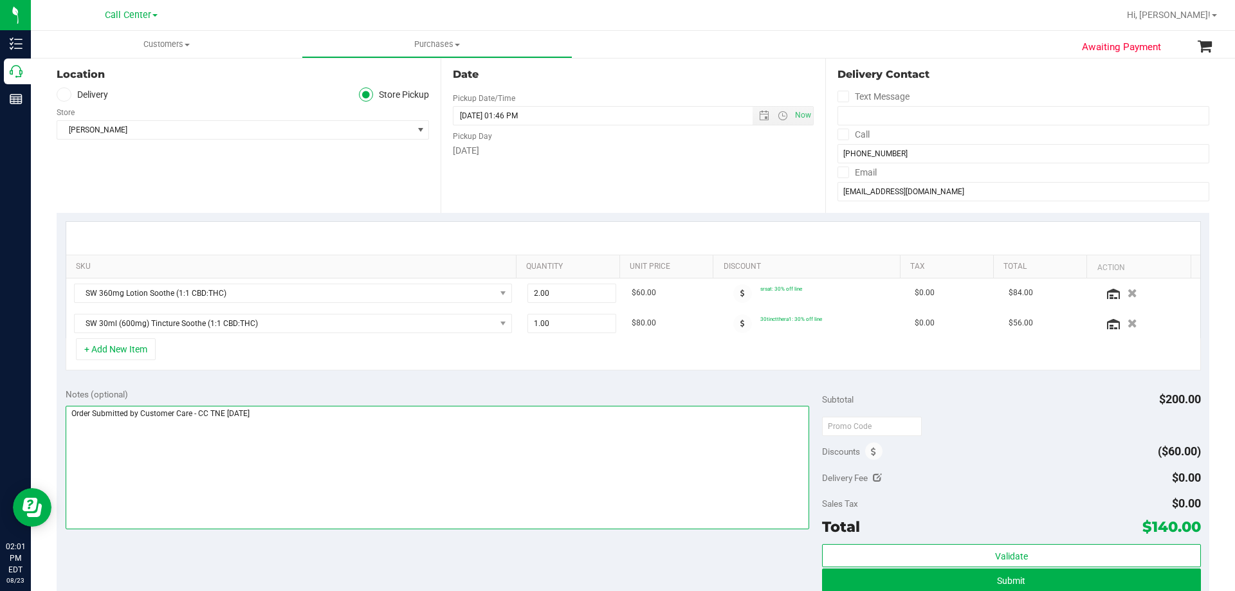
click at [359, 453] on textarea at bounding box center [438, 468] width 744 height 124
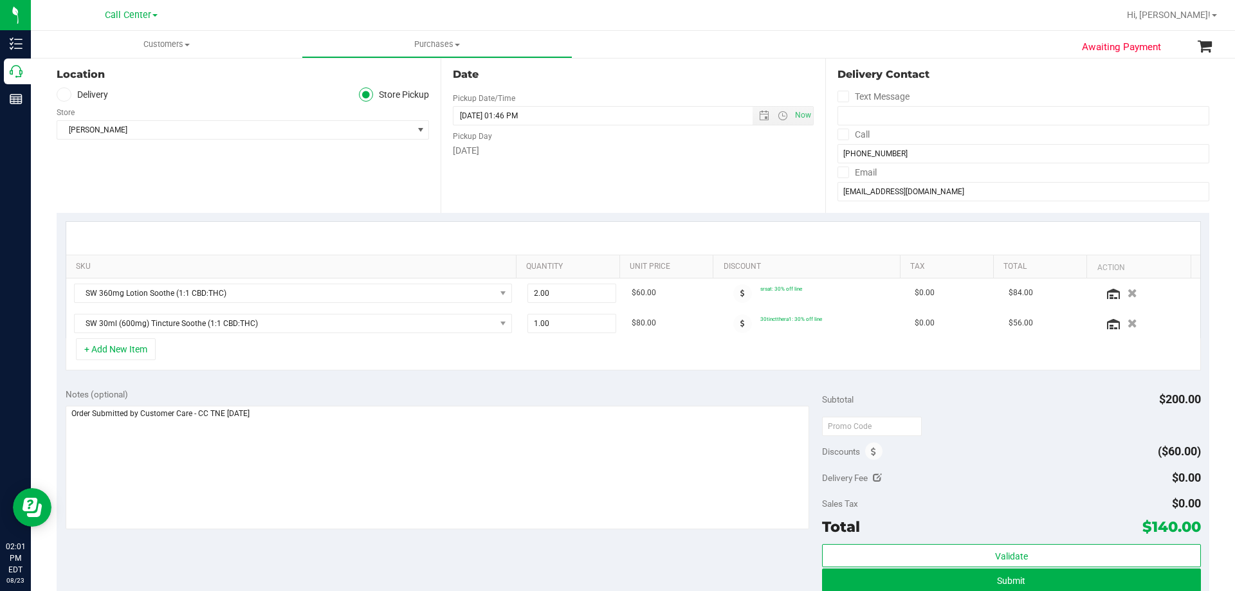
click at [302, 539] on div "Notes (optional) Subtotal $200.00 Discounts ($60.00) Delivery Fee $0.00 Sales T…" at bounding box center [633, 496] width 1153 height 232
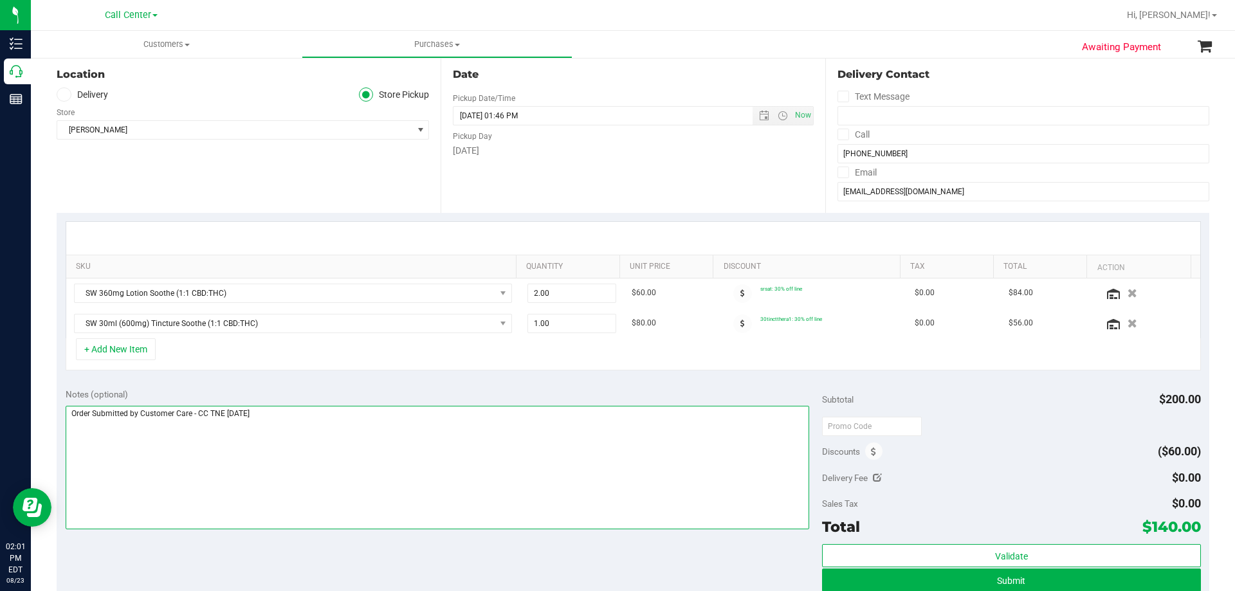
click at [331, 453] on textarea at bounding box center [438, 468] width 744 height 124
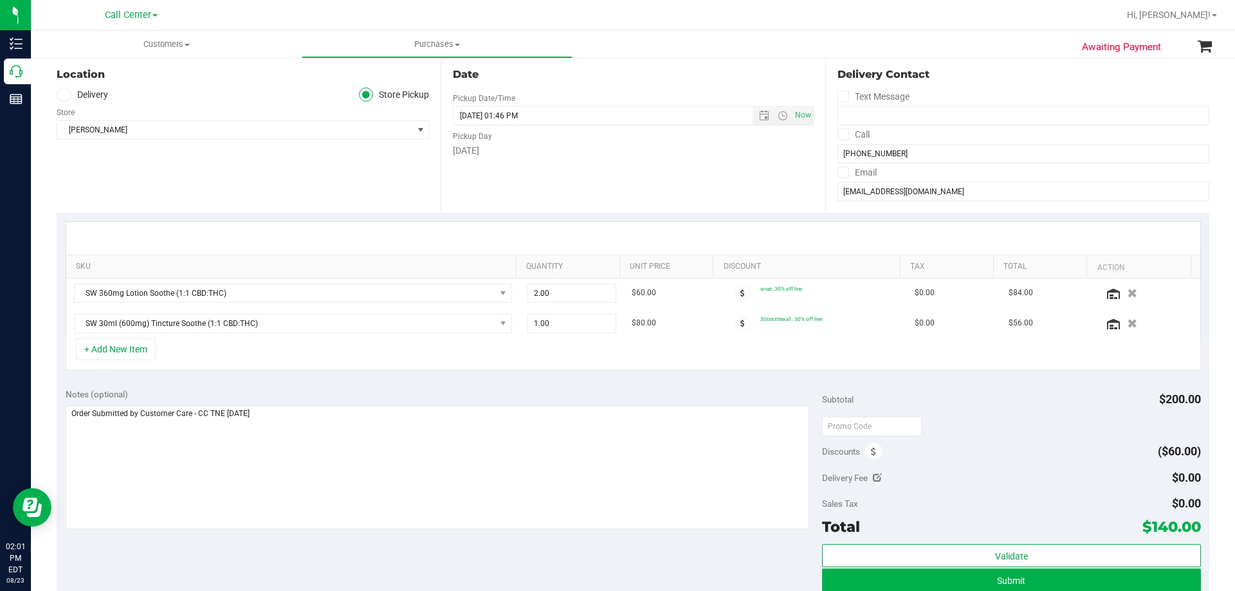
click at [280, 550] on div "Notes (optional) Subtotal $200.00 Discounts ($60.00) Delivery Fee $0.00 Sales T…" at bounding box center [633, 496] width 1153 height 232
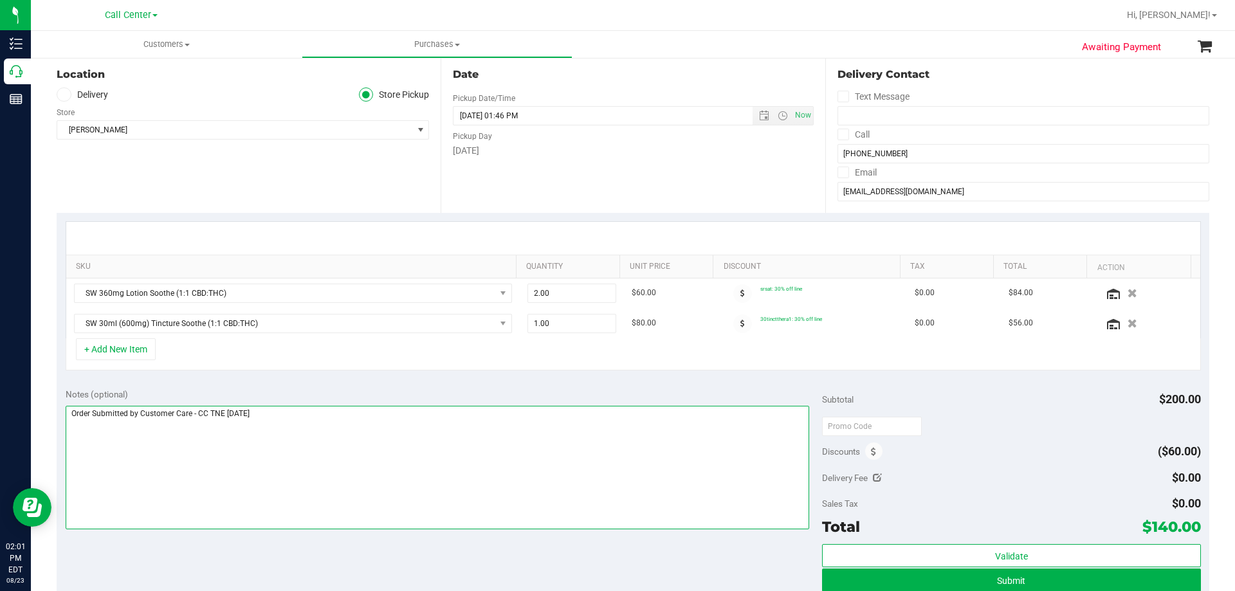
click at [309, 431] on textarea at bounding box center [438, 468] width 744 height 124
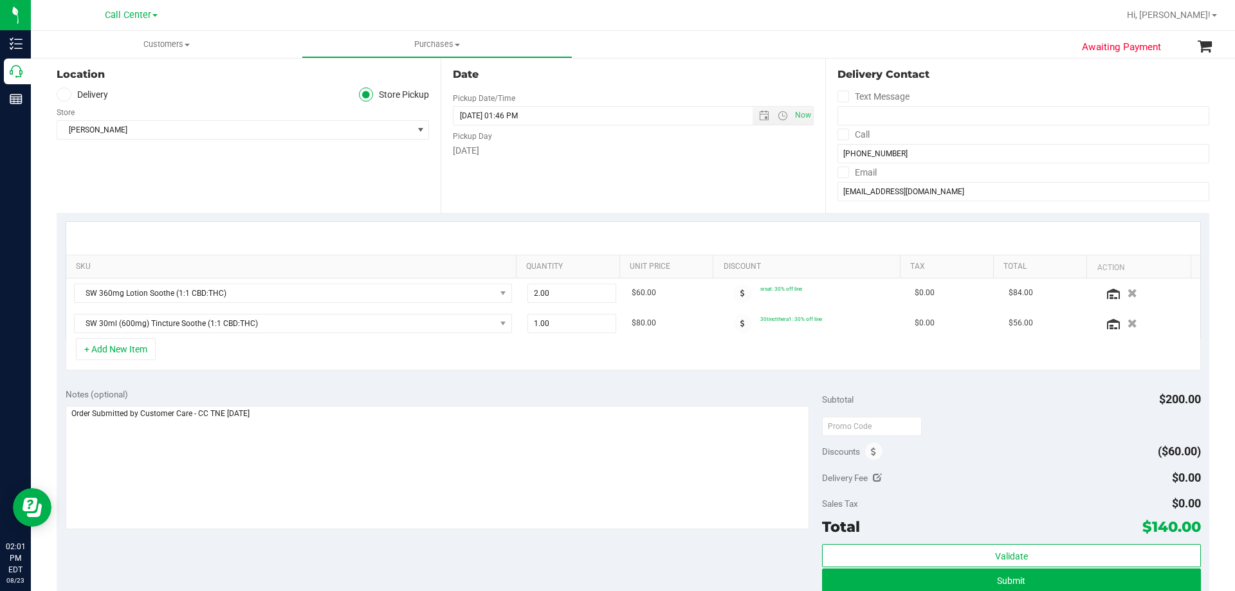
click at [340, 382] on div "Notes (optional) Subtotal $200.00 Discounts ($60.00) Delivery Fee $0.00 Sales T…" at bounding box center [633, 496] width 1153 height 232
click at [304, 535] on div "Notes (optional) Subtotal $200.00 Discounts ($60.00) Delivery Fee $0.00 Sales T…" at bounding box center [633, 496] width 1153 height 232
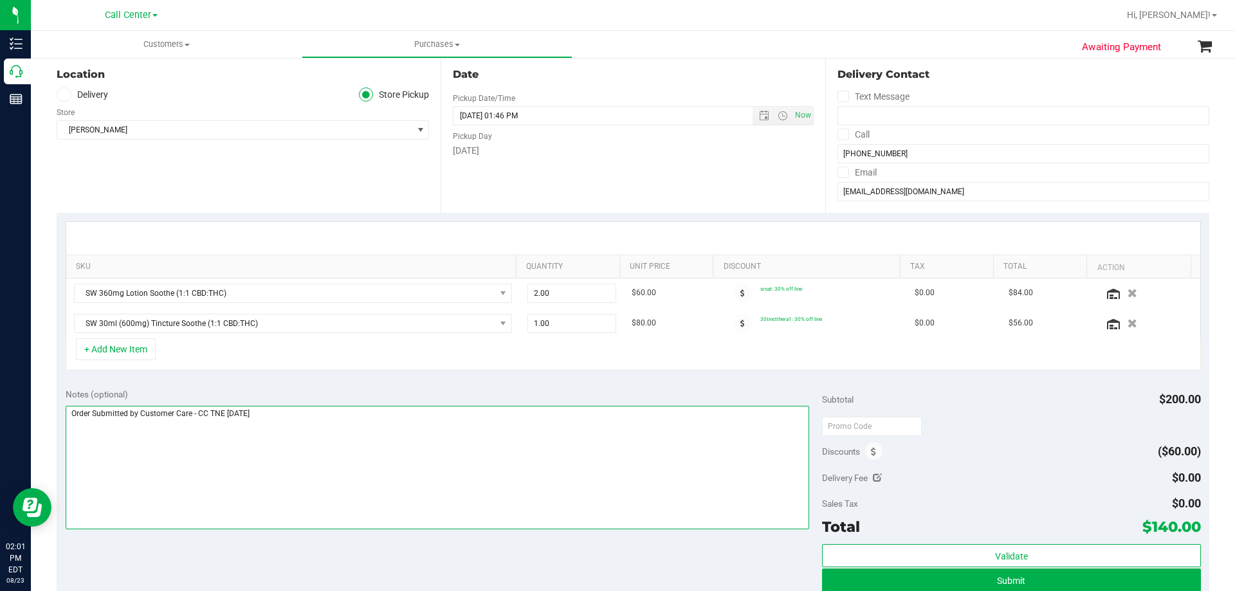
click at [334, 440] on textarea at bounding box center [438, 468] width 744 height 124
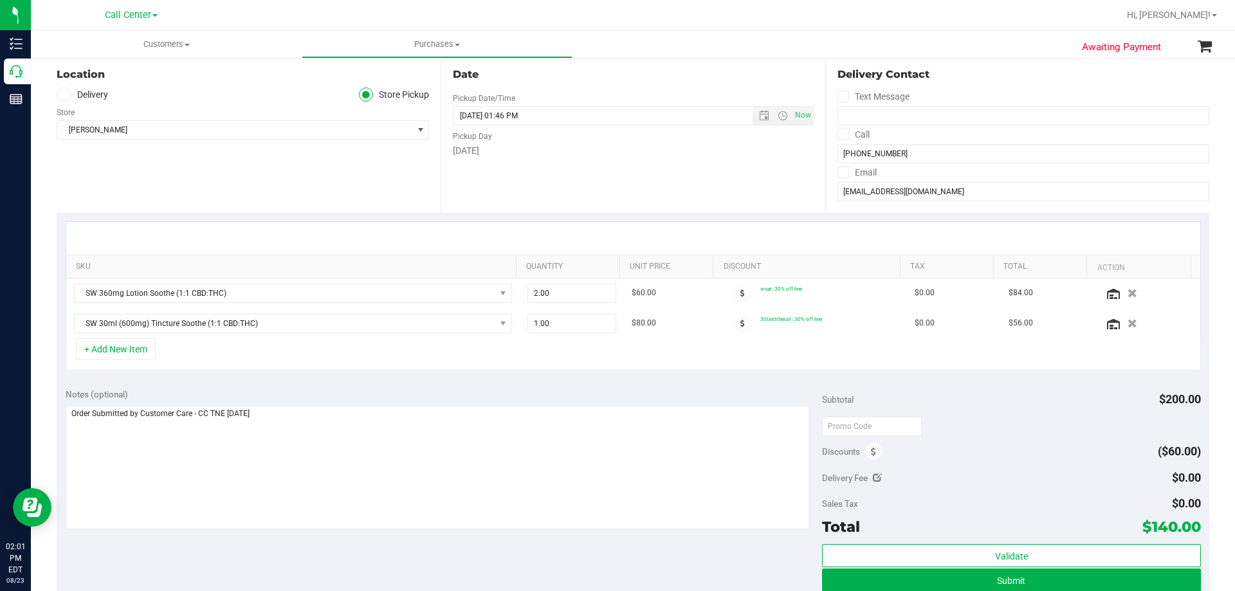
click at [306, 557] on div "Notes (optional) Subtotal $200.00 Discounts ($60.00) Delivery Fee $0.00 Sales T…" at bounding box center [633, 496] width 1153 height 232
click at [304, 535] on div "Notes (optional) Subtotal $200.00 Discounts ($60.00) Delivery Fee $0.00 Sales T…" at bounding box center [633, 496] width 1153 height 232
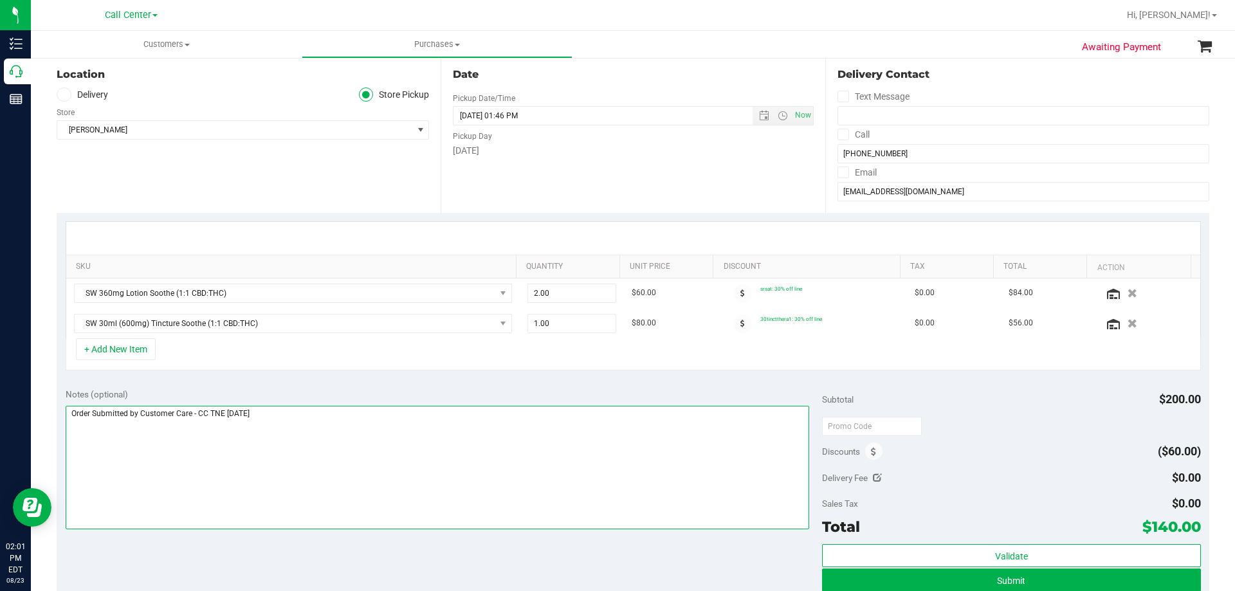
click at [336, 462] on textarea at bounding box center [438, 468] width 744 height 124
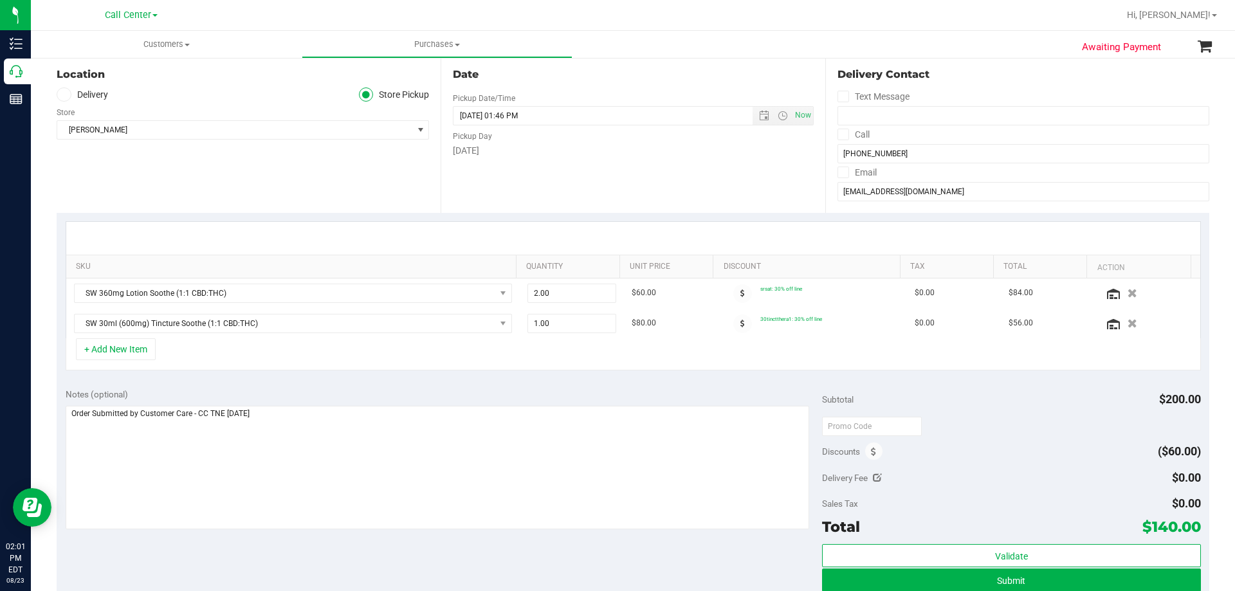
click at [316, 553] on div "Notes (optional) Subtotal $200.00 Discounts ($60.00) Delivery Fee $0.00 Sales T…" at bounding box center [633, 496] width 1153 height 232
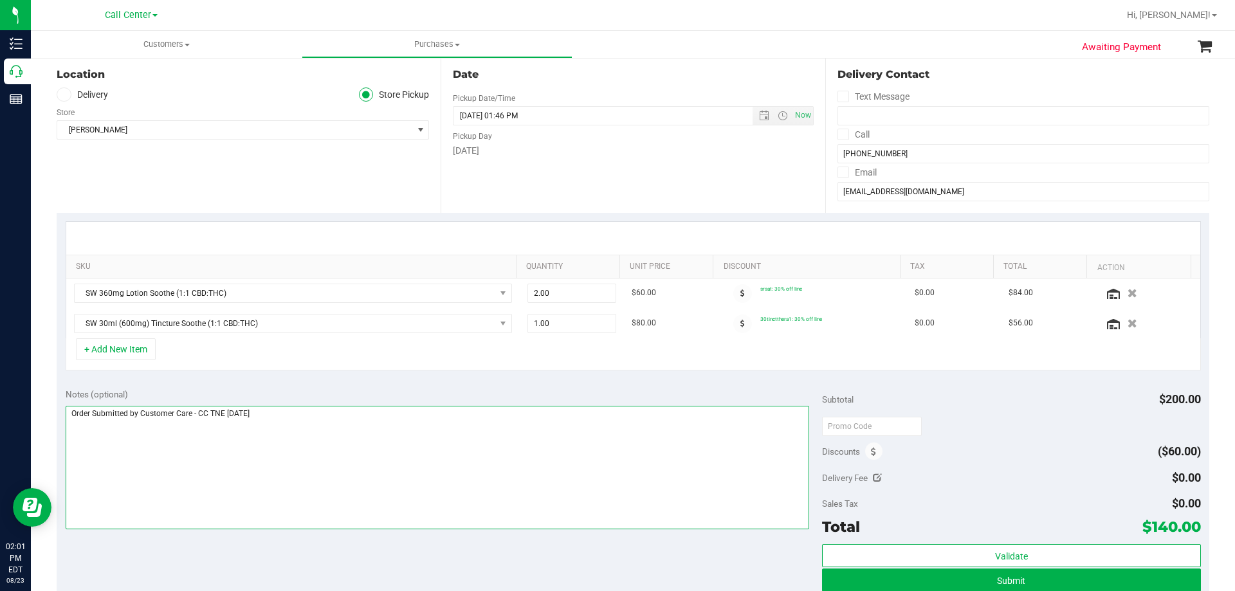
click at [361, 435] on textarea at bounding box center [438, 468] width 744 height 124
click at [358, 435] on textarea at bounding box center [438, 468] width 744 height 124
click at [347, 443] on textarea at bounding box center [438, 468] width 744 height 124
click at [366, 448] on textarea at bounding box center [438, 468] width 744 height 124
click at [374, 415] on textarea at bounding box center [438, 468] width 744 height 124
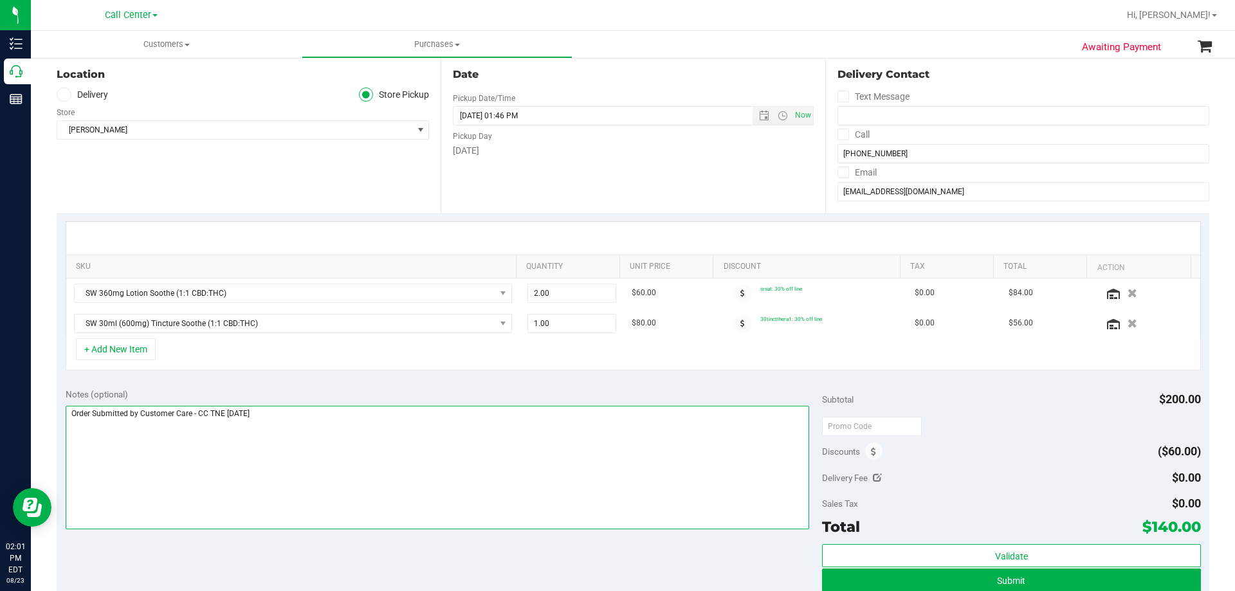
click at [377, 421] on textarea at bounding box center [438, 468] width 744 height 124
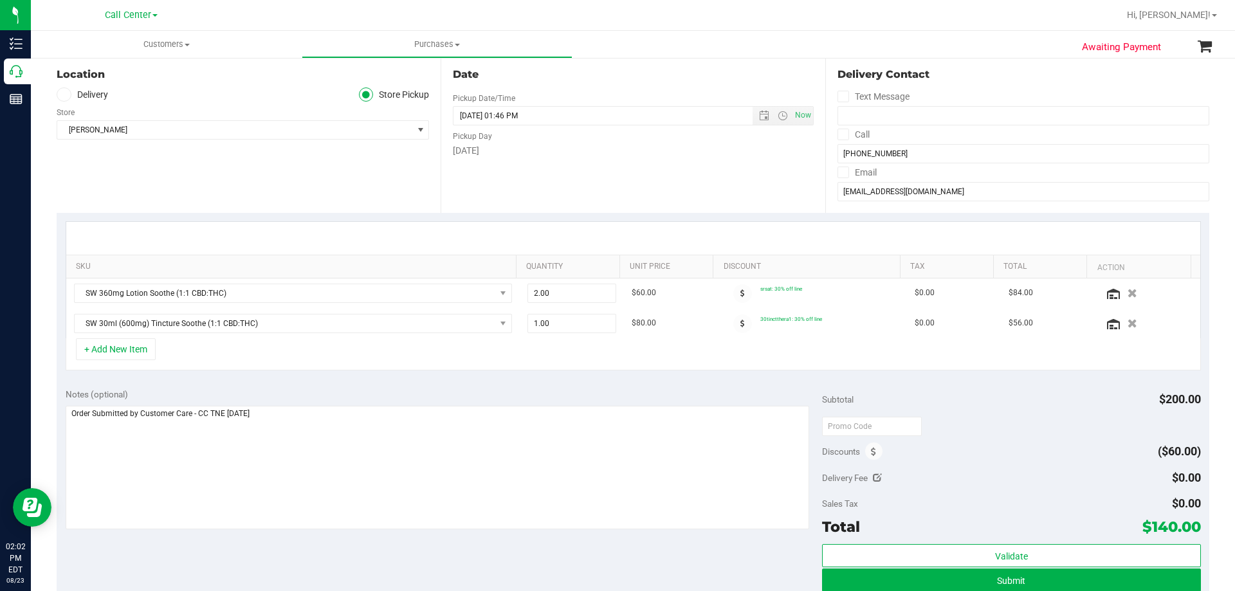
click at [315, 387] on div "Notes (optional) Subtotal $200.00 Discounts ($60.00) Delivery Fee $0.00 Sales T…" at bounding box center [633, 496] width 1153 height 232
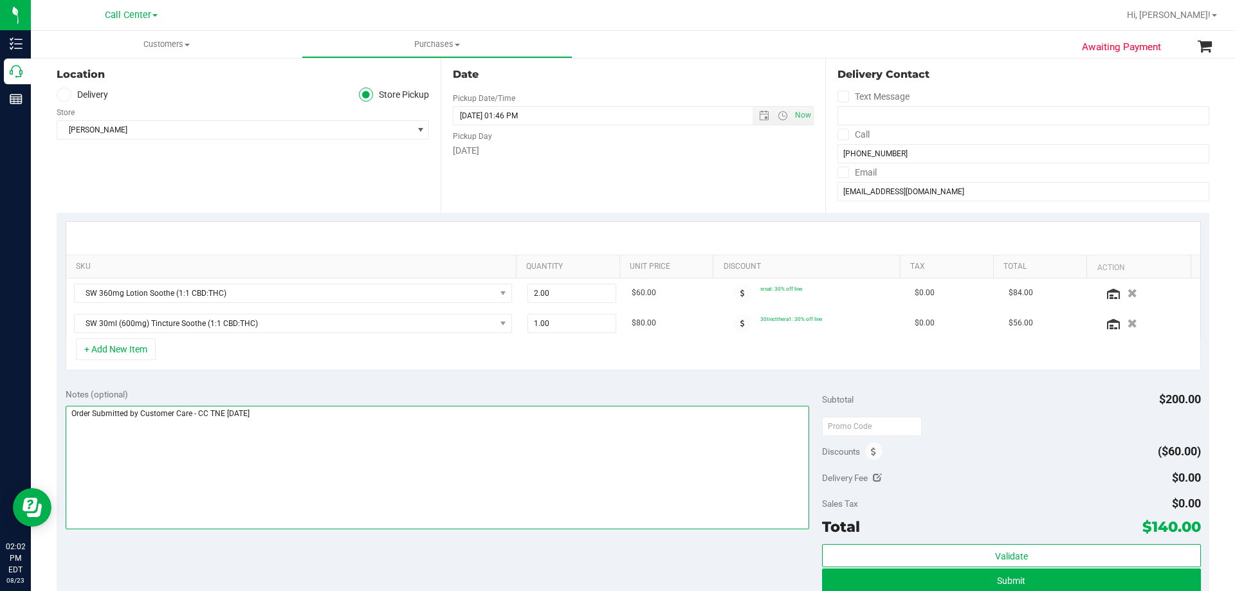
click at [354, 423] on textarea at bounding box center [438, 468] width 744 height 124
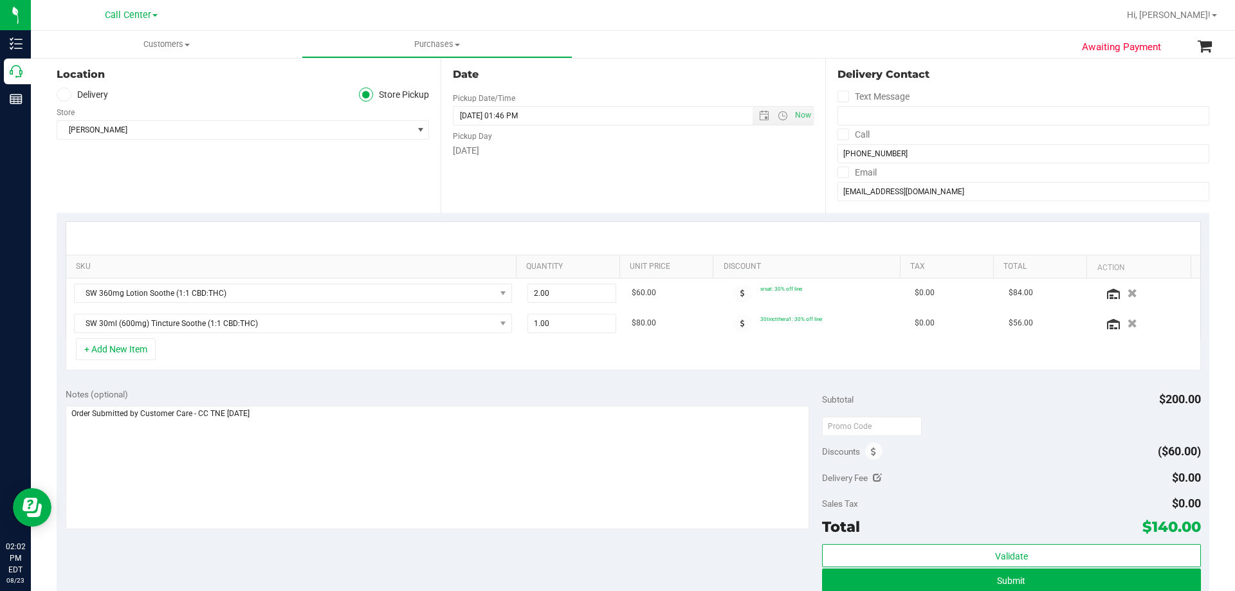
click at [344, 379] on purchase-details "Back Save Purchase View Profile # 11834987 Created Needs review Last Modified T…" at bounding box center [633, 402] width 1153 height 923
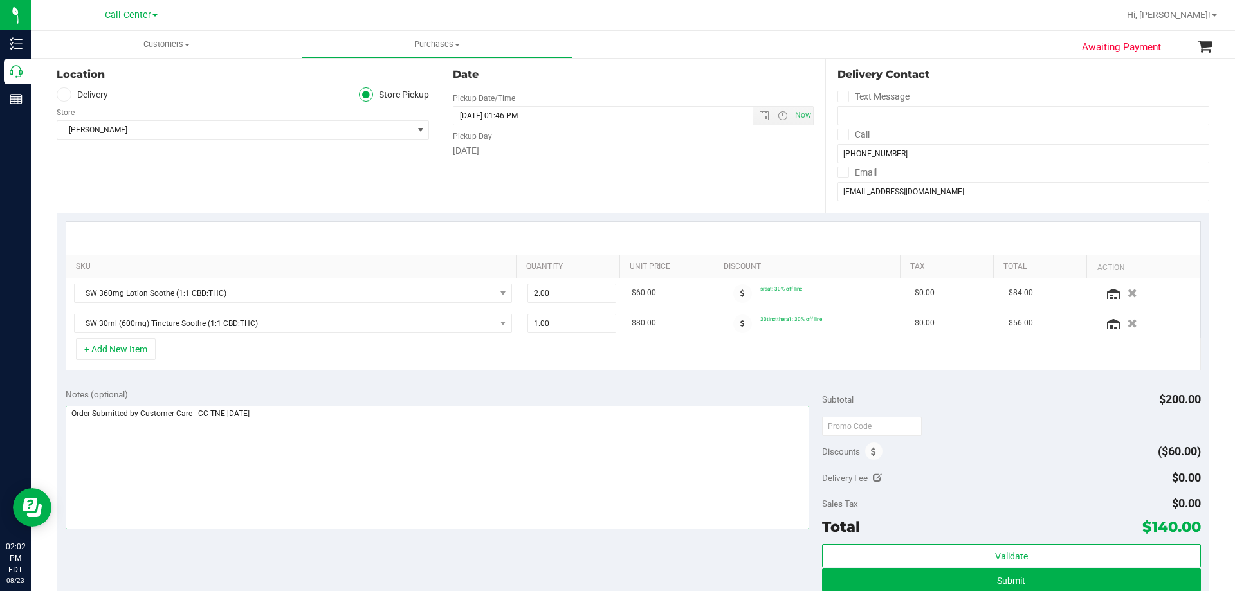
click at [314, 423] on textarea at bounding box center [438, 468] width 744 height 124
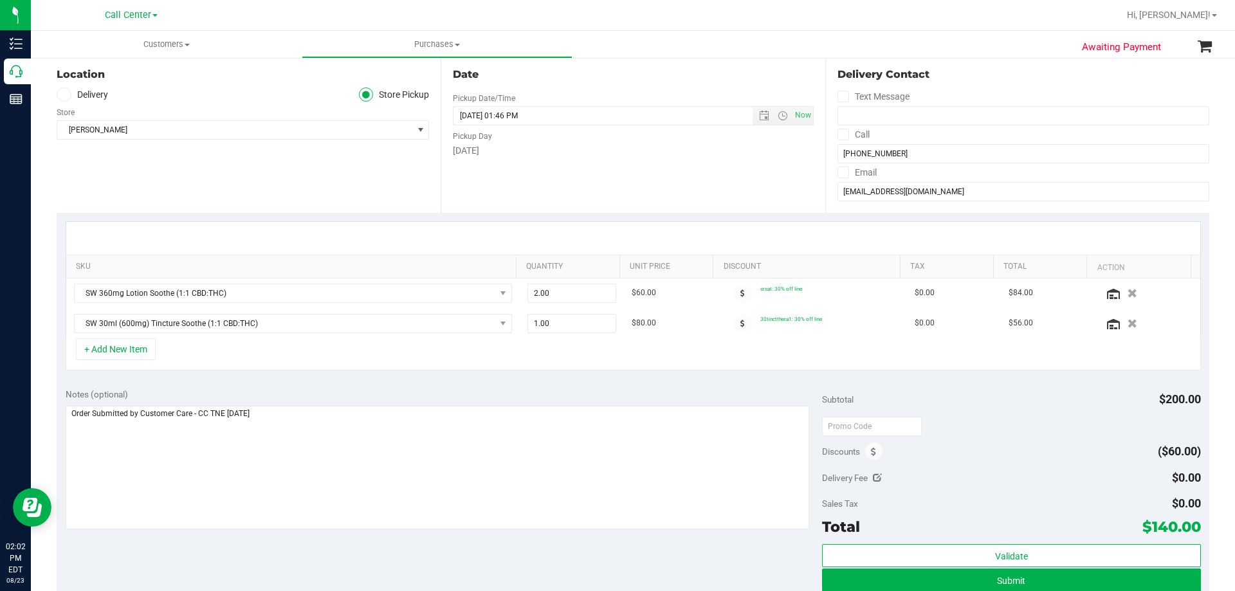
click at [309, 554] on div "Notes (optional) Subtotal $200.00 Discounts ($60.00) Delivery Fee $0.00 Sales T…" at bounding box center [633, 496] width 1153 height 232
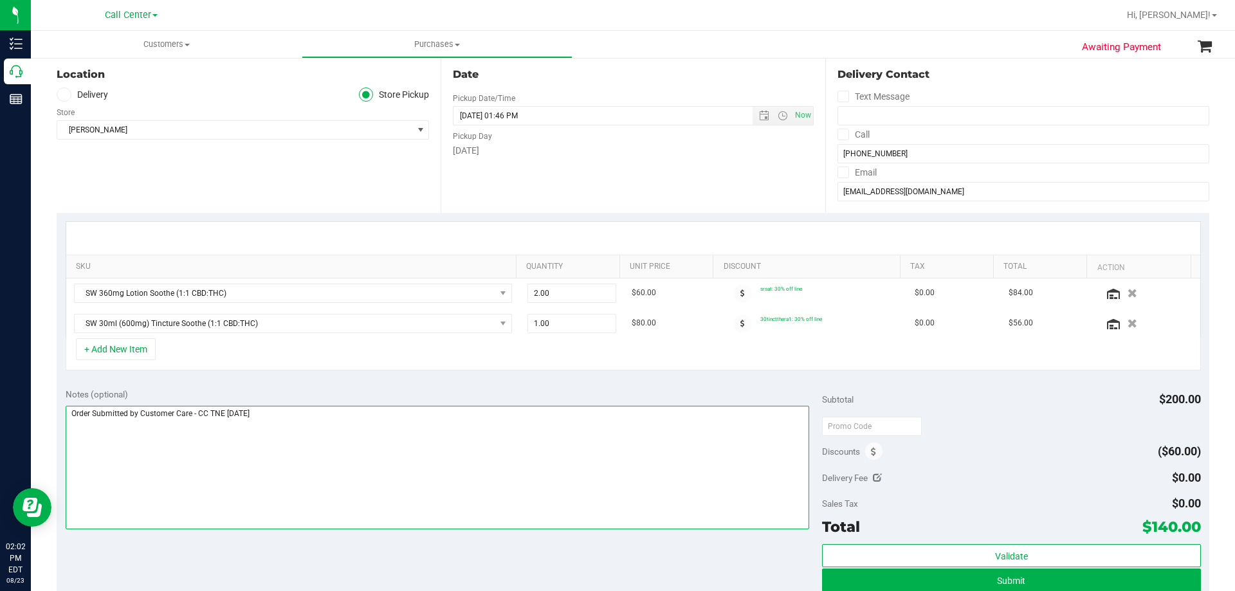
click at [370, 450] on textarea at bounding box center [438, 468] width 744 height 124
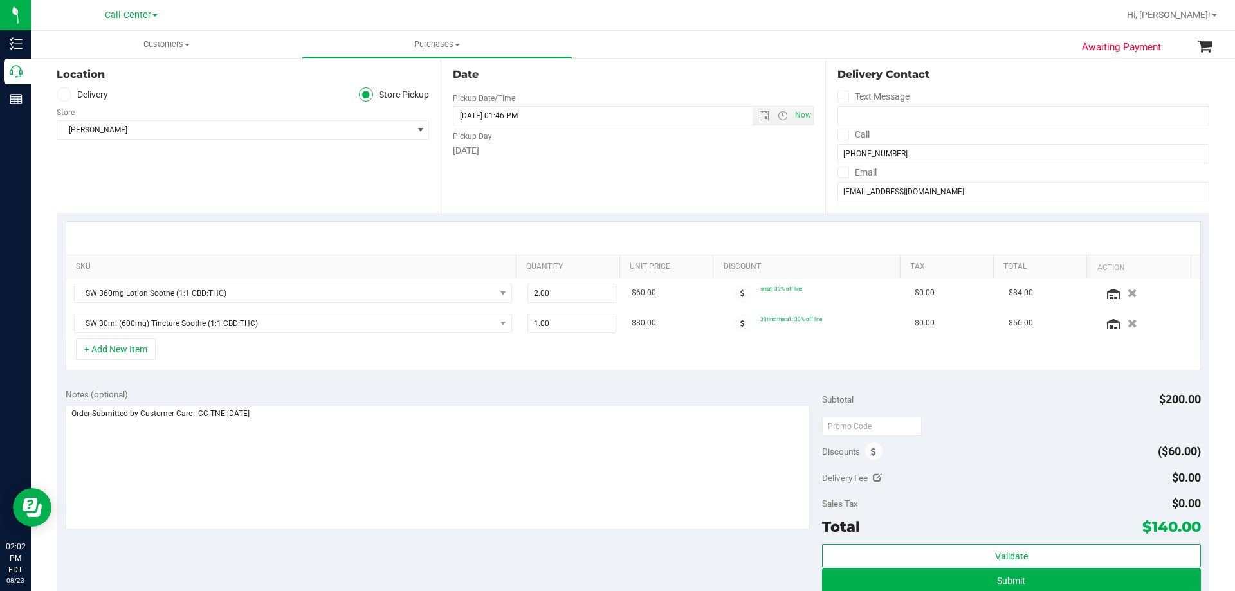
click at [332, 543] on div "Notes (optional) Subtotal $200.00 Discounts ($60.00) Delivery Fee $0.00 Sales T…" at bounding box center [633, 496] width 1153 height 232
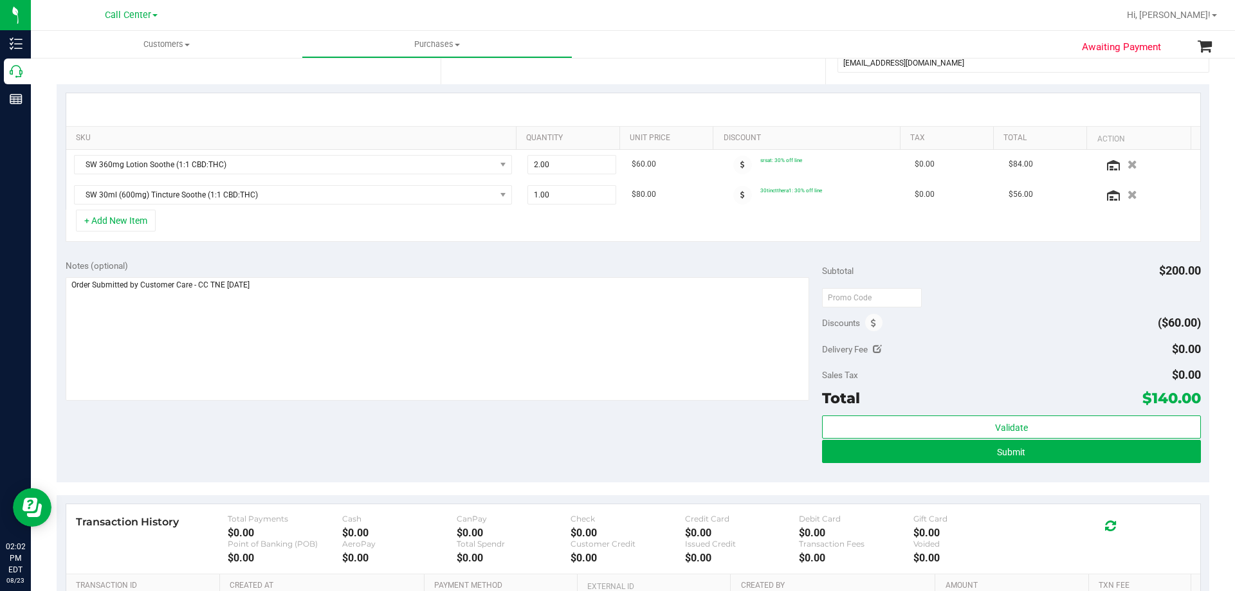
click at [376, 436] on div "Notes (optional) Subtotal $200.00 Discounts ($60.00) Delivery Fee $0.00 Sales T…" at bounding box center [633, 367] width 1153 height 232
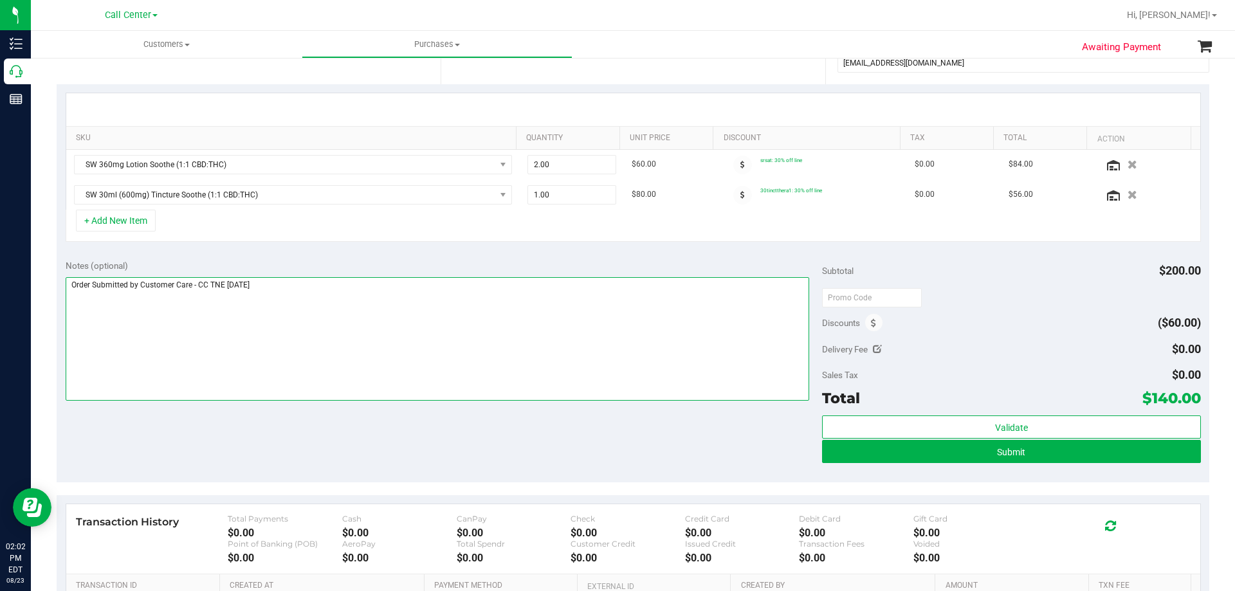
click at [410, 350] on textarea at bounding box center [438, 339] width 744 height 124
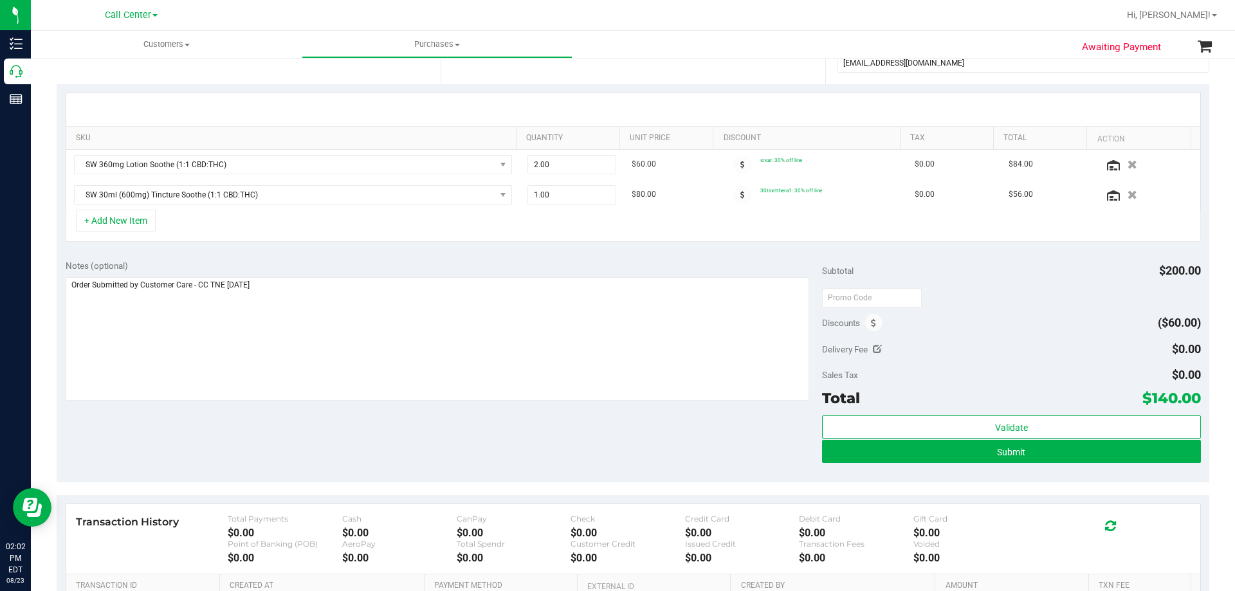
click at [407, 438] on div "Notes (optional) Subtotal $200.00 Discounts ($60.00) Delivery Fee $0.00 Sales T…" at bounding box center [633, 367] width 1153 height 232
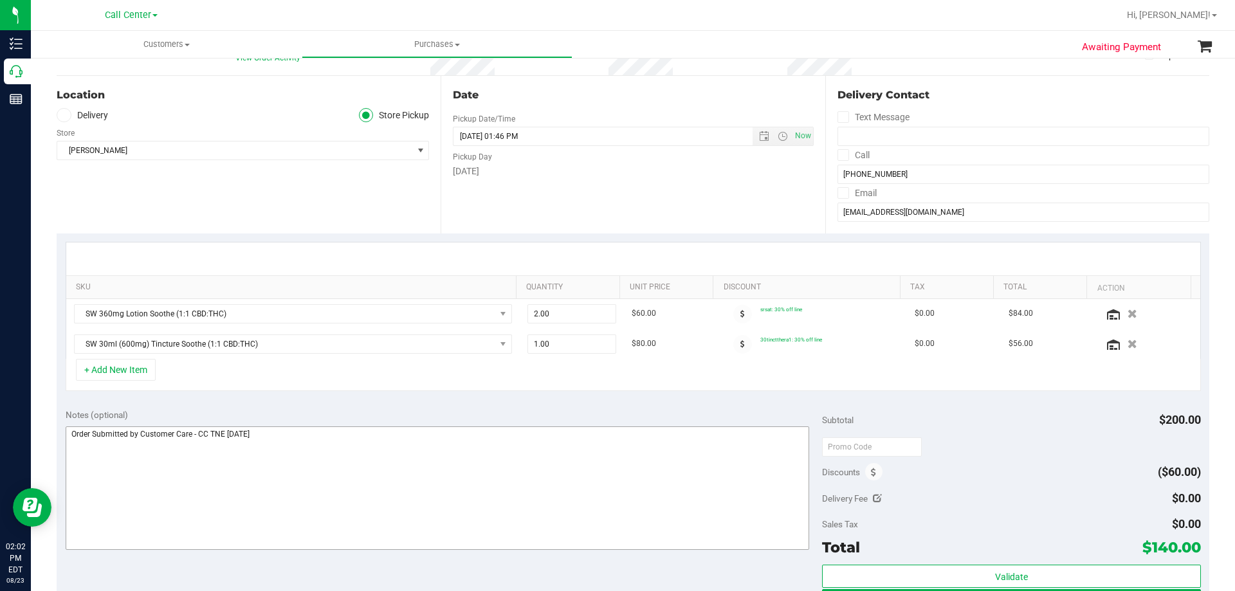
scroll to position [129, 0]
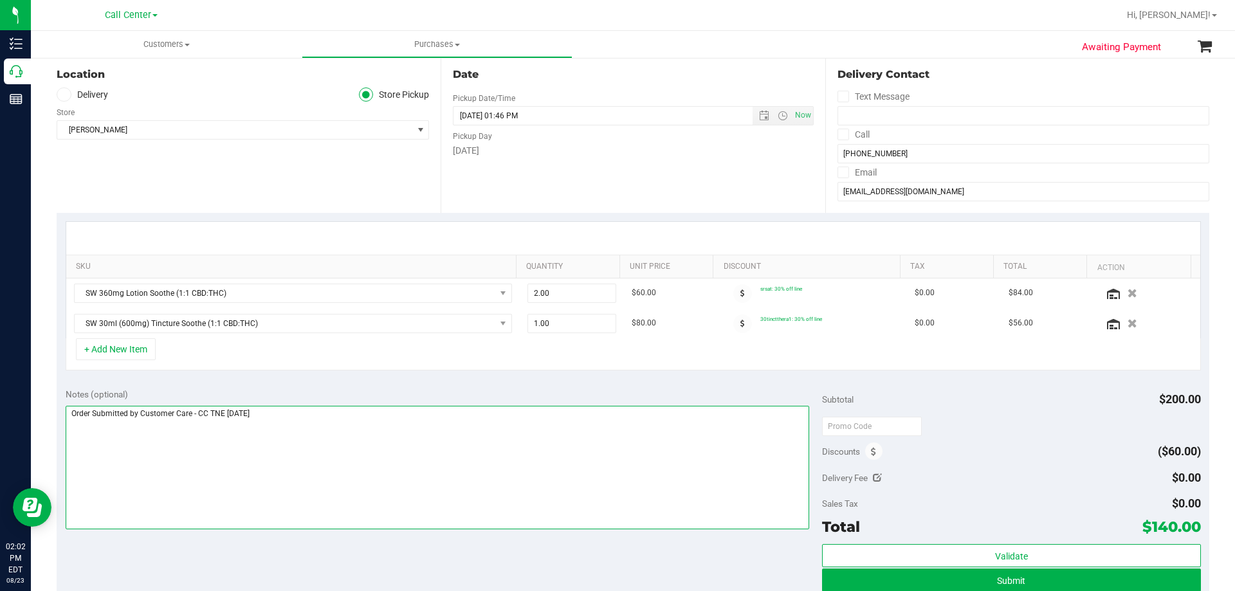
click at [344, 426] on textarea at bounding box center [438, 468] width 744 height 124
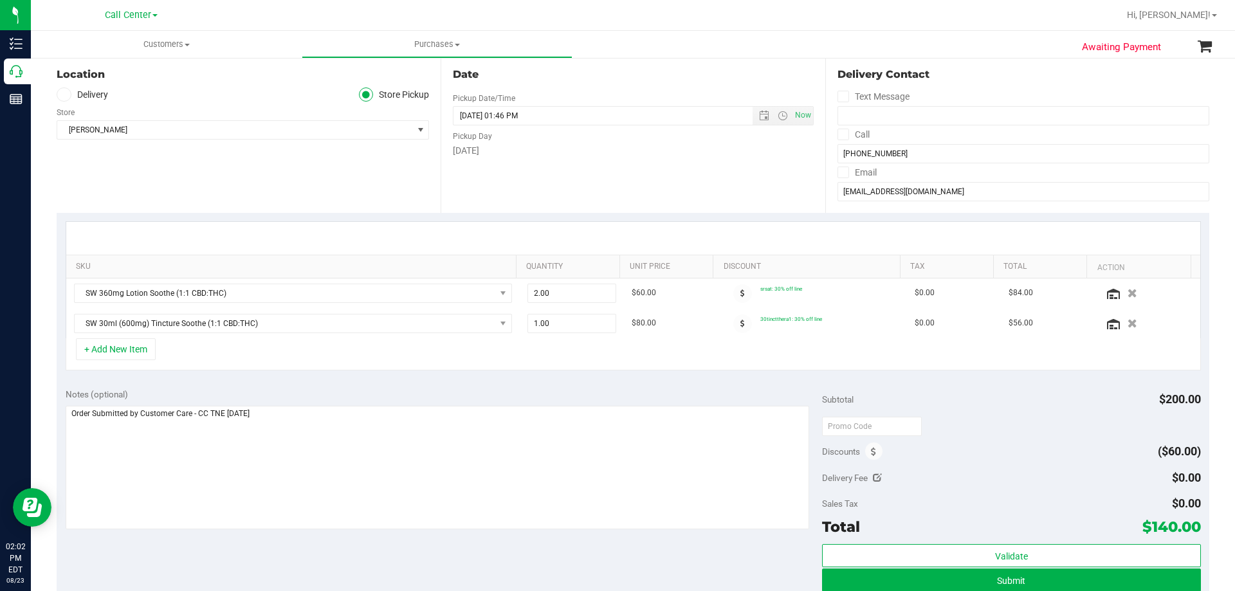
click at [337, 532] on div at bounding box center [438, 469] width 744 height 127
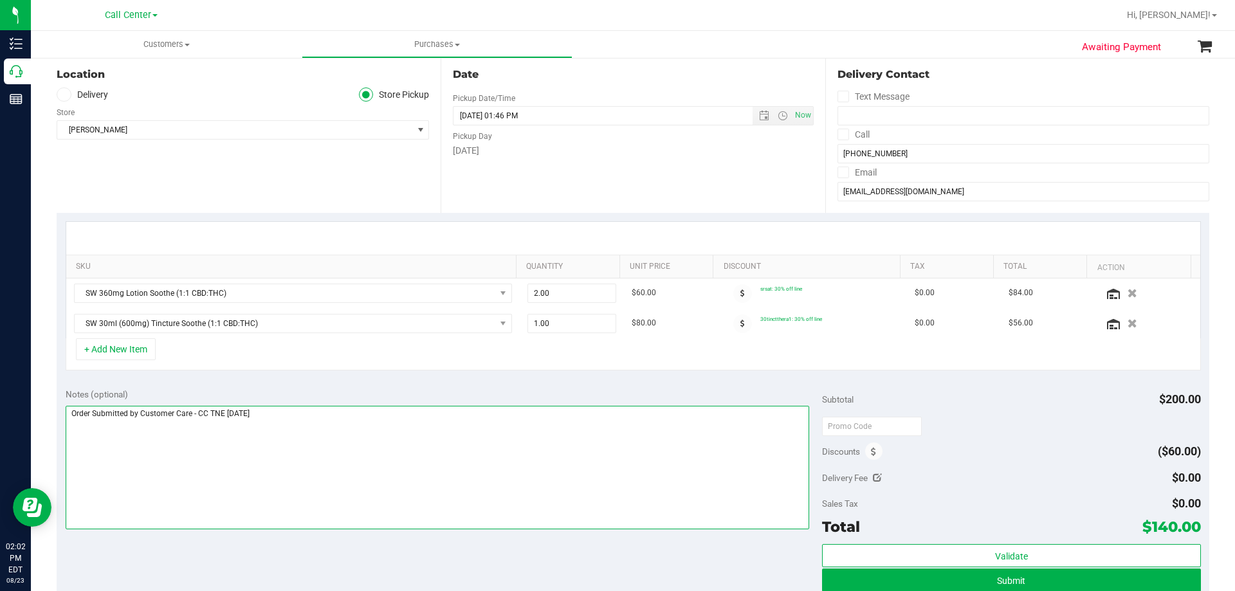
click at [365, 444] on textarea at bounding box center [438, 468] width 744 height 124
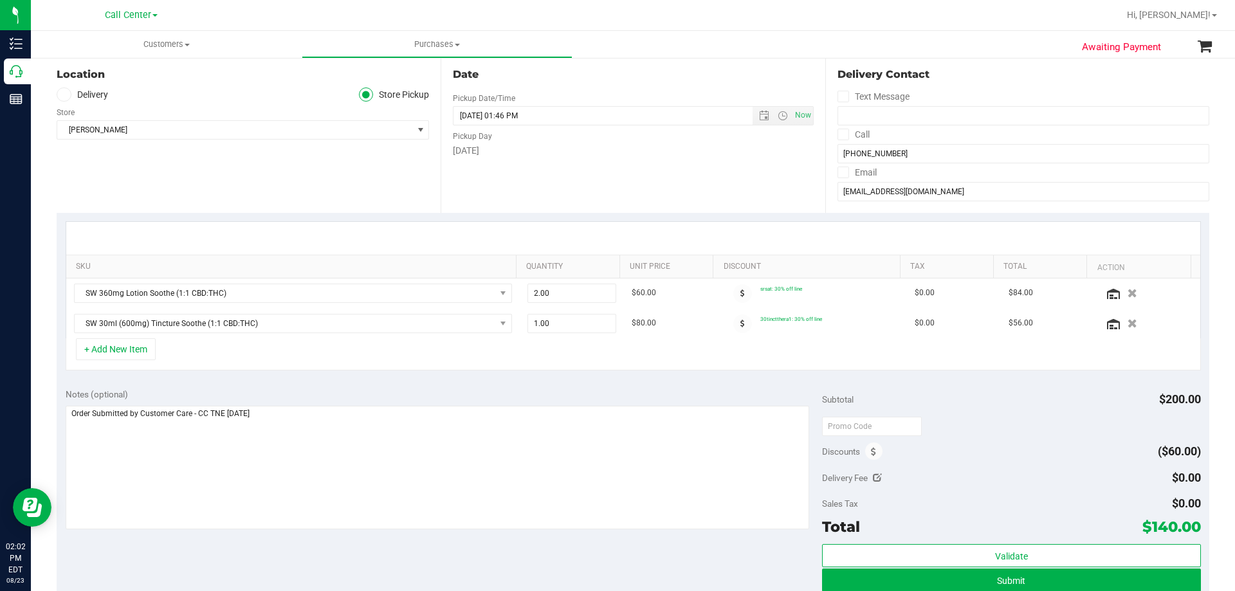
click at [293, 356] on div "+ Add New Item" at bounding box center [633, 354] width 1135 height 32
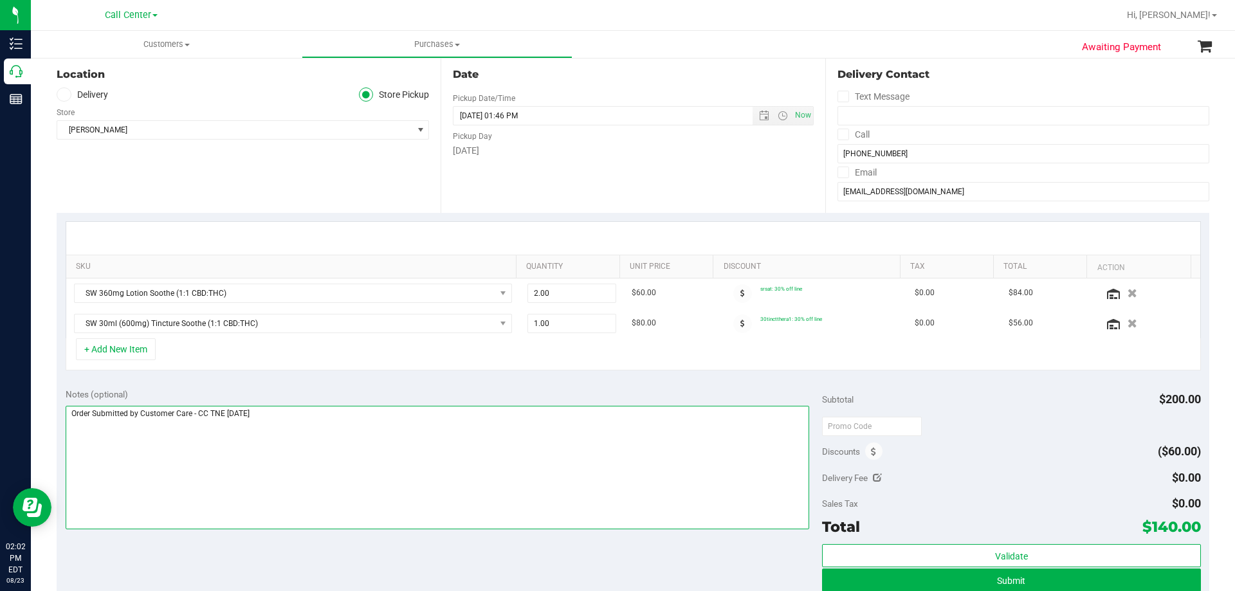
click at [325, 417] on textarea at bounding box center [438, 468] width 744 height 124
drag, startPoint x: 356, startPoint y: 558, endPoint x: 360, endPoint y: 502, distance: 55.4
click at [356, 557] on div "Notes (optional) Subtotal $200.00 Discounts ($60.00) Delivery Fee $0.00 Sales T…" at bounding box center [633, 496] width 1153 height 232
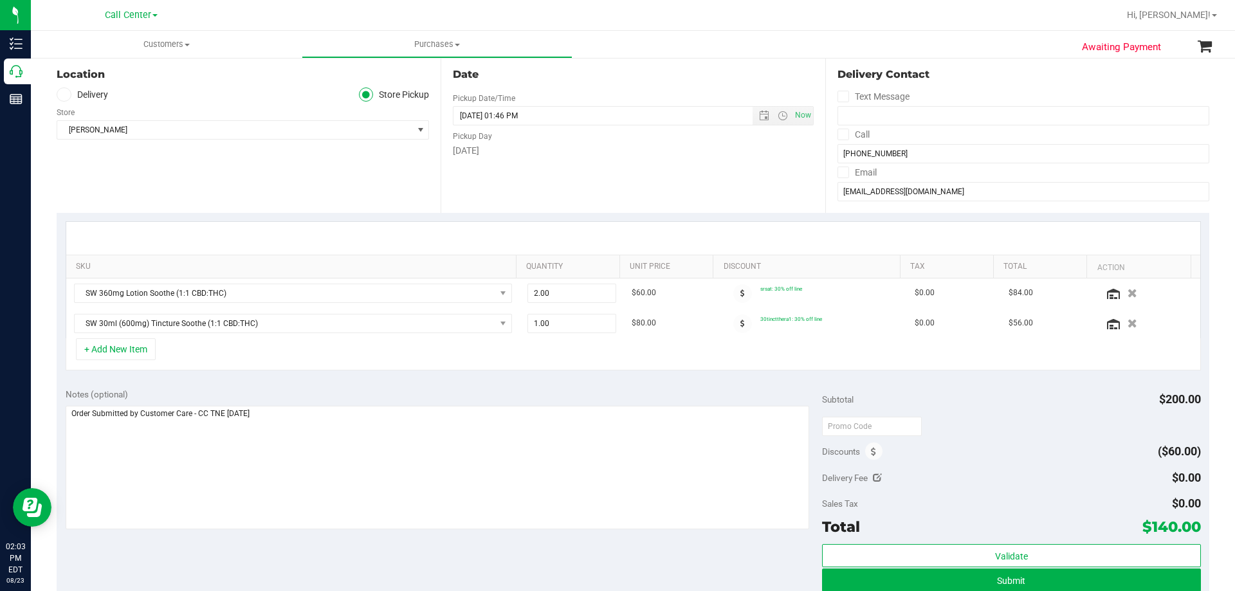
scroll to position [193, 0]
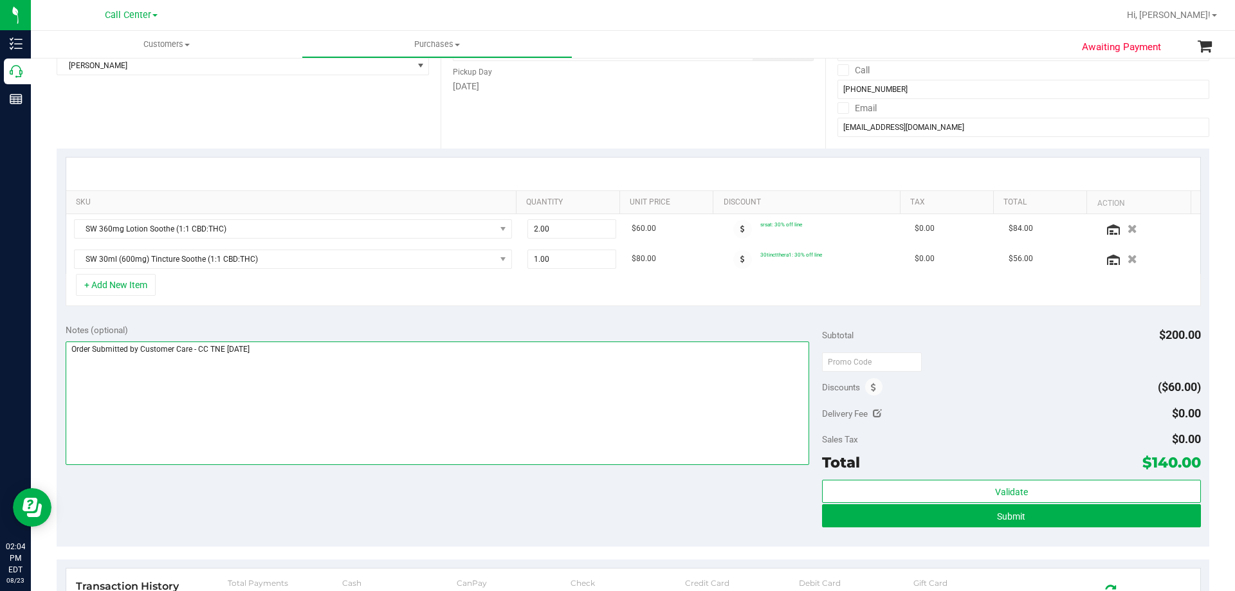
click at [380, 347] on textarea at bounding box center [438, 404] width 744 height 124
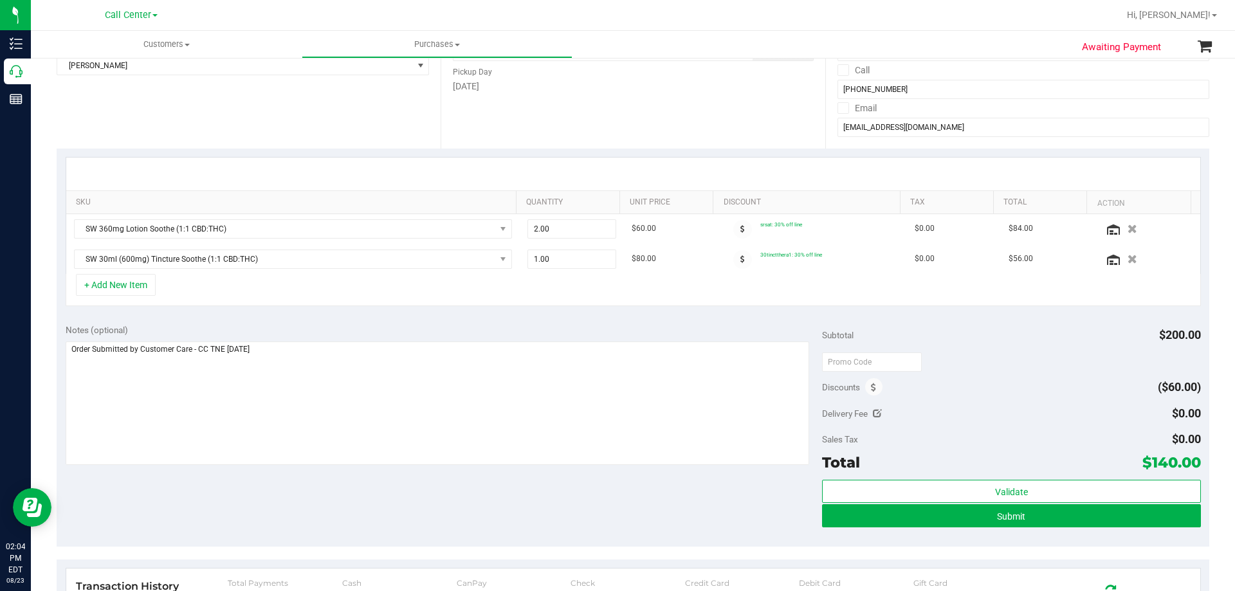
click at [369, 488] on div "Notes (optional) Subtotal $200.00 Discounts ($60.00) Delivery Fee $0.00 Sales T…" at bounding box center [633, 431] width 1153 height 232
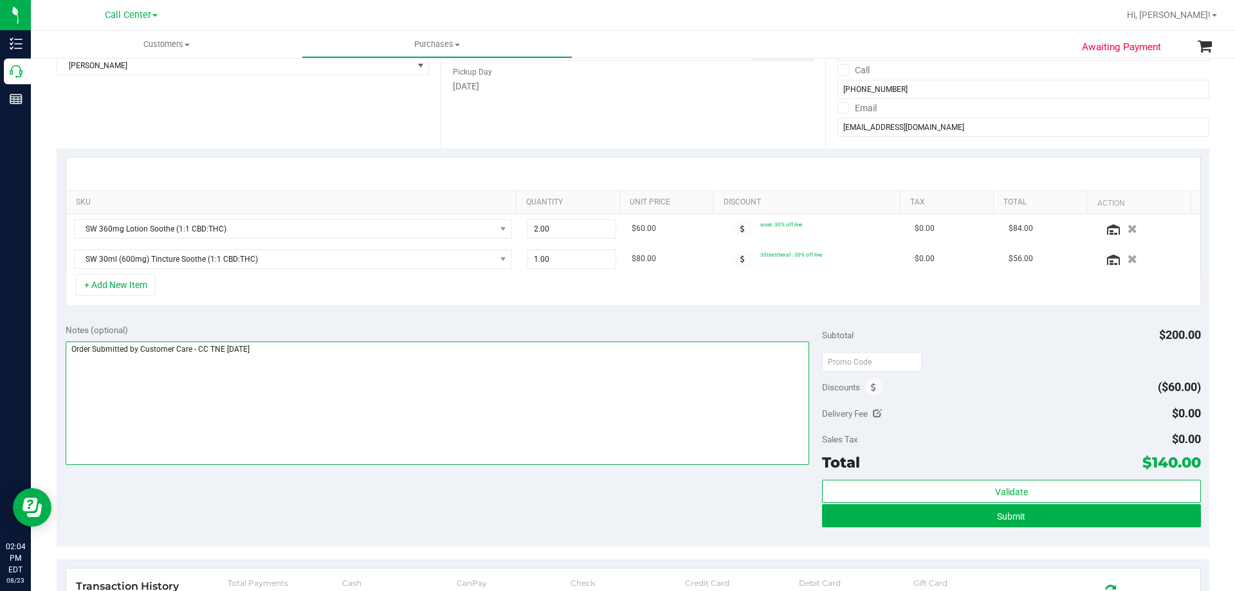
click at [379, 401] on textarea at bounding box center [438, 404] width 744 height 124
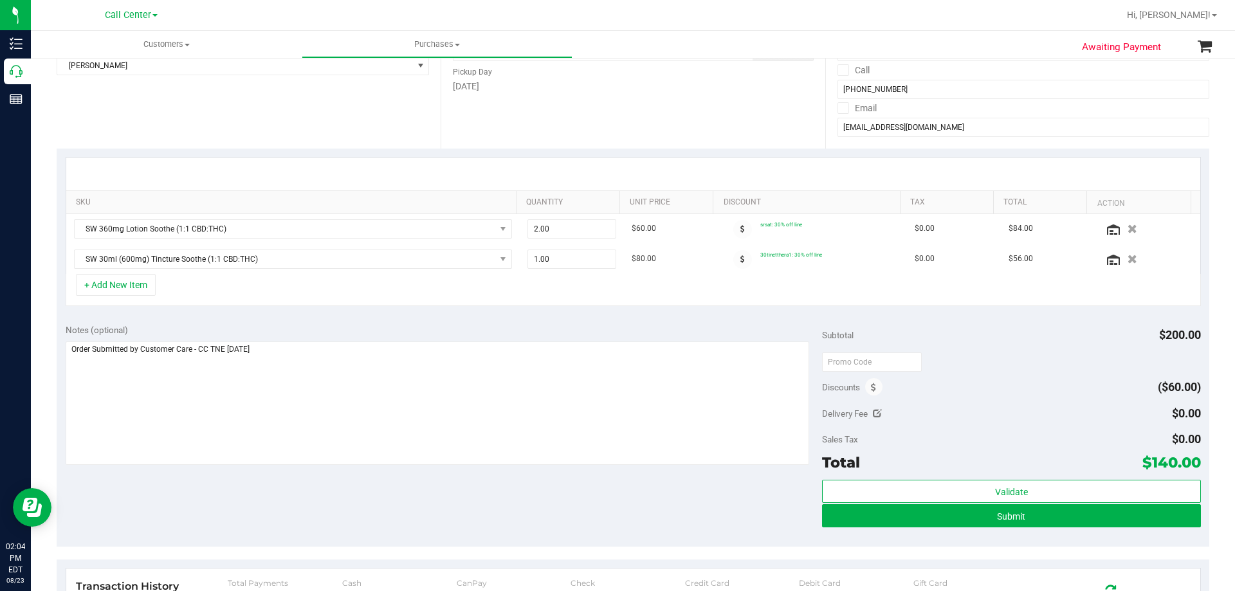
click at [357, 506] on div "Notes (optional) Subtotal $200.00 Discounts ($60.00) Delivery Fee $0.00 Sales T…" at bounding box center [633, 431] width 1153 height 232
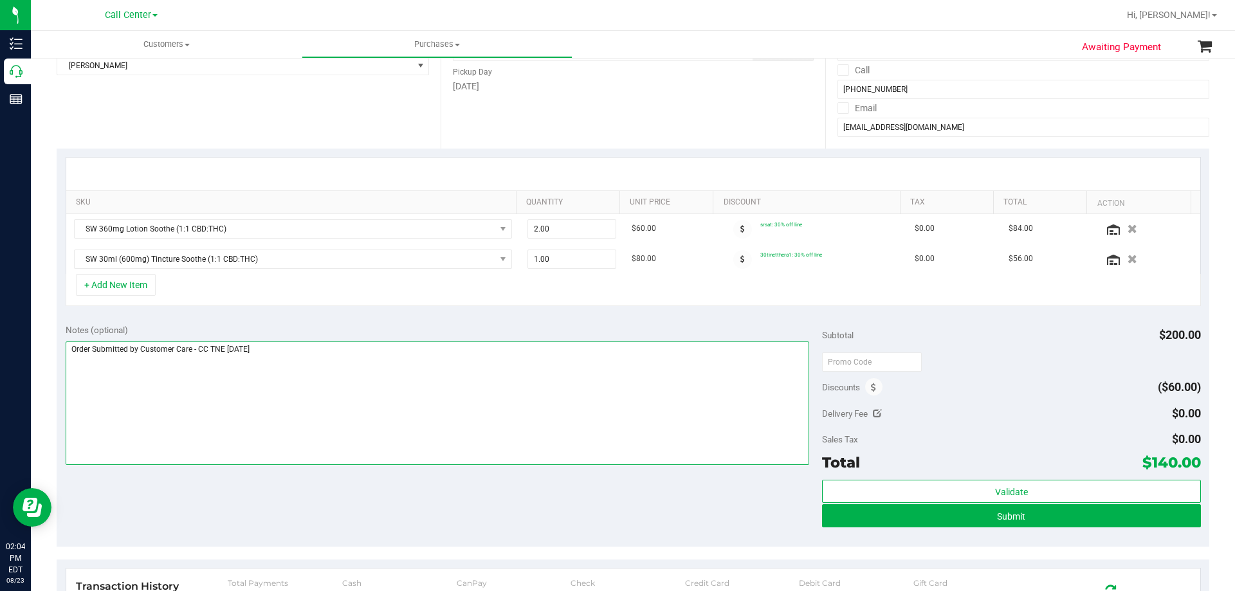
click at [390, 408] on textarea at bounding box center [438, 404] width 744 height 124
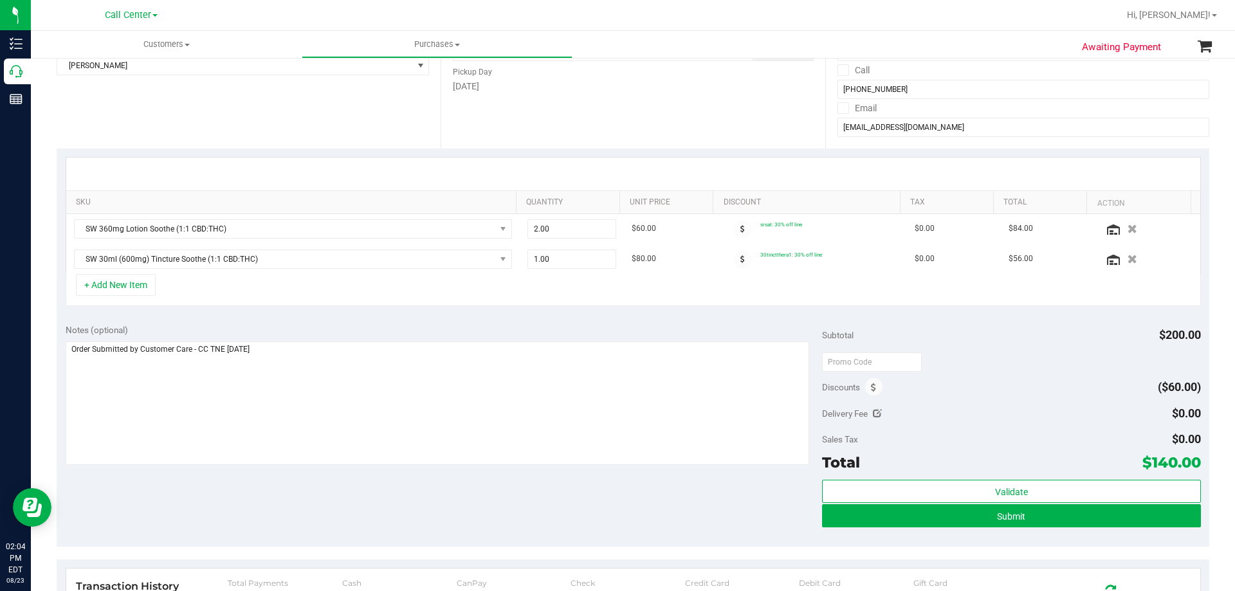
click at [341, 340] on div "Notes (optional)" at bounding box center [444, 396] width 757 height 144
click at [353, 489] on div "Notes (optional) Subtotal $200.00 Discounts ($60.00) Delivery Fee $0.00 Sales T…" at bounding box center [633, 431] width 1153 height 232
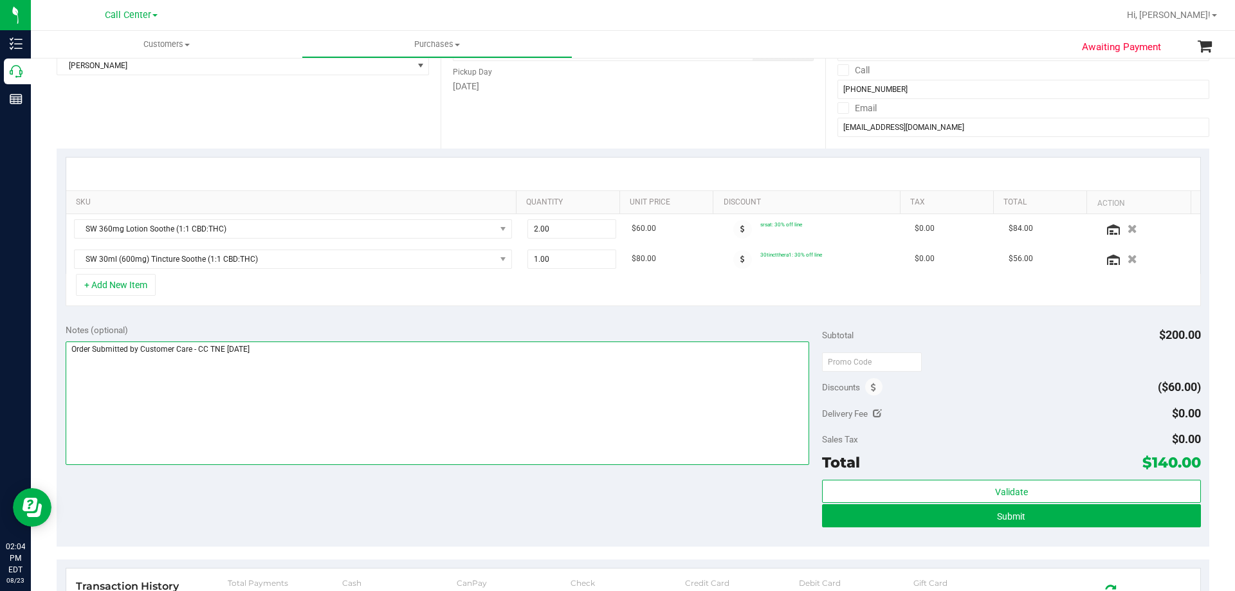
click at [358, 360] on textarea at bounding box center [438, 404] width 744 height 124
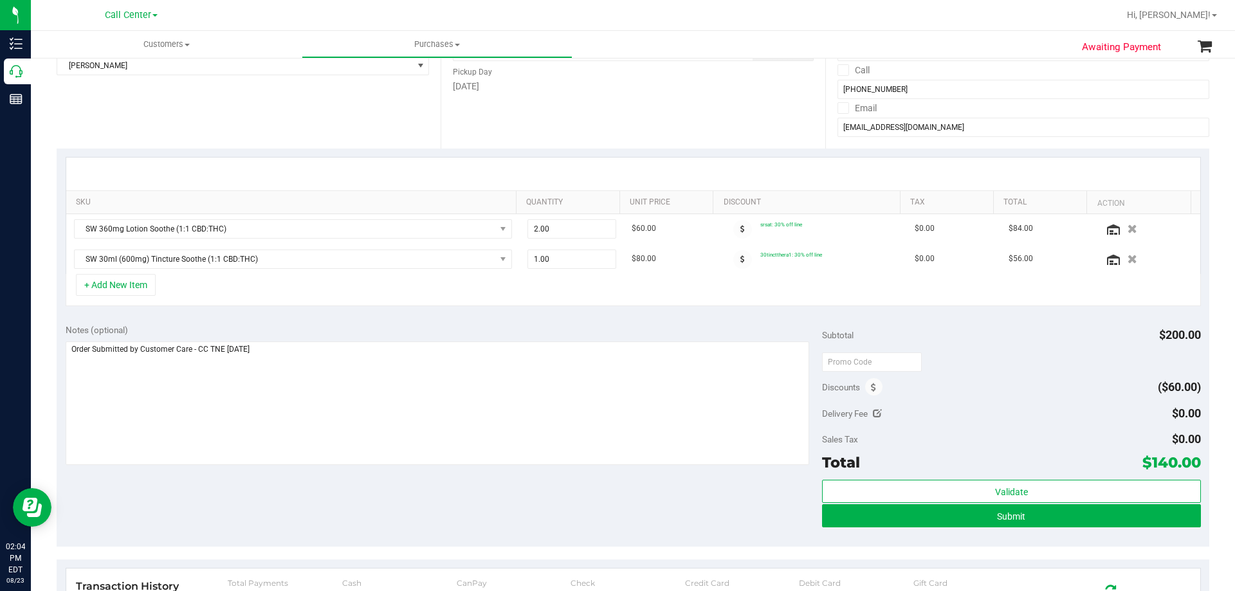
click at [297, 495] on div "Notes (optional) Subtotal $200.00 Discounts ($60.00) Delivery Fee $0.00 Sales T…" at bounding box center [633, 431] width 1153 height 232
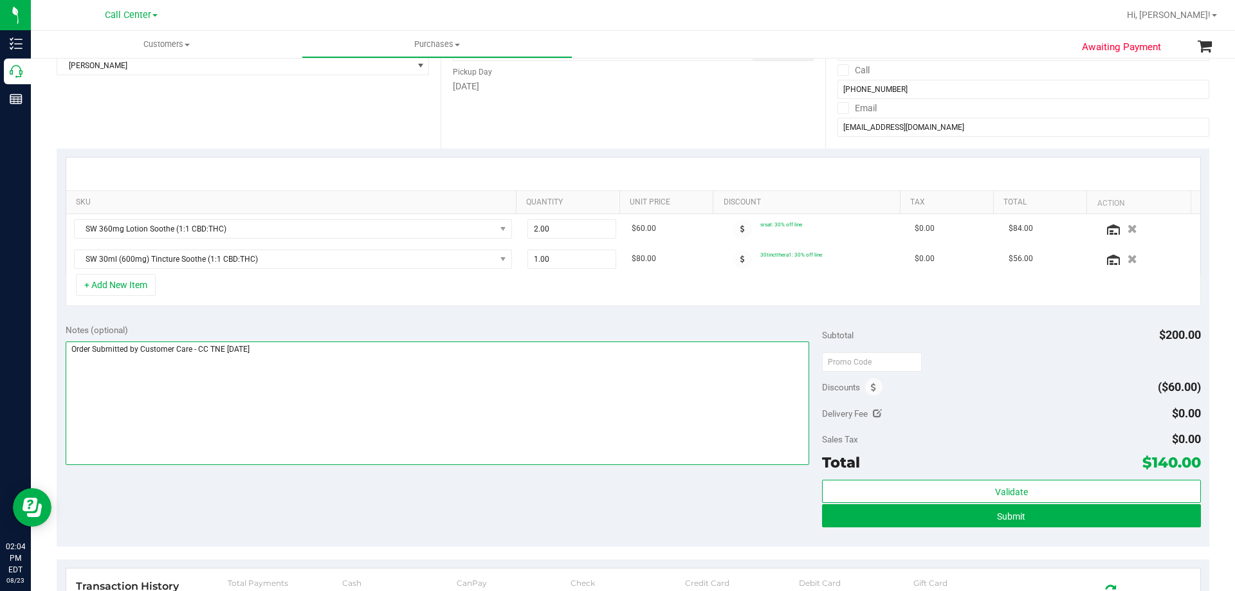
click at [384, 355] on textarea at bounding box center [438, 404] width 744 height 124
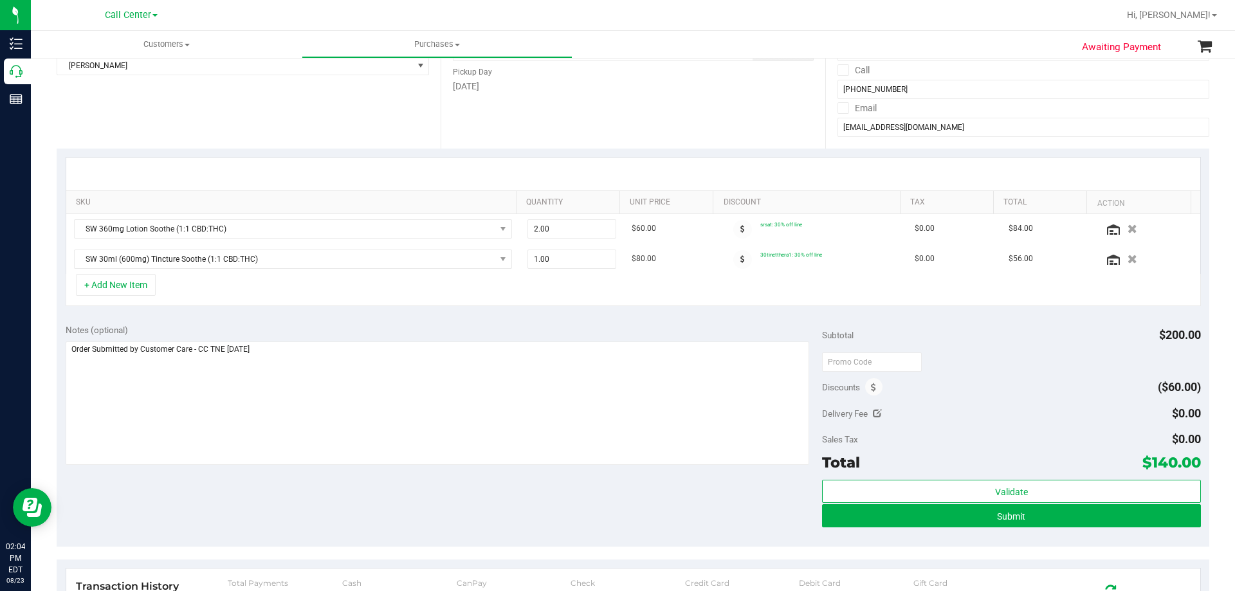
click at [309, 493] on div "Notes (optional) Subtotal $200.00 Discounts ($60.00) Delivery Fee $0.00 Sales T…" at bounding box center [633, 431] width 1153 height 232
click at [348, 486] on div "Notes (optional) Subtotal $200.00 Discounts ($60.00) Delivery Fee $0.00 Sales T…" at bounding box center [633, 431] width 1153 height 232
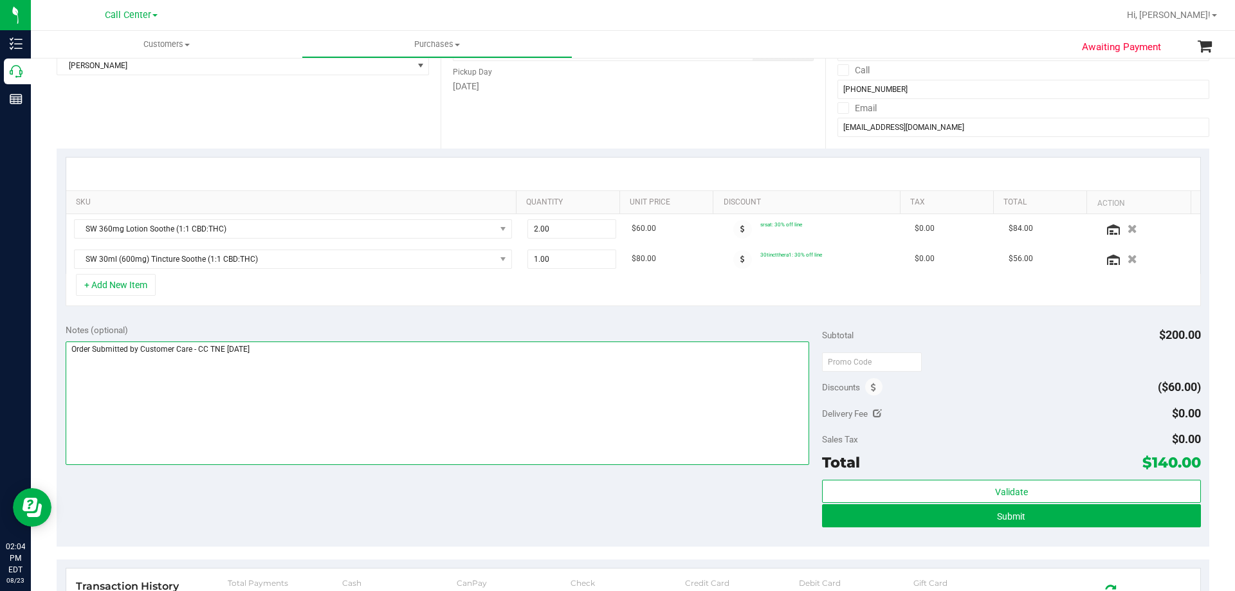
click at [366, 383] on textarea at bounding box center [438, 404] width 744 height 124
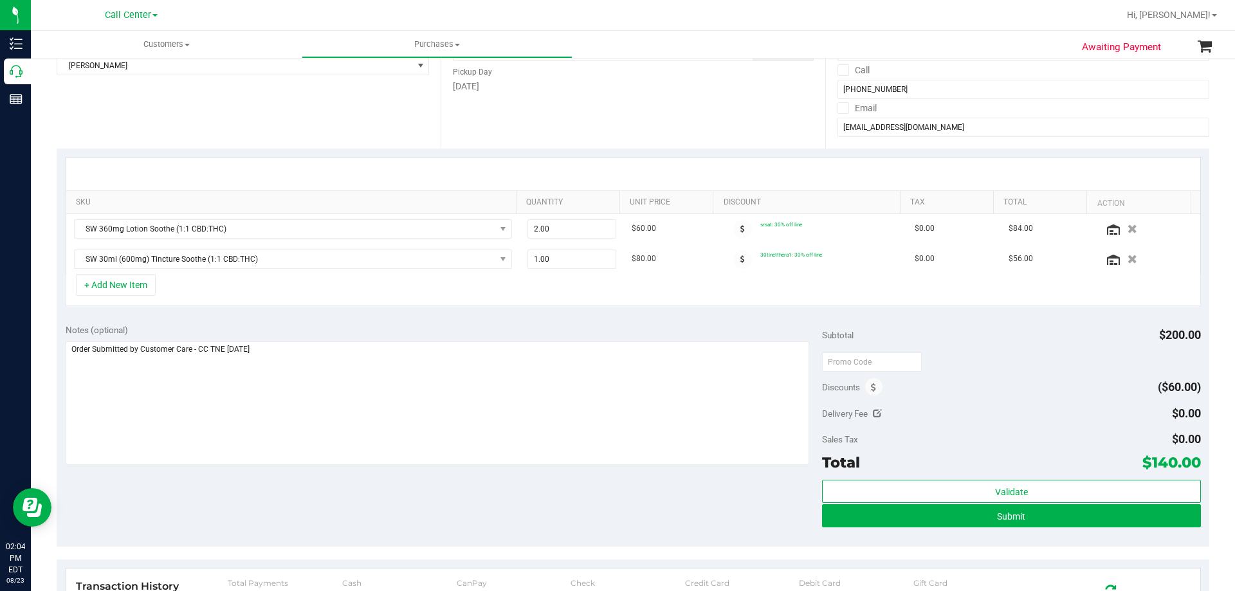
click at [362, 500] on div "Notes (optional) Subtotal $200.00 Discounts ($60.00) Delivery Fee $0.00 Sales T…" at bounding box center [633, 431] width 1153 height 232
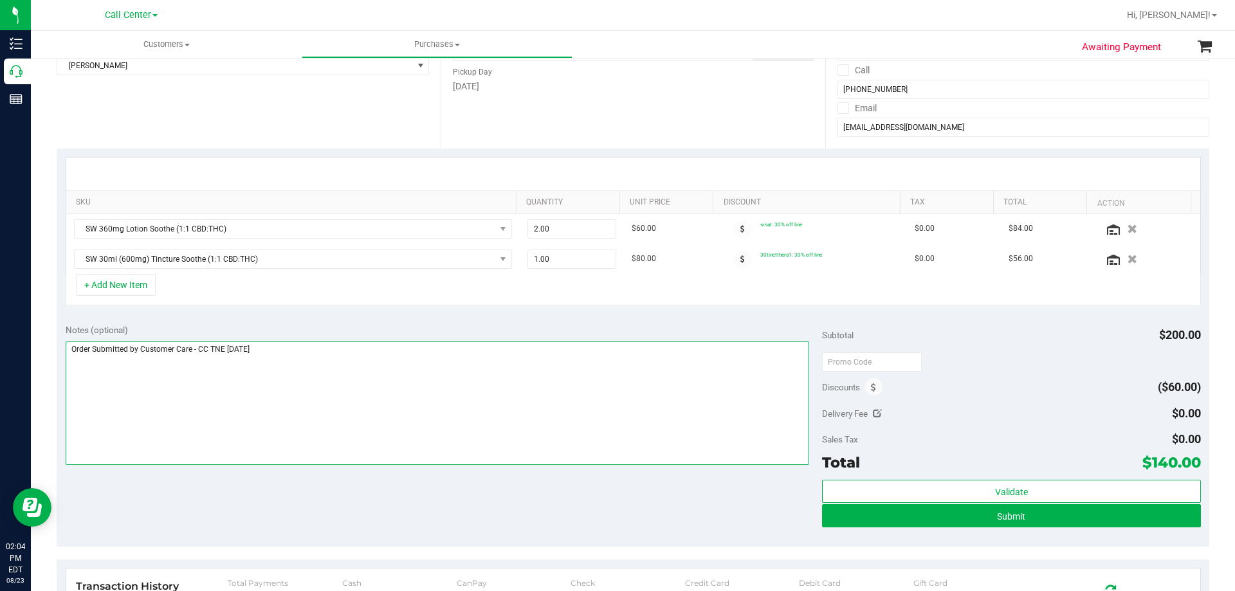
click at [359, 362] on textarea at bounding box center [438, 404] width 744 height 124
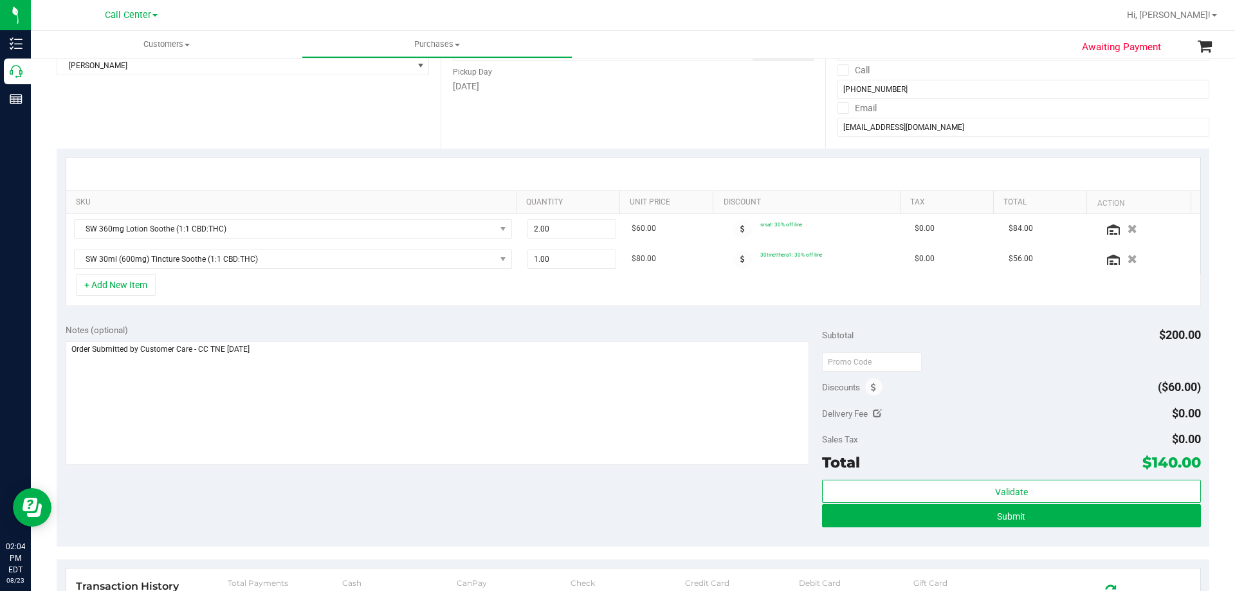
click at [376, 499] on div "Notes (optional) Subtotal $200.00 Discounts ($60.00) Delivery Fee $0.00 Sales T…" at bounding box center [633, 431] width 1153 height 232
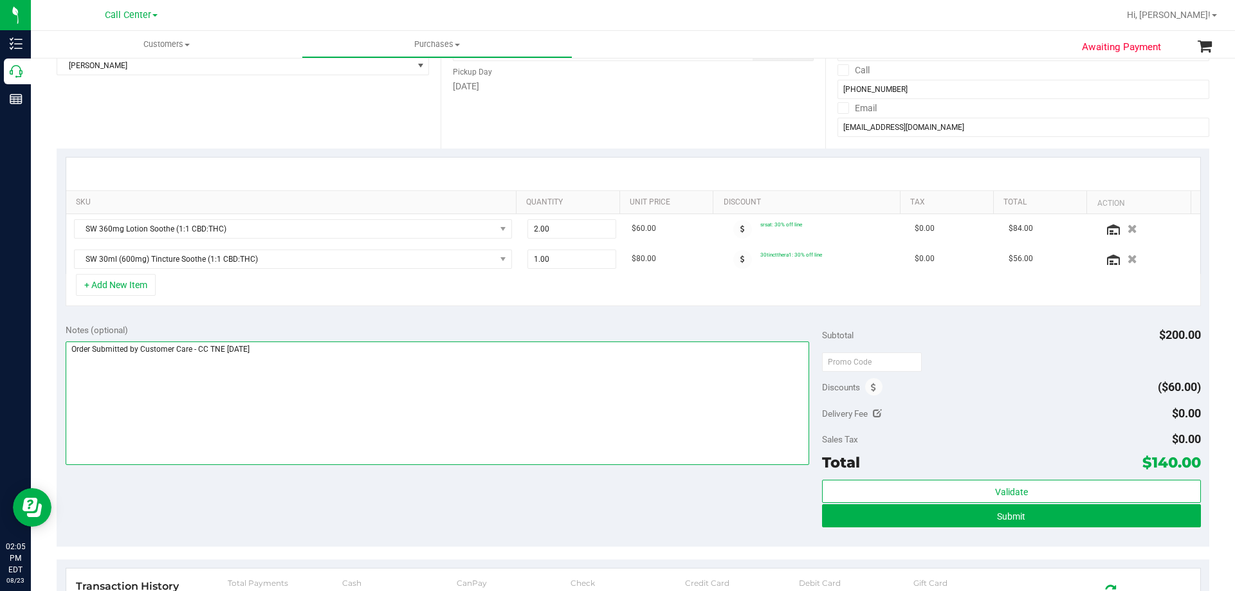
click at [383, 377] on textarea at bounding box center [438, 404] width 744 height 124
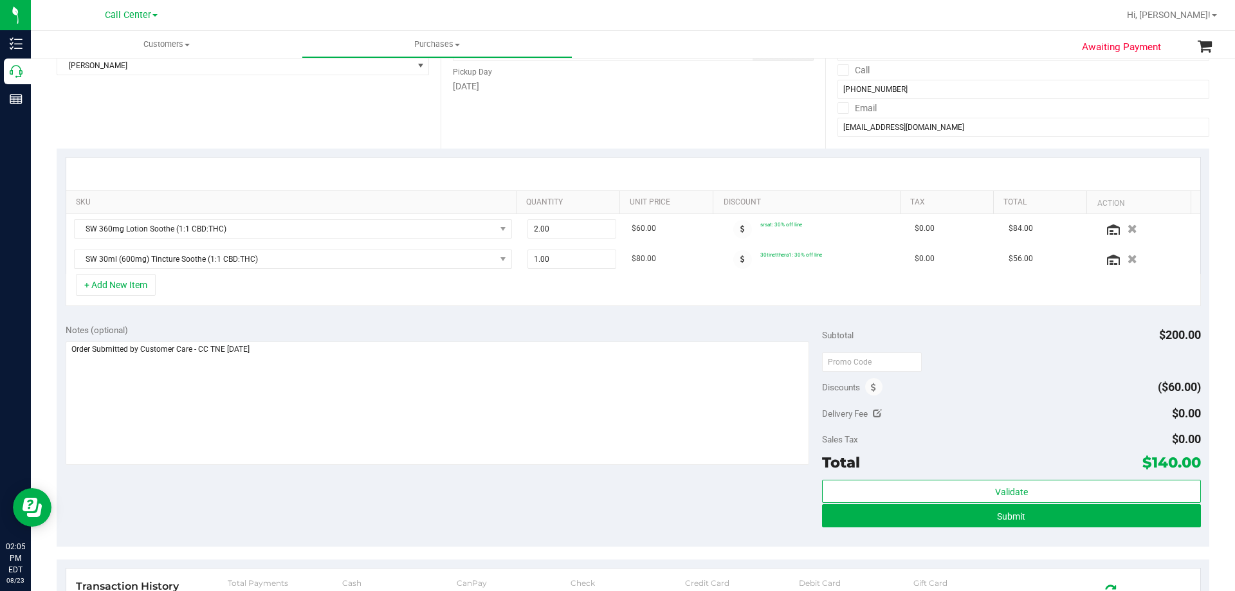
click at [351, 506] on div "Notes (optional) Subtotal $200.00 Discounts ($60.00) Delivery Fee $0.00 Sales T…" at bounding box center [633, 431] width 1153 height 232
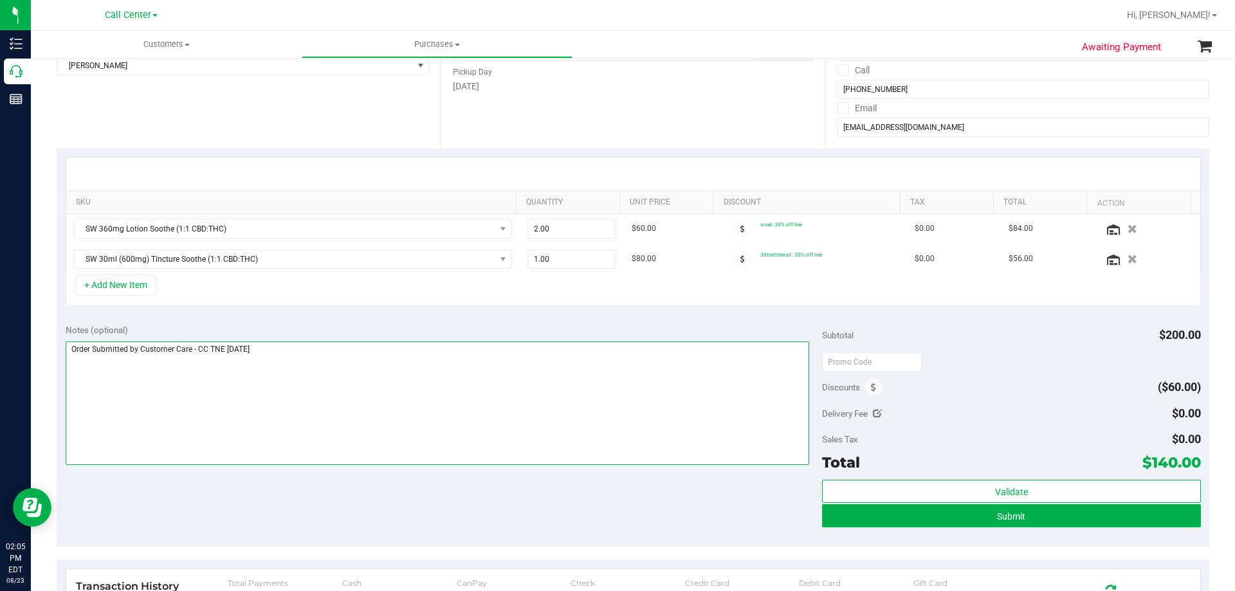
click at [414, 376] on textarea at bounding box center [438, 404] width 744 height 124
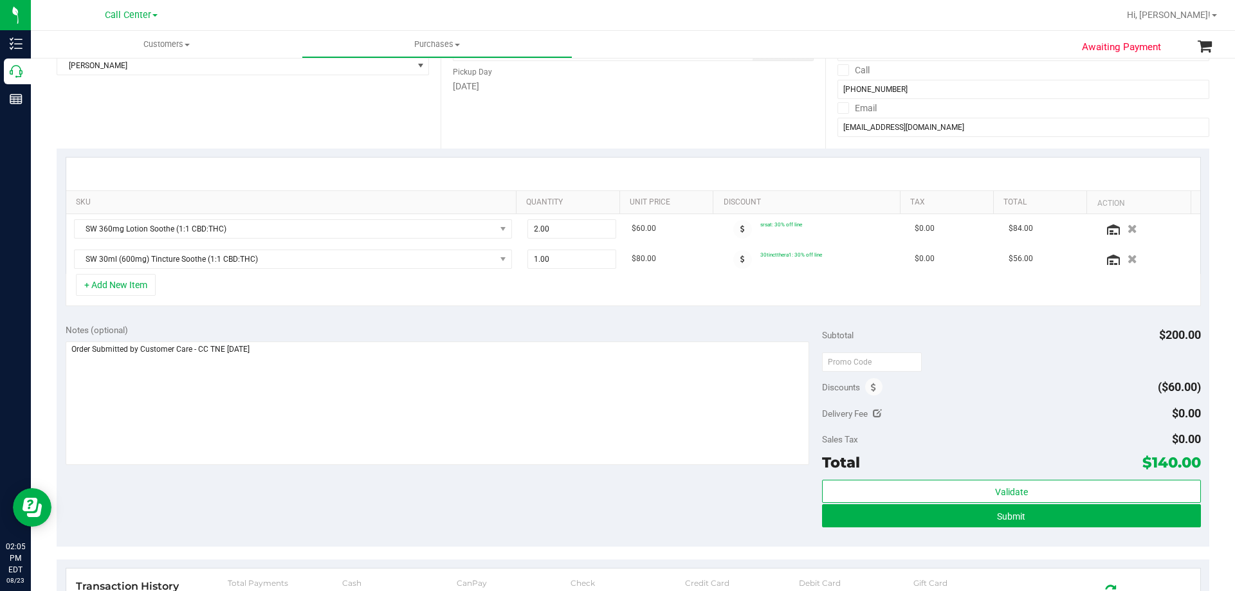
click at [371, 281] on div "+ Add New Item" at bounding box center [633, 290] width 1135 height 32
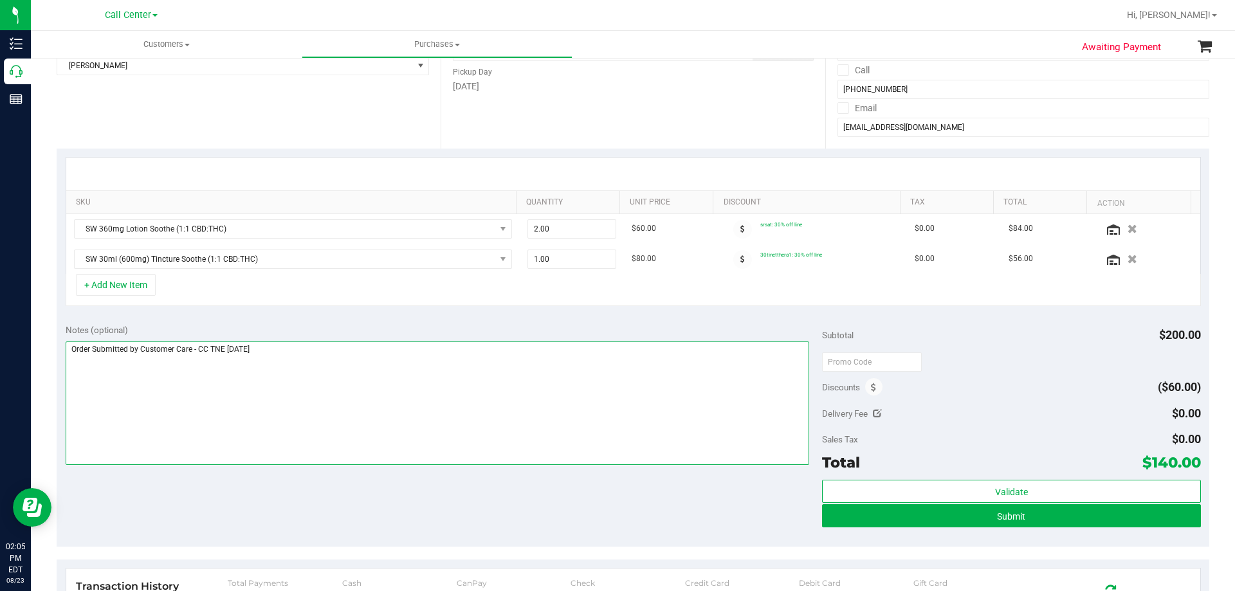
click at [384, 344] on textarea at bounding box center [438, 404] width 744 height 124
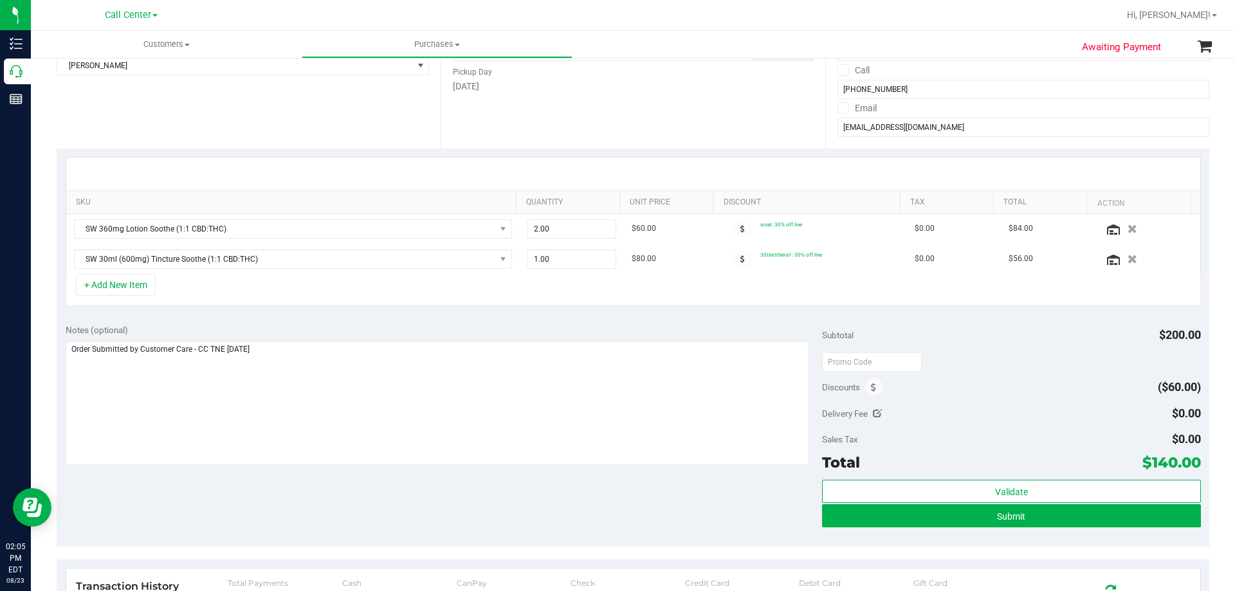
click at [378, 522] on div "Notes (optional) Subtotal $200.00 Discounts ($60.00) Delivery Fee $0.00 Sales T…" at bounding box center [633, 431] width 1153 height 232
click at [1122, 260] on button "button" at bounding box center [1132, 259] width 22 height 14
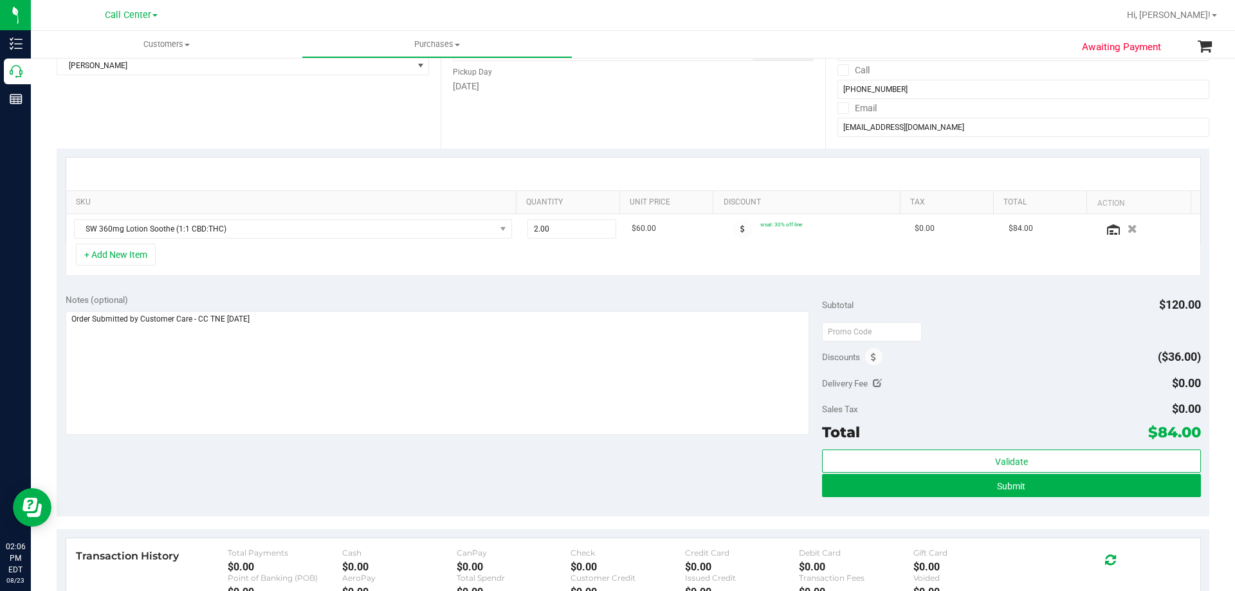
click at [335, 465] on div "Notes (optional) Subtotal $120.00 Discounts ($36.00) Delivery Fee $0.00 Sales T…" at bounding box center [633, 401] width 1153 height 232
click at [336, 271] on div "+ Add New Item" at bounding box center [633, 260] width 1135 height 32
click at [391, 471] on div "Notes (optional) Subtotal $120.00 Discounts ($36.00) Delivery Fee $0.00 Sales T…" at bounding box center [633, 401] width 1153 height 232
click at [401, 286] on div "Notes (optional) Subtotal $120.00 Discounts ($36.00) Delivery Fee $0.00 Sales T…" at bounding box center [633, 401] width 1153 height 232
click at [378, 473] on div "Notes (optional) Subtotal $120.00 Discounts ($36.00) Delivery Fee $0.00 Sales T…" at bounding box center [633, 401] width 1153 height 232
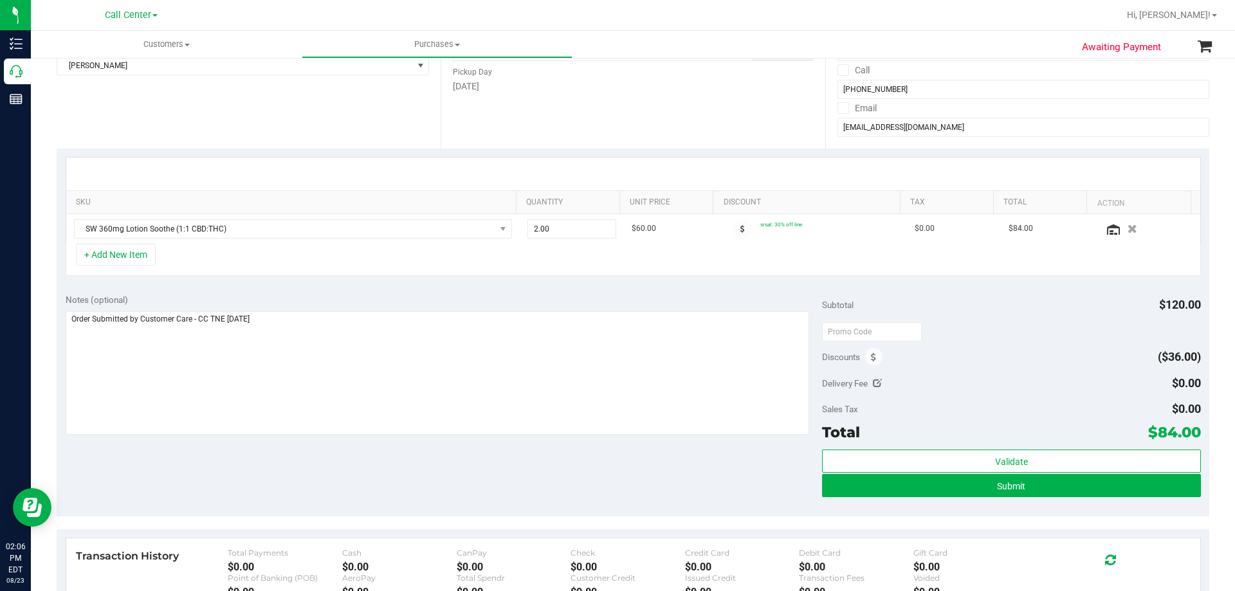
click at [405, 470] on div "Notes (optional) Subtotal $120.00 Discounts ($36.00) Delivery Fee $0.00 Sales T…" at bounding box center [633, 401] width 1153 height 232
click at [261, 261] on div "+ Add New Item" at bounding box center [633, 260] width 1135 height 32
click at [239, 248] on div "+ Add New Item" at bounding box center [633, 260] width 1135 height 32
click at [1027, 482] on button "Submit" at bounding box center [1011, 485] width 378 height 23
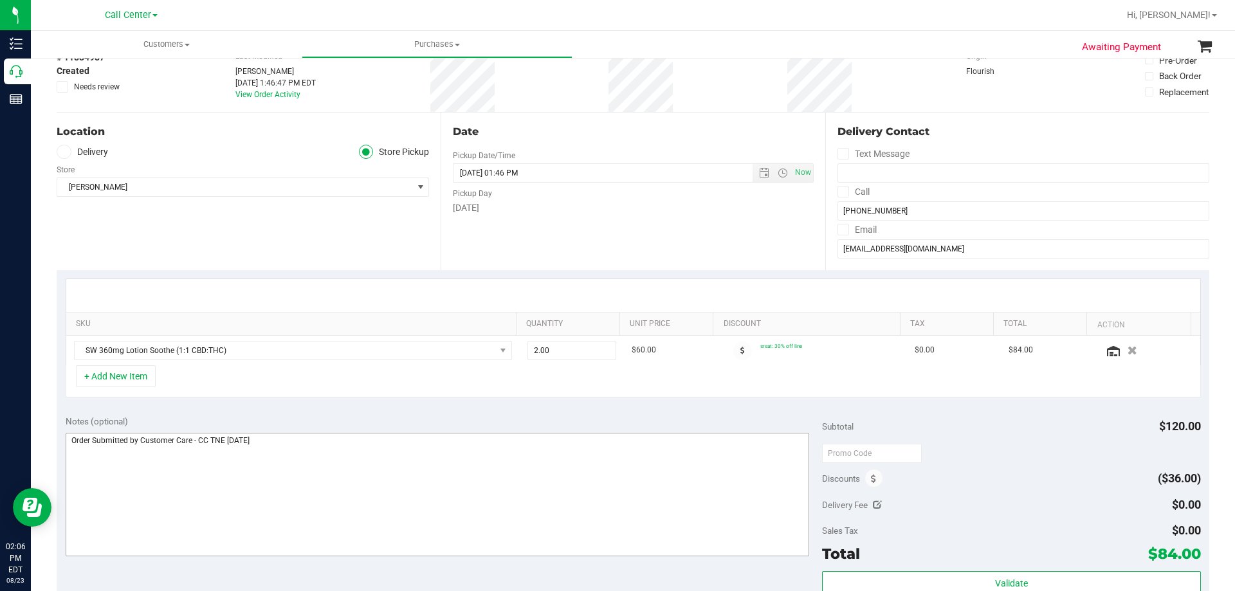
scroll to position [0, 0]
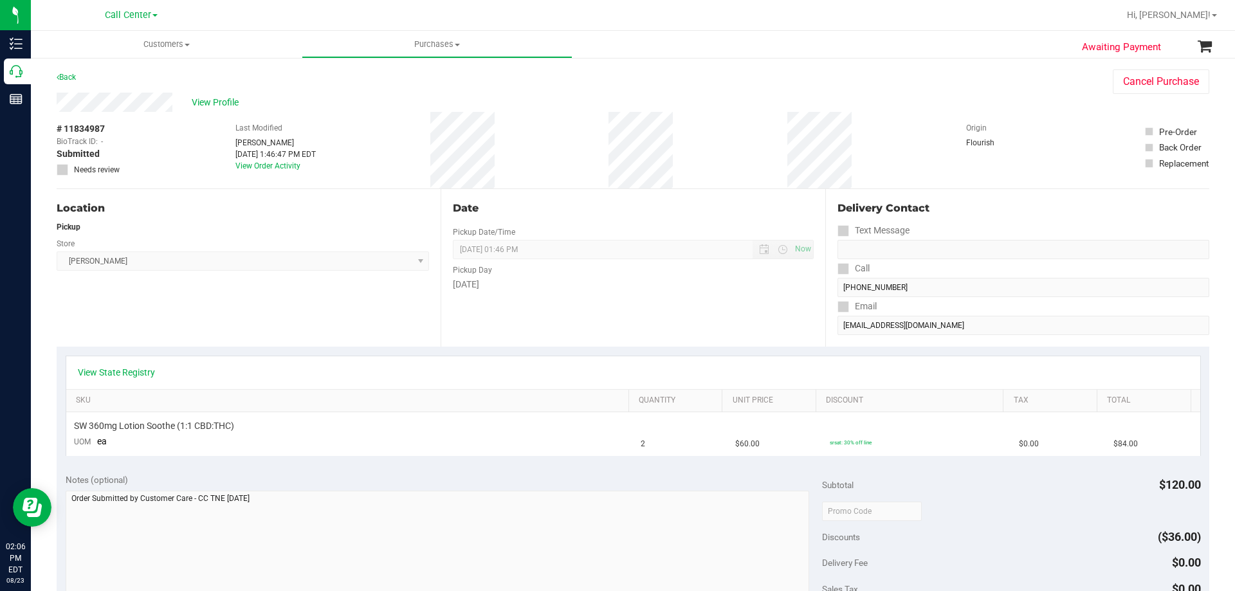
click at [243, 104] on div "View Profile" at bounding box center [572, 102] width 1030 height 19
click at [185, 96] on div "View Profile" at bounding box center [572, 102] width 1030 height 19
click at [214, 96] on span "View Profile" at bounding box center [217, 103] width 51 height 14
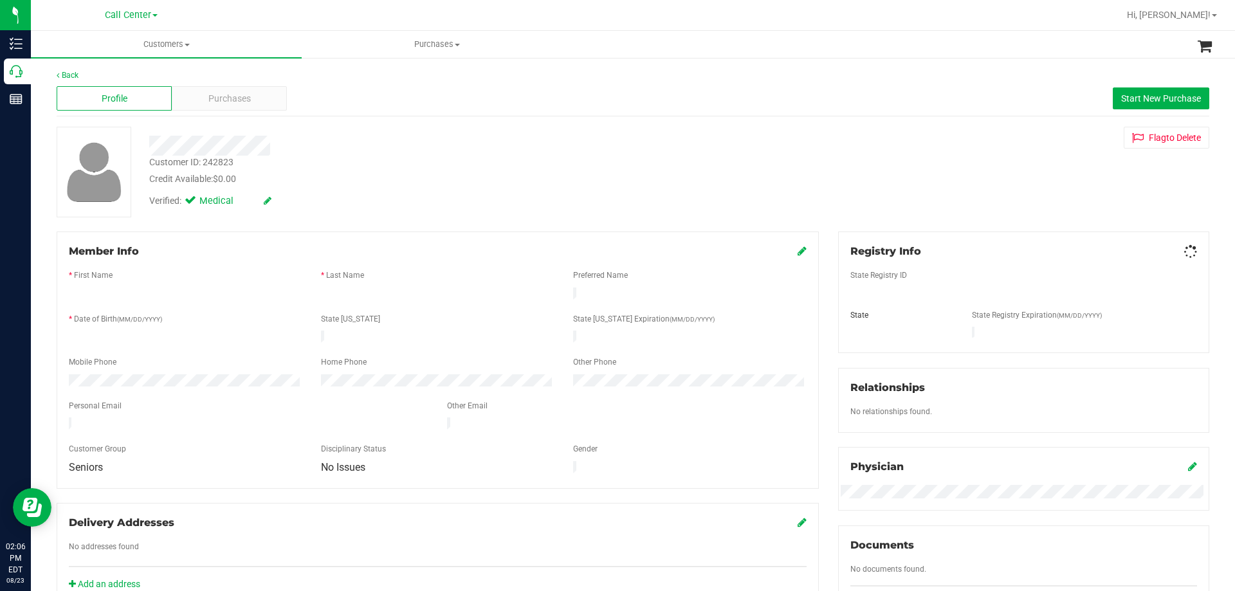
click at [219, 99] on span "Purchases" at bounding box center [229, 99] width 42 height 14
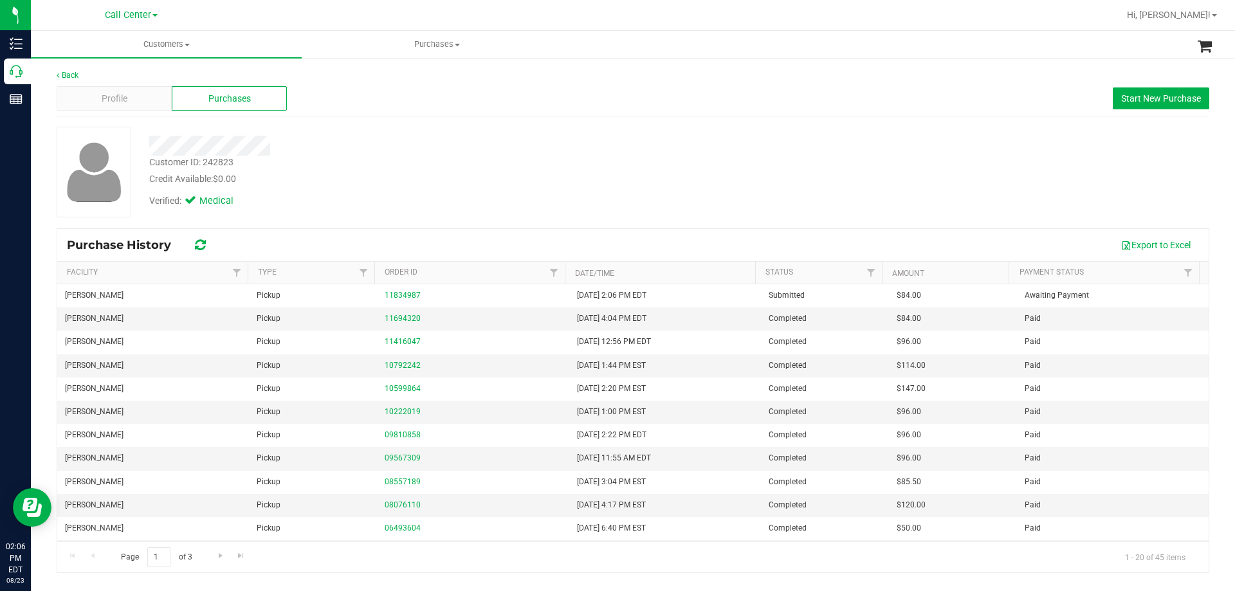
click at [685, 216] on div "Customer ID: 242823 Credit Available: $0.00 Verified: Medical" at bounding box center [633, 172] width 1172 height 91
click at [477, 159] on div "Customer ID: 242823 Credit Available: $0.00" at bounding box center [433, 171] width 586 height 30
drag, startPoint x: 228, startPoint y: 301, endPoint x: 504, endPoint y: 240, distance: 283.3
click at [535, 295] on tr "Brandon WC Pickup 11834987 8/23/2025 2:06 PM EDT Submitted $84.00 Awaiting Paym…" at bounding box center [632, 295] width 1151 height 23
click at [488, 189] on div "Verified: Medical" at bounding box center [433, 200] width 586 height 28
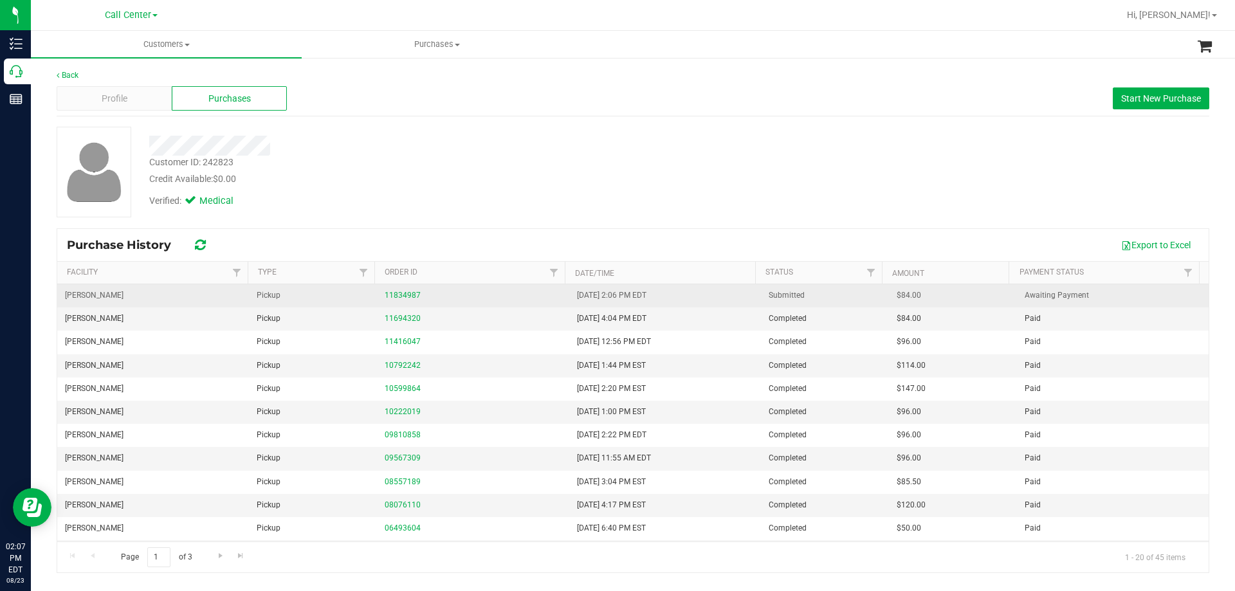
drag, startPoint x: 894, startPoint y: 295, endPoint x: 913, endPoint y: 294, distance: 19.3
click at [913, 294] on td "$84.00" at bounding box center [953, 295] width 128 height 23
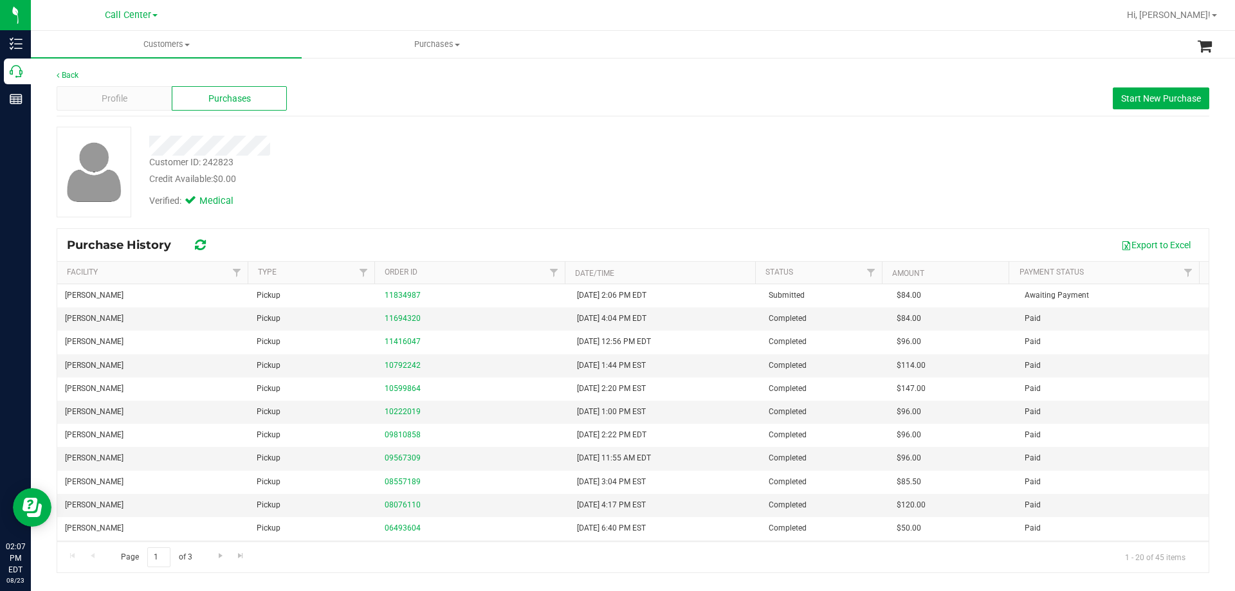
click at [648, 127] on div at bounding box center [433, 141] width 586 height 29
click at [104, 102] on span "Profile" at bounding box center [115, 99] width 26 height 14
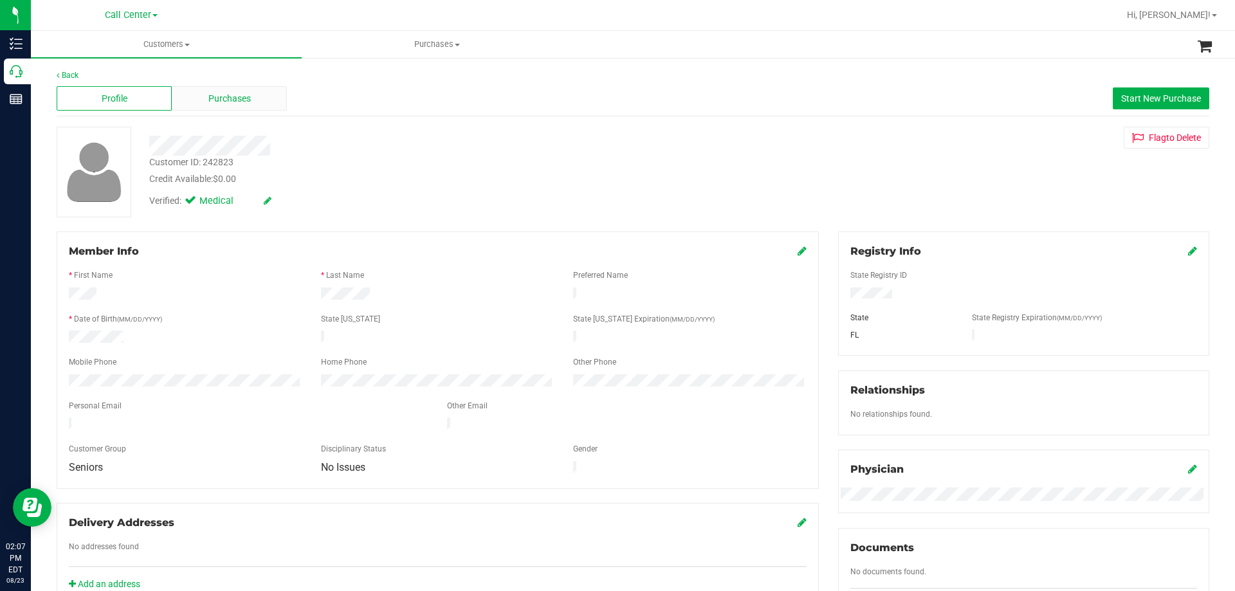
click at [236, 99] on span "Purchases" at bounding box center [229, 99] width 42 height 14
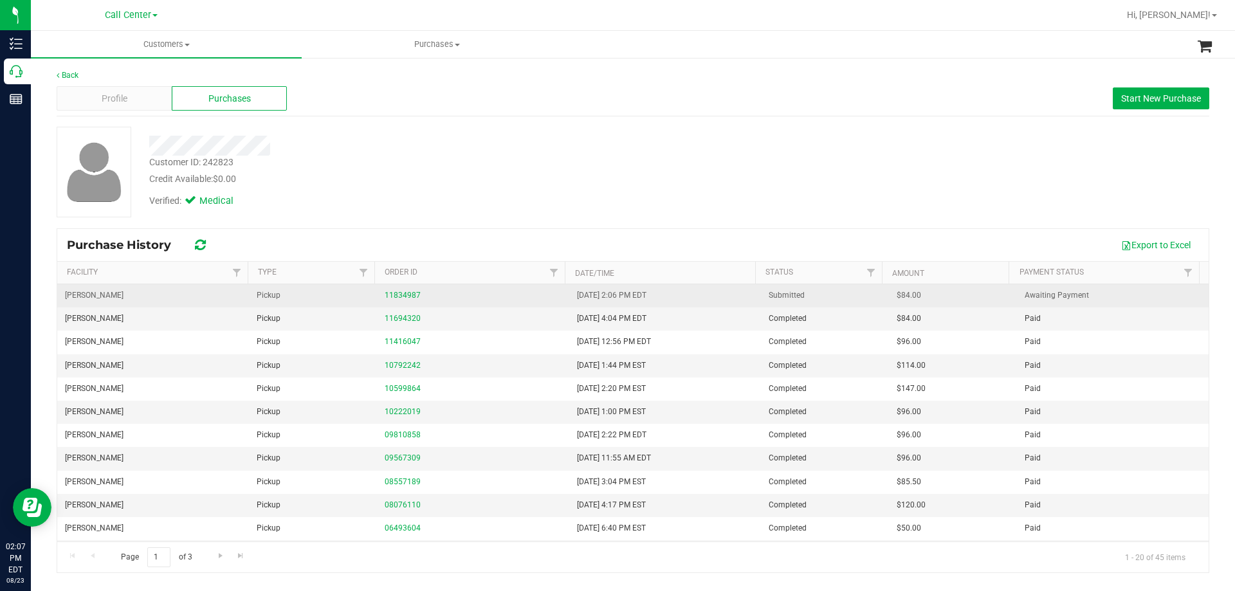
click at [386, 288] on td "11834987" at bounding box center [473, 295] width 192 height 23
click at [394, 291] on link "11834987" at bounding box center [403, 295] width 36 height 9
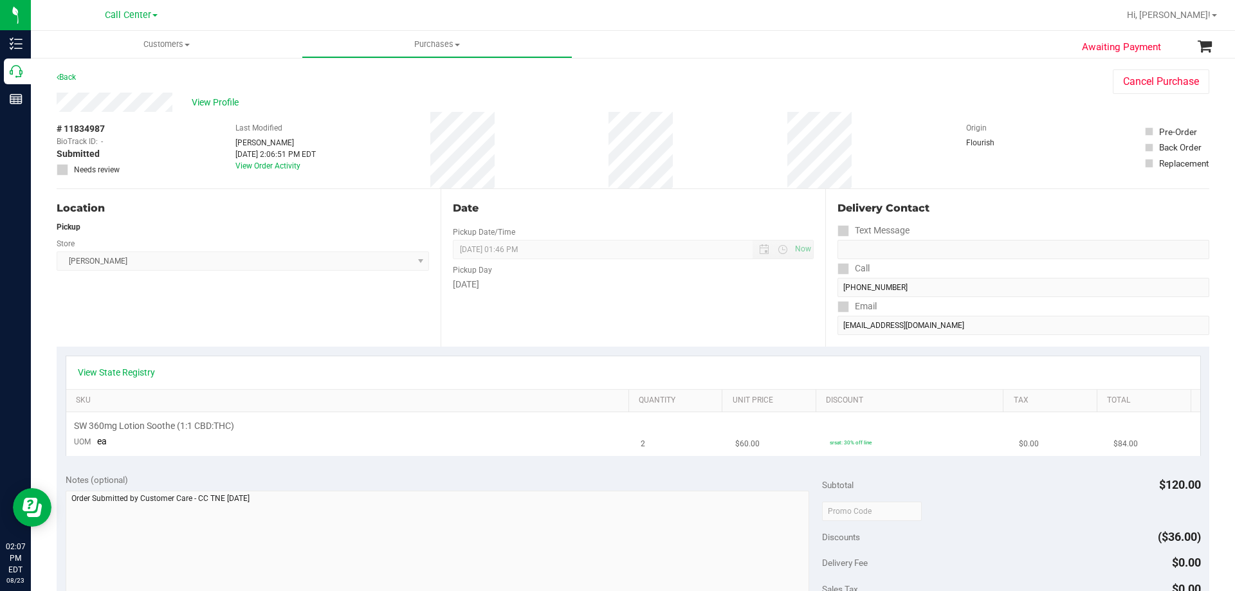
drag, startPoint x: 809, startPoint y: 443, endPoint x: 960, endPoint y: 444, distance: 151.8
click at [960, 444] on td "srsat: 30% off line" at bounding box center [916, 433] width 189 height 43
click at [885, 444] on td "srsat: 30% off line" at bounding box center [916, 433] width 189 height 43
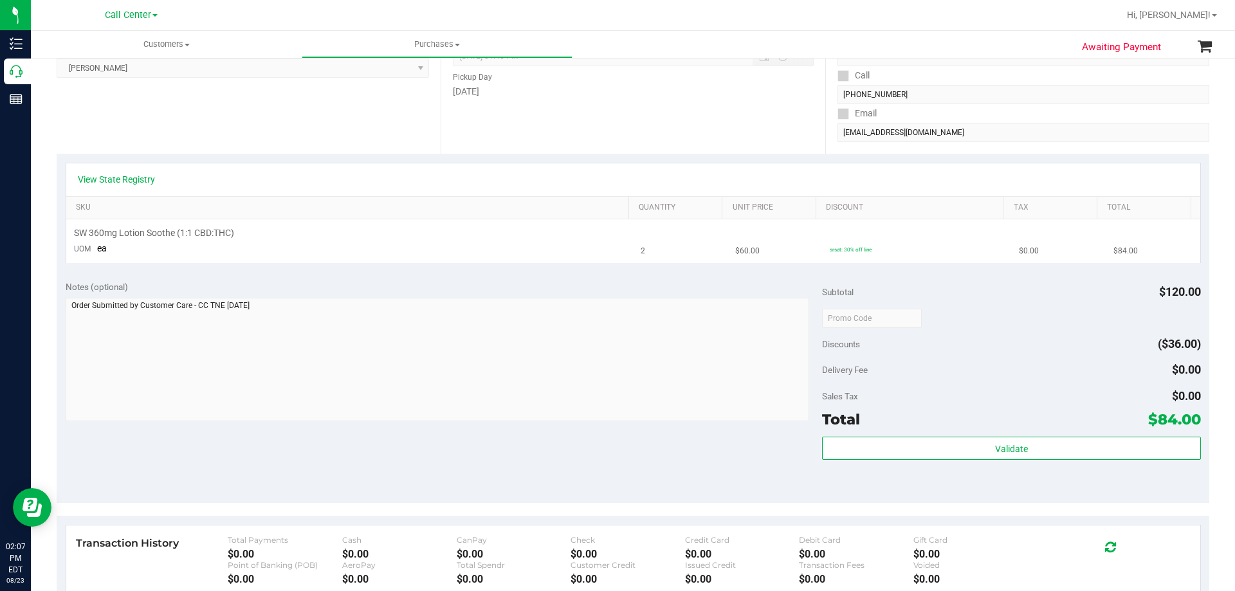
drag, startPoint x: 817, startPoint y: 248, endPoint x: 875, endPoint y: 246, distance: 58.0
click at [875, 246] on td "srsat: 30% off line" at bounding box center [916, 240] width 189 height 43
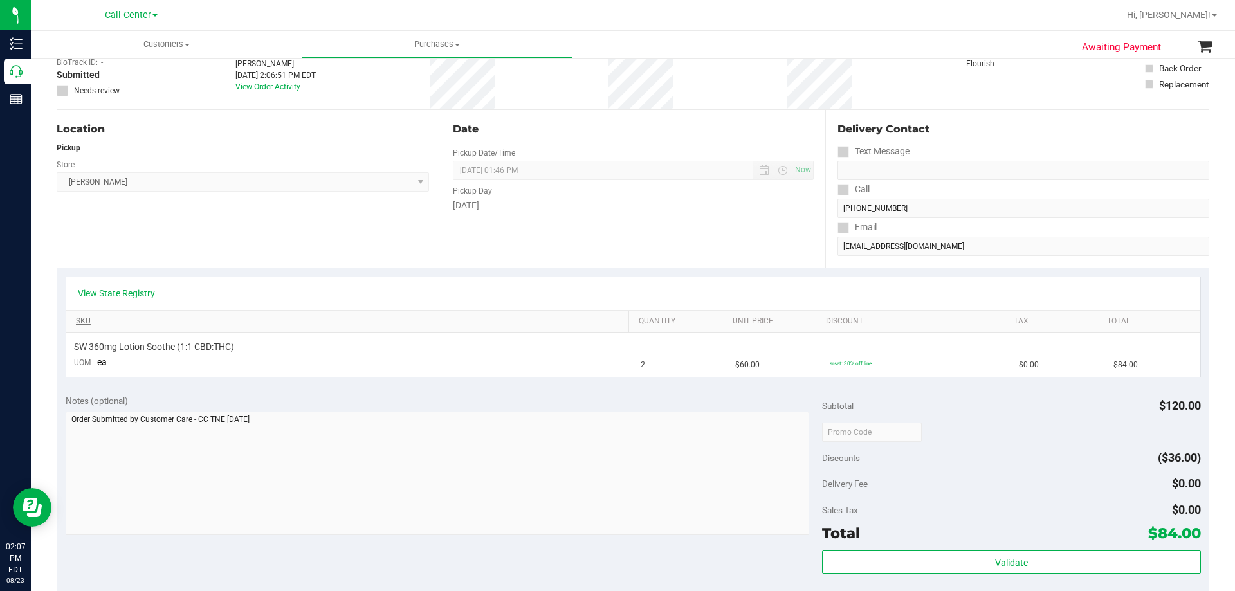
scroll to position [0, 0]
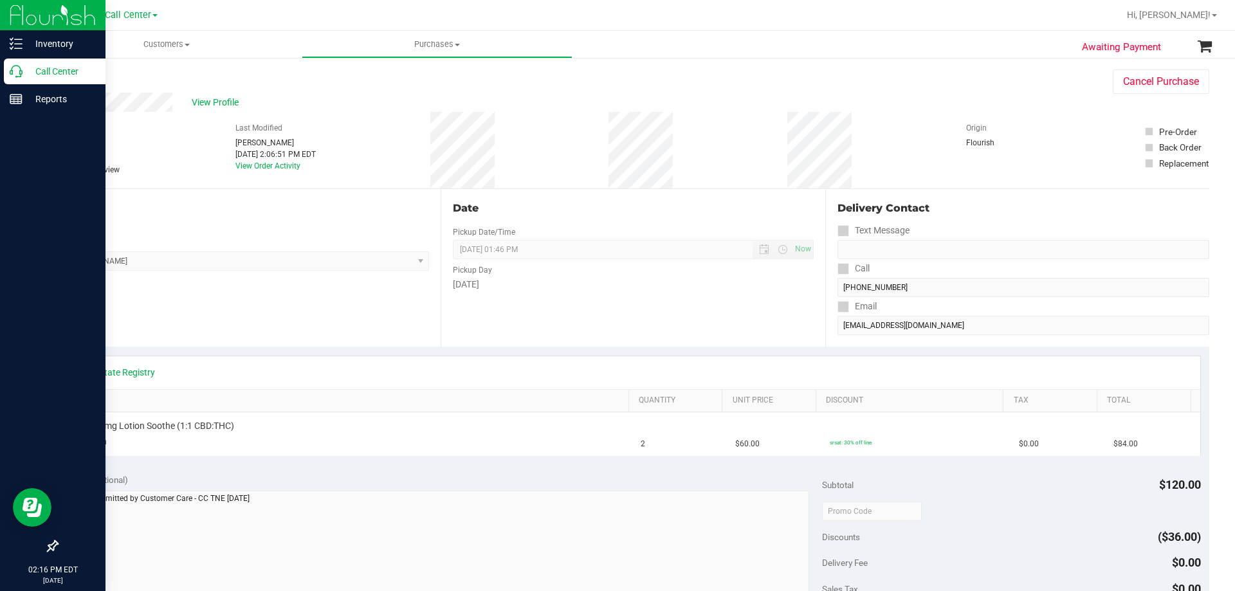
click at [48, 68] on p "Call Center" at bounding box center [61, 71] width 77 height 15
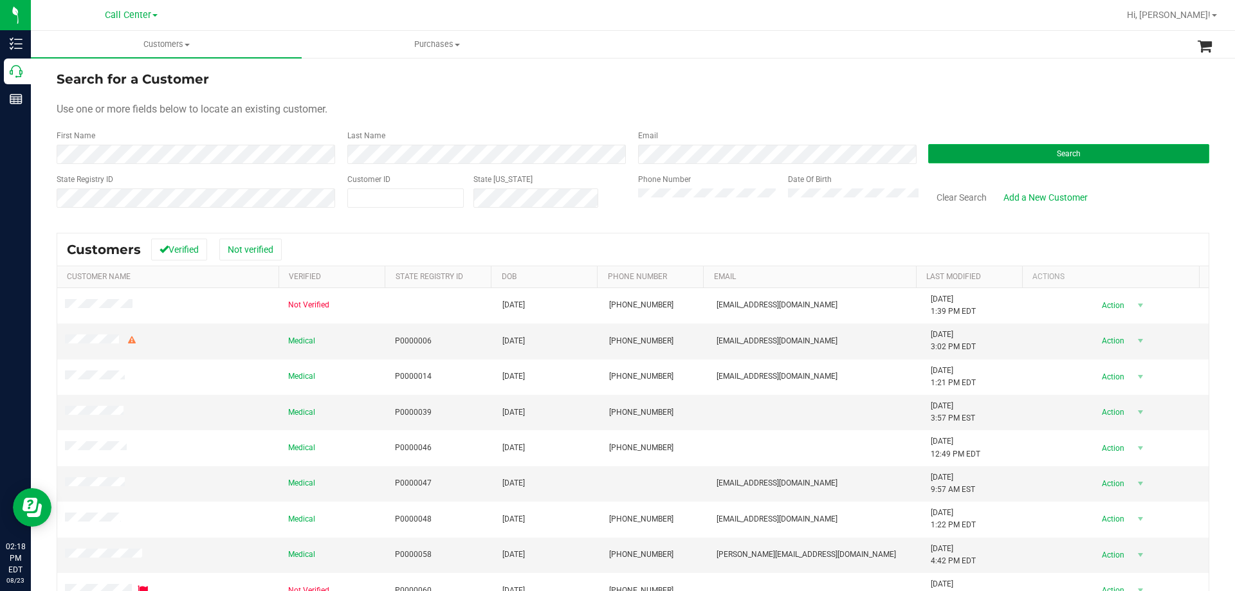
click at [960, 150] on button "Search" at bounding box center [1068, 153] width 281 height 19
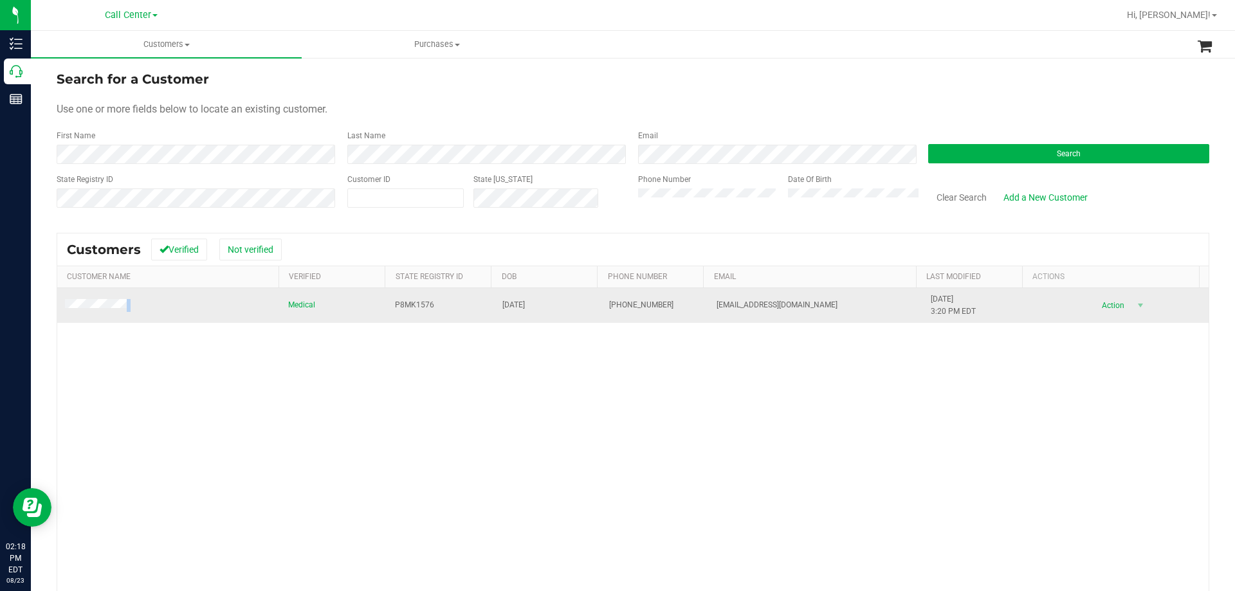
drag, startPoint x: 136, startPoint y: 307, endPoint x: 62, endPoint y: 307, distance: 74.0
click at [62, 307] on td at bounding box center [168, 305] width 223 height 35
click at [395, 304] on span "P8MK1576" at bounding box center [414, 305] width 39 height 12
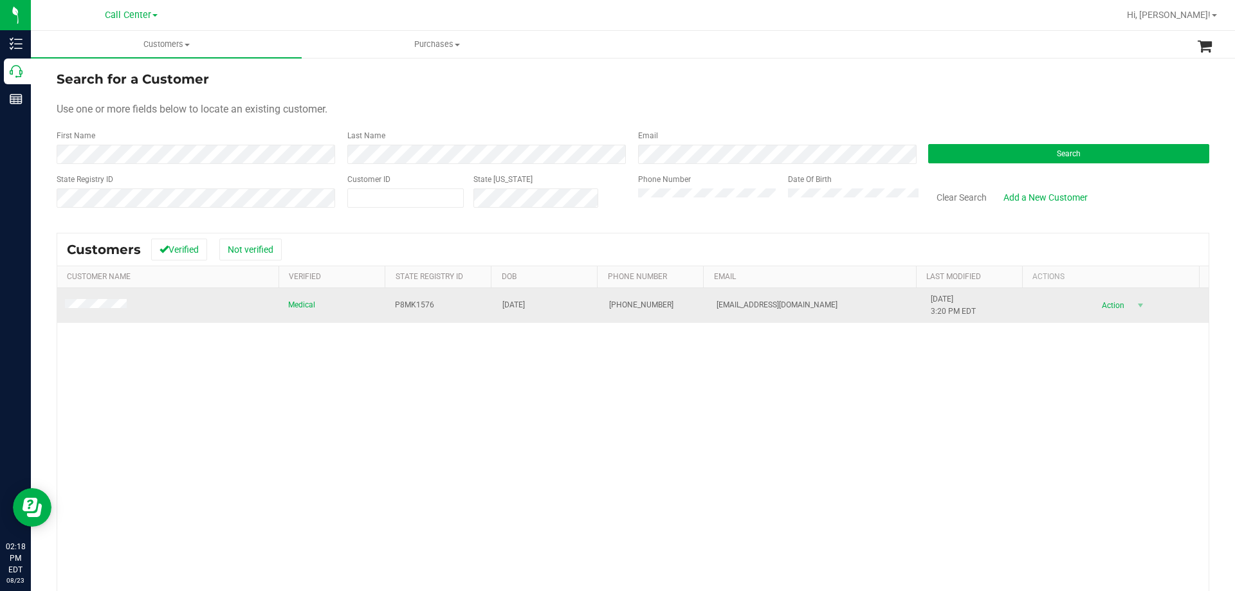
click at [510, 302] on span "06/30/1955" at bounding box center [513, 305] width 23 height 12
click at [128, 304] on span at bounding box center [98, 305] width 66 height 13
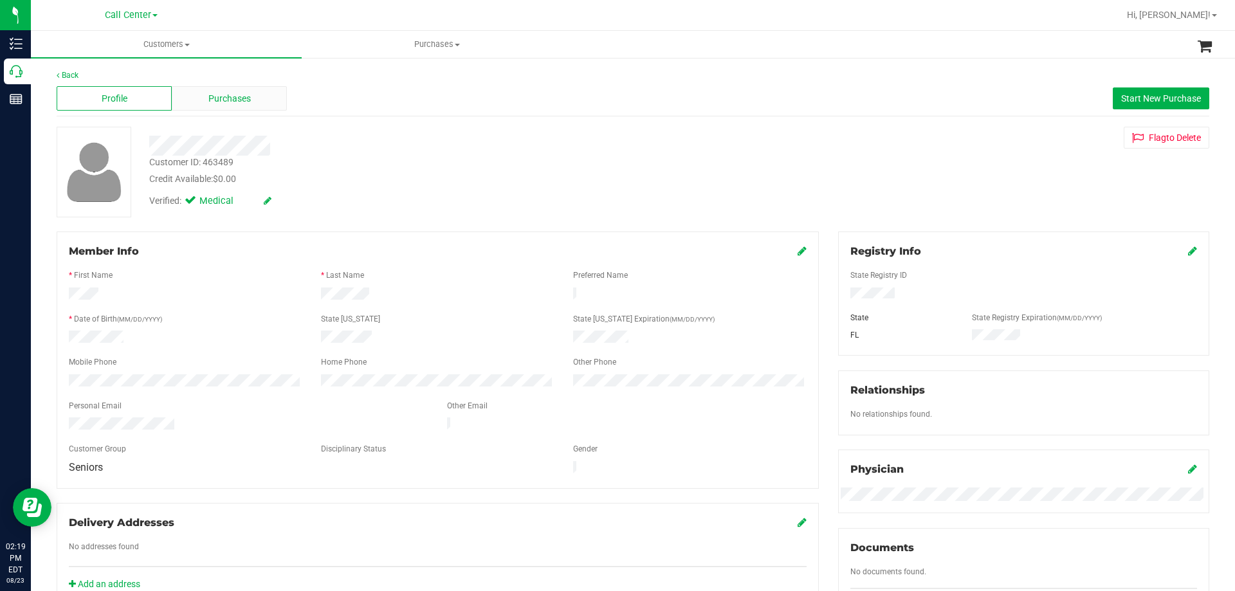
click at [244, 97] on span "Purchases" at bounding box center [229, 99] width 42 height 14
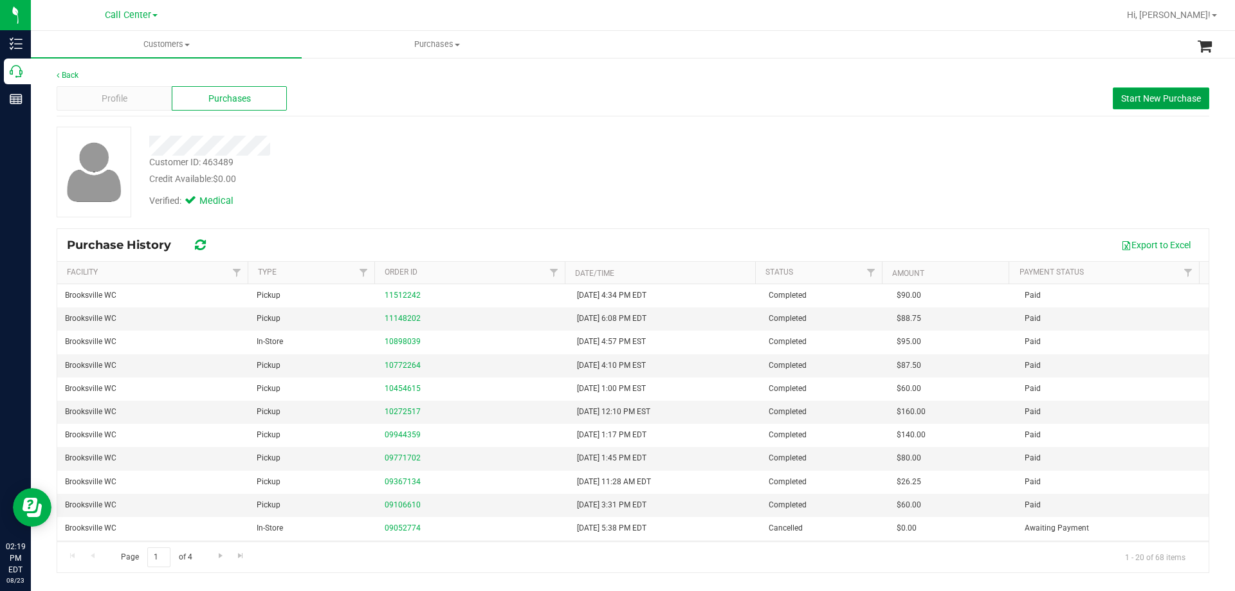
click at [1162, 98] on span "Start New Purchase" at bounding box center [1161, 98] width 80 height 10
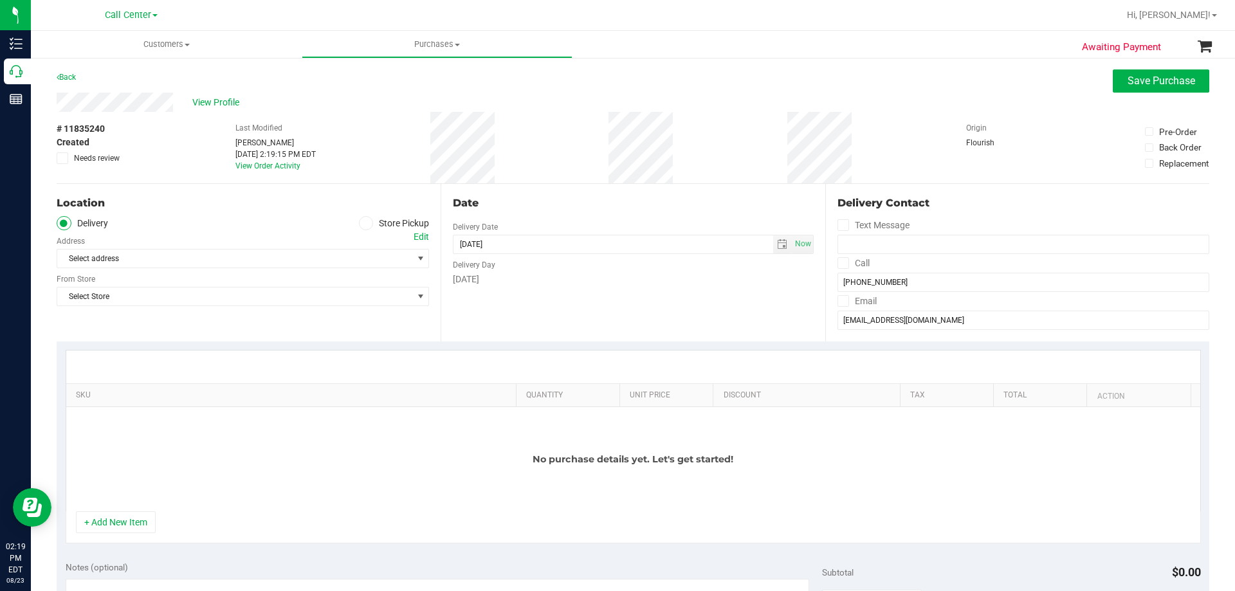
click at [362, 223] on icon at bounding box center [366, 223] width 8 height 0
click at [0, 0] on input "Store Pickup" at bounding box center [0, 0] width 0 height 0
click at [239, 257] on span "Select Store" at bounding box center [234, 259] width 355 height 18
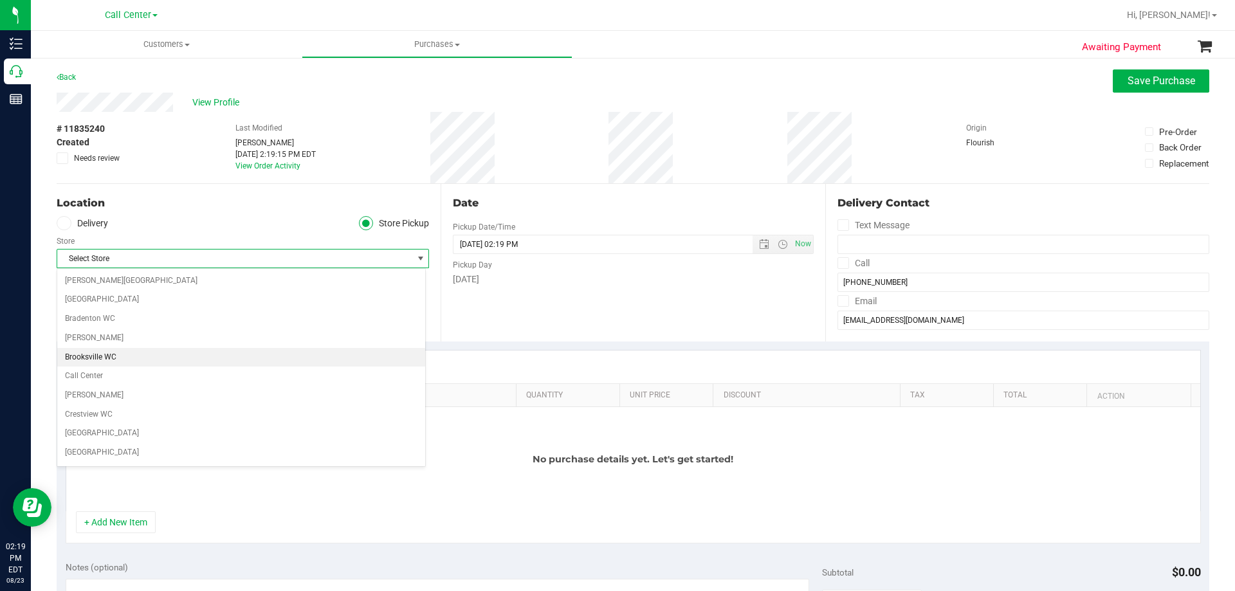
click at [116, 354] on li "Brooksville WC" at bounding box center [241, 357] width 368 height 19
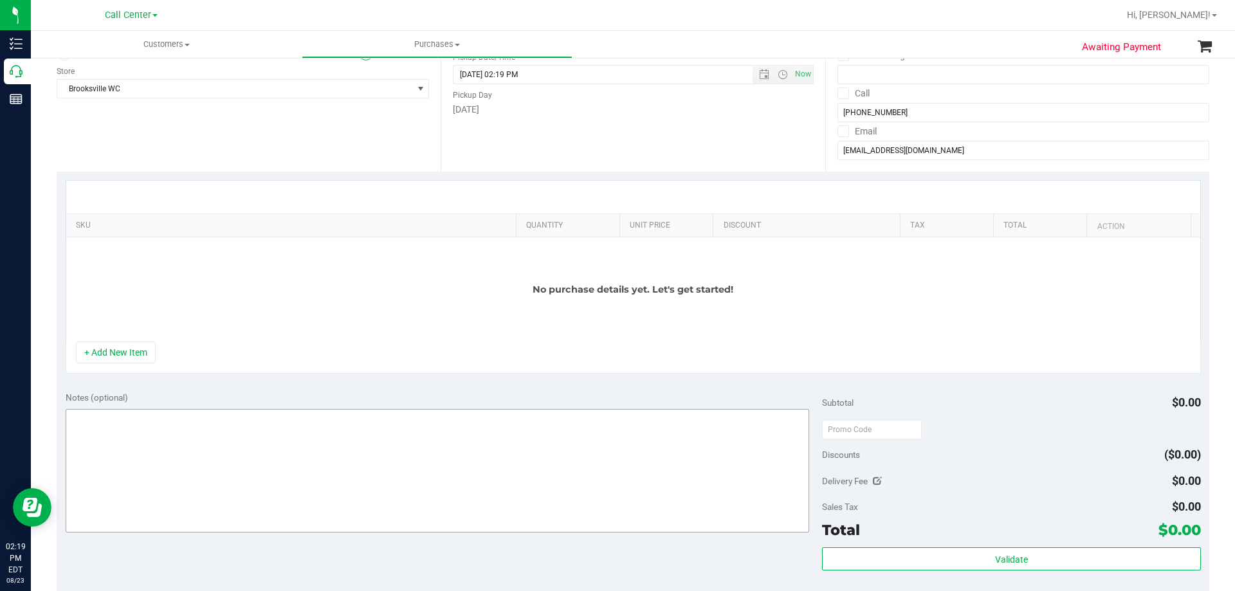
scroll to position [257, 0]
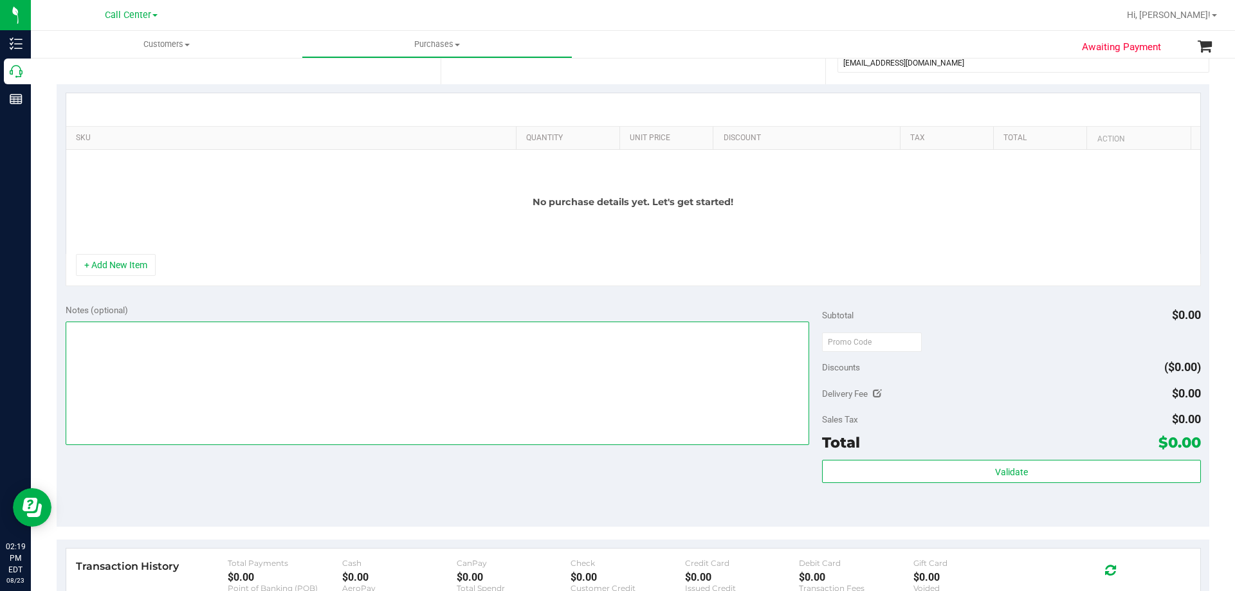
click at [261, 373] on textarea at bounding box center [438, 384] width 744 height 124
paste textarea "Order Submitted by Customer Care - CC TNE 08/23/2025"
type textarea "Order Submitted by Customer Care - CC TNE 08/23/2025"
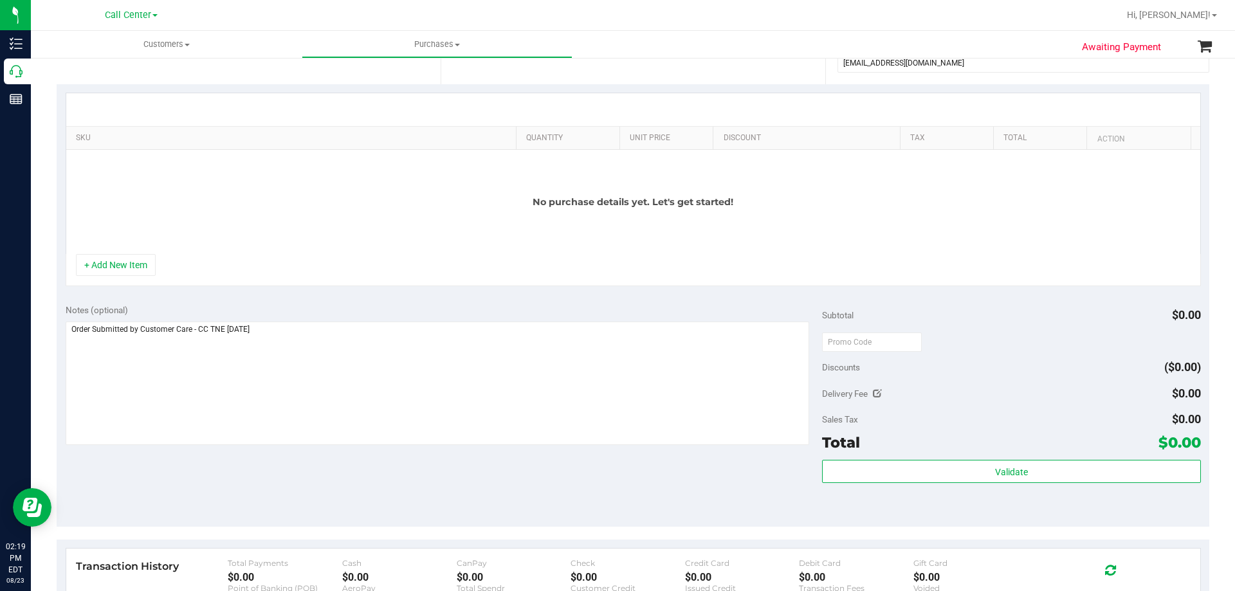
click at [297, 311] on div "Notes (optional)" at bounding box center [444, 310] width 757 height 13
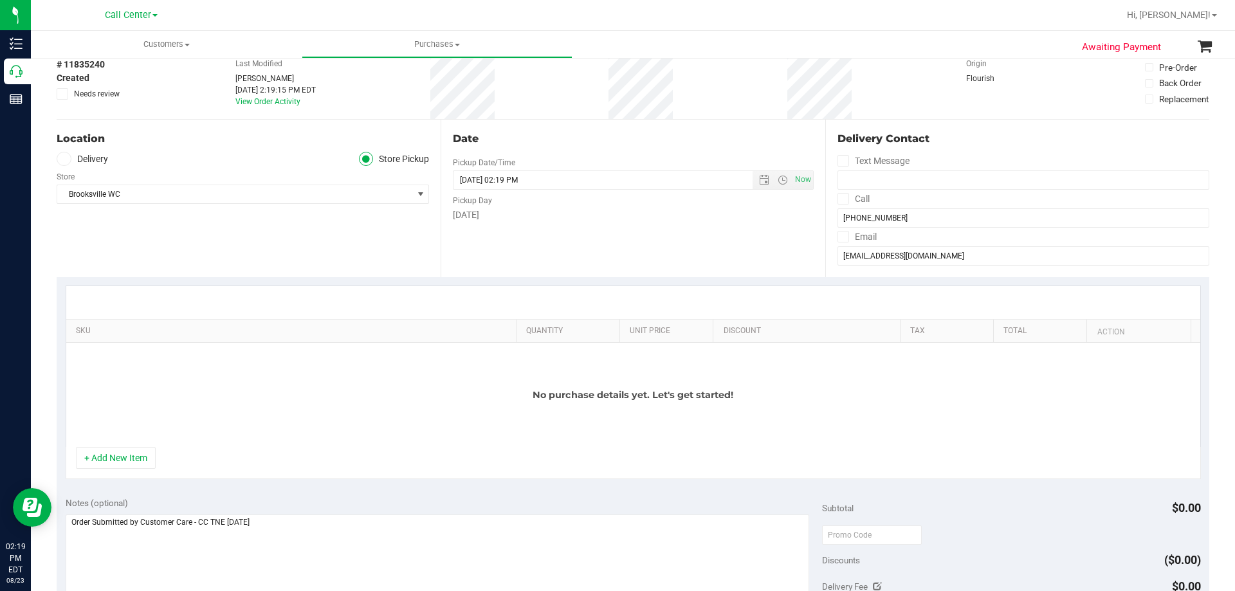
click at [330, 342] on th "SKU" at bounding box center [291, 331] width 450 height 23
click at [128, 465] on button "+ Add New Item" at bounding box center [116, 458] width 80 height 22
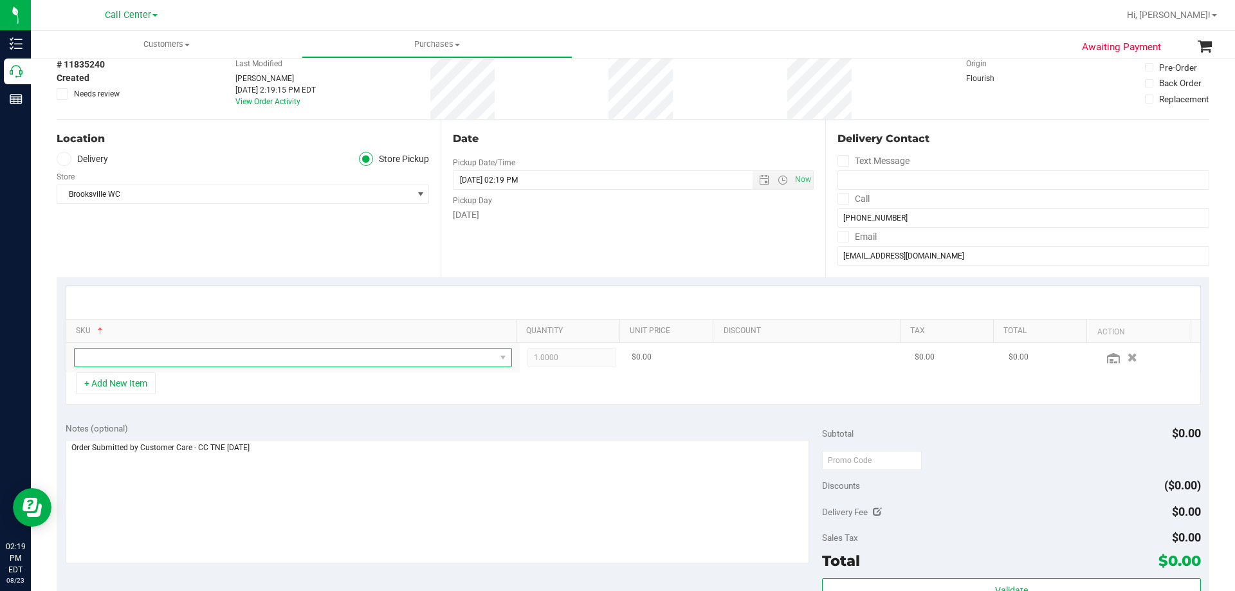
click at [300, 356] on span "NO DATA FOUND" at bounding box center [285, 358] width 421 height 18
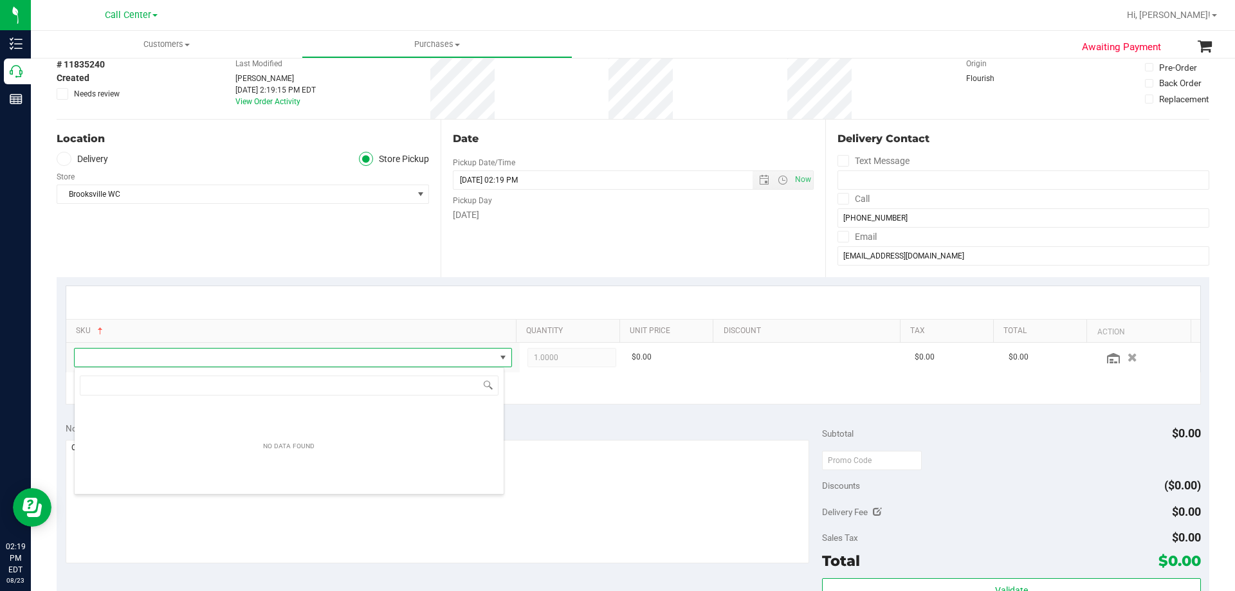
scroll to position [19, 426]
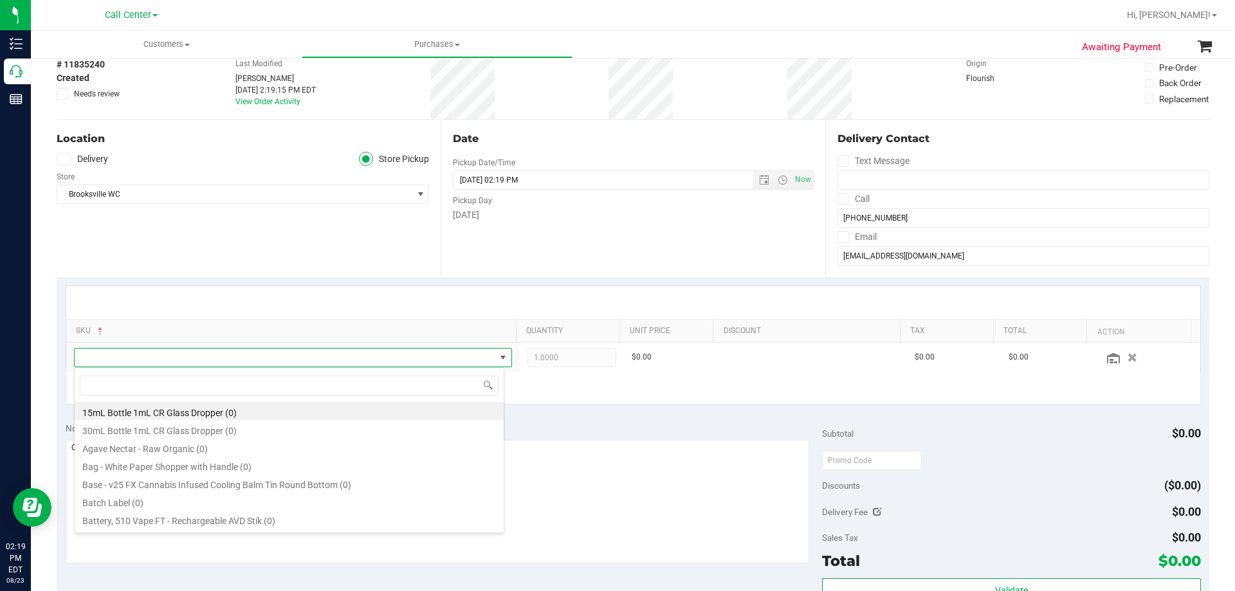
click at [250, 250] on div "Location Delivery Store Pickup Store Brooksville WC Select Store Bonita Springs…" at bounding box center [249, 199] width 384 height 158
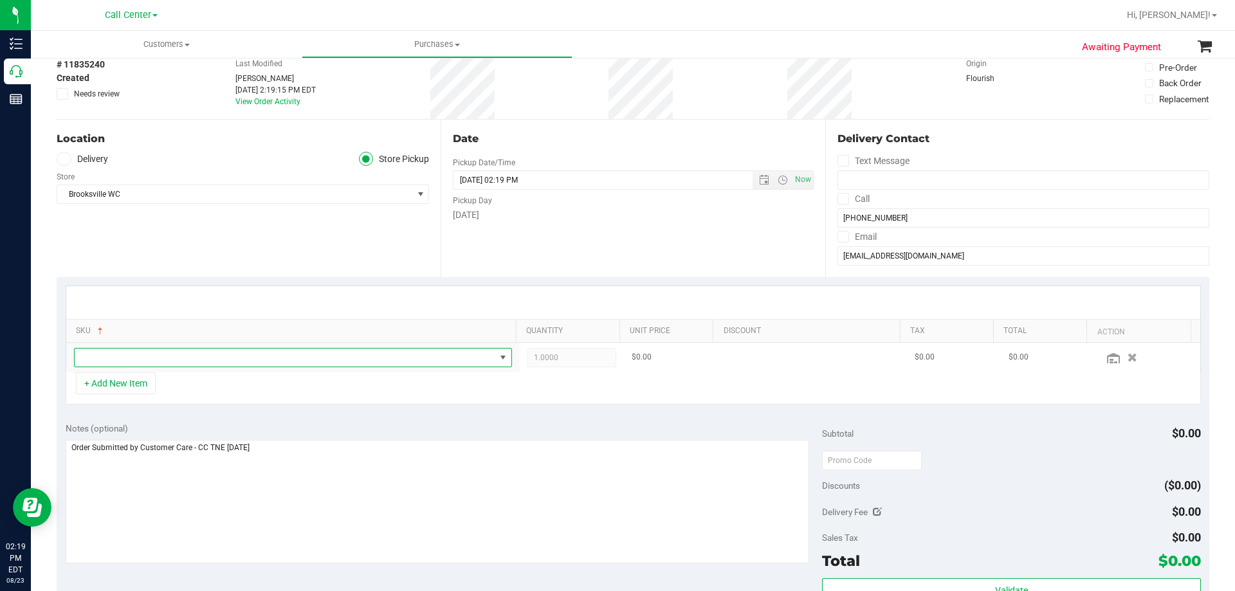
click at [414, 358] on span "NO DATA FOUND" at bounding box center [285, 358] width 421 height 18
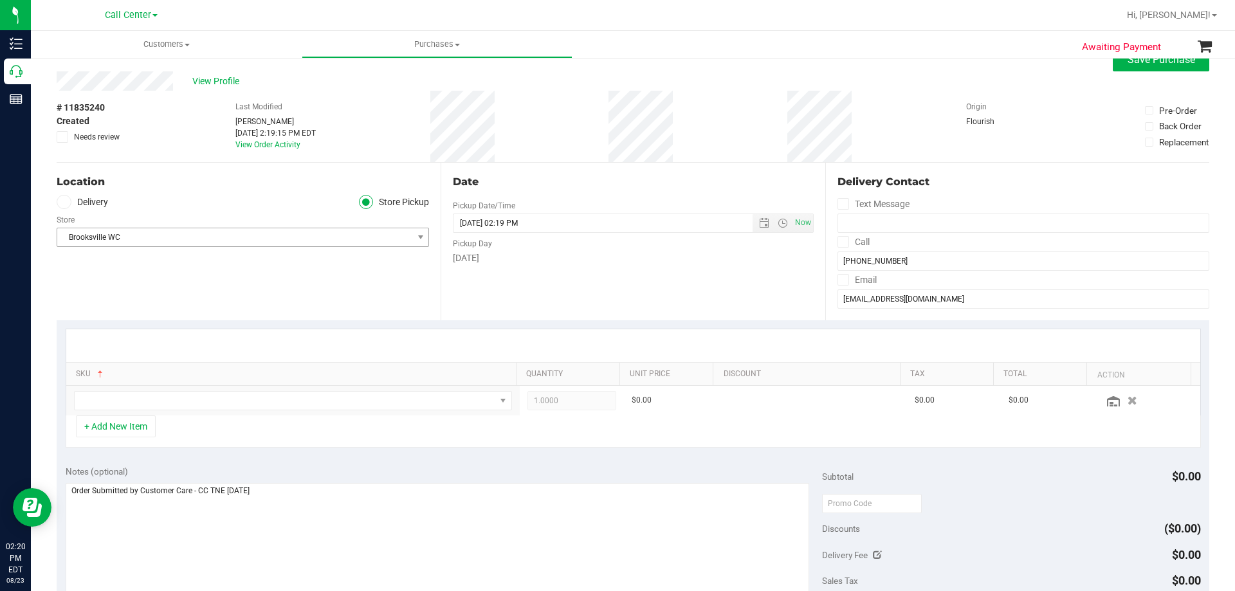
scroll to position [0, 0]
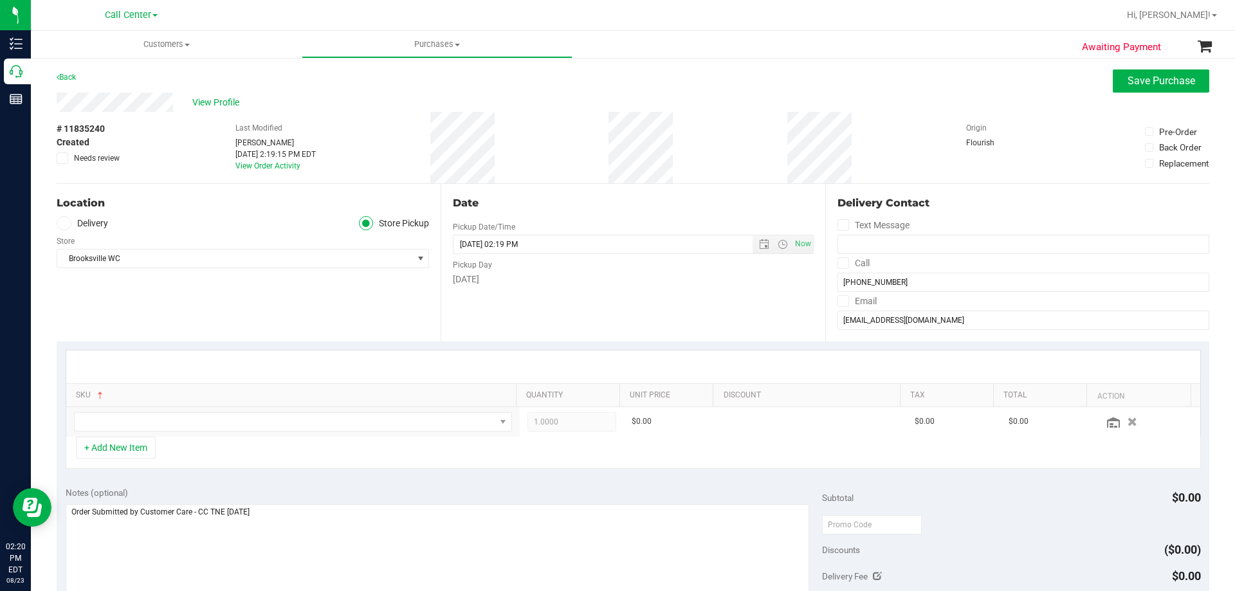
drag, startPoint x: 437, startPoint y: 143, endPoint x: 541, endPoint y: 139, distance: 103.7
click at [541, 139] on div "# 11835240 Created Needs review Last Modified Terese Estes Aug 23, 2025 2:19:15…" at bounding box center [633, 147] width 1153 height 71
click at [541, 138] on div "# 11835240 Created Needs review Last Modified Terese Estes Aug 23, 2025 2:19:15…" at bounding box center [633, 147] width 1153 height 71
click at [527, 138] on div "# 11835240 Created Needs review Last Modified Terese Estes Aug 23, 2025 2:19:15…" at bounding box center [633, 147] width 1153 height 71
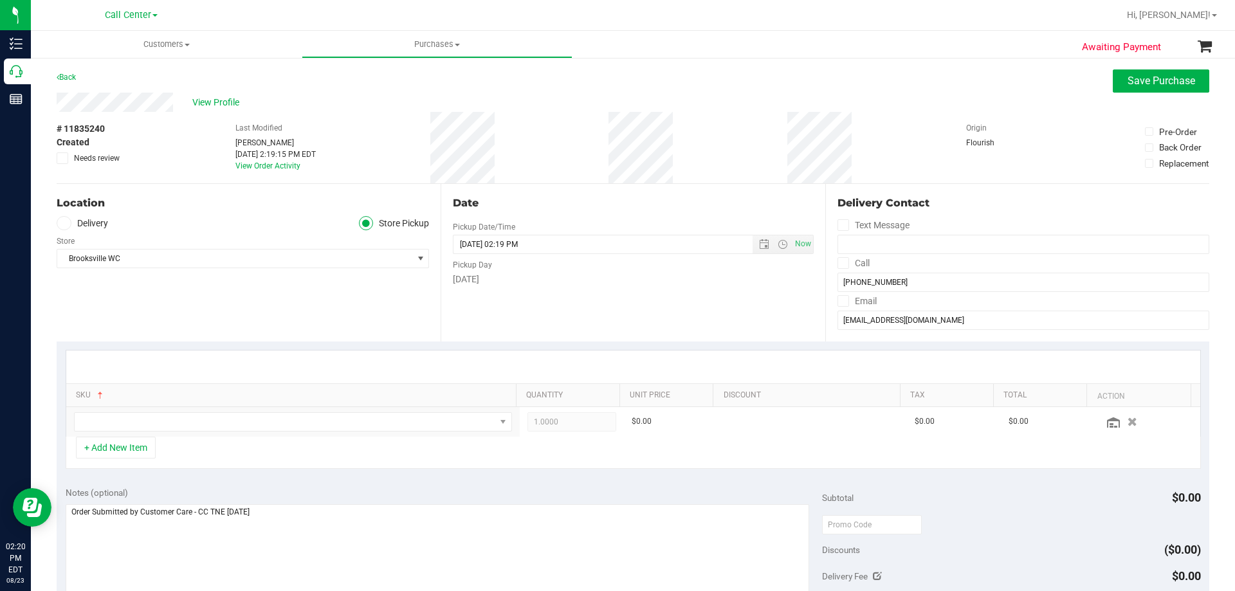
drag, startPoint x: 432, startPoint y: 125, endPoint x: 508, endPoint y: 145, distance: 78.6
click at [508, 145] on div "# 11835240 Created Needs review Last Modified Terese Estes Aug 23, 2025 2:19:15…" at bounding box center [633, 147] width 1153 height 71
click at [508, 147] on div "# 11835240 Created Needs review Last Modified Terese Estes Aug 23, 2025 2:19:15…" at bounding box center [633, 147] width 1153 height 71
drag, startPoint x: 439, startPoint y: 124, endPoint x: 525, endPoint y: 143, distance: 87.8
click at [525, 143] on div "# 11835240 Created Needs review Last Modified Terese Estes Aug 23, 2025 2:19:15…" at bounding box center [633, 147] width 1153 height 71
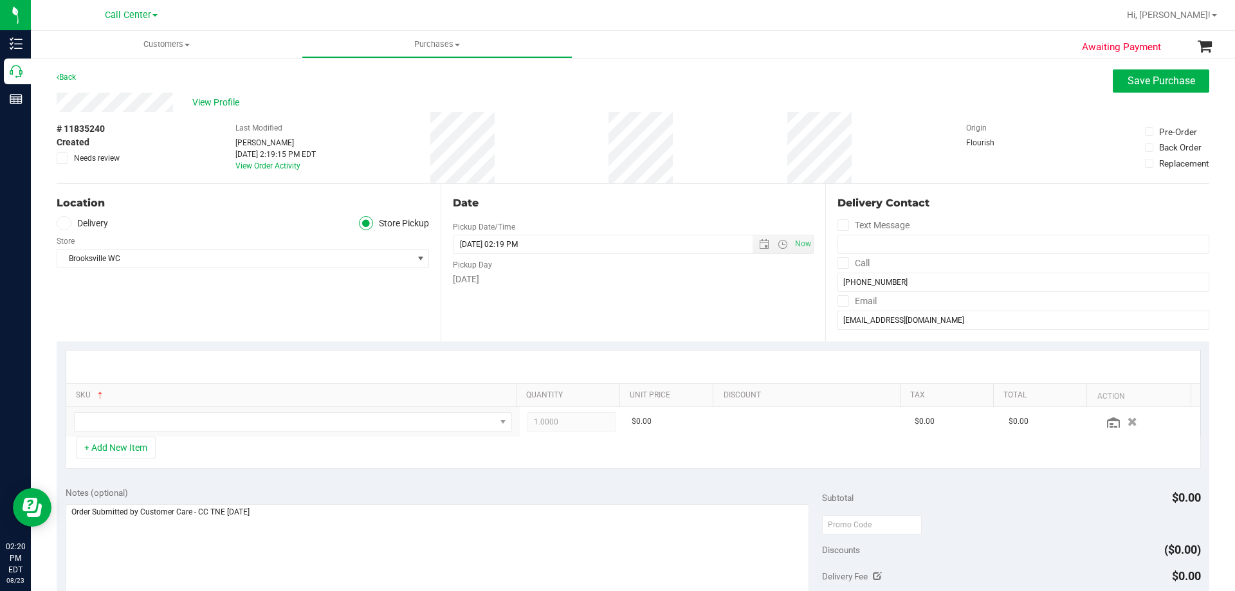
click at [525, 144] on div "# 11835240 Created Needs review Last Modified Terese Estes Aug 23, 2025 2:19:15…" at bounding box center [633, 147] width 1153 height 71
drag, startPoint x: 439, startPoint y: 124, endPoint x: 573, endPoint y: 154, distance: 137.2
click at [573, 154] on div "# 11835240 Created Needs review Last Modified Terese Estes Aug 23, 2025 2:19:15…" at bounding box center [633, 147] width 1153 height 71
click at [506, 142] on div "# 11835240 Created Needs review Last Modified Terese Estes Aug 23, 2025 2:19:15…" at bounding box center [633, 147] width 1153 height 71
click at [672, 145] on div "# 11835240 Created Needs review Last Modified Terese Estes Aug 23, 2025 2:19:15…" at bounding box center [633, 147] width 1153 height 71
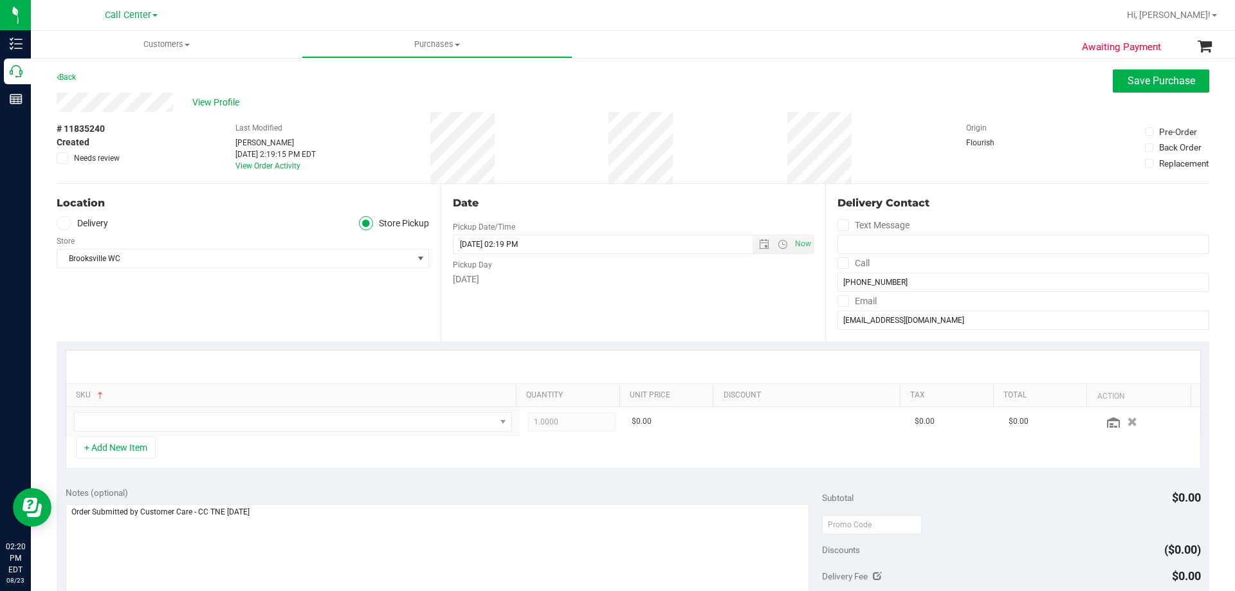
drag, startPoint x: 433, startPoint y: 127, endPoint x: 690, endPoint y: 140, distance: 257.0
click at [690, 140] on div "# 11835240 Created Needs review Last Modified Terese Estes Aug 23, 2025 2:19:15…" at bounding box center [633, 147] width 1153 height 71
click at [510, 114] on div "# 11835240 Created Needs review Last Modified Terese Estes Aug 23, 2025 2:19:15…" at bounding box center [633, 147] width 1153 height 71
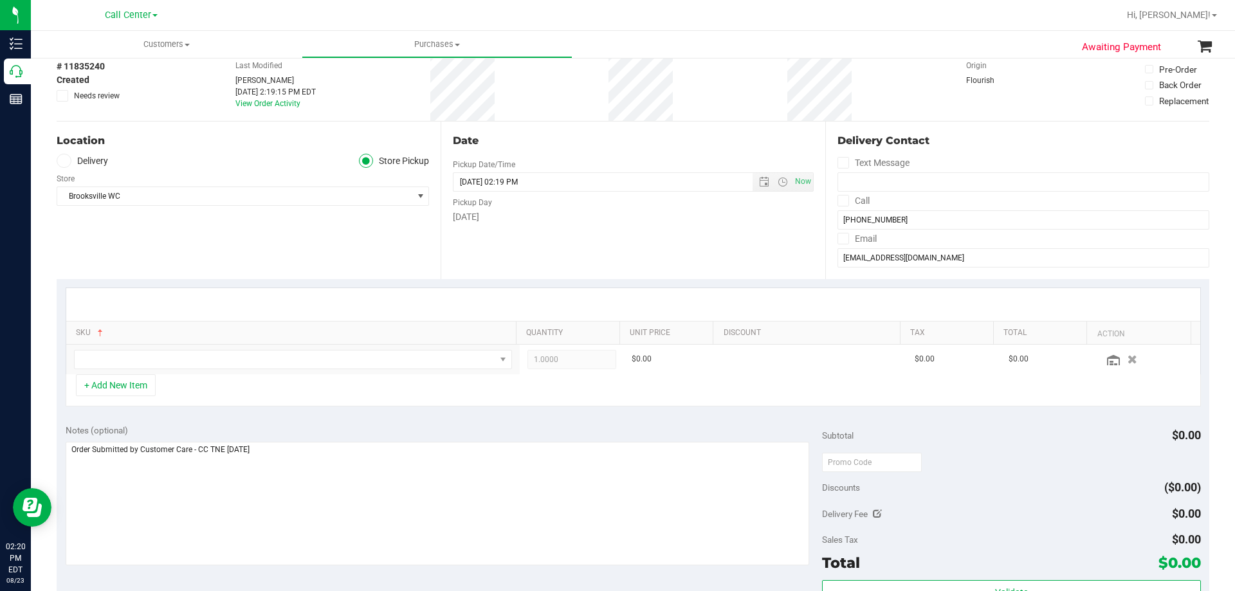
scroll to position [193, 0]
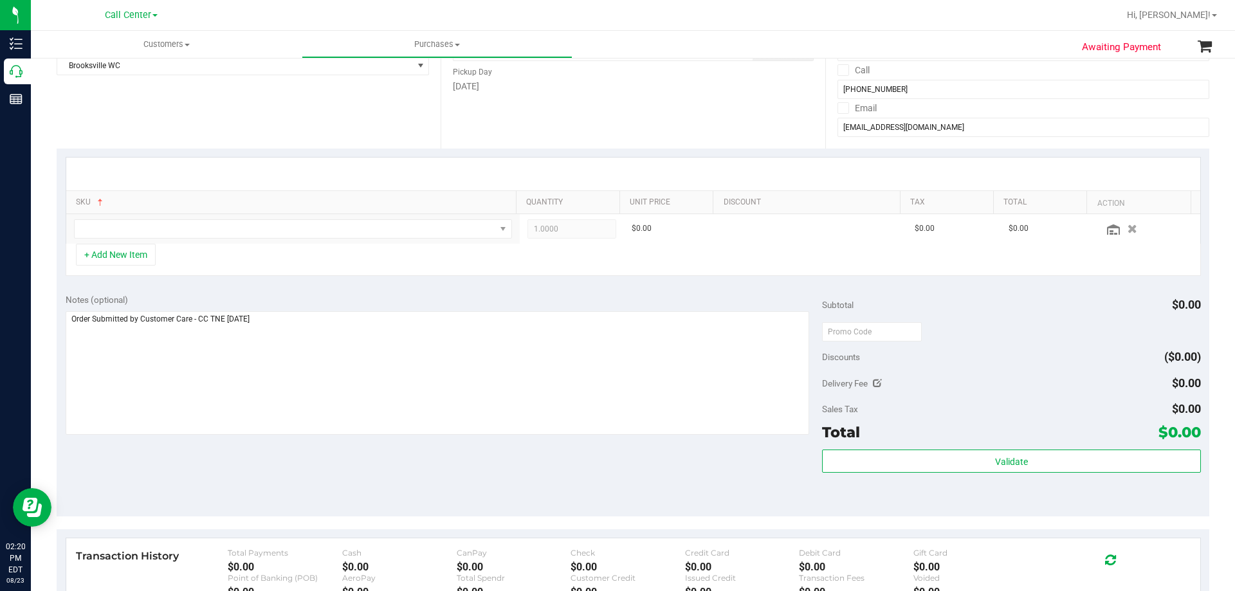
click at [339, 262] on div "+ Add New Item" at bounding box center [633, 260] width 1135 height 32
click at [338, 253] on div "+ Add New Item" at bounding box center [633, 260] width 1135 height 32
click at [362, 289] on div "Notes (optional) Subtotal $0.00 Discounts ($0.00) Delivery Fee $0.00 Sales Tax …" at bounding box center [633, 401] width 1153 height 232
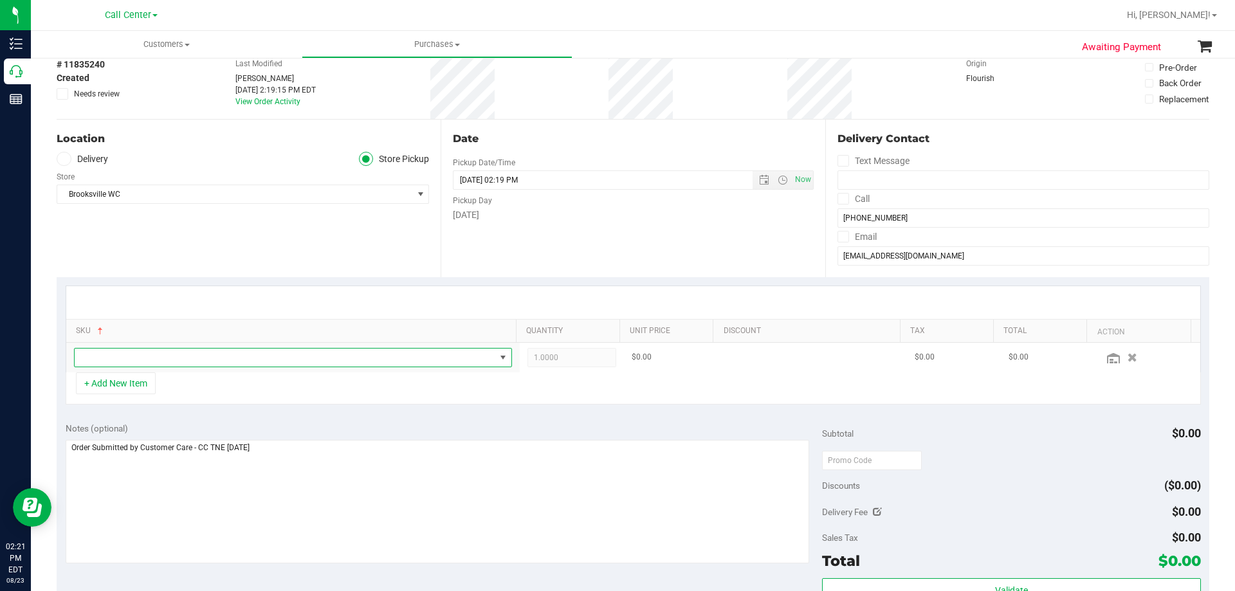
click at [397, 360] on span "NO DATA FOUND" at bounding box center [285, 358] width 421 height 18
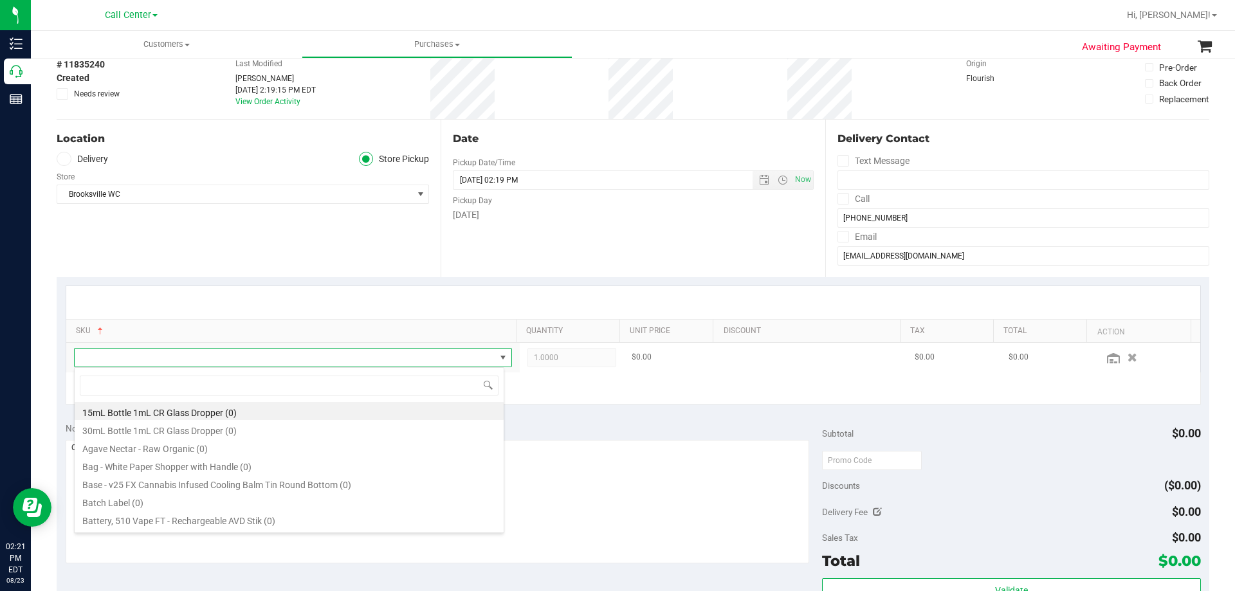
scroll to position [19, 426]
type input "animal larry"
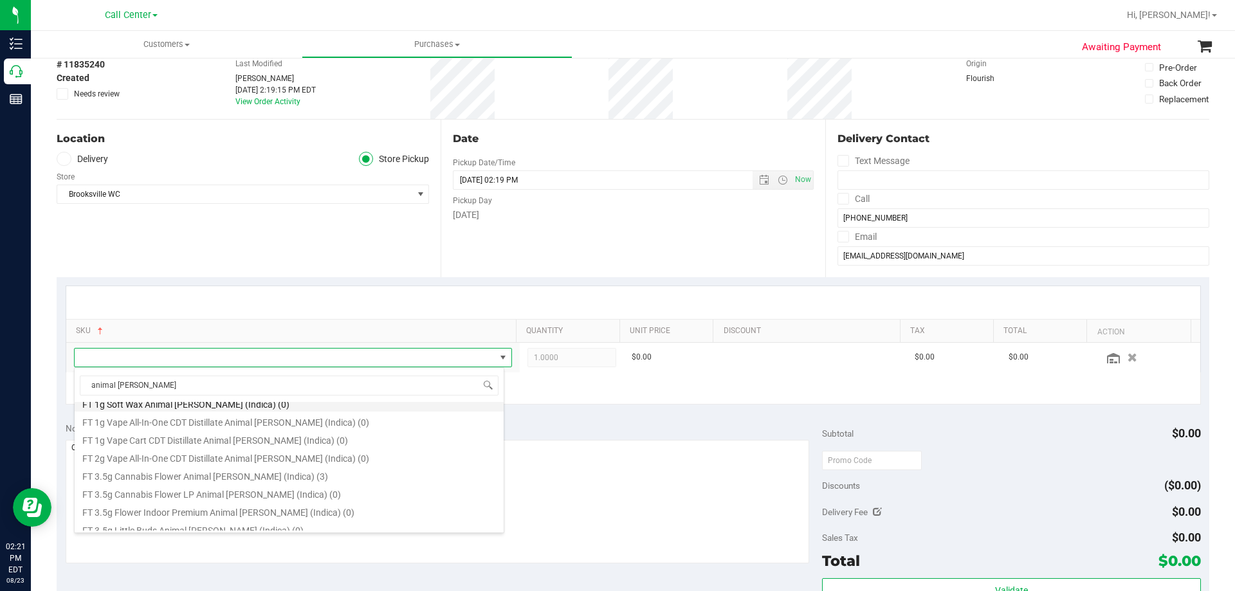
scroll to position [193, 0]
click at [339, 452] on li "FT 3.5g Cannabis Flower Animal Larry (Indica) (3)" at bounding box center [289, 452] width 429 height 18
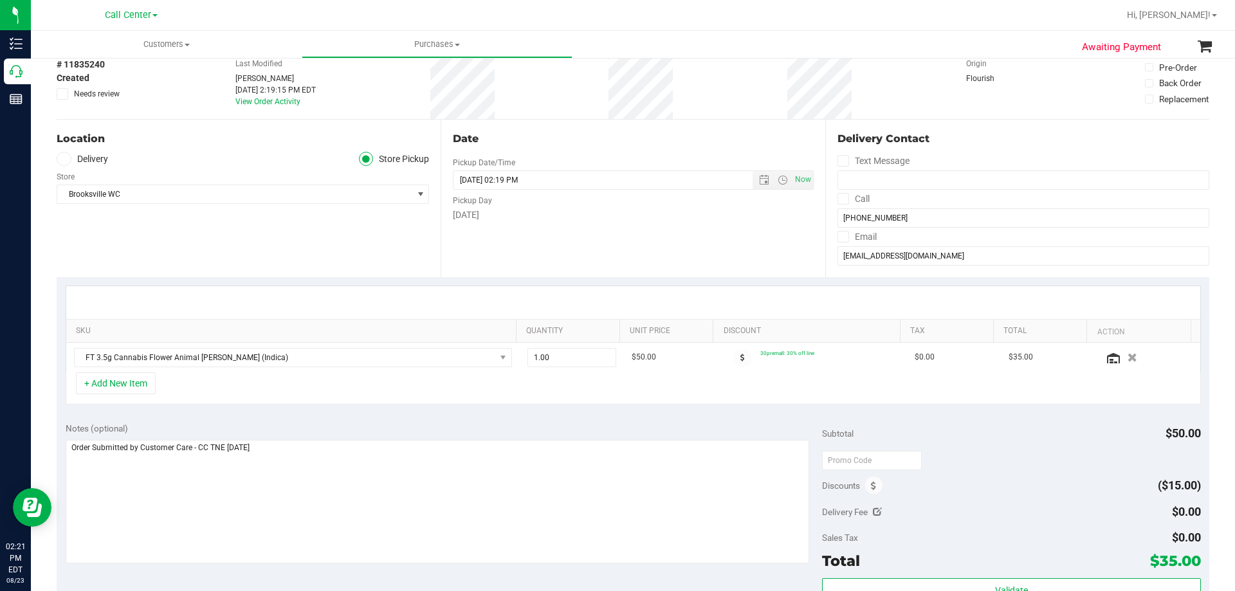
click at [765, 393] on div "+ Add New Item" at bounding box center [633, 388] width 1135 height 32
drag, startPoint x: 747, startPoint y: 353, endPoint x: 832, endPoint y: 358, distance: 85.1
click at [832, 358] on td "30premall: 30% off line" at bounding box center [813, 358] width 188 height 30
click at [826, 360] on td "30premall: 30% off line" at bounding box center [813, 358] width 188 height 30
click at [390, 416] on div "Notes (optional) Subtotal $50.00 Discounts ($15.00) Delivery Fee $0.00 Sales Ta…" at bounding box center [633, 530] width 1153 height 232
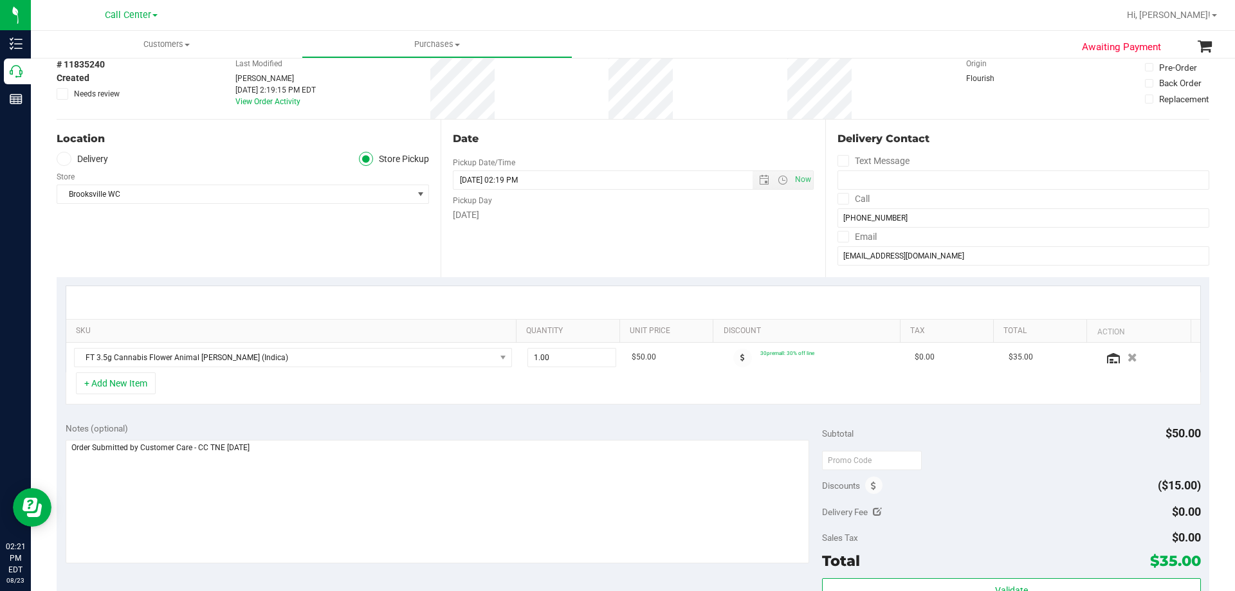
click at [381, 428] on div "Notes (optional)" at bounding box center [444, 428] width 757 height 13
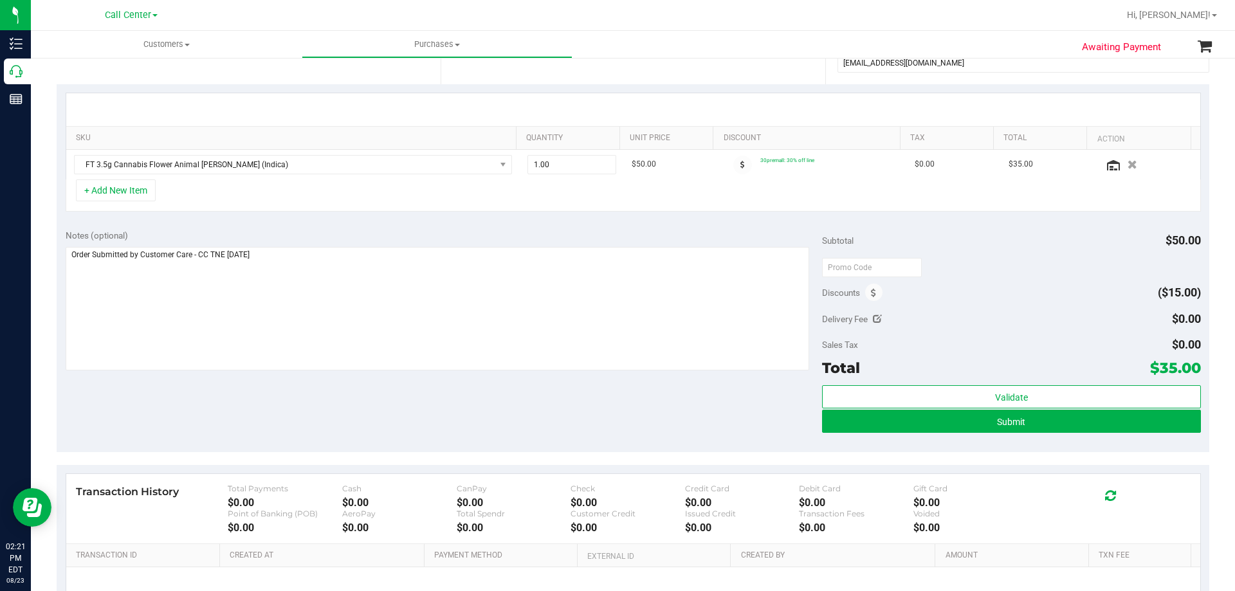
click at [357, 428] on div "Notes (optional) Subtotal $50.00 Discounts ($15.00) Delivery Fee $0.00 Sales Ta…" at bounding box center [633, 337] width 1153 height 232
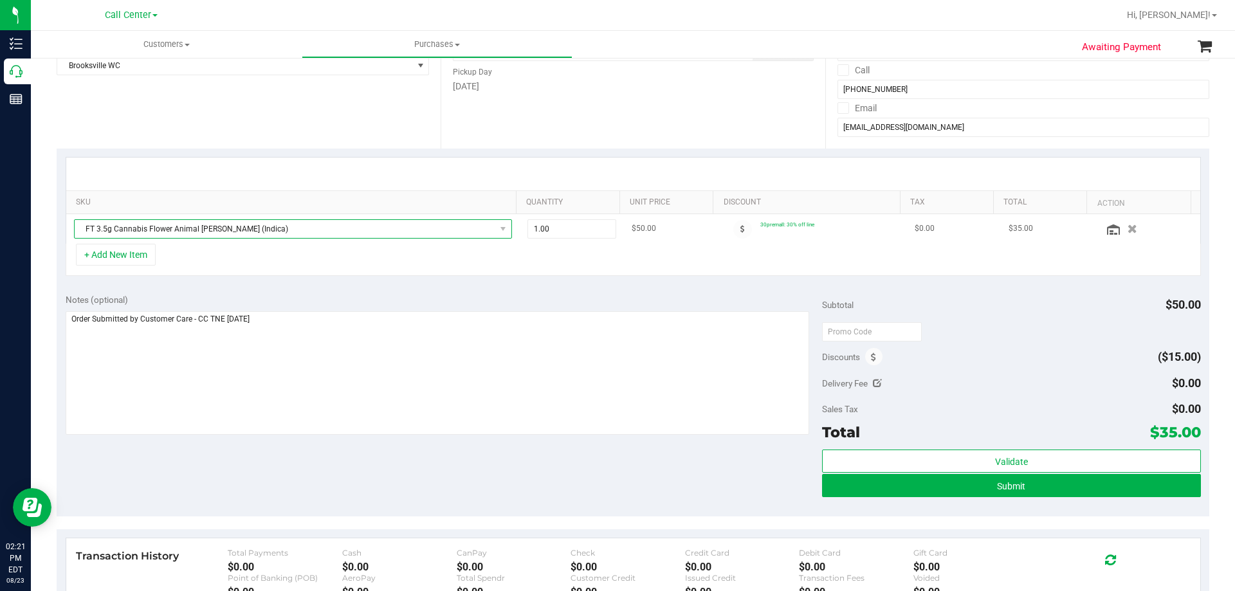
click at [287, 224] on span "FT 3.5g Cannabis Flower Animal Larry (Indica)" at bounding box center [285, 229] width 421 height 18
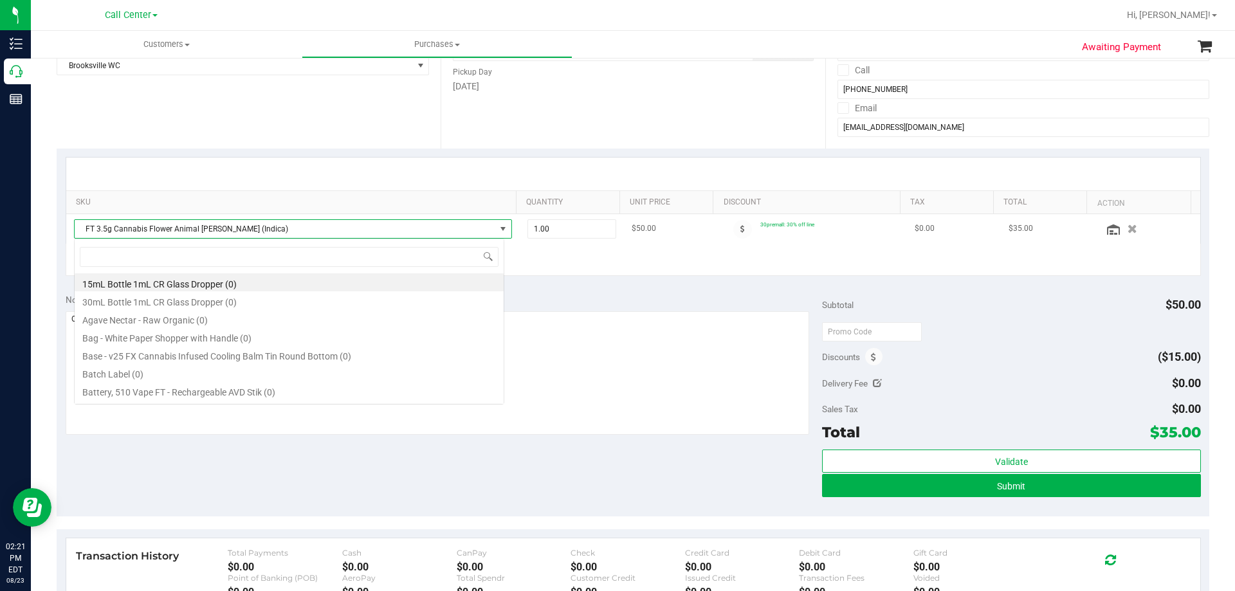
scroll to position [19, 430]
type input "animal larry"
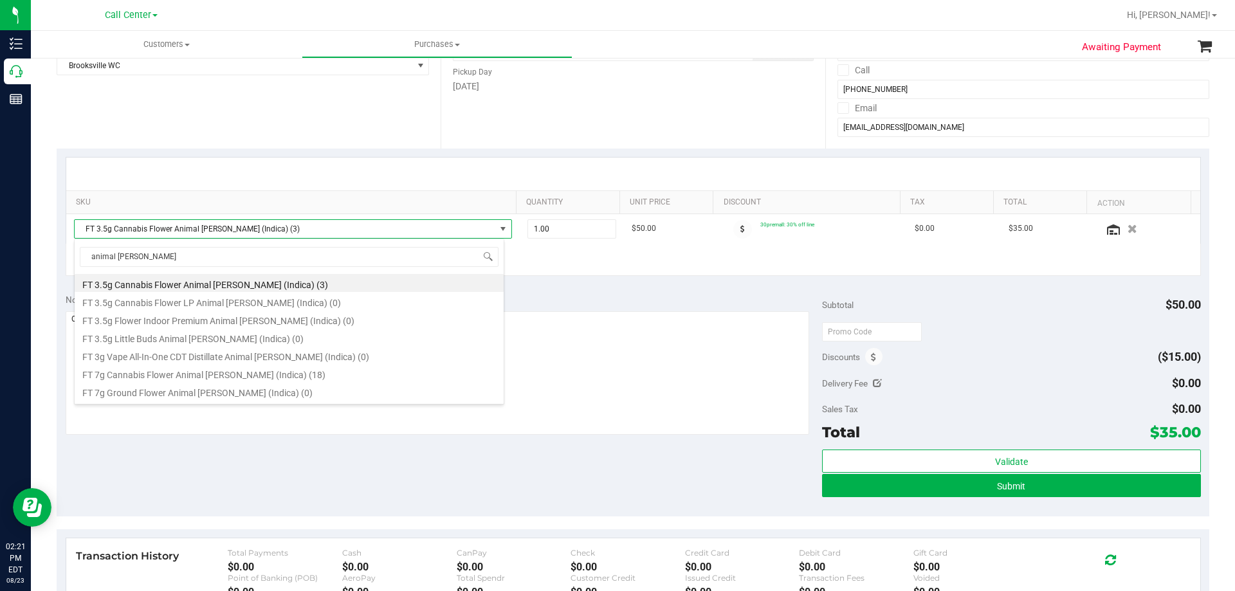
scroll to position [252, 0]
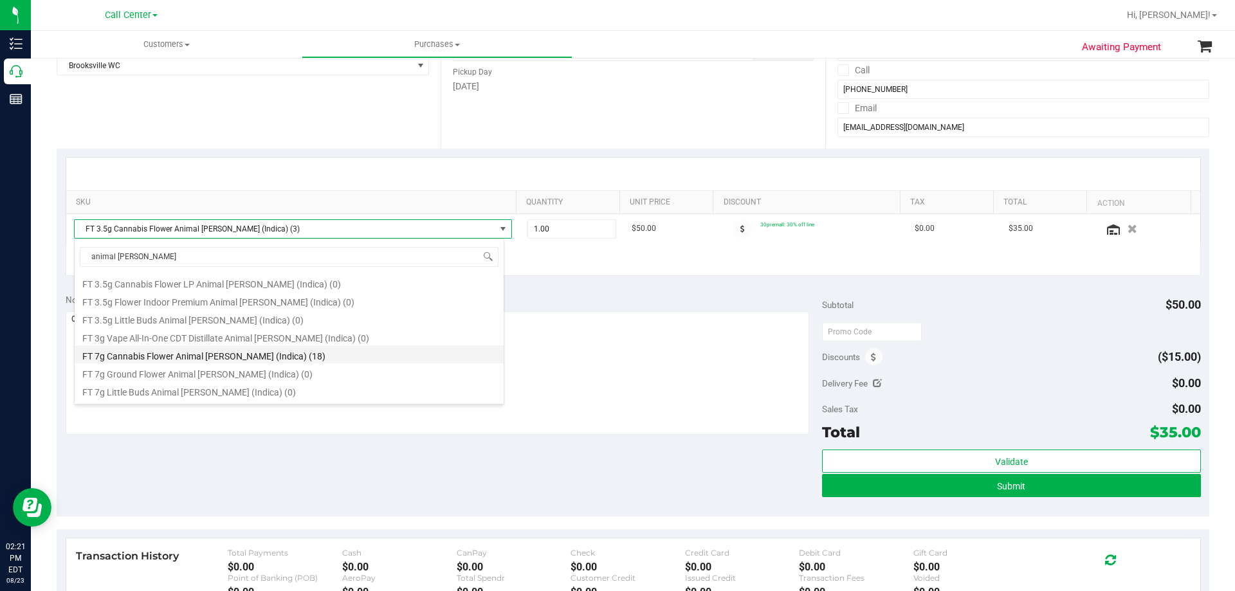
click at [298, 354] on li "FT 7g Cannabis Flower Animal Larry (Indica) (18)" at bounding box center [289, 354] width 429 height 18
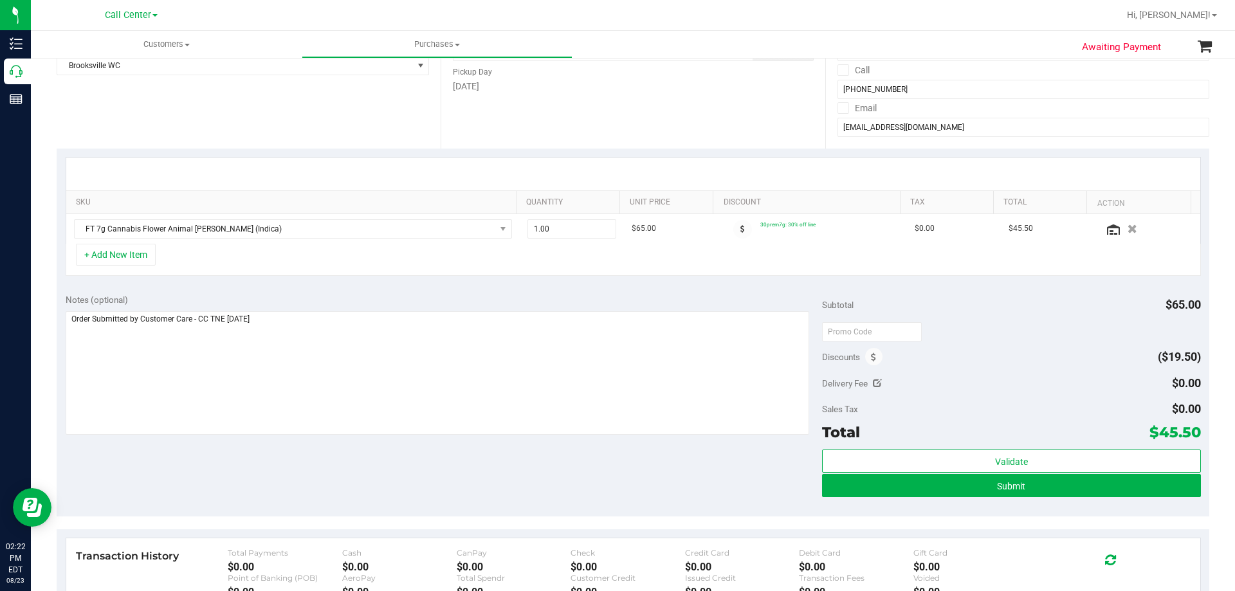
drag, startPoint x: 1151, startPoint y: 430, endPoint x: 1189, endPoint y: 426, distance: 37.5
click at [1189, 426] on span "$45.50" at bounding box center [1175, 432] width 51 height 18
click at [1063, 360] on div "Discounts ($19.50)" at bounding box center [1011, 356] width 378 height 23
click at [305, 319] on textarea at bounding box center [438, 373] width 744 height 124
click at [340, 477] on div "Notes (optional) Subtotal $65.00 Discounts ($19.50) Delivery Fee $0.00 Sales Ta…" at bounding box center [633, 401] width 1153 height 232
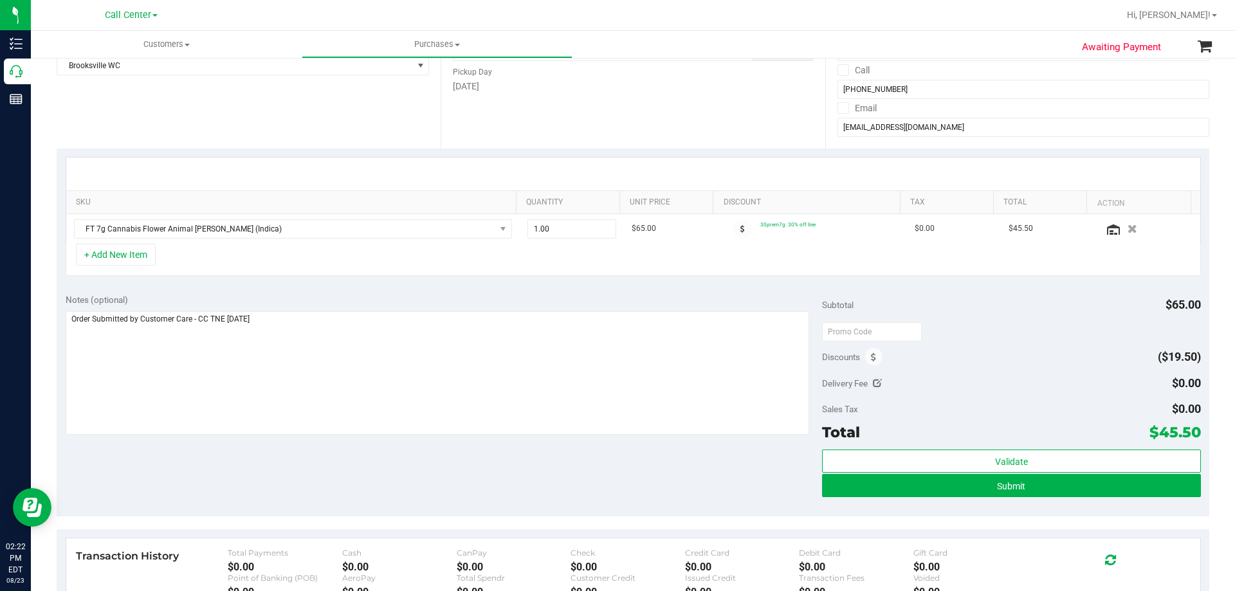
click at [399, 285] on div "Notes (optional) Subtotal $65.00 Discounts ($19.50) Delivery Fee $0.00 Sales Ta…" at bounding box center [633, 401] width 1153 height 232
click at [295, 288] on div "Notes (optional) Subtotal $65.00 Discounts ($19.50) Delivery Fee $0.00 Sales Ta…" at bounding box center [633, 401] width 1153 height 232
click at [302, 487] on div "Notes (optional) Subtotal $65.00 Discounts ($19.50) Delivery Fee $0.00 Sales Ta…" at bounding box center [633, 401] width 1153 height 232
click at [417, 295] on div "Notes (optional)" at bounding box center [444, 299] width 757 height 13
click at [334, 262] on div "+ Add New Item" at bounding box center [633, 260] width 1135 height 32
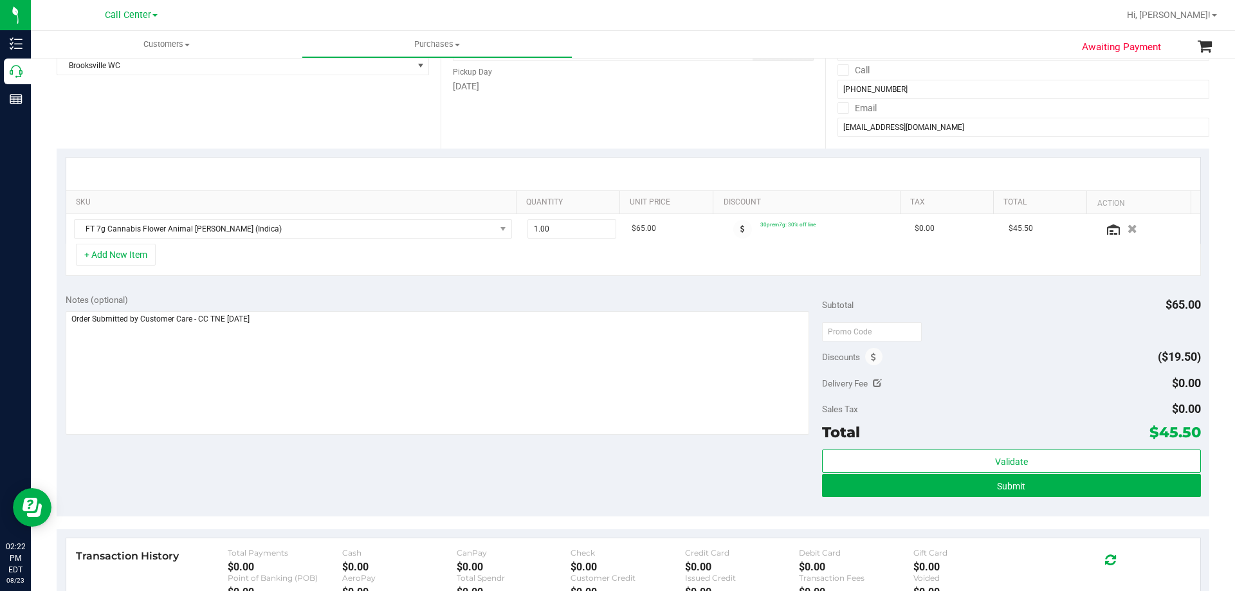
click at [380, 255] on div "+ Add New Item" at bounding box center [633, 260] width 1135 height 32
click at [253, 258] on div "+ Add New Item" at bounding box center [633, 260] width 1135 height 32
click at [360, 266] on div "+ Add New Item" at bounding box center [633, 260] width 1135 height 32
click at [362, 268] on div "+ Add New Item" at bounding box center [633, 260] width 1135 height 32
click at [362, 269] on div "+ Add New Item" at bounding box center [633, 260] width 1135 height 32
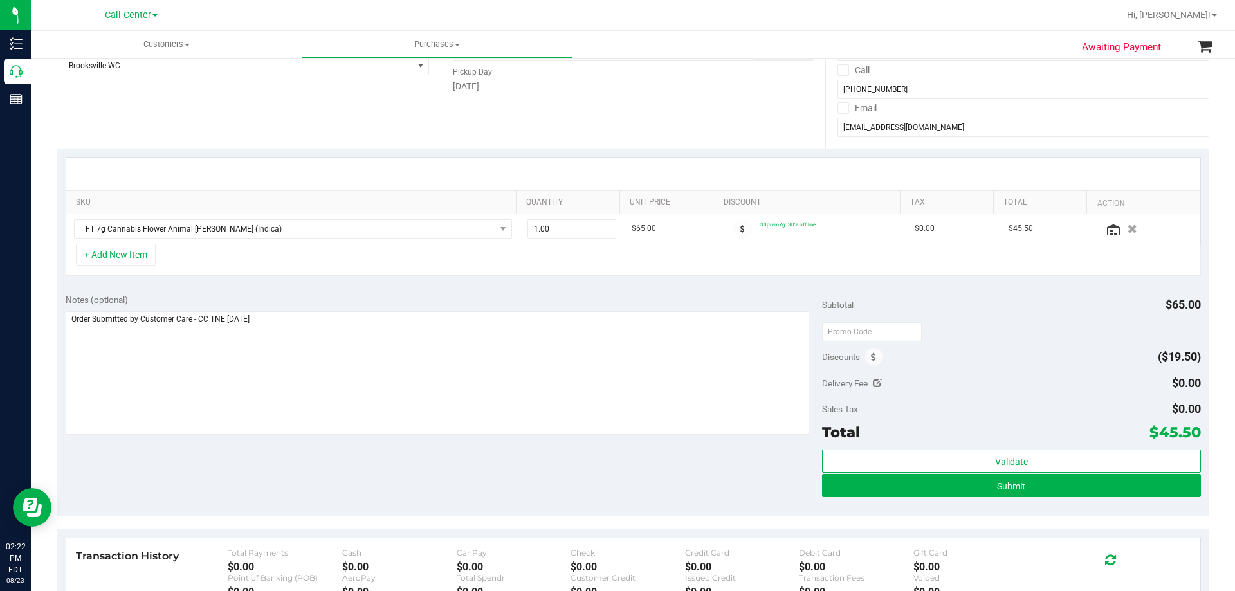
click at [275, 264] on div "+ Add New Item" at bounding box center [633, 260] width 1135 height 32
click at [289, 246] on div "+ Add New Item" at bounding box center [633, 260] width 1135 height 32
click at [232, 260] on div "+ Add New Item" at bounding box center [633, 260] width 1135 height 32
click at [319, 253] on div "+ Add New Item" at bounding box center [633, 260] width 1135 height 32
click at [292, 254] on div "+ Add New Item" at bounding box center [633, 260] width 1135 height 32
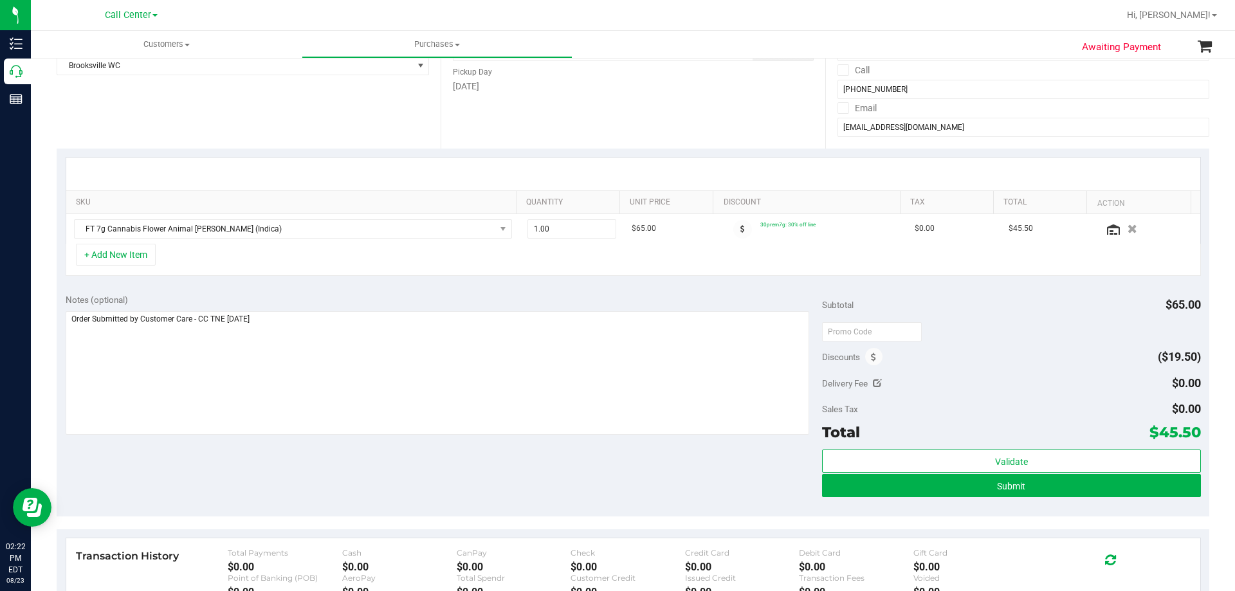
click at [399, 259] on div "+ Add New Item" at bounding box center [633, 260] width 1135 height 32
click at [232, 256] on div "+ Add New Item" at bounding box center [633, 260] width 1135 height 32
click at [391, 246] on div "+ Add New Item" at bounding box center [633, 260] width 1135 height 32
click at [314, 255] on div "+ Add New Item" at bounding box center [633, 260] width 1135 height 32
click at [141, 257] on button "+ Add New Item" at bounding box center [116, 255] width 80 height 22
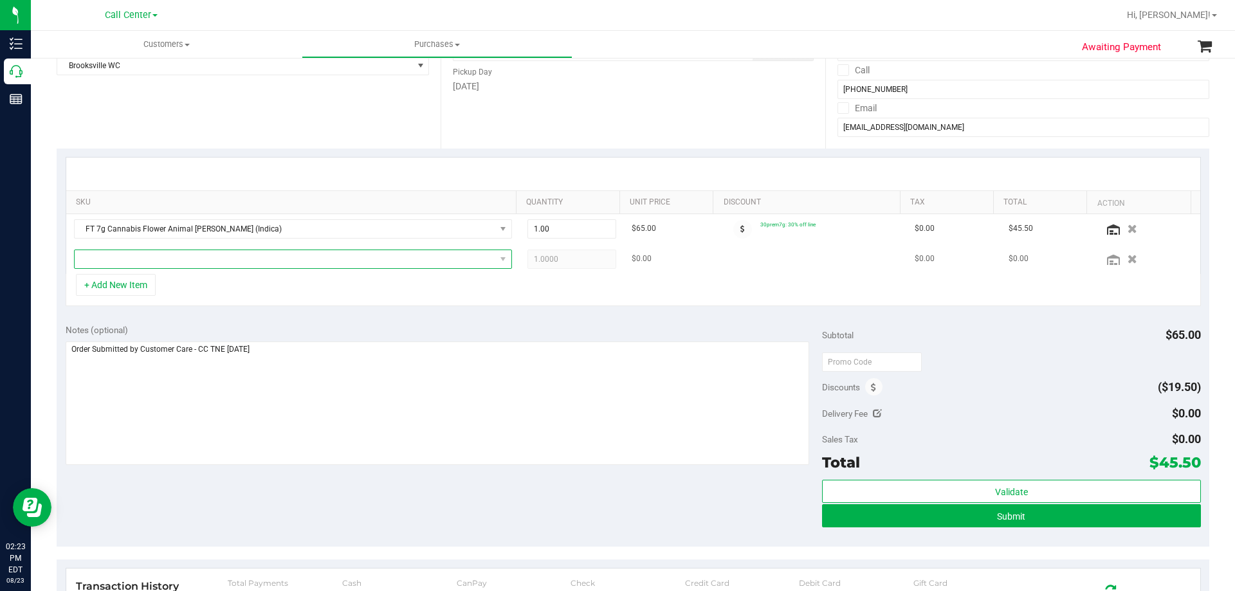
click at [262, 254] on span "NO DATA FOUND" at bounding box center [285, 259] width 421 height 18
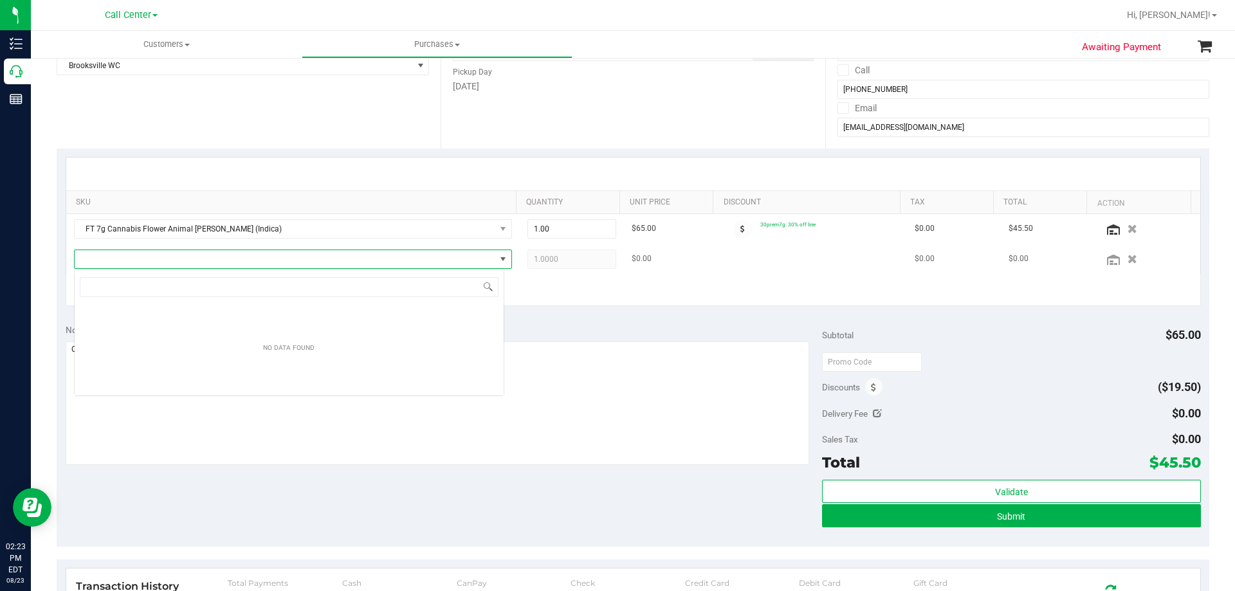
scroll to position [19, 430]
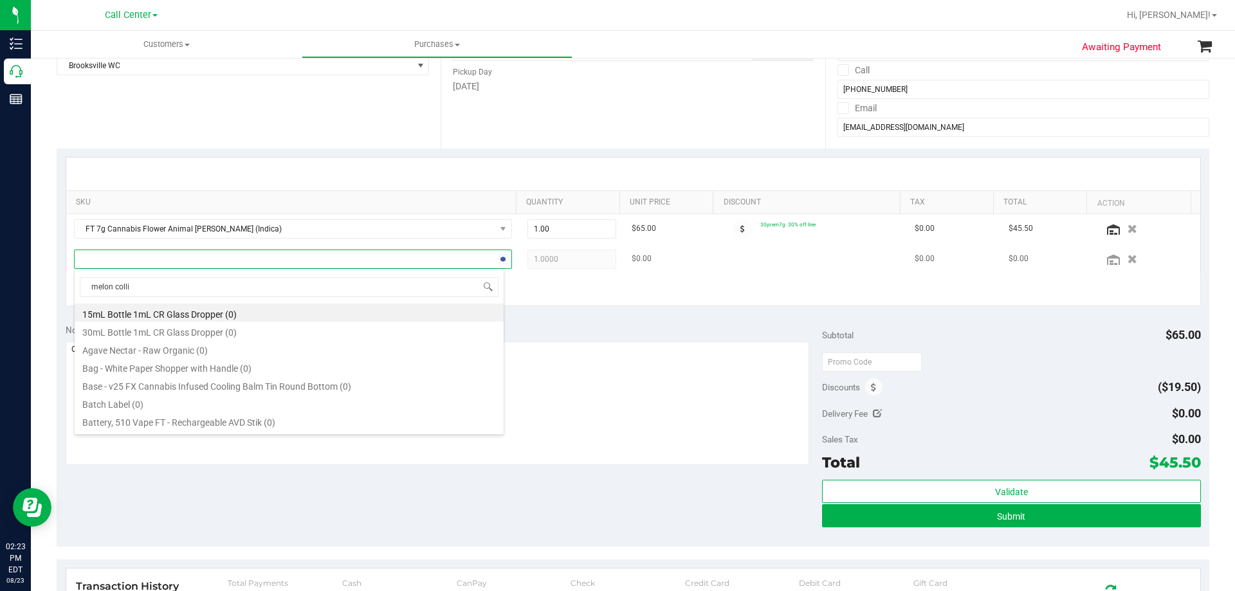
type input "melon collie"
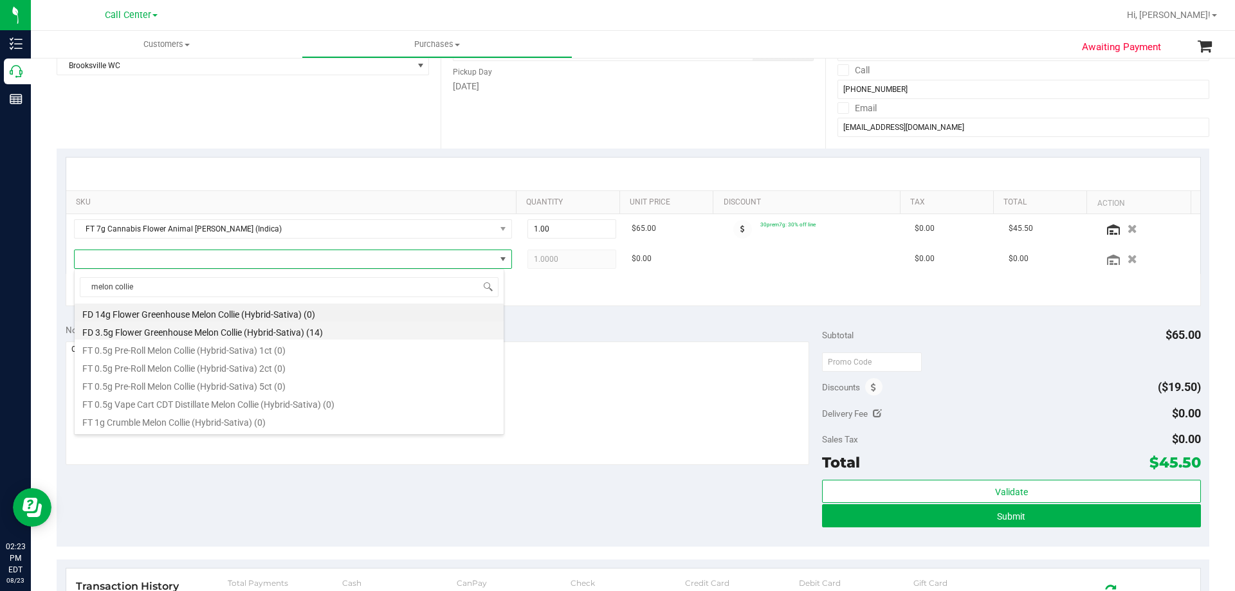
click at [287, 329] on li "FD 3.5g Flower Greenhouse Melon Collie (Hybrid-Sativa) (14)" at bounding box center [289, 331] width 429 height 18
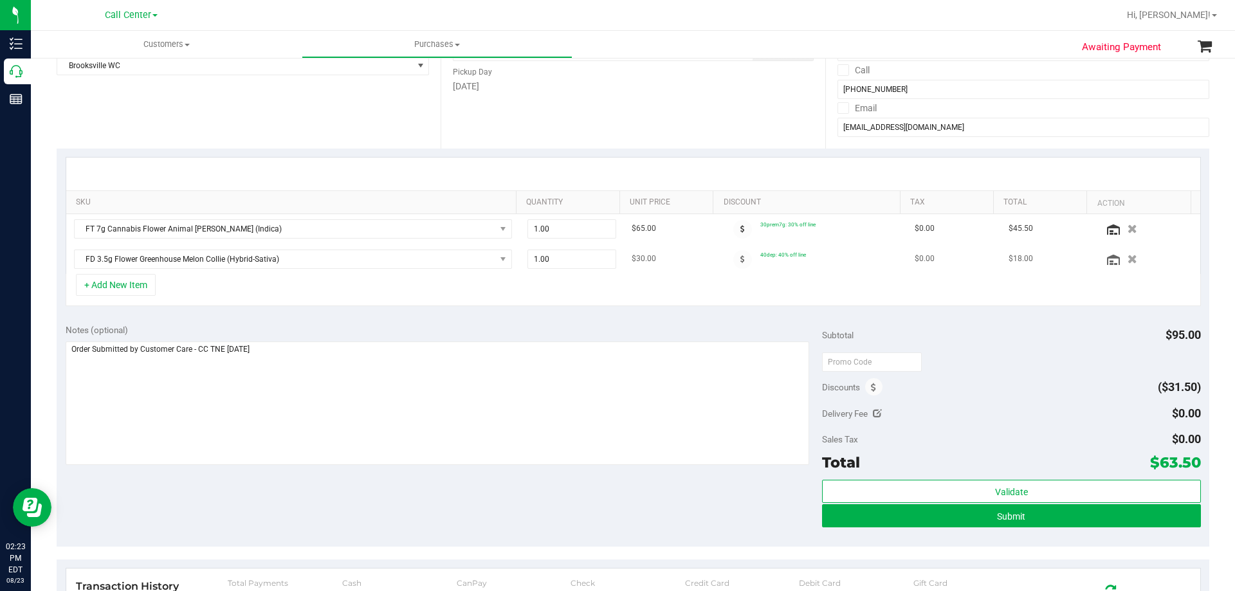
drag, startPoint x: 749, startPoint y: 255, endPoint x: 816, endPoint y: 262, distance: 67.8
click at [816, 262] on td "40dep: 40% off line" at bounding box center [813, 259] width 188 height 30
drag, startPoint x: 517, startPoint y: 263, endPoint x: 488, endPoint y: 272, distance: 30.3
click at [492, 265] on tr "FD 3.5g Flower Greenhouse Melon Collie (Hybrid-Sativa) 1.00 1 $30.00 40dep: 40%…" at bounding box center [633, 259] width 1134 height 30
type input "2"
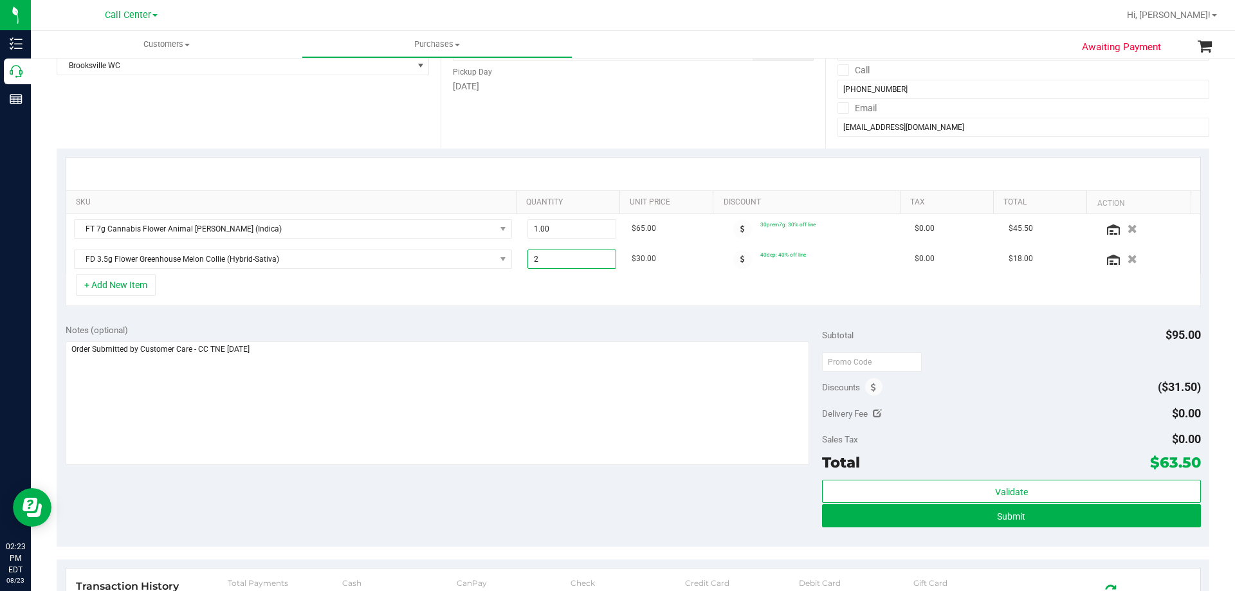
type input "2.00"
click at [569, 290] on div "+ Add New Item" at bounding box center [633, 290] width 1135 height 32
drag, startPoint x: 747, startPoint y: 224, endPoint x: 809, endPoint y: 253, distance: 67.9
click at [809, 253] on tbody "FT 7g Cannabis Flower Animal Larry (Indica) 1.00 1 $65.00 30prem7g: 30% off lin…" at bounding box center [633, 244] width 1134 height 60
click at [801, 257] on td "40dep: 40% off line" at bounding box center [813, 259] width 188 height 30
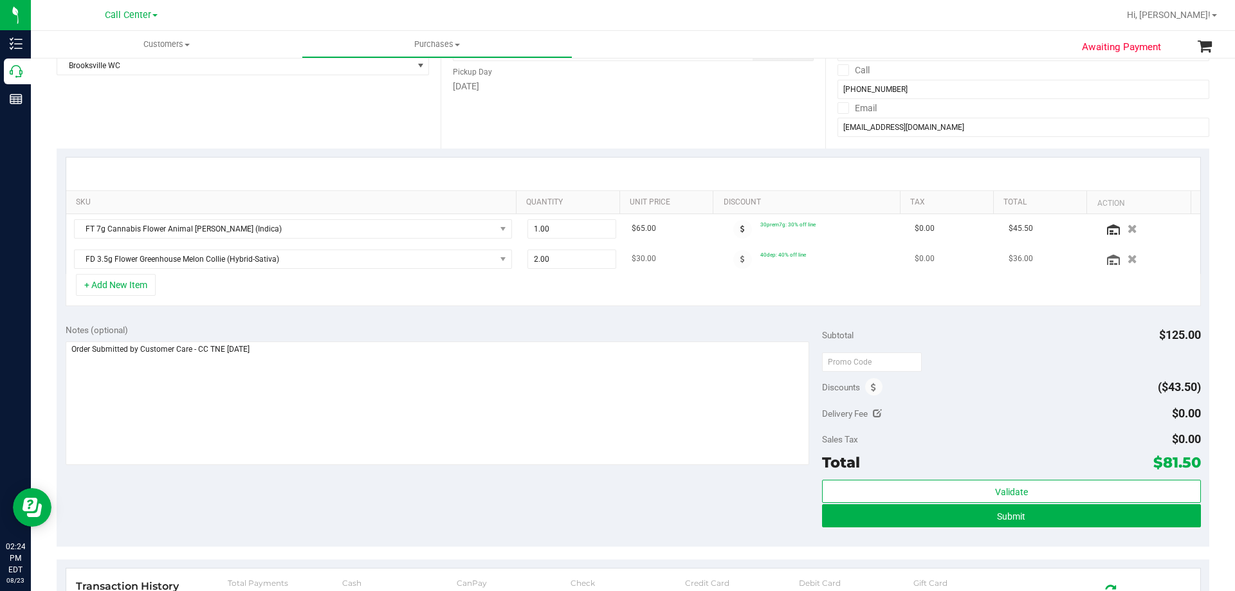
click at [760, 256] on span "40dep: 40% off line" at bounding box center [783, 255] width 46 height 6
drag, startPoint x: 749, startPoint y: 256, endPoint x: 796, endPoint y: 254, distance: 47.6
click at [794, 255] on td "40dep: 40% off line" at bounding box center [813, 259] width 188 height 30
click at [796, 254] on td "40dep: 40% off line" at bounding box center [813, 259] width 188 height 30
click at [1099, 438] on div "Sales Tax $0.00" at bounding box center [1011, 439] width 378 height 23
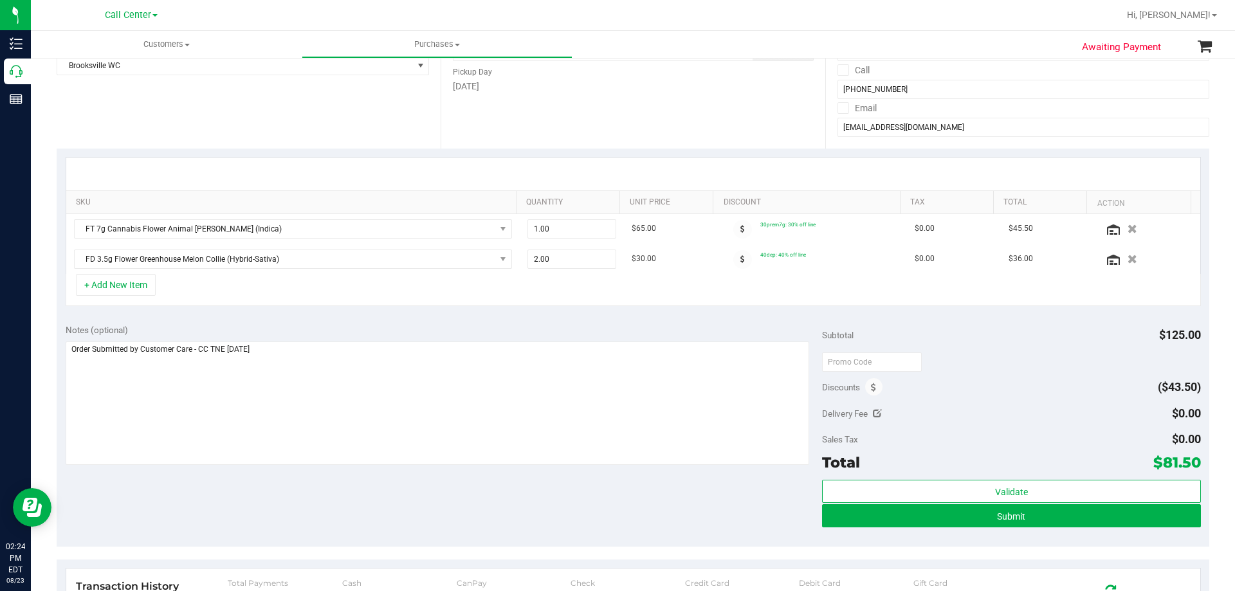
drag, startPoint x: 1154, startPoint y: 459, endPoint x: 1187, endPoint y: 461, distance: 33.5
click at [1187, 461] on span "$81.50" at bounding box center [1177, 462] width 48 height 18
click at [1046, 367] on div at bounding box center [1011, 361] width 378 height 23
click at [400, 296] on div "+ Add New Item" at bounding box center [633, 290] width 1135 height 32
click at [357, 302] on div "+ Add New Item" at bounding box center [633, 290] width 1135 height 32
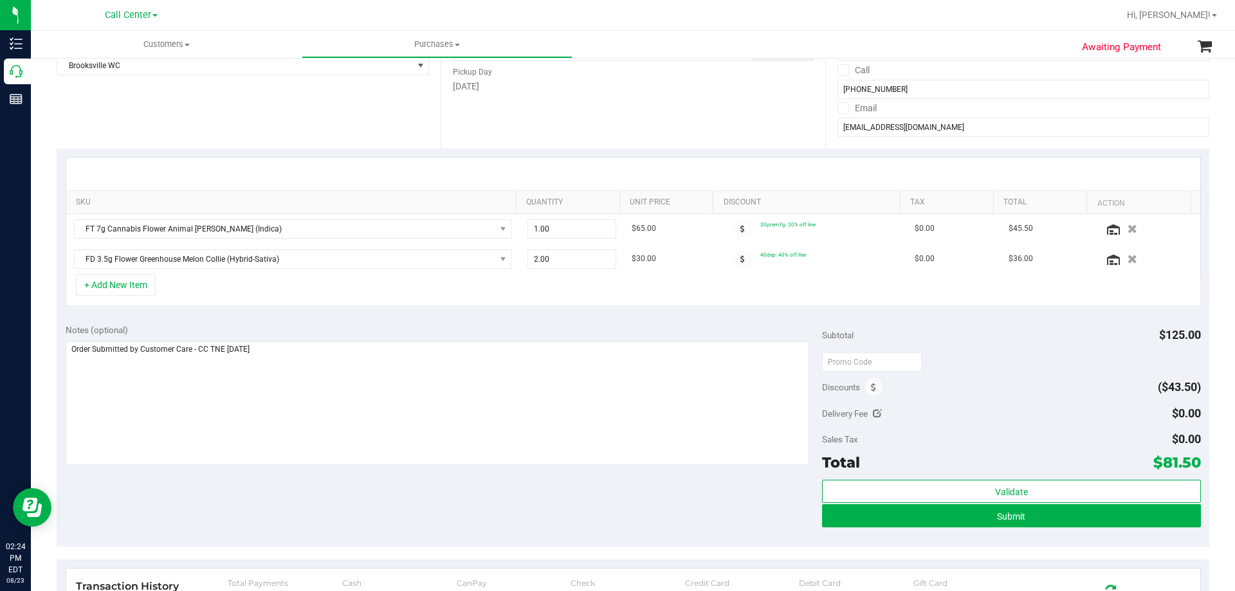
click at [351, 315] on div "Notes (optional) Subtotal $125.00 Discounts ($43.50) Delivery Fee $0.00 Sales T…" at bounding box center [633, 431] width 1153 height 232
click at [343, 502] on div "Notes (optional) Subtotal $125.00 Discounts ($43.50) Delivery Fee $0.00 Sales T…" at bounding box center [633, 431] width 1153 height 232
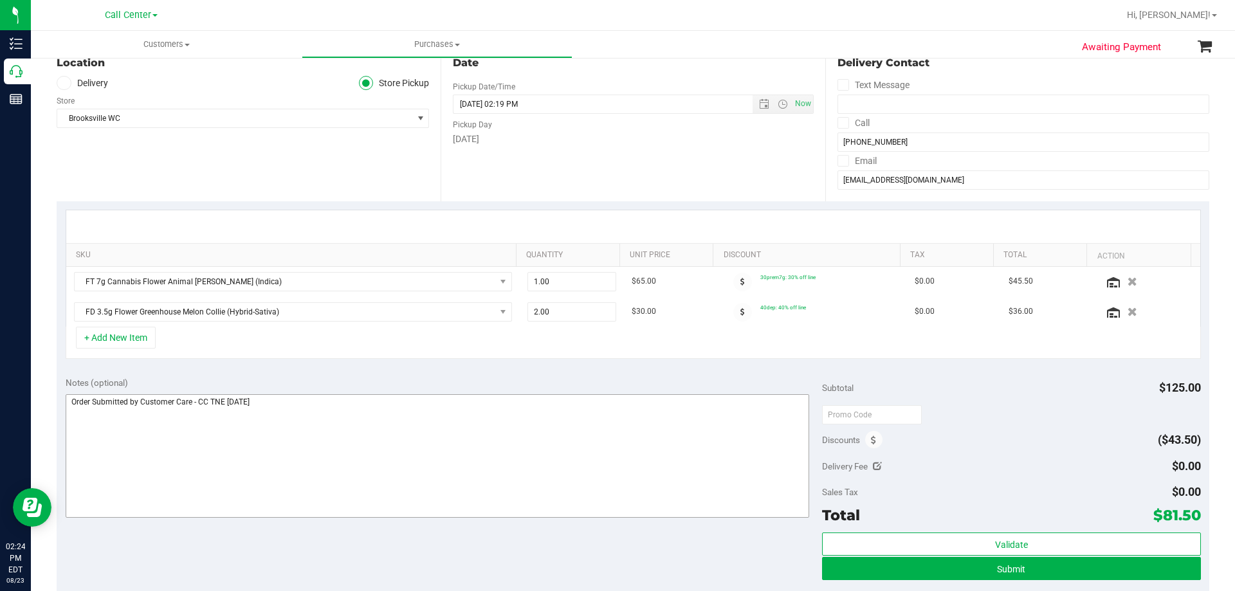
scroll to position [193, 0]
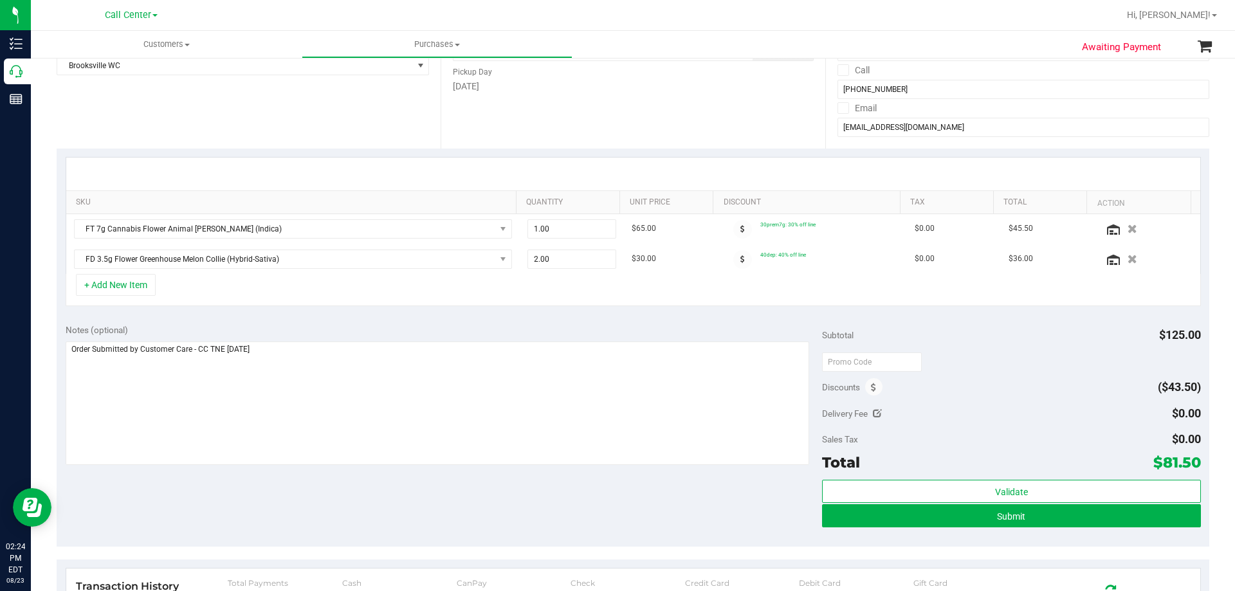
click at [374, 501] on div "Notes (optional) Subtotal $125.00 Discounts ($43.50) Delivery Fee $0.00 Sales T…" at bounding box center [633, 431] width 1153 height 232
click at [576, 515] on div "Notes (optional) Subtotal $125.00 Discounts ($43.50) Delivery Fee $0.00 Sales T…" at bounding box center [633, 431] width 1153 height 232
drag, startPoint x: 1153, startPoint y: 459, endPoint x: 1187, endPoint y: 461, distance: 33.5
click at [1187, 461] on span "$81.50" at bounding box center [1177, 462] width 48 height 18
click at [435, 498] on div "Notes (optional) Subtotal $125.00 Discounts ($43.50) Delivery Fee $0.00 Sales T…" at bounding box center [633, 431] width 1153 height 232
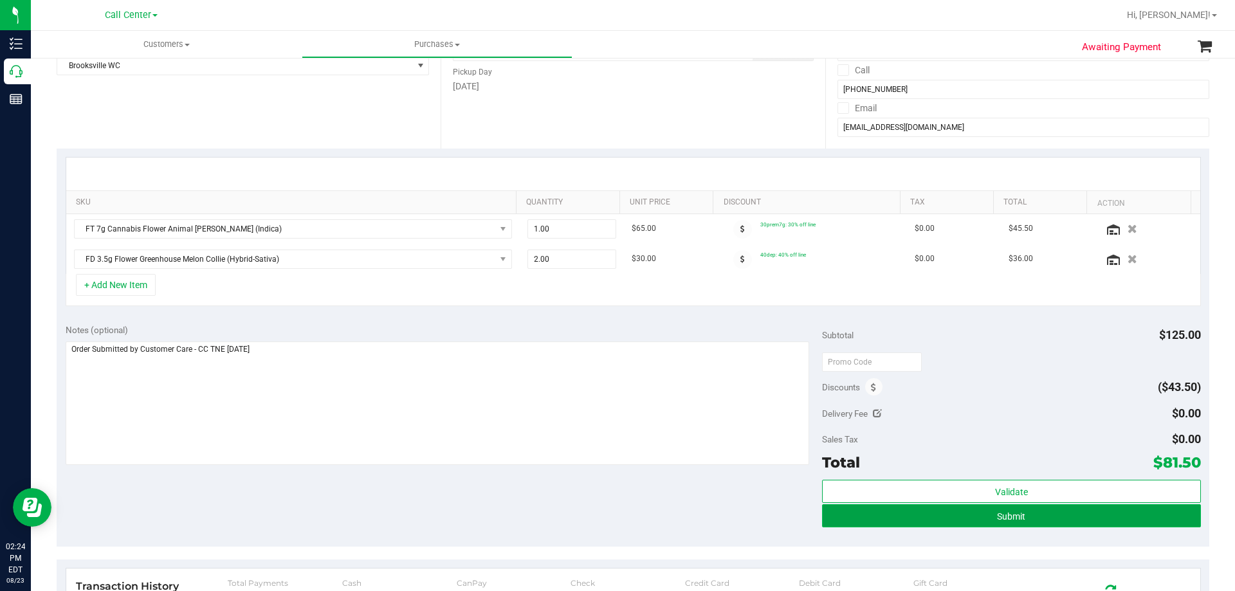
click at [1005, 511] on span "Submit" at bounding box center [1011, 516] width 28 height 10
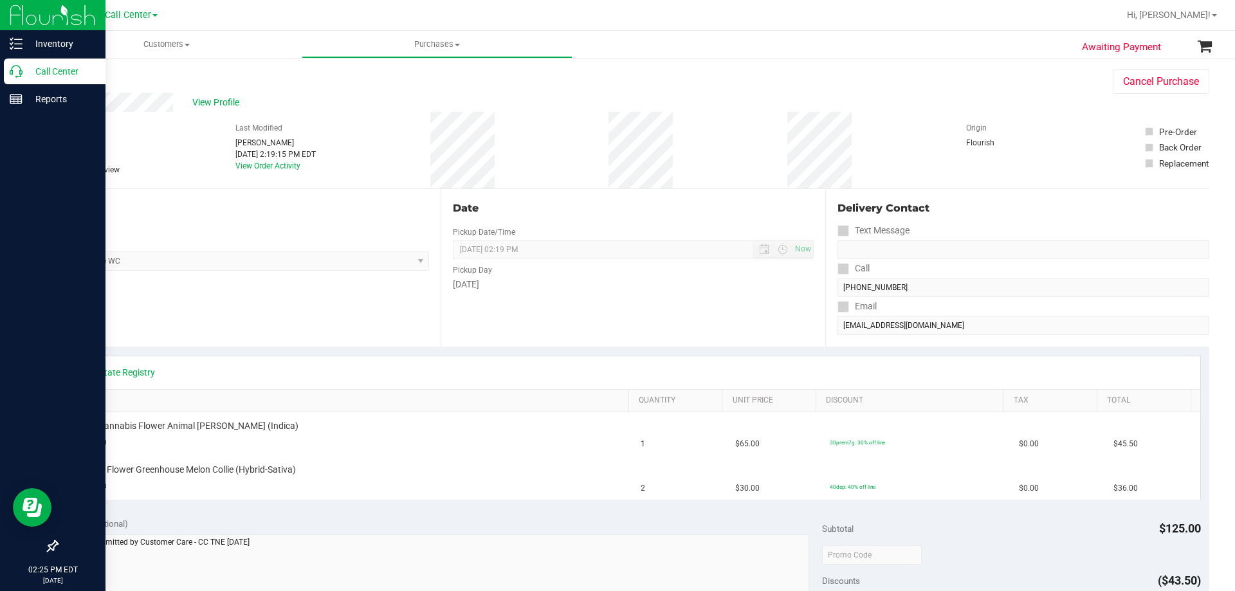
click at [61, 68] on p "Call Center" at bounding box center [61, 71] width 77 height 15
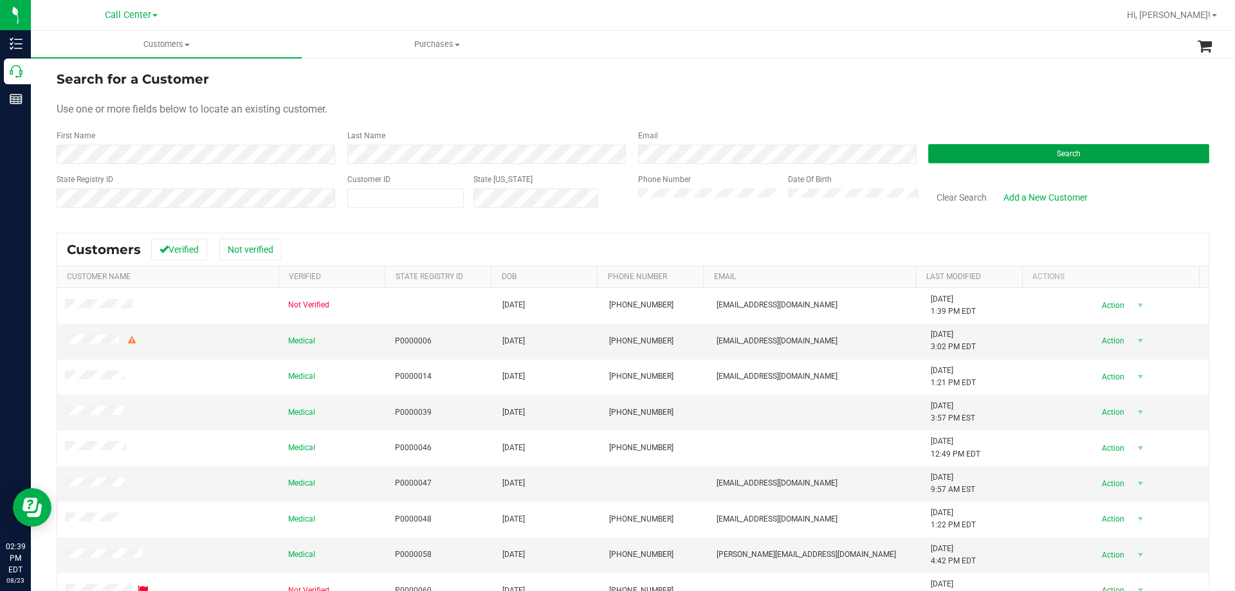
click at [1040, 145] on button "Search" at bounding box center [1068, 153] width 281 height 19
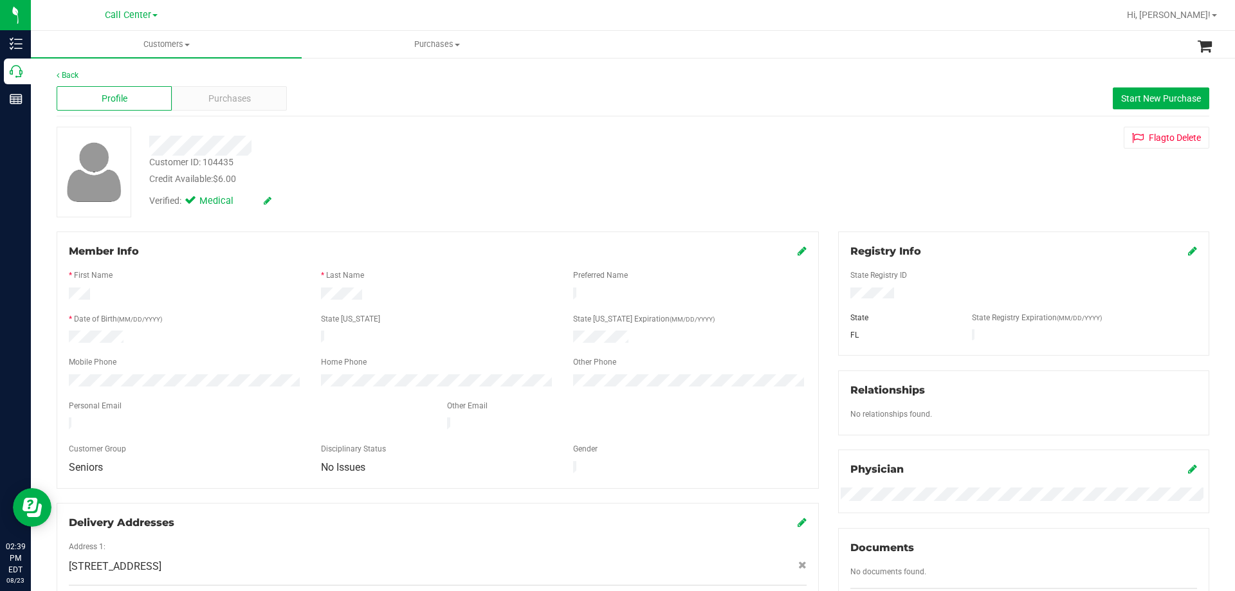
click at [111, 341] on div at bounding box center [185, 338] width 252 height 15
click at [239, 95] on span "Purchases" at bounding box center [229, 99] width 42 height 14
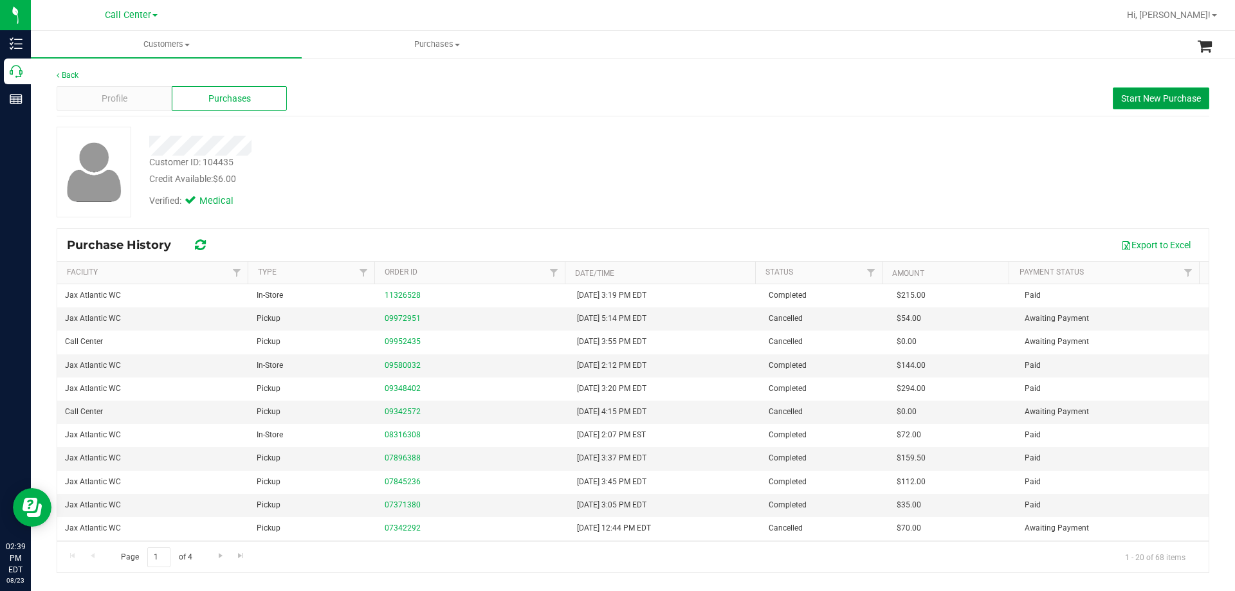
click at [1128, 93] on span "Start New Purchase" at bounding box center [1161, 98] width 80 height 10
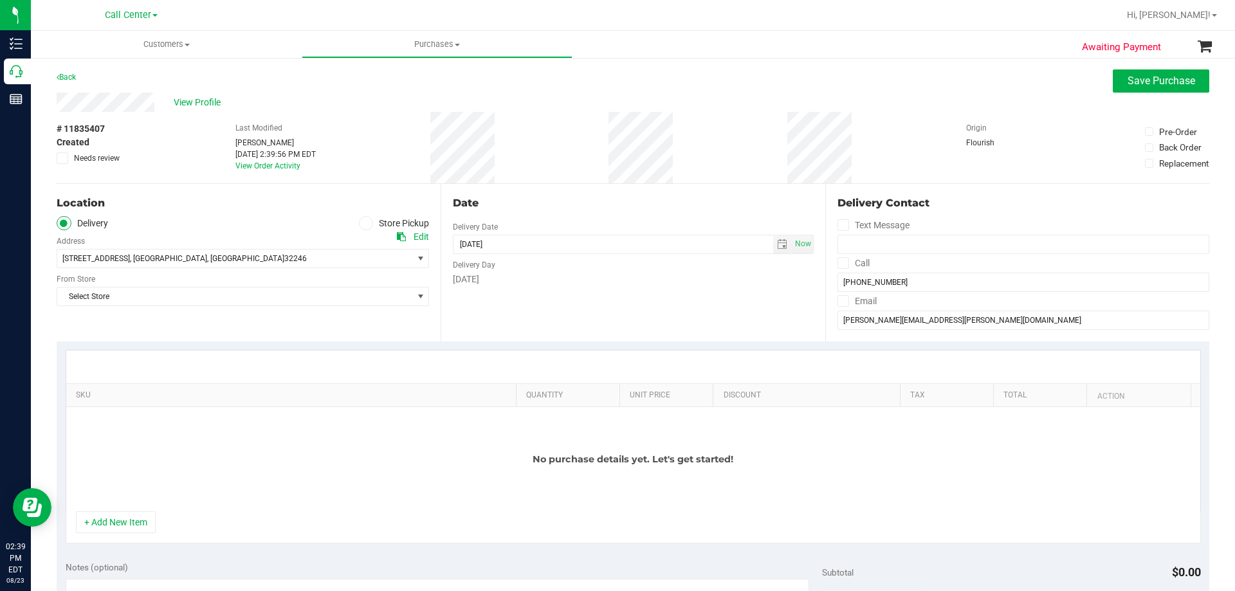
click at [362, 223] on icon at bounding box center [366, 223] width 8 height 0
click at [0, 0] on input "Store Pickup" at bounding box center [0, 0] width 0 height 0
click at [134, 255] on span "Select Store" at bounding box center [234, 259] width 355 height 18
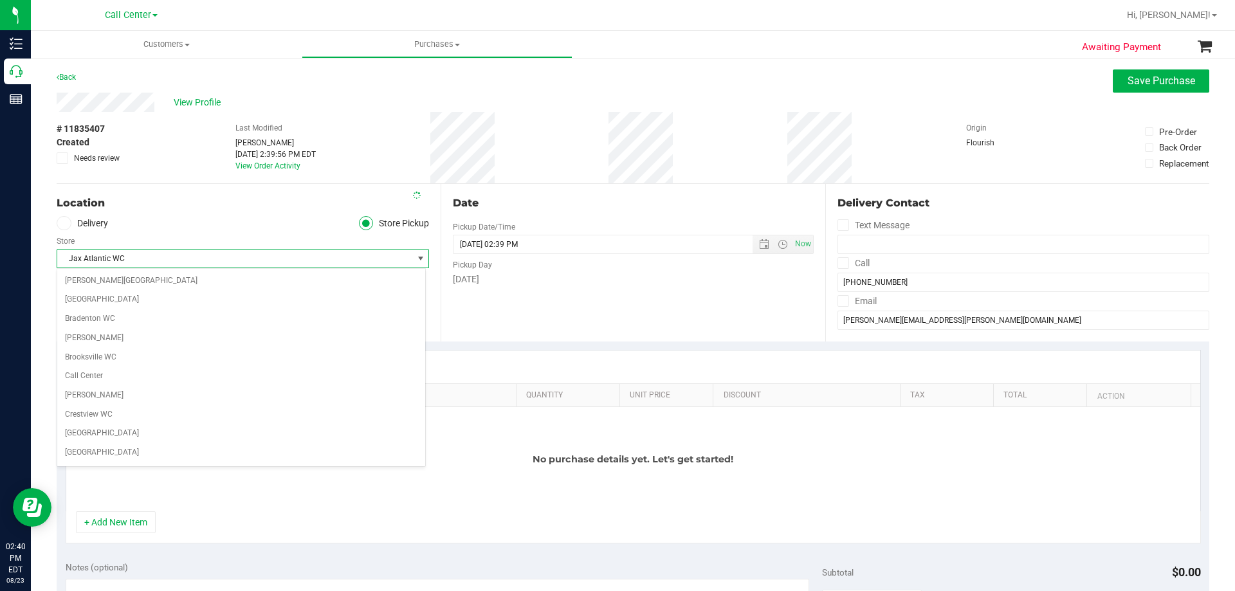
scroll to position [113, 0]
click at [179, 212] on div "Location Delivery Store Pickup Store Jax Atlantic WC Select Store Bonita Spring…" at bounding box center [249, 263] width 384 height 158
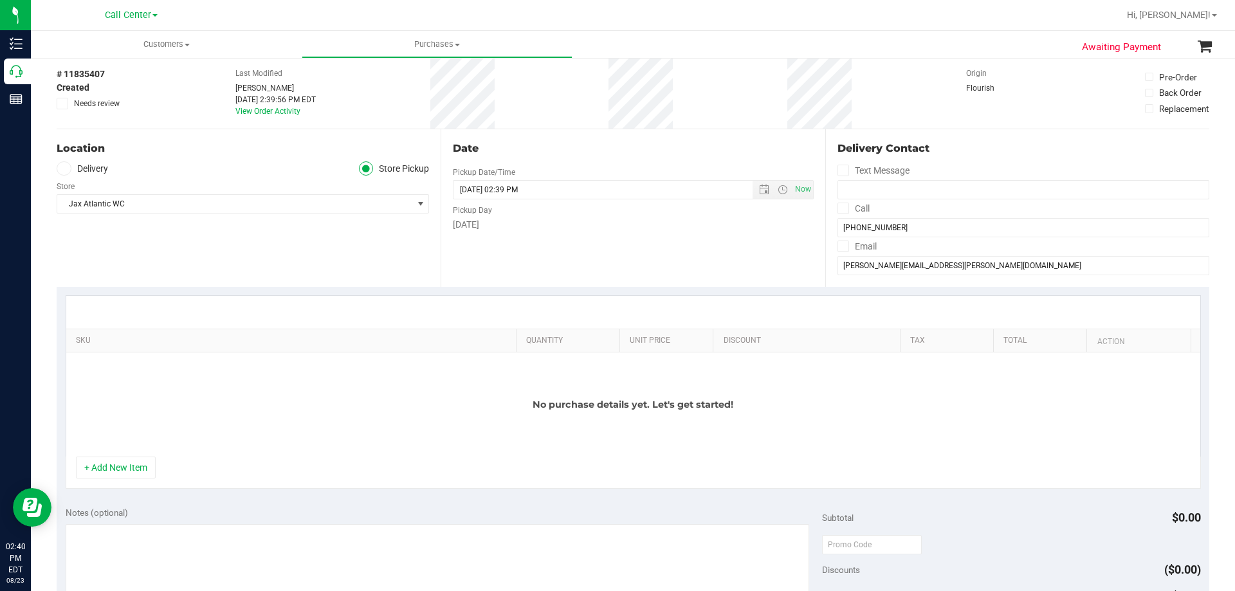
scroll to position [129, 0]
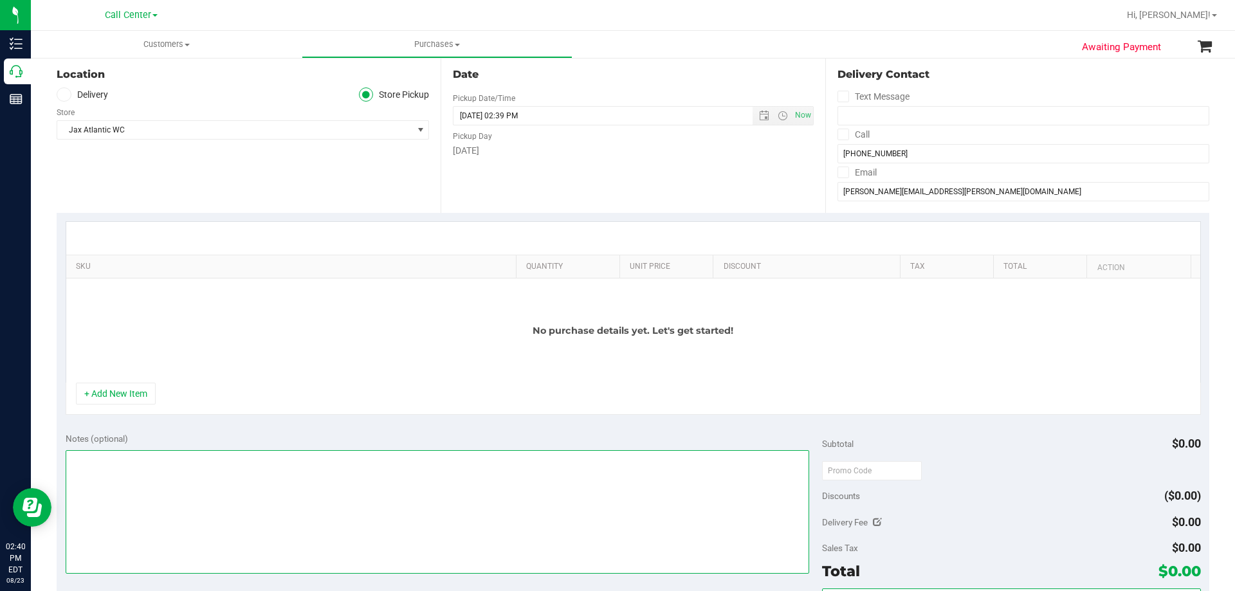
click at [379, 493] on textarea at bounding box center [438, 512] width 744 height 124
paste textarea "Order Submitted by Customer Care - CC TNE 08/23/2025"
type textarea "Order Submitted by Customer Care - CC TNE 08/23/2025"
click at [196, 330] on div "No purchase details yet. Let's get started!" at bounding box center [633, 331] width 1134 height 104
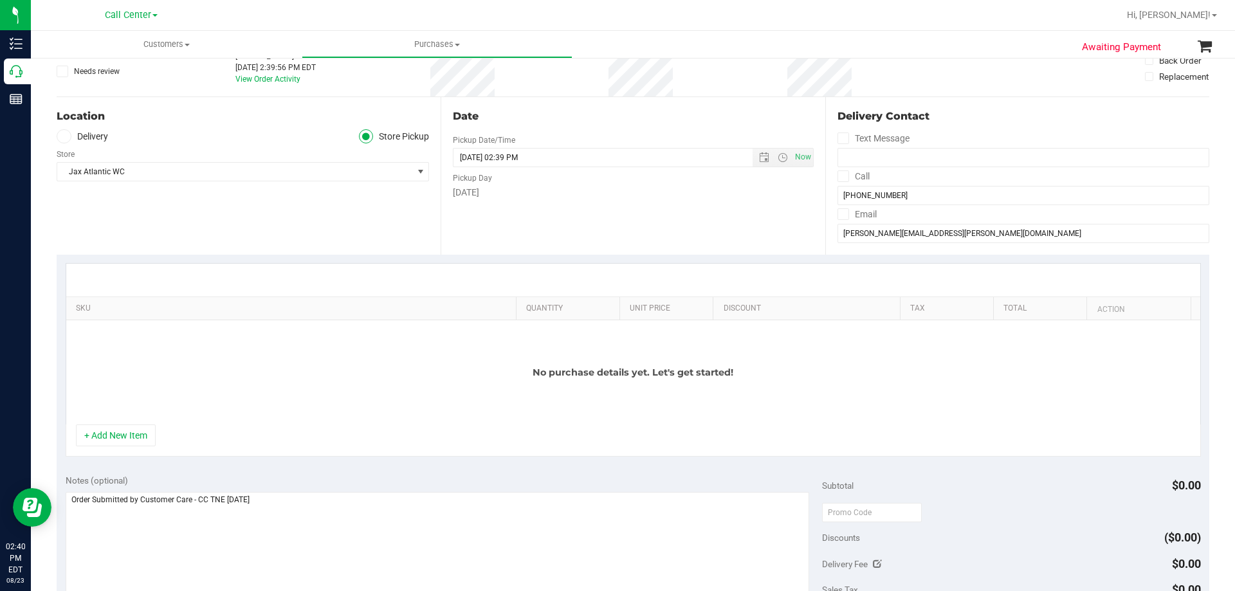
scroll to position [64, 0]
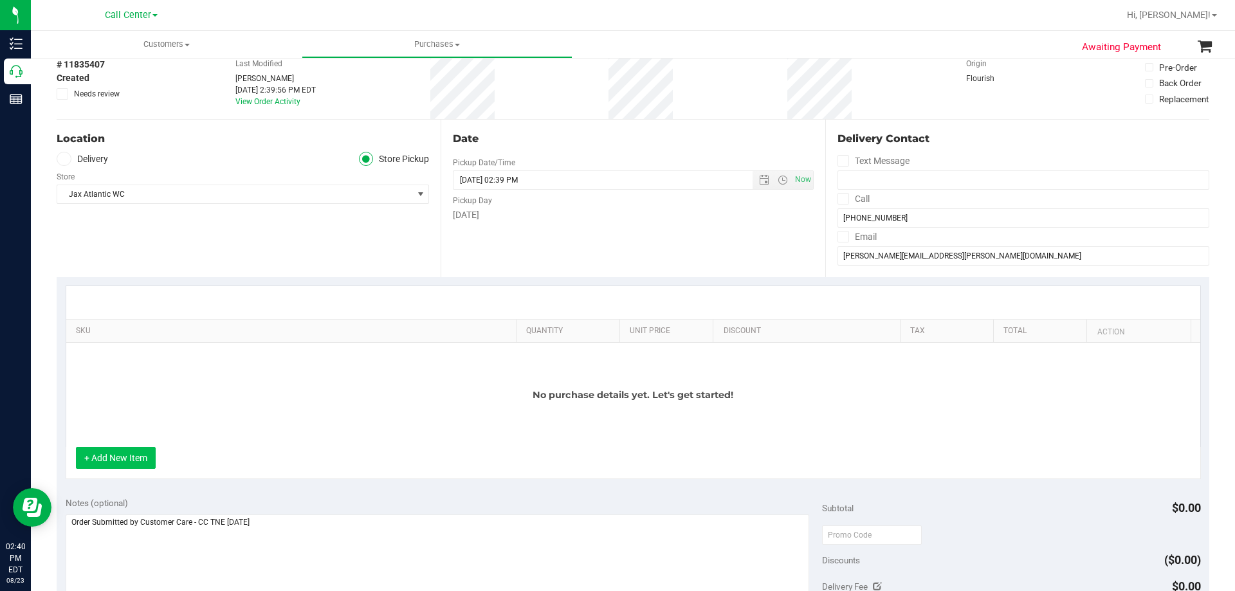
click at [122, 454] on button "+ Add New Item" at bounding box center [116, 458] width 80 height 22
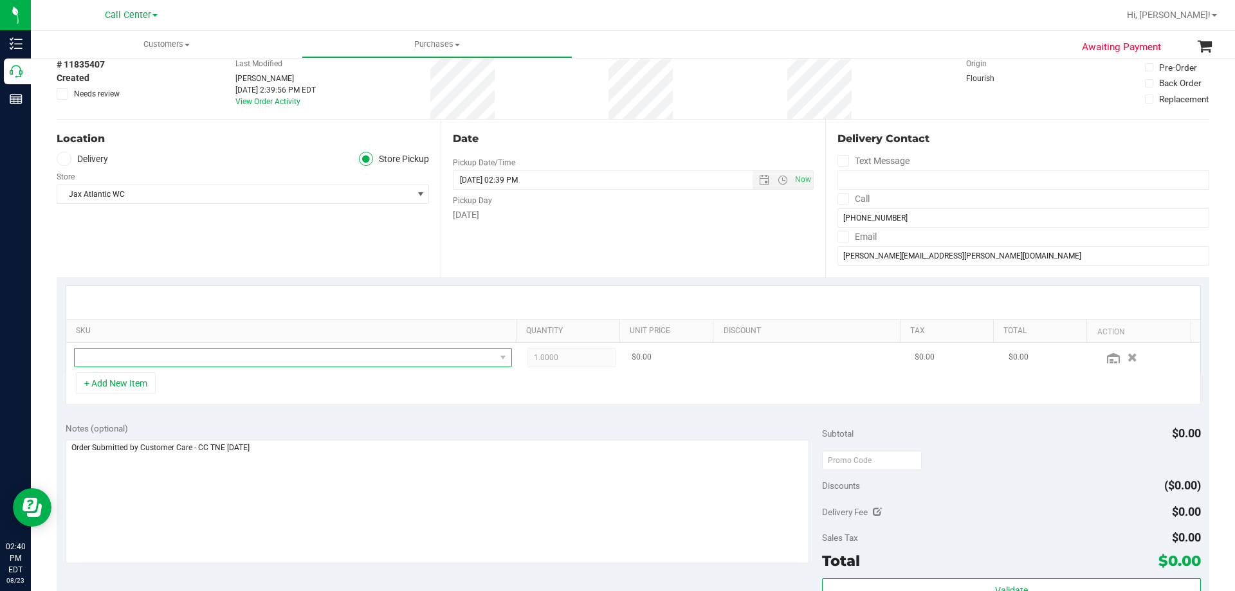
click at [245, 359] on span "NO DATA FOUND" at bounding box center [285, 358] width 421 height 18
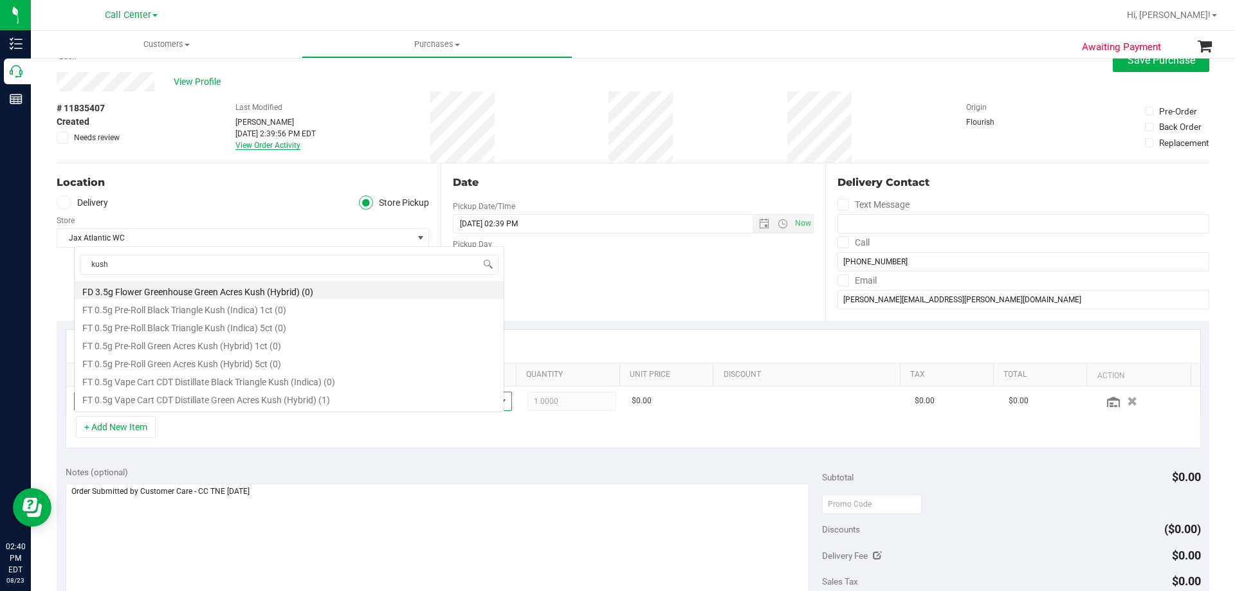
scroll to position [0, 0]
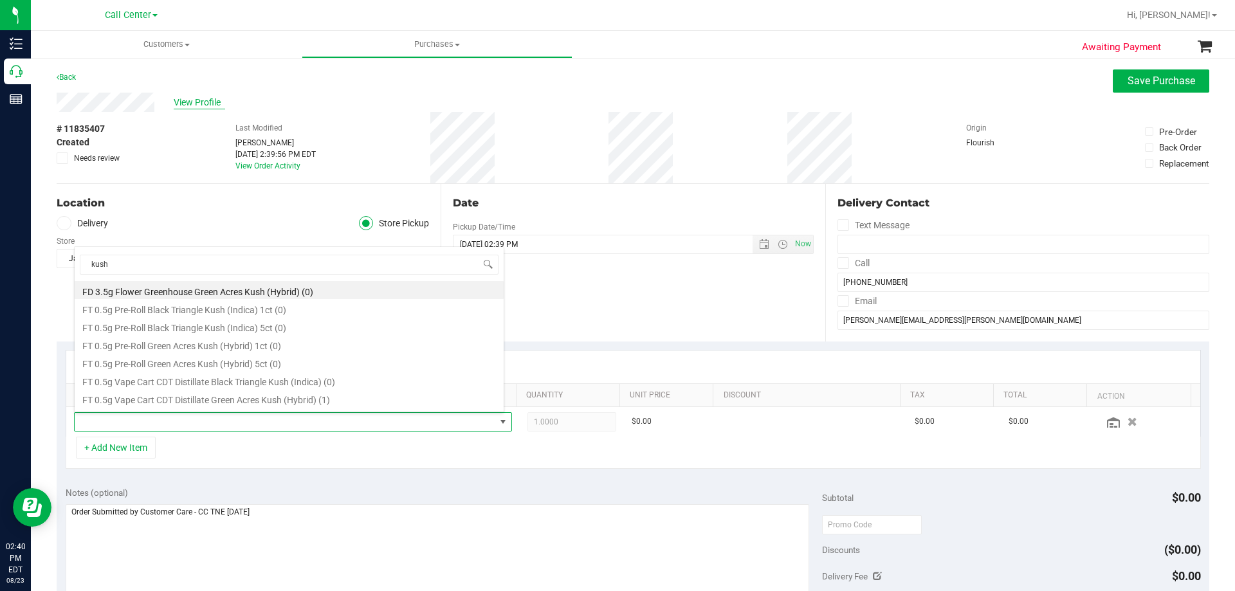
type input "kush"
click at [197, 109] on span "View Profile" at bounding box center [199, 103] width 51 height 14
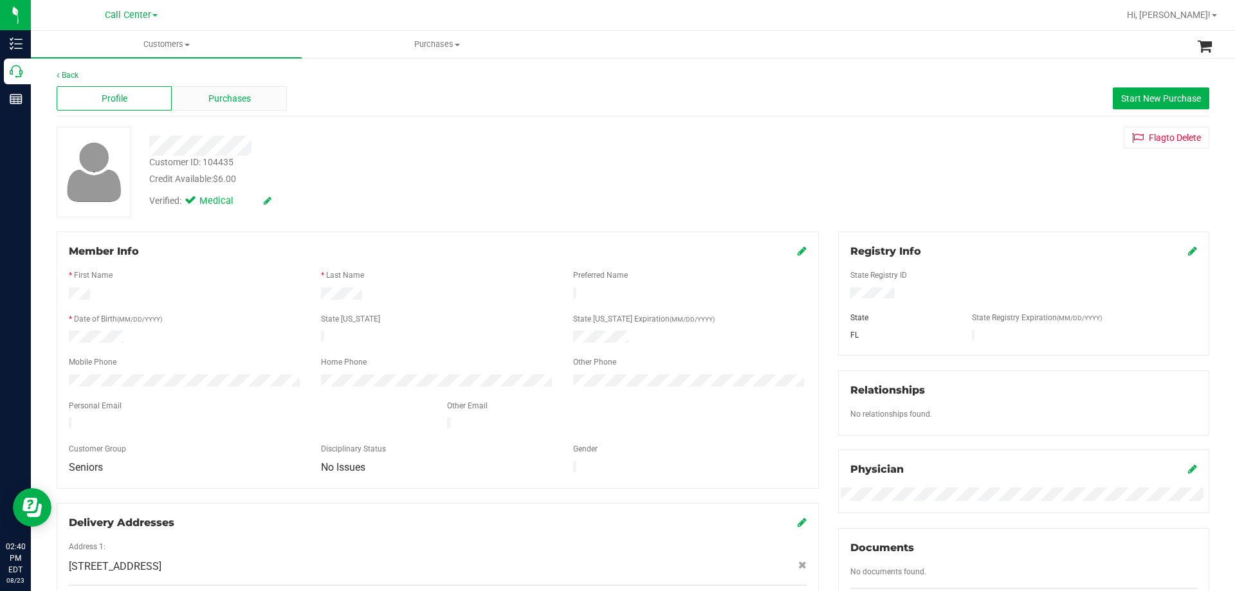
click at [209, 94] on span "Purchases" at bounding box center [229, 99] width 42 height 14
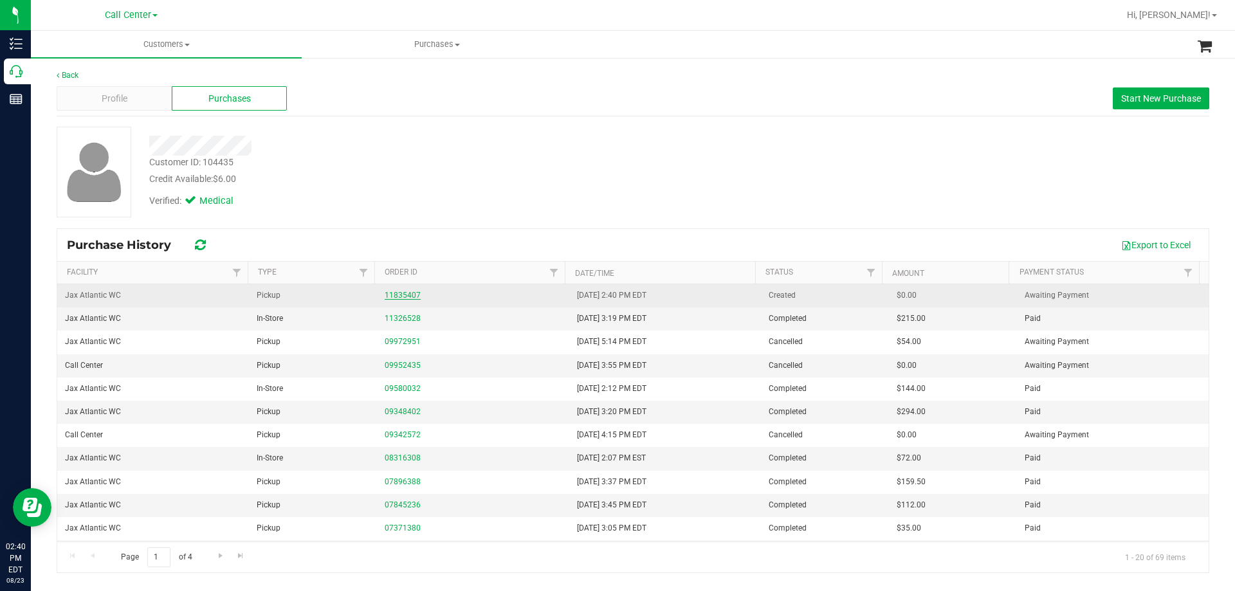
click at [413, 293] on link "11835407" at bounding box center [403, 295] width 36 height 9
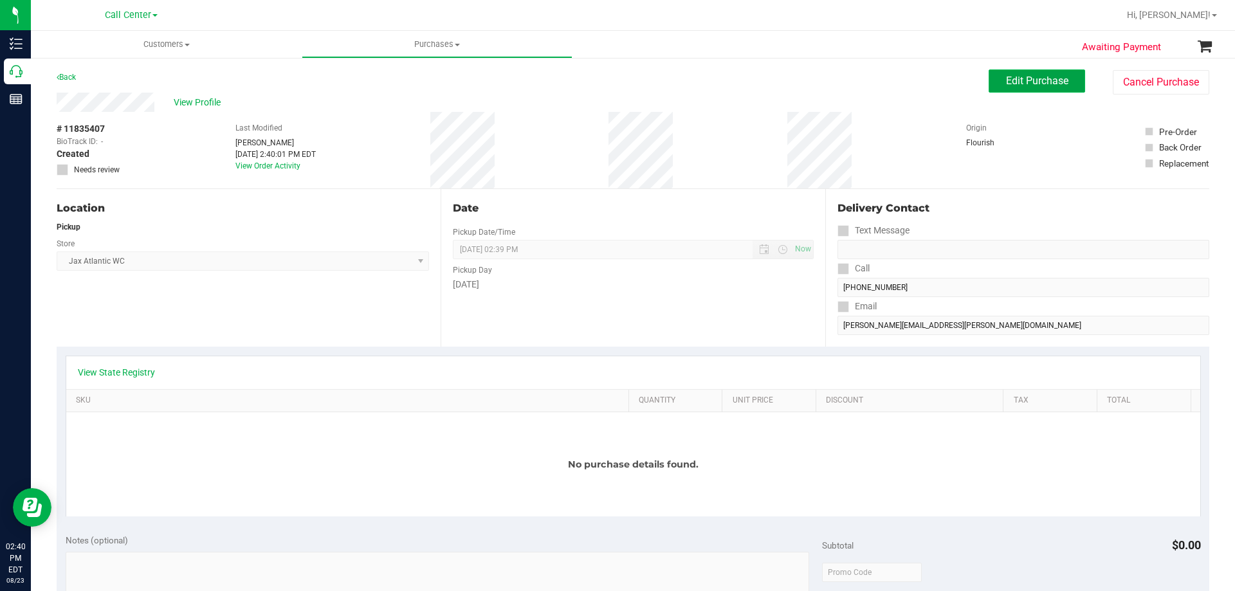
click at [1012, 84] on span "Edit Purchase" at bounding box center [1037, 81] width 62 height 12
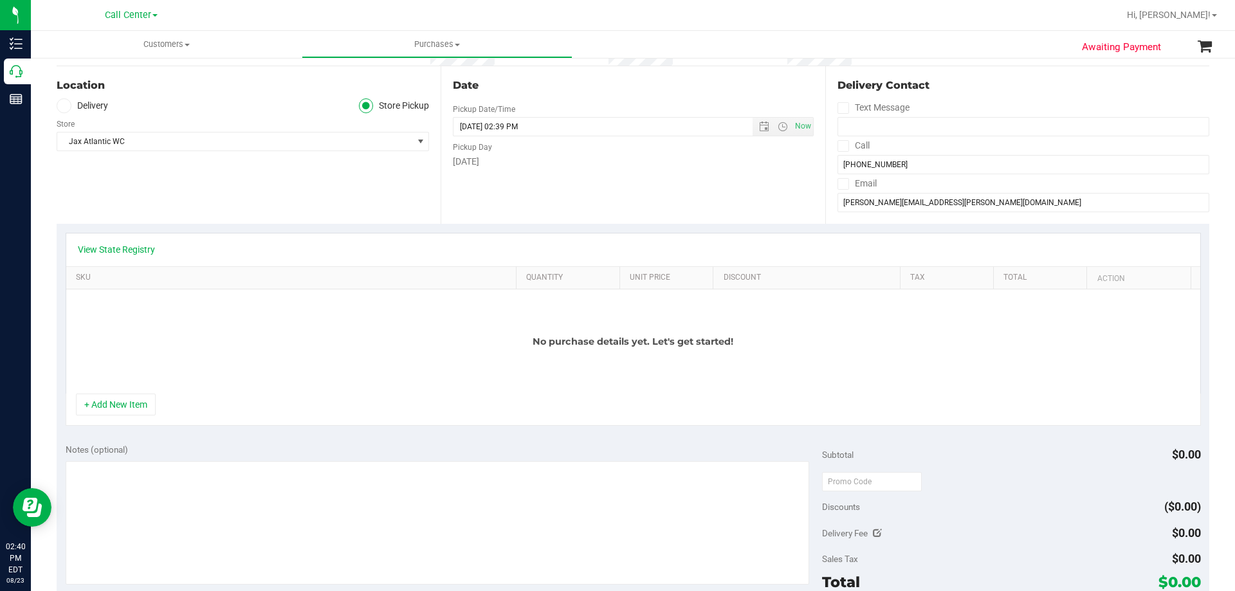
scroll to position [129, 0]
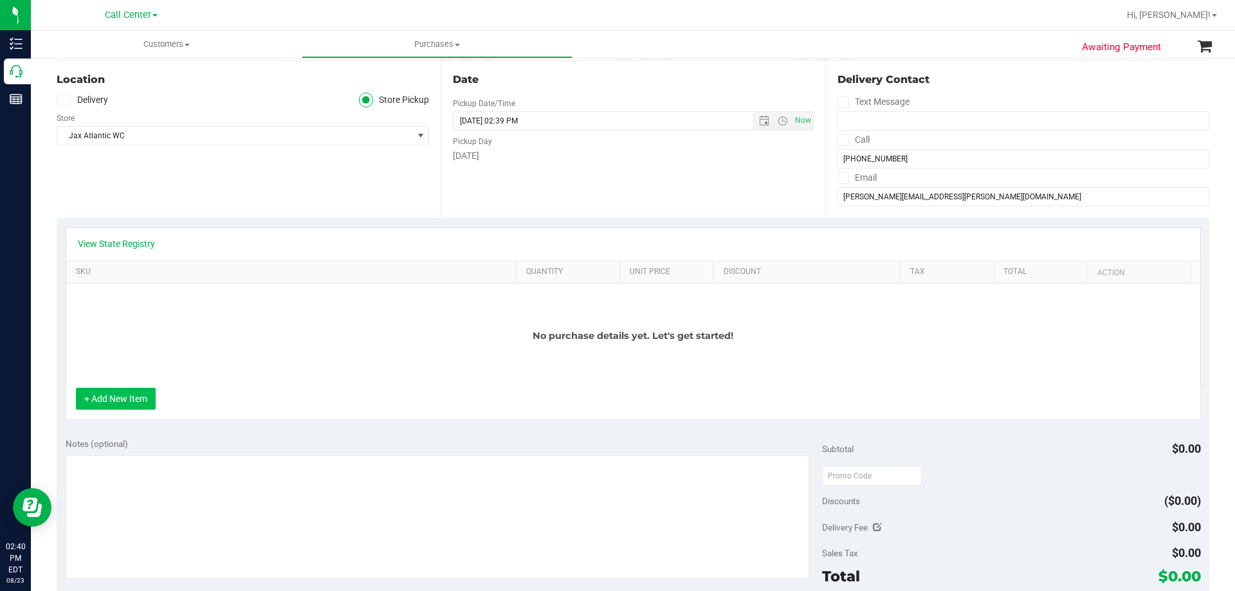
click at [131, 395] on button "+ Add New Item" at bounding box center [116, 399] width 80 height 22
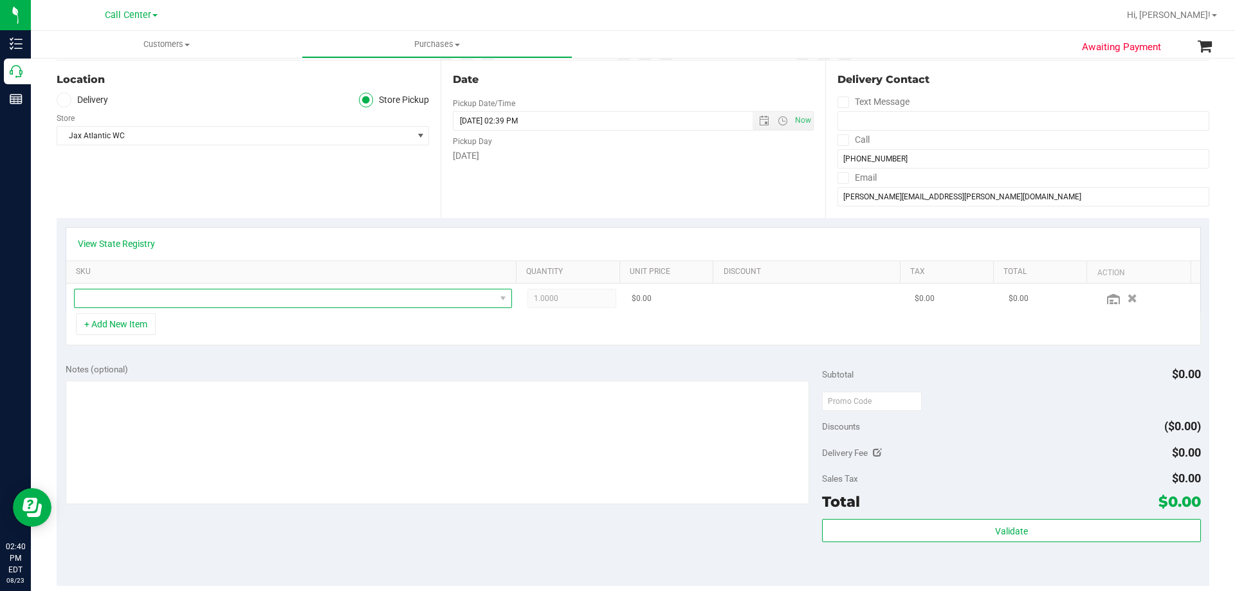
click at [297, 297] on span "NO DATA FOUND" at bounding box center [285, 298] width 421 height 18
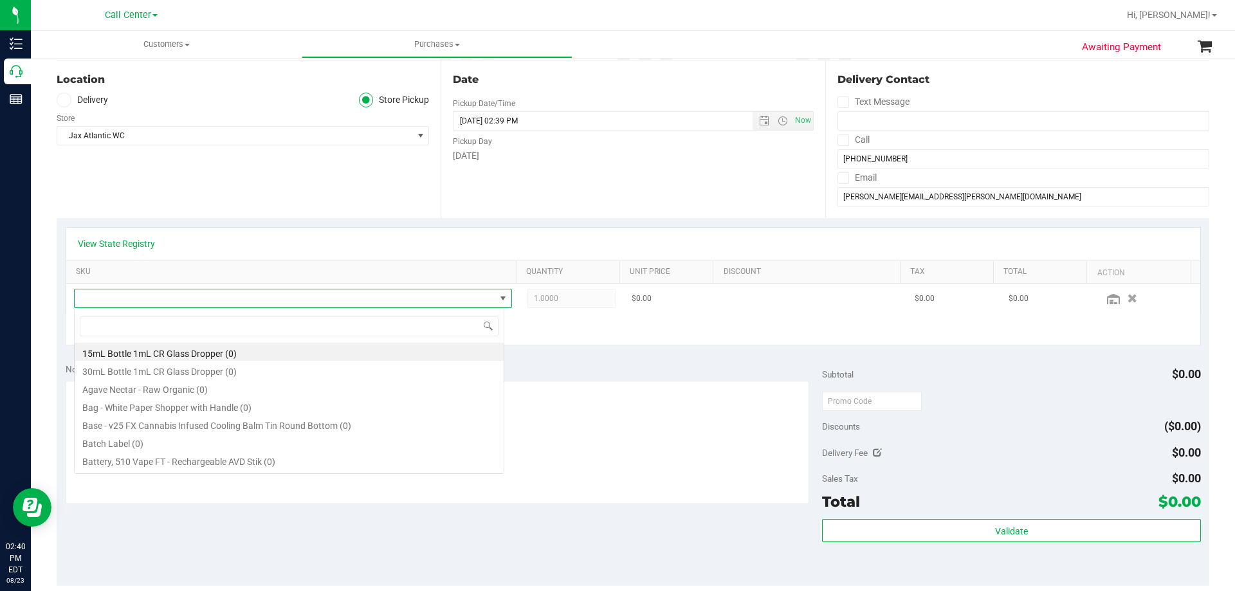
scroll to position [19, 430]
type input "FT 1g Vape Cart Distillate Master Kush (Indica)"
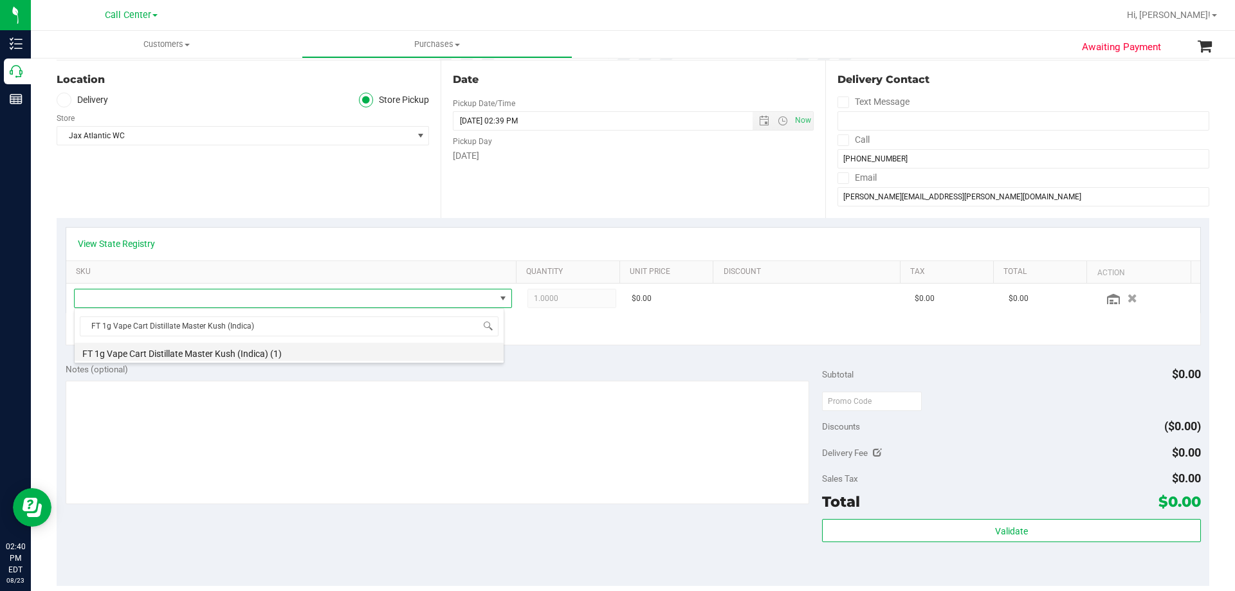
click at [282, 358] on li "FT 1g Vape Cart Distillate Master Kush (Indica) (1)" at bounding box center [289, 352] width 429 height 18
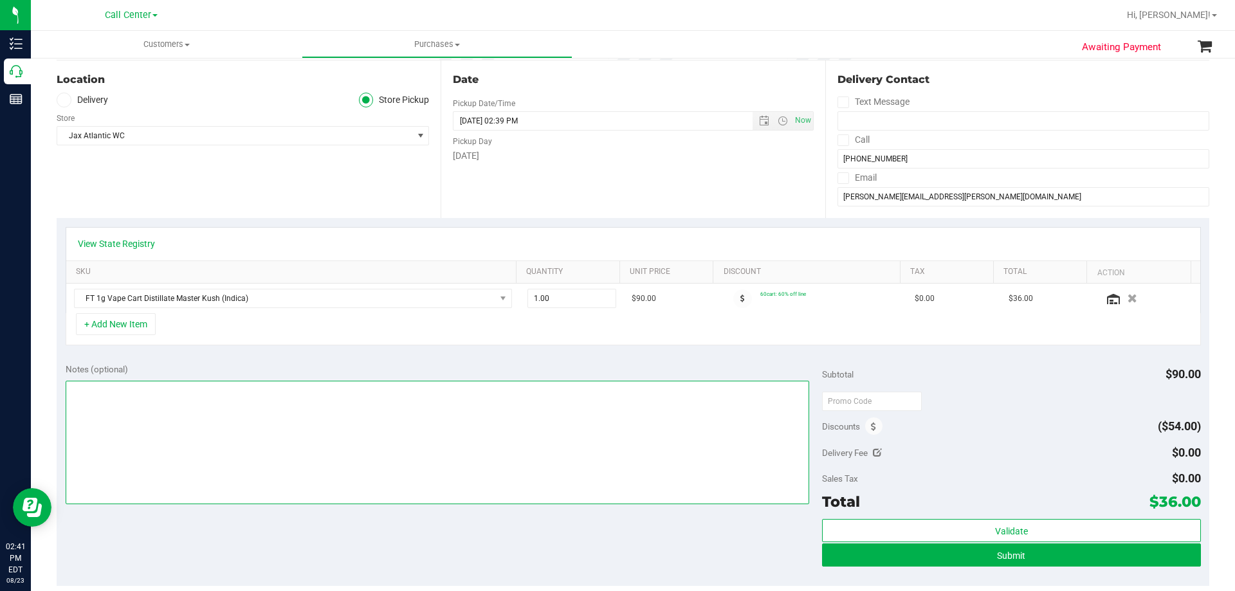
click at [244, 464] on textarea at bounding box center [438, 443] width 744 height 124
paste textarea "Order Submitted by Customer Care - CC TNE 08/23/2025"
type textarea "Order Submitted by Customer Care - CC TNE 08/23/2025"
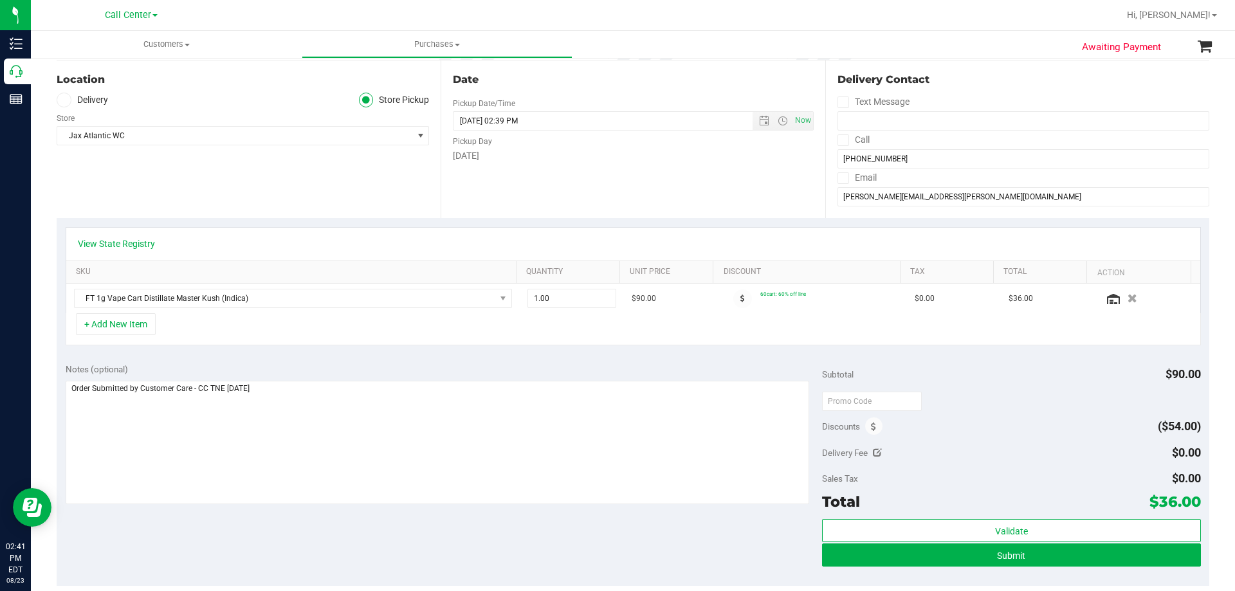
click at [299, 341] on div "+ Add New Item" at bounding box center [633, 329] width 1135 height 32
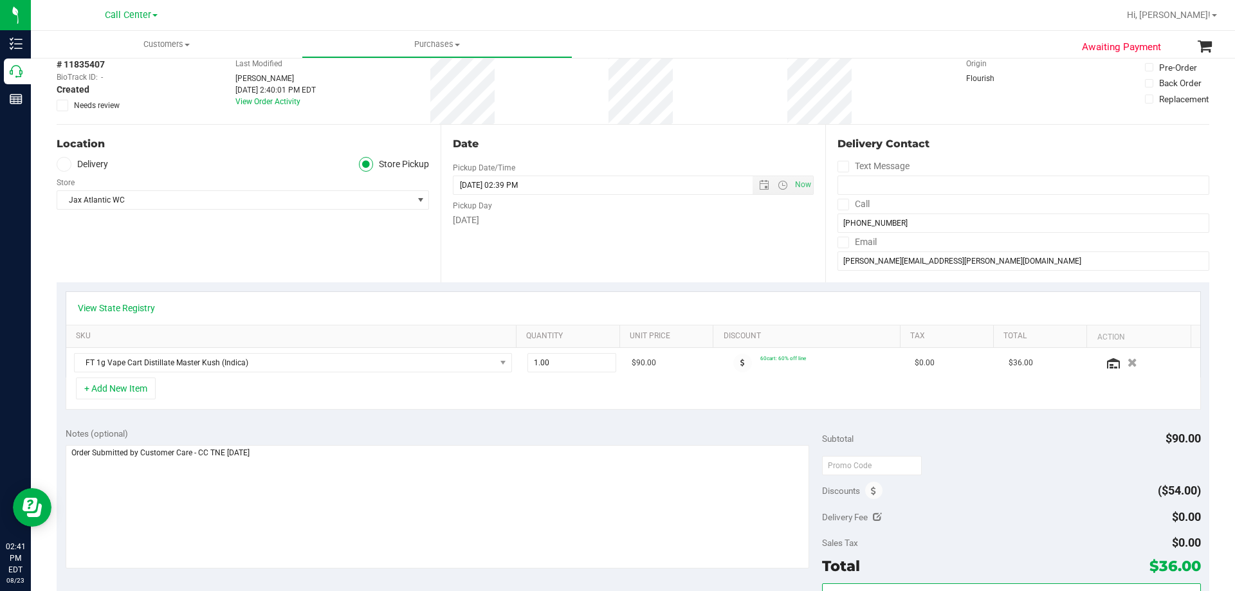
click at [237, 391] on div "+ Add New Item" at bounding box center [633, 394] width 1135 height 32
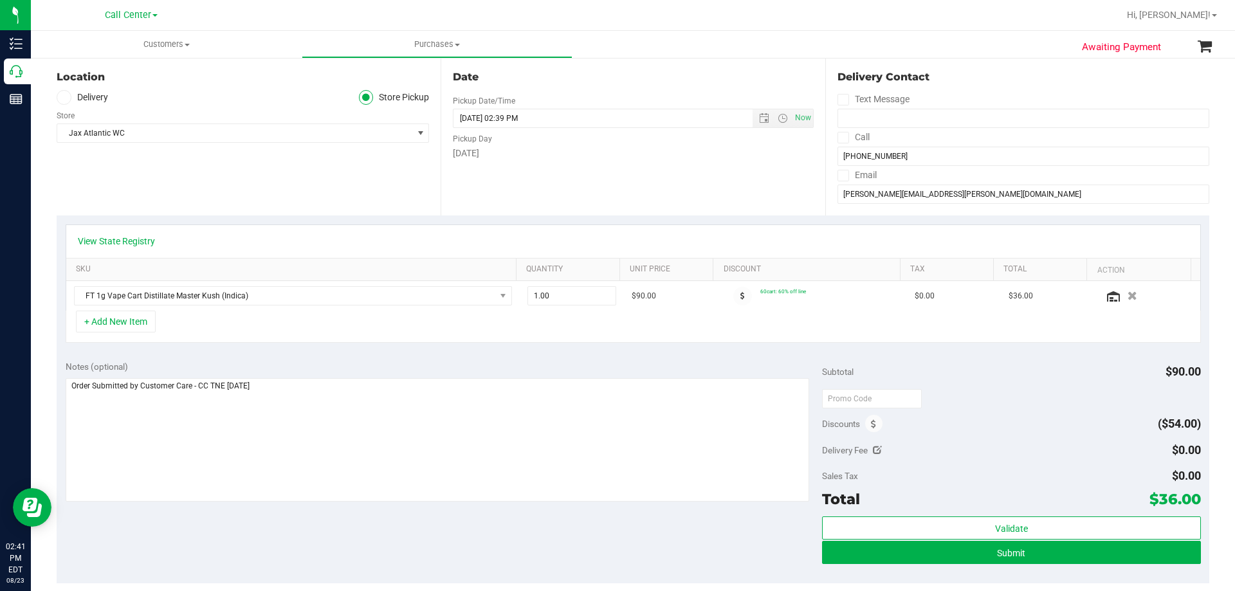
scroll to position [193, 0]
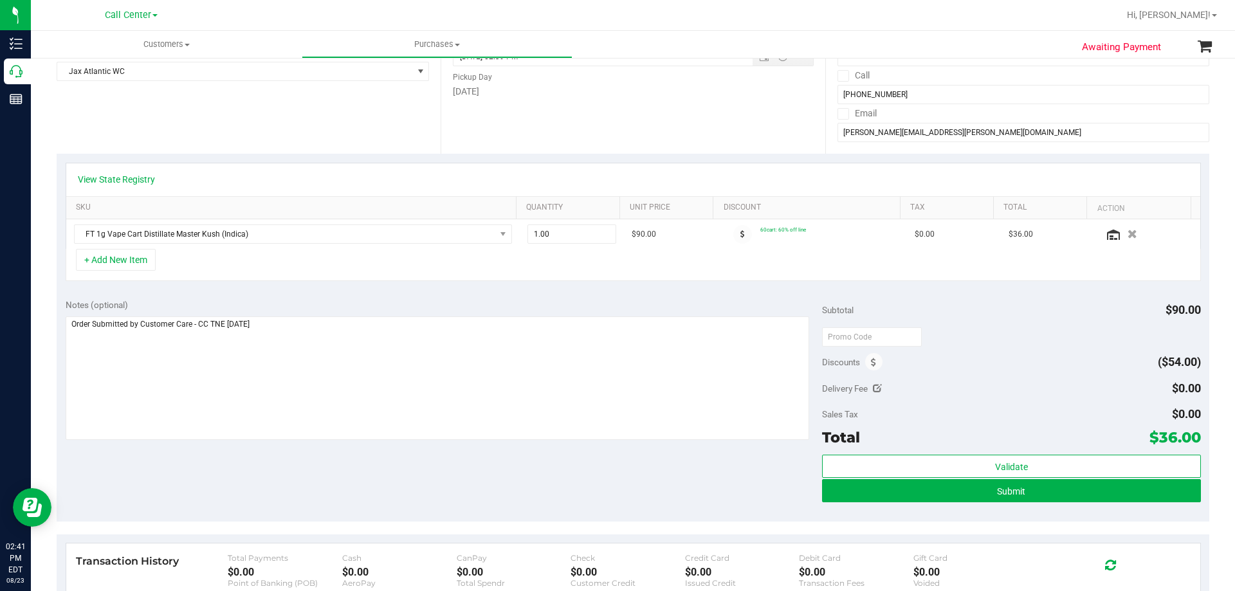
click at [264, 478] on div "Notes (optional) Subtotal $90.00 Discounts ($54.00) Delivery Fee $0.00 Sales Ta…" at bounding box center [633, 406] width 1153 height 232
click at [1107, 234] on icon at bounding box center [1113, 235] width 13 height 10
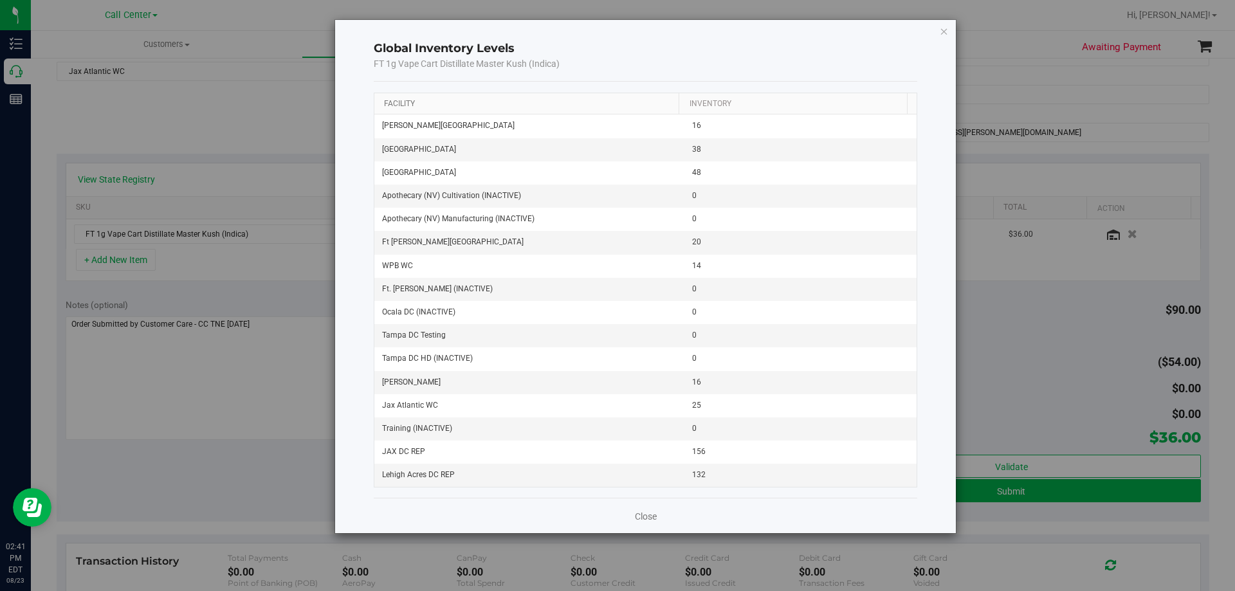
click at [412, 102] on link "Facility" at bounding box center [399, 103] width 31 height 9
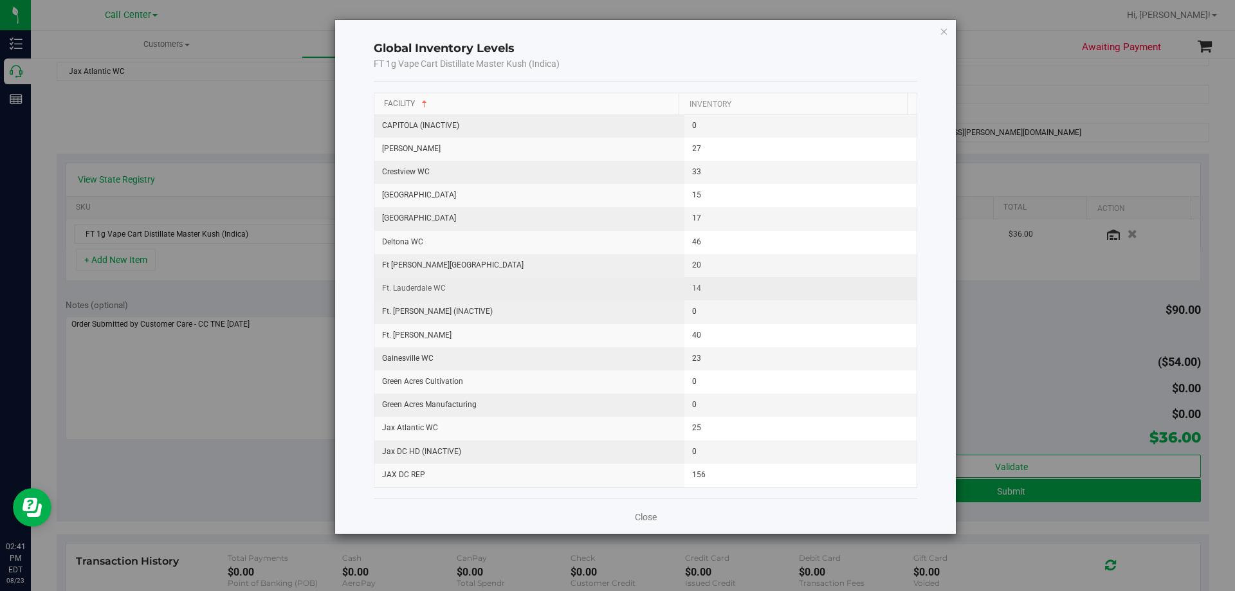
scroll to position [322, 0]
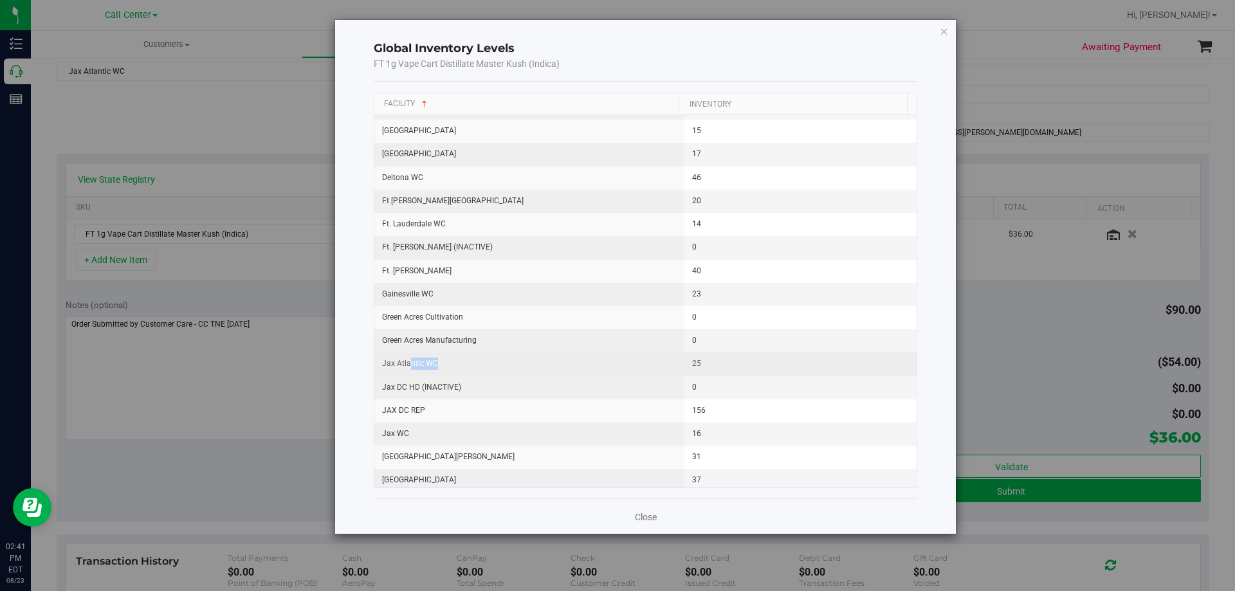
drag, startPoint x: 408, startPoint y: 362, endPoint x: 623, endPoint y: 360, distance: 214.2
click at [623, 360] on td "Jax Atlantic WC" at bounding box center [529, 364] width 310 height 23
click at [706, 348] on td "0" at bounding box center [800, 340] width 233 height 23
click at [944, 36] on icon "button" at bounding box center [944, 30] width 9 height 15
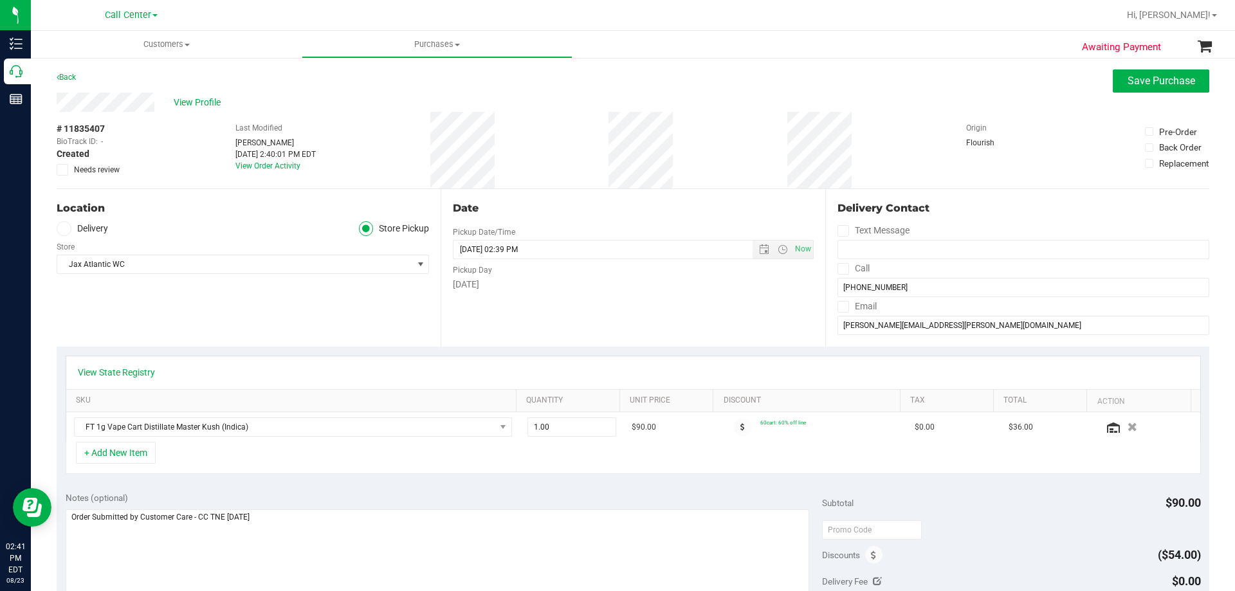
scroll to position [193, 0]
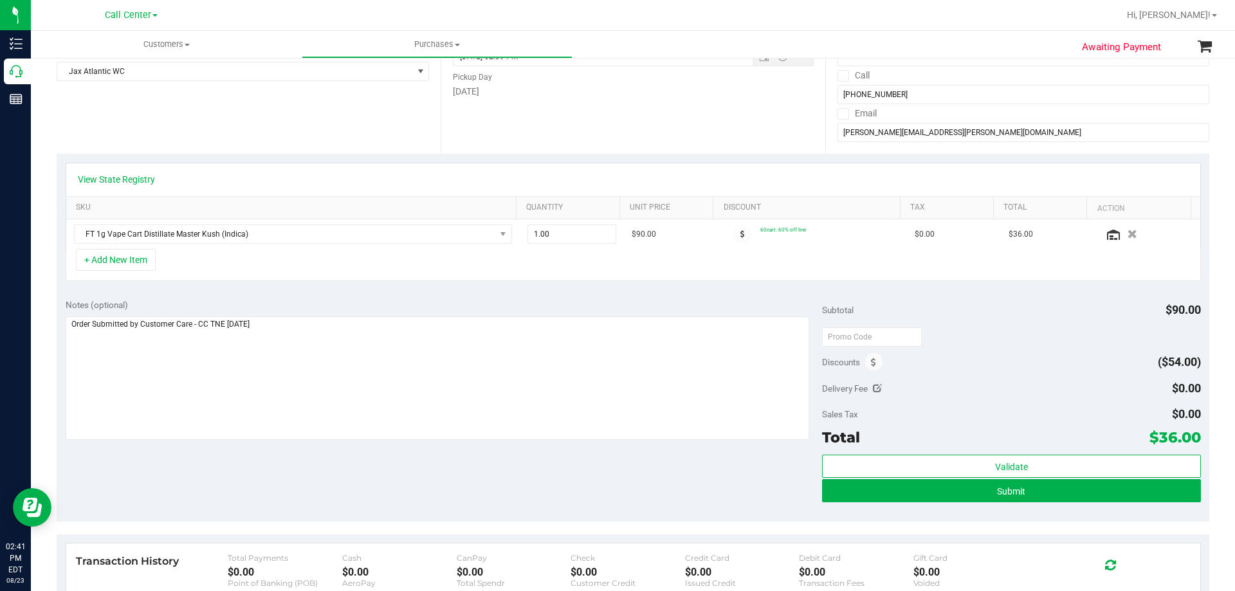
click at [326, 255] on div "+ Add New Item" at bounding box center [633, 265] width 1135 height 32
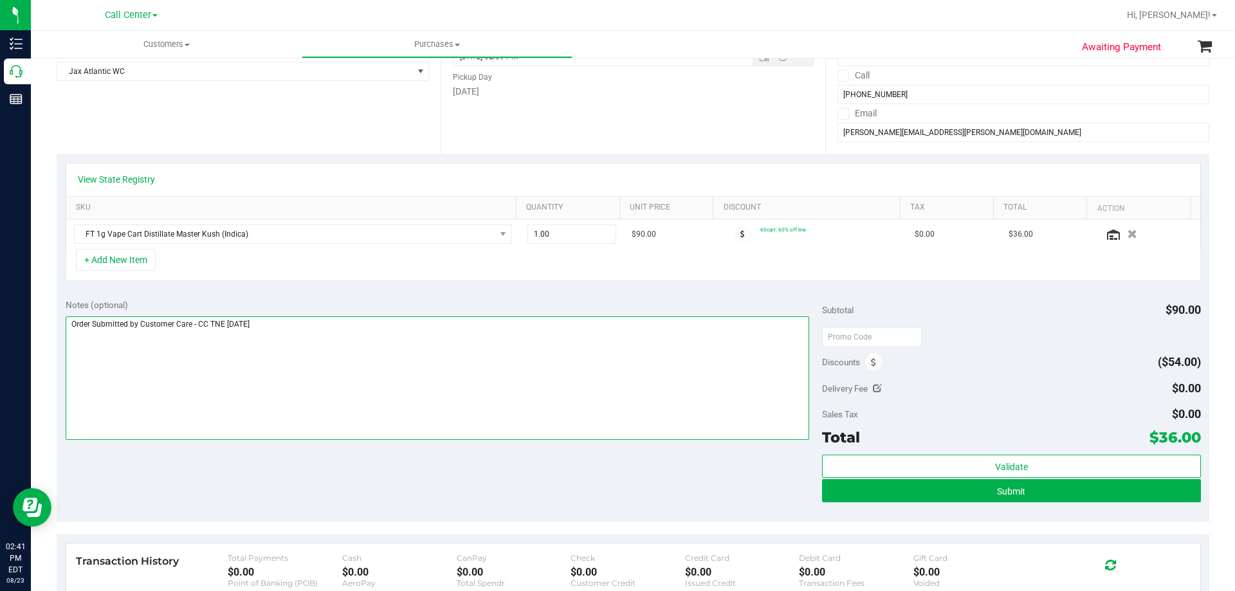
click at [343, 349] on textarea at bounding box center [438, 378] width 744 height 124
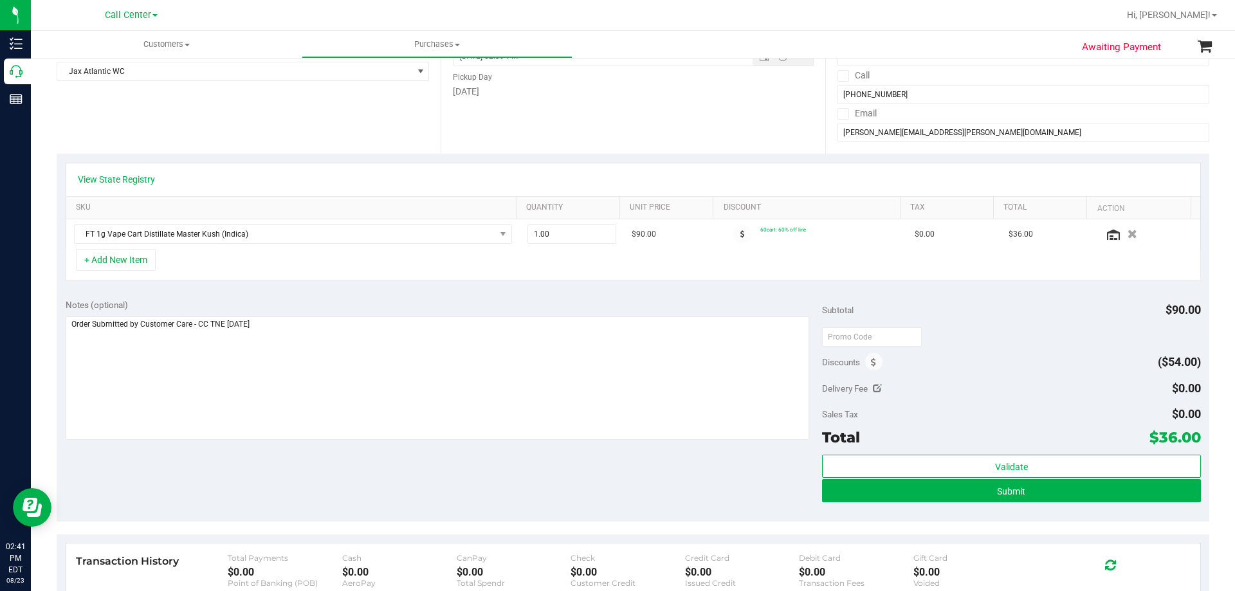
click at [315, 298] on div "Notes (optional) Subtotal $90.00 Discounts ($54.00) Delivery Fee $0.00 Sales Ta…" at bounding box center [633, 406] width 1153 height 232
drag, startPoint x: 551, startPoint y: 240, endPoint x: 380, endPoint y: 251, distance: 171.5
click at [380, 250] on div "View State Registry SKU Quantity Unit Price Discount Tax Total Action FT 1g Vap…" at bounding box center [633, 222] width 1135 height 119
type input "2"
type input "2.00"
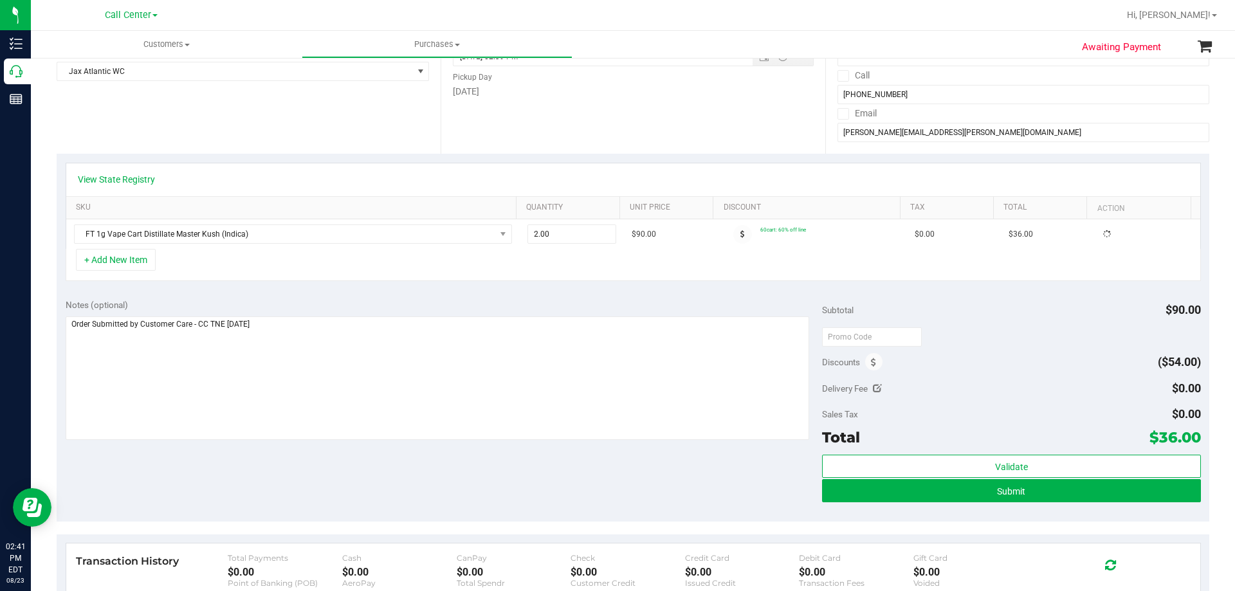
click at [516, 265] on div "+ Add New Item" at bounding box center [633, 265] width 1135 height 32
click at [131, 256] on button "+ Add New Item" at bounding box center [116, 260] width 80 height 22
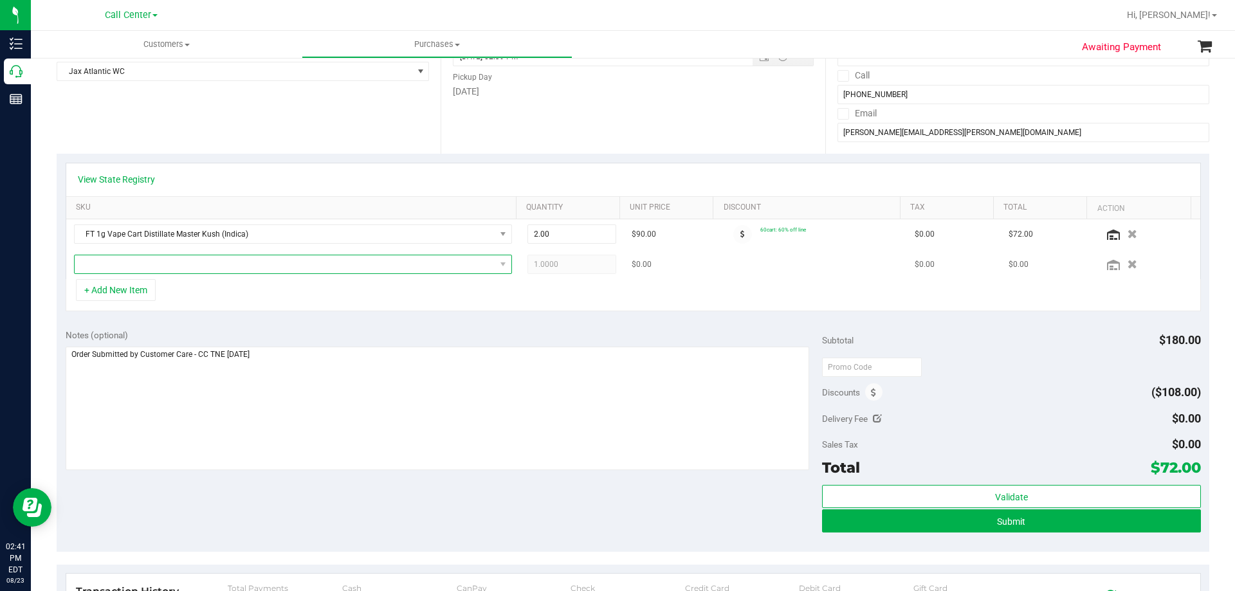
click at [255, 262] on span "NO DATA FOUND" at bounding box center [285, 264] width 421 height 18
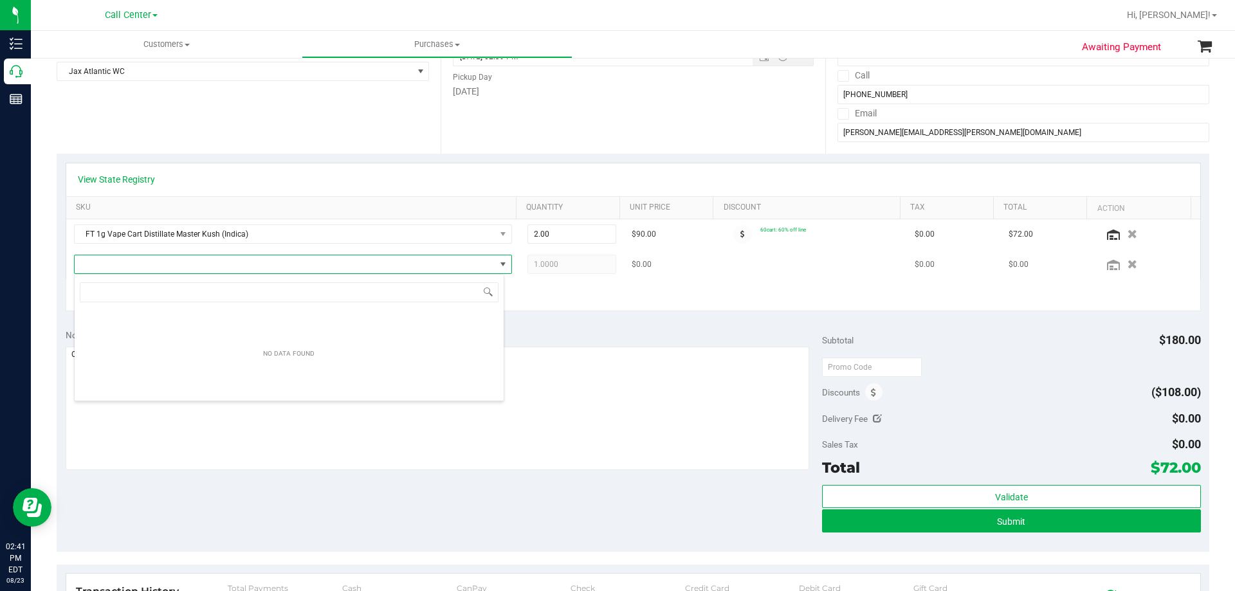
scroll to position [19, 430]
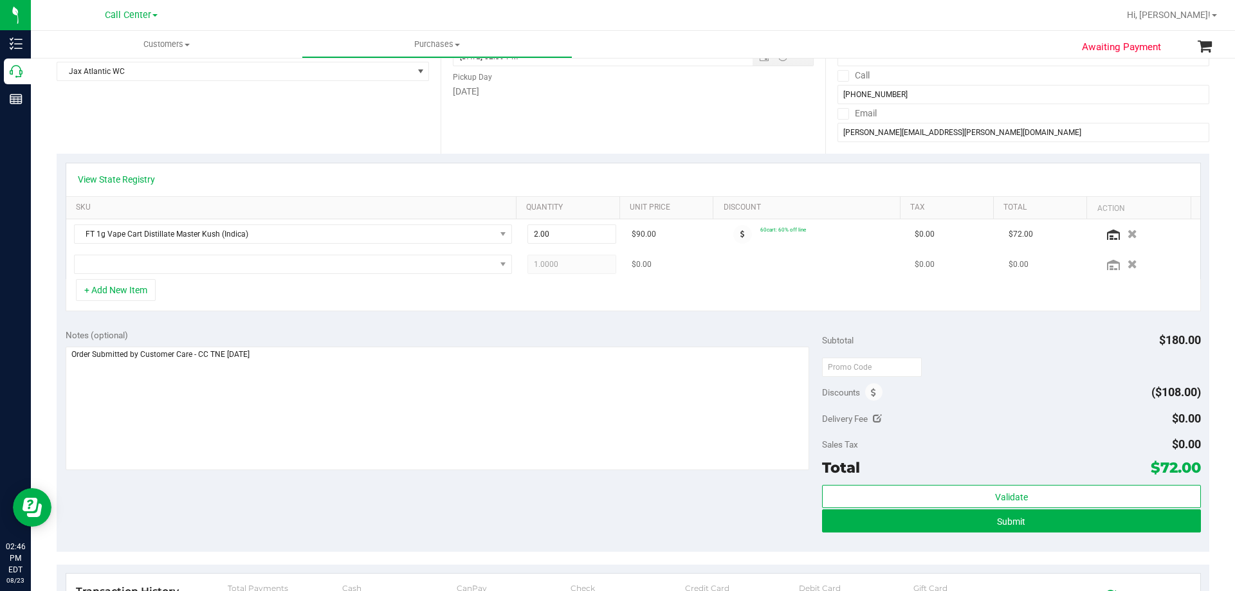
click at [156, 253] on td at bounding box center [292, 265] width 453 height 30
click at [155, 264] on span "NO DATA FOUND" at bounding box center [285, 264] width 421 height 18
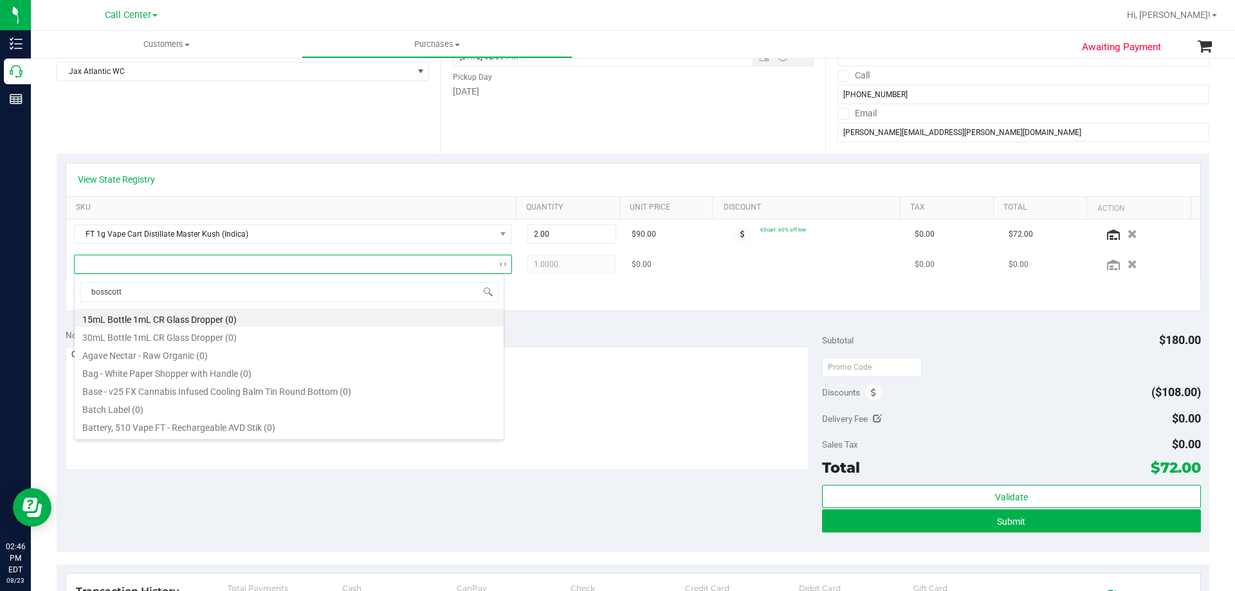
type input "bosscotti"
click at [213, 354] on li "FT 0.5g Vape Cart CDT Distillate Bosscotti (Indica) (12)" at bounding box center [289, 354] width 429 height 18
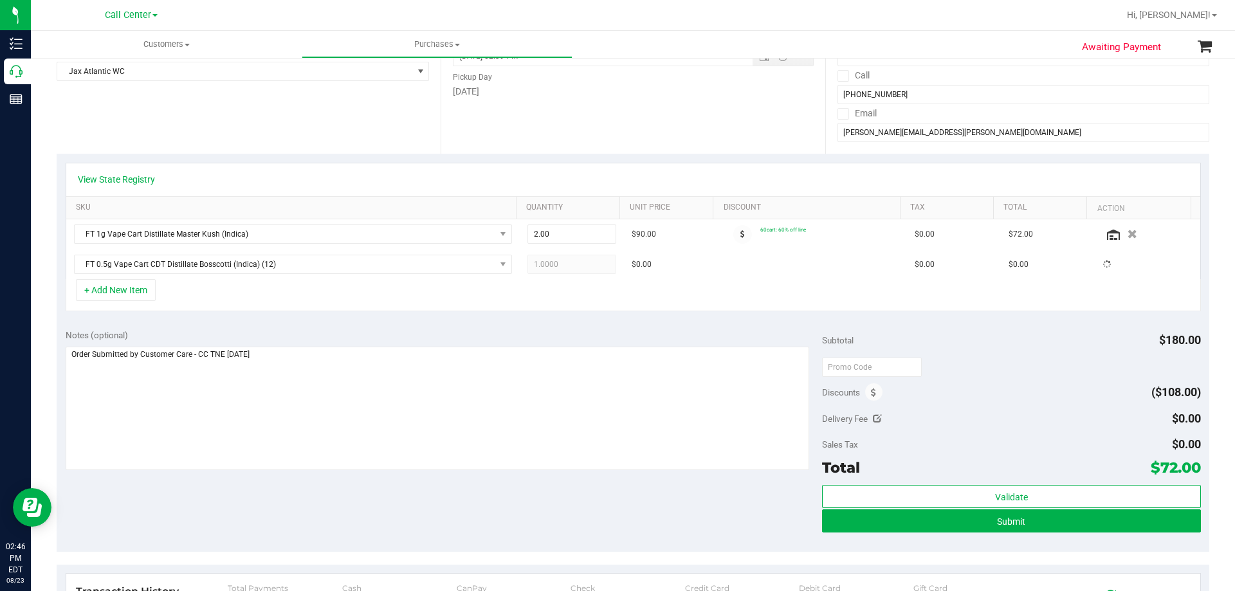
click at [250, 302] on div "+ Add New Item" at bounding box center [633, 295] width 1135 height 32
click at [130, 288] on button "+ Add New Item" at bounding box center [116, 290] width 80 height 22
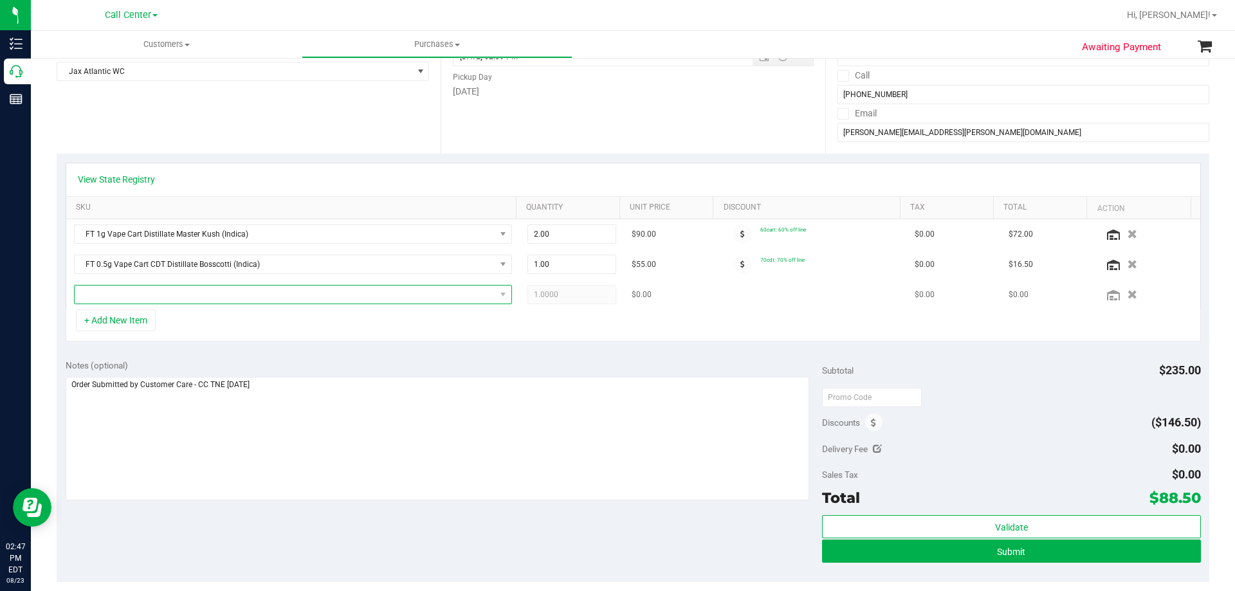
click at [192, 298] on span "NO DATA FOUND" at bounding box center [285, 295] width 421 height 18
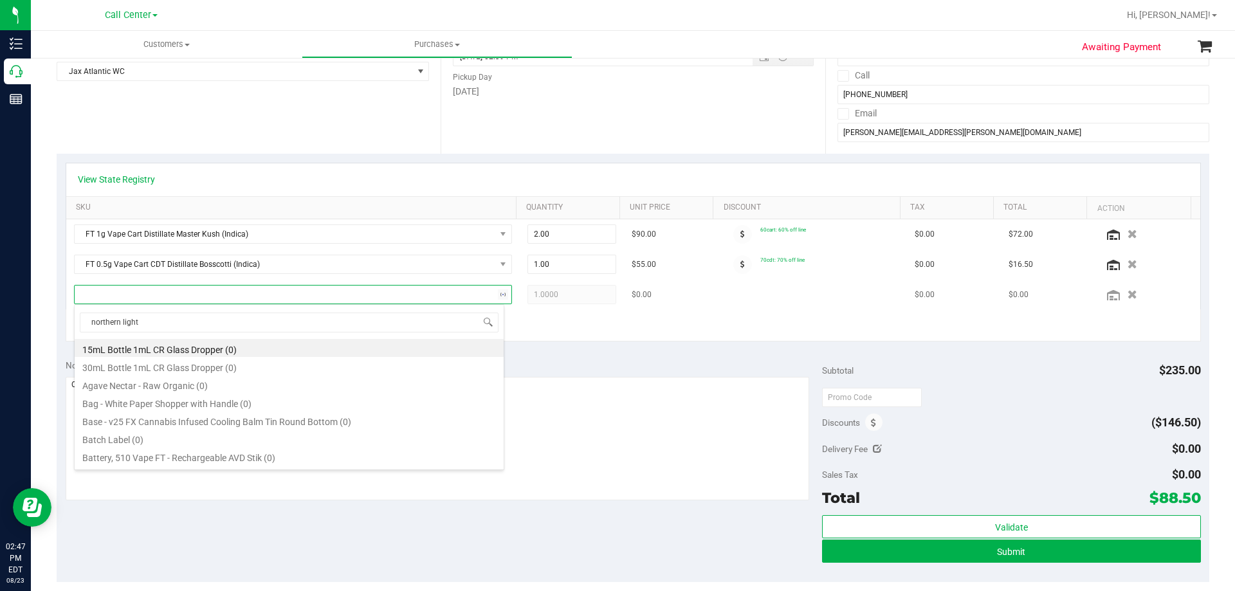
type input "northern lights"
click at [264, 417] on li "FT 1g Vape Cart Distillate Northern Lights (Indica) (4)" at bounding box center [289, 420] width 429 height 18
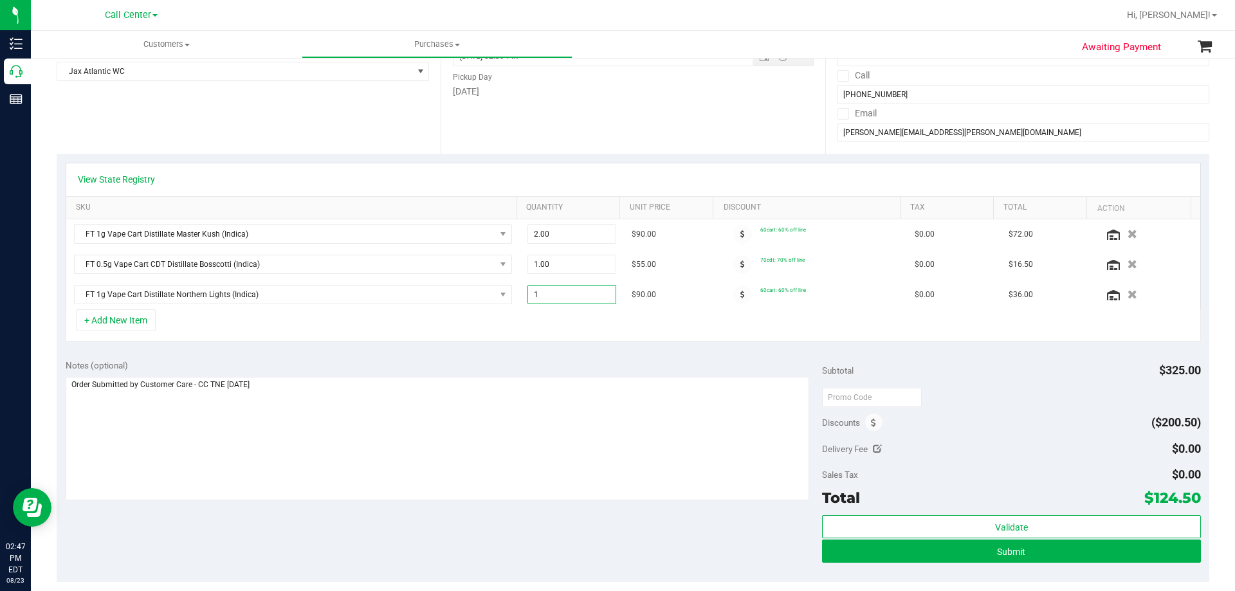
drag, startPoint x: 551, startPoint y: 291, endPoint x: 396, endPoint y: 316, distance: 157.7
click at [396, 315] on div "View State Registry SKU Quantity Unit Price Discount Tax Total Action FT 1g Vap…" at bounding box center [633, 252] width 1135 height 179
type input "2"
type input "2.00"
click at [551, 315] on div "+ Add New Item" at bounding box center [633, 325] width 1135 height 32
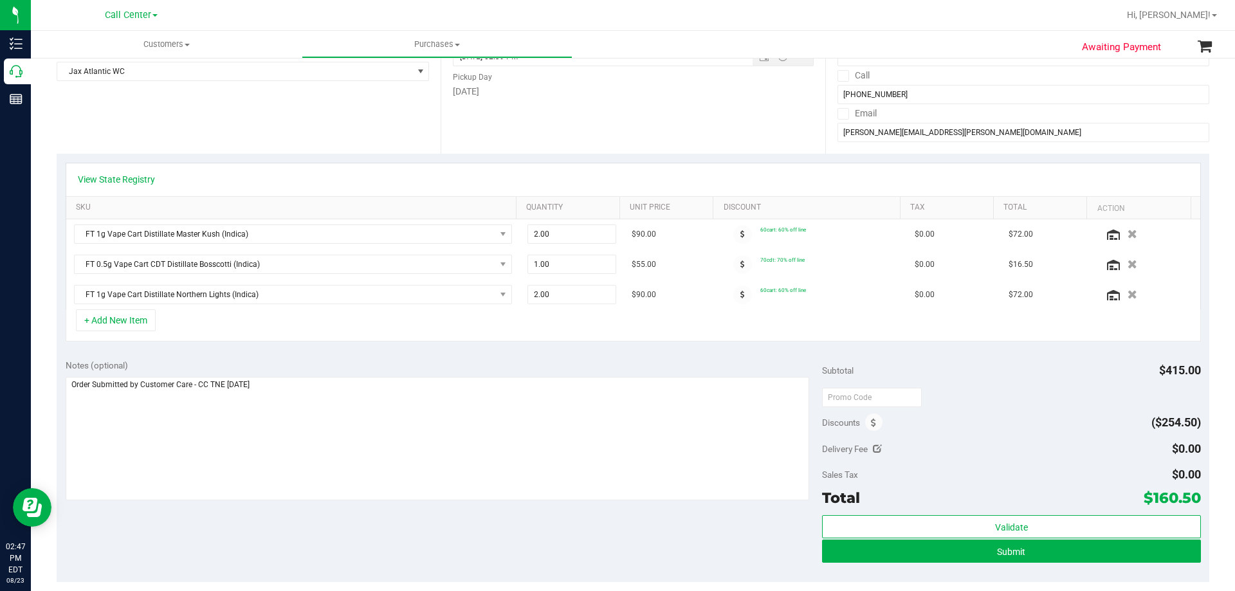
click at [440, 356] on div "Notes (optional) Subtotal $415.00 Discounts ($254.50) Delivery Fee $0.00 Sales …" at bounding box center [633, 467] width 1153 height 232
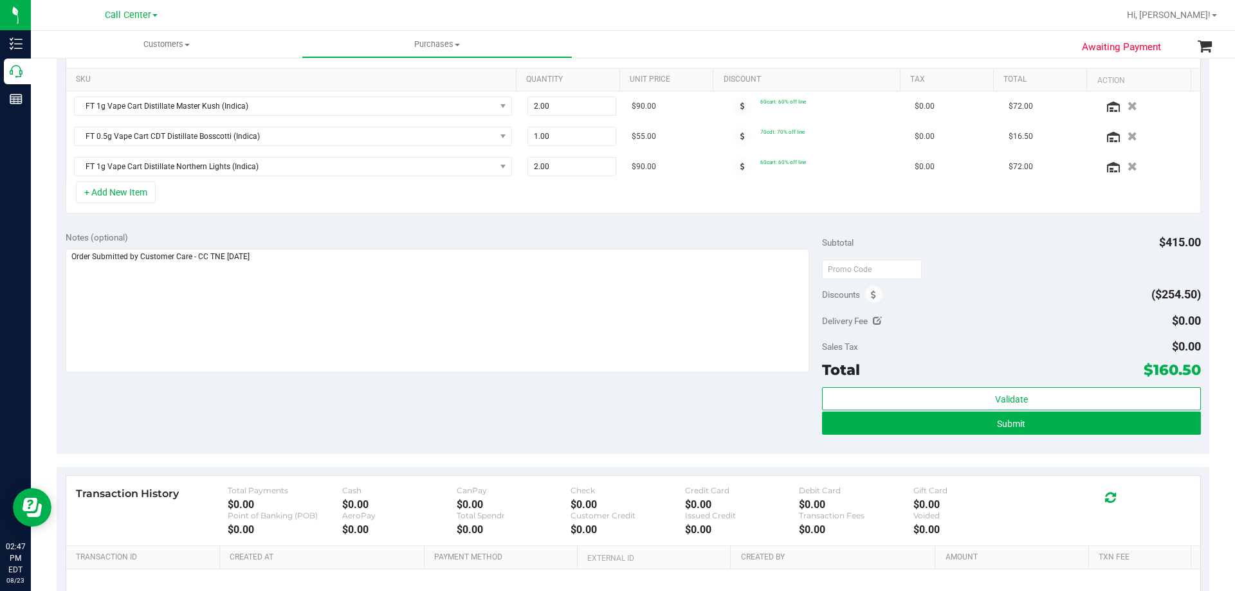
scroll to position [322, 0]
click at [478, 422] on div "Notes (optional) Subtotal $415.00 Discounts ($254.50) Delivery Fee $0.00 Sales …" at bounding box center [633, 338] width 1153 height 232
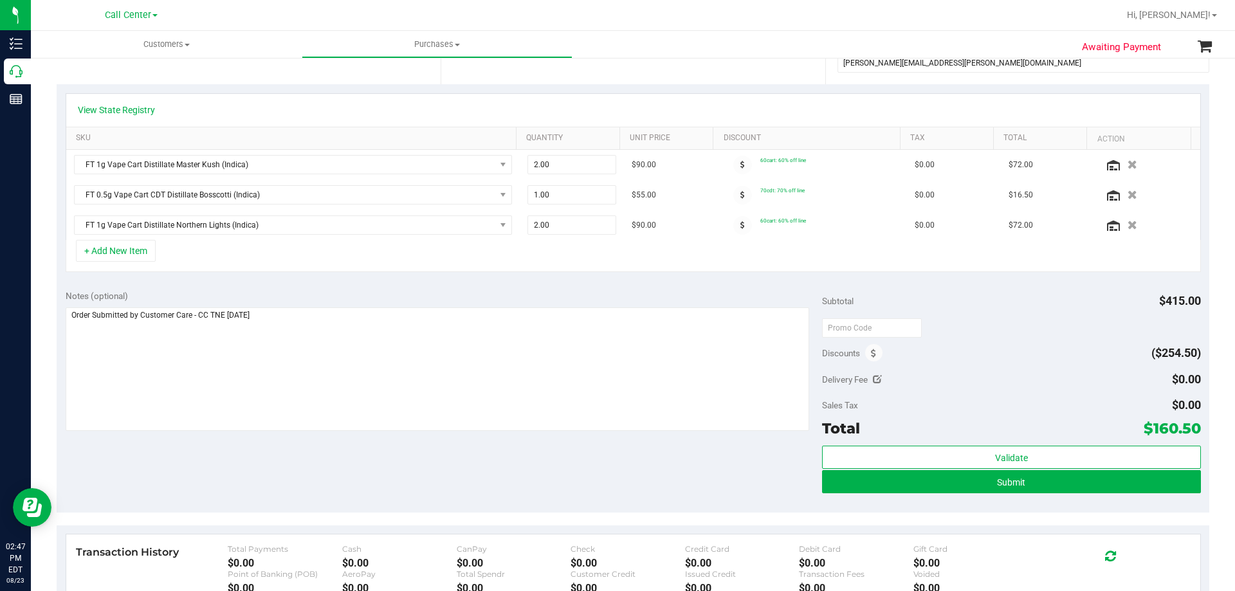
scroll to position [193, 0]
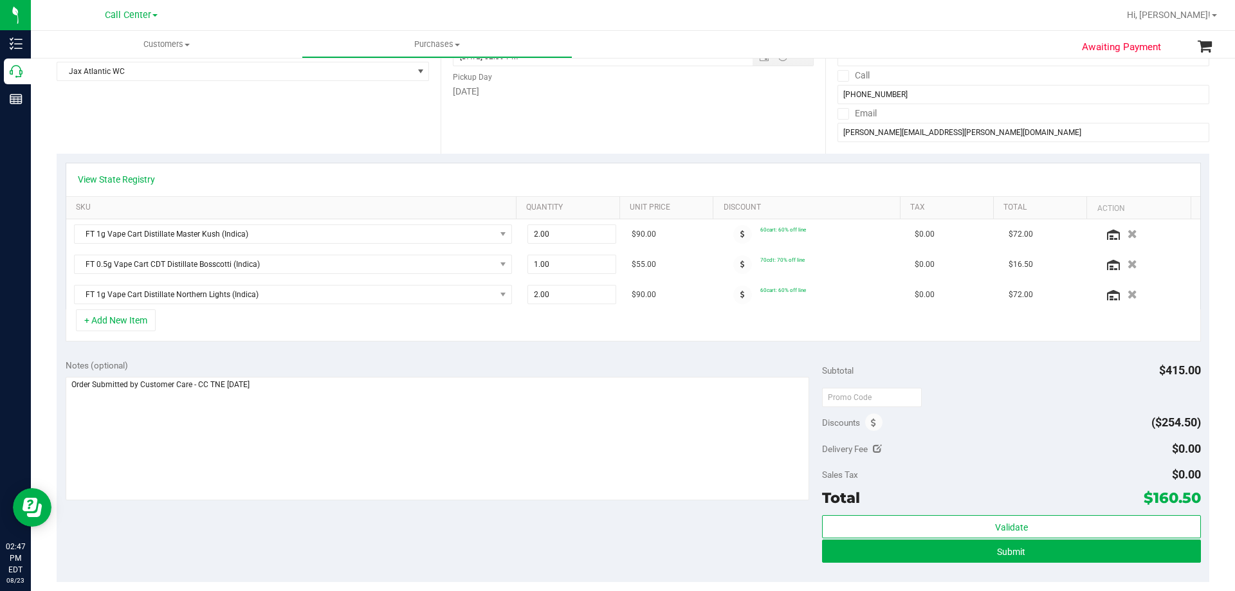
click at [407, 358] on div "Notes (optional) Subtotal $415.00 Discounts ($254.50) Delivery Fee $0.00 Sales …" at bounding box center [633, 467] width 1153 height 232
click at [423, 374] on div "Notes (optional)" at bounding box center [444, 431] width 757 height 144
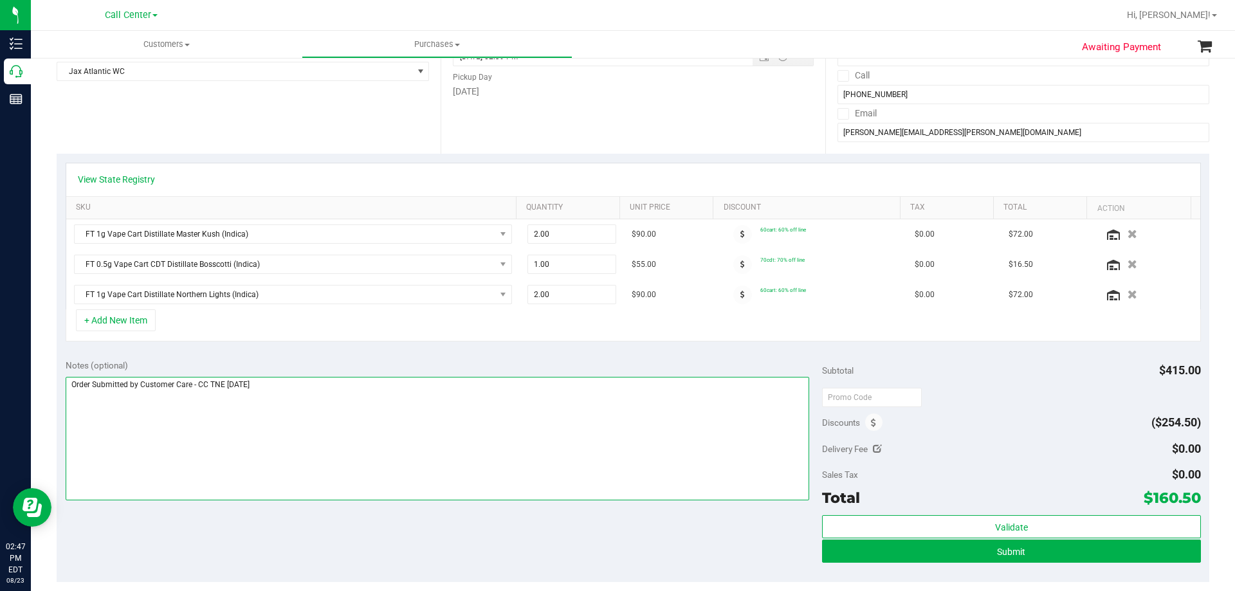
click at [409, 433] on textarea at bounding box center [438, 439] width 744 height 124
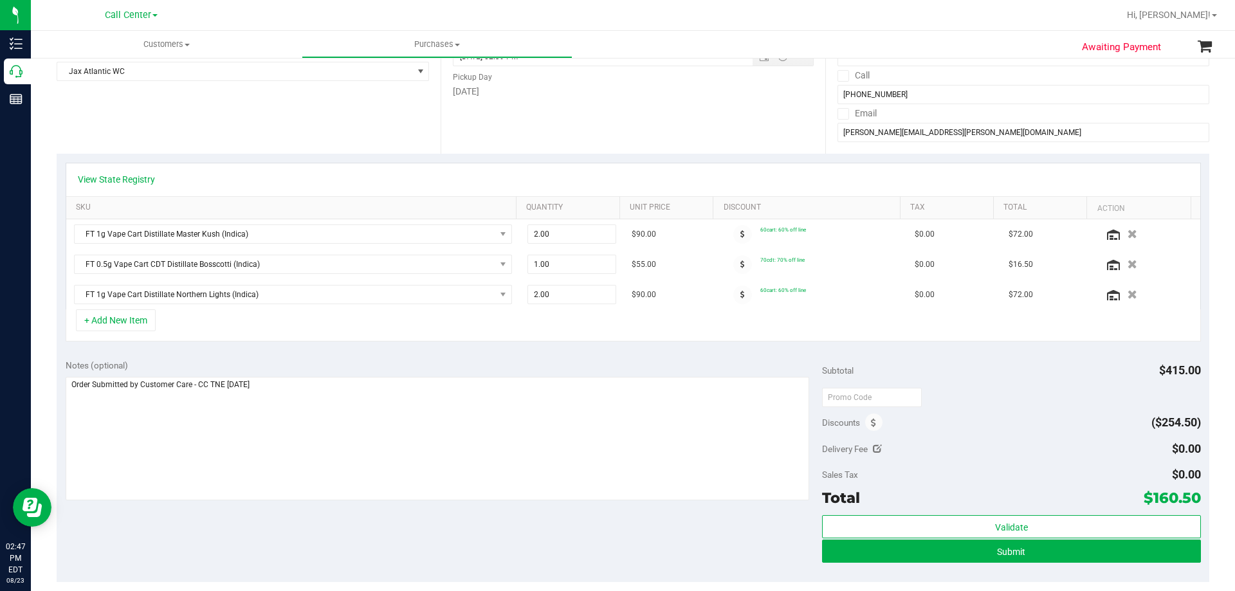
click at [353, 517] on div "Notes (optional) Subtotal $415.00 Discounts ($254.50) Delivery Fee $0.00 Sales …" at bounding box center [633, 467] width 1153 height 232
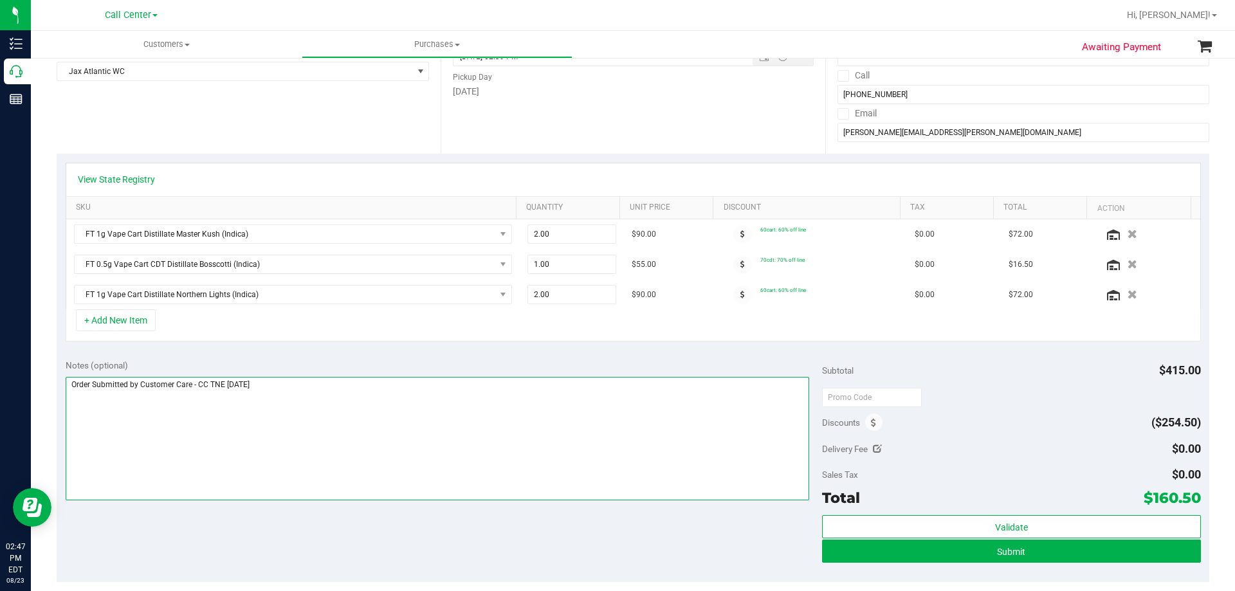
click at [371, 412] on textarea at bounding box center [438, 439] width 744 height 124
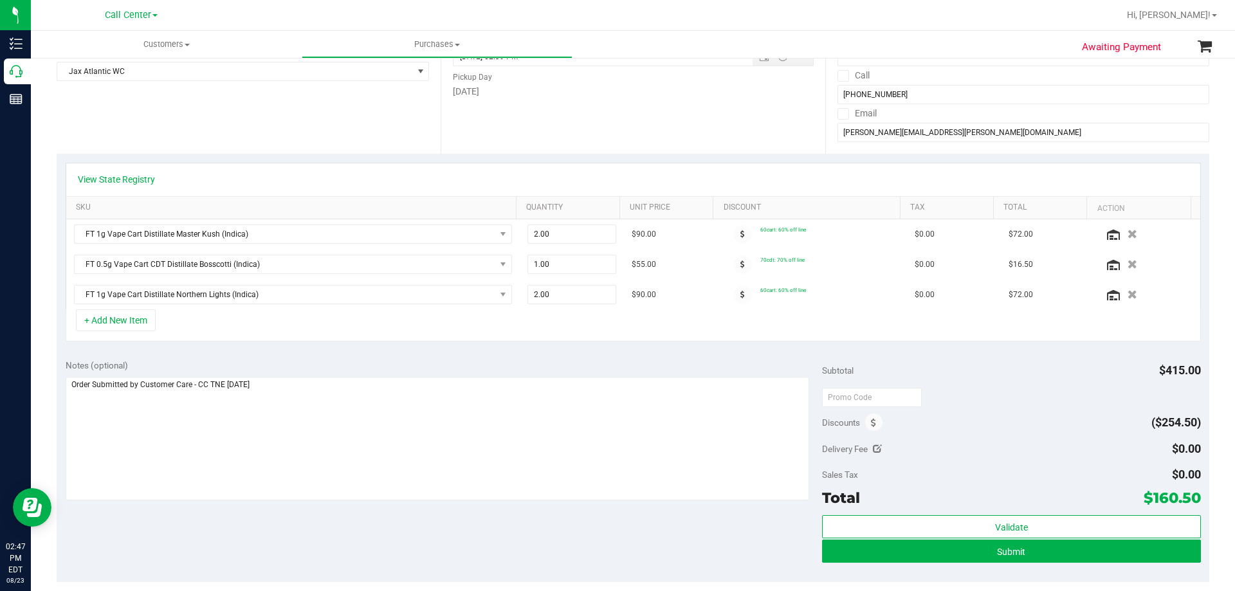
click at [347, 360] on div "Notes (optional)" at bounding box center [444, 365] width 757 height 13
click at [346, 355] on div "Notes (optional) Subtotal $415.00 Discounts ($254.50) Delivery Fee $0.00 Sales …" at bounding box center [633, 467] width 1153 height 232
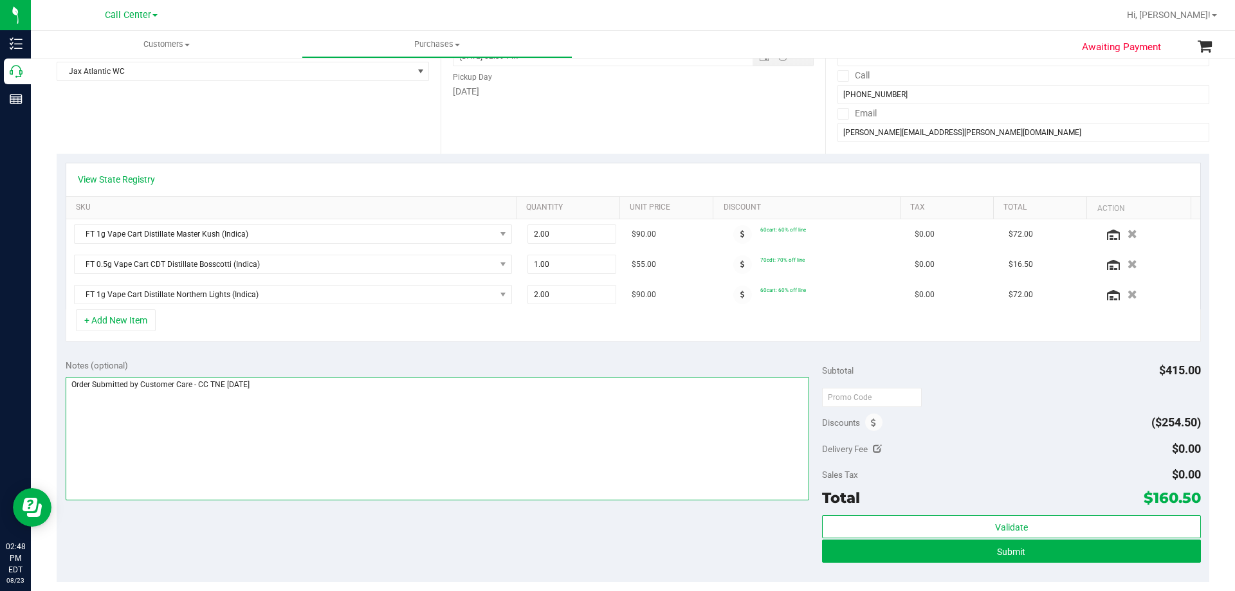
click at [338, 401] on textarea at bounding box center [438, 439] width 744 height 124
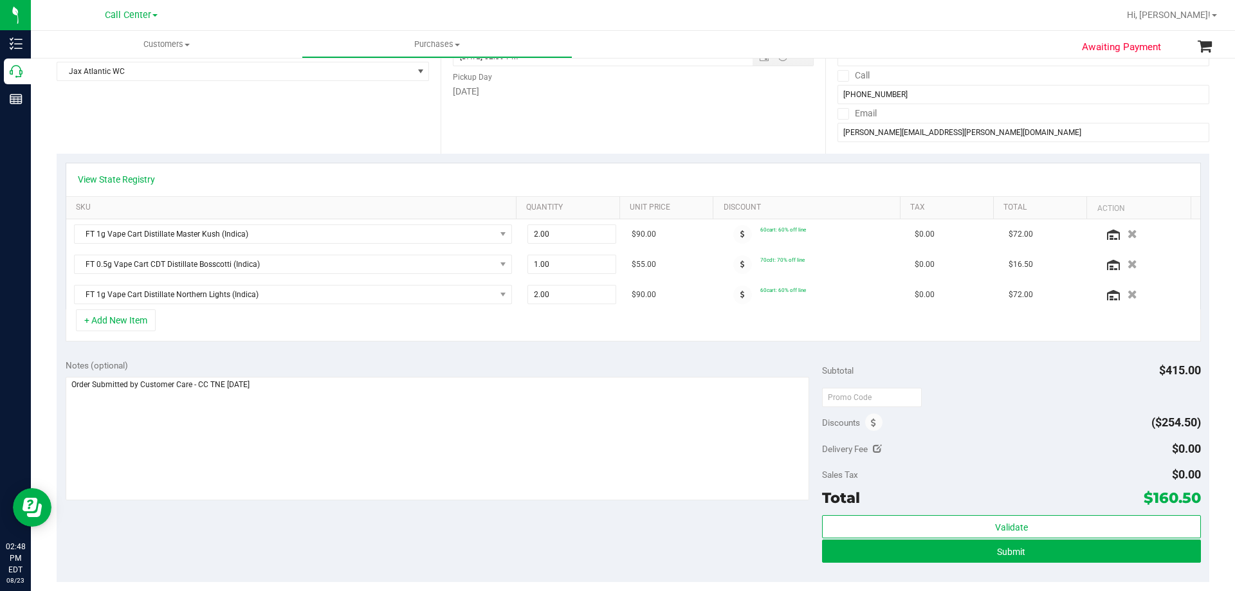
click at [297, 513] on div "Notes (optional) Subtotal $415.00 Discounts ($254.50) Delivery Fee $0.00 Sales …" at bounding box center [633, 467] width 1153 height 232
click at [329, 518] on div "Notes (optional) Subtotal $415.00 Discounts ($254.50) Delivery Fee $0.00 Sales …" at bounding box center [633, 467] width 1153 height 232
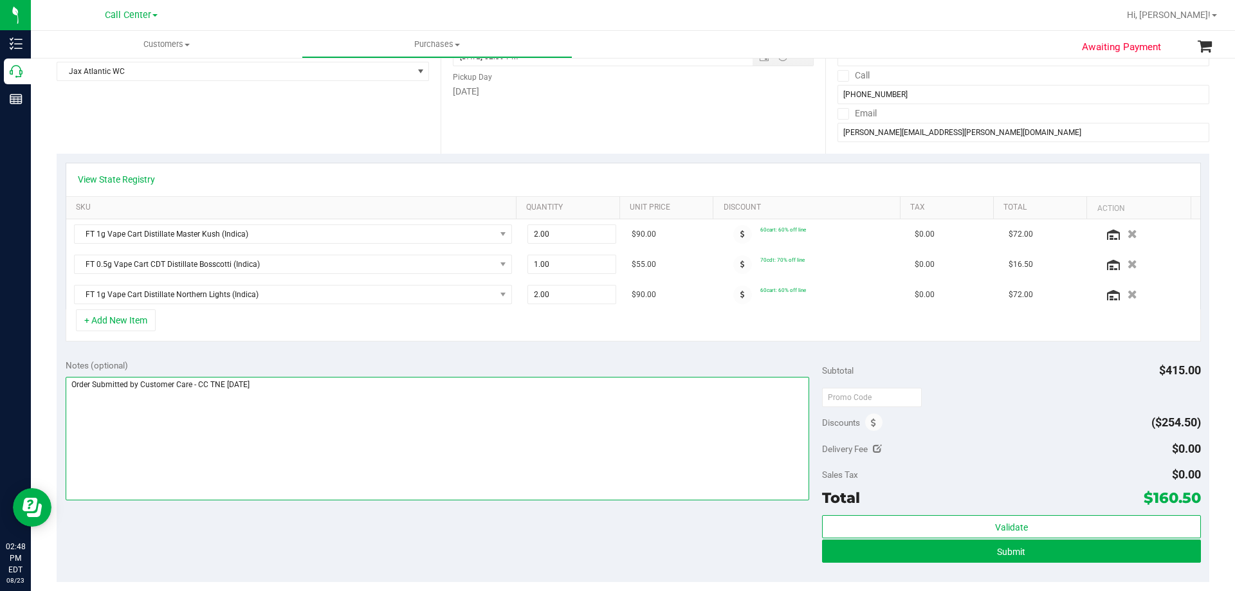
click at [348, 449] on textarea at bounding box center [438, 439] width 744 height 124
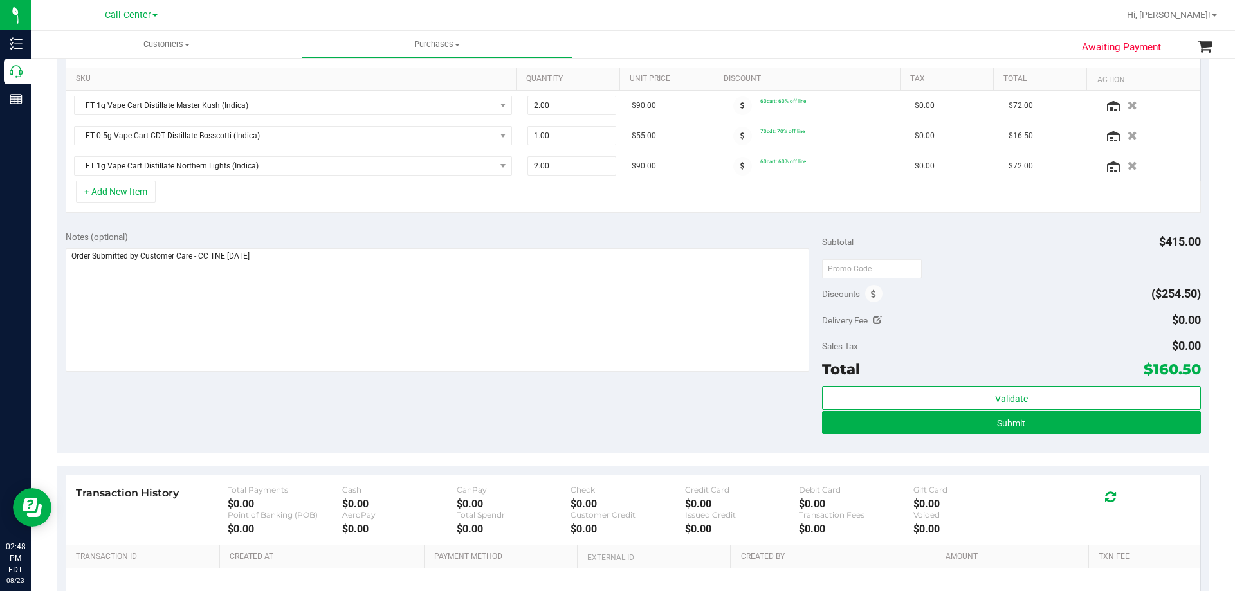
click at [303, 407] on div "Notes (optional) Subtotal $415.00 Discounts ($254.50) Delivery Fee $0.00 Sales …" at bounding box center [633, 338] width 1153 height 232
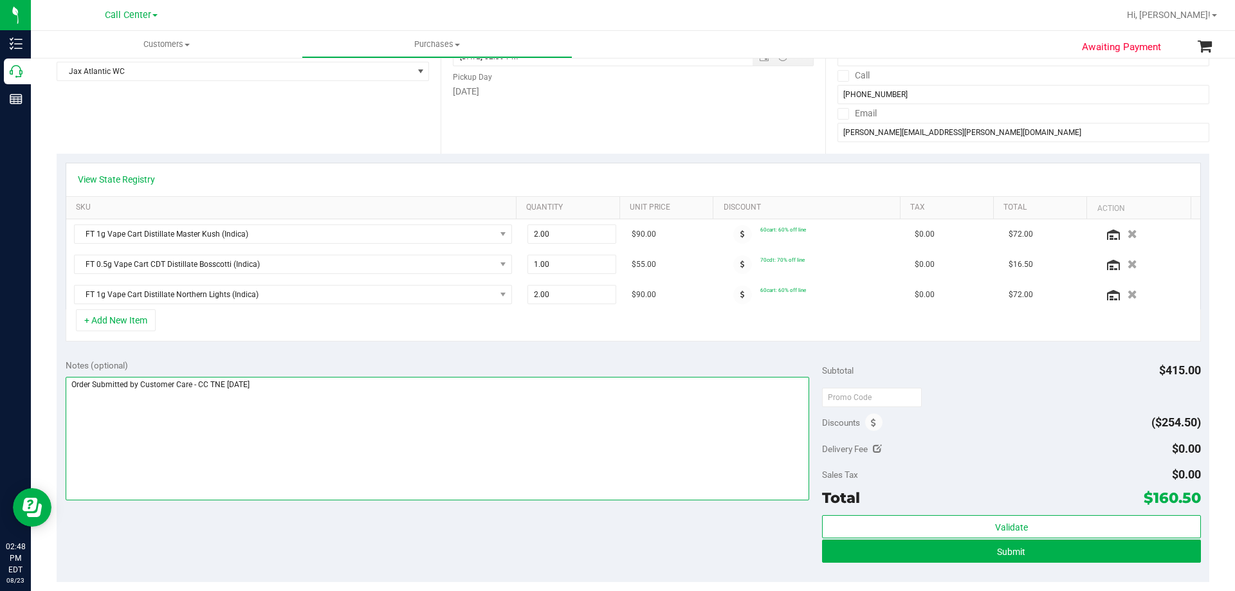
click at [333, 388] on textarea at bounding box center [438, 439] width 744 height 124
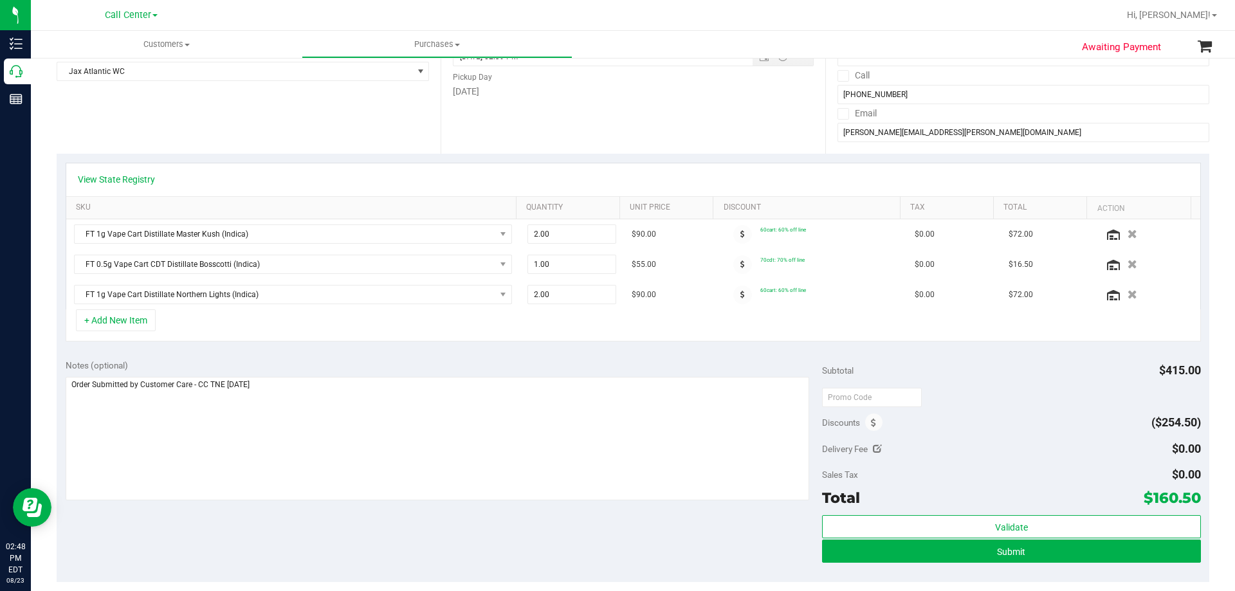
click at [336, 526] on div "Notes (optional) Subtotal $415.00 Discounts ($254.50) Delivery Fee $0.00 Sales …" at bounding box center [633, 467] width 1153 height 232
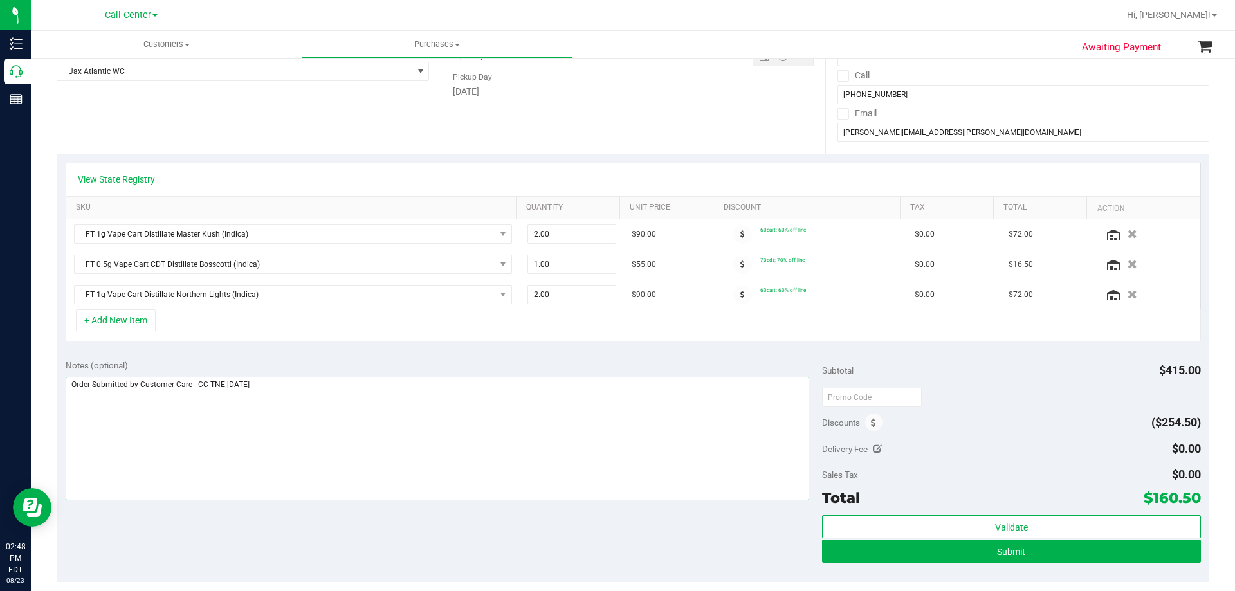
click at [365, 409] on textarea at bounding box center [438, 439] width 744 height 124
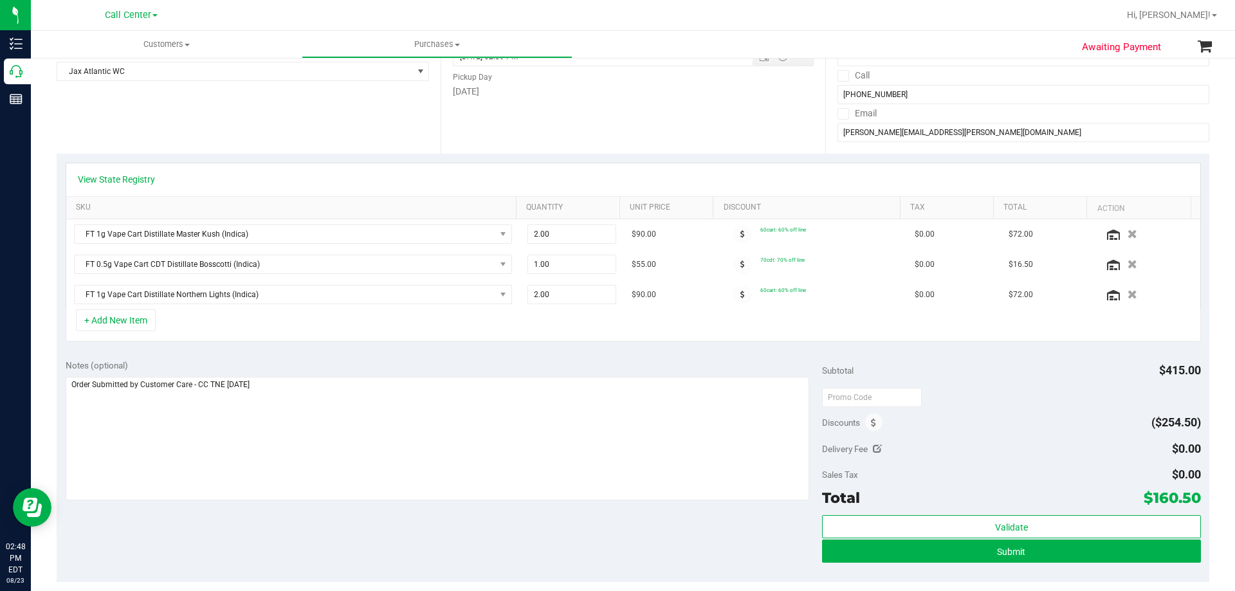
click at [359, 511] on div "Notes (optional) Subtotal $415.00 Discounts ($254.50) Delivery Fee $0.00 Sales …" at bounding box center [633, 467] width 1153 height 232
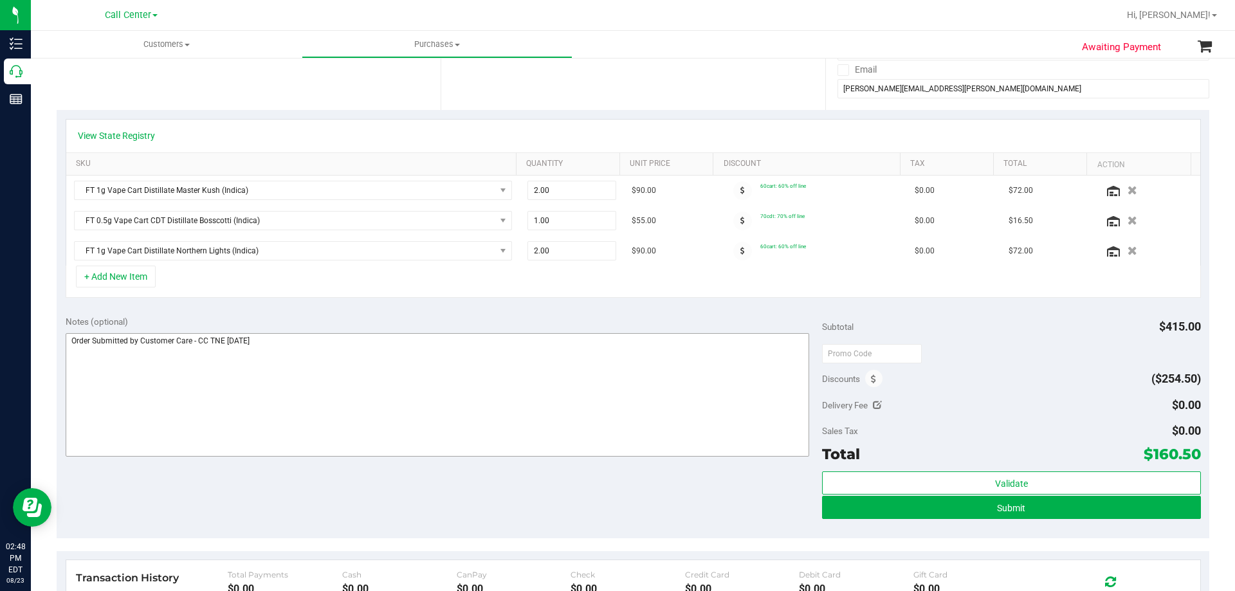
scroll to position [257, 0]
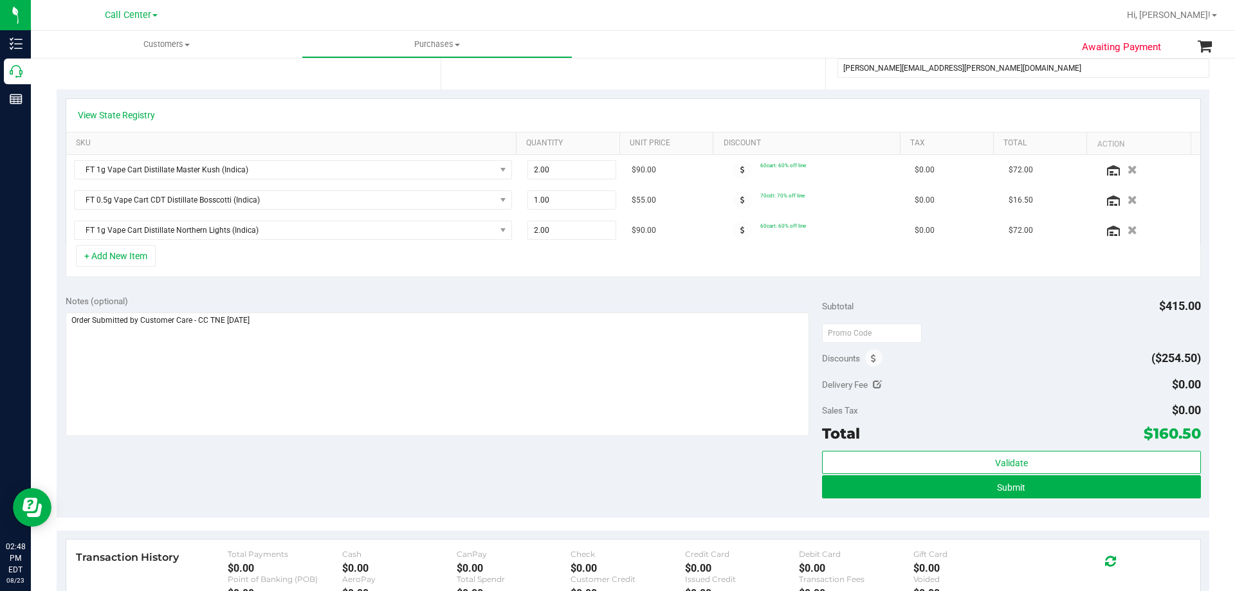
click at [340, 447] on div "Notes (optional) Subtotal $415.00 Discounts ($254.50) Delivery Fee $0.00 Sales …" at bounding box center [633, 402] width 1153 height 232
click at [407, 290] on div "Notes (optional) Subtotal $415.00 Discounts ($254.50) Delivery Fee $0.00 Sales …" at bounding box center [633, 402] width 1153 height 232
drag, startPoint x: 1145, startPoint y: 432, endPoint x: 1186, endPoint y: 435, distance: 41.3
click at [1186, 435] on span "$160.50" at bounding box center [1172, 434] width 57 height 18
click at [637, 499] on div "Notes (optional) Subtotal $415.00 Discounts ($254.50) Delivery Fee $0.00 Sales …" at bounding box center [633, 402] width 1153 height 232
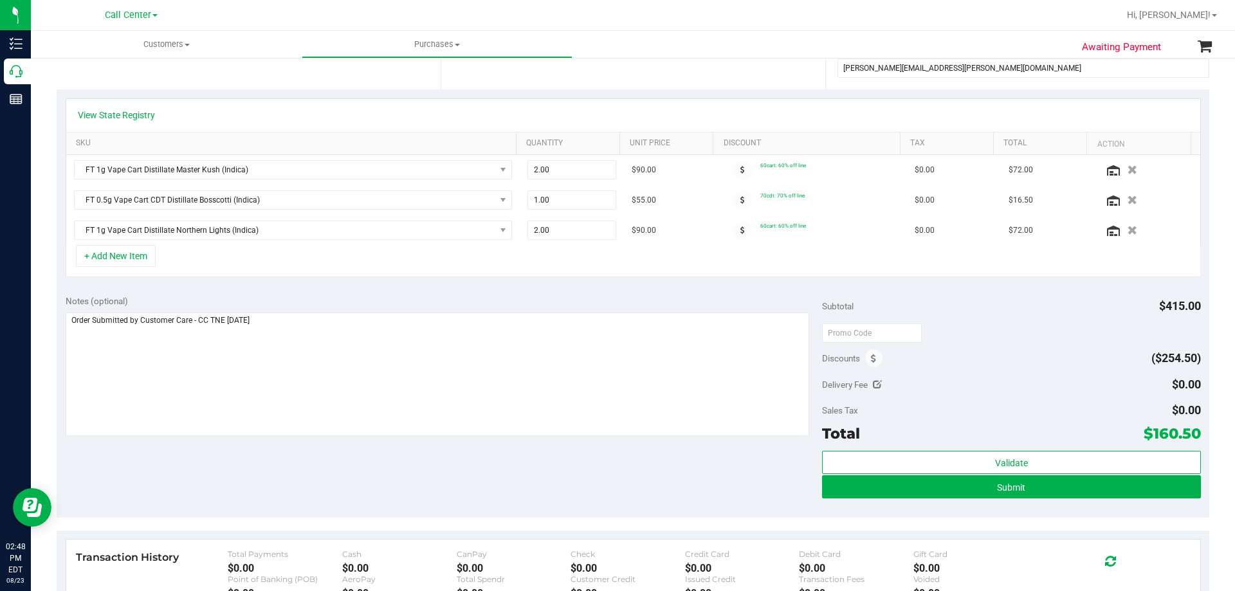
click at [1000, 355] on div "Discounts ($254.50)" at bounding box center [1011, 358] width 378 height 23
click at [417, 461] on div "Notes (optional) Subtotal $415.00 Discounts ($254.50) Delivery Fee $0.00 Sales …" at bounding box center [633, 402] width 1153 height 232
click at [373, 486] on div "Notes (optional) Subtotal $415.00 Discounts ($254.50) Delivery Fee $0.00 Sales …" at bounding box center [633, 402] width 1153 height 232
click at [958, 362] on div "Discounts ($254.50)" at bounding box center [1011, 358] width 378 height 23
drag, startPoint x: 1146, startPoint y: 430, endPoint x: 1184, endPoint y: 429, distance: 37.3
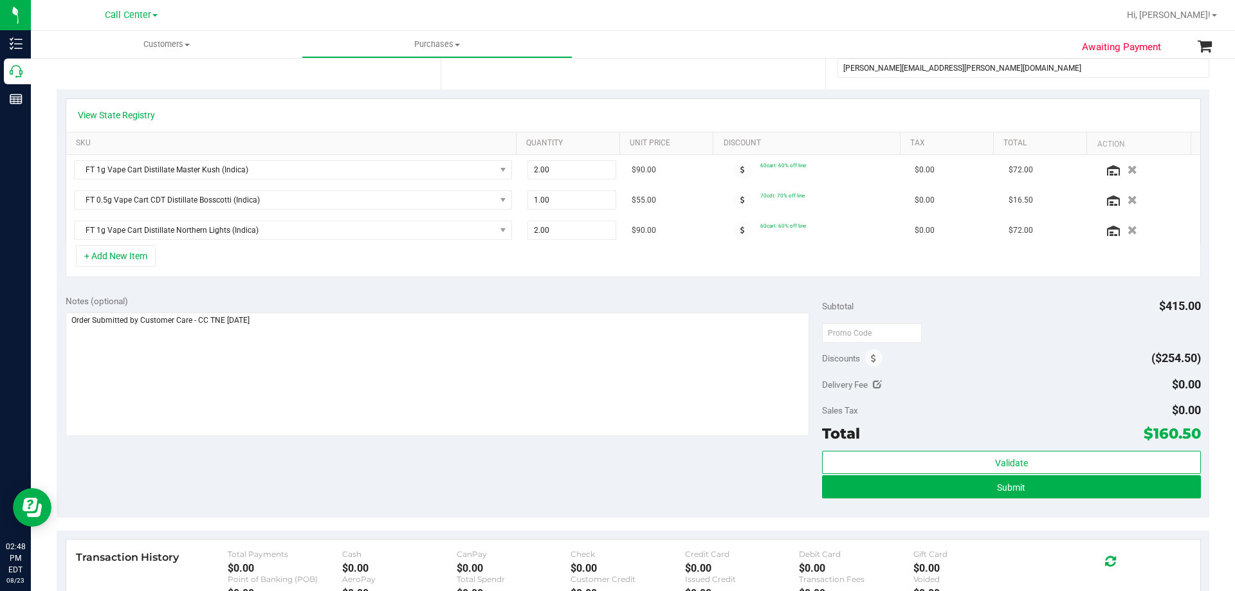
click at [1184, 429] on span "$160.50" at bounding box center [1172, 434] width 57 height 18
click at [1144, 428] on span "$160.50" at bounding box center [1172, 434] width 57 height 18
drag, startPoint x: 1142, startPoint y: 432, endPoint x: 1188, endPoint y: 430, distance: 45.7
click at [1188, 430] on span "$160.50" at bounding box center [1172, 434] width 57 height 18
click at [563, 484] on div "Notes (optional) Subtotal $415.00 Discounts ($254.50) Delivery Fee $0.00 Sales …" at bounding box center [633, 402] width 1153 height 232
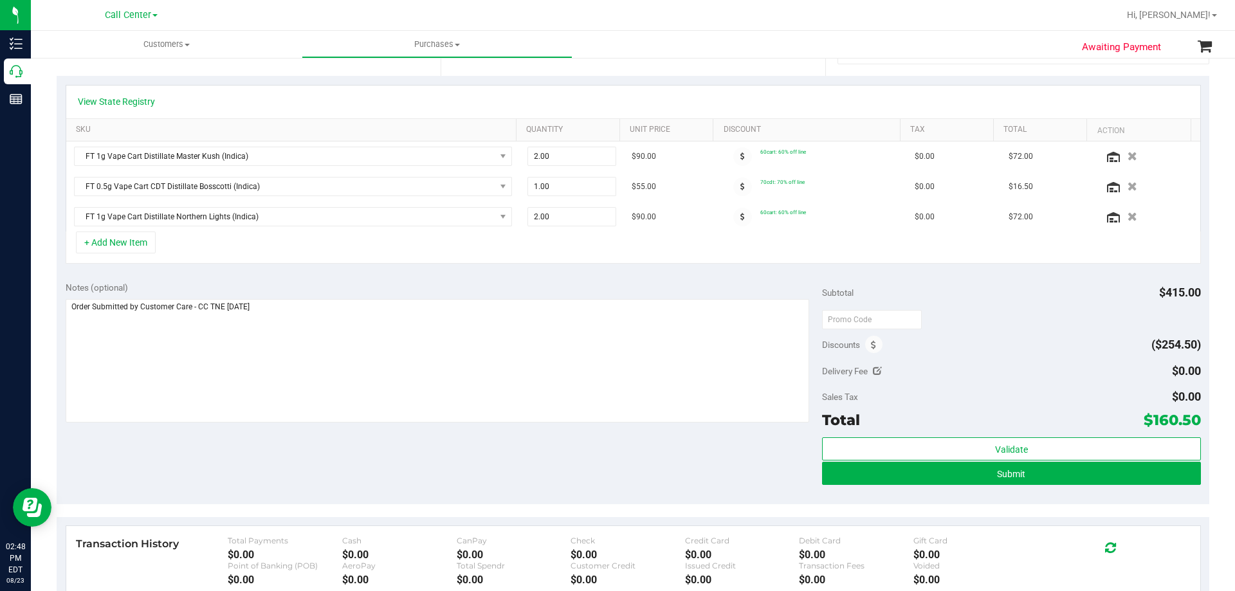
scroll to position [322, 0]
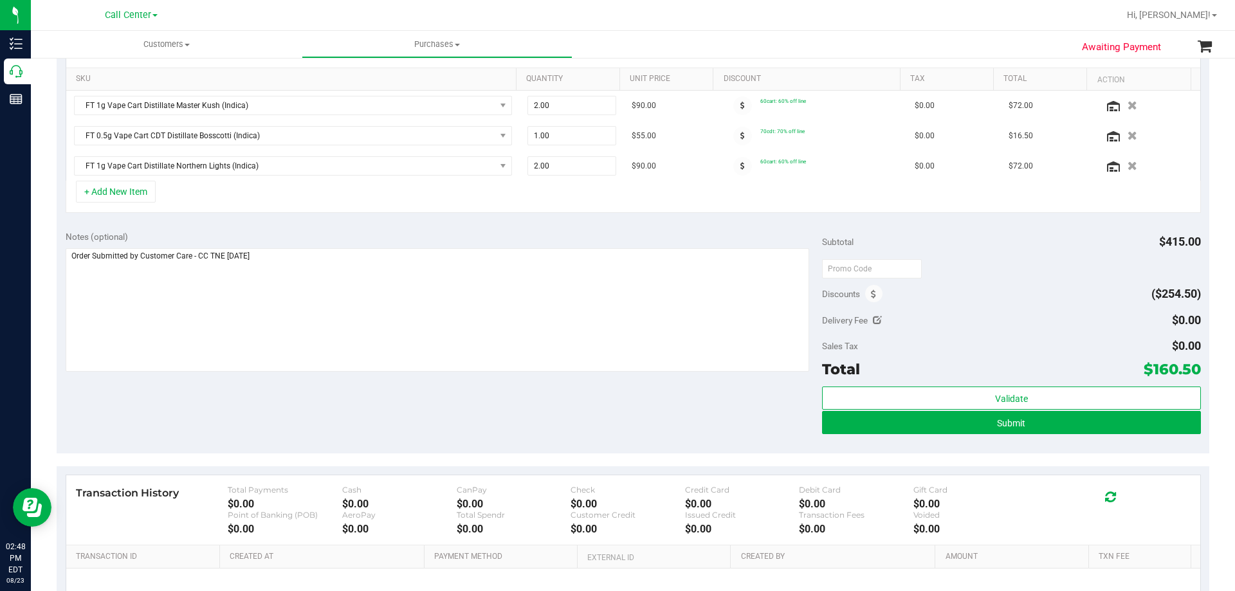
click at [419, 408] on div "Notes (optional) Subtotal $415.00 Discounts ($254.50) Delivery Fee $0.00 Sales …" at bounding box center [633, 338] width 1153 height 232
click at [1029, 268] on div at bounding box center [1011, 268] width 378 height 23
drag, startPoint x: 1142, startPoint y: 367, endPoint x: 1191, endPoint y: 372, distance: 49.2
click at [1191, 372] on span "$160.50" at bounding box center [1172, 369] width 57 height 18
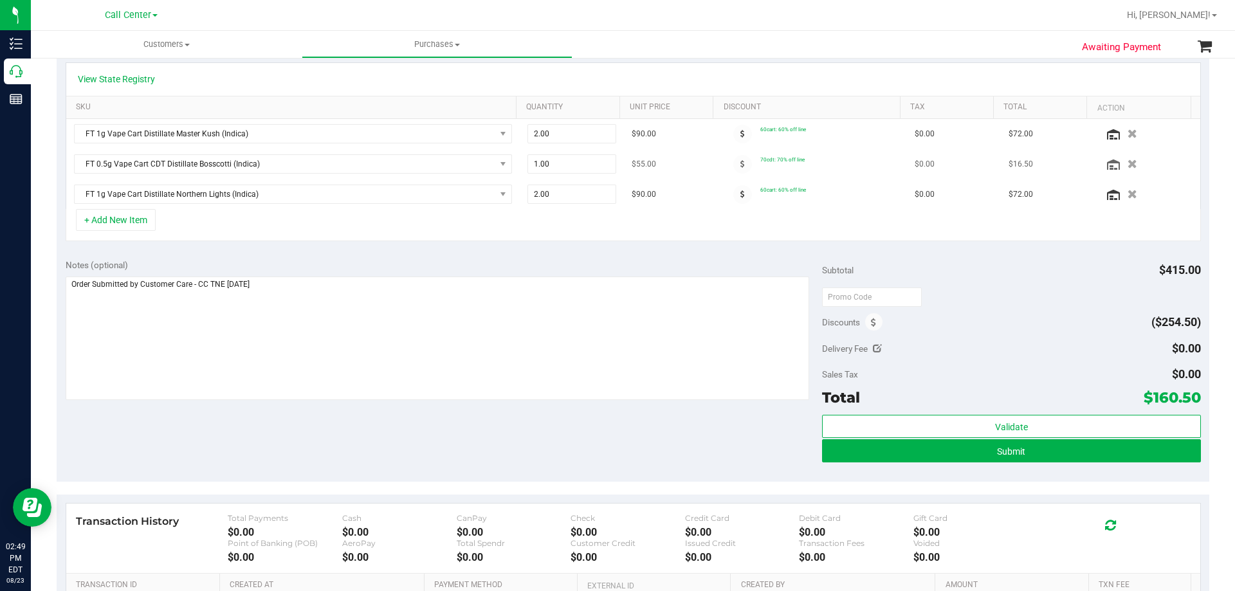
scroll to position [386, 0]
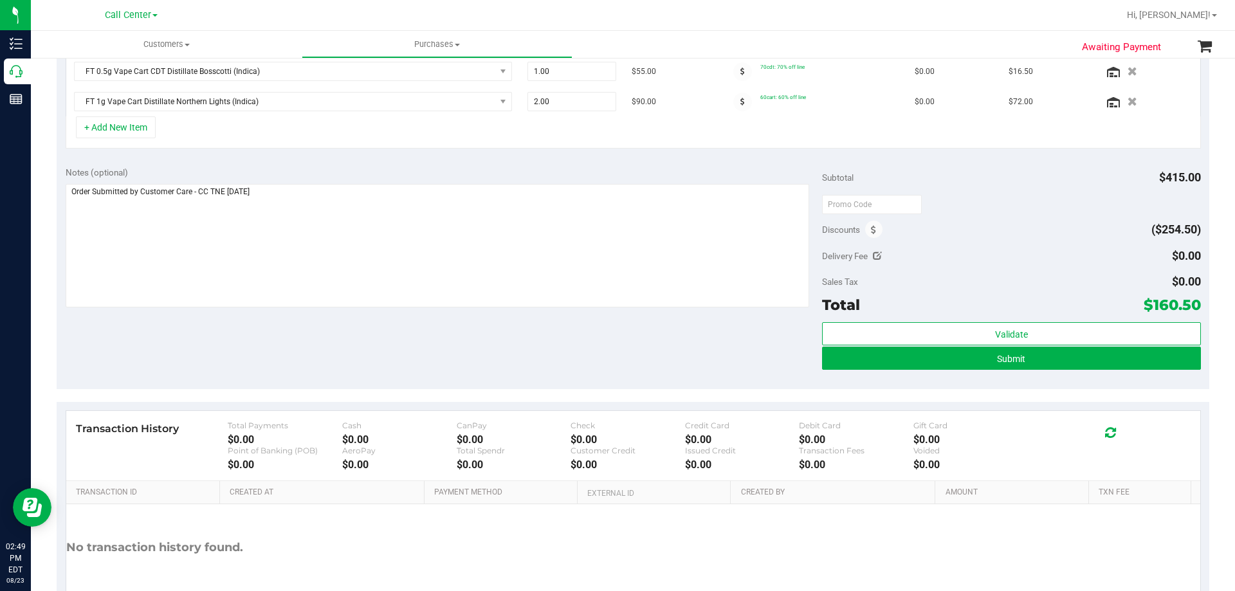
click at [364, 356] on div "Notes (optional) Subtotal $415.00 Discounts ($254.50) Delivery Fee $0.00 Sales …" at bounding box center [633, 274] width 1153 height 232
click at [997, 362] on span "Submit" at bounding box center [1011, 359] width 28 height 10
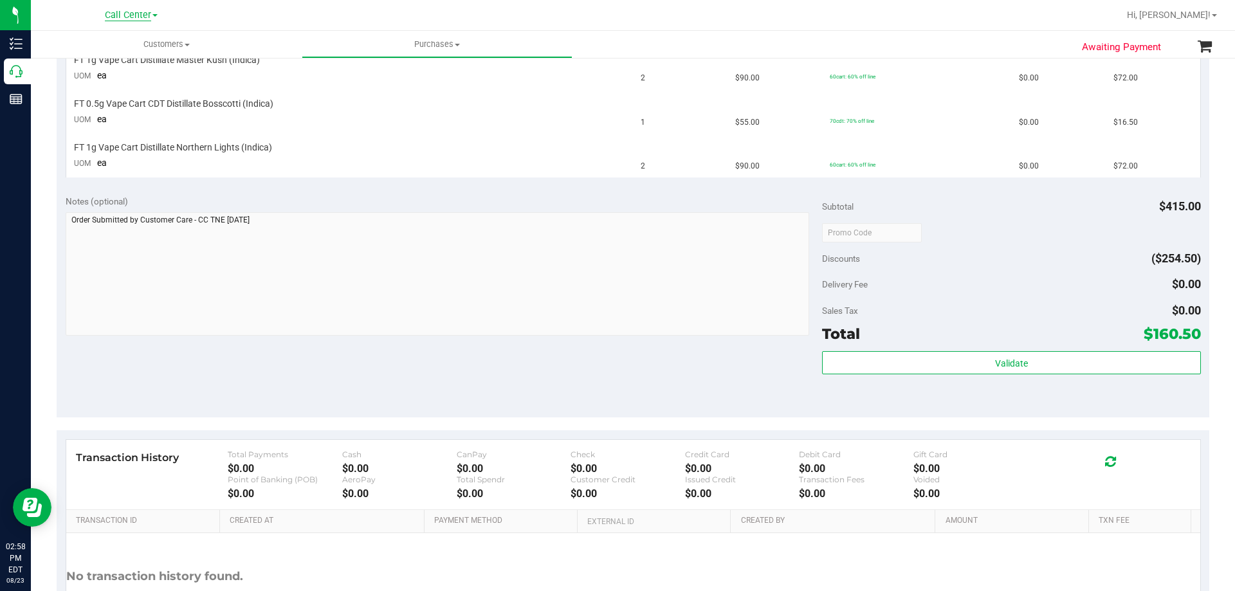
click at [124, 20] on div "Call Center" at bounding box center [131, 14] width 53 height 15
click at [127, 19] on span "Call Center" at bounding box center [128, 16] width 46 height 12
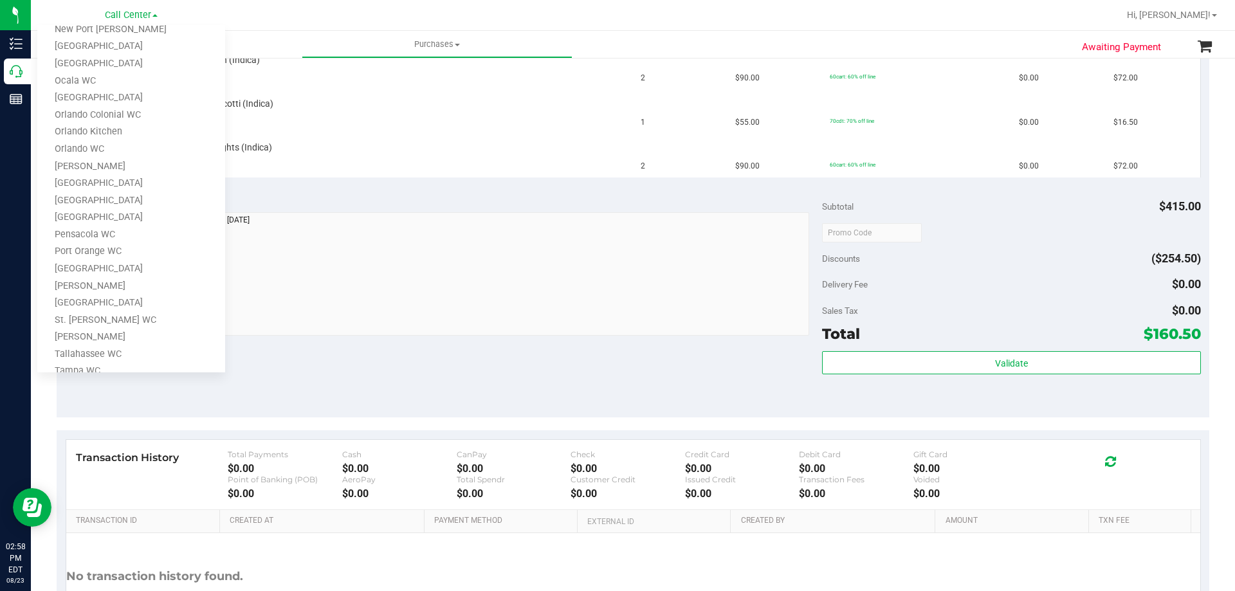
scroll to position [565, 0]
click at [101, 240] on link "Tampa WC" at bounding box center [131, 232] width 188 height 17
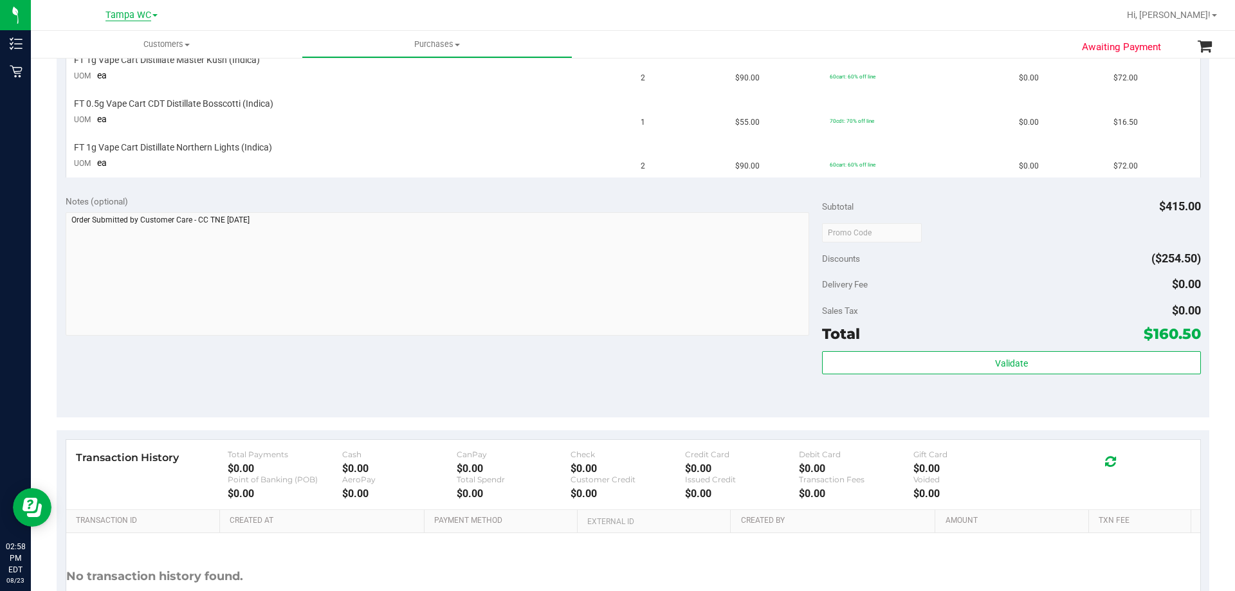
click at [128, 18] on span "Tampa WC" at bounding box center [128, 16] width 46 height 12
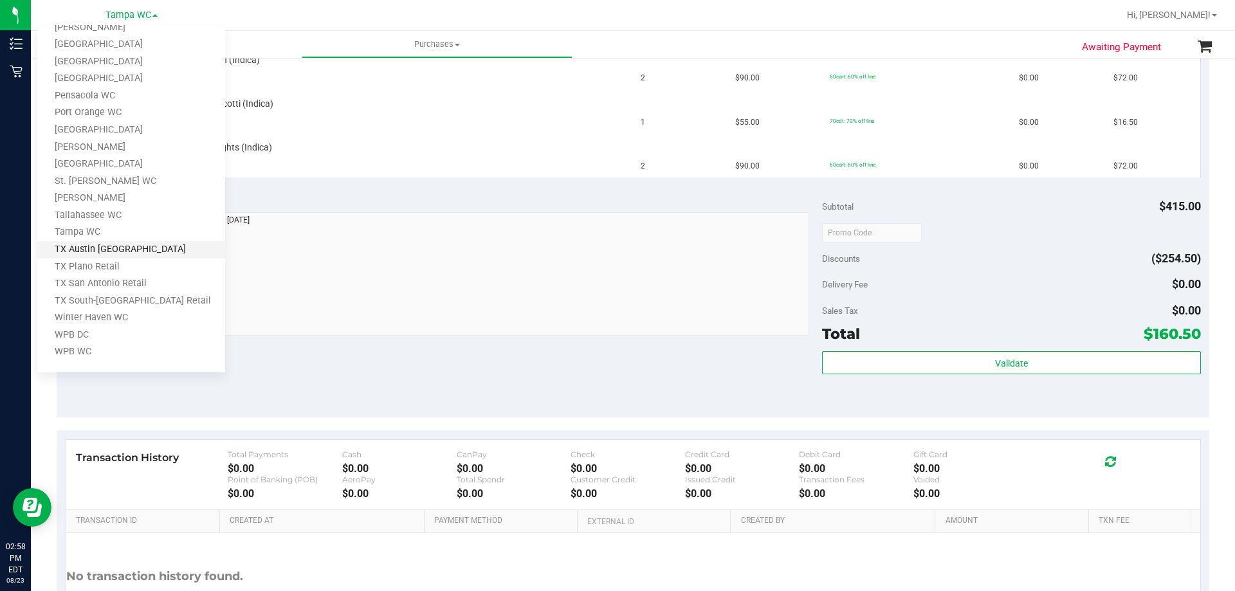
click at [109, 249] on link "TX Austin [GEOGRAPHIC_DATA]" at bounding box center [131, 249] width 188 height 17
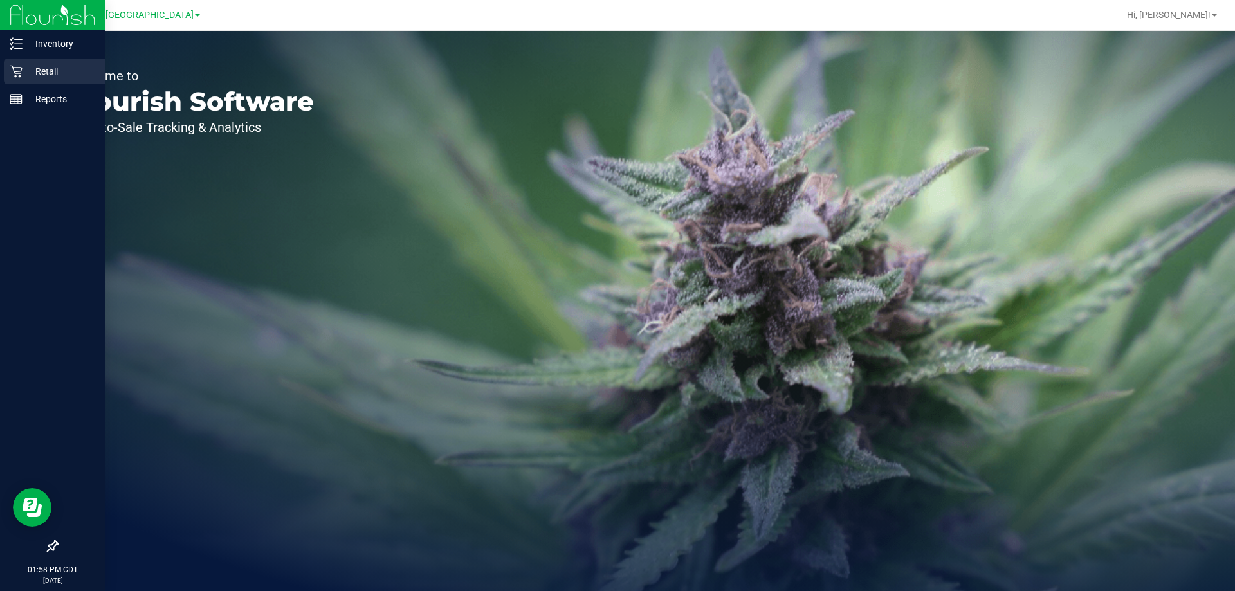
click at [45, 63] on div "Retail" at bounding box center [55, 72] width 102 height 26
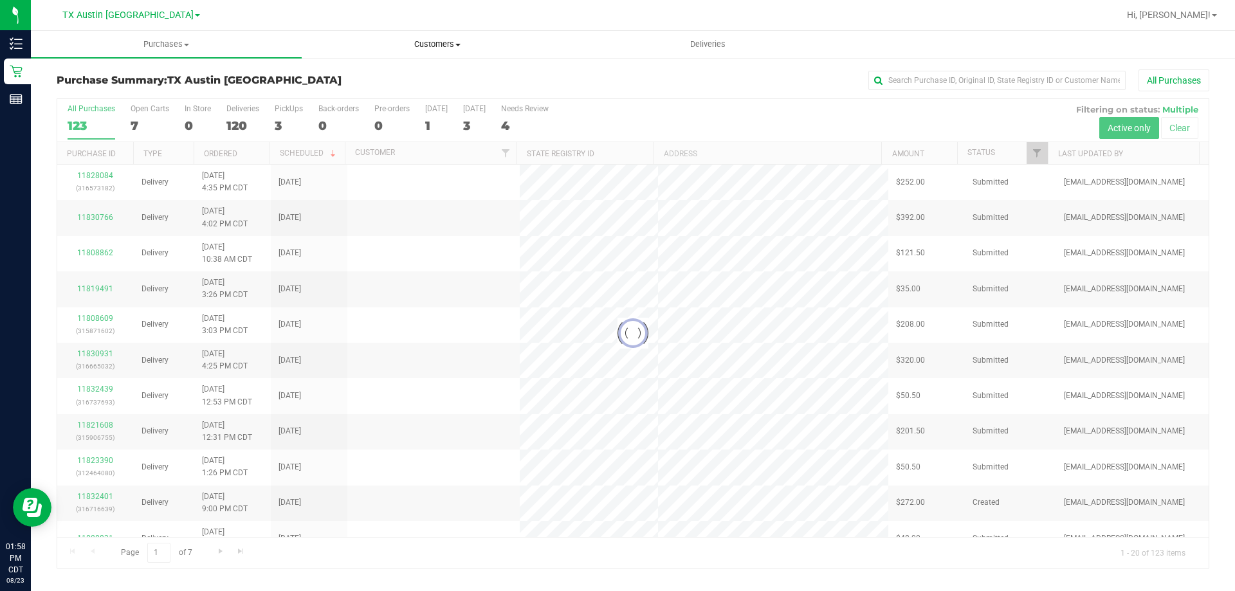
click at [441, 41] on span "Customers" at bounding box center [437, 45] width 270 height 12
click at [375, 78] on span "All customers" at bounding box center [348, 77] width 93 height 11
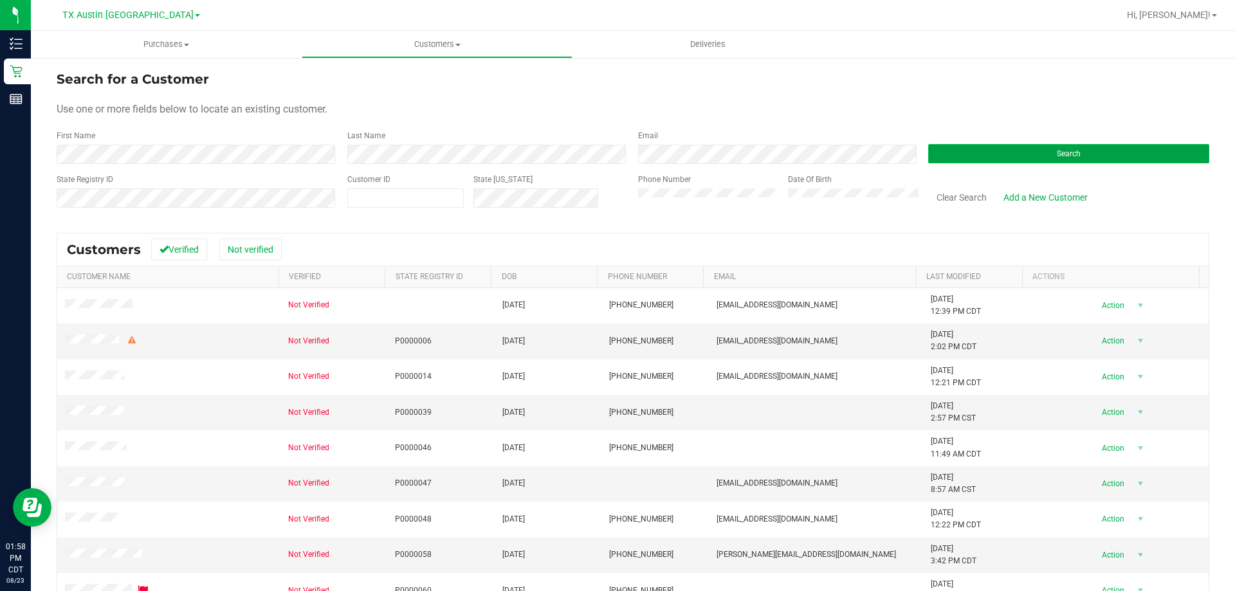
click at [975, 154] on button "Search" at bounding box center [1068, 153] width 281 height 19
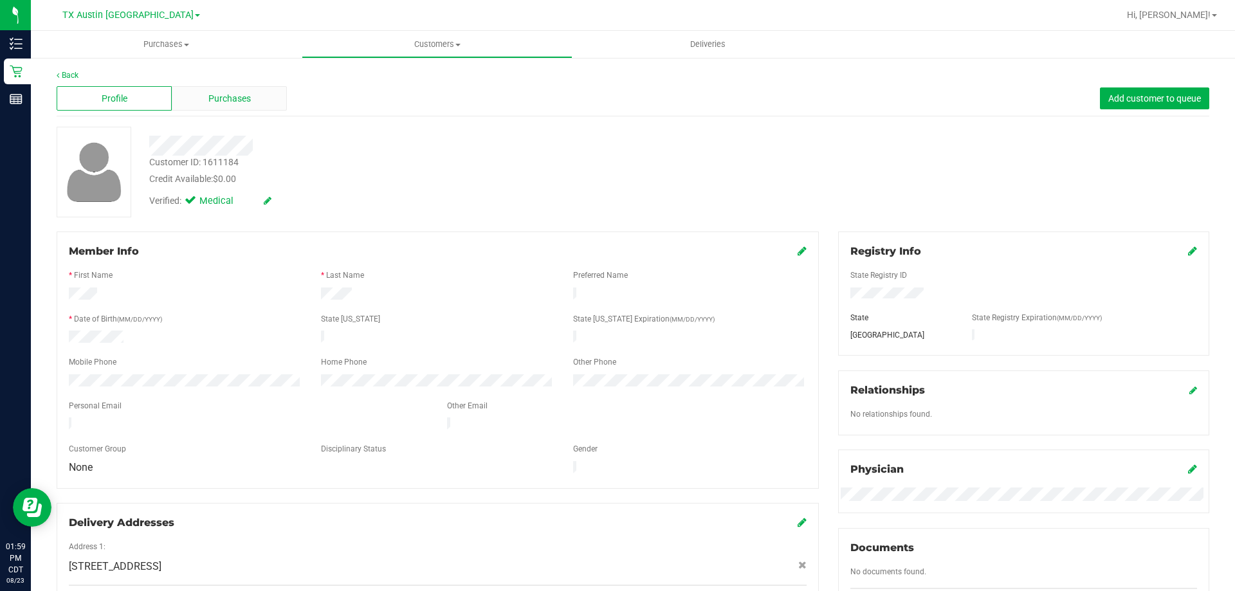
click at [231, 95] on span "Purchases" at bounding box center [229, 99] width 42 height 14
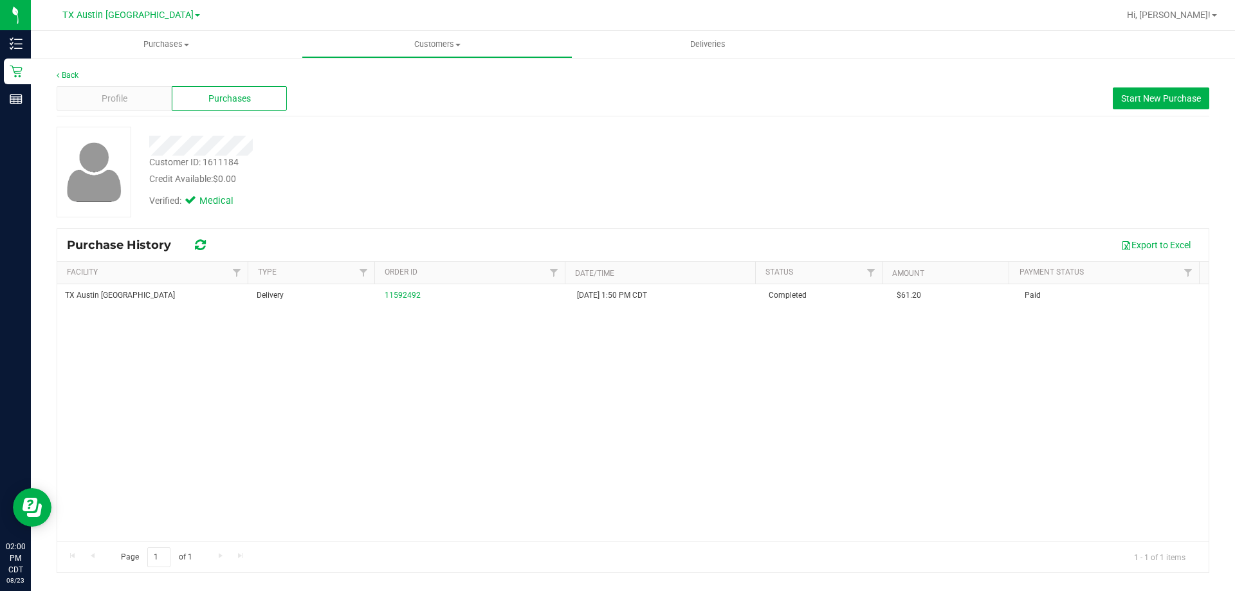
click at [459, 483] on div "TX Austin DC Delivery 11592492 7/8/2025 1:50 PM CDT Completed $61.20 Paid" at bounding box center [632, 412] width 1151 height 257
click at [1157, 95] on span "Start New Purchase" at bounding box center [1161, 98] width 80 height 10
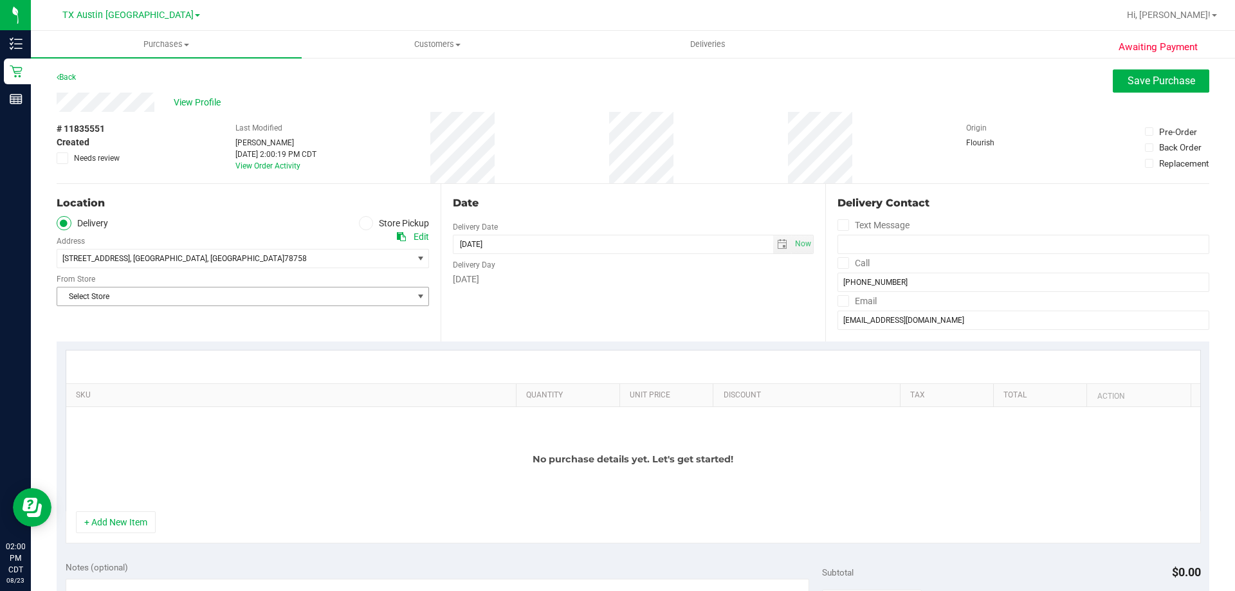
click at [158, 294] on span "Select Store" at bounding box center [234, 297] width 355 height 18
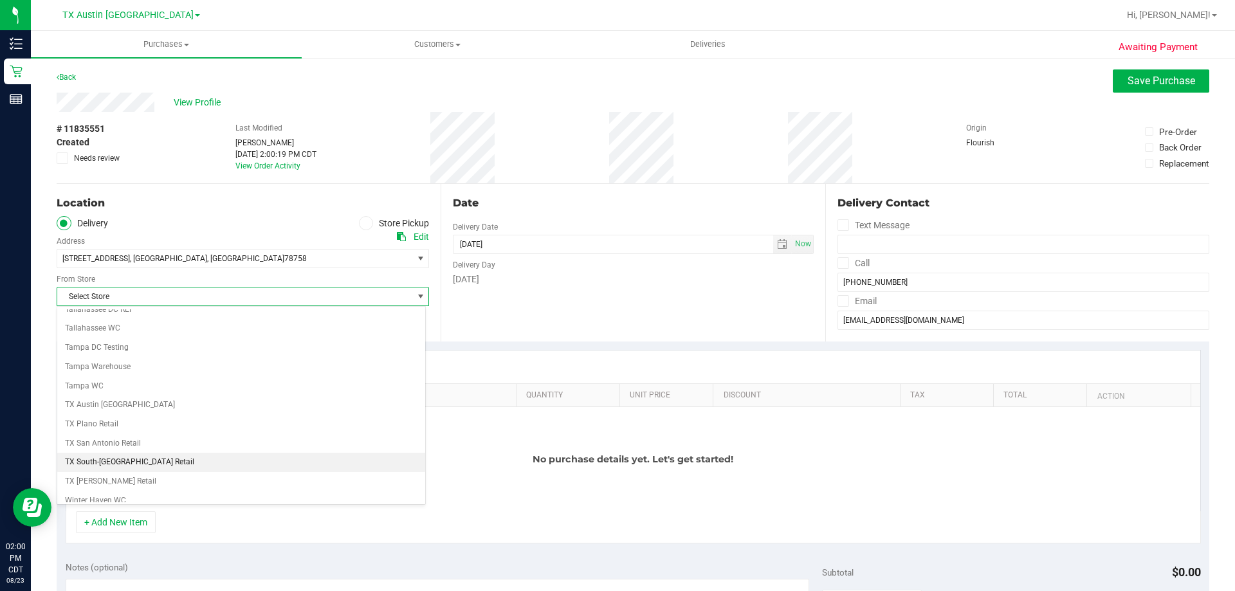
scroll to position [935, 0]
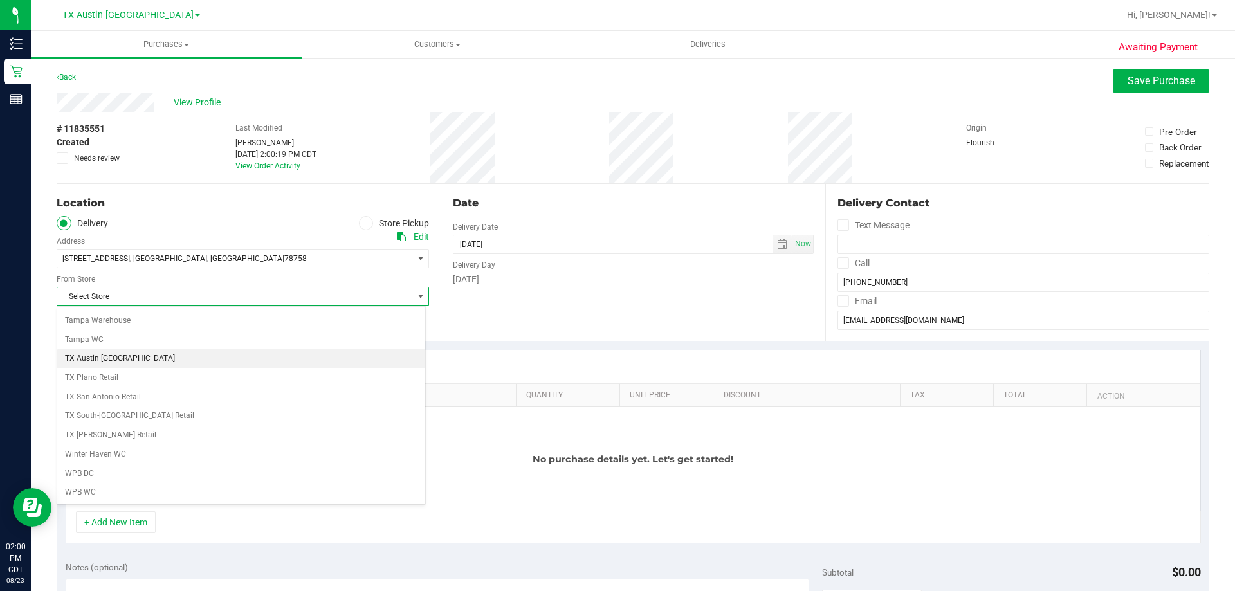
click at [140, 362] on li "TX Austin [GEOGRAPHIC_DATA]" at bounding box center [241, 358] width 368 height 19
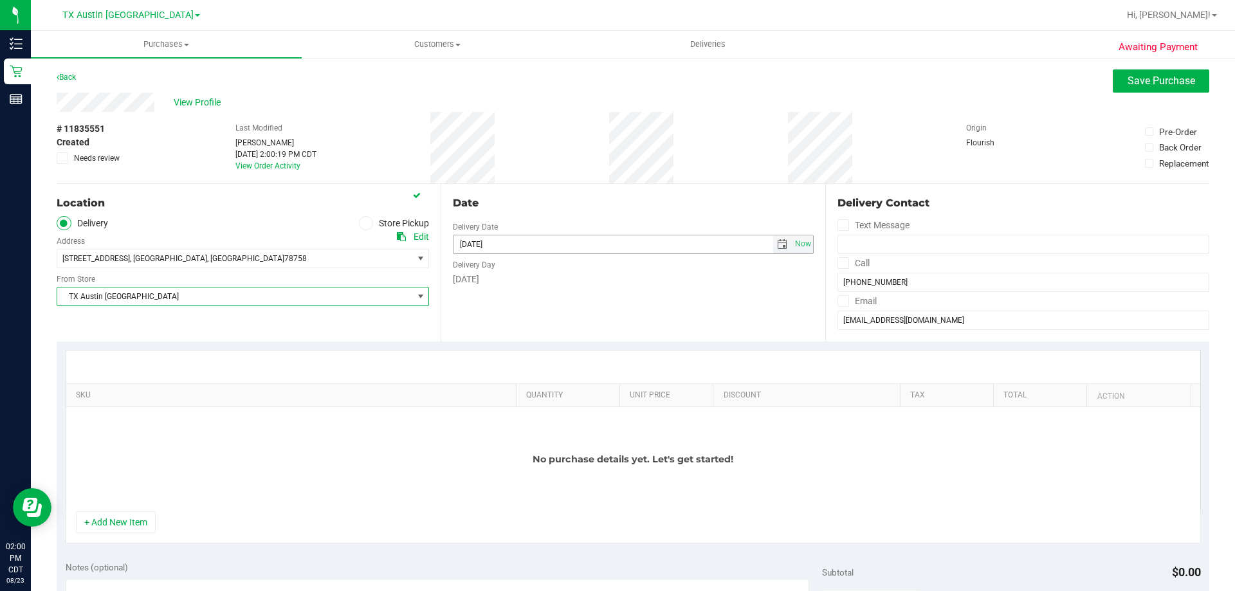
click at [777, 243] on span "select" at bounding box center [782, 244] width 10 height 10
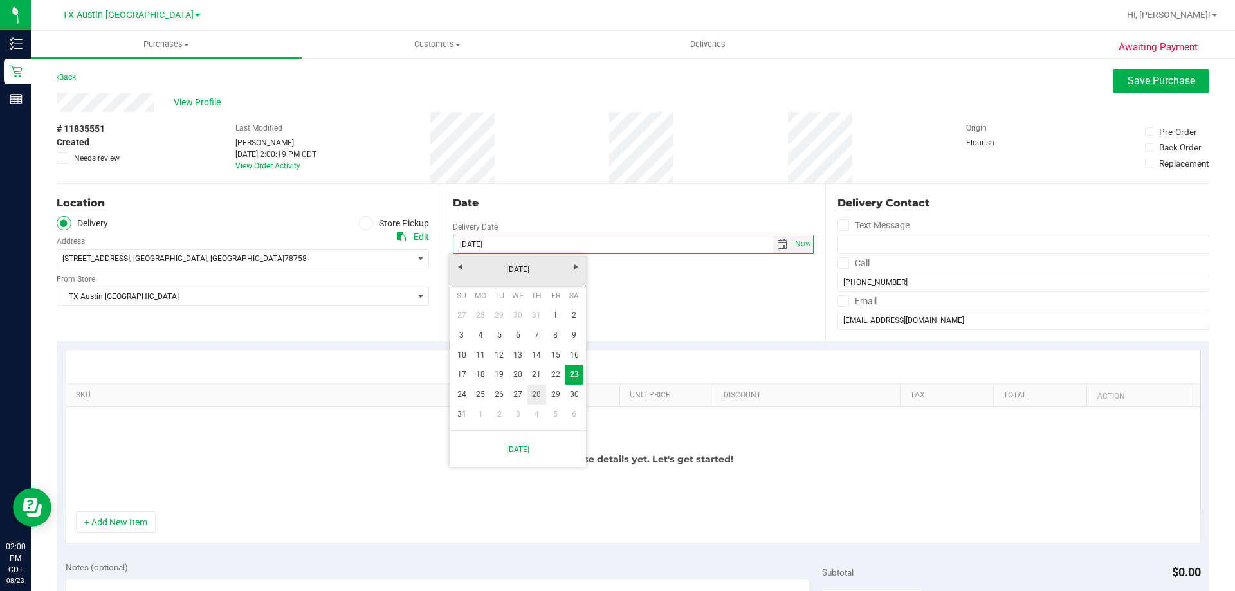
click at [536, 394] on link "28" at bounding box center [536, 395] width 19 height 20
type input "08/28/2025"
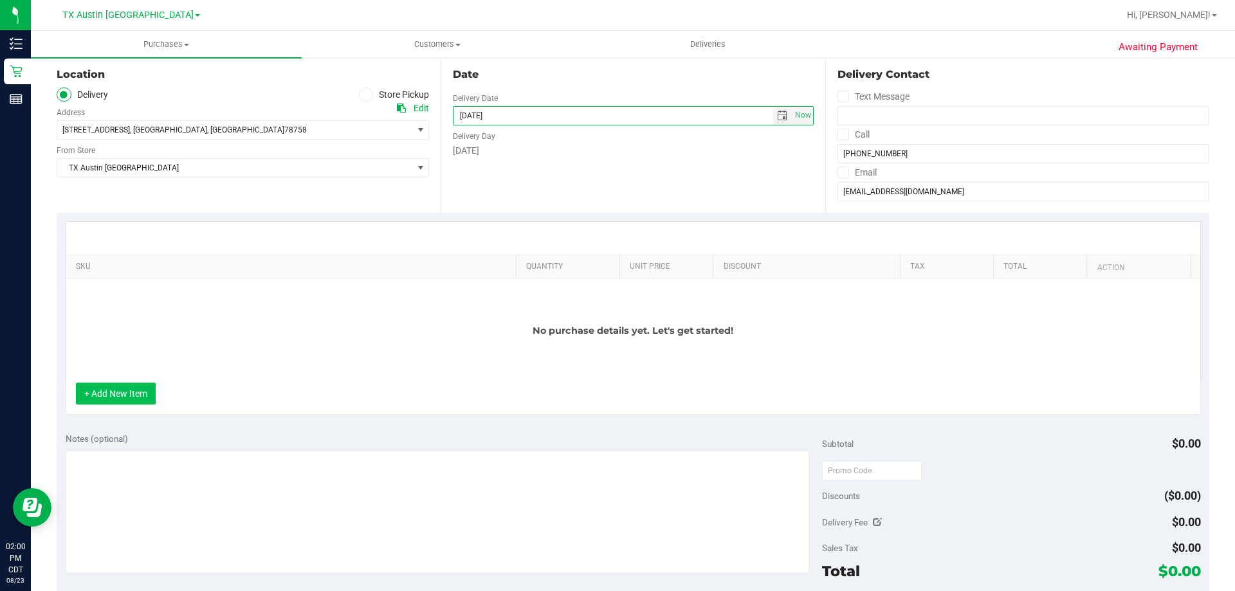
click at [110, 386] on button "+ Add New Item" at bounding box center [116, 394] width 80 height 22
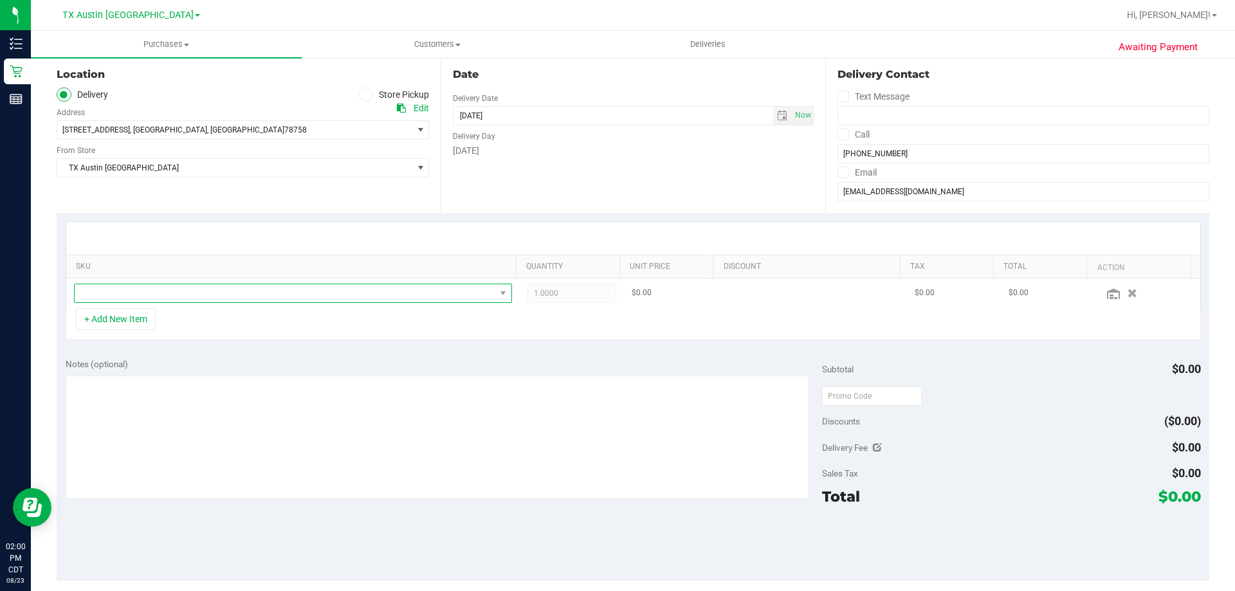
click at [235, 283] on td at bounding box center [292, 294] width 453 height 30
click at [234, 289] on span "NO DATA FOUND" at bounding box center [285, 293] width 421 height 18
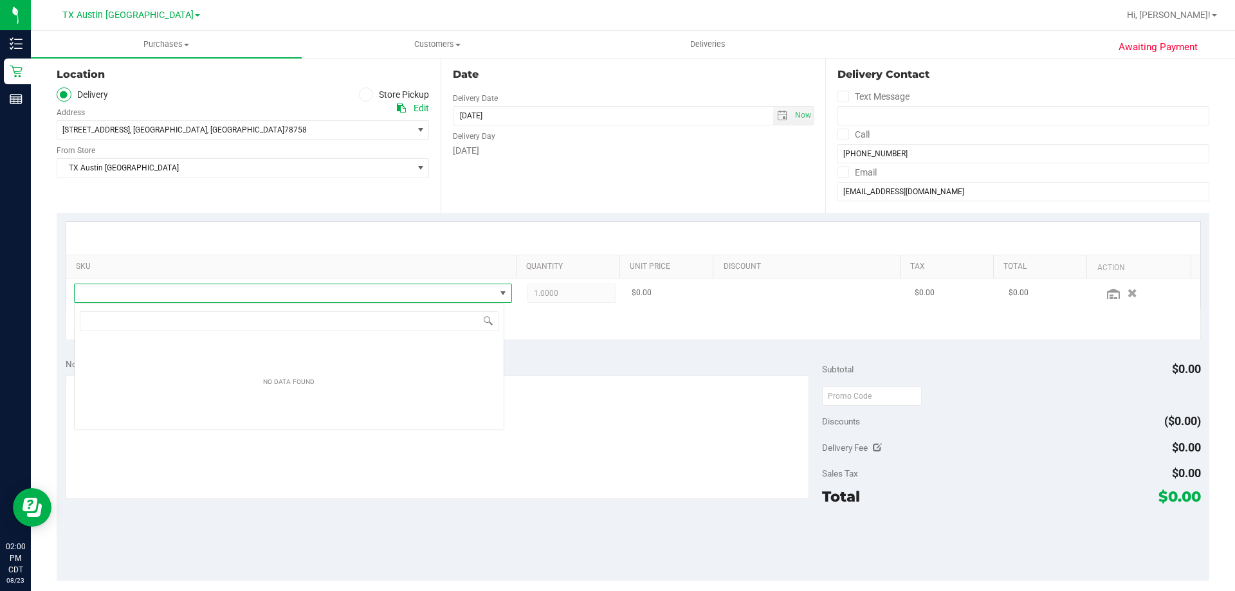
scroll to position [19, 430]
type input "TX HT 5mg [US_STATE] Orange Gummies (1:1 CBD:THC) 40ct"
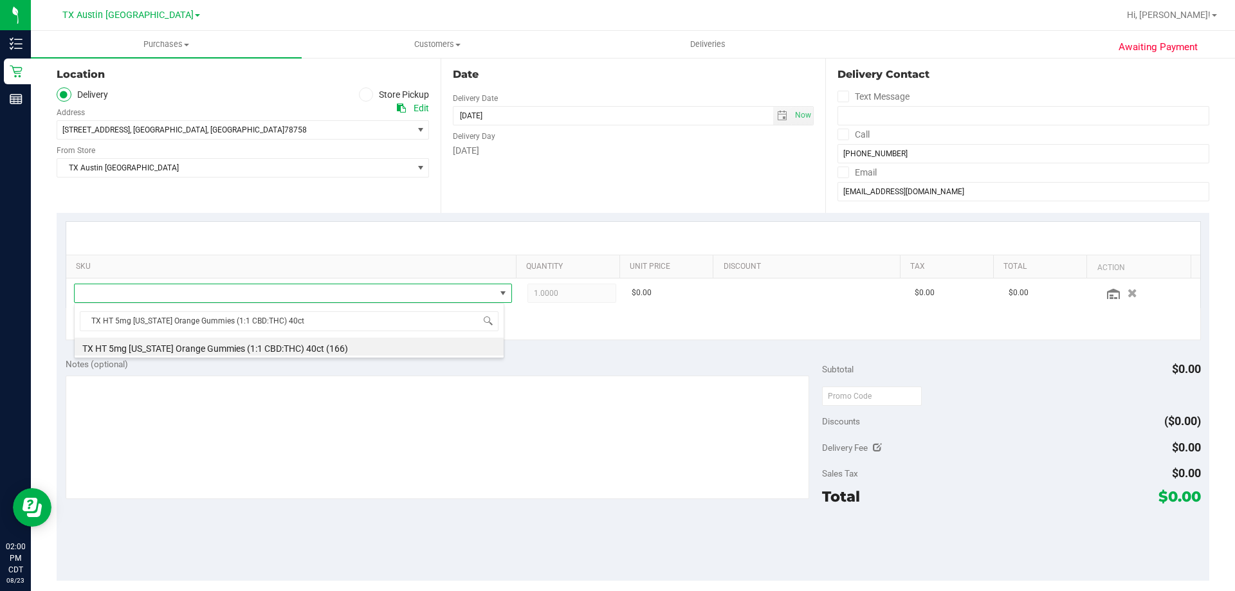
click at [307, 347] on li "TX HT 5mg Texas Orange Gummies (1:1 CBD:THC) 40ct (166)" at bounding box center [289, 347] width 429 height 18
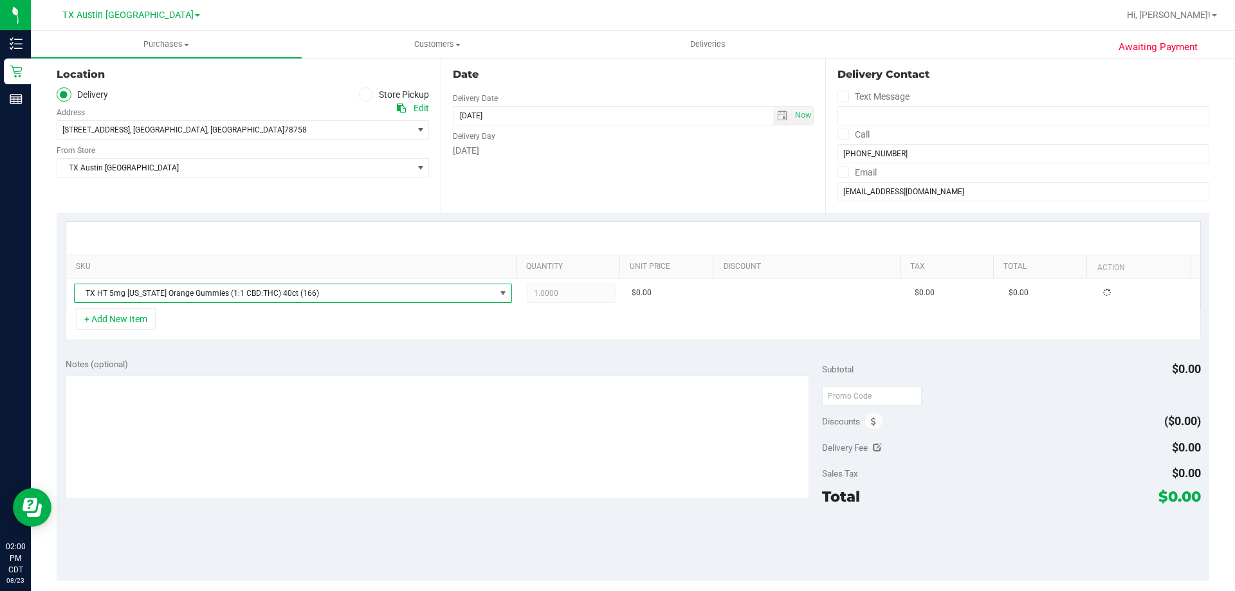
click at [282, 320] on div "+ Add New Item" at bounding box center [633, 324] width 1135 height 32
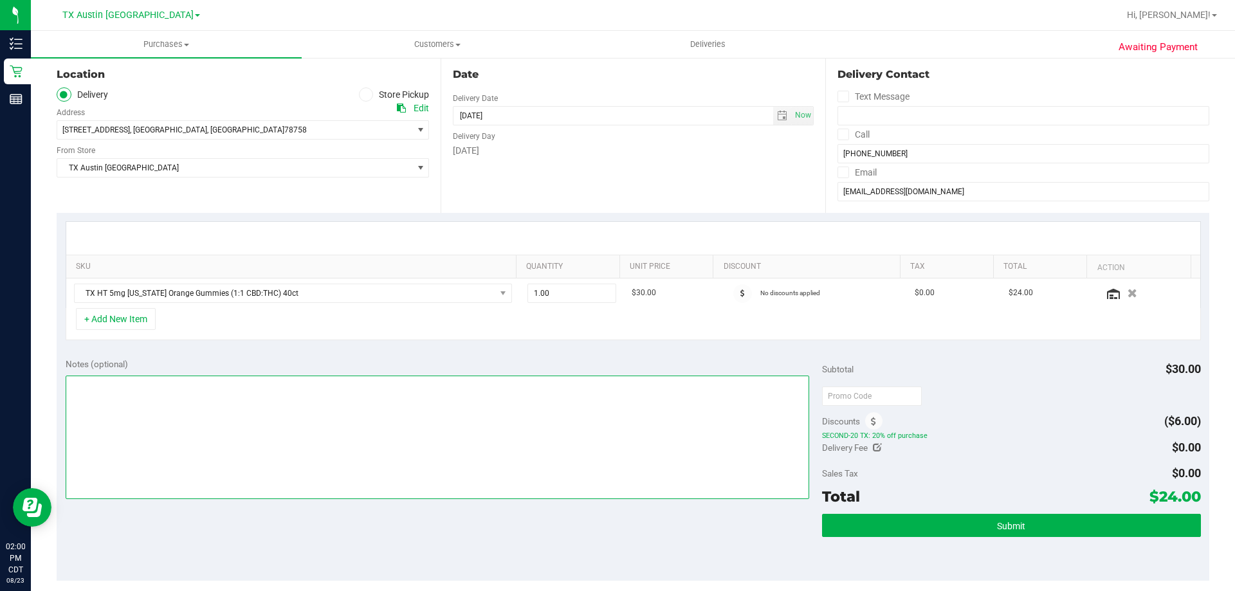
click at [170, 437] on textarea at bounding box center [438, 438] width 744 height 124
type textarea "n"
click at [324, 416] on textarea at bounding box center [438, 438] width 744 height 124
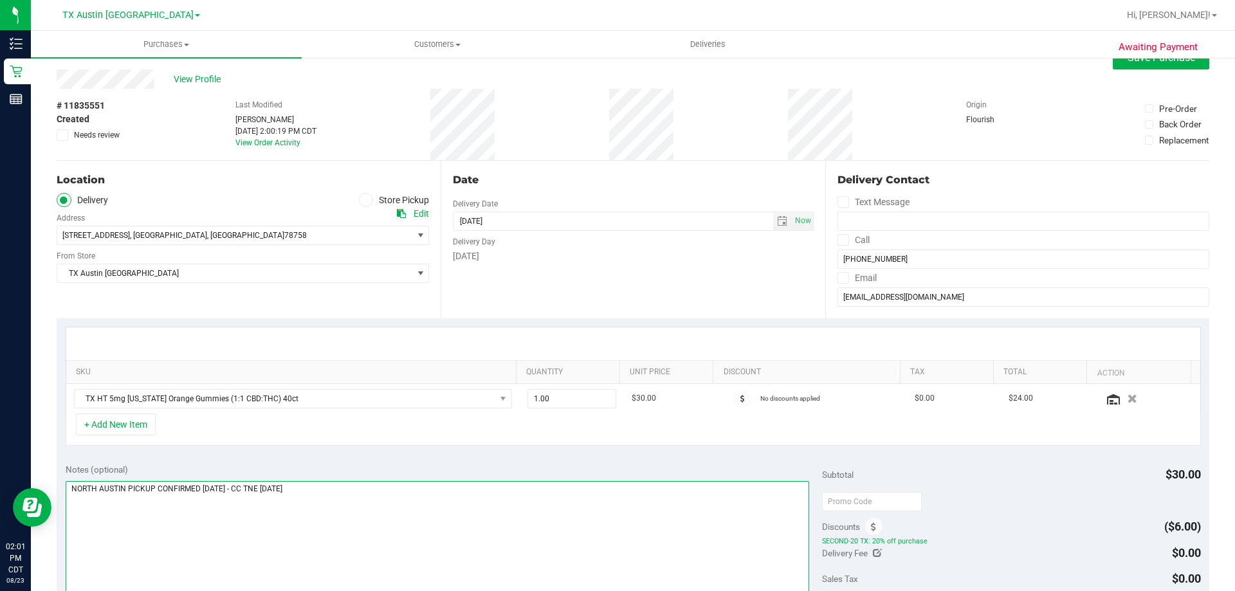
scroll to position [0, 0]
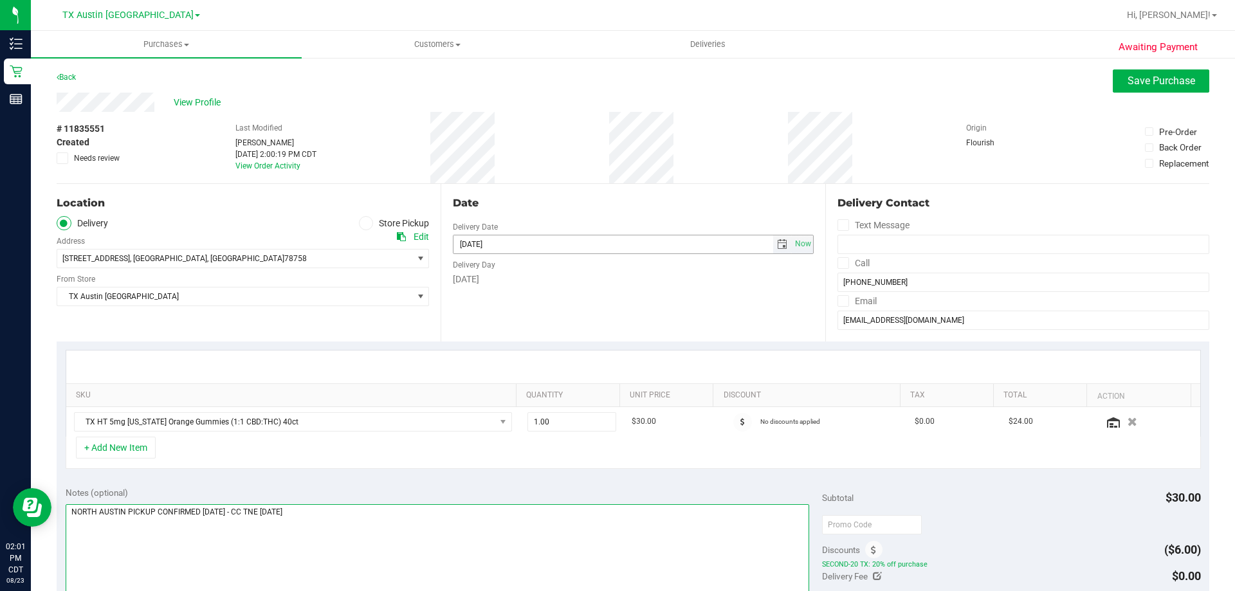
click at [777, 245] on span "select" at bounding box center [782, 244] width 10 height 10
type textarea "NORTH AUSTIN PICKUP CONFIRMED 8/28/2025 - CC TNE 08/23/25"
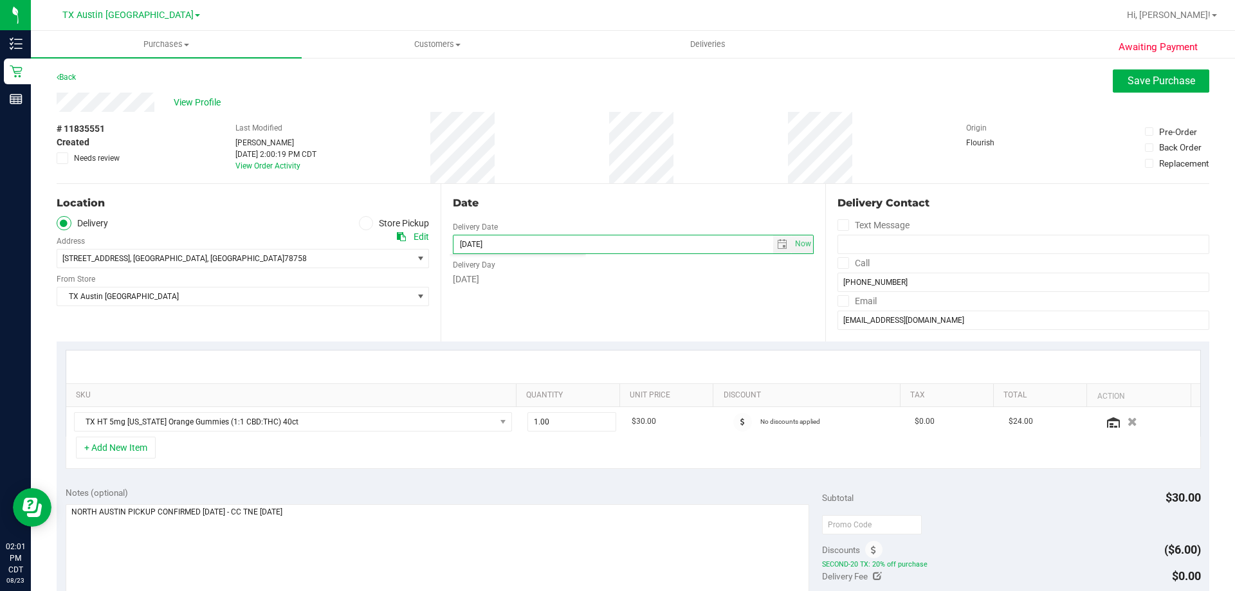
click at [656, 459] on div "+ Add New Item" at bounding box center [633, 453] width 1135 height 32
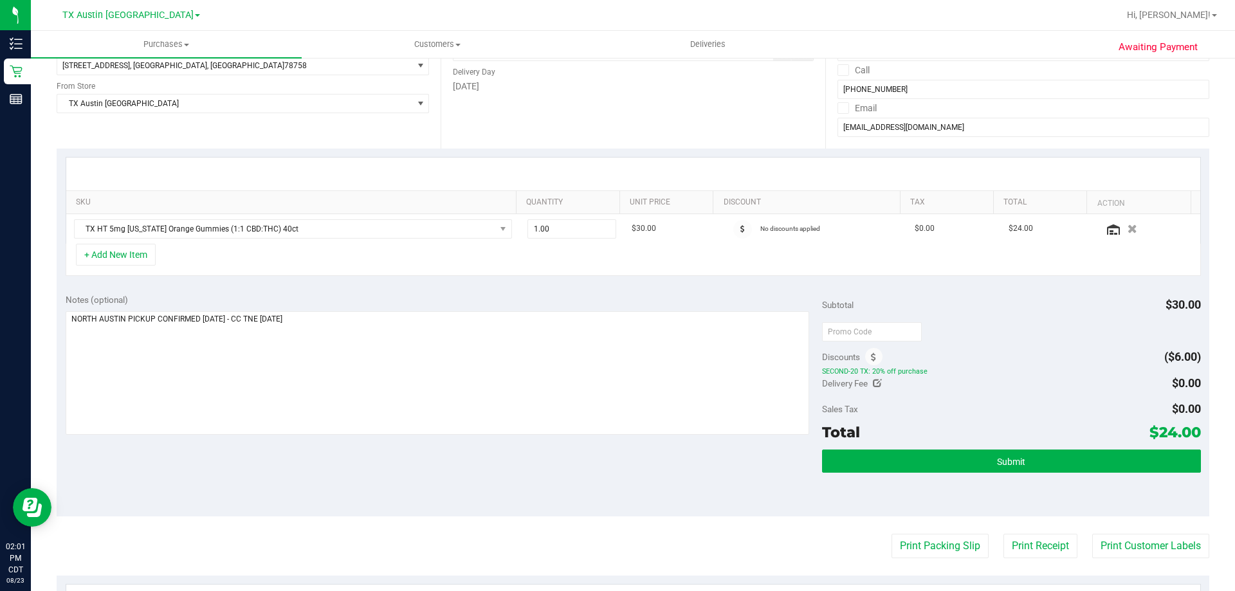
drag, startPoint x: 814, startPoint y: 372, endPoint x: 945, endPoint y: 370, distance: 130.6
click at [945, 370] on div "Notes (optional) Subtotal $30.00 Discounts ($6.00) SECOND-20 TX: 20% off purcha…" at bounding box center [633, 401] width 1153 height 232
click at [946, 370] on span "SECOND-20 TX: 20% off purchase" at bounding box center [1011, 371] width 378 height 9
drag, startPoint x: 1149, startPoint y: 430, endPoint x: 1191, endPoint y: 430, distance: 41.8
click at [1191, 430] on span "$24.00" at bounding box center [1175, 432] width 51 height 18
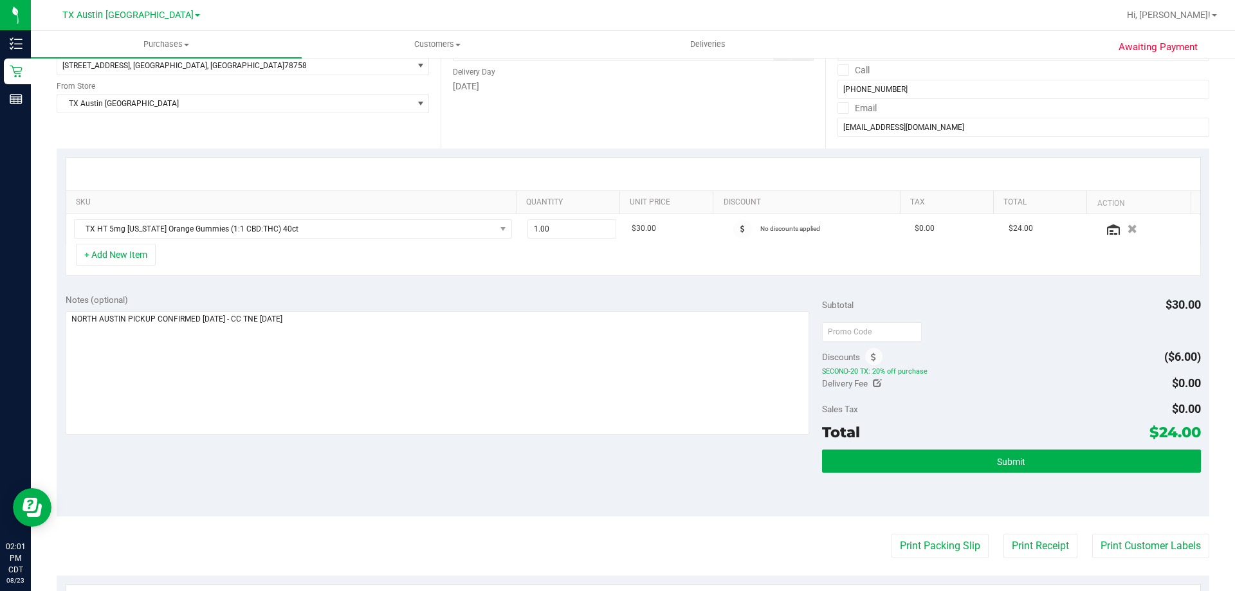
click at [736, 479] on div "Notes (optional) Subtotal $30.00 Discounts ($6.00) SECOND-20 TX: 20% off purcha…" at bounding box center [633, 401] width 1153 height 232
click at [535, 345] on textarea at bounding box center [438, 373] width 744 height 124
click at [479, 466] on div "Notes (optional) Subtotal $30.00 Discounts ($6.00) SECOND-20 TX: 20% off purcha…" at bounding box center [633, 401] width 1153 height 232
click at [466, 381] on textarea at bounding box center [438, 373] width 744 height 124
click at [457, 450] on div "Notes (optional) Subtotal $30.00 Discounts ($6.00) SECOND-20 TX: 20% off purcha…" at bounding box center [633, 401] width 1153 height 232
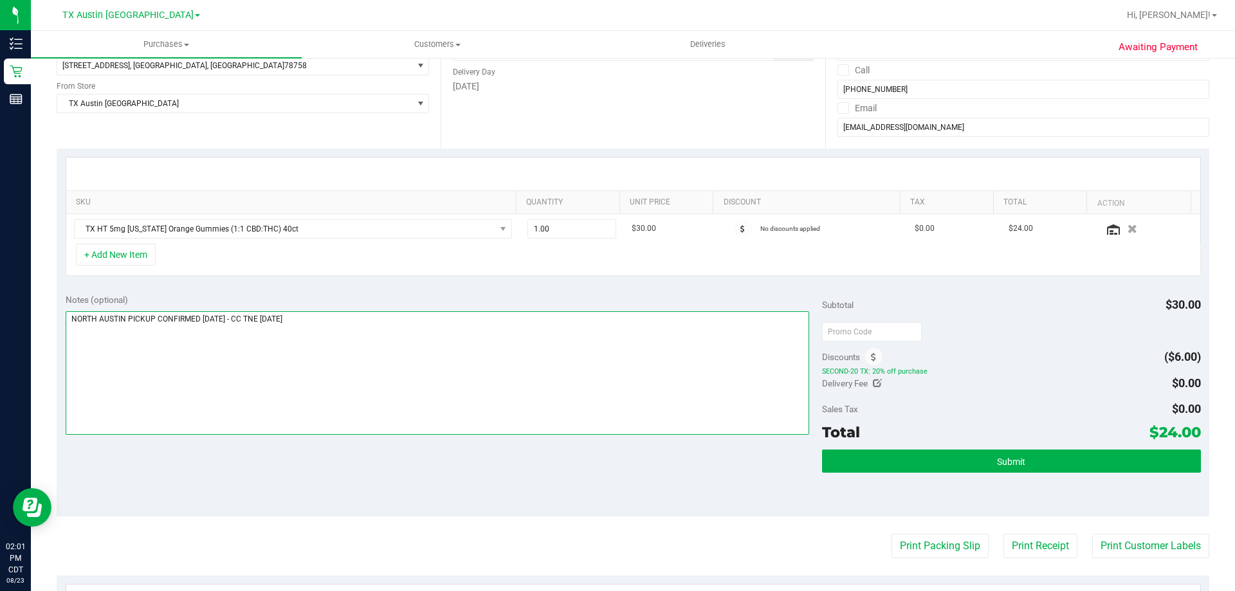
click at [410, 354] on textarea at bounding box center [438, 373] width 744 height 124
click at [426, 463] on div "Notes (optional) Subtotal $30.00 Discounts ($6.00) SECOND-20 TX: 20% off purcha…" at bounding box center [633, 401] width 1153 height 232
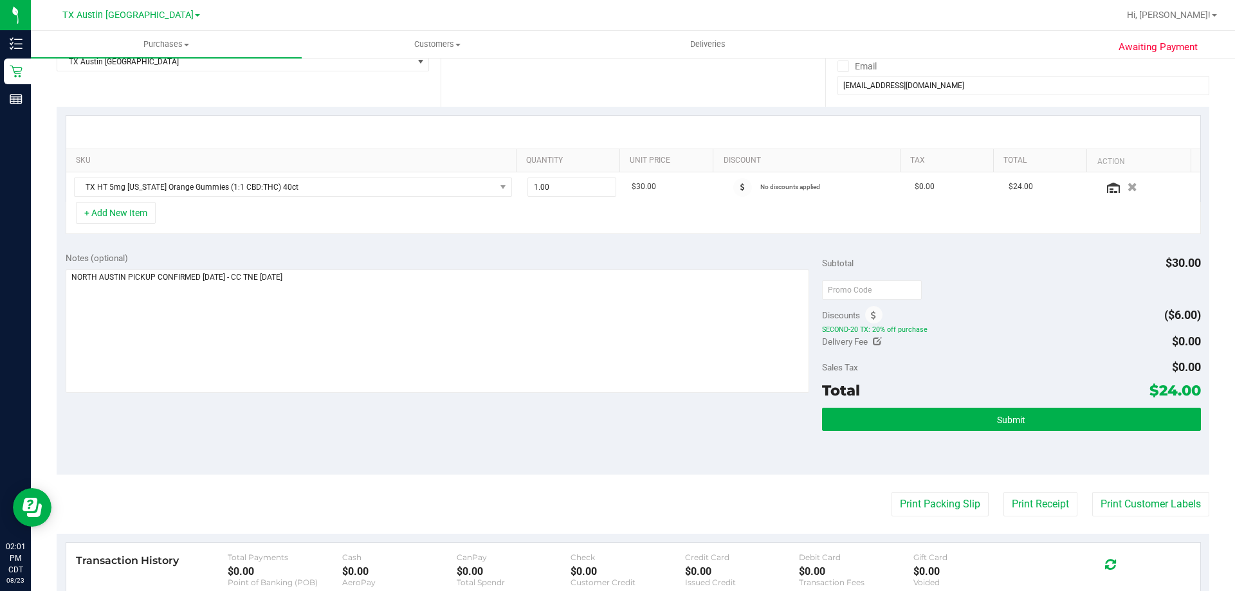
scroll to position [257, 0]
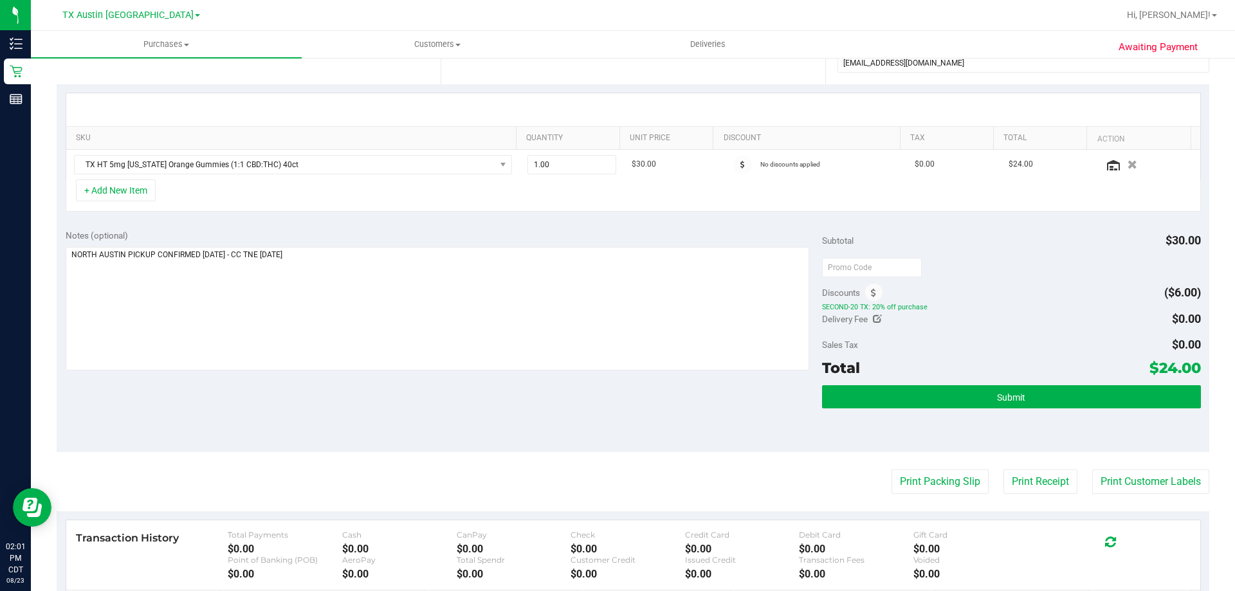
click at [396, 414] on div "Notes (optional) Subtotal $30.00 Discounts ($6.00) SECOND-20 TX: 20% off purcha…" at bounding box center [633, 337] width 1153 height 232
click at [562, 410] on div "Notes (optional) Subtotal $30.00 Discounts ($6.00) SECOND-20 TX: 20% off purcha…" at bounding box center [633, 337] width 1153 height 232
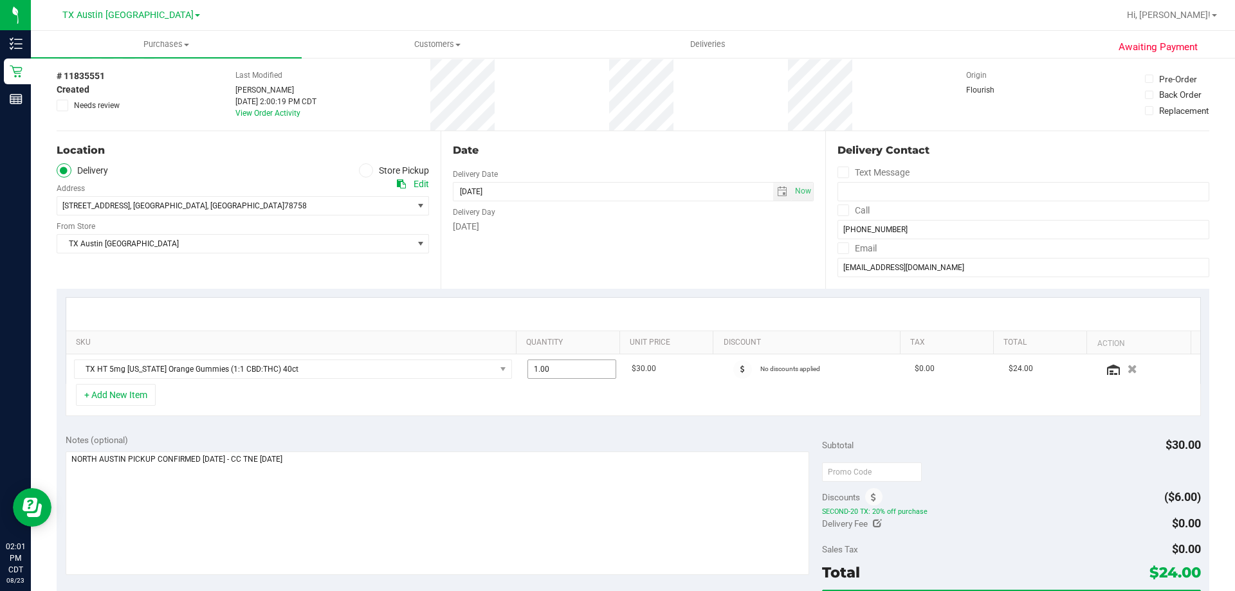
scroll to position [0, 0]
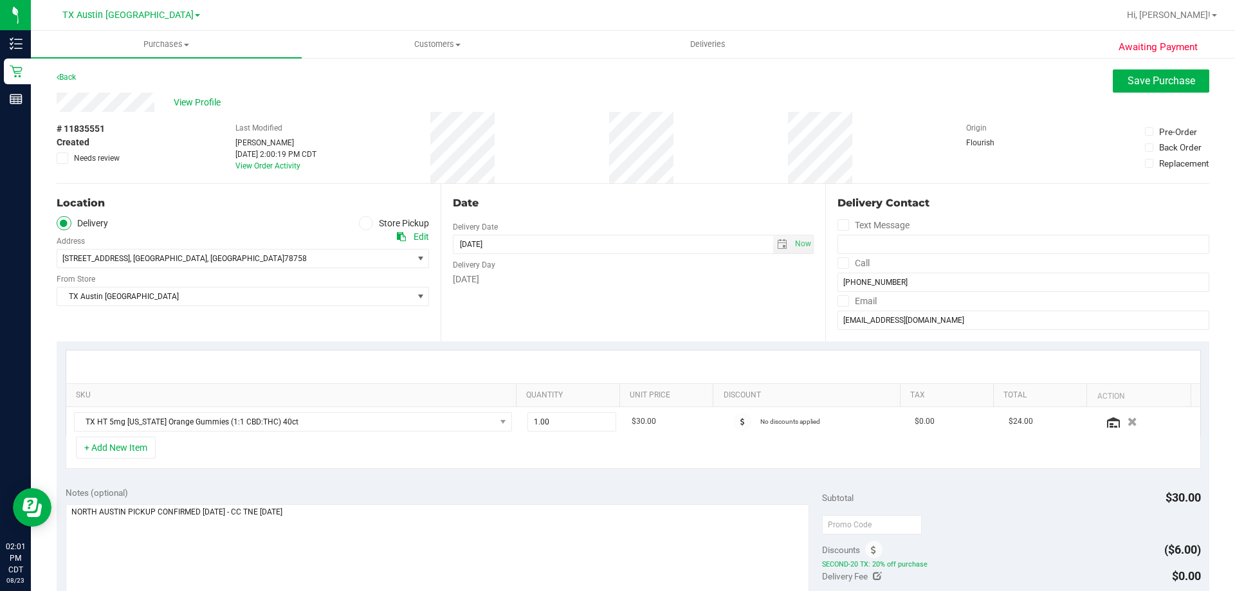
click at [591, 288] on div "Date Delivery Date 08/28/2025 Now 08/28/2025 08:00 AM Now Delivery Day Thursday" at bounding box center [633, 263] width 384 height 158
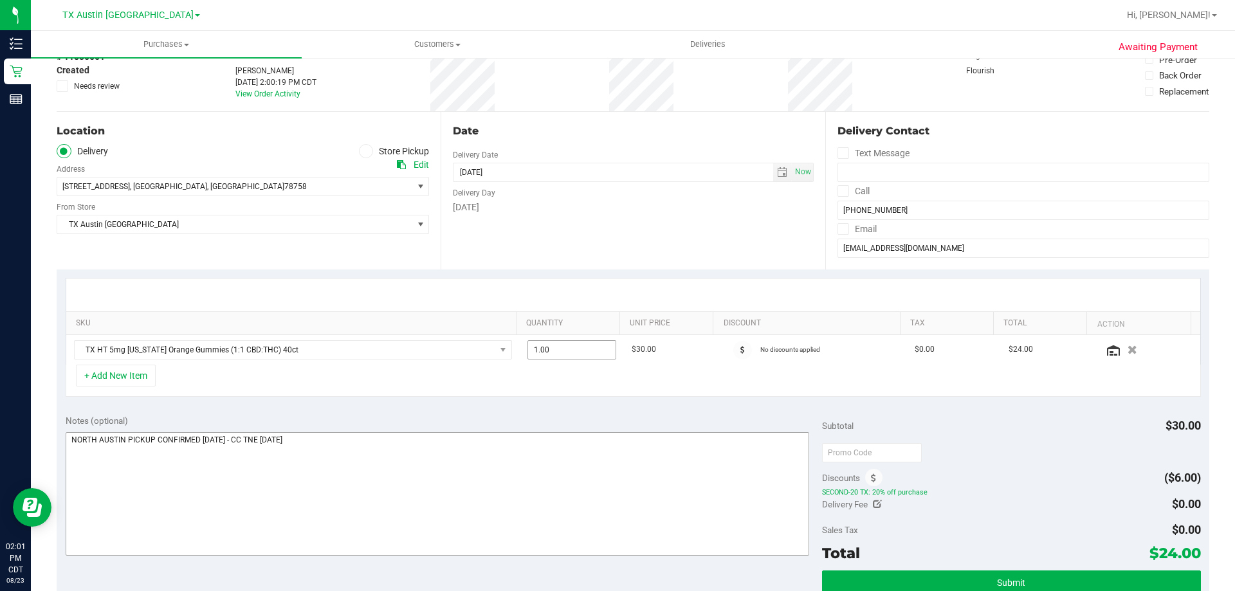
scroll to position [129, 0]
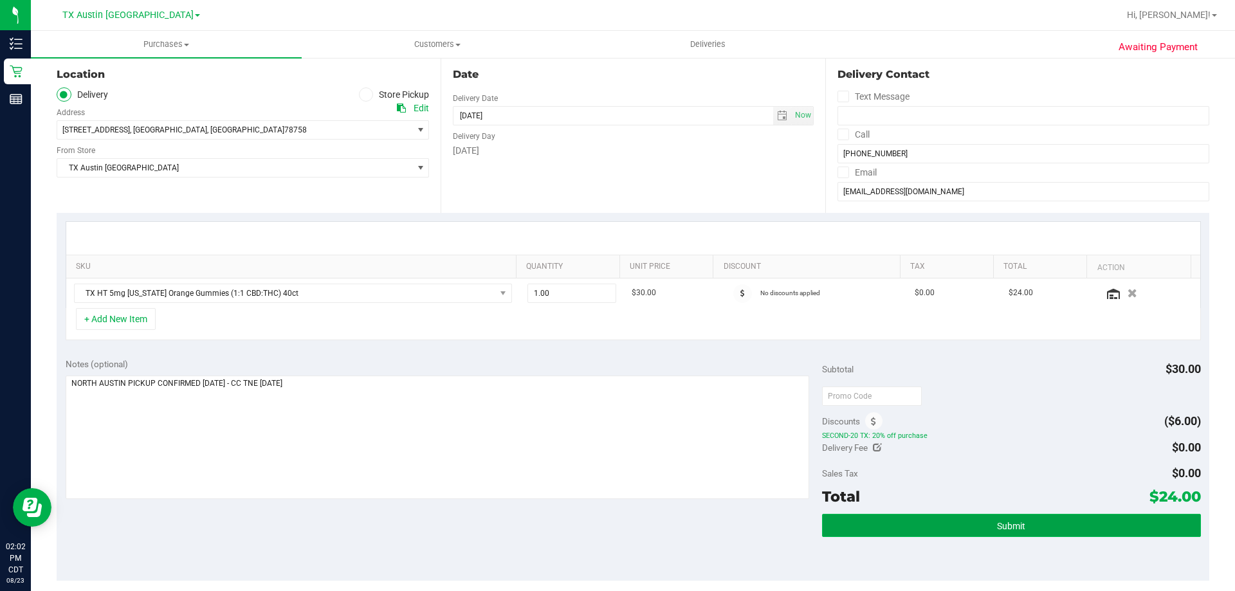
click at [981, 535] on button "Submit" at bounding box center [1011, 525] width 378 height 23
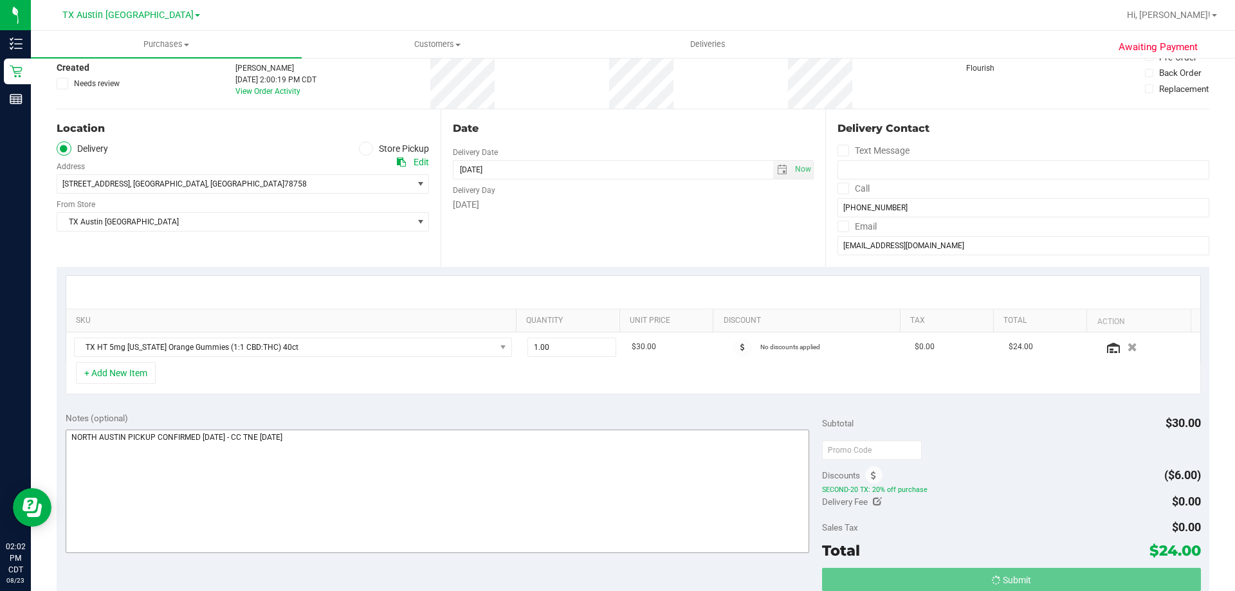
scroll to position [0, 0]
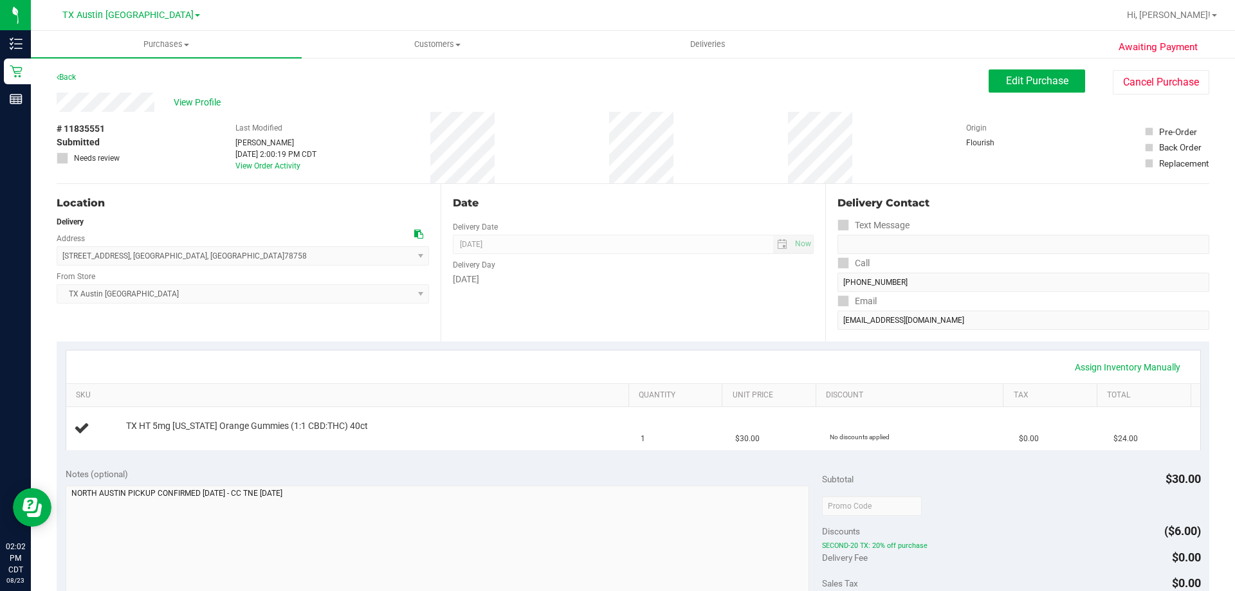
click at [416, 237] on icon at bounding box center [418, 234] width 9 height 9
click at [1034, 90] on button "Edit Purchase" at bounding box center [1037, 80] width 96 height 23
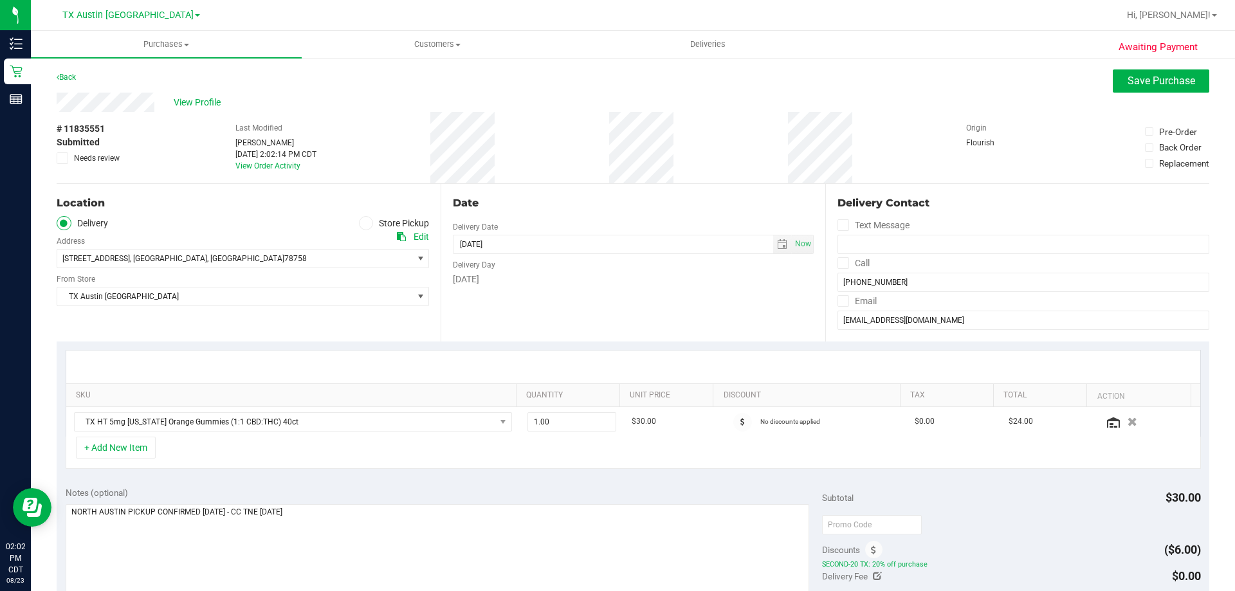
click at [419, 240] on div "Edit" at bounding box center [421, 237] width 15 height 14
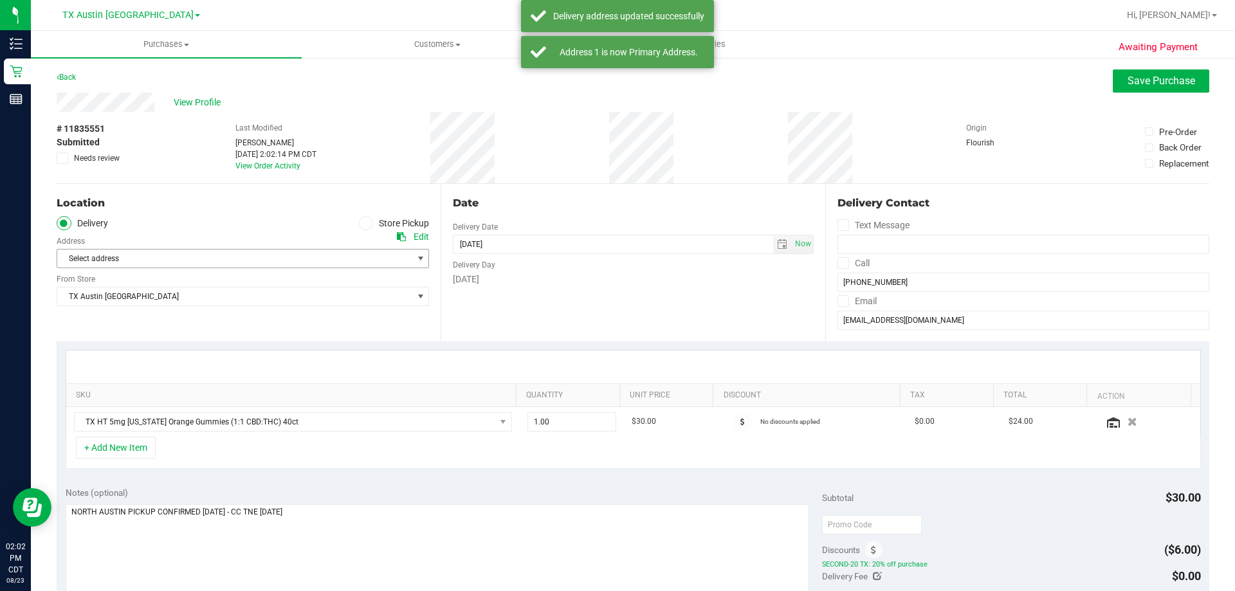
click at [293, 253] on span "Select address" at bounding box center [226, 259] width 338 height 18
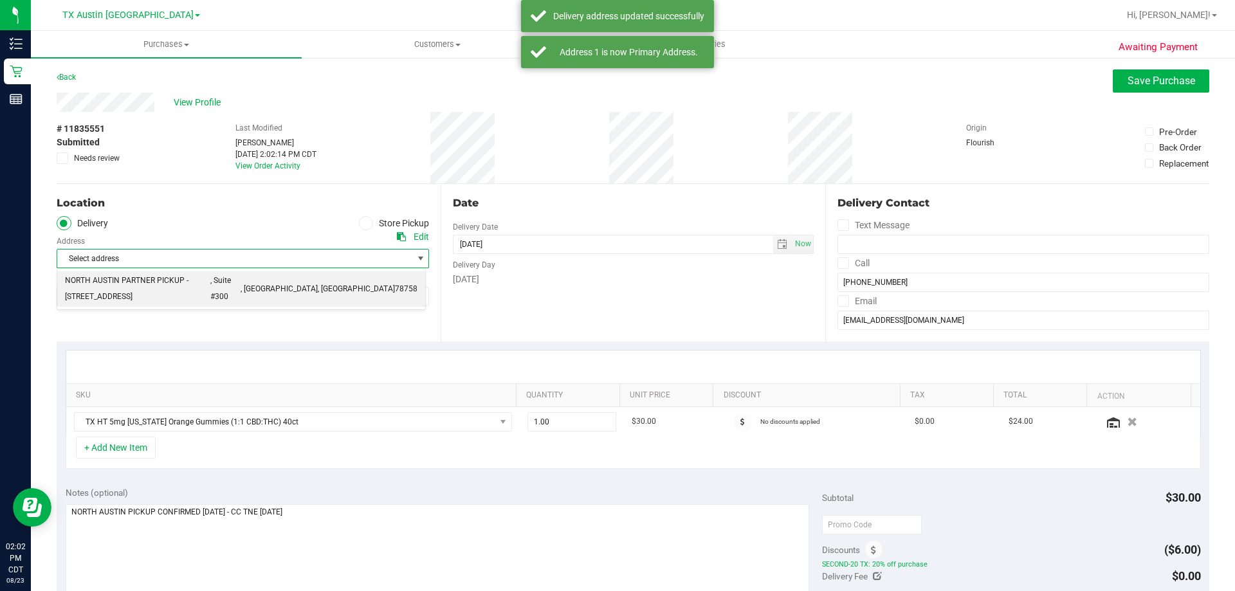
click at [241, 289] on span ", Suite #300" at bounding box center [225, 289] width 30 height 33
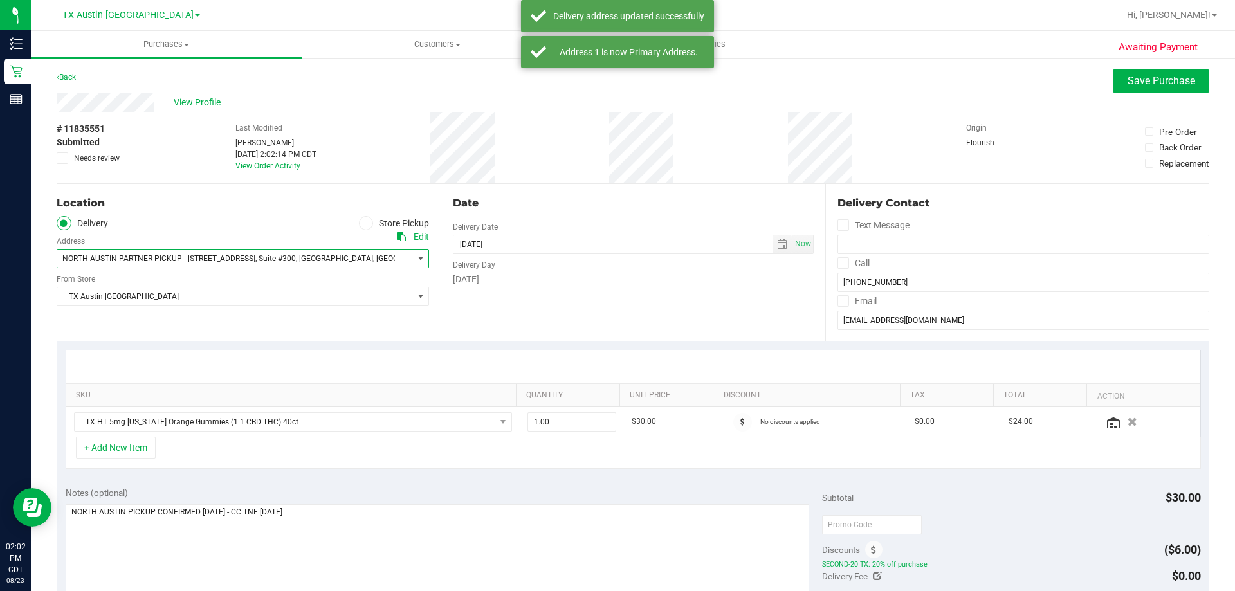
click at [1126, 93] on div "View Profile" at bounding box center [633, 102] width 1153 height 19
click at [1131, 77] on span "Save Purchase" at bounding box center [1162, 81] width 68 height 12
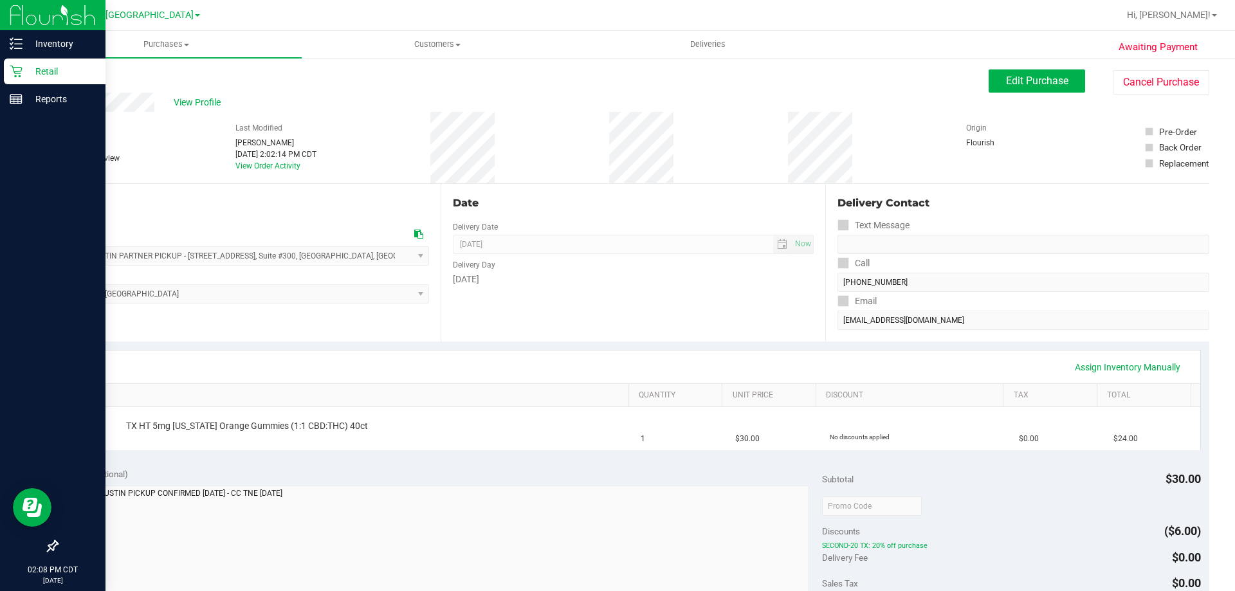
click at [46, 68] on p "Retail" at bounding box center [61, 71] width 77 height 15
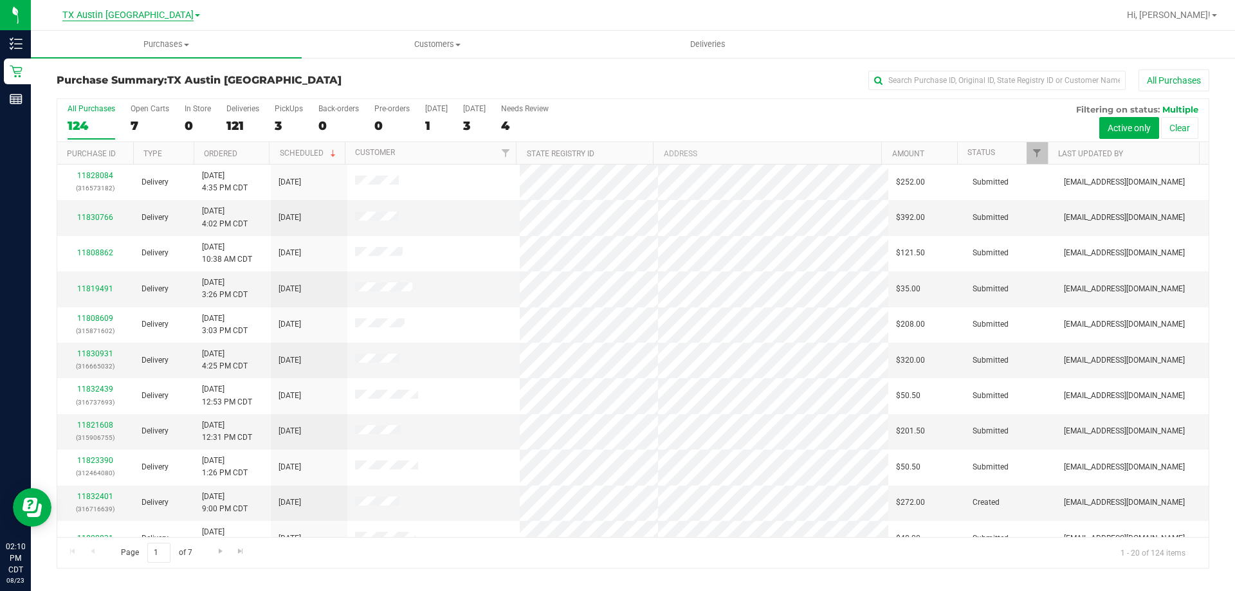
click at [146, 20] on div "TX Austin DC Bonita Springs WC Boynton Beach WC Bradenton WC Brandon WC Brooksv…" at bounding box center [131, 14] width 138 height 15
click at [147, 18] on span "TX Austin [GEOGRAPHIC_DATA]" at bounding box center [127, 16] width 131 height 12
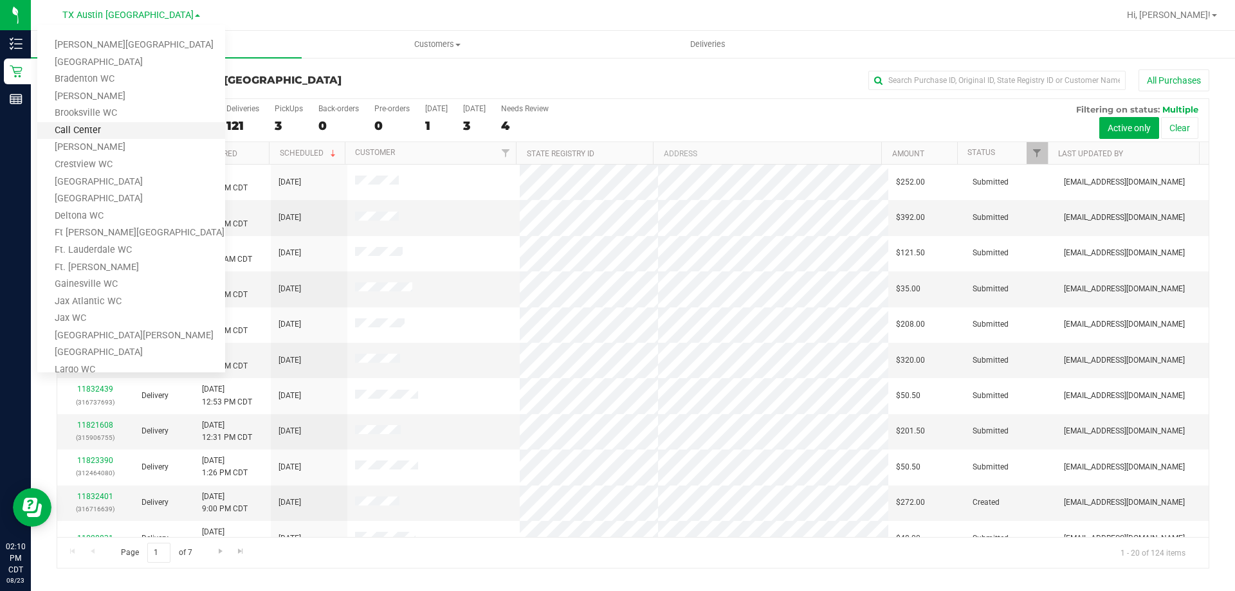
click at [107, 129] on link "Call Center" at bounding box center [131, 130] width 188 height 17
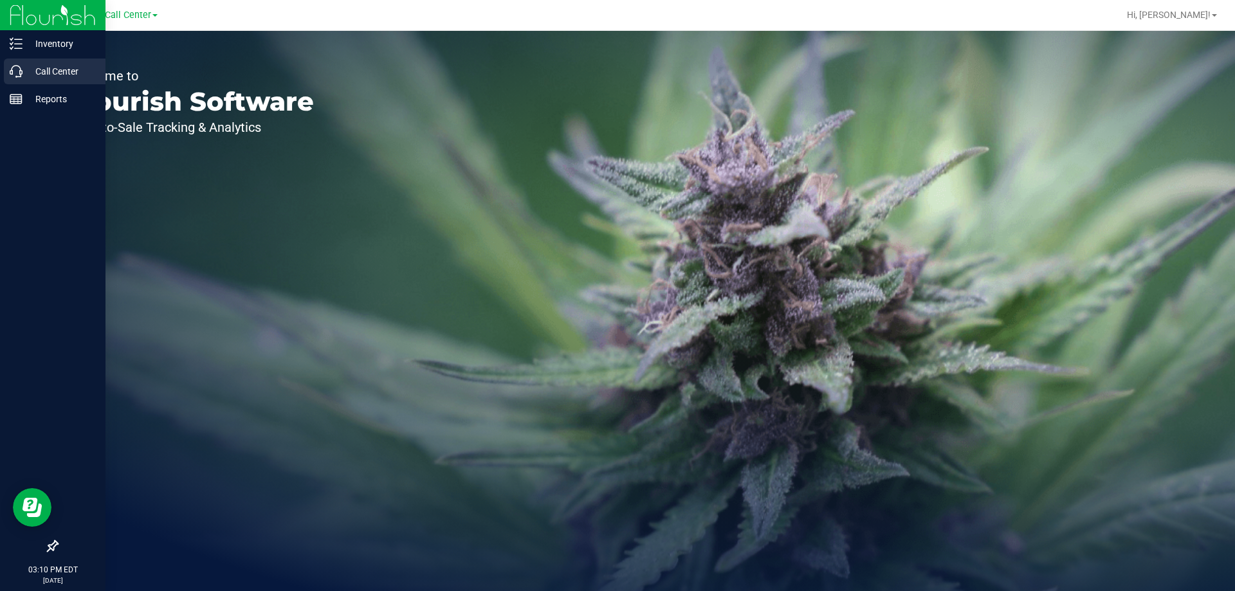
click at [44, 62] on div "Call Center" at bounding box center [55, 72] width 102 height 26
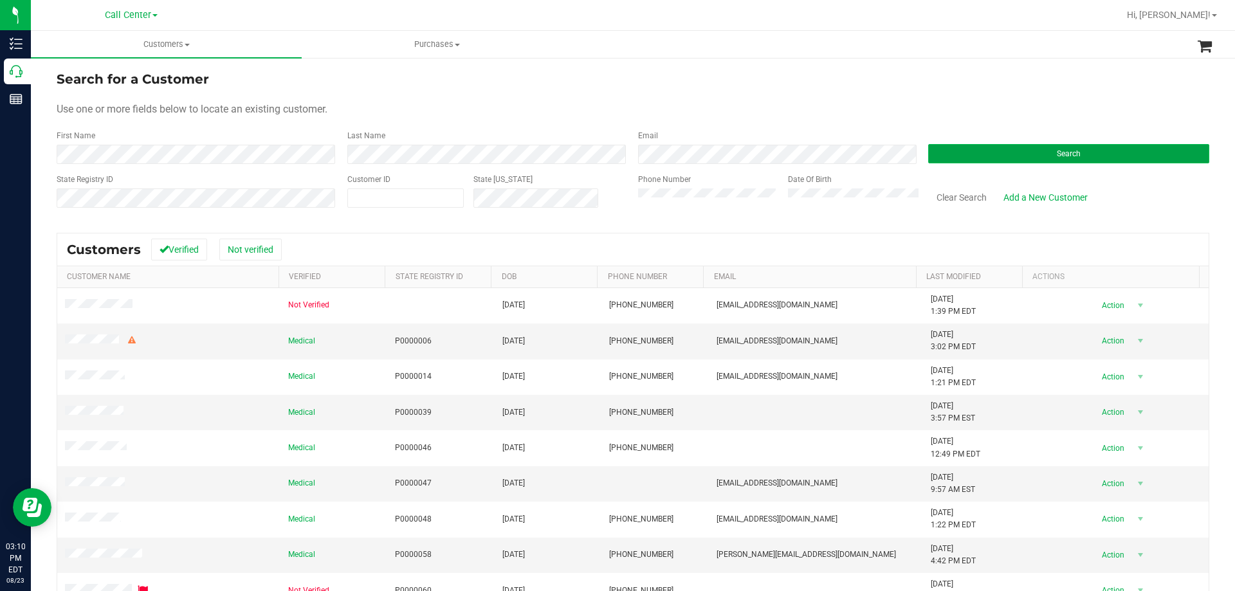
click at [985, 149] on button "Search" at bounding box center [1068, 153] width 281 height 19
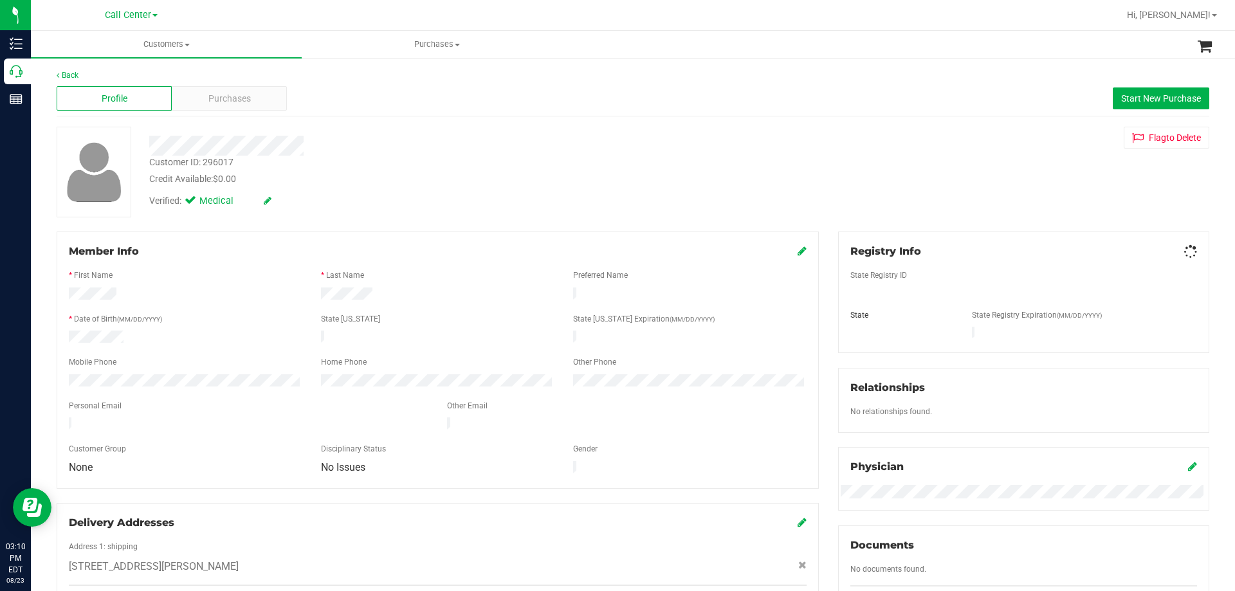
click at [224, 158] on div "Customer ID: 296017" at bounding box center [191, 163] width 84 height 14
click at [237, 89] on div "Purchases" at bounding box center [229, 98] width 115 height 24
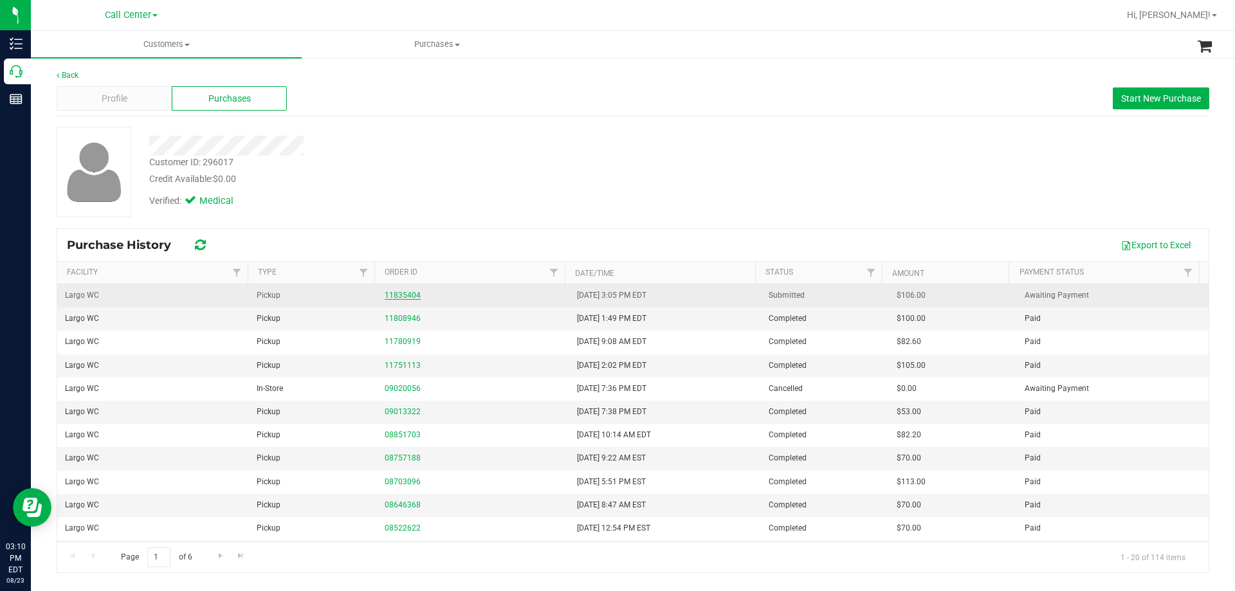
click at [407, 292] on link "11835404" at bounding box center [403, 295] width 36 height 9
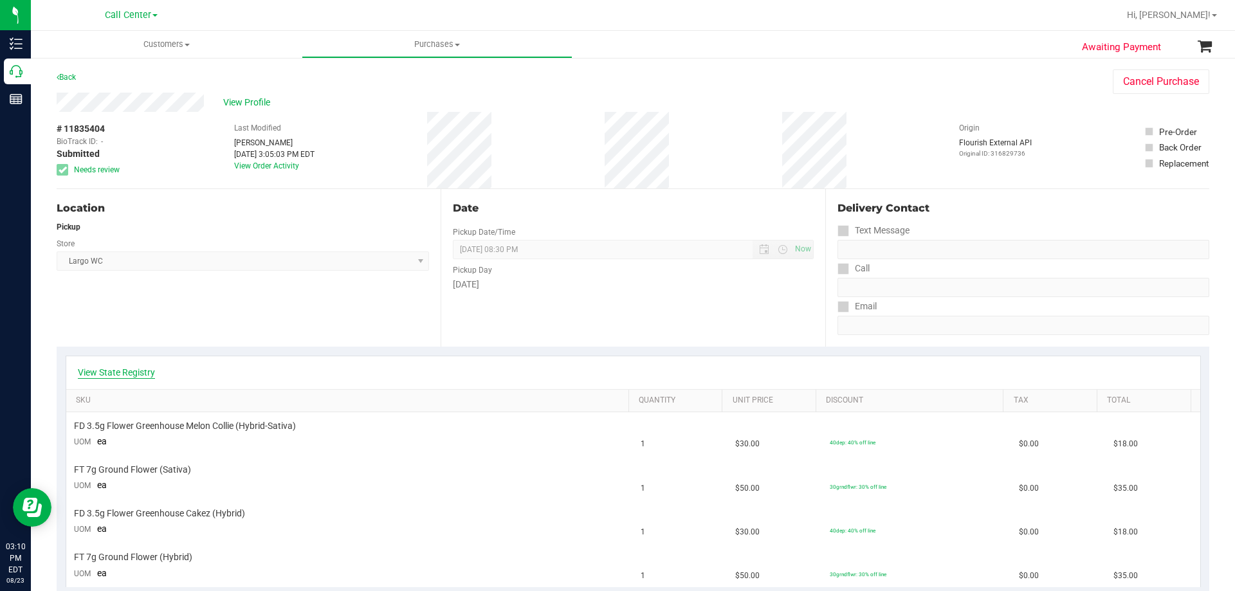
click at [145, 368] on link "View State Registry" at bounding box center [116, 372] width 77 height 13
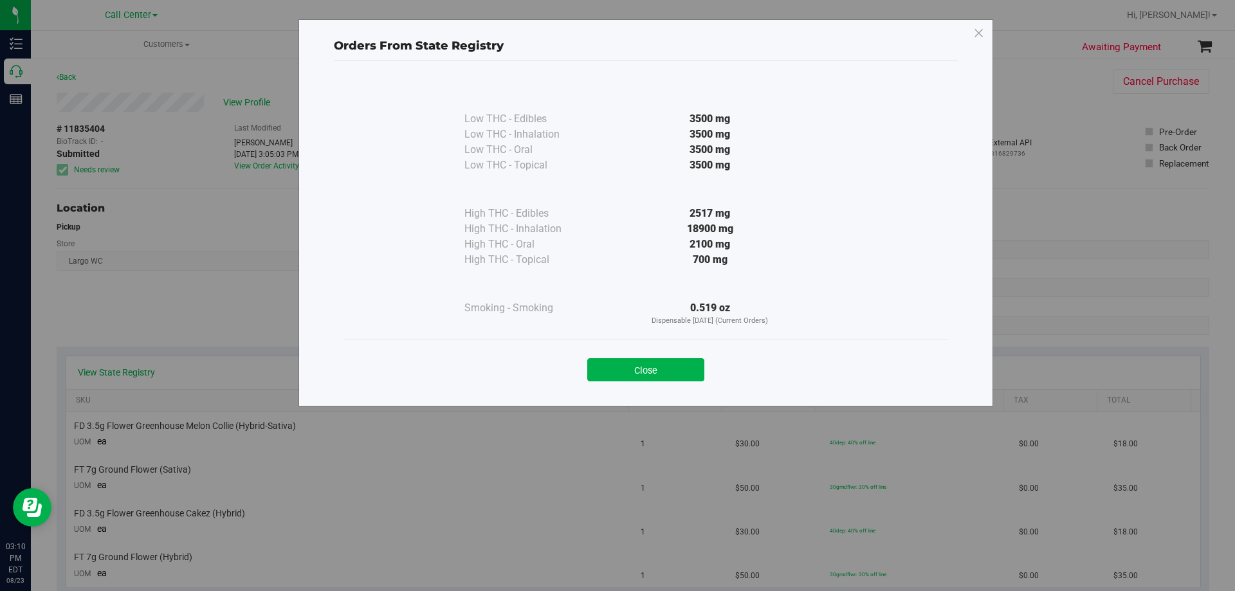
drag, startPoint x: 689, startPoint y: 306, endPoint x: 719, endPoint y: 306, distance: 30.2
click at [719, 306] on div "0.519 oz Dispensable Today (Current Orders)" at bounding box center [710, 313] width 234 height 26
click at [771, 287] on div at bounding box center [710, 284] width 234 height 33
click at [980, 34] on icon at bounding box center [979, 33] width 12 height 21
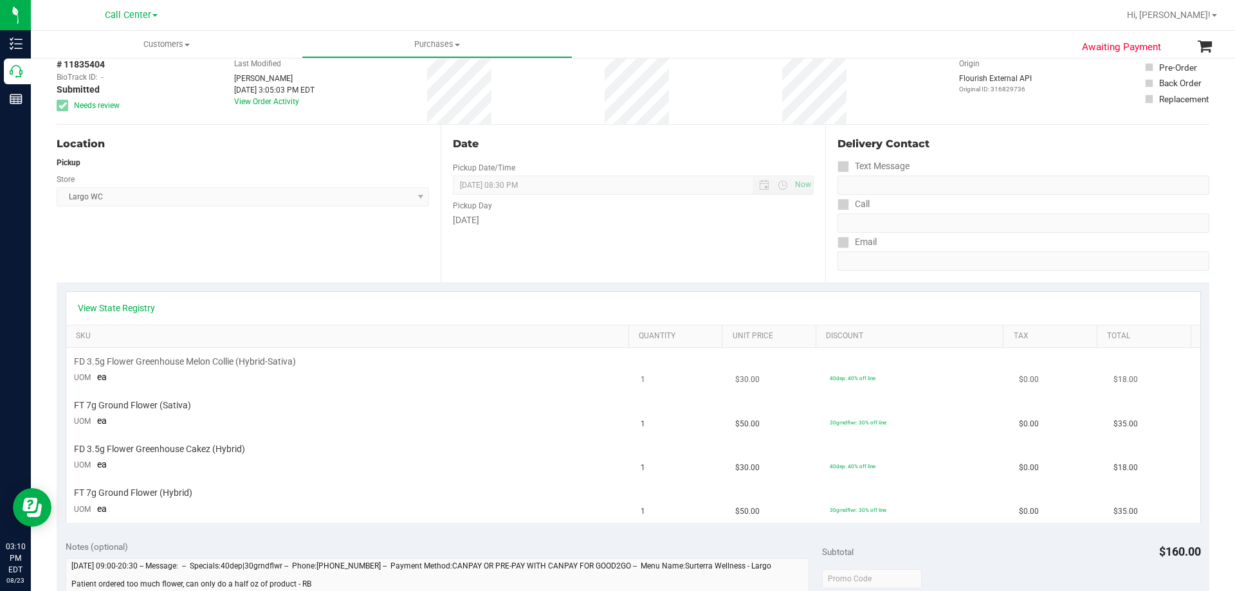
scroll to position [129, 0]
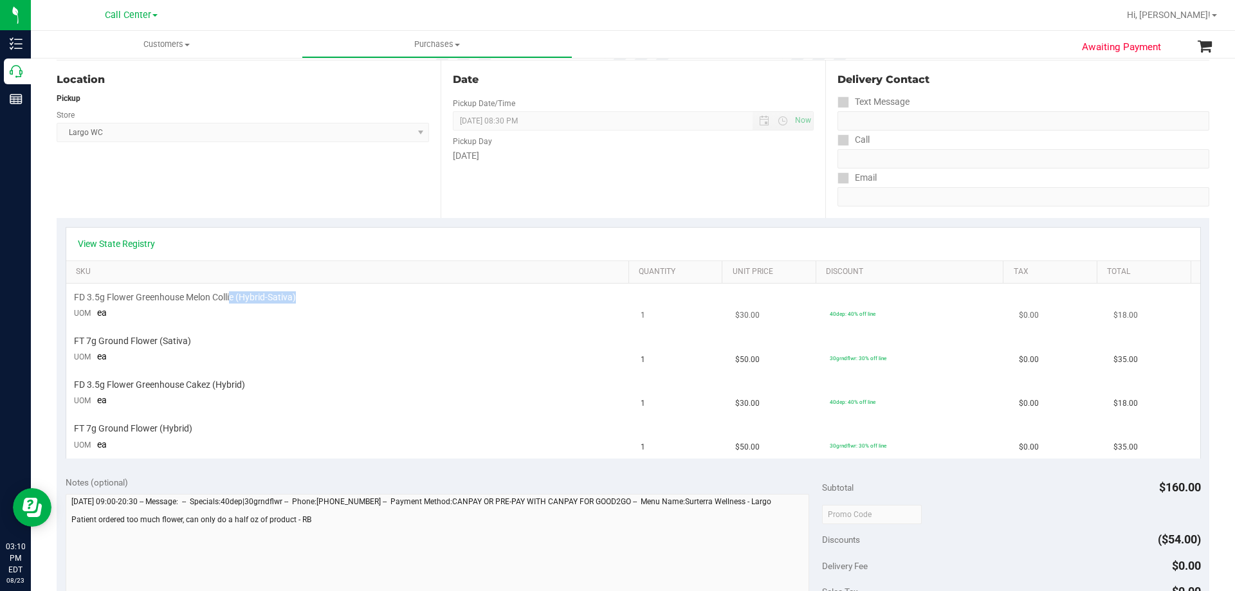
drag, startPoint x: 232, startPoint y: 293, endPoint x: 338, endPoint y: 296, distance: 105.5
click at [338, 296] on div "FD 3.5g Flower Greenhouse Melon Collie (Hybrid-Sativa)" at bounding box center [350, 297] width 552 height 12
click at [338, 297] on div "FD 3.5g Flower Greenhouse Melon Collie (Hybrid-Sativa)" at bounding box center [350, 297] width 552 height 12
click at [271, 300] on span "FD 3.5g Flower Greenhouse Melon Collie (Hybrid-Sativa)" at bounding box center [185, 297] width 222 height 12
drag, startPoint x: 141, startPoint y: 428, endPoint x: 255, endPoint y: 429, distance: 113.9
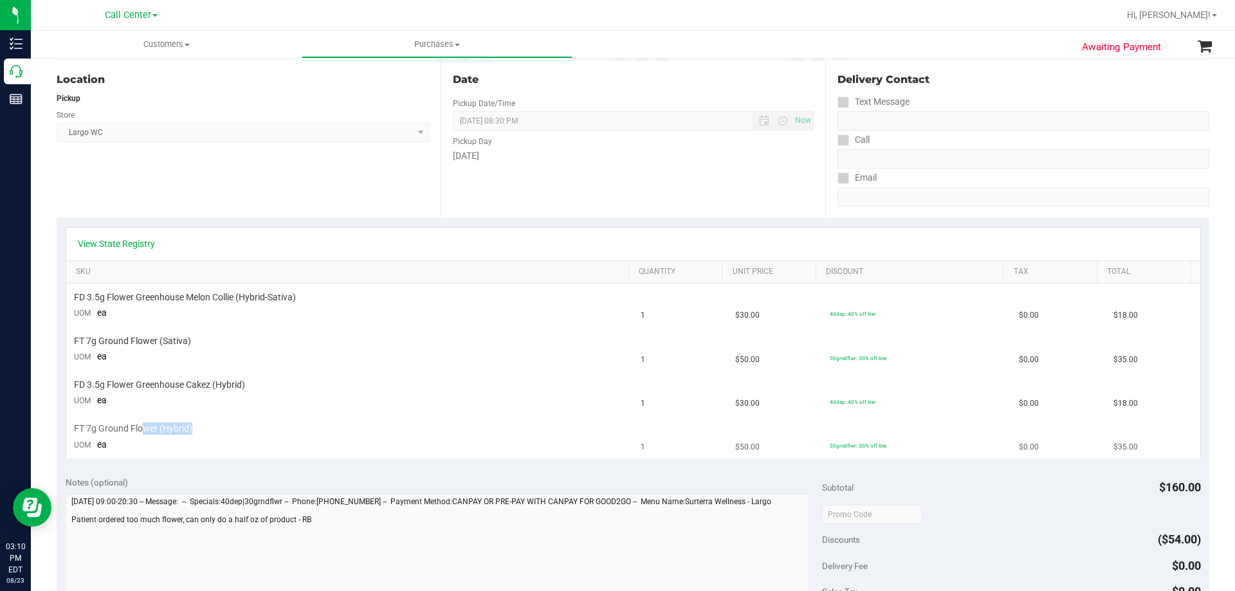
click at [255, 429] on div "FT 7g Ground Flower (Hybrid)" at bounding box center [350, 429] width 552 height 12
click at [268, 413] on td "FD 3.5g Flower Greenhouse Cakez (Hybrid) UOM ea" at bounding box center [349, 394] width 567 height 44
click at [160, 340] on span "FT 7g Ground Flower (Sativa)" at bounding box center [132, 341] width 117 height 12
click at [167, 340] on span "FT 7g Ground Flower (Sativa)" at bounding box center [132, 341] width 117 height 12
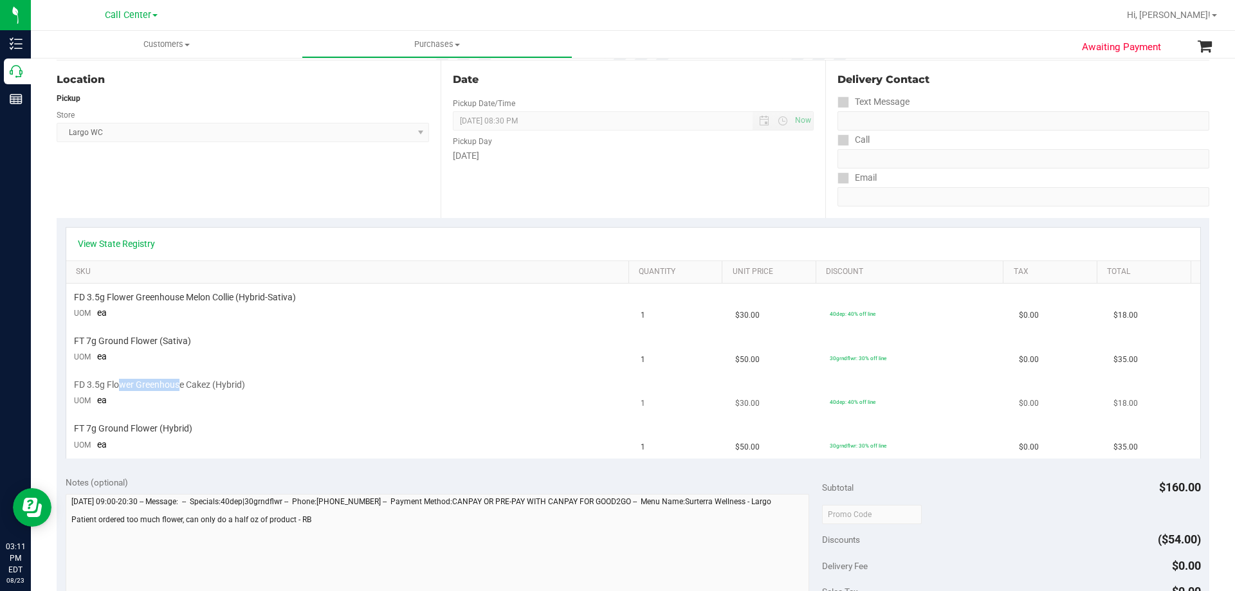
drag, startPoint x: 117, startPoint y: 383, endPoint x: 180, endPoint y: 383, distance: 63.0
click at [180, 383] on span "FD 3.5g Flower Greenhouse Cakez (Hybrid)" at bounding box center [159, 385] width 171 height 12
click at [210, 387] on span "FD 3.5g Flower Greenhouse Cakez (Hybrid)" at bounding box center [159, 385] width 171 height 12
drag, startPoint x: 138, startPoint y: 385, endPoint x: 181, endPoint y: 384, distance: 43.8
click at [181, 384] on span "FD 3.5g Flower Greenhouse Cakez (Hybrid)" at bounding box center [159, 385] width 171 height 12
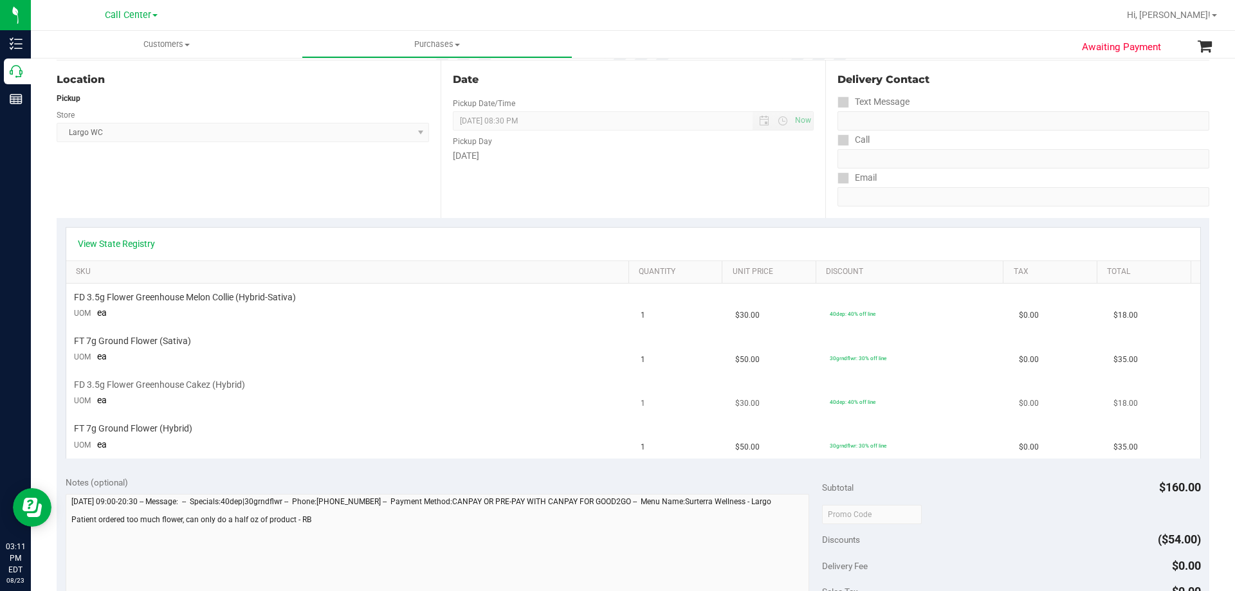
click at [215, 384] on span "FD 3.5g Flower Greenhouse Cakez (Hybrid)" at bounding box center [159, 385] width 171 height 12
drag, startPoint x: 86, startPoint y: 428, endPoint x: 116, endPoint y: 428, distance: 29.6
click at [116, 428] on span "FT 7g Ground Flower (Hybrid)" at bounding box center [133, 429] width 118 height 12
click at [145, 428] on span "FT 7g Ground Flower (Hybrid)" at bounding box center [133, 429] width 118 height 12
click at [157, 429] on span "FT 7g Ground Flower (Hybrid)" at bounding box center [133, 429] width 118 height 12
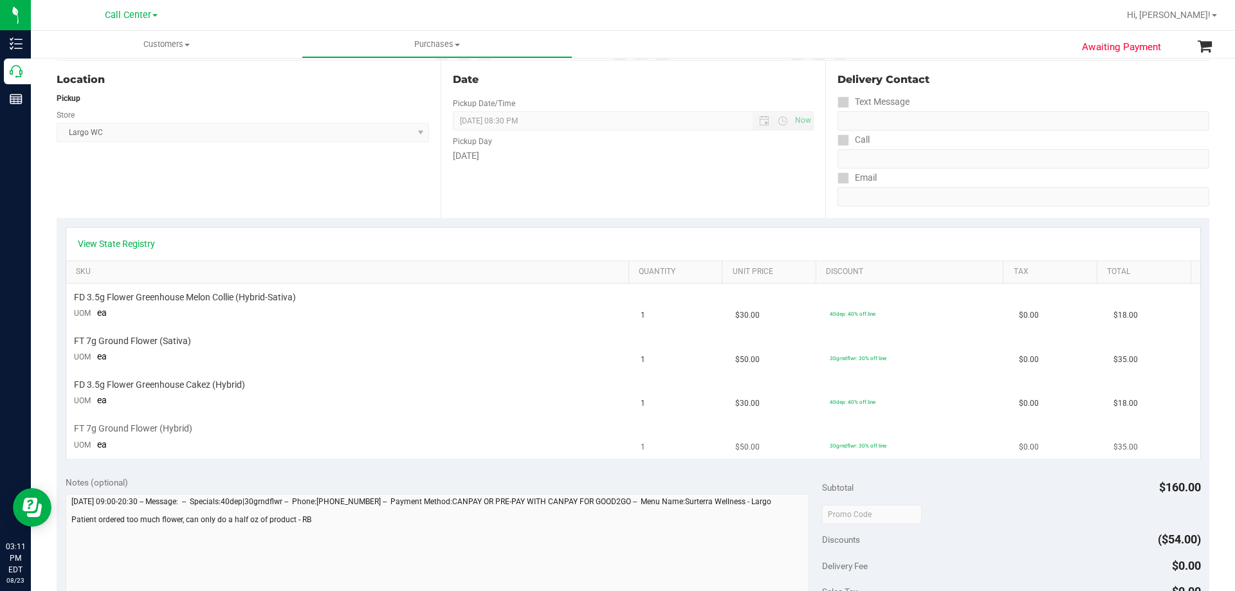
click at [233, 436] on td "FT 7g Ground Flower (Hybrid) UOM ea" at bounding box center [349, 437] width 567 height 43
drag, startPoint x: 142, startPoint y: 382, endPoint x: 215, endPoint y: 381, distance: 72.7
click at [215, 381] on span "FD 3.5g Flower Greenhouse Cakez (Hybrid)" at bounding box center [159, 385] width 171 height 12
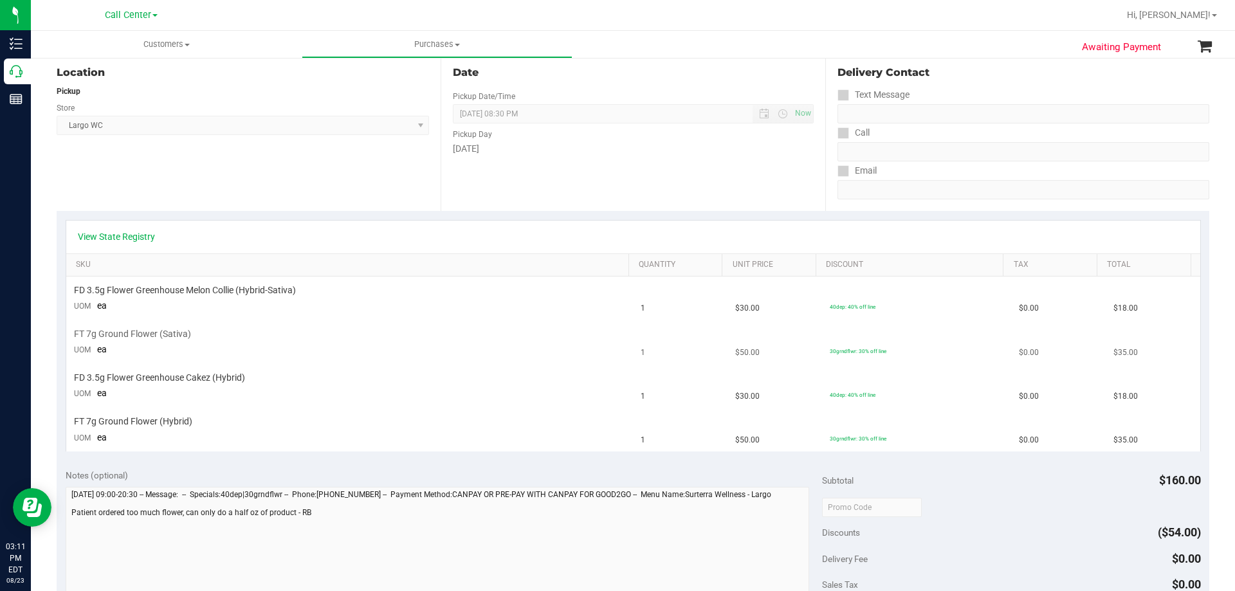
scroll to position [64, 0]
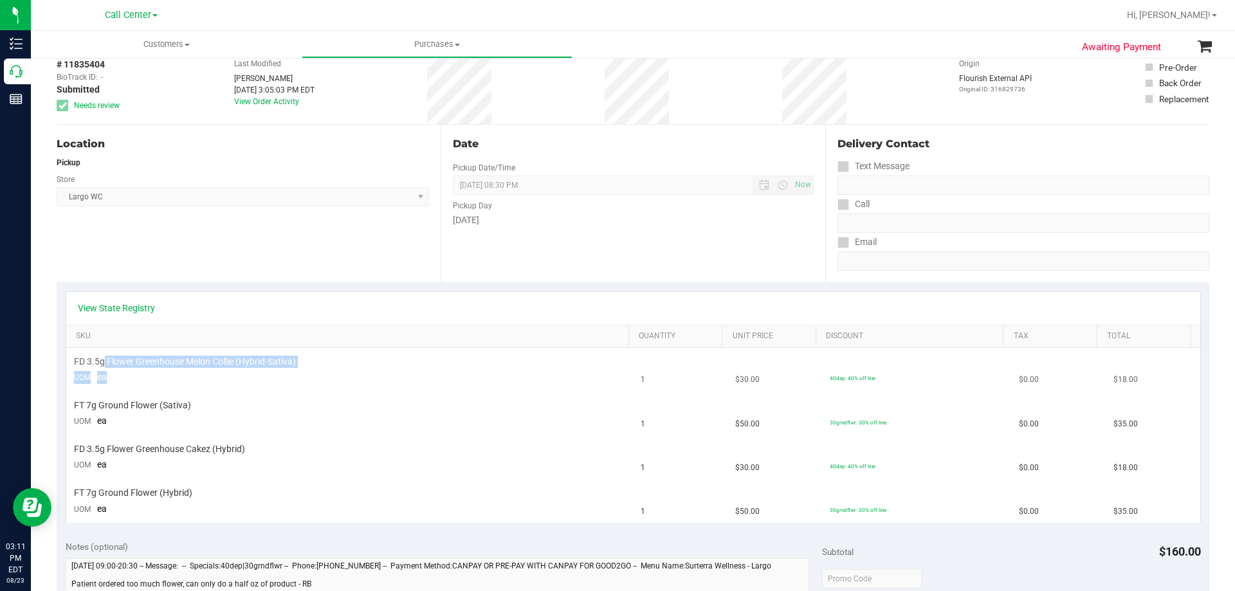
drag, startPoint x: 105, startPoint y: 360, endPoint x: 347, endPoint y: 374, distance: 242.9
click at [347, 374] on td "FD 3.5g Flower Greenhouse Melon Collie (Hybrid-Sativa) UOM ea" at bounding box center [349, 370] width 567 height 44
drag, startPoint x: 134, startPoint y: 356, endPoint x: 324, endPoint y: 356, distance: 189.8
click at [324, 356] on div "FD 3.5g Flower Greenhouse Melon Collie (Hybrid-Sativa)" at bounding box center [350, 362] width 552 height 12
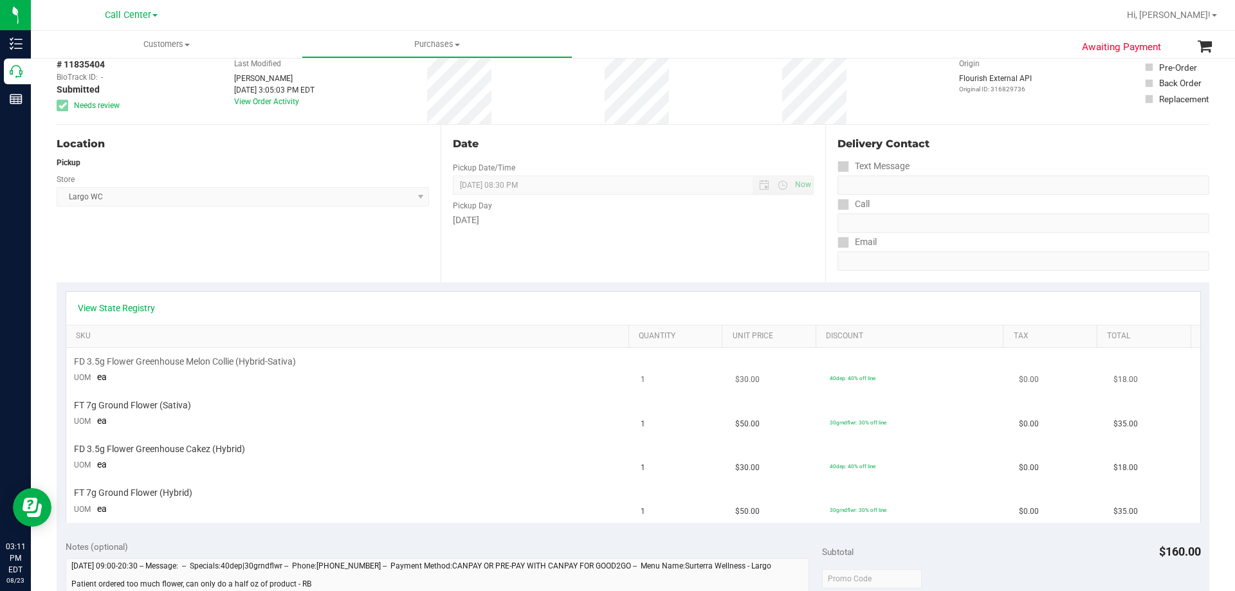
click at [324, 356] on div "FD 3.5g Flower Greenhouse Melon Collie (Hybrid-Sativa)" at bounding box center [350, 362] width 552 height 12
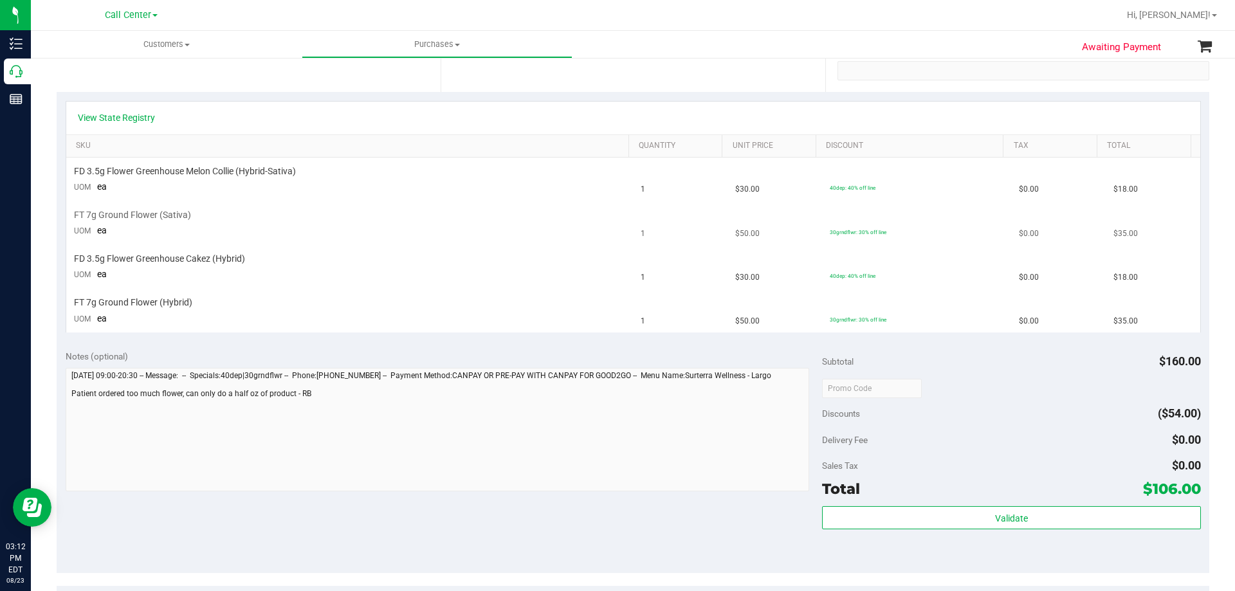
scroll to position [193, 0]
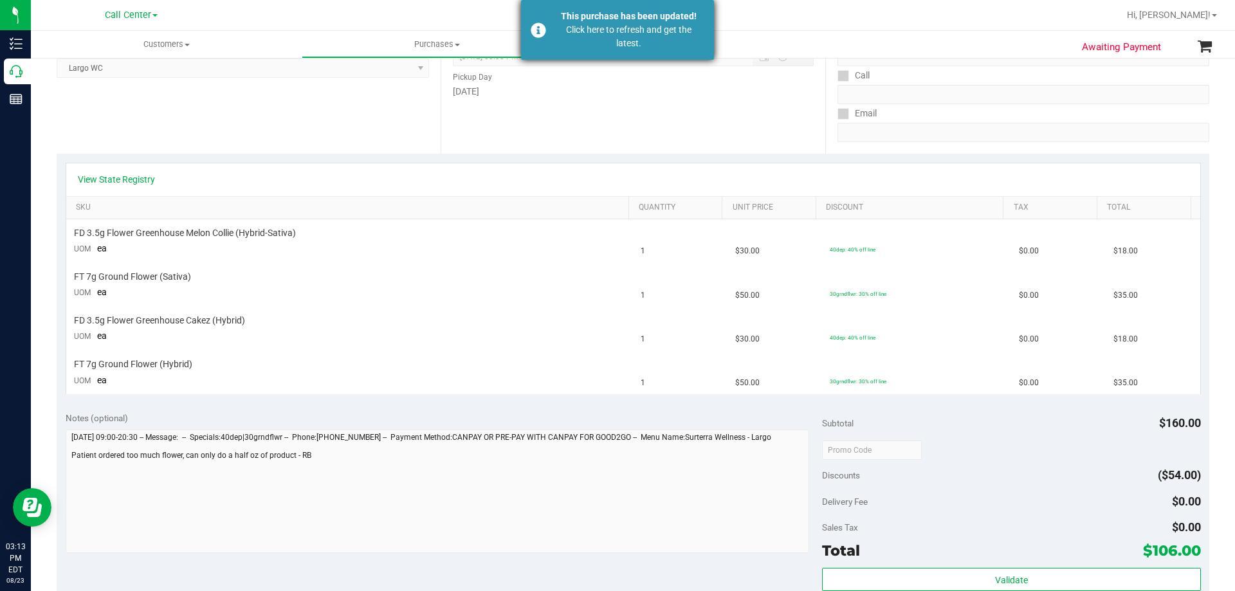
click at [643, 28] on div "Click here to refresh and get the latest." at bounding box center [628, 36] width 151 height 27
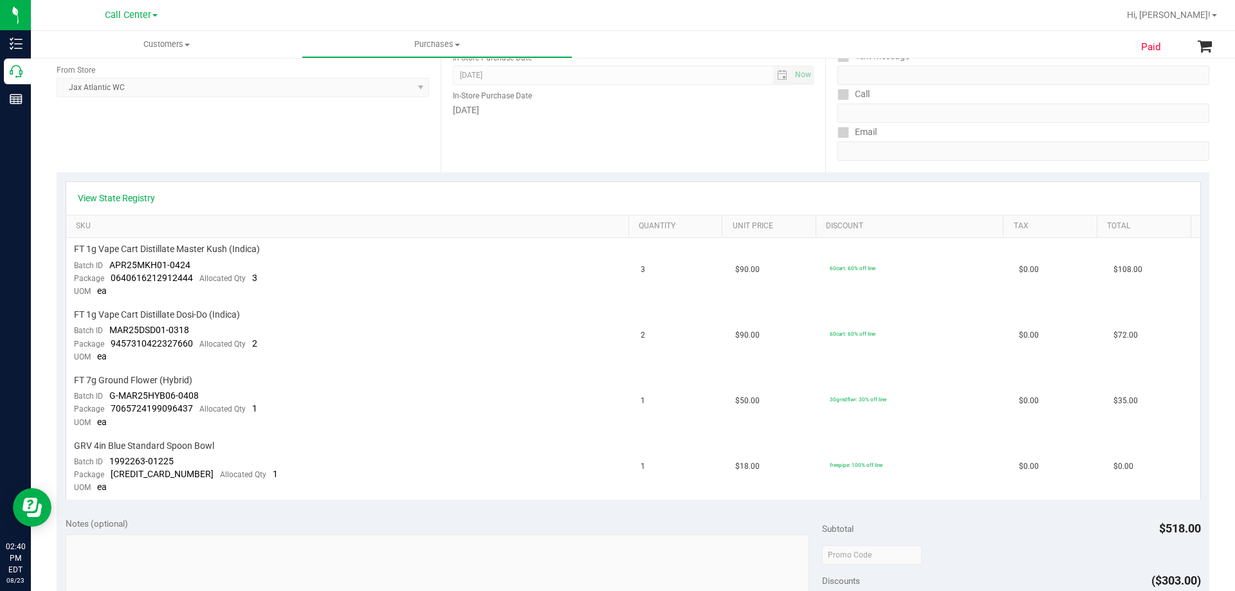
scroll to position [193, 0]
click at [216, 246] on span "FT 1g Vape Cart Distillate Master Kush (Indica)" at bounding box center [167, 246] width 186 height 12
copy div "FT 1g Vape Cart Distillate Master Kush (Indica)"
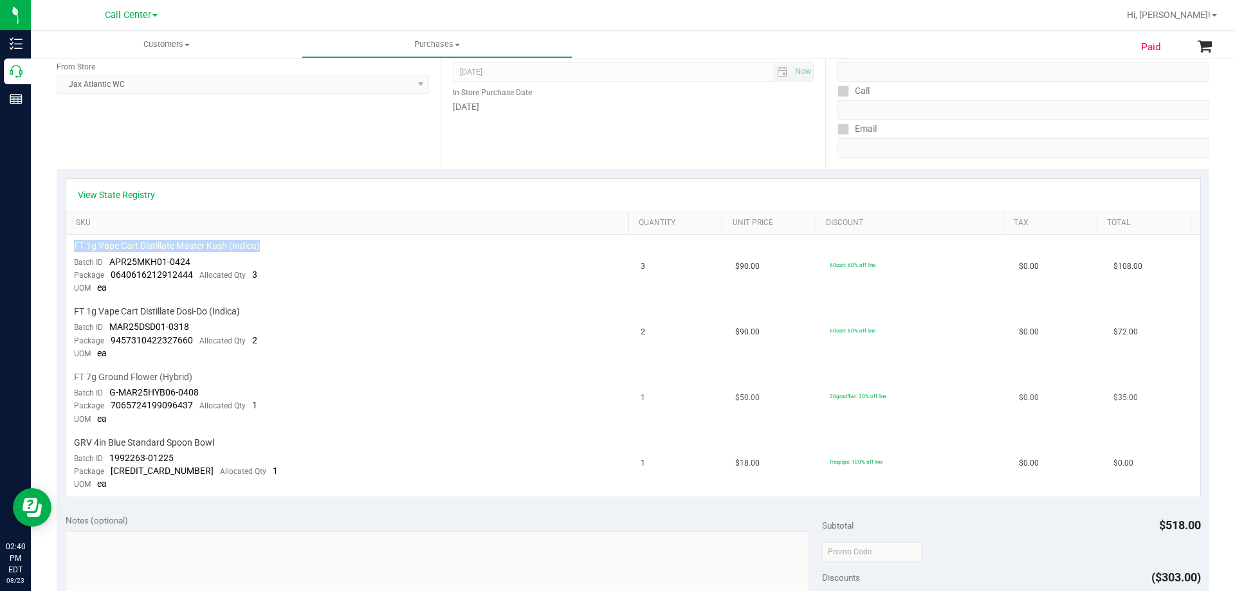
copy div "FT 1g Vape Cart Distillate Master Kush (Indica)"
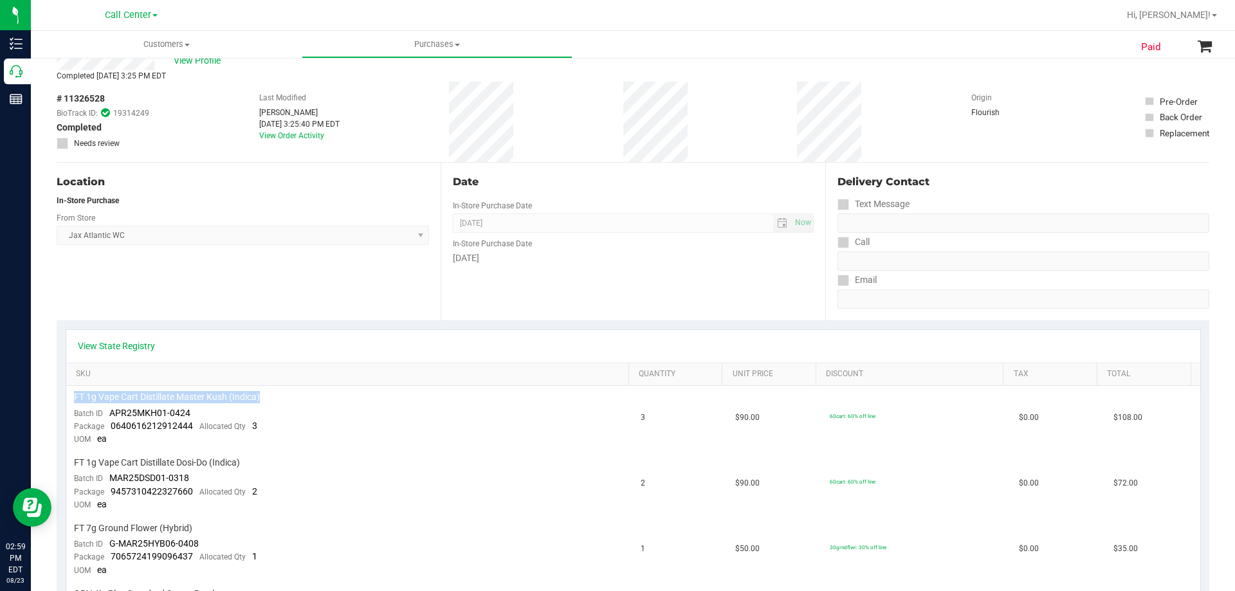
scroll to position [0, 0]
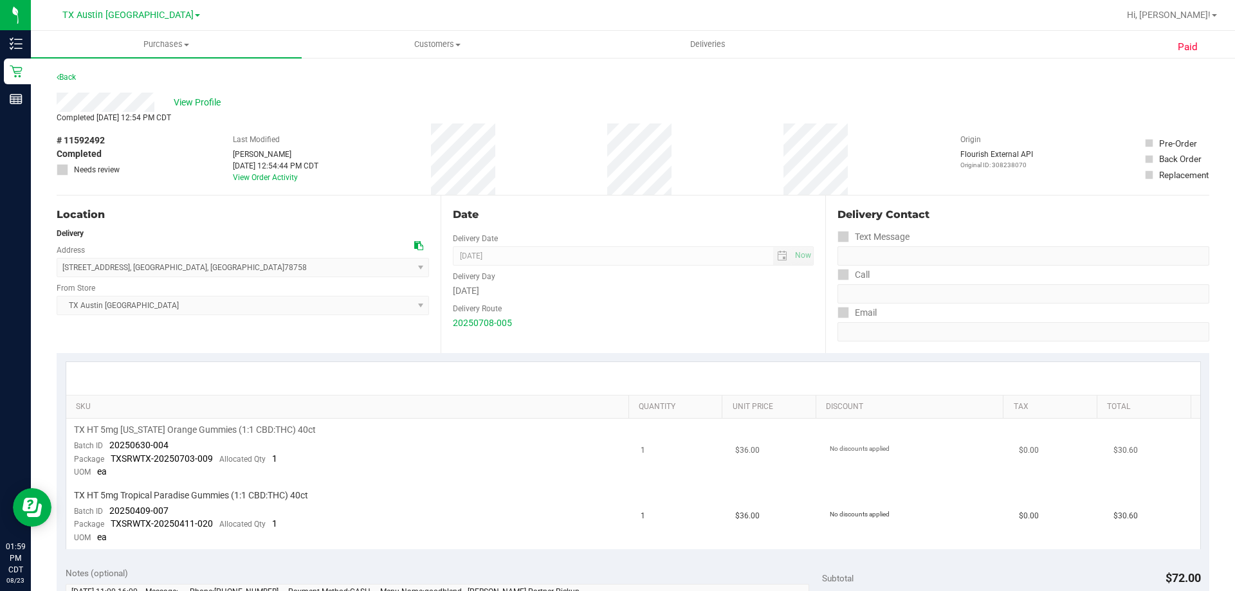
click at [242, 433] on span "TX HT 5mg [US_STATE] Orange Gummies (1:1 CBD:THC) 40ct" at bounding box center [195, 430] width 242 height 12
copy div "TX HT 5mg [US_STATE] Orange Gummies (1:1 CBD:THC) 40ct"
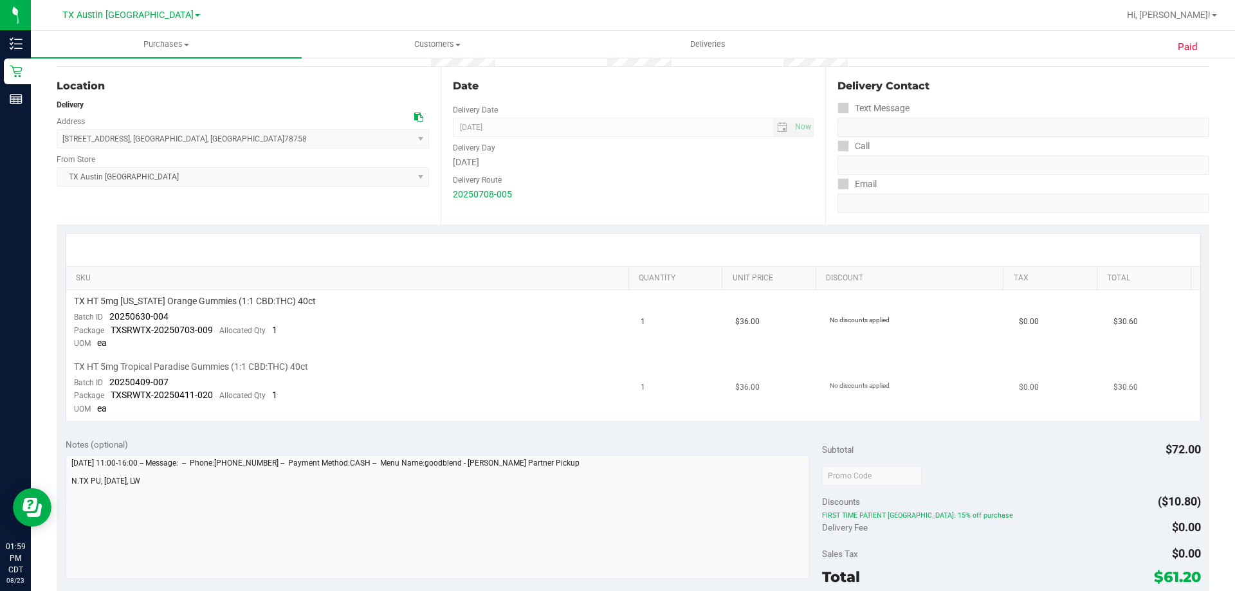
click at [370, 372] on div "TX HT 5mg Tropical Paradise Gummies (1:1 CBD:THC) 40ct" at bounding box center [350, 367] width 552 height 12
click at [251, 302] on span "TX HT 5mg [US_STATE] Orange Gummies (1:1 CBD:THC) 40ct" at bounding box center [195, 301] width 242 height 12
copy div "TX HT 5mg [US_STATE] Orange Gummies (1:1 CBD:THC) 40ct"
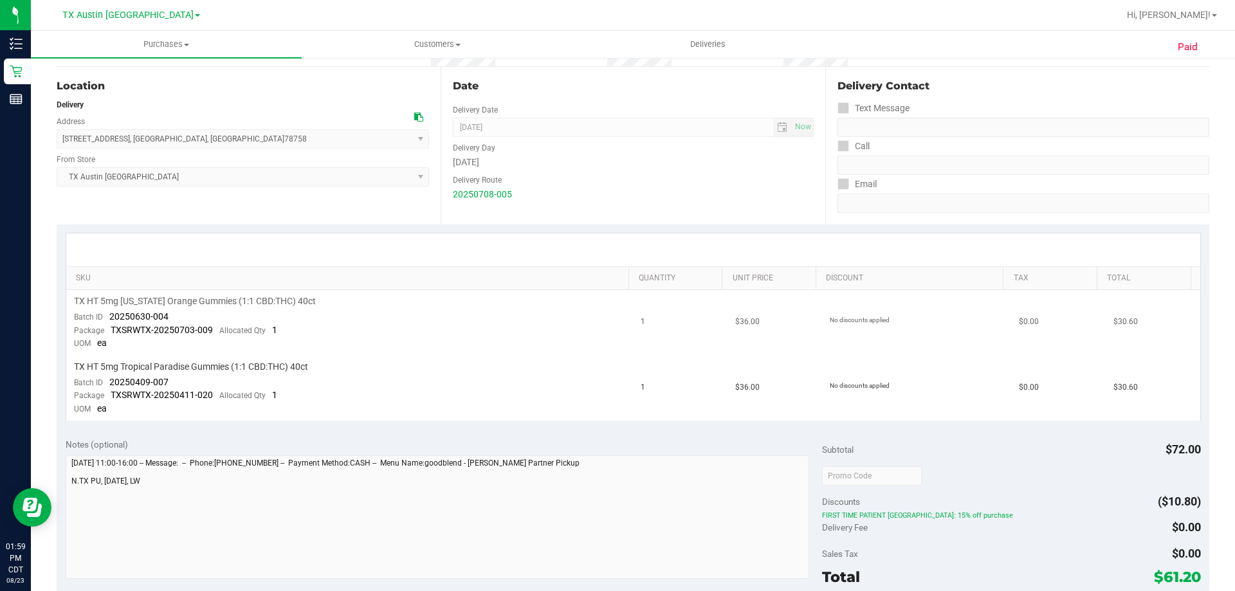
click at [428, 331] on td "TX HT 5mg [US_STATE] Orange Gummies (1:1 CBD:THC) 40ct Batch ID 20250630-004 Pa…" at bounding box center [349, 323] width 567 height 66
click at [203, 298] on span "TX HT 5mg [US_STATE] Orange Gummies (1:1 CBD:THC) 40ct" at bounding box center [195, 301] width 242 height 12
copy div "TX HT 5mg [US_STATE] Orange Gummies (1:1 CBD:THC) 40ct"
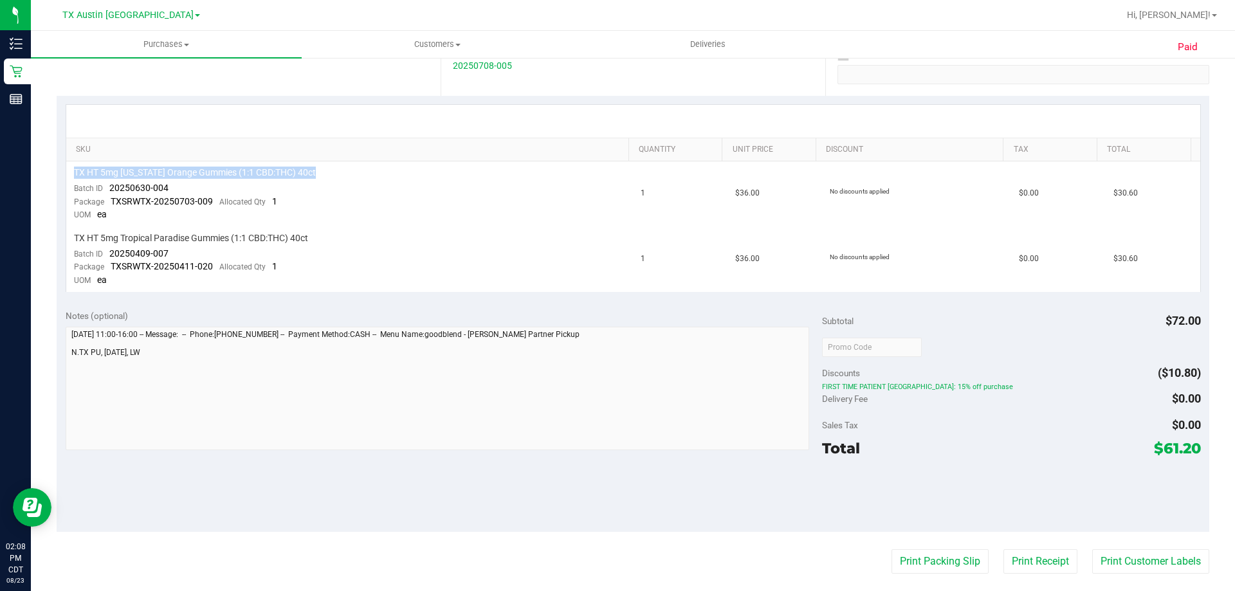
scroll to position [0, 0]
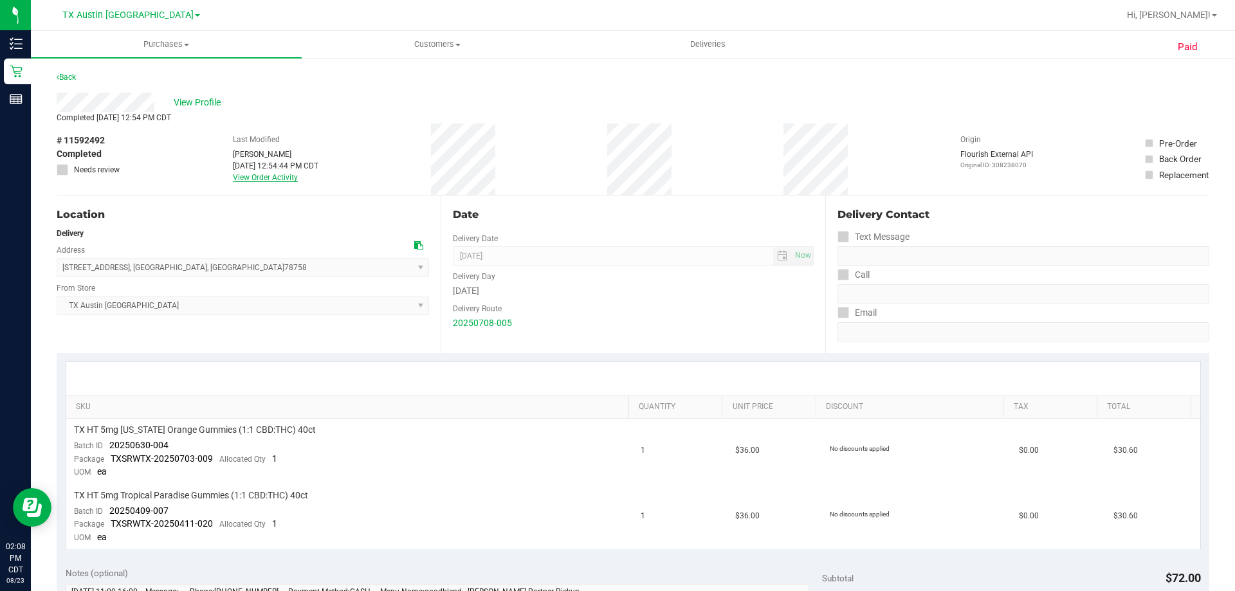
click at [269, 177] on link "View Order Activity" at bounding box center [265, 177] width 65 height 9
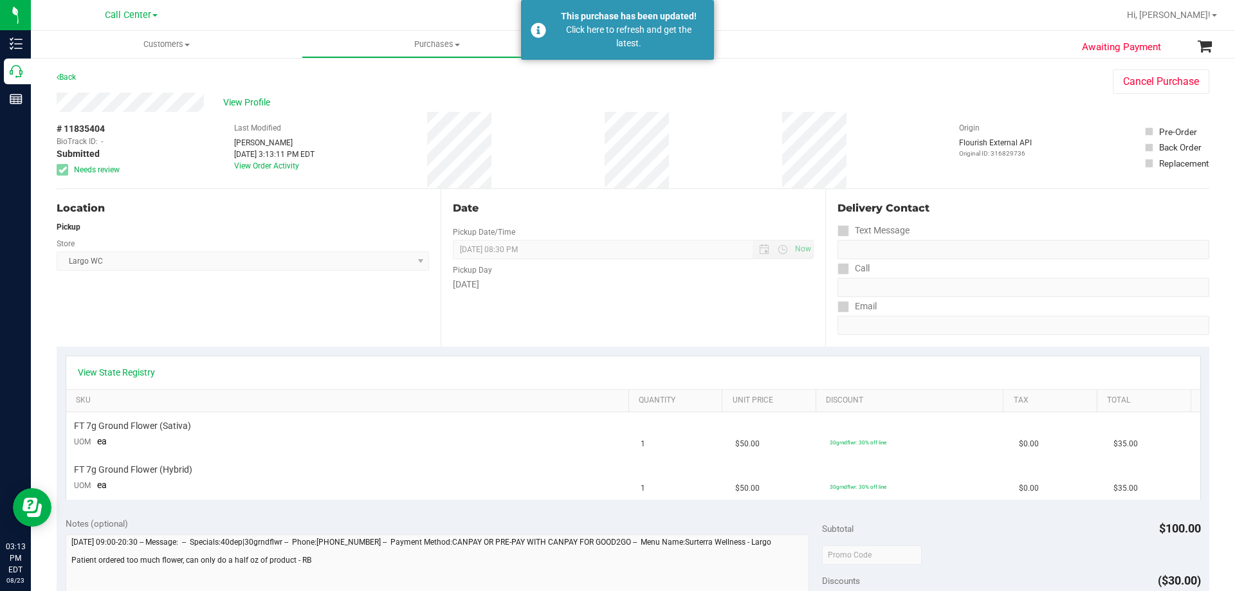
scroll to position [193, 0]
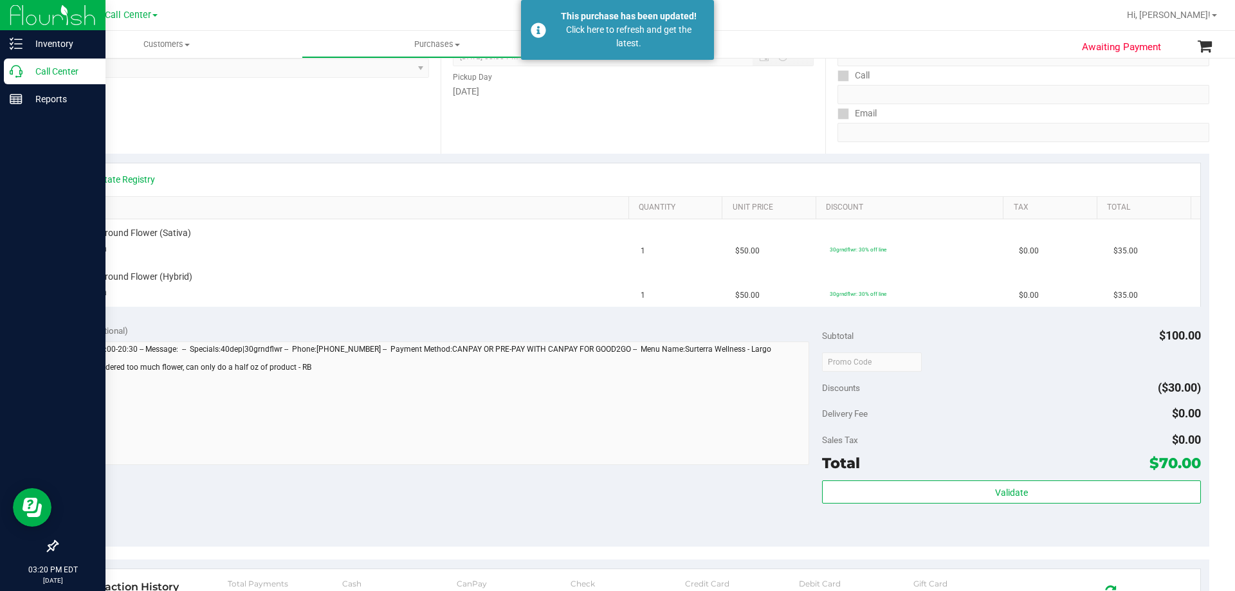
click at [48, 71] on p "Call Center" at bounding box center [61, 71] width 77 height 15
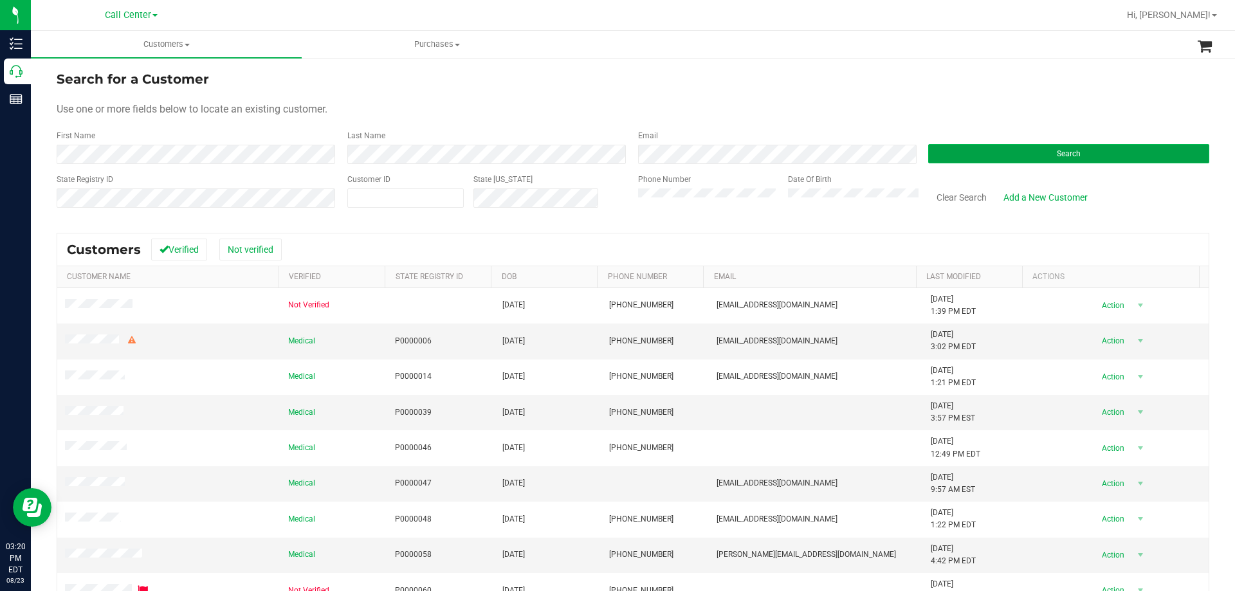
click at [947, 154] on button "Search" at bounding box center [1068, 153] width 281 height 19
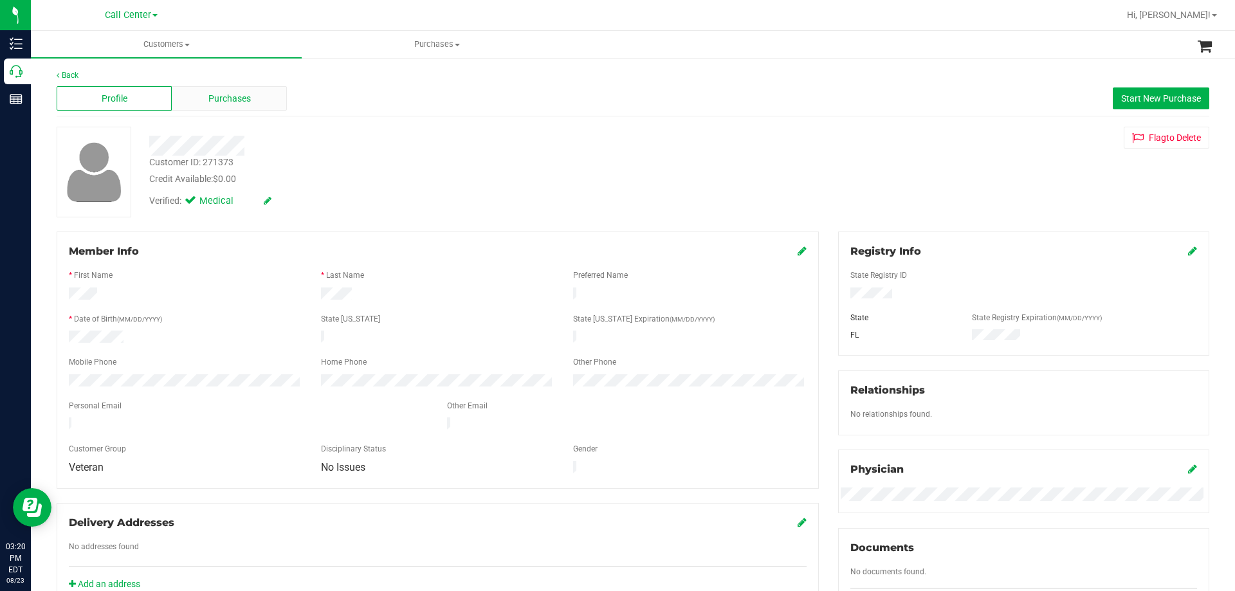
click at [208, 102] on span "Purchases" at bounding box center [229, 99] width 42 height 14
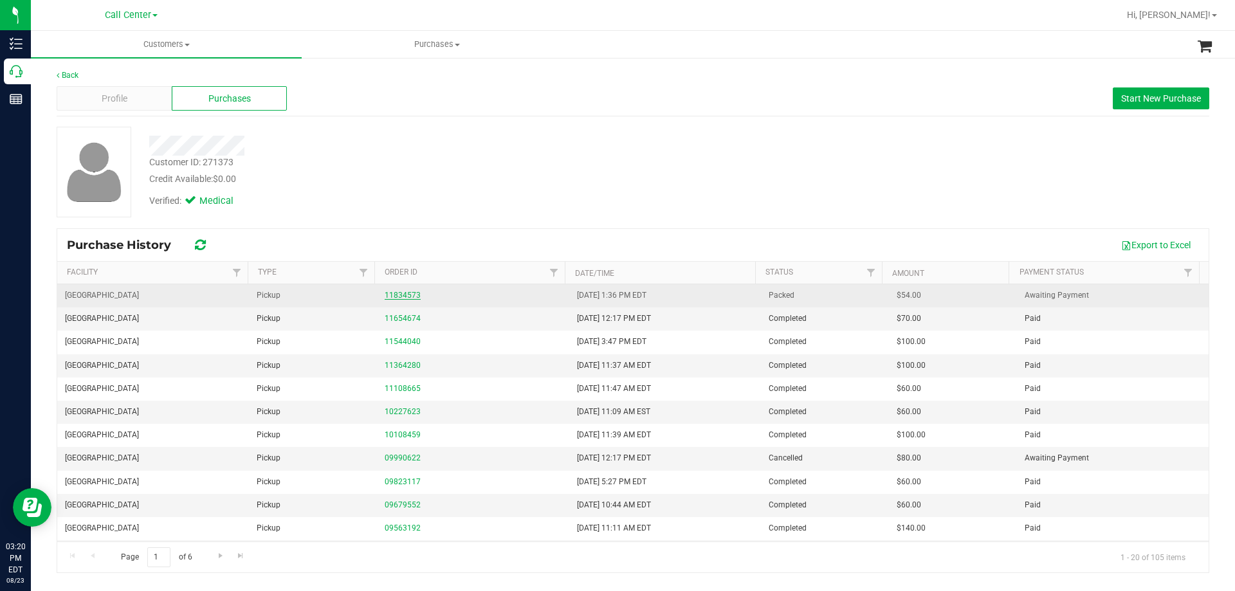
click at [403, 297] on link "11834573" at bounding box center [403, 295] width 36 height 9
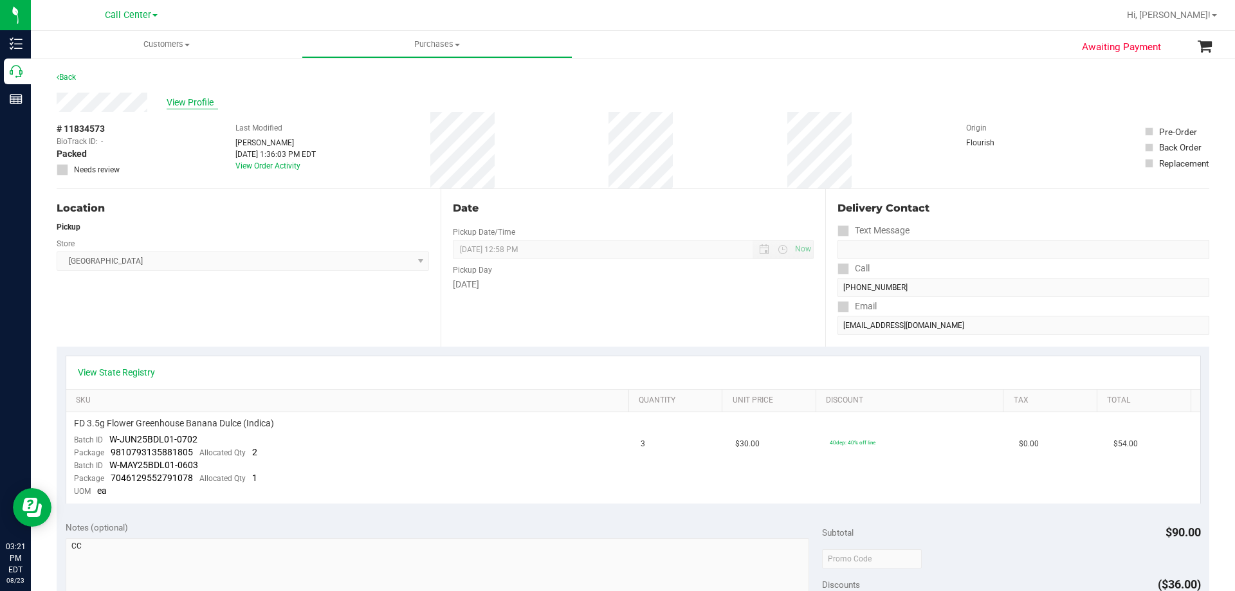
click at [190, 100] on span "View Profile" at bounding box center [192, 103] width 51 height 14
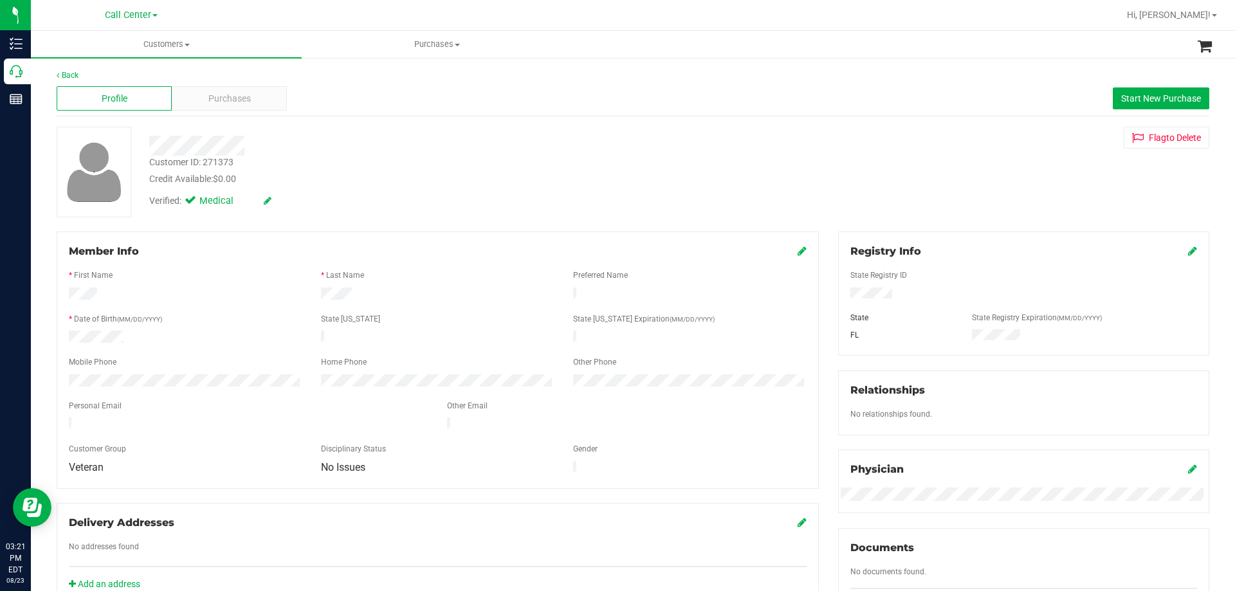
click at [393, 180] on div "Credit Available: $0.00" at bounding box center [432, 179] width 567 height 14
click at [499, 161] on div "Customer ID: 271373 Credit Available: $0.00" at bounding box center [433, 171] width 586 height 30
click at [240, 92] on span "Purchases" at bounding box center [229, 99] width 42 height 14
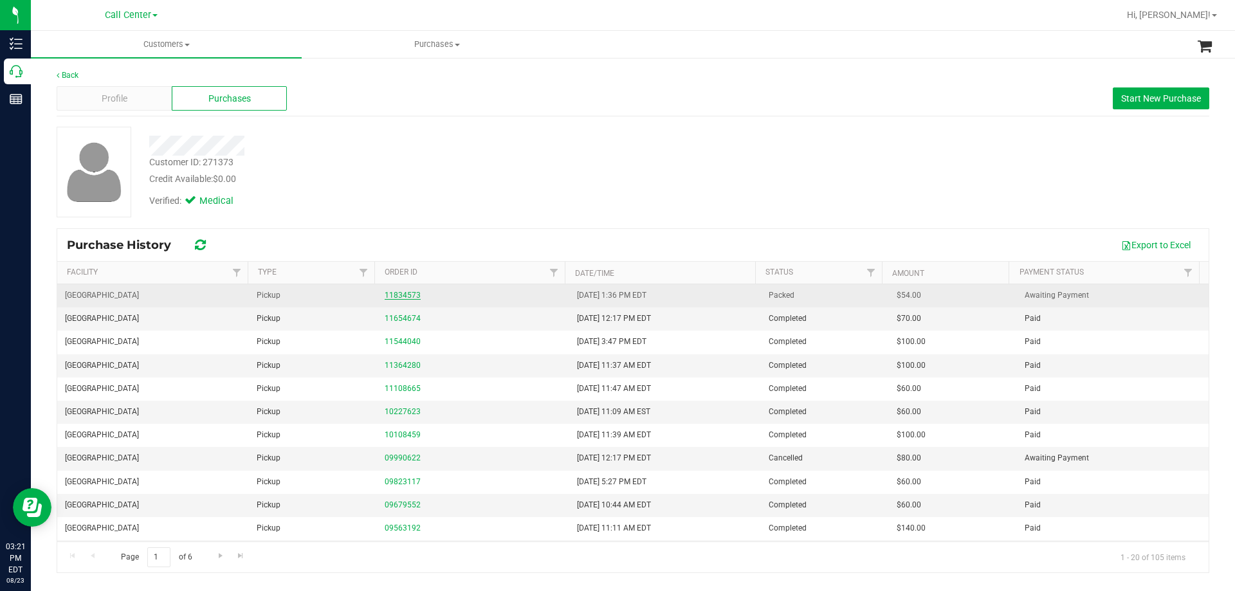
click at [403, 296] on link "11834573" at bounding box center [403, 295] width 36 height 9
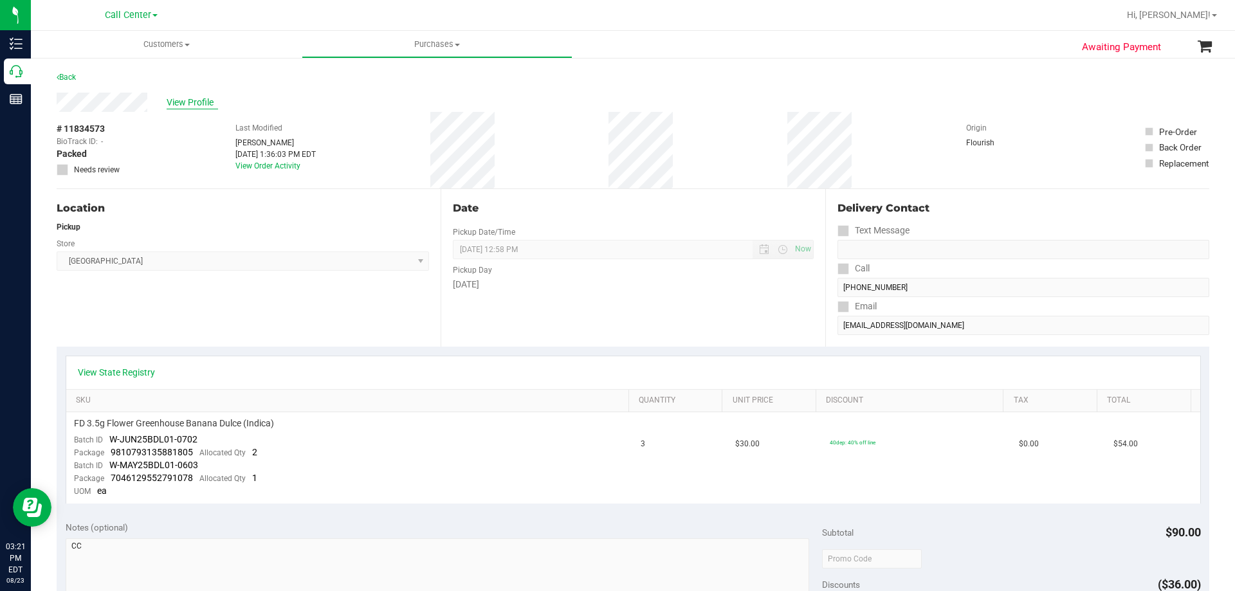
click at [190, 102] on span "View Profile" at bounding box center [192, 103] width 51 height 14
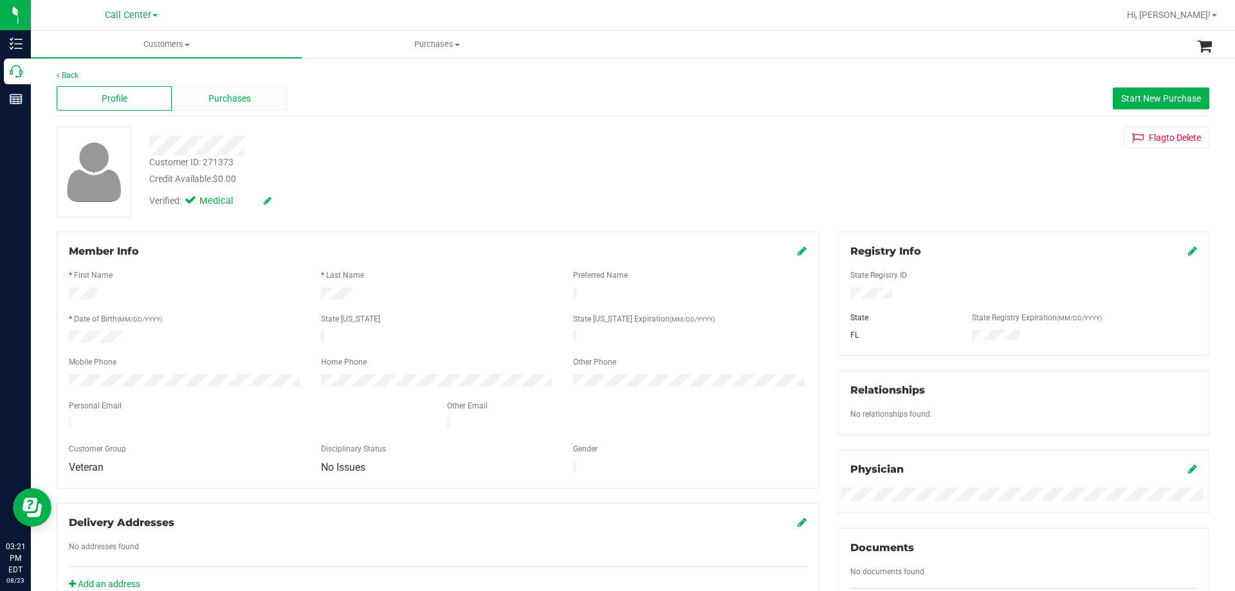
click at [203, 98] on div "Purchases" at bounding box center [229, 98] width 115 height 24
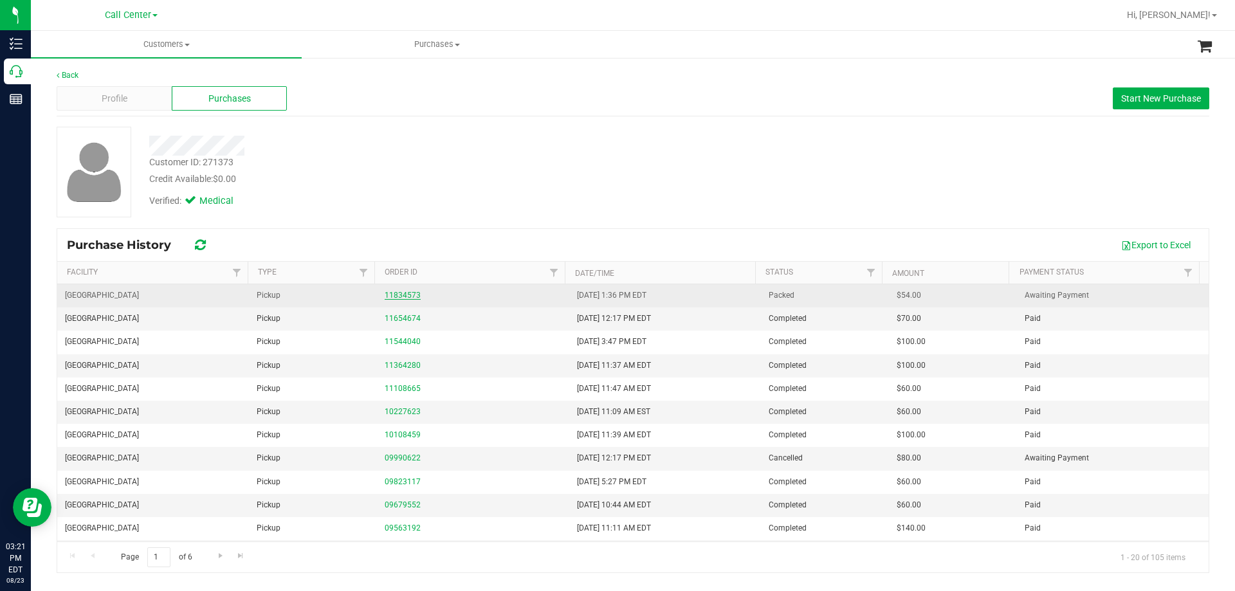
click at [407, 294] on link "11834573" at bounding box center [403, 295] width 36 height 9
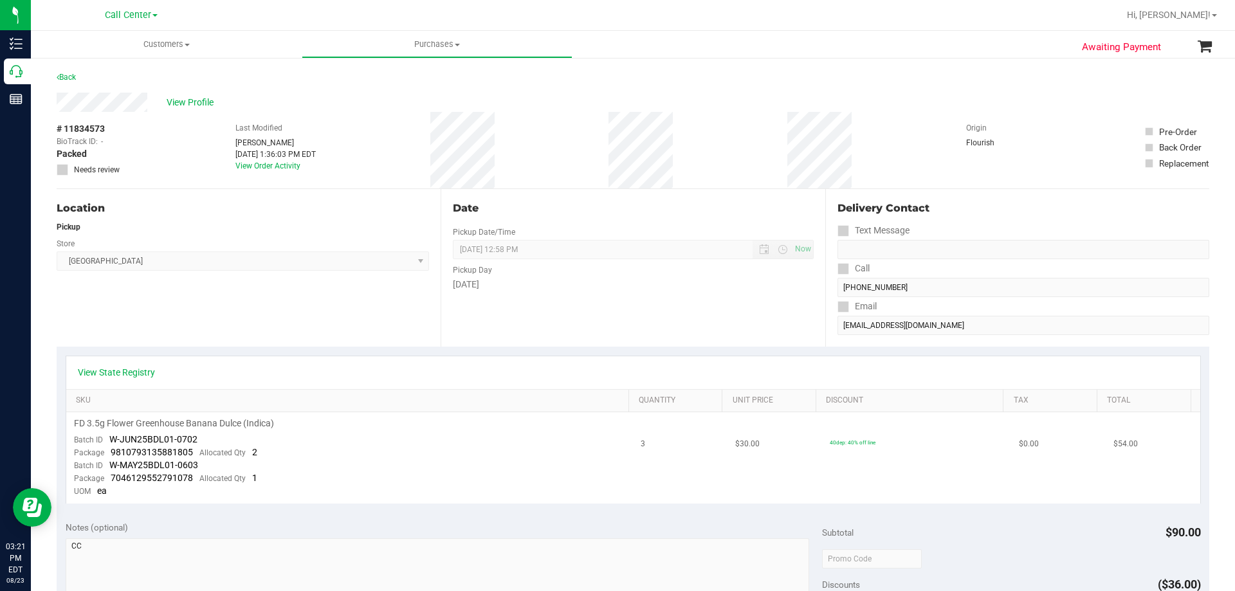
scroll to position [64, 0]
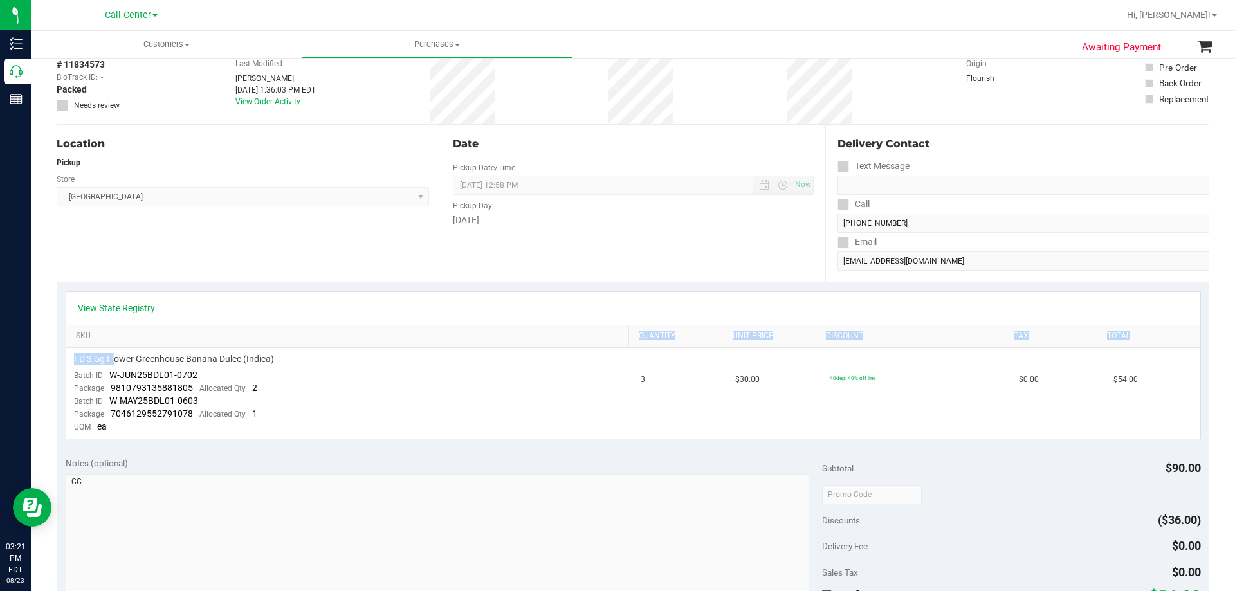
drag, startPoint x: 114, startPoint y: 356, endPoint x: 225, endPoint y: 347, distance: 111.0
click at [225, 347] on div "View State Registry SKU Quantity Unit Price Discount Tax Total FD 3.5g Flower G…" at bounding box center [633, 365] width 1135 height 148
click at [225, 347] on th "SKU" at bounding box center [347, 336] width 562 height 23
click at [223, 356] on span "FD 3.5g Flower Greenhouse Banana Dulce (Indica)" at bounding box center [174, 359] width 200 height 12
drag, startPoint x: 147, startPoint y: 351, endPoint x: 244, endPoint y: 360, distance: 98.2
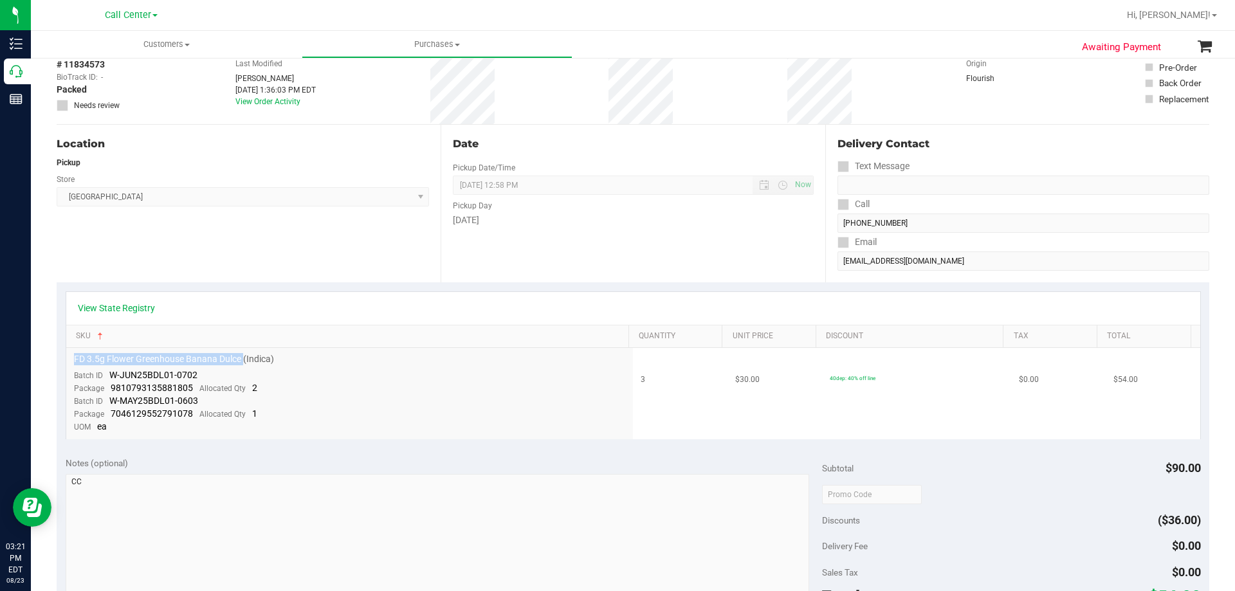
click at [244, 360] on td "FD 3.5g Flower Greenhouse Banana Dulce (Indica) Batch ID W-JUN25BDL01-0702 Pack…" at bounding box center [349, 393] width 567 height 91
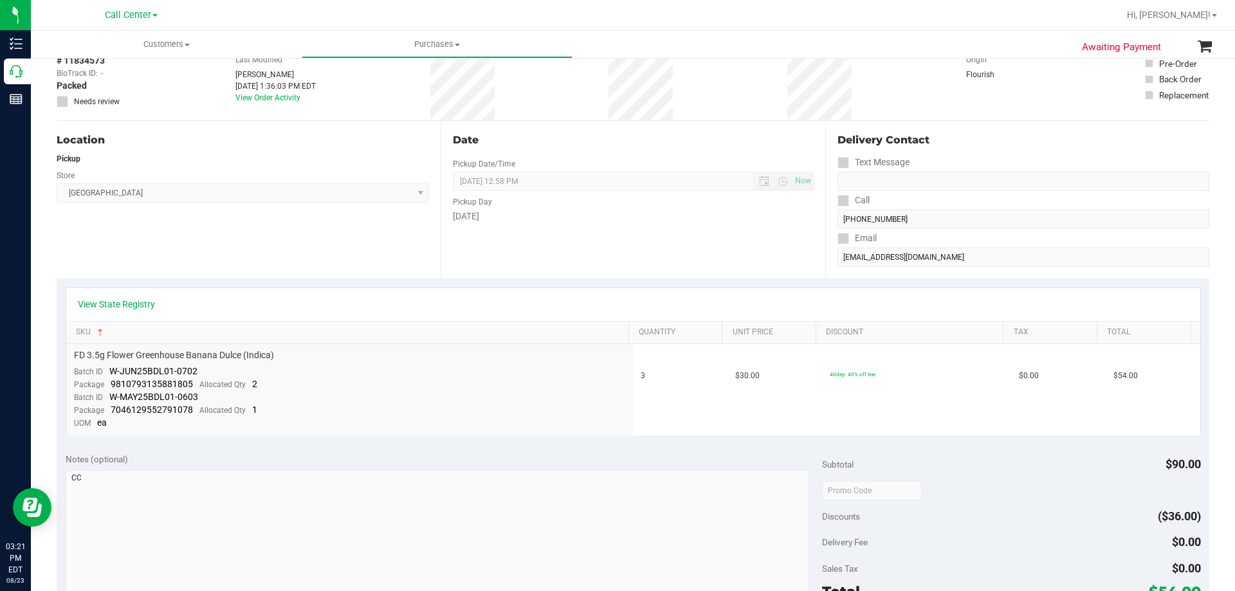
scroll to position [0, 0]
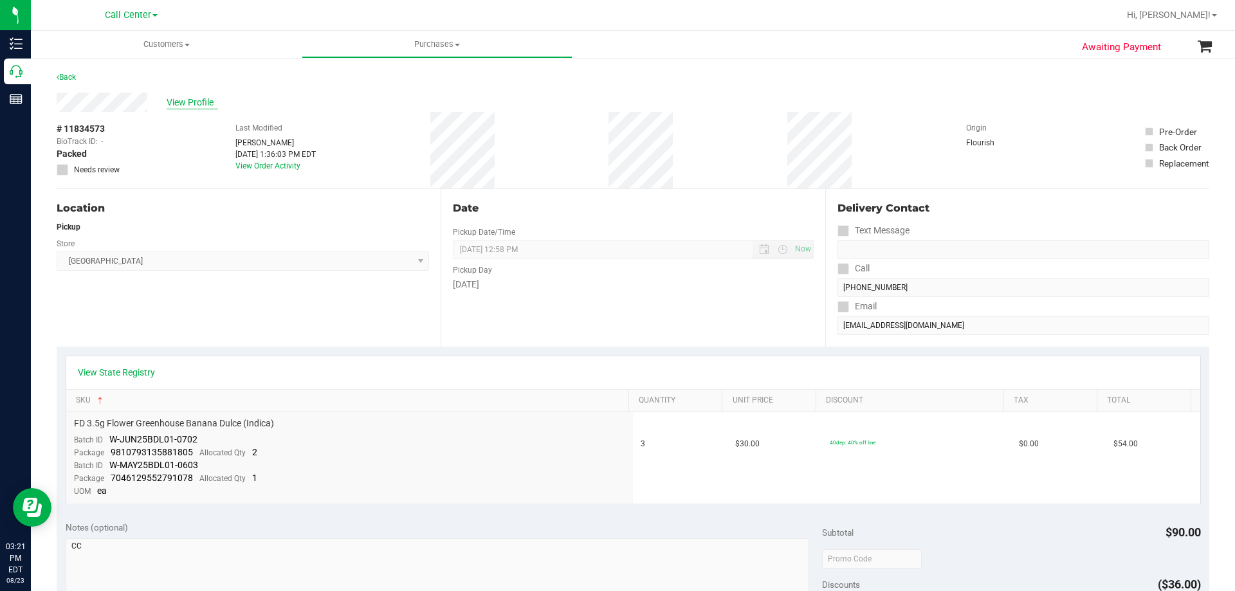
click at [196, 100] on span "View Profile" at bounding box center [192, 103] width 51 height 14
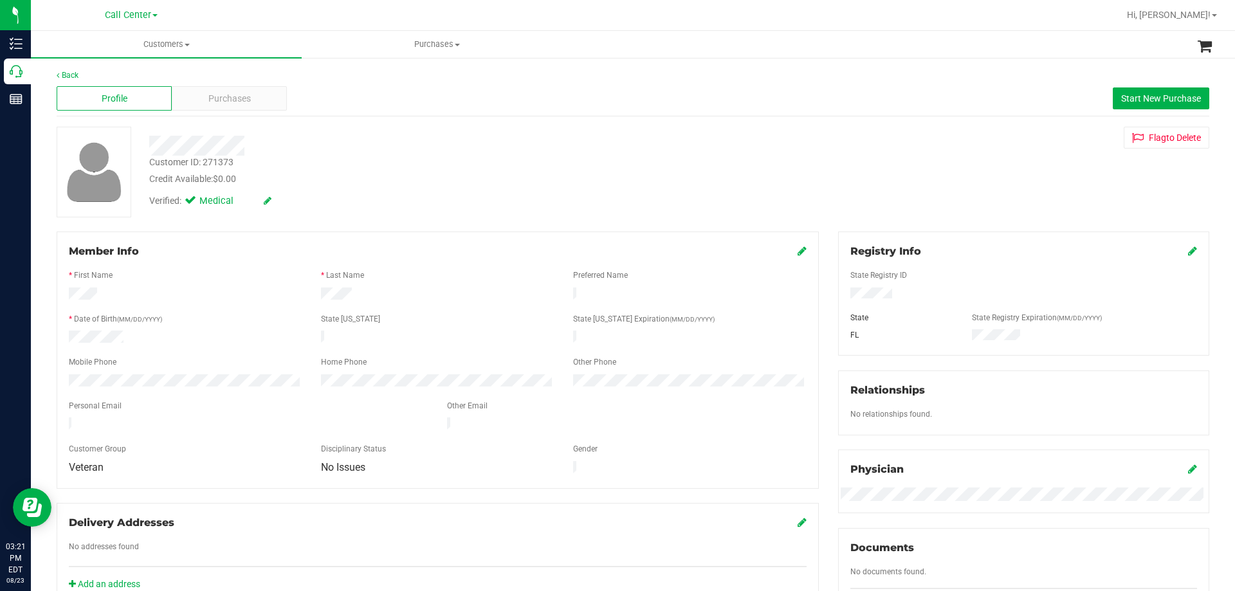
click at [452, 134] on div at bounding box center [433, 141] width 586 height 29
click at [444, 280] on form "Member Info * First Name * Last Name Preferred Name * Date of Birth (MM/DD/YYYY…" at bounding box center [438, 360] width 738 height 233
click at [444, 280] on div "* Last Name" at bounding box center [437, 277] width 252 height 15
click at [457, 295] on div at bounding box center [437, 295] width 757 height 15
click at [457, 295] on div at bounding box center [437, 295] width 252 height 15
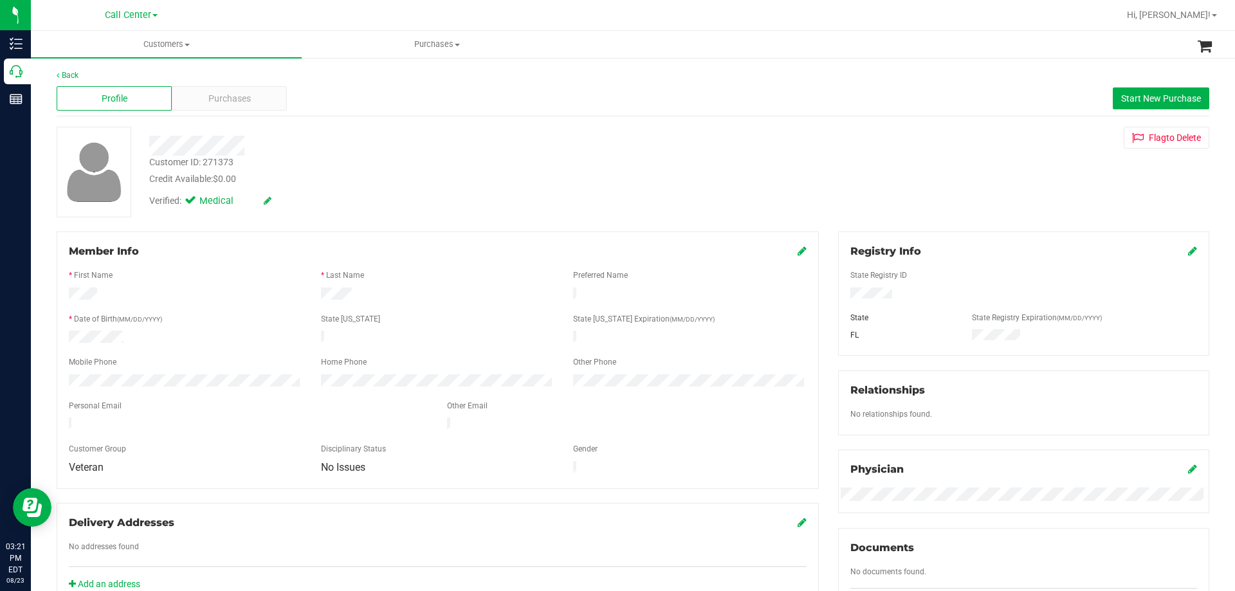
click at [417, 169] on div "Customer ID: 271373 Credit Available: $0.00" at bounding box center [433, 171] width 586 height 30
drag, startPoint x: 68, startPoint y: 297, endPoint x: 390, endPoint y: 297, distance: 322.3
click at [390, 297] on div at bounding box center [437, 295] width 757 height 15
click at [391, 297] on div at bounding box center [437, 295] width 252 height 15
click at [343, 174] on div "Credit Available: $0.00" at bounding box center [432, 179] width 567 height 14
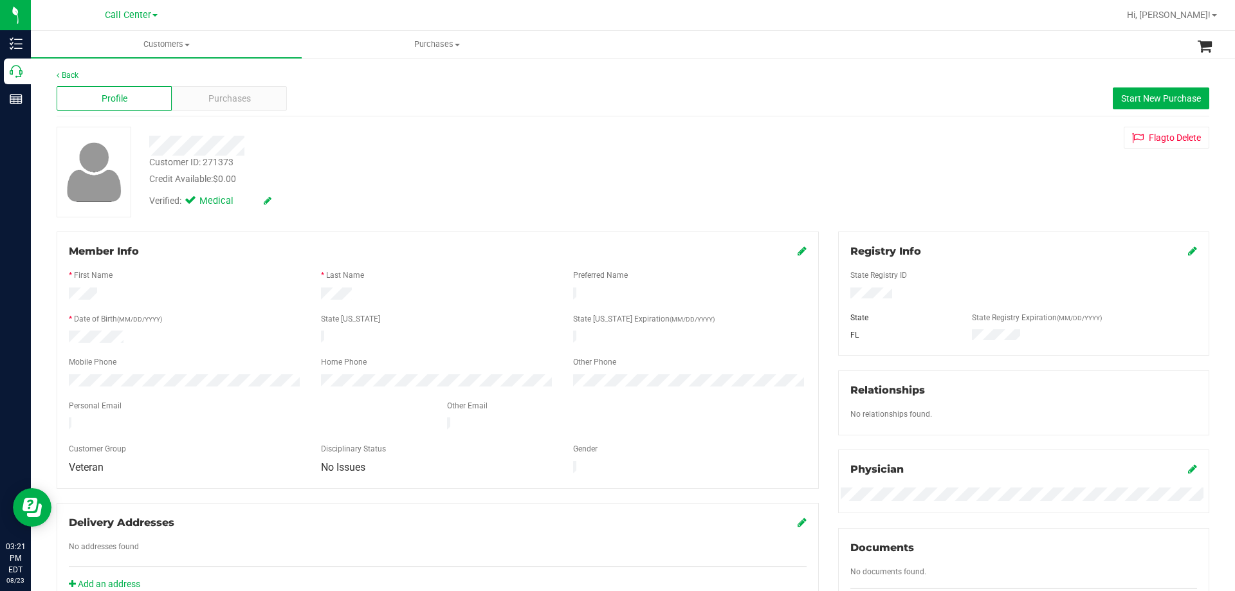
click at [378, 187] on div "Verified: Medical" at bounding box center [433, 200] width 586 height 28
click at [484, 212] on div "Verified: Medical" at bounding box center [433, 200] width 586 height 28
click at [237, 86] on div "Profile Purchases Start New Purchase" at bounding box center [633, 98] width 1153 height 35
click at [238, 91] on div "Purchases" at bounding box center [229, 98] width 115 height 24
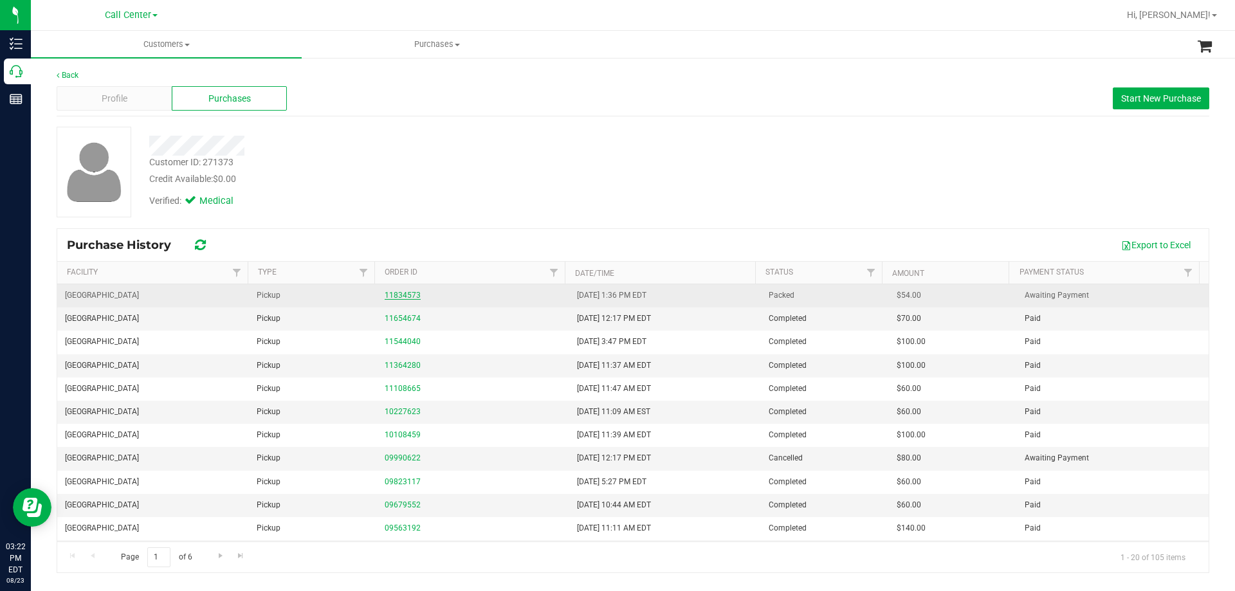
click at [404, 297] on link "11834573" at bounding box center [403, 295] width 36 height 9
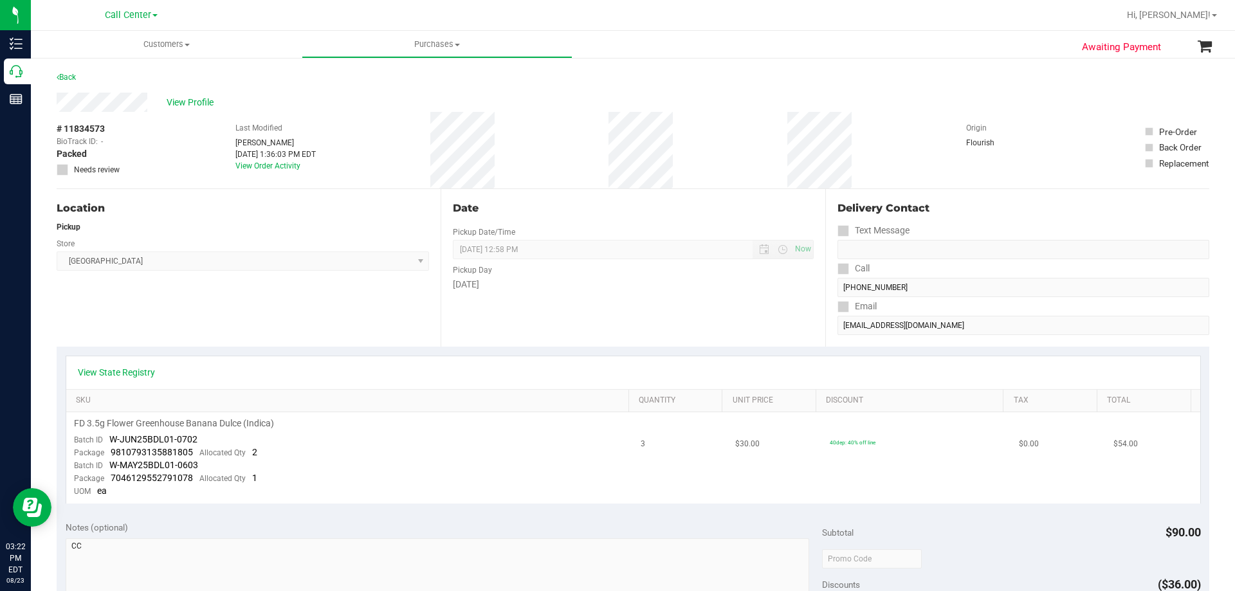
scroll to position [322, 0]
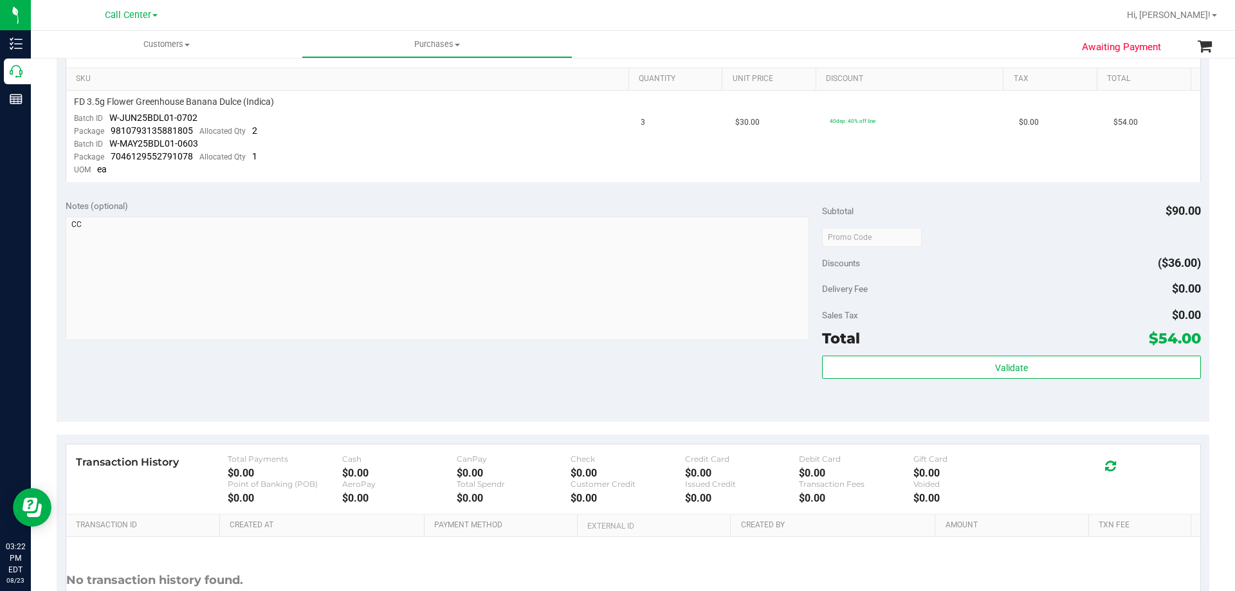
drag, startPoint x: 1150, startPoint y: 339, endPoint x: 1189, endPoint y: 340, distance: 39.9
click at [1189, 340] on span "$54.00" at bounding box center [1175, 338] width 52 height 18
copy span "54.00"
click at [457, 385] on div "Notes (optional) Subtotal $90.00 Discounts ($36.00) Delivery Fee $0.00 Sales Ta…" at bounding box center [633, 306] width 1153 height 232
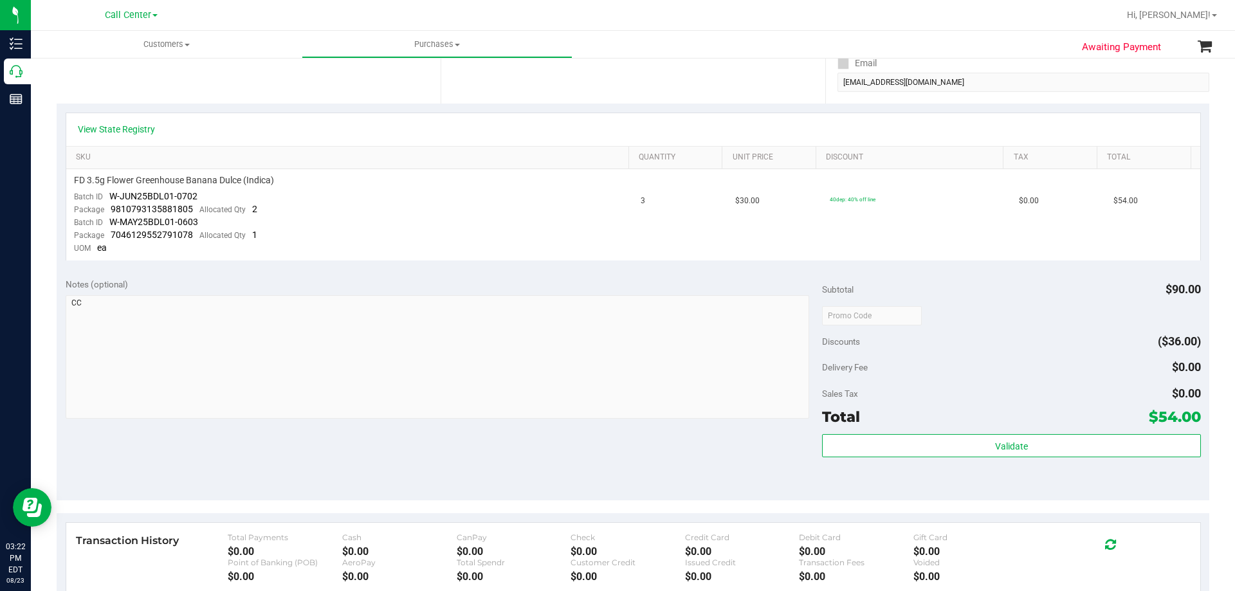
scroll to position [129, 0]
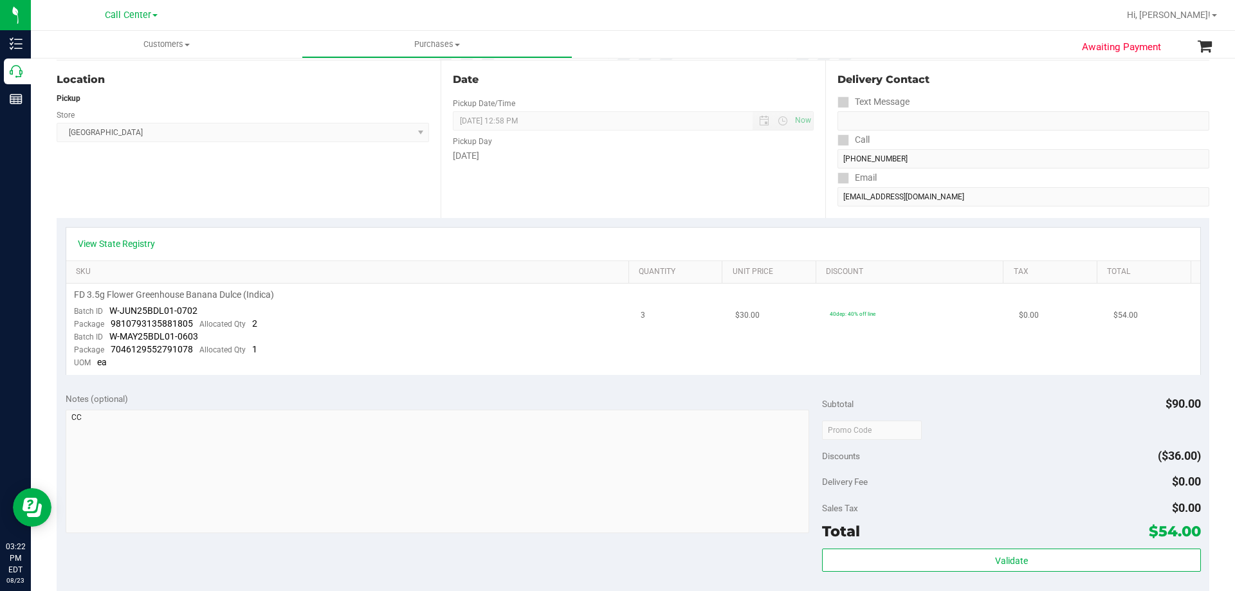
click at [201, 291] on span "FD 3.5g Flower Greenhouse Banana Dulce (Indica)" at bounding box center [174, 295] width 200 height 12
click at [407, 320] on td "FD 3.5g Flower Greenhouse Banana Dulce (Indica) Batch ID W-JUN25BDL01-0702 Pack…" at bounding box center [349, 329] width 567 height 91
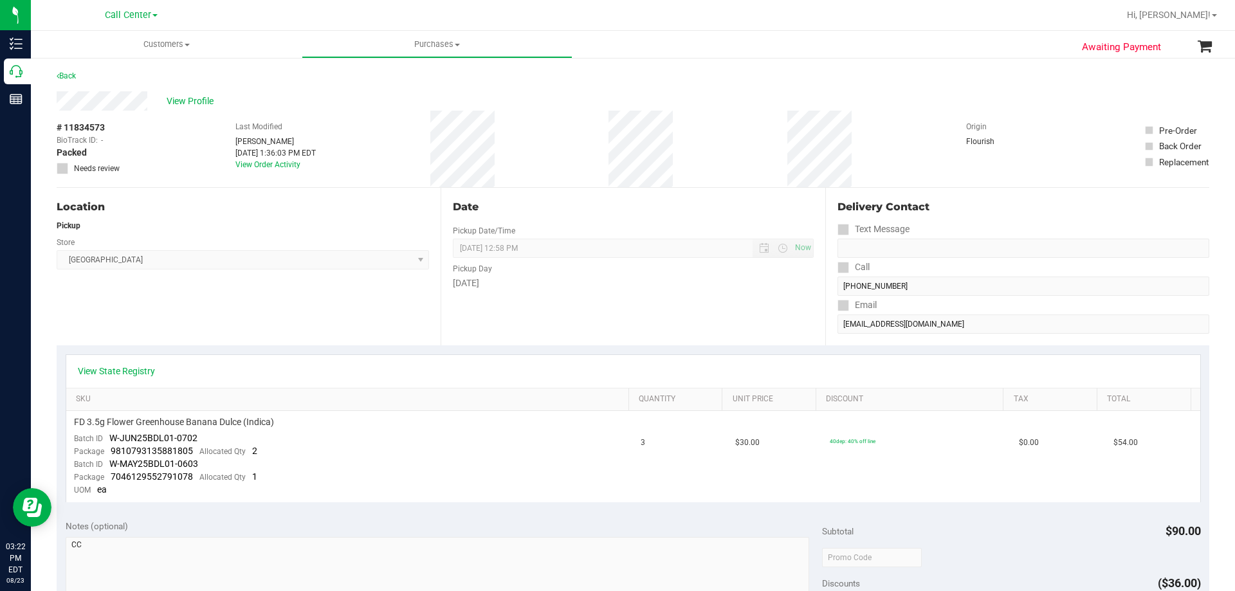
scroll to position [0, 0]
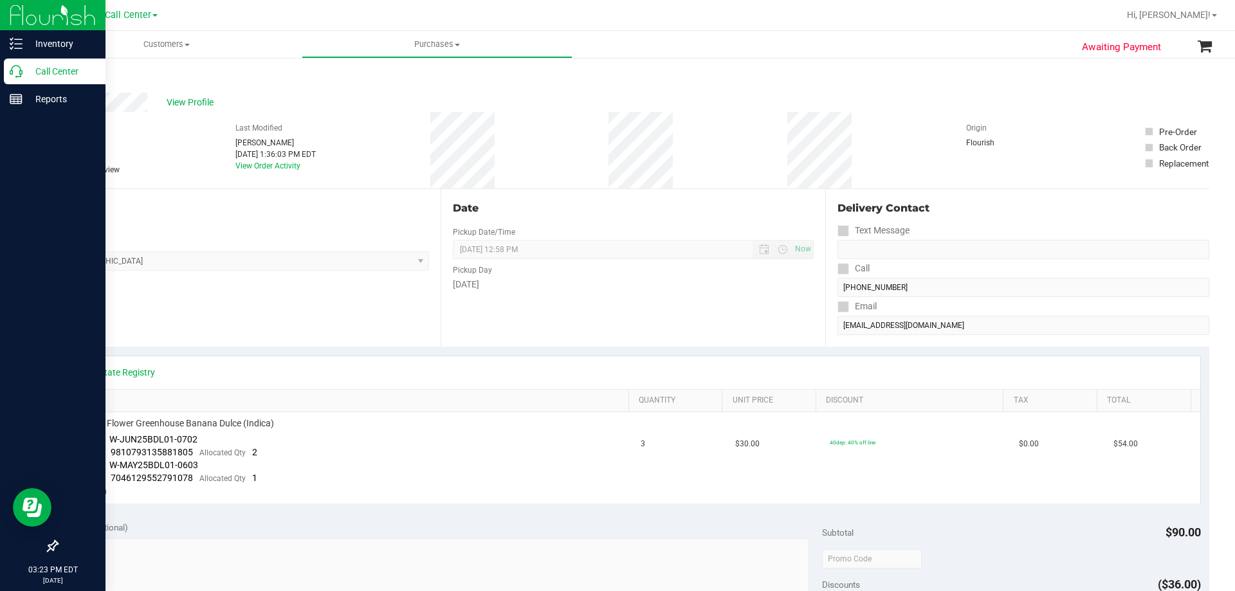
click at [24, 71] on p "Call Center" at bounding box center [61, 71] width 77 height 15
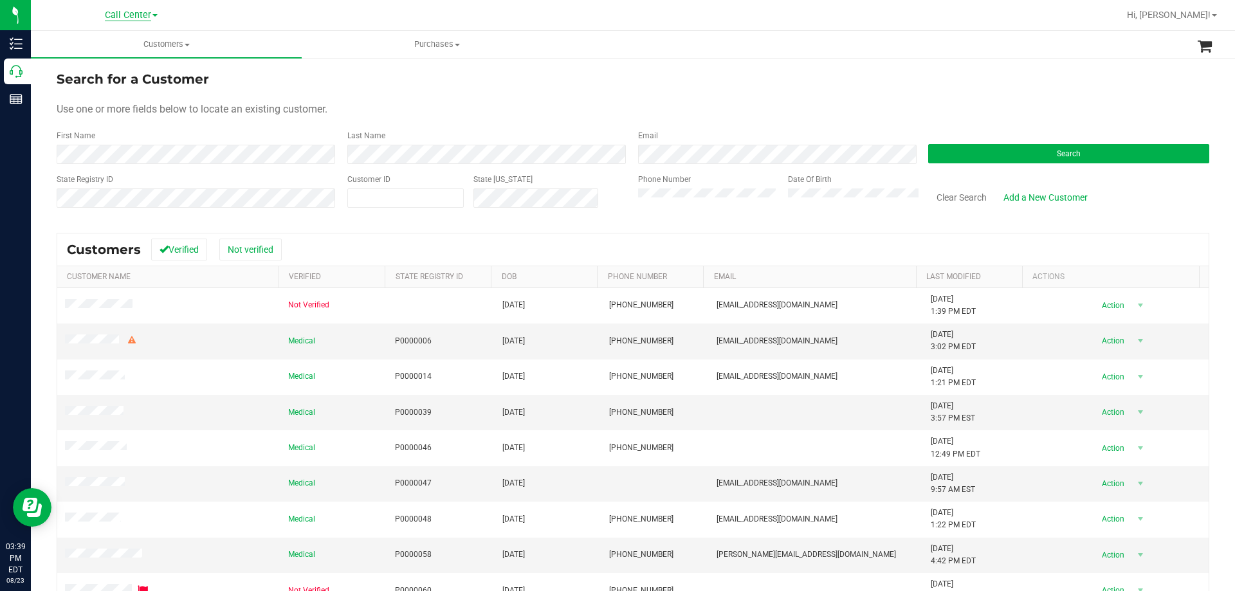
click at [135, 15] on span "Call Center" at bounding box center [128, 16] width 46 height 12
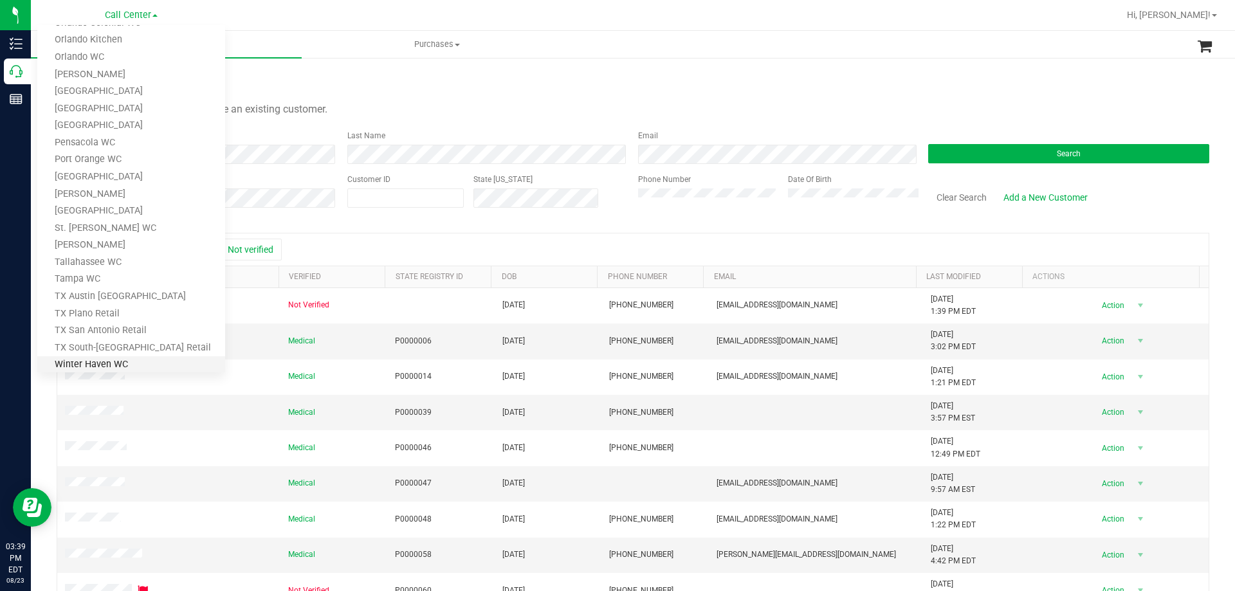
scroll to position [565, 0]
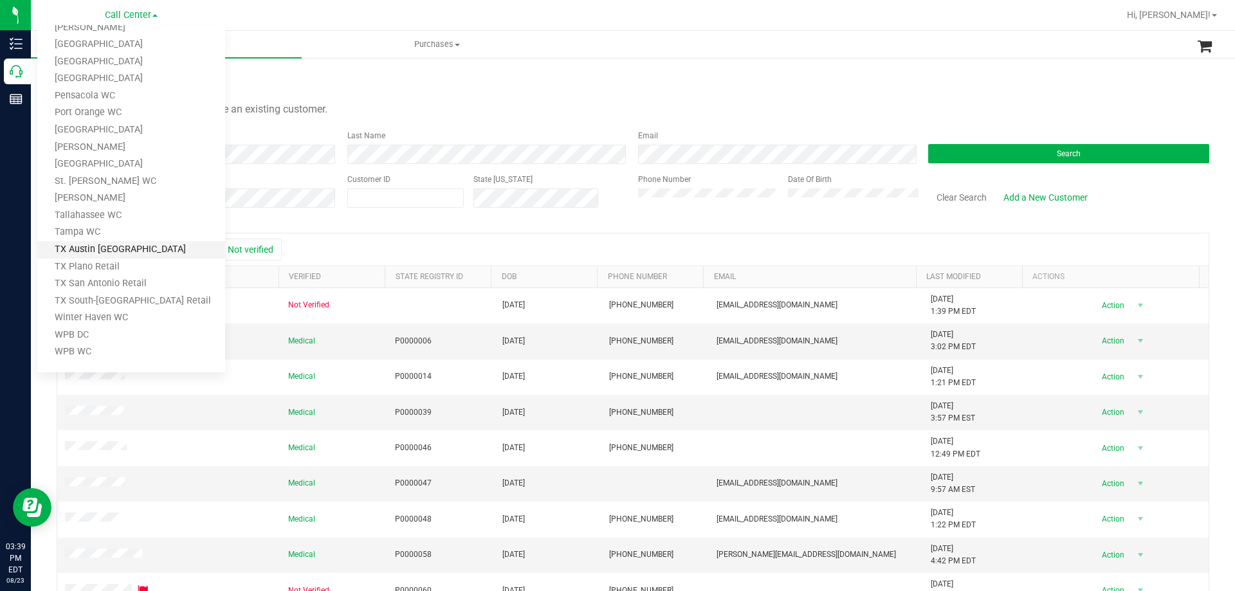
click at [111, 246] on link "TX Austin [GEOGRAPHIC_DATA]" at bounding box center [131, 249] width 188 height 17
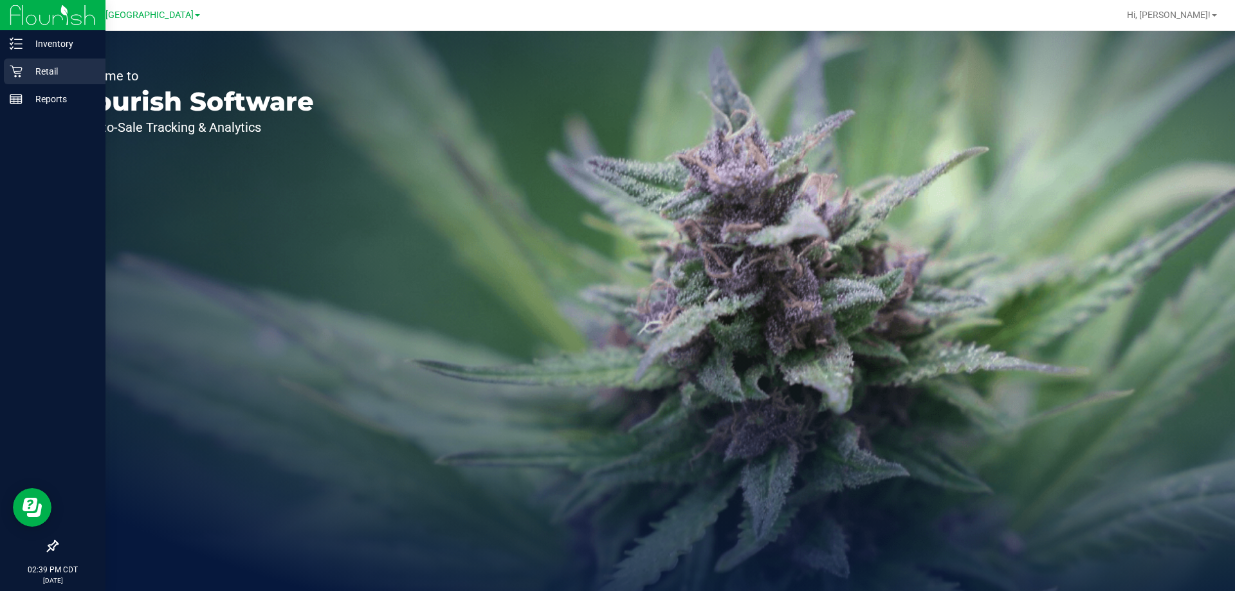
click at [56, 71] on p "Retail" at bounding box center [61, 71] width 77 height 15
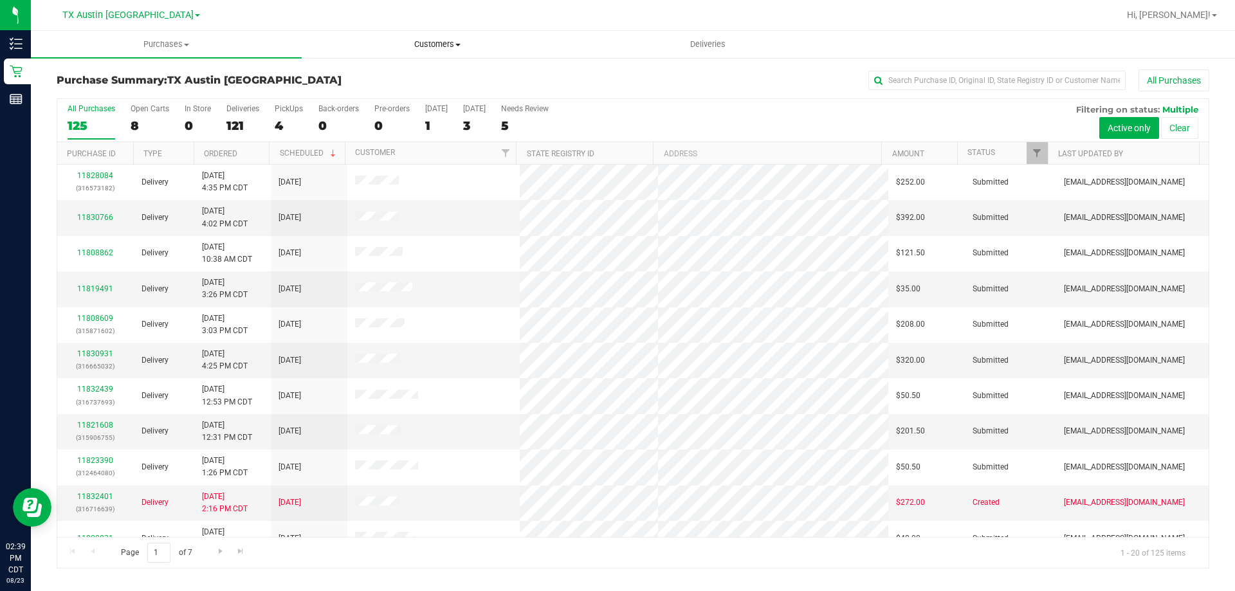
click at [437, 50] on uib-tab-heading "Customers All customers Add a new customer All physicians" at bounding box center [437, 45] width 270 height 26
click at [419, 73] on li "All customers" at bounding box center [437, 77] width 271 height 15
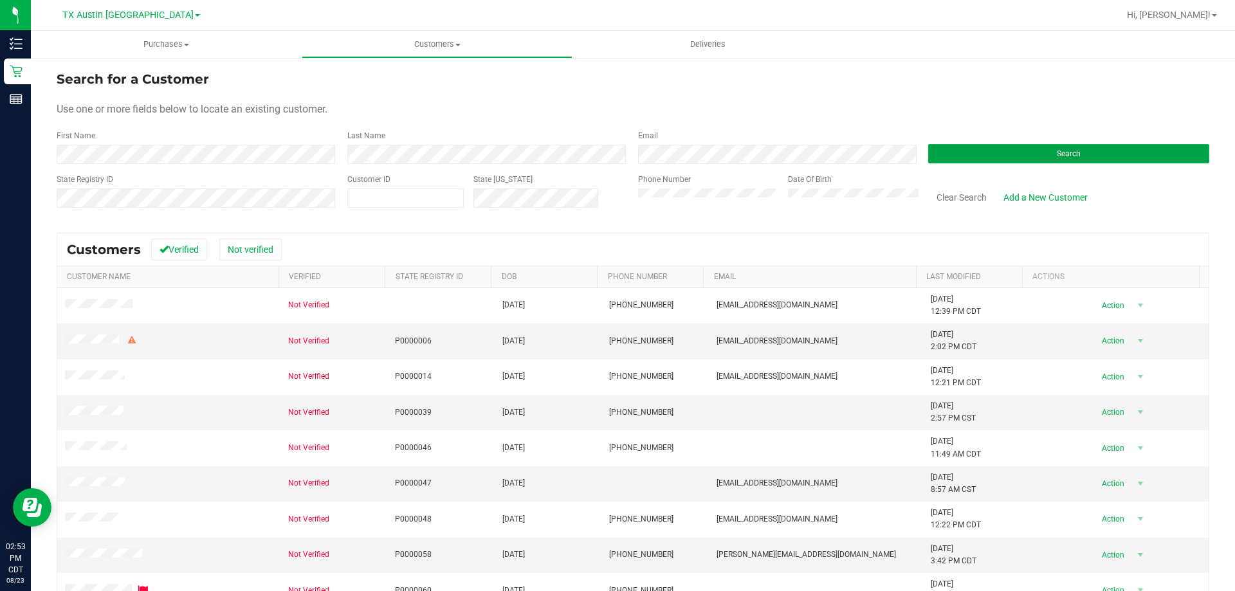
click at [1000, 153] on button "Search" at bounding box center [1068, 153] width 281 height 19
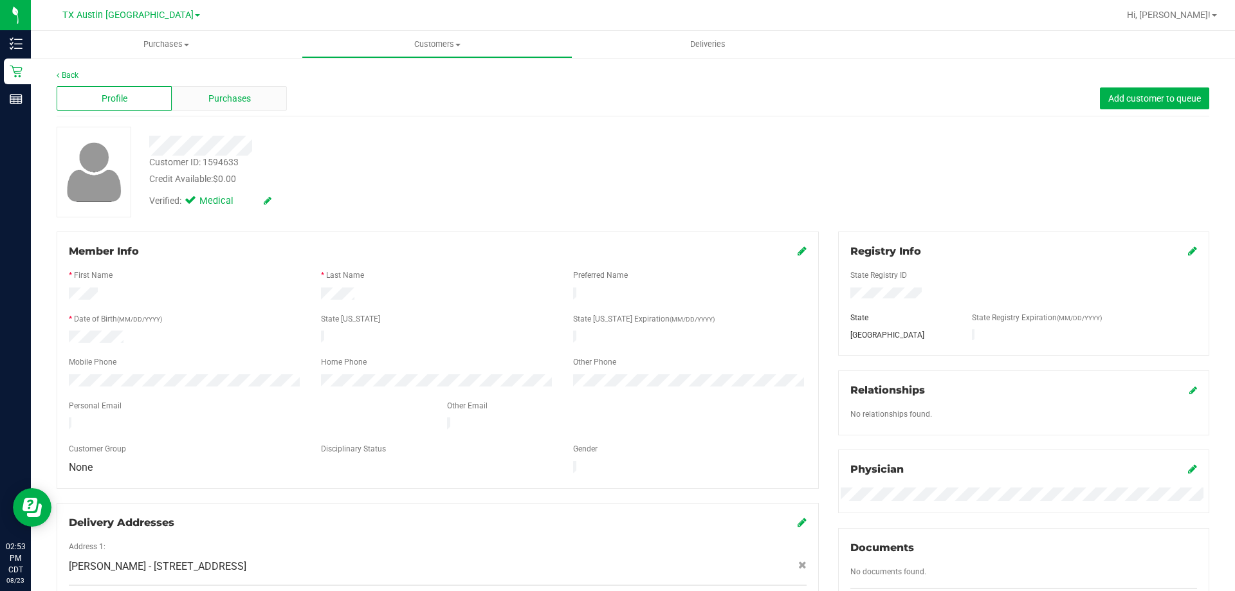
click at [246, 101] on span "Purchases" at bounding box center [229, 99] width 42 height 14
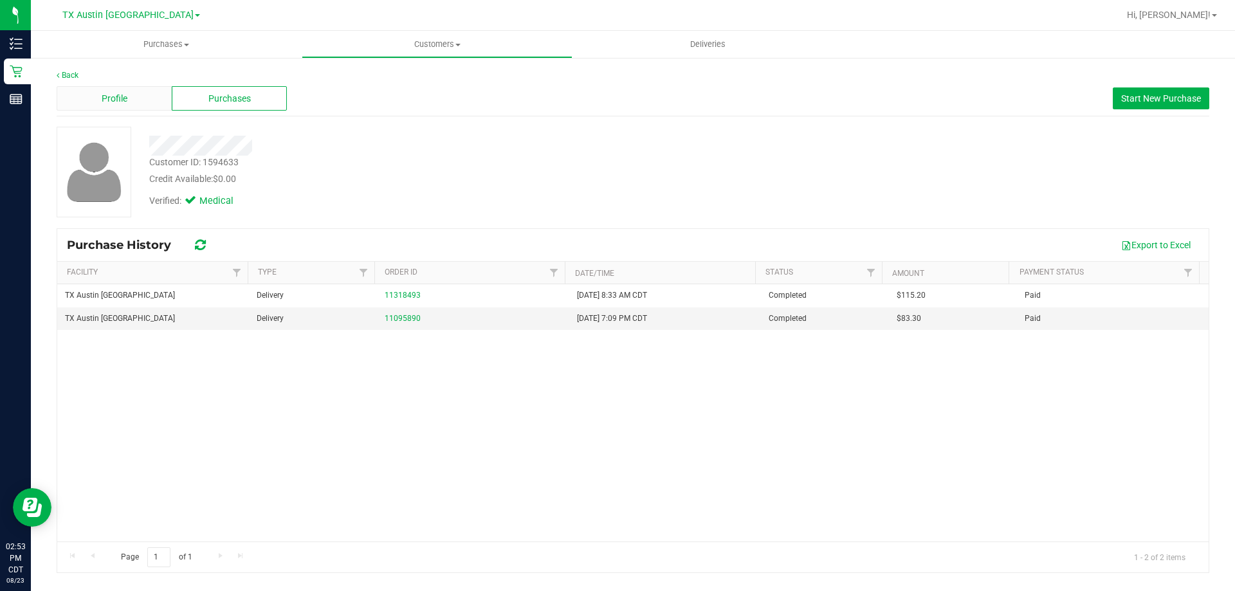
click at [143, 107] on div "Profile" at bounding box center [114, 98] width 115 height 24
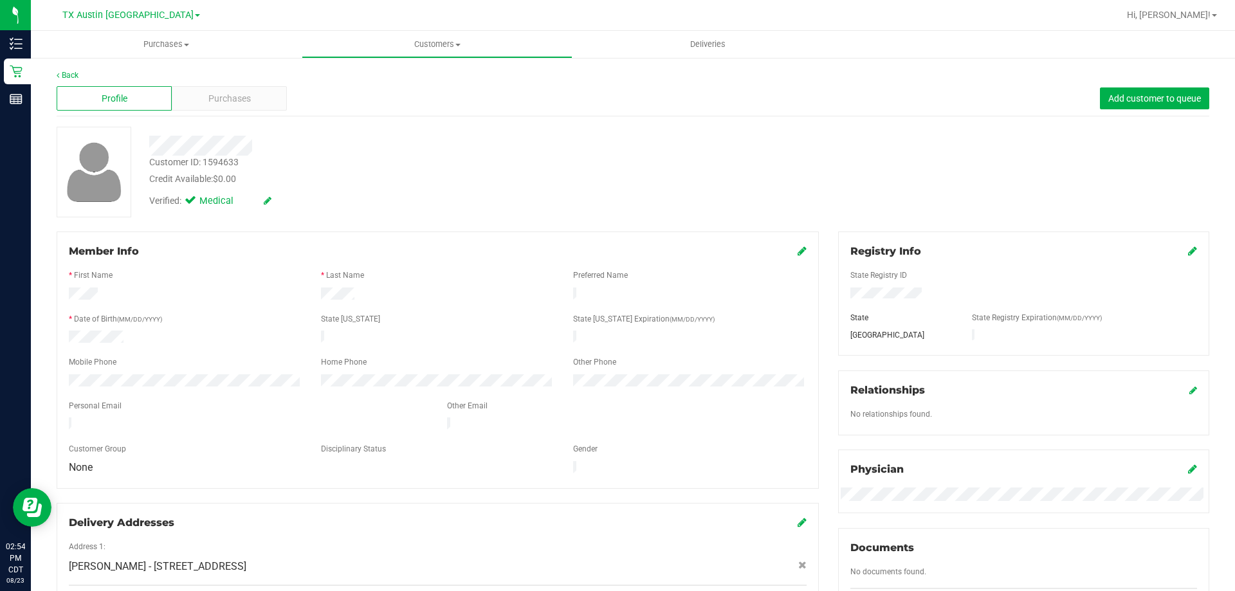
click at [348, 162] on div "Customer ID: 1594633 Credit Available: $0.00" at bounding box center [433, 171] width 586 height 30
click at [363, 169] on div "Customer ID: 1594633 Credit Available: $0.00" at bounding box center [433, 171] width 586 height 30
click at [362, 181] on div "Credit Available: $0.00" at bounding box center [432, 179] width 567 height 14
click at [343, 175] on div "Credit Available: $0.00" at bounding box center [432, 179] width 567 height 14
click at [267, 97] on div "Purchases" at bounding box center [229, 98] width 115 height 24
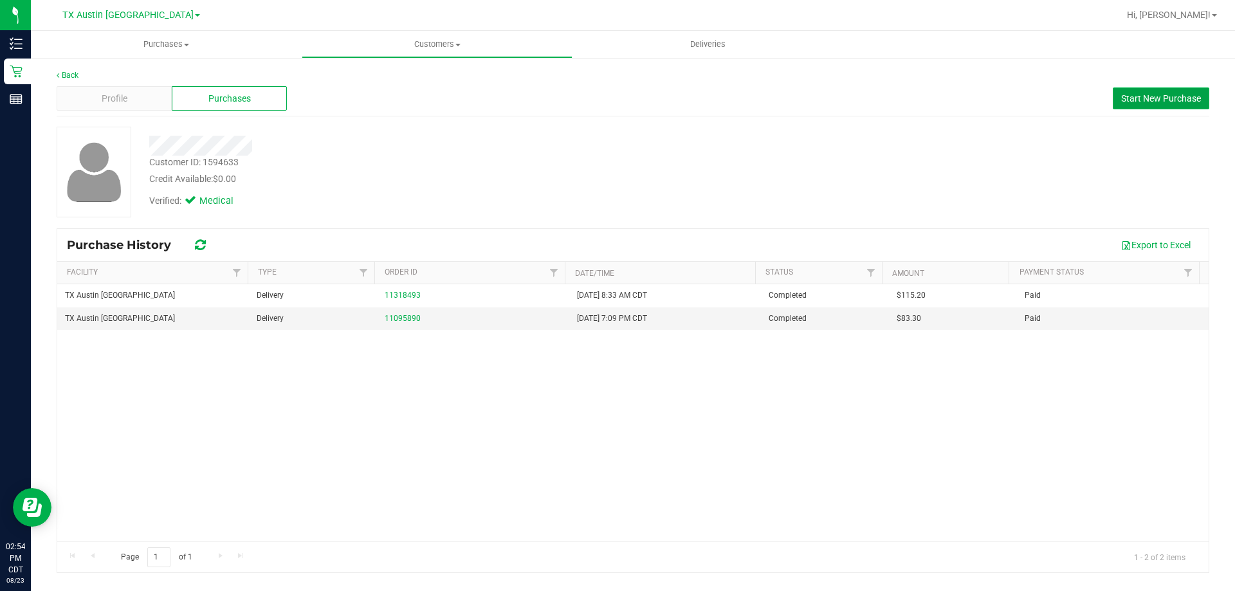
click at [1133, 101] on span "Start New Purchase" at bounding box center [1161, 98] width 80 height 10
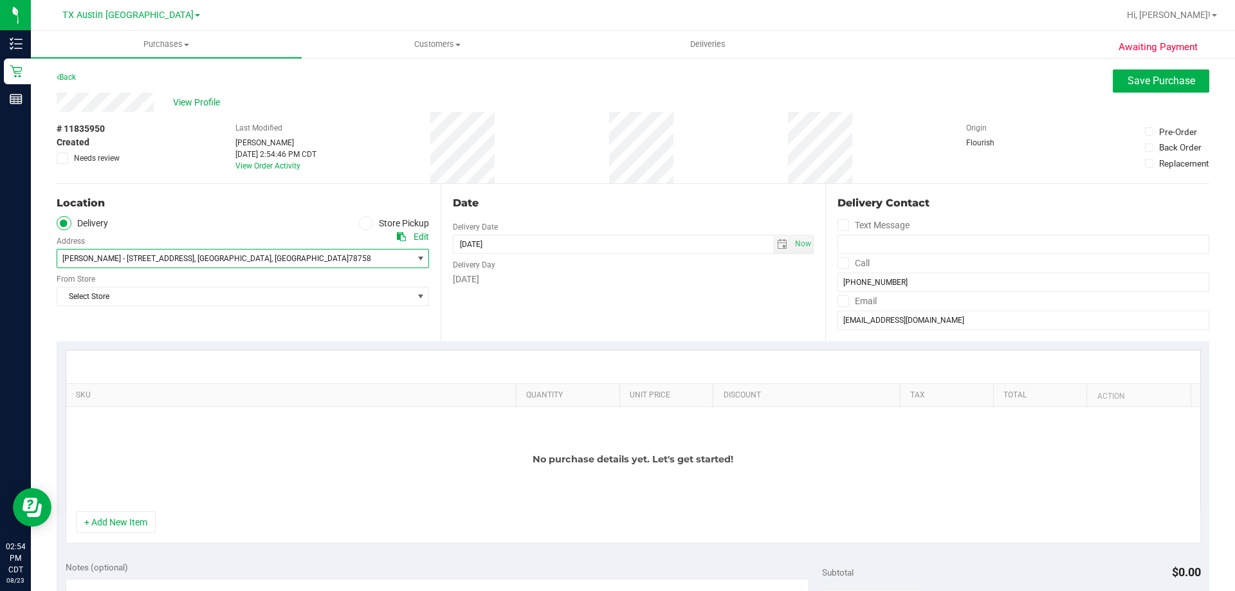
click at [271, 257] on span ", [GEOGRAPHIC_DATA]" at bounding box center [309, 258] width 77 height 9
click at [223, 281] on span ", [GEOGRAPHIC_DATA]" at bounding box center [235, 281] width 77 height 17
click at [220, 233] on div "N. AUSTIN PICKUP - 2217 Park Bend Dr. , Austin , TX 78758 Select address N. AUS…" at bounding box center [243, 249] width 372 height 38
click at [197, 298] on span "Select Store" at bounding box center [234, 297] width 355 height 18
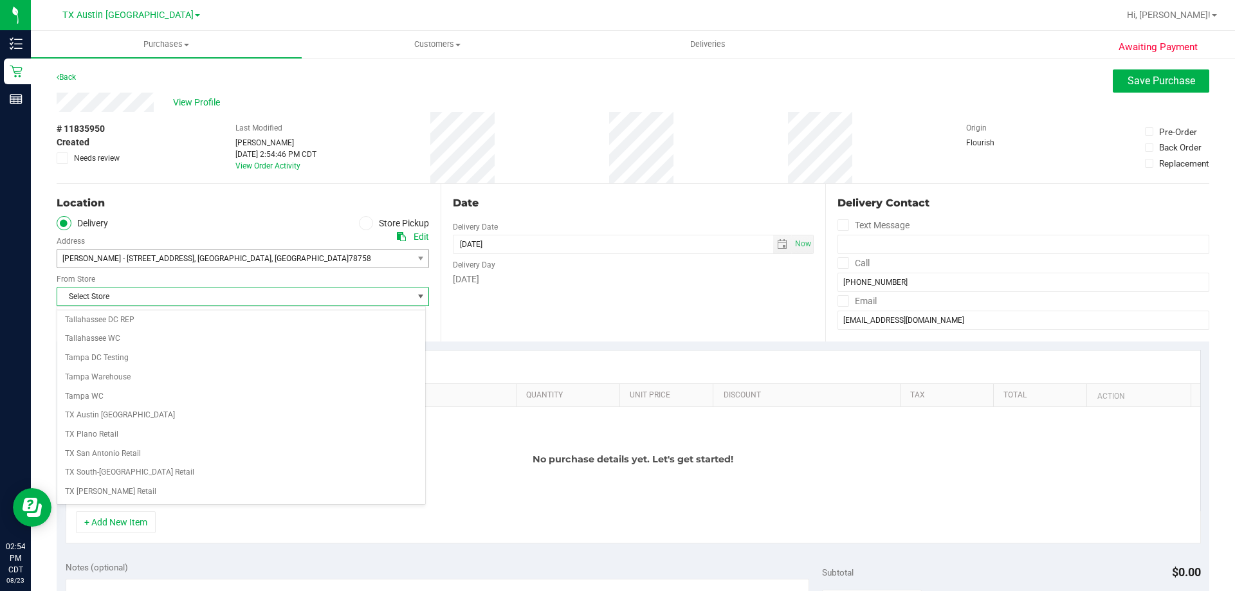
scroll to position [935, 0]
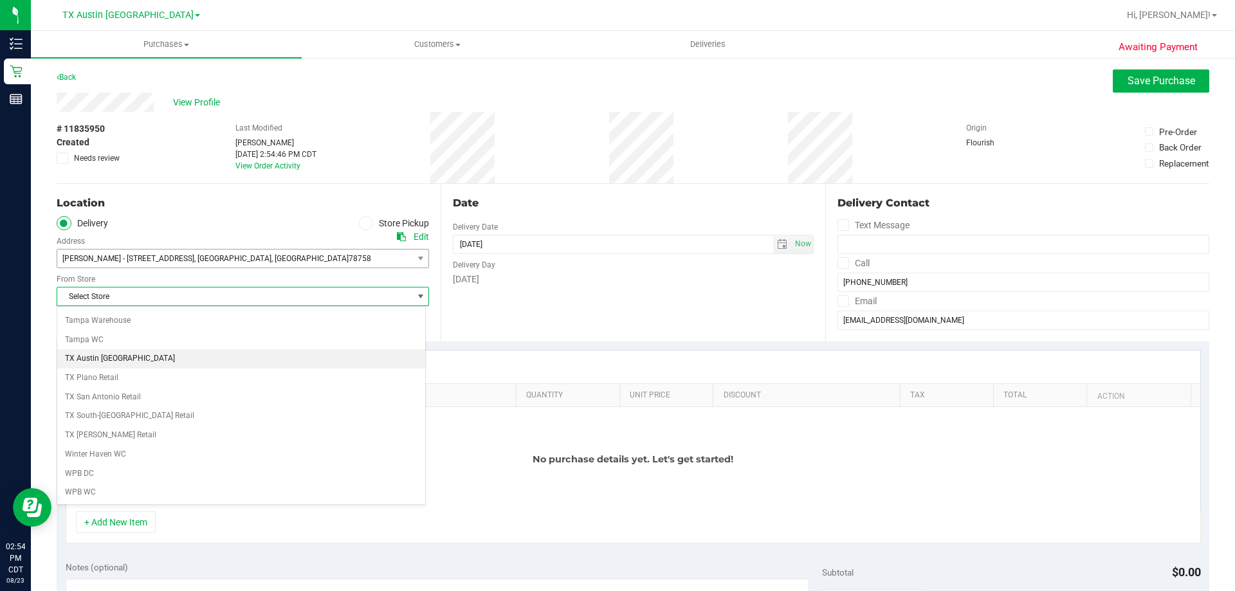
click at [141, 360] on li "TX Austin [GEOGRAPHIC_DATA]" at bounding box center [241, 358] width 368 height 19
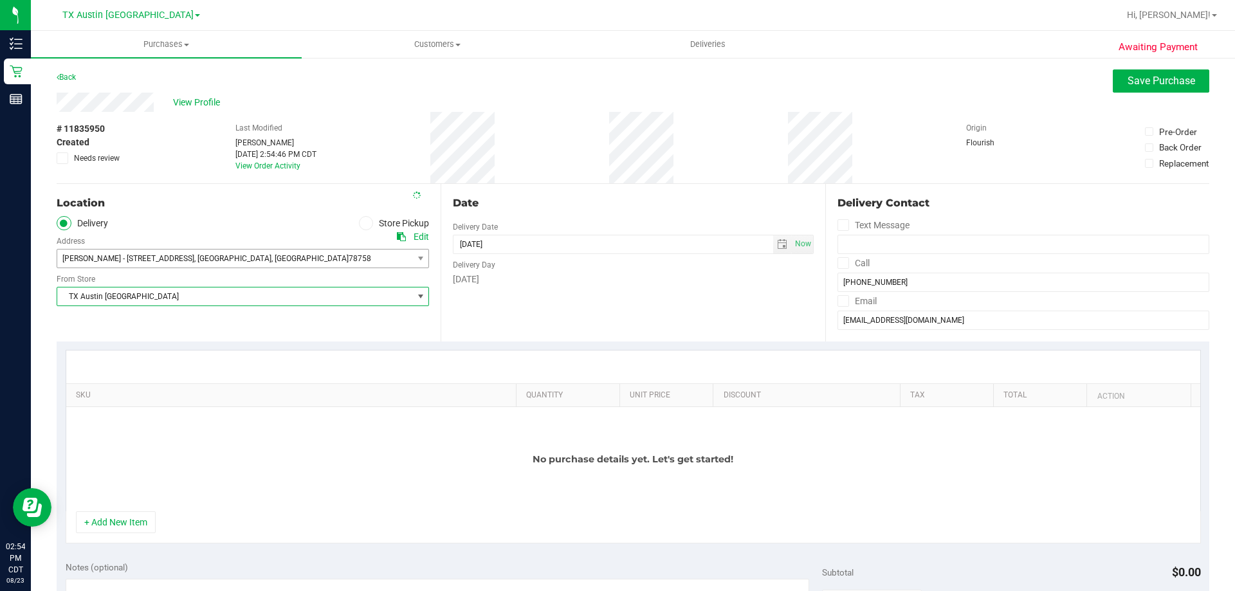
click at [173, 323] on div "Location Delivery Store Pickup Address Edit N. AUSTIN PICKUP - 2217 Park Bend D…" at bounding box center [249, 263] width 384 height 158
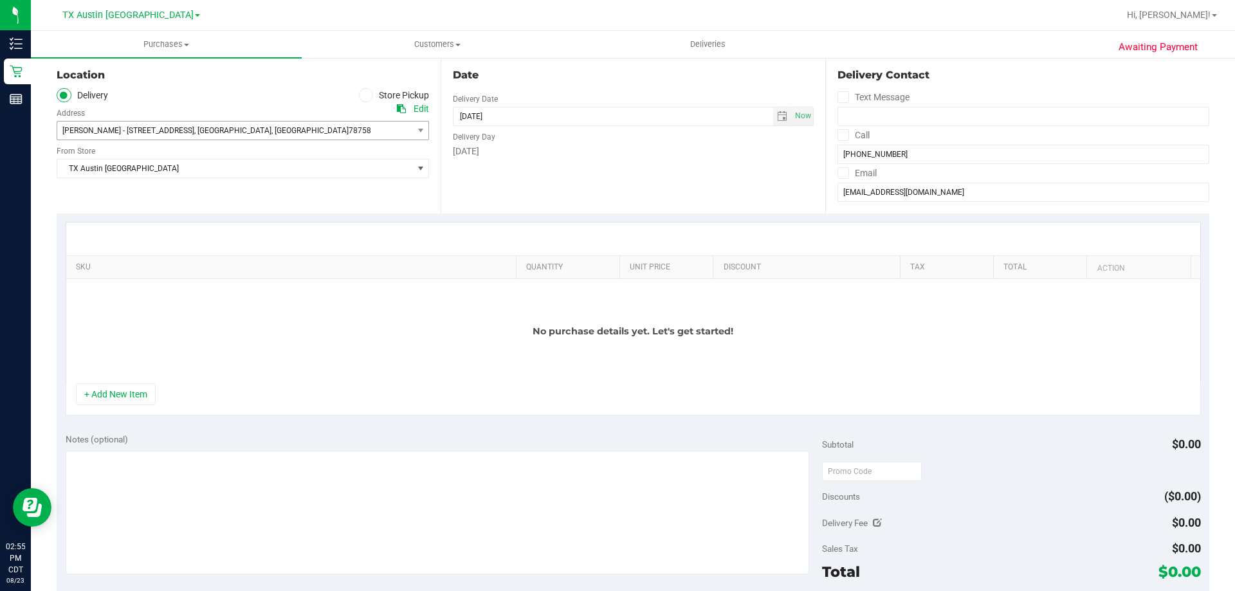
scroll to position [129, 0]
click at [136, 393] on button "+ Add New Item" at bounding box center [116, 394] width 80 height 22
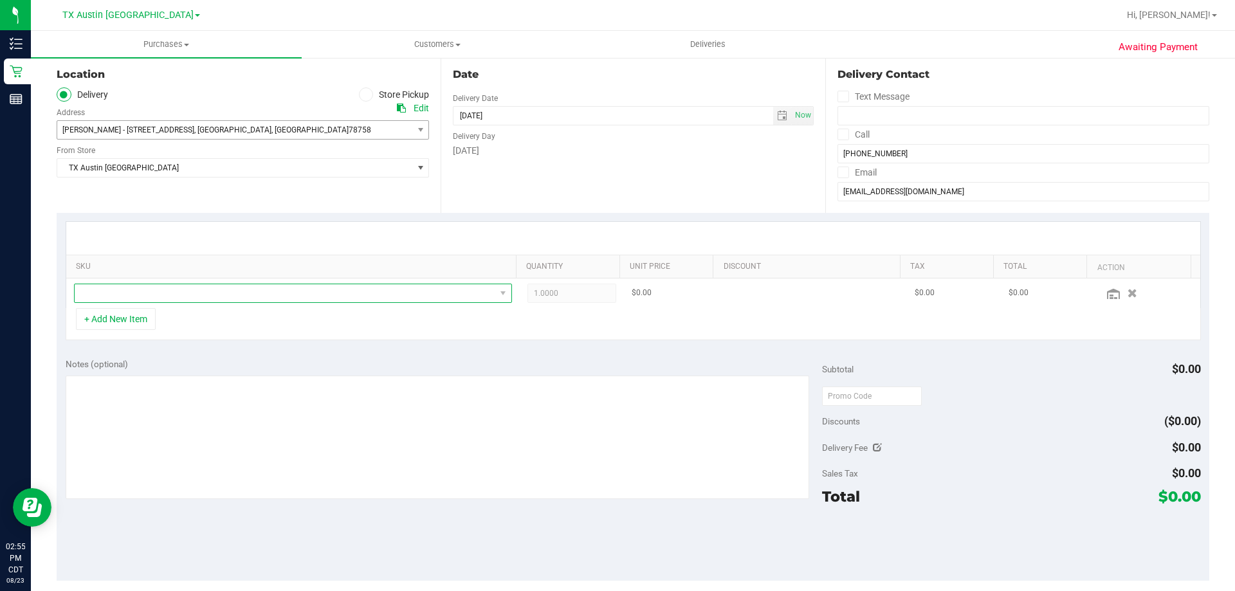
click at [291, 293] on span "NO DATA FOUND" at bounding box center [285, 293] width 421 height 18
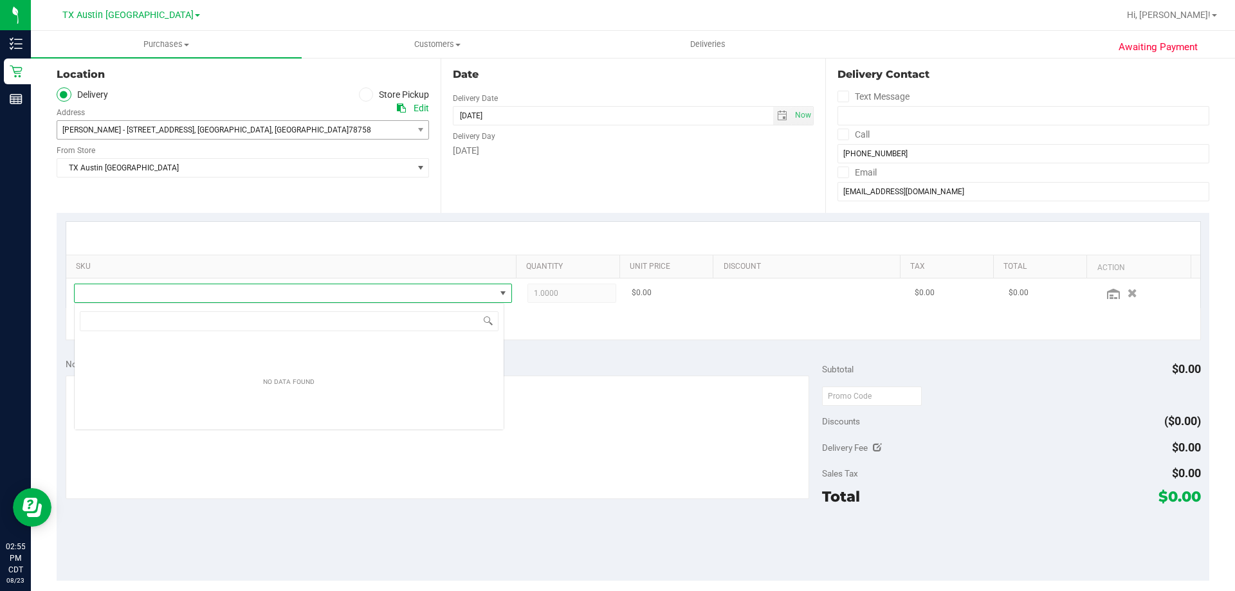
scroll to position [19, 430]
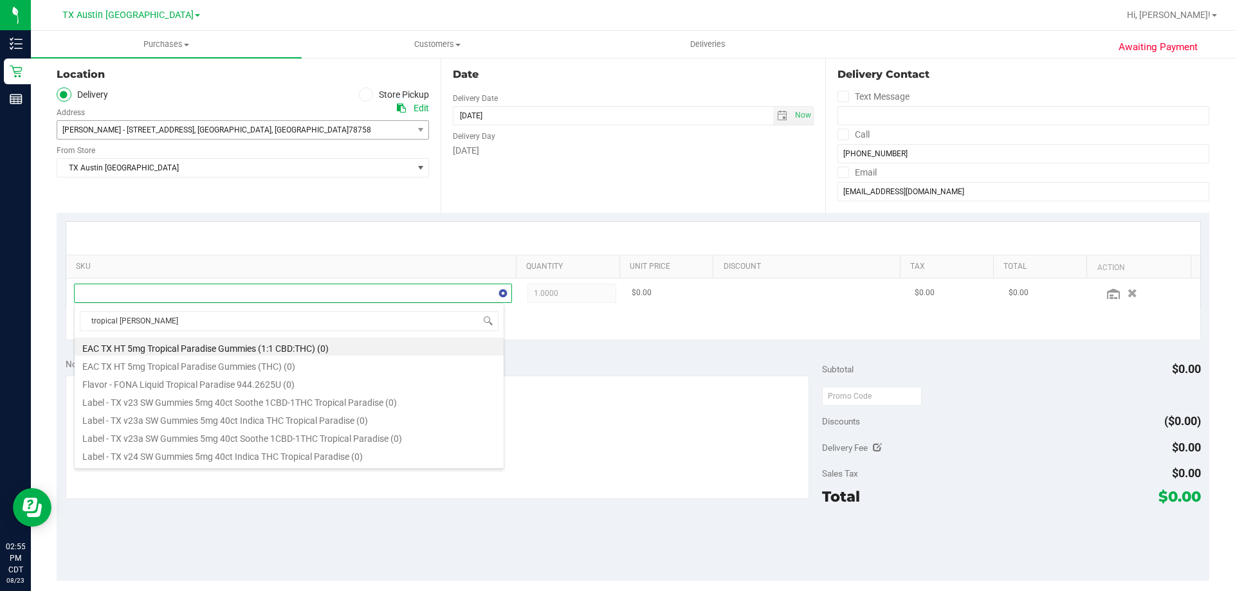
type input "tropical paradise"
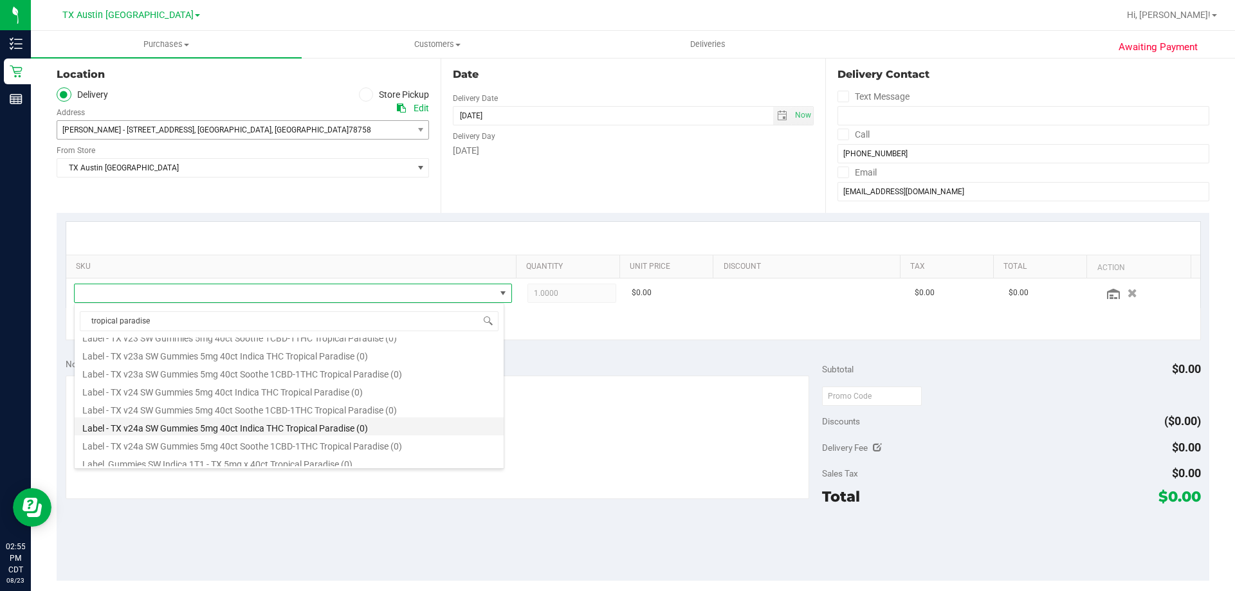
scroll to position [129, 0]
click at [266, 435] on li "TX HT 5mg Tropical Paradise Gummies (1:1 CBD:THC) 40ct (209)" at bounding box center [289, 434] width 429 height 18
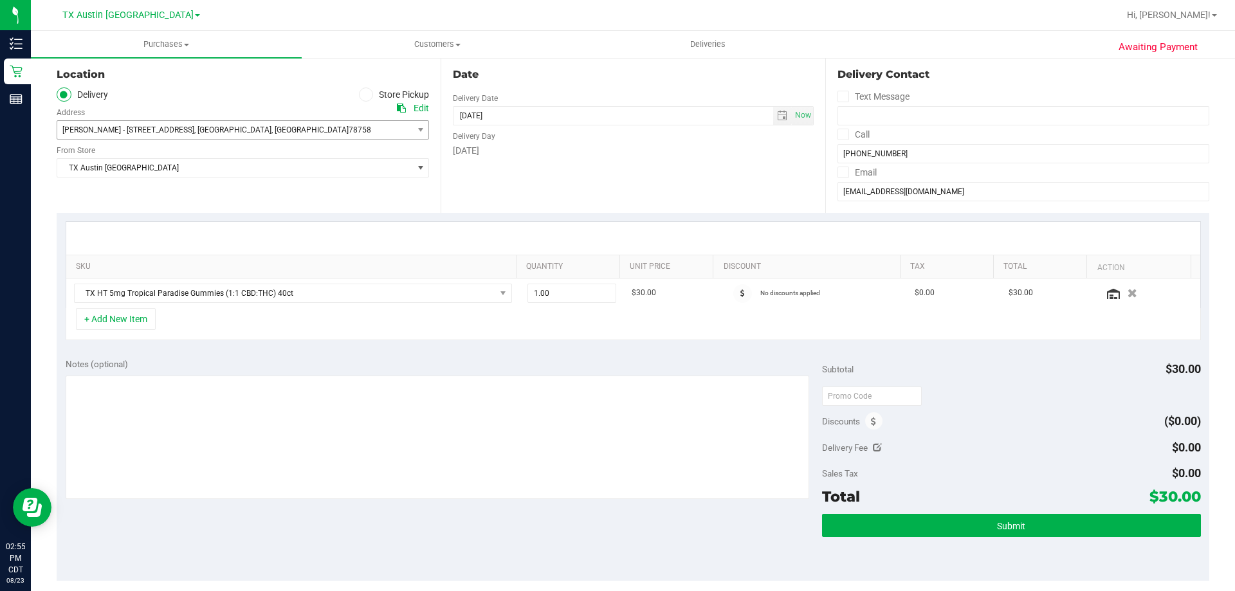
click at [271, 326] on div "+ Add New Item" at bounding box center [633, 324] width 1135 height 32
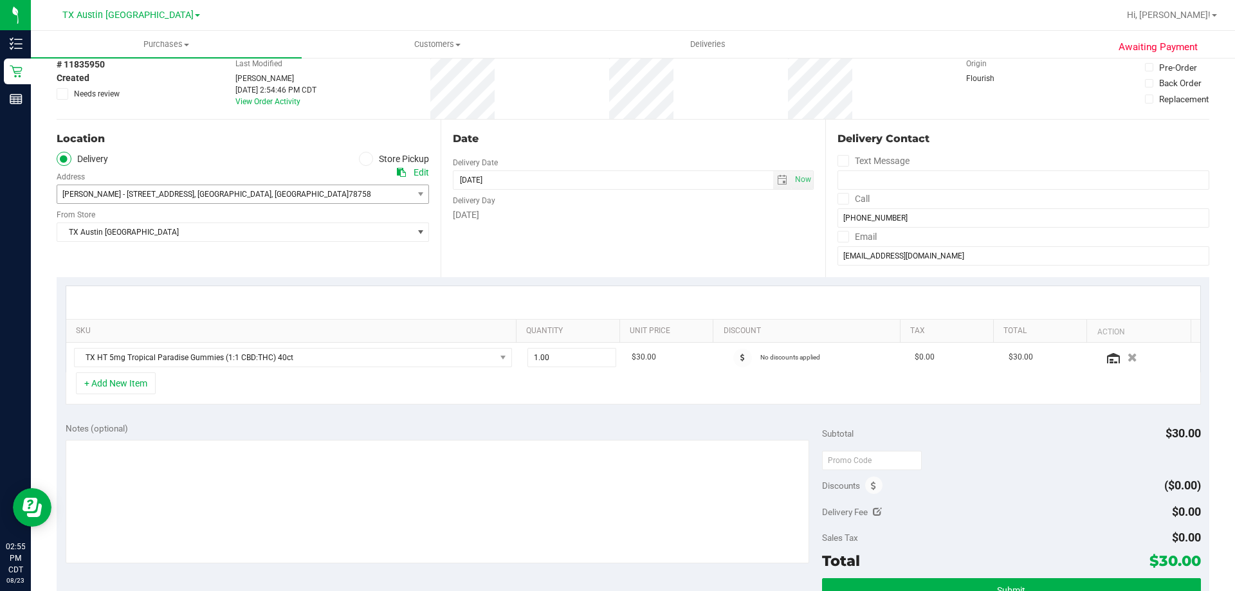
click at [255, 385] on div "+ Add New Item" at bounding box center [633, 388] width 1135 height 32
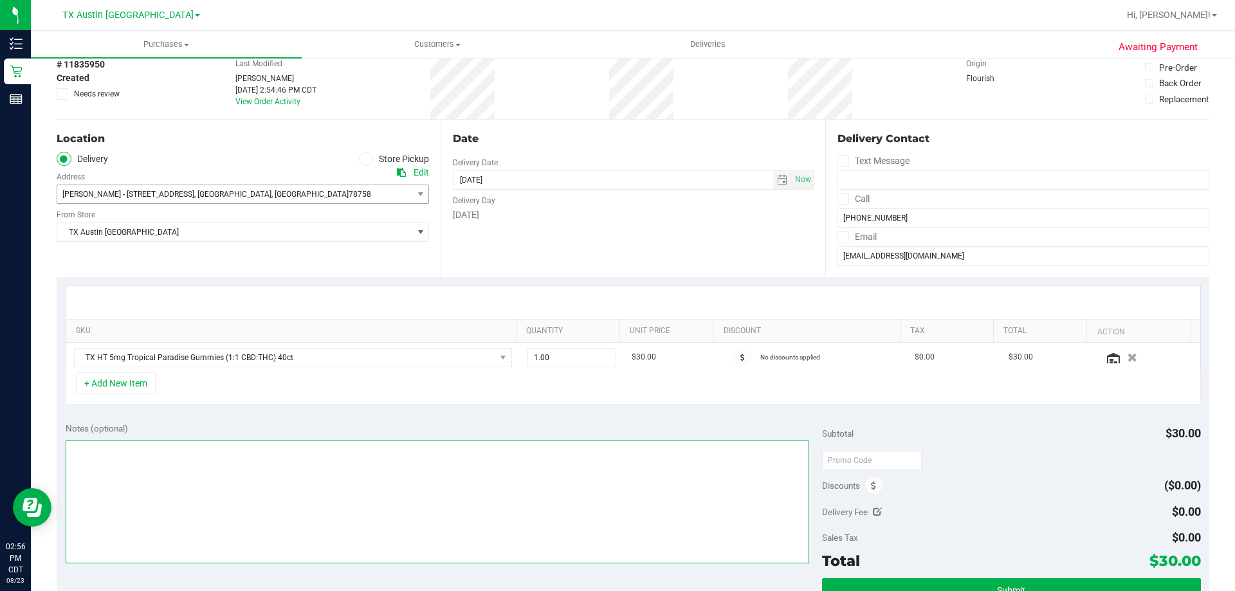
click at [211, 483] on textarea at bounding box center [438, 502] width 744 height 124
click at [315, 468] on textarea at bounding box center [438, 502] width 744 height 124
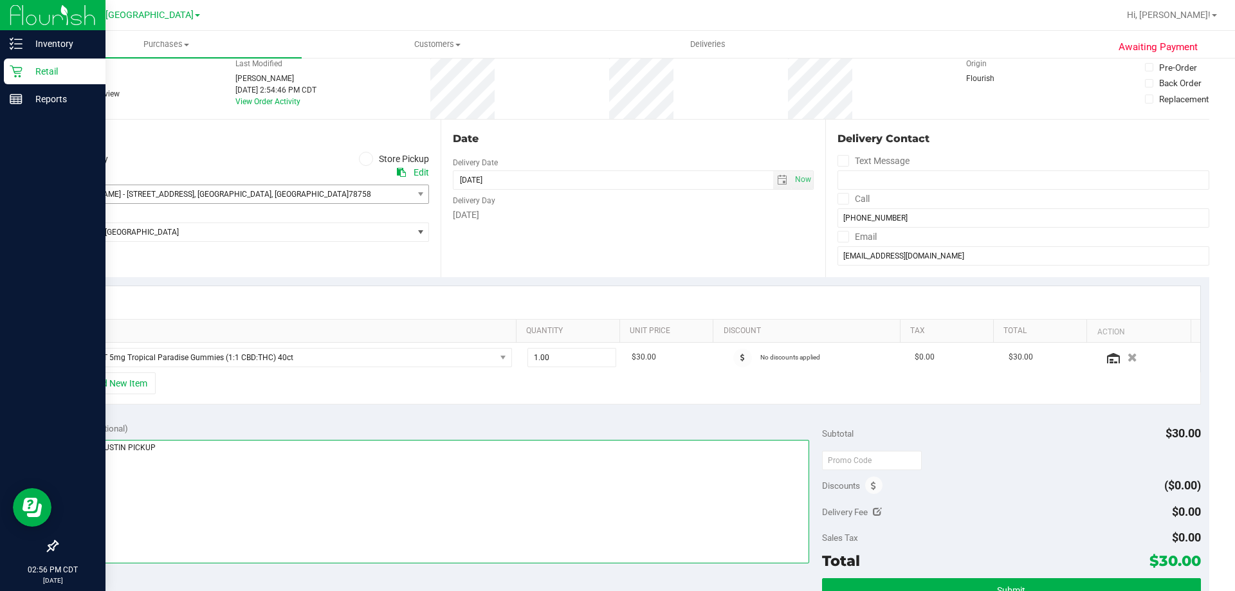
type textarea "NORTH AUSTIN PICKUP"
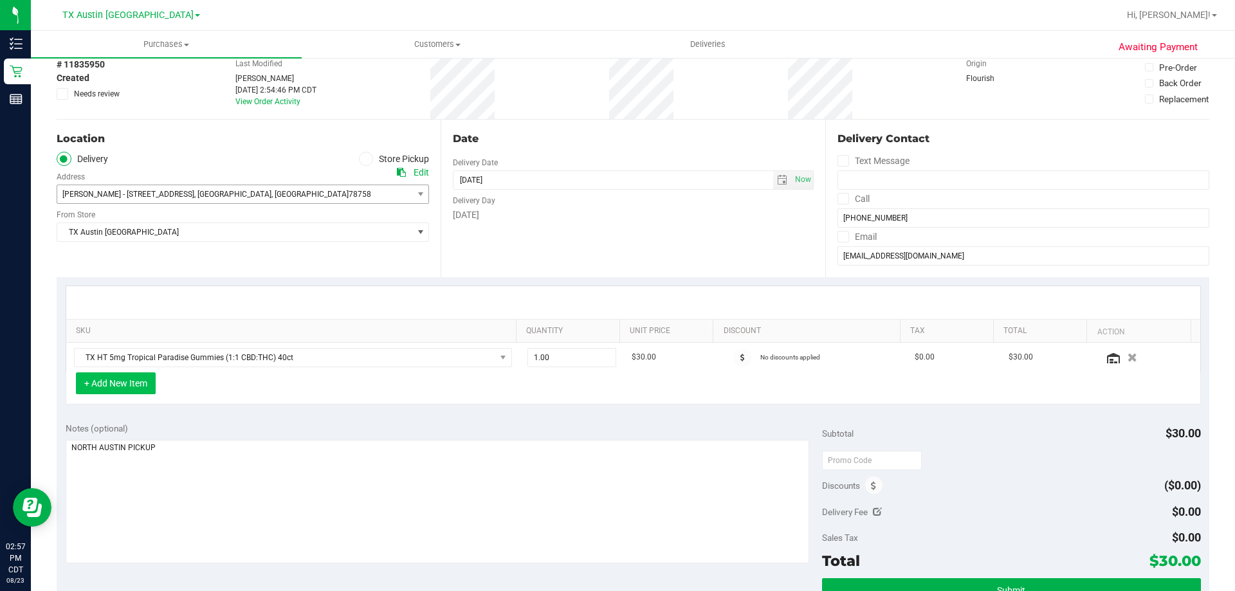
click at [128, 387] on button "+ Add New Item" at bounding box center [116, 383] width 80 height 22
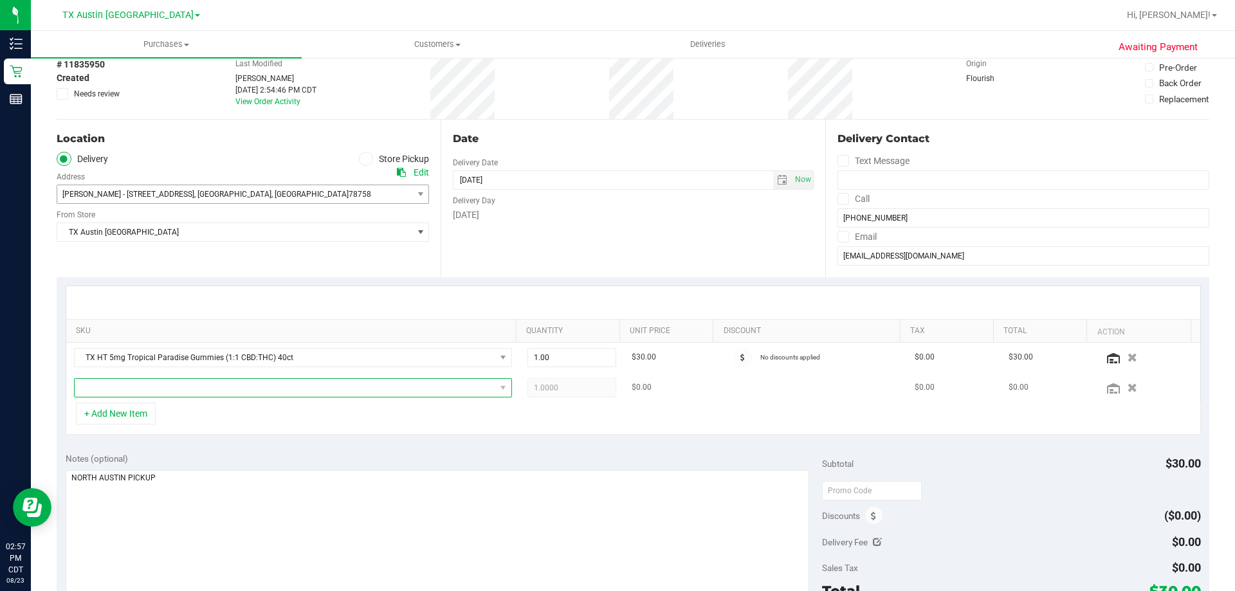
click at [217, 385] on span "NO DATA FOUND" at bounding box center [285, 388] width 421 height 18
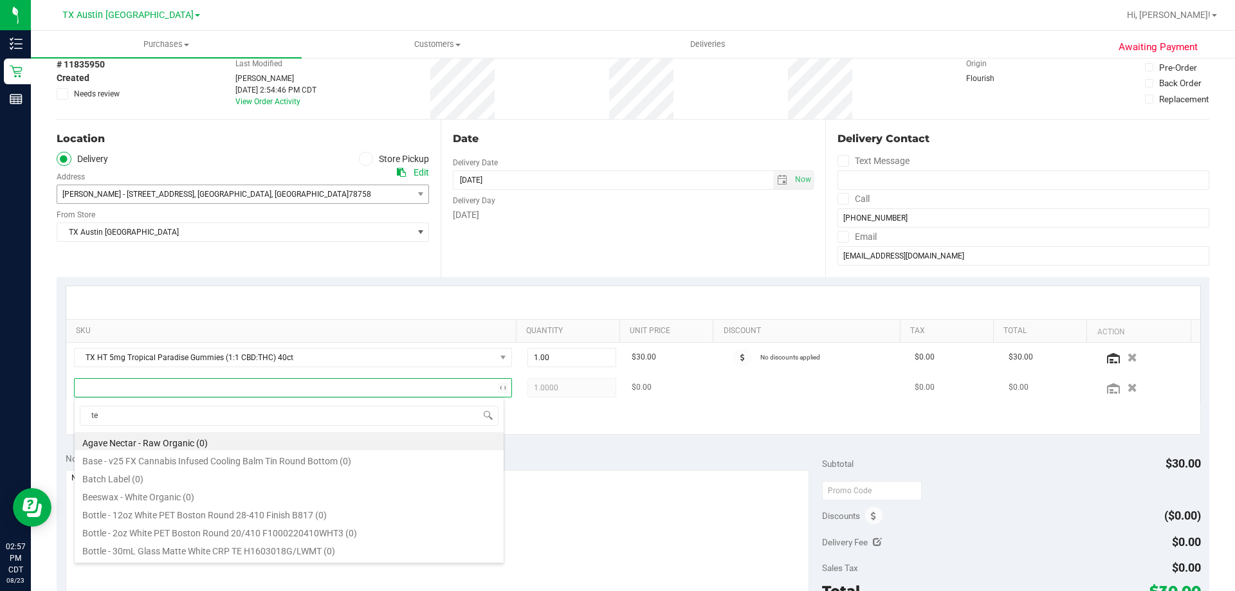
scroll to position [19, 426]
type input "texas orange"
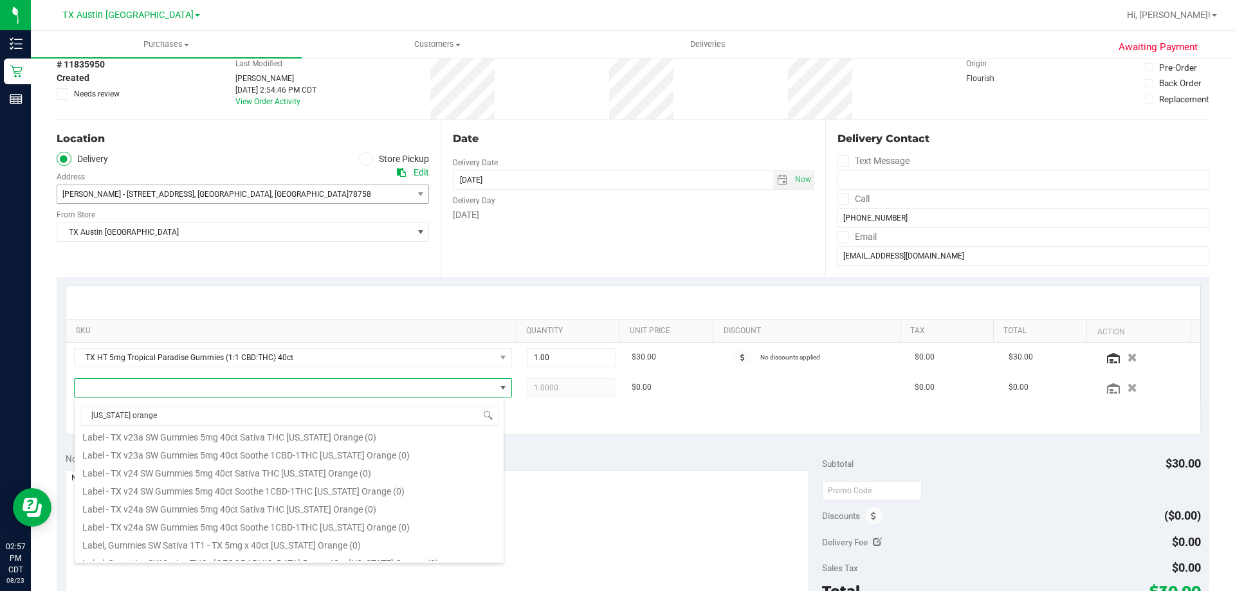
scroll to position [129, 0]
click at [290, 509] on li "TX HT 5mg Texas Orange Gummies (1:1 CBD:THC) 40ct (116)" at bounding box center [289, 511] width 429 height 18
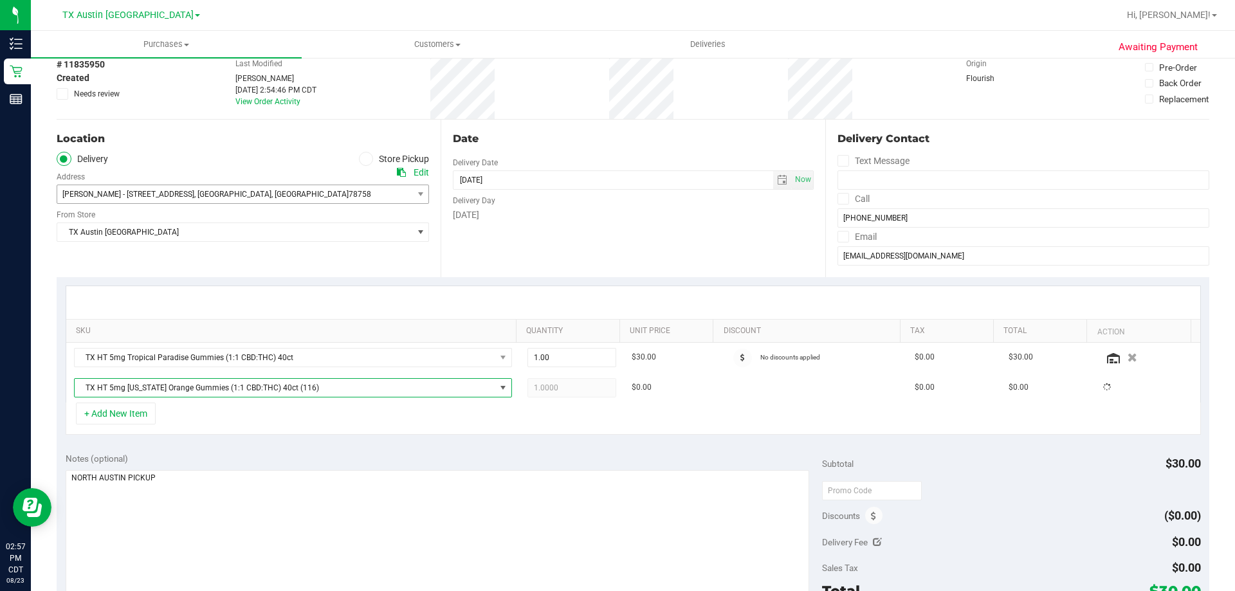
click at [289, 419] on div "+ Add New Item" at bounding box center [633, 419] width 1135 height 32
click at [234, 410] on div "+ Add New Item" at bounding box center [633, 419] width 1135 height 32
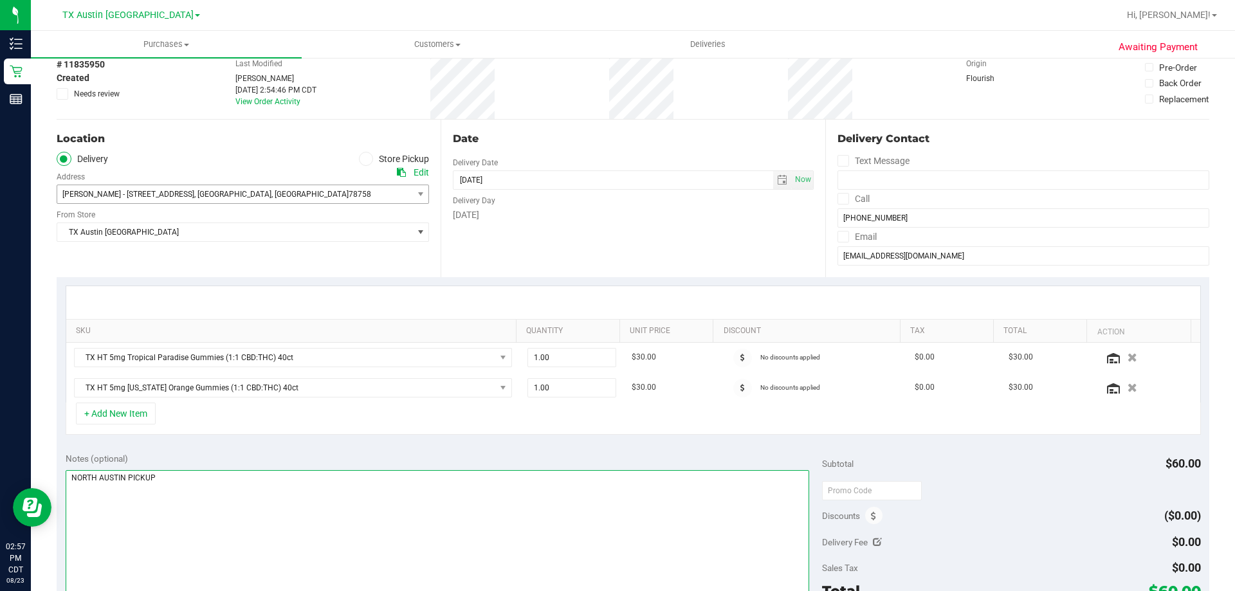
click at [269, 485] on textarea at bounding box center [438, 532] width 744 height 124
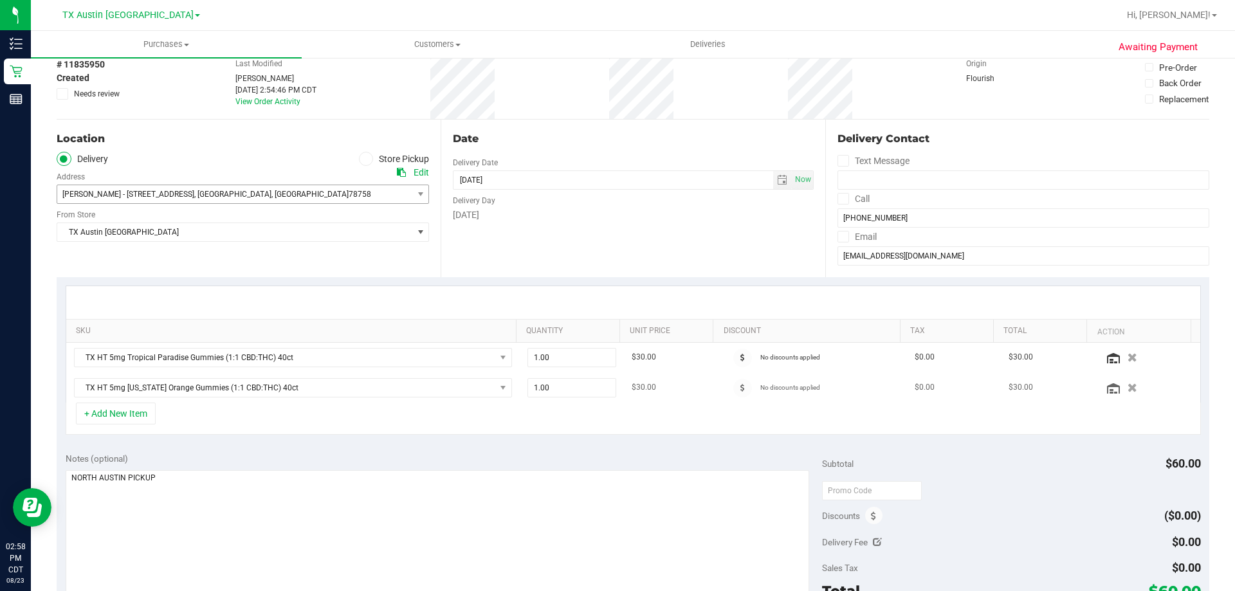
click at [444, 401] on td "TX HT 5mg [US_STATE] Orange Gummies (1:1 CBD:THC) 40ct" at bounding box center [292, 388] width 453 height 30
click at [777, 179] on span "select" at bounding box center [782, 180] width 10 height 10
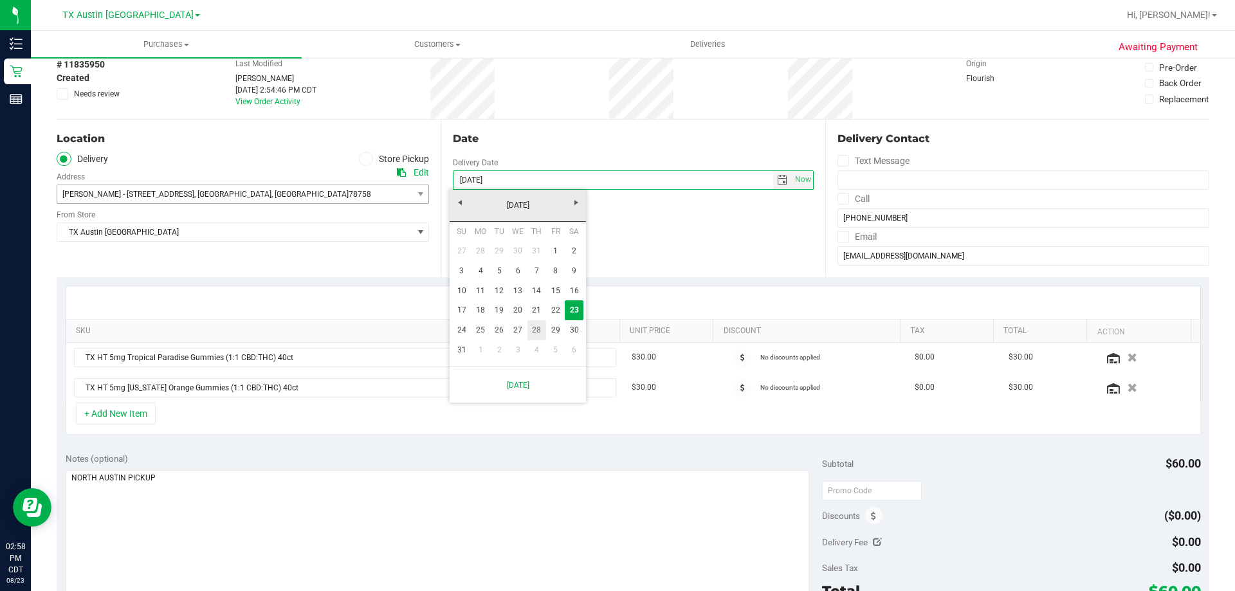
click at [536, 329] on link "28" at bounding box center [536, 330] width 19 height 20
type input "08/28/2025"
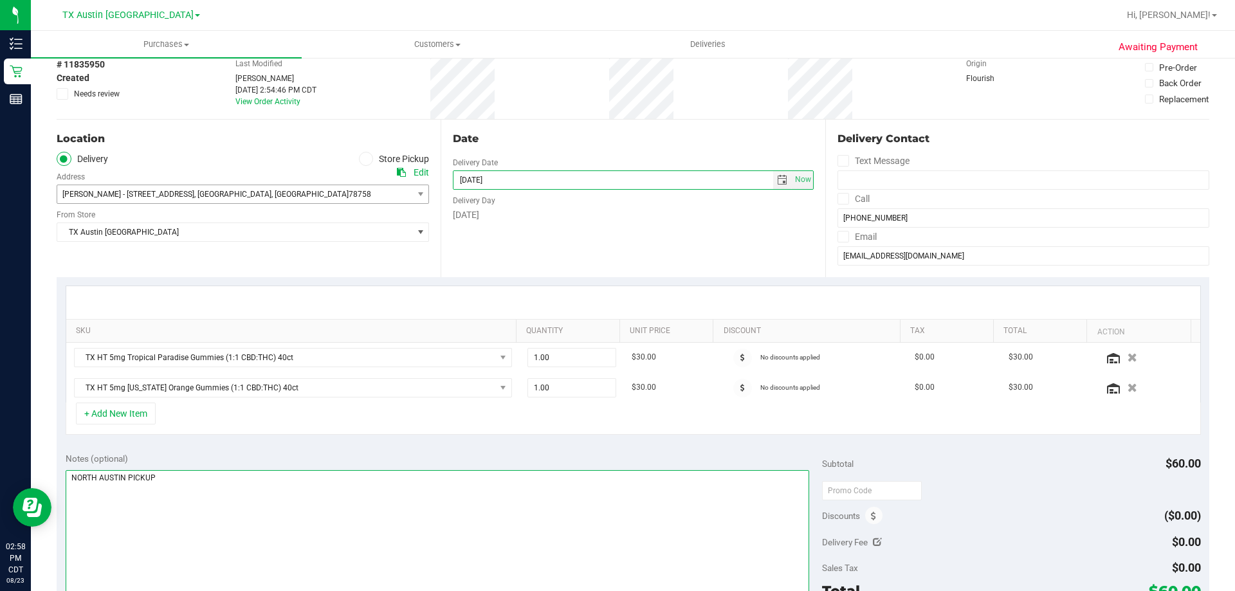
click at [231, 482] on textarea at bounding box center [438, 532] width 744 height 124
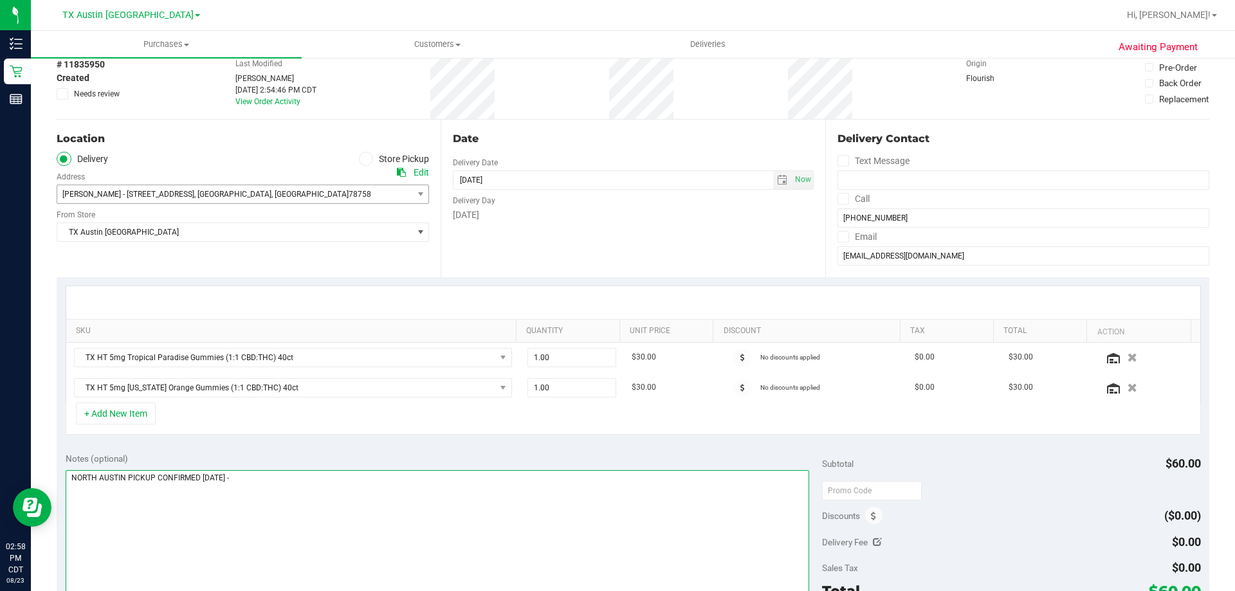
click at [345, 479] on textarea at bounding box center [438, 532] width 744 height 124
paste textarea "CC TNE 08/23/2025"
click at [777, 179] on span "select" at bounding box center [782, 180] width 10 height 10
type textarea "NORTH AUSTIN PICKUP CONFIRMED 8/28/2025 - CC TNE 08/23/2025"
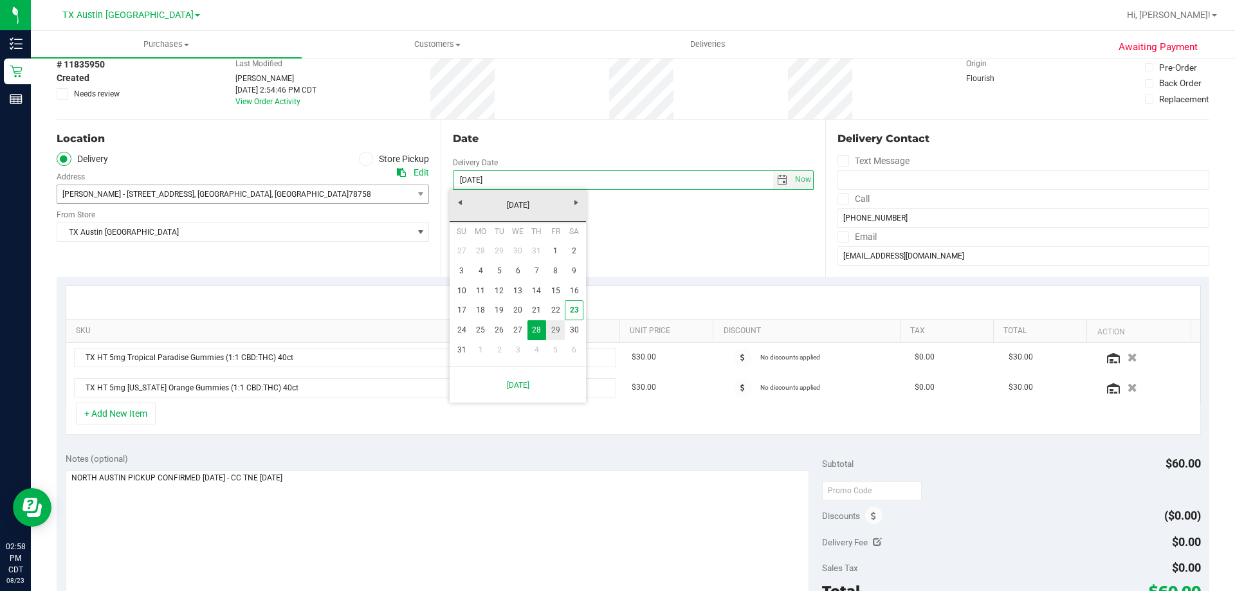
click at [558, 333] on link "29" at bounding box center [555, 330] width 19 height 20
type input "08/29/2025"
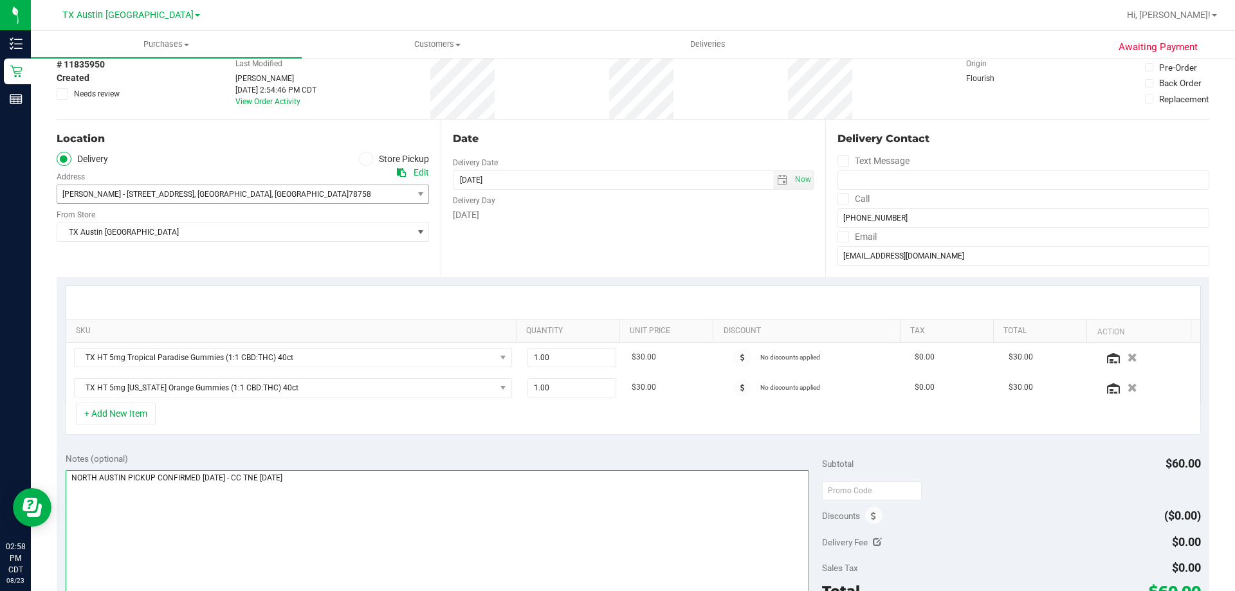
click at [215, 475] on textarea at bounding box center [438, 532] width 744 height 124
click at [323, 475] on textarea at bounding box center [438, 532] width 744 height 124
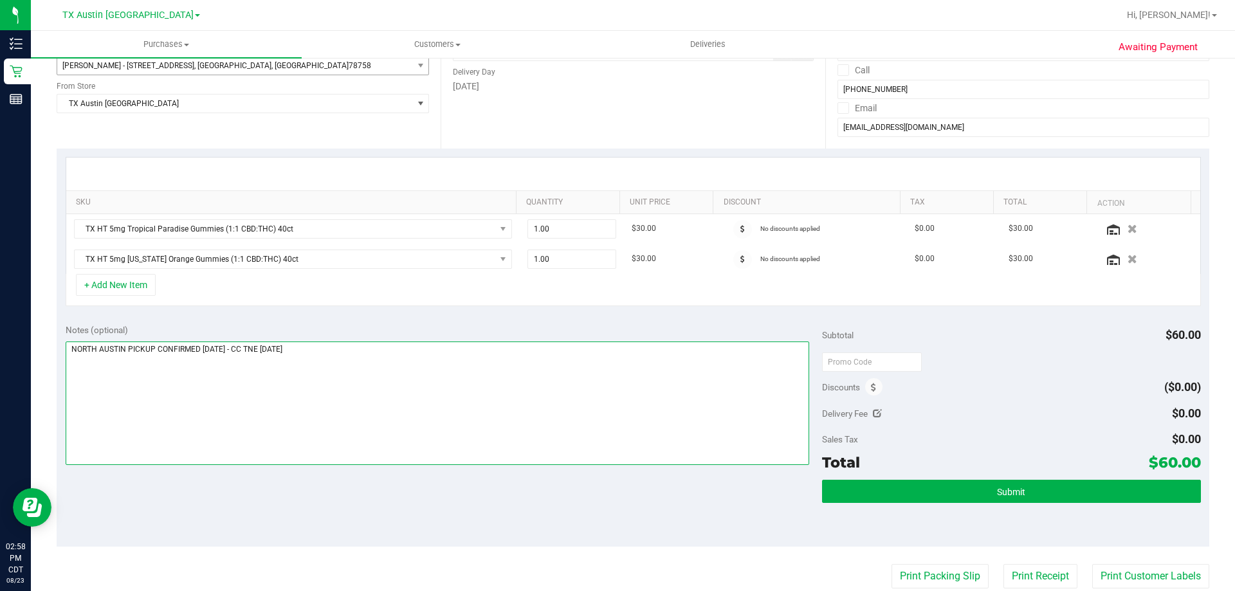
type textarea "NORTH AUSTIN PICKUP CONFIRMED 8/29/2025 - CC TNE 08/23/2025"
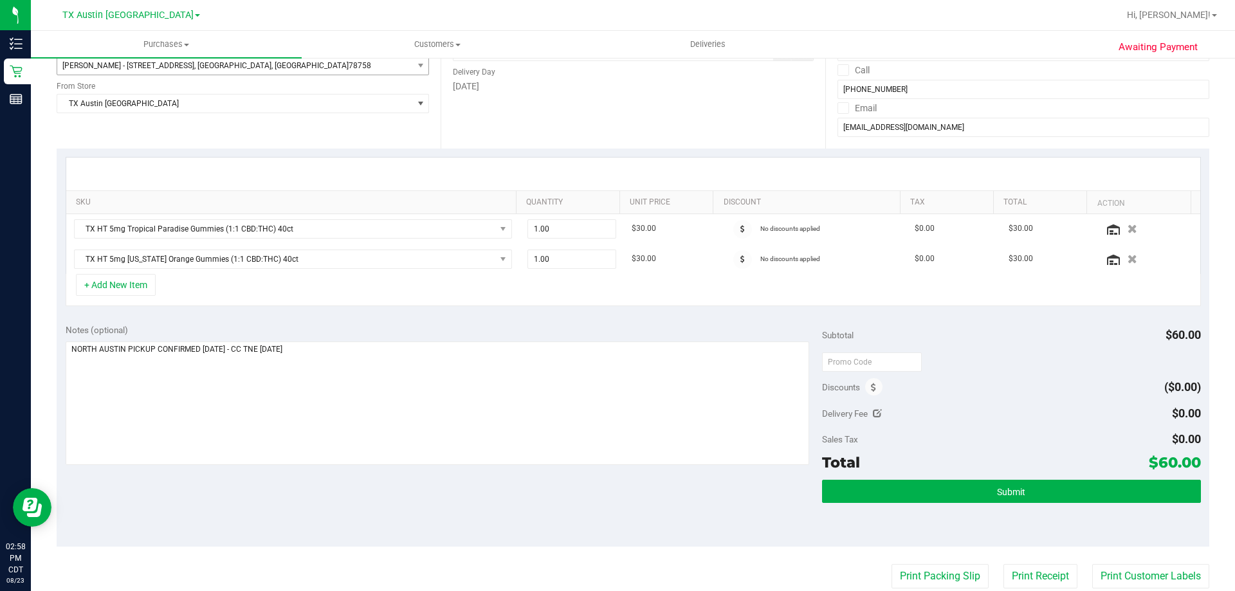
click at [286, 285] on div "+ Add New Item" at bounding box center [633, 290] width 1135 height 32
drag, startPoint x: 569, startPoint y: 231, endPoint x: 331, endPoint y: 259, distance: 239.6
click at [331, 259] on tbody "TX HT 5mg Tropical Paradise Gummies (1:1 CBD:THC) 40ct 1.00 1 $30.00 No discoun…" at bounding box center [633, 244] width 1134 height 60
type input "5"
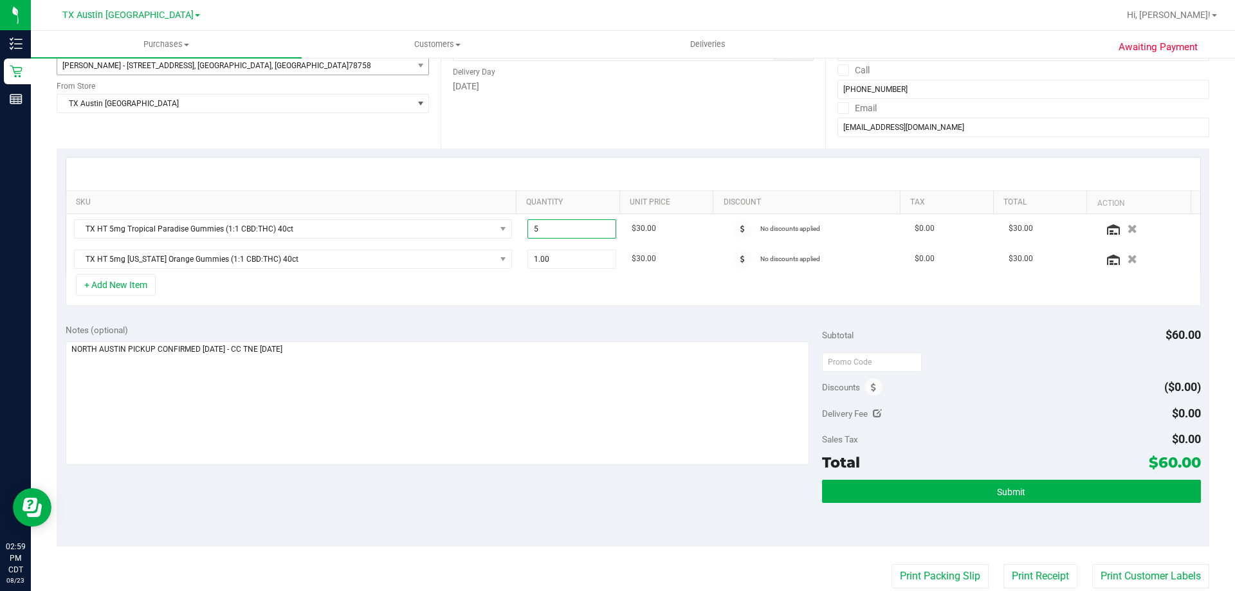
type input "5.00"
click at [525, 288] on div "+ Add New Item" at bounding box center [633, 290] width 1135 height 32
drag, startPoint x: 1140, startPoint y: 462, endPoint x: 1189, endPoint y: 468, distance: 49.9
click at [1189, 468] on span "$180.00" at bounding box center [1172, 462] width 58 height 18
copy span "180.00"
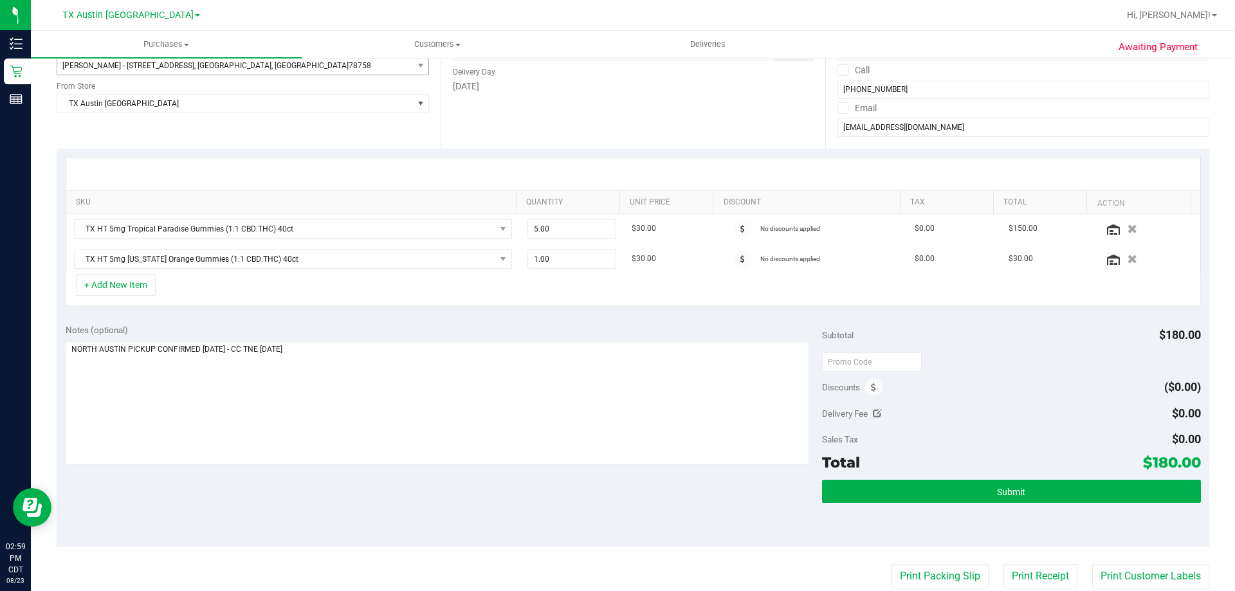
click at [994, 430] on div "Sales Tax $0.00" at bounding box center [1011, 439] width 378 height 23
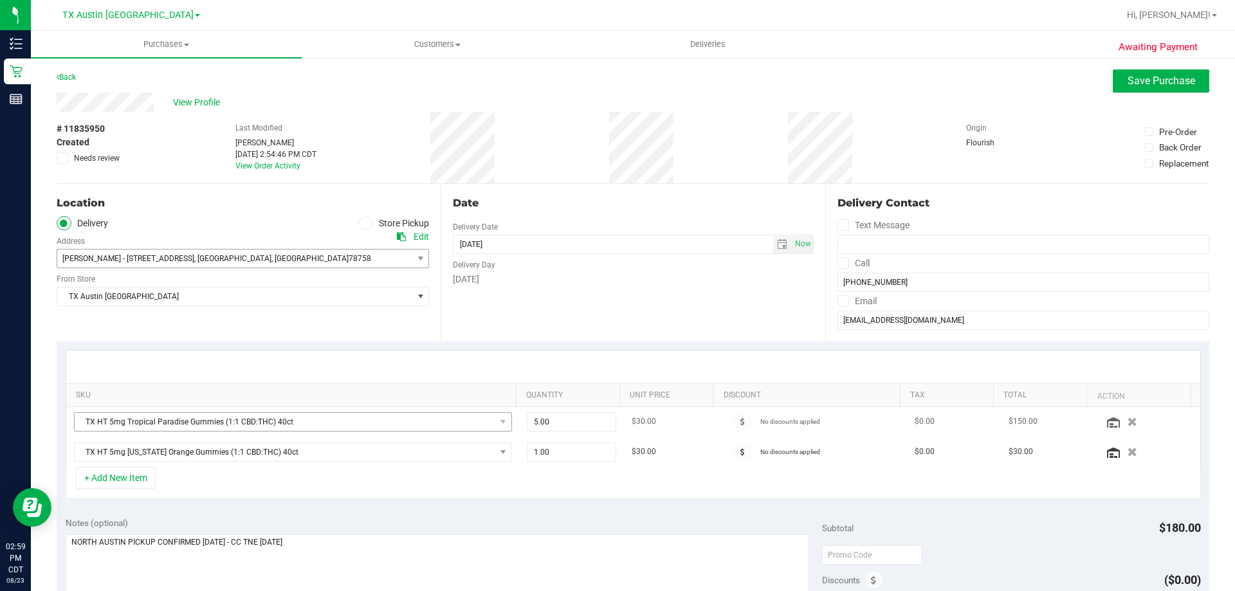
scroll to position [129, 0]
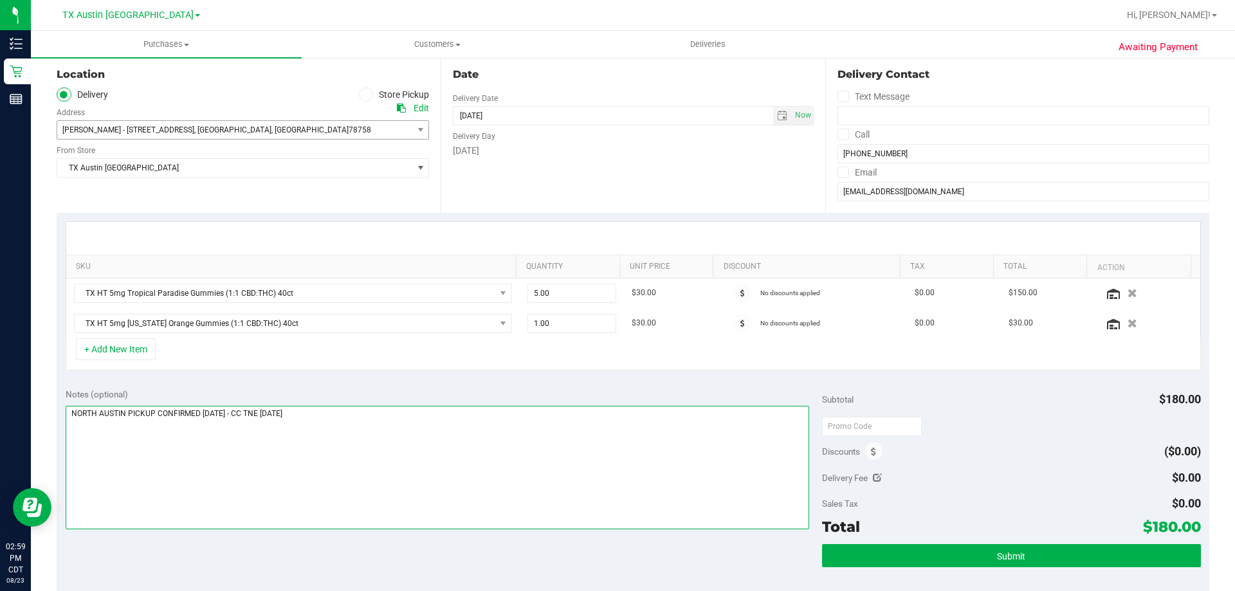
click at [402, 420] on textarea at bounding box center [438, 468] width 744 height 124
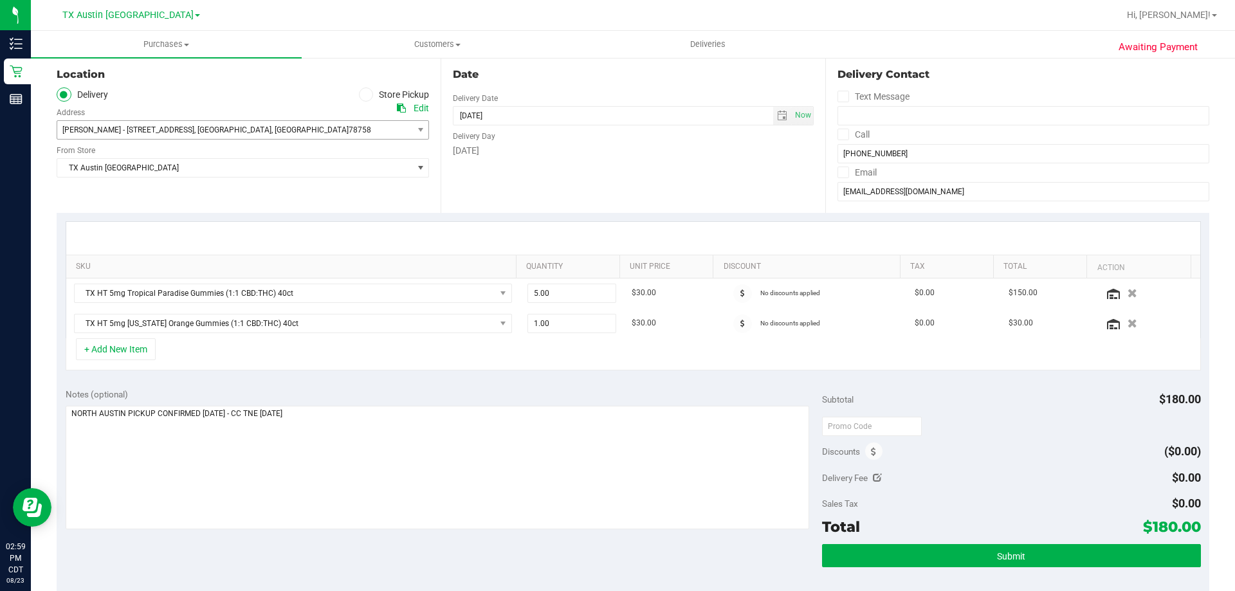
click at [434, 570] on div "Notes (optional) Subtotal $180.00 Discounts ($0.00) Delivery Fee $0.00 Sales Ta…" at bounding box center [633, 496] width 1153 height 232
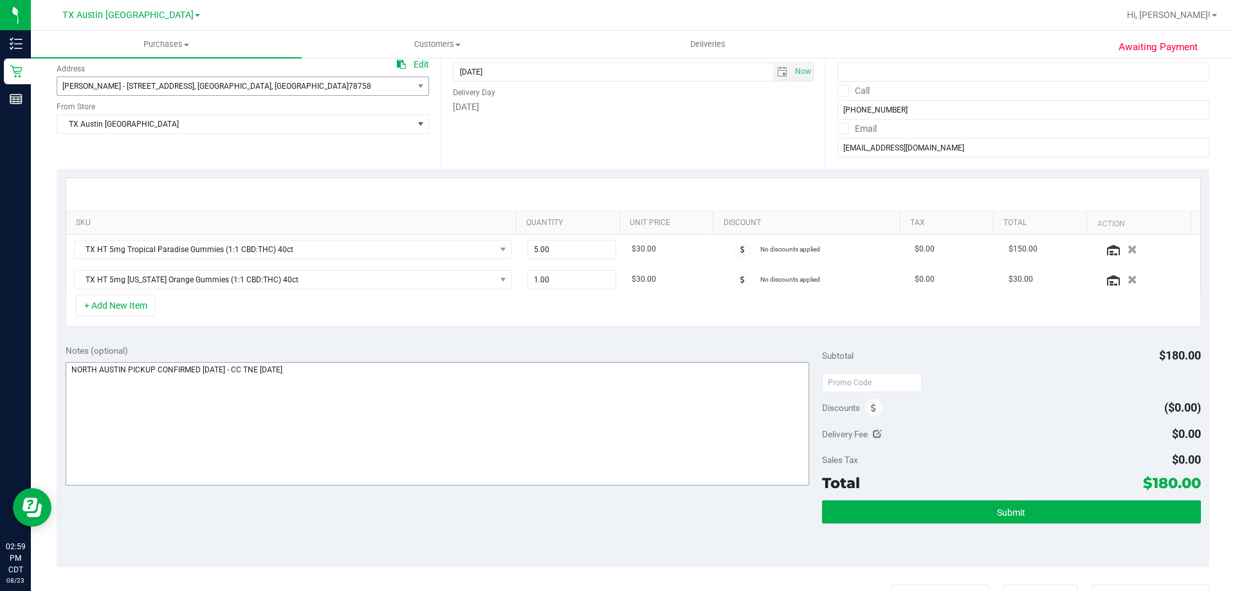
scroll to position [193, 0]
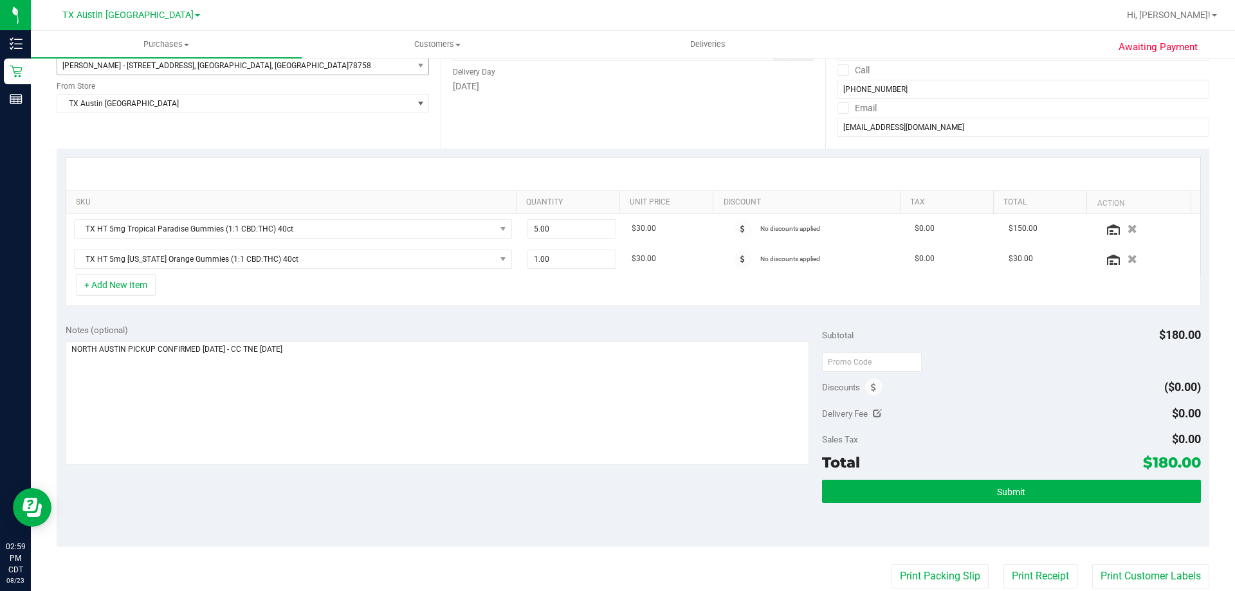
click at [542, 490] on div "Notes (optional) Subtotal $180.00 Discounts ($0.00) Delivery Fee $0.00 Sales Ta…" at bounding box center [633, 431] width 1153 height 232
click at [1011, 490] on span "Submit" at bounding box center [1011, 492] width 28 height 10
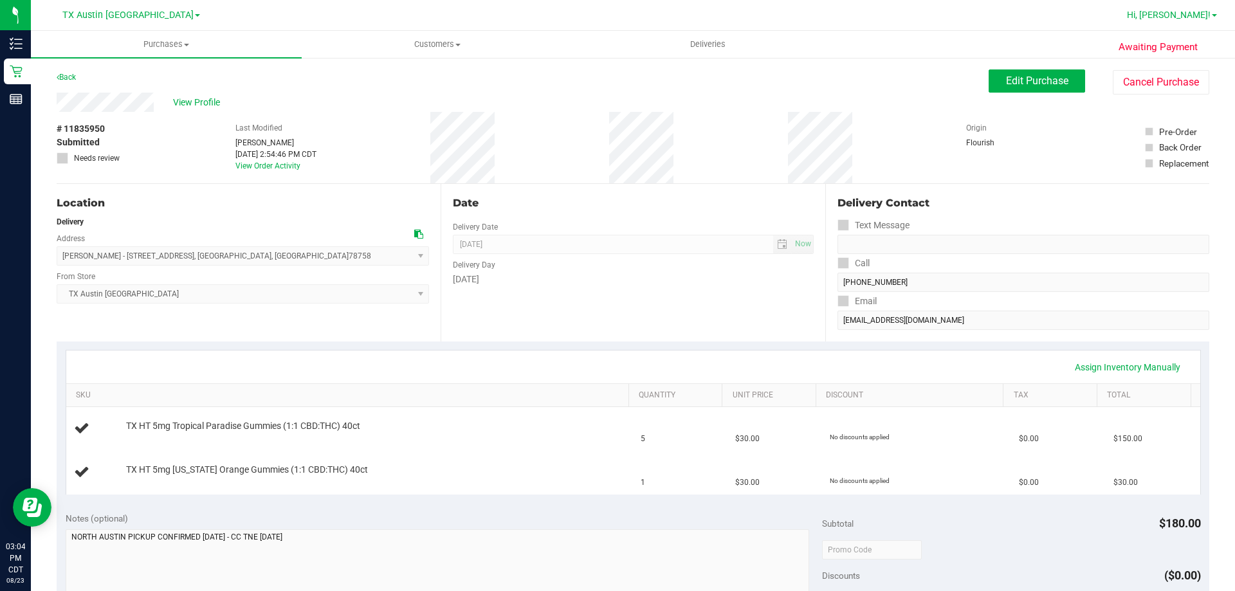
click at [1183, 17] on span "Hi, [PERSON_NAME]!" at bounding box center [1169, 15] width 84 height 10
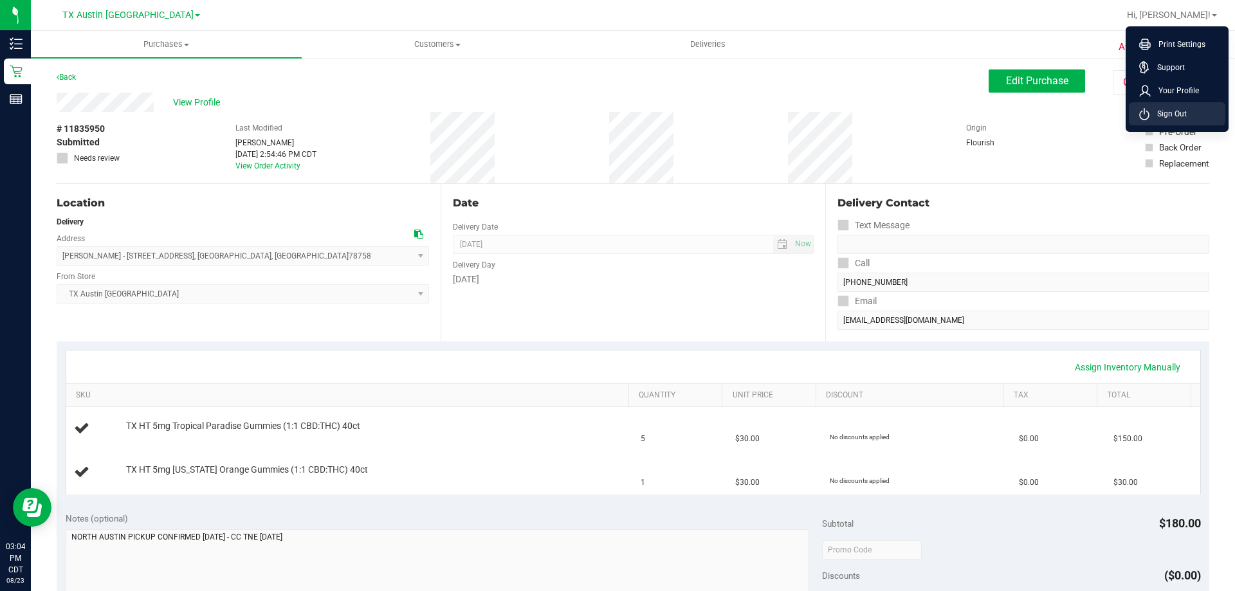
click at [1182, 116] on span "Sign Out" at bounding box center [1168, 113] width 37 height 13
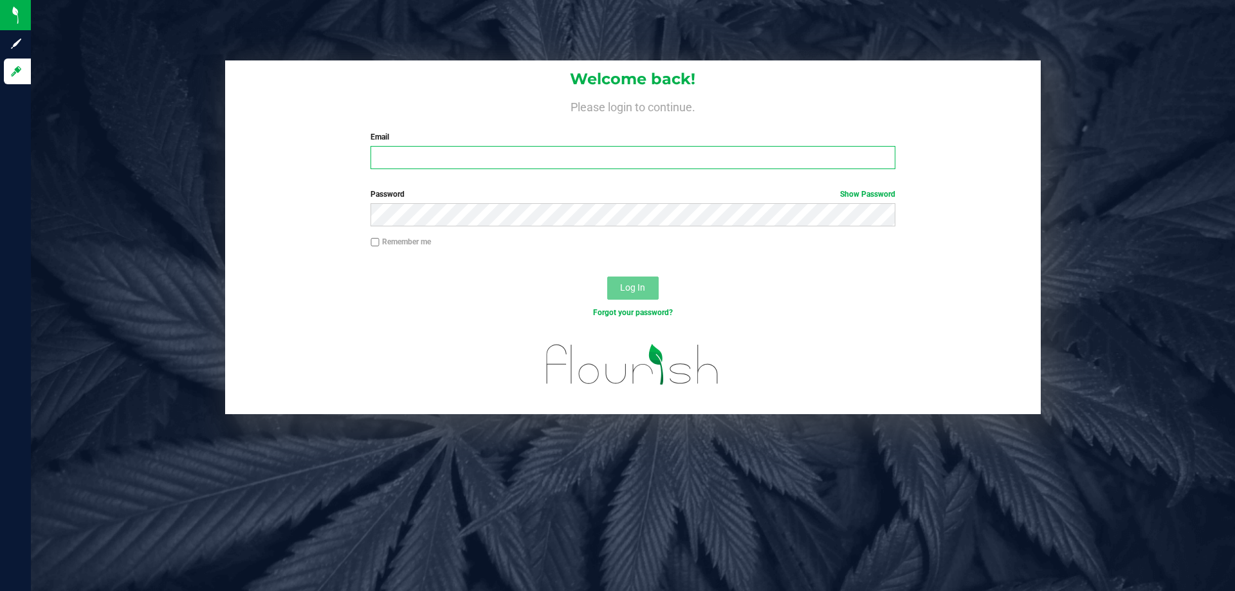
type input "testes@netacare.org"
